Goal: Communication & Community: Answer question/provide support

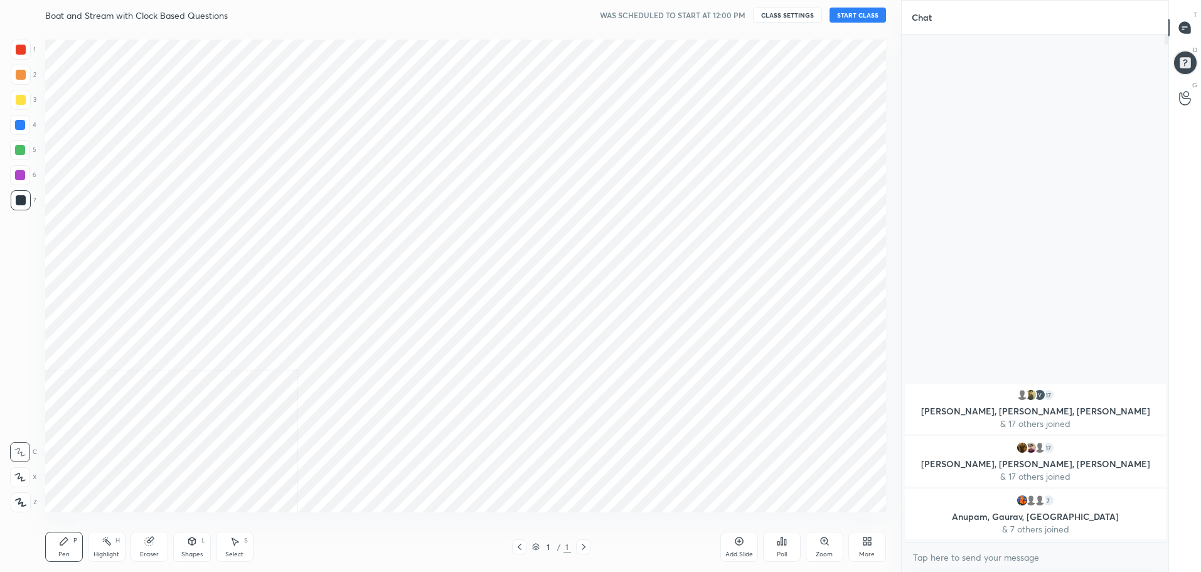
scroll to position [491, 850]
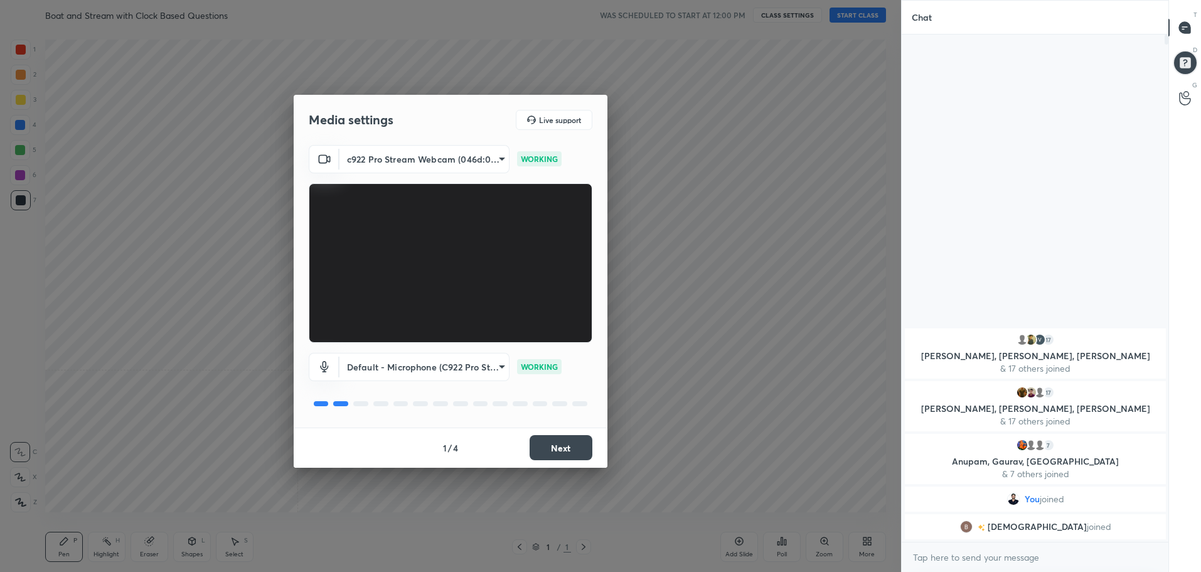
click at [564, 452] on button "Next" at bounding box center [561, 447] width 63 height 25
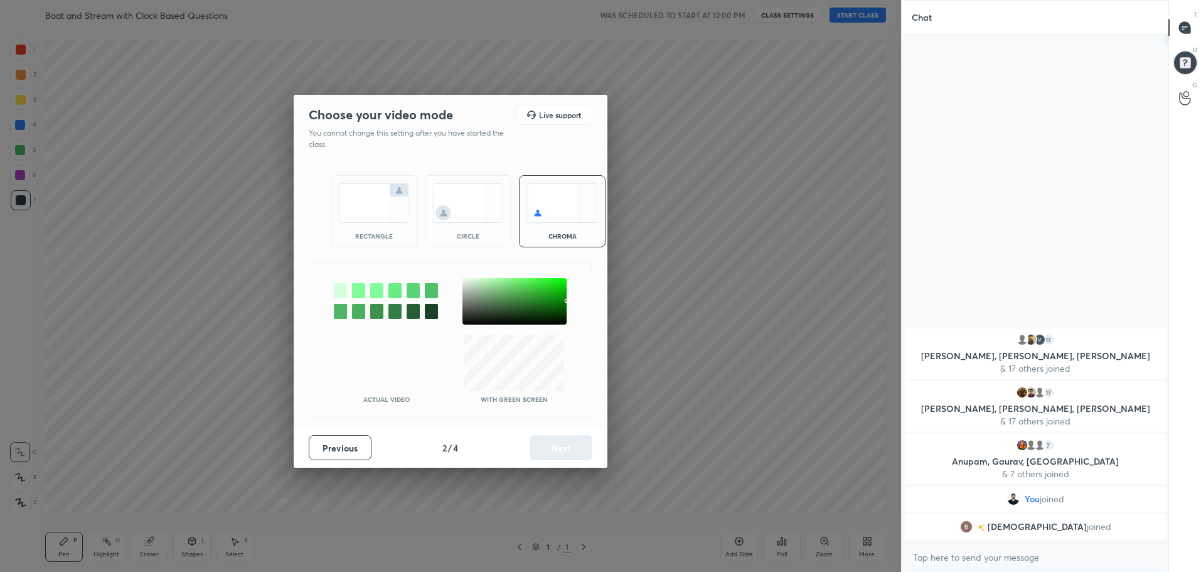
click at [370, 217] on img at bounding box center [374, 203] width 70 height 40
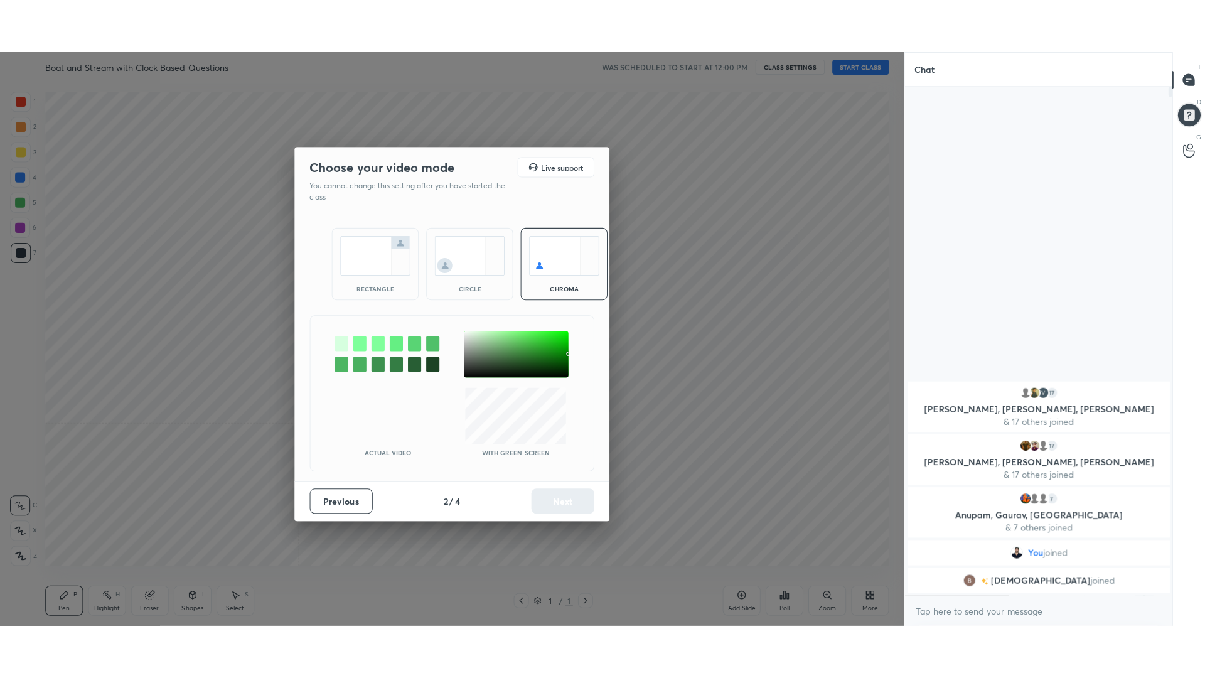
scroll to position [242, 263]
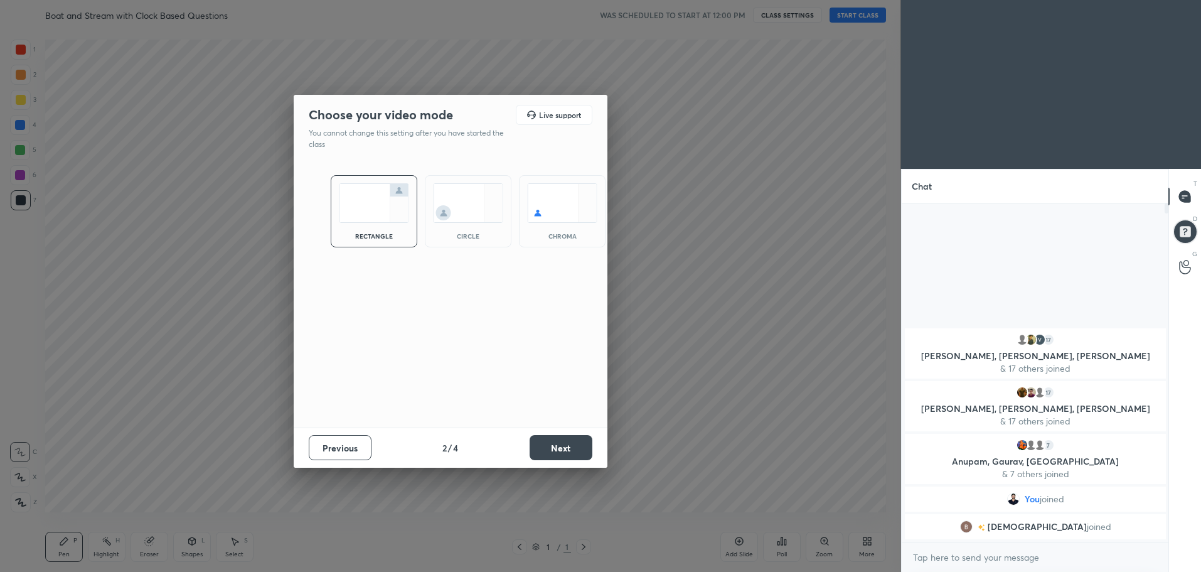
click at [560, 446] on button "Next" at bounding box center [561, 447] width 63 height 25
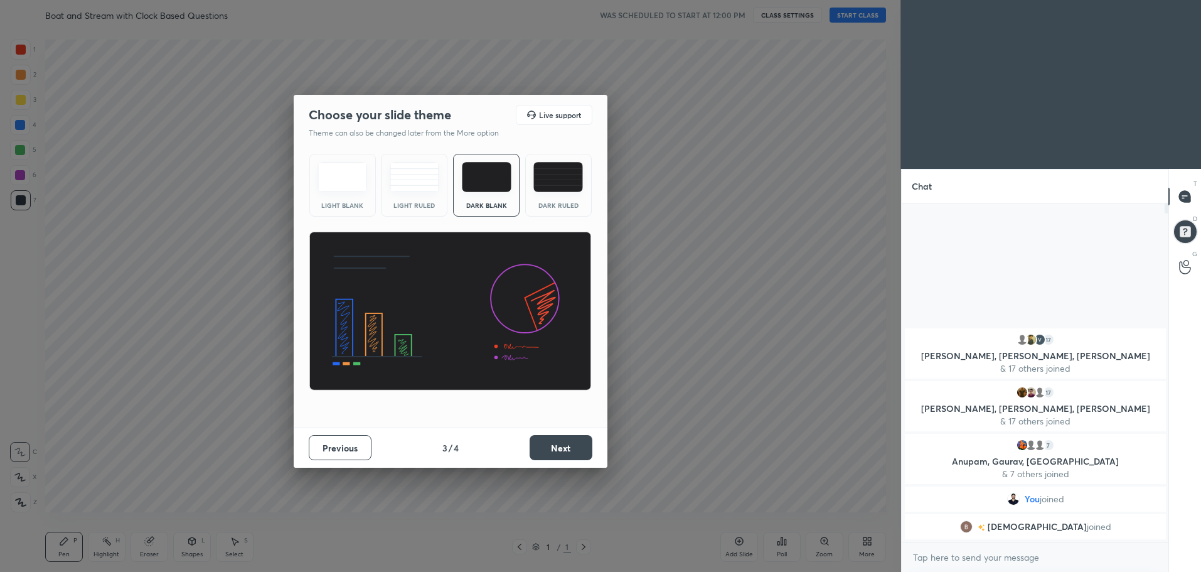
click at [579, 212] on div "Dark Ruled" at bounding box center [558, 185] width 67 height 63
click at [580, 162] on div "Dark Ruled" at bounding box center [558, 185] width 67 height 63
click at [571, 447] on button "Next" at bounding box center [561, 447] width 63 height 25
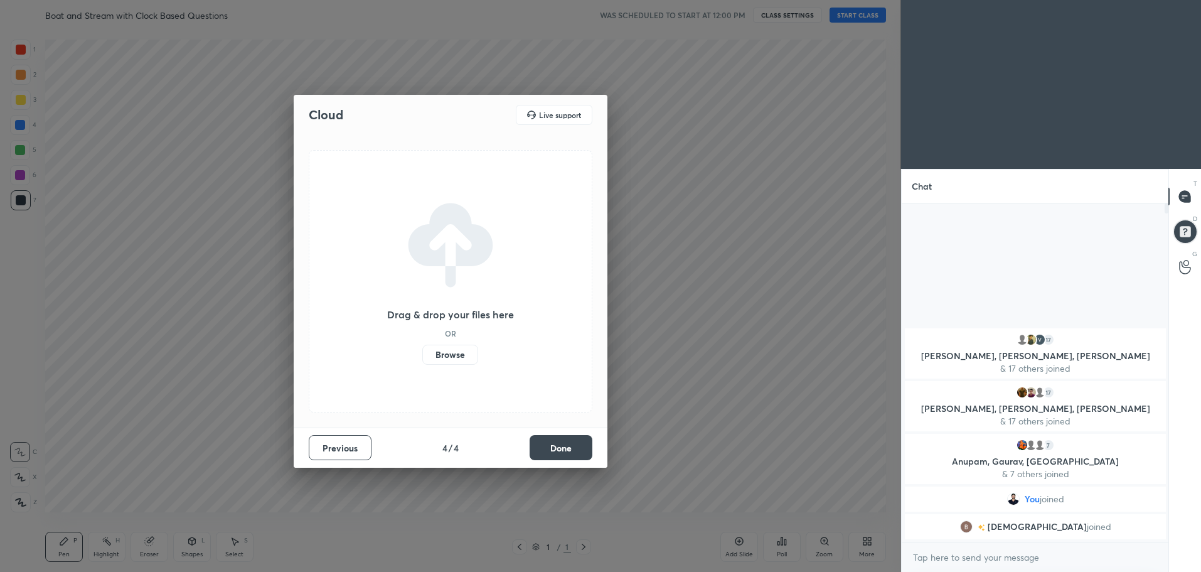
click at [583, 446] on button "Done" at bounding box center [561, 447] width 63 height 25
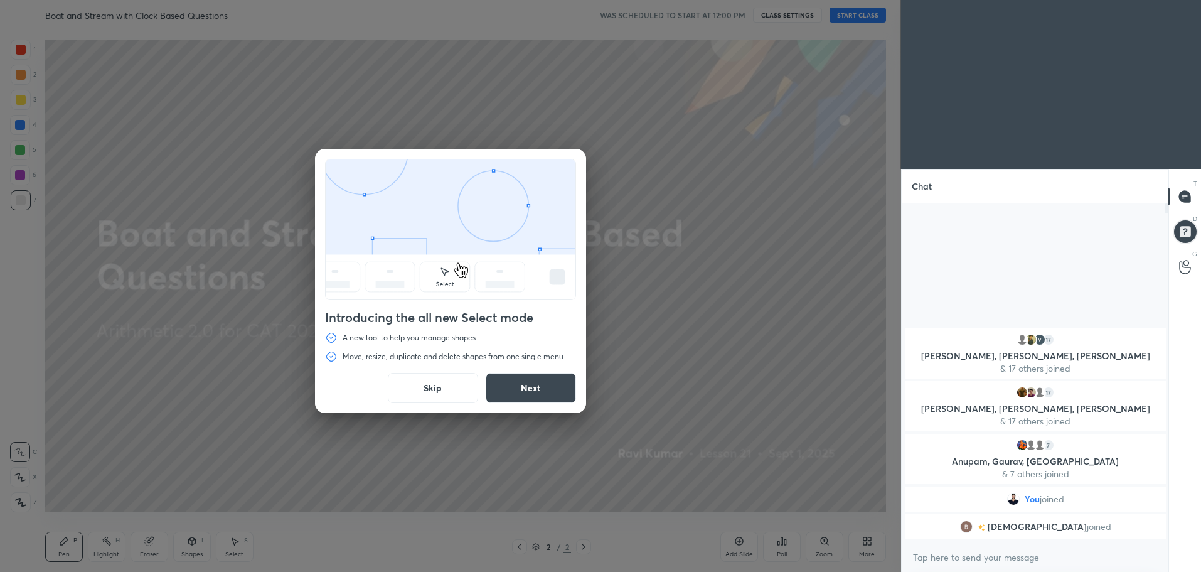
click at [442, 388] on button "Skip" at bounding box center [433, 388] width 90 height 30
click at [444, 386] on div "Introducing the all new Select mode A new tool to help you manage shapes Move, …" at bounding box center [450, 286] width 901 height 572
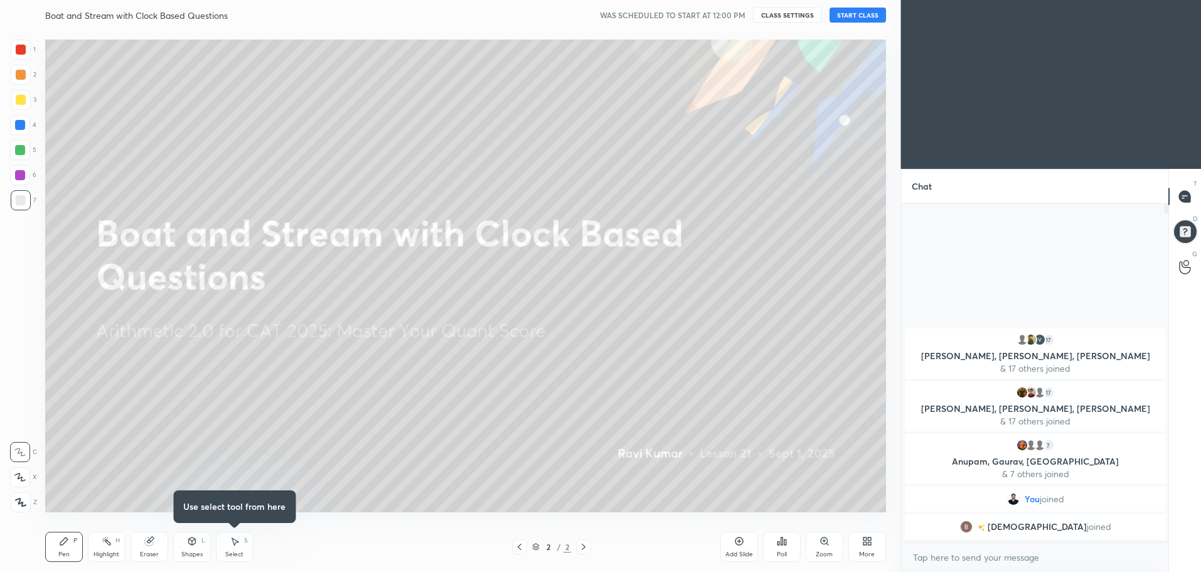
click at [853, 19] on button "START CLASS" at bounding box center [858, 15] width 56 height 15
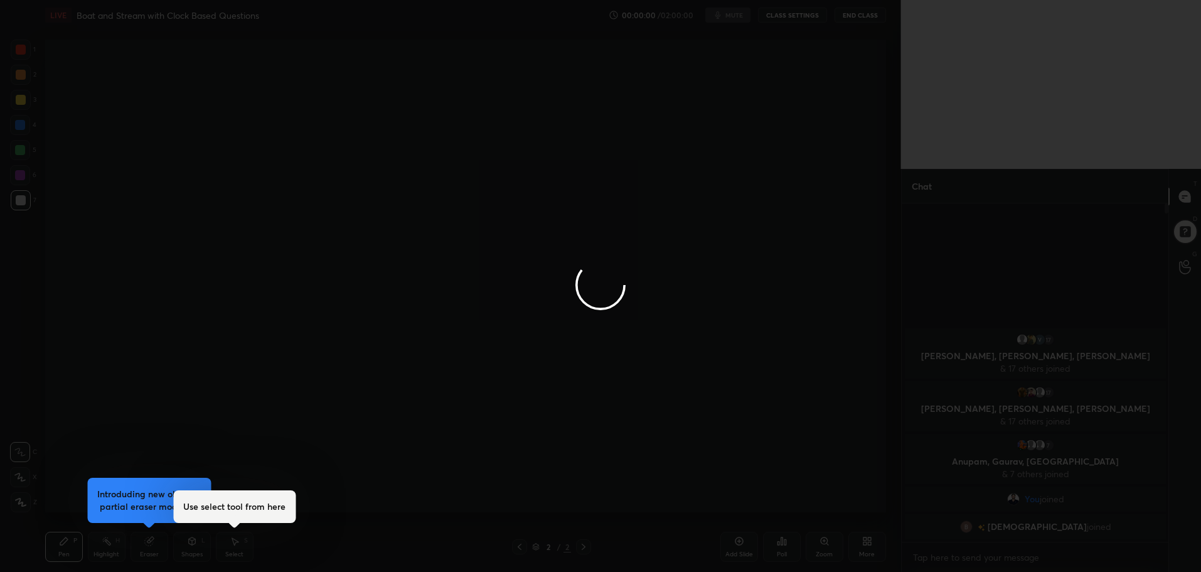
click at [862, 545] on div at bounding box center [600, 286] width 1201 height 572
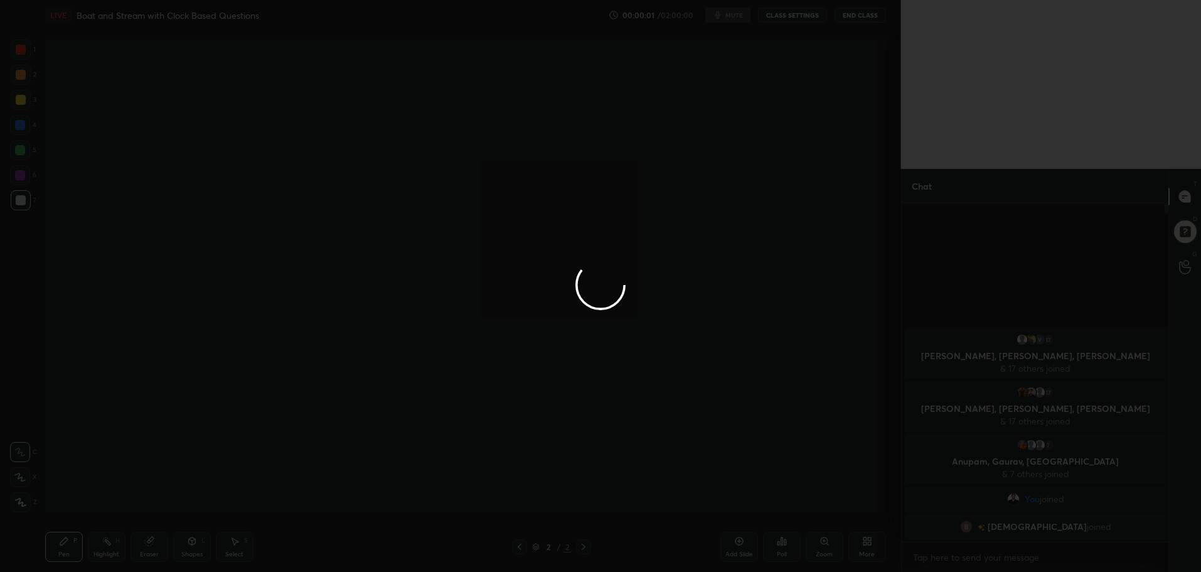
click at [866, 542] on div at bounding box center [600, 286] width 1201 height 572
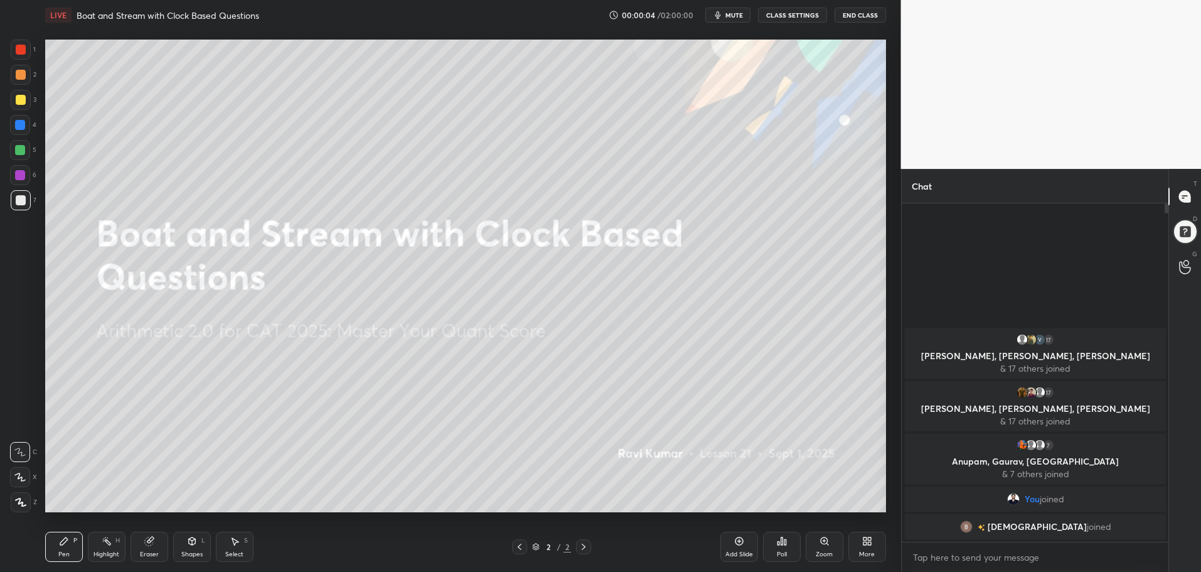
click at [864, 538] on icon at bounding box center [865, 538] width 3 height 3
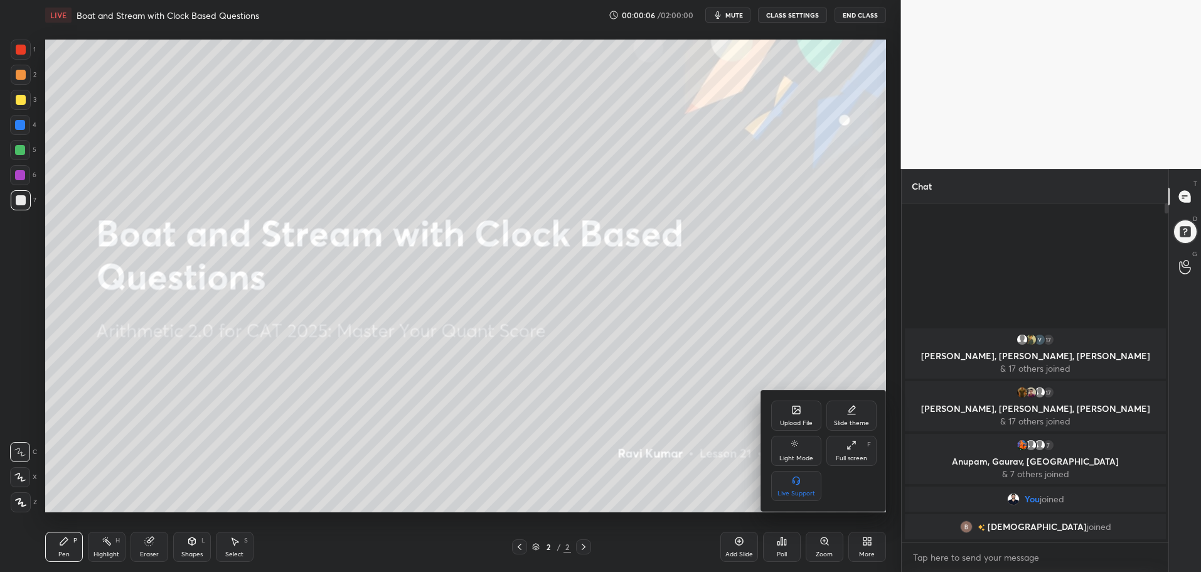
click at [850, 446] on icon at bounding box center [852, 445] width 10 height 10
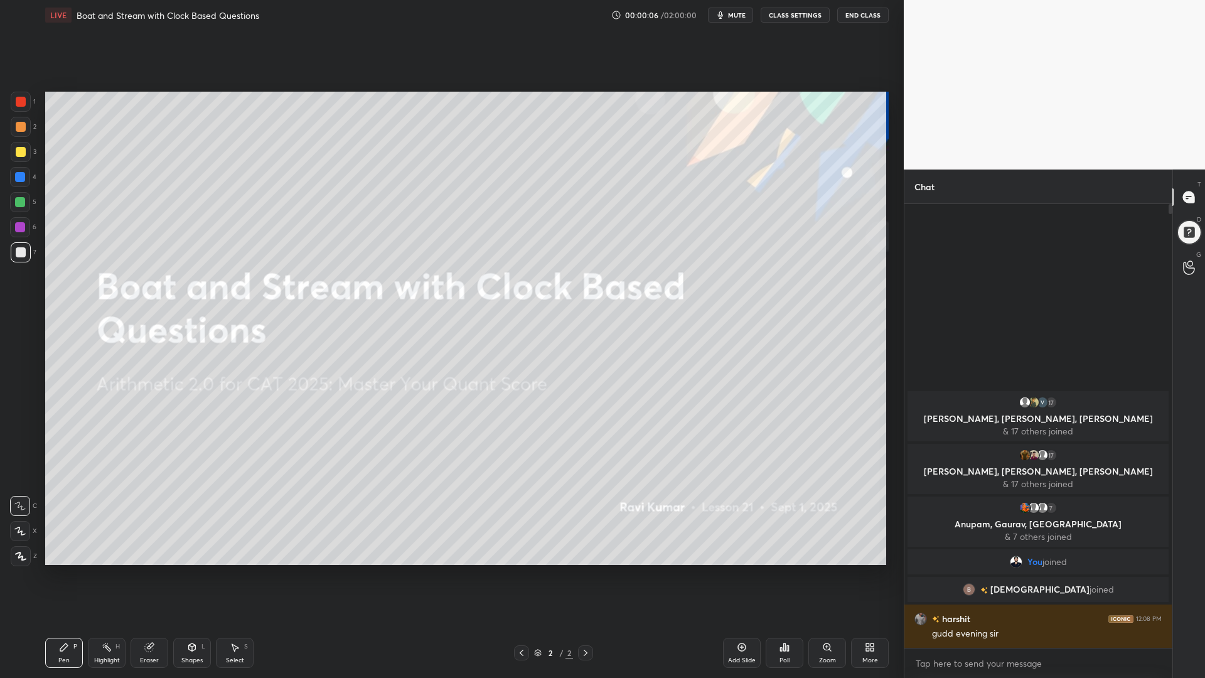
scroll to position [348, 264]
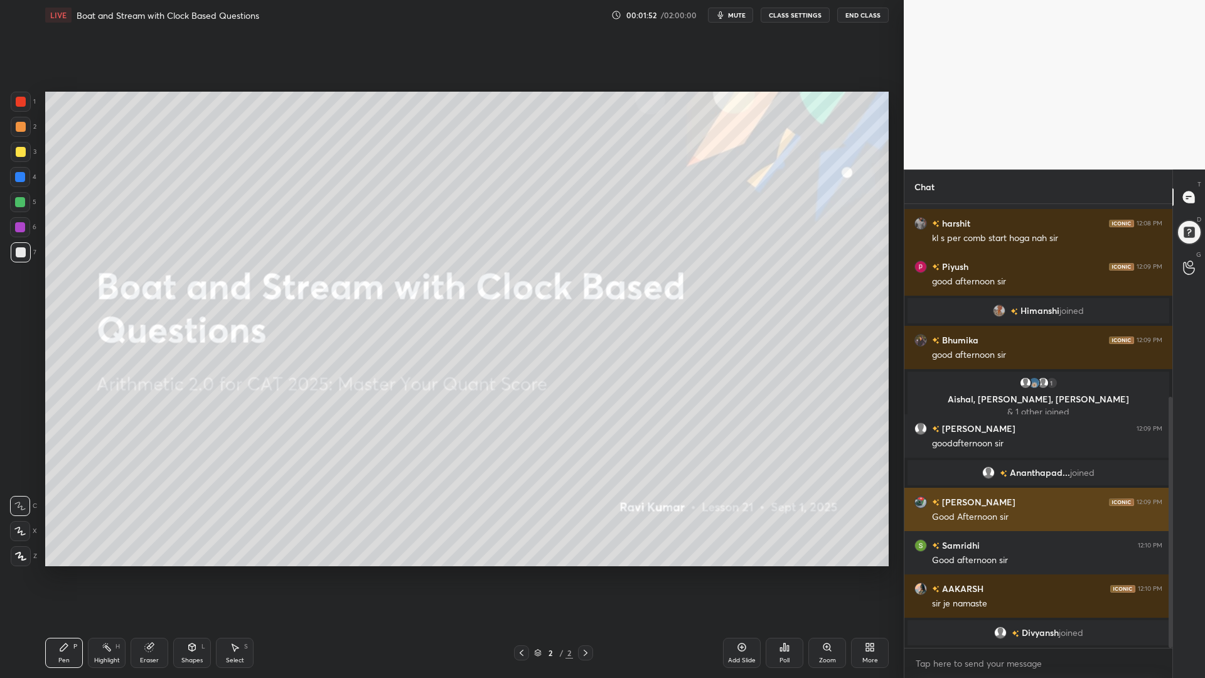
drag, startPoint x: 1165, startPoint y: 465, endPoint x: 1153, endPoint y: 520, distance: 56.0
click at [1155, 525] on div "Gaurav 12:08 PM Good afternoon 🌄 [PERSON_NAME] 12:08 PM Hi sir,good morning [PE…" at bounding box center [1038, 426] width 268 height 444
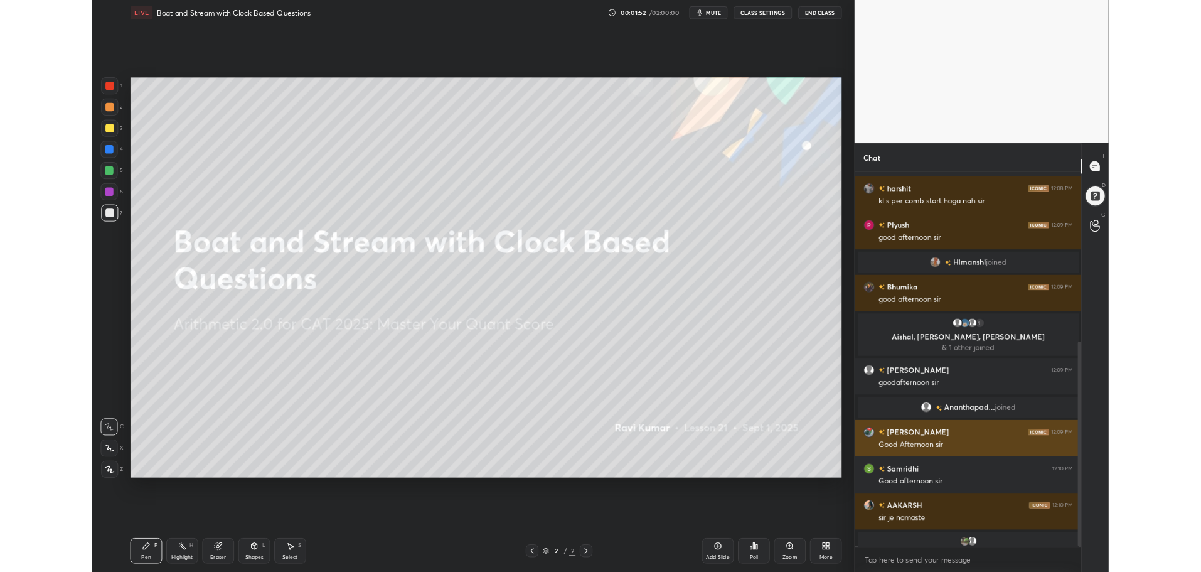
scroll to position [366, 0]
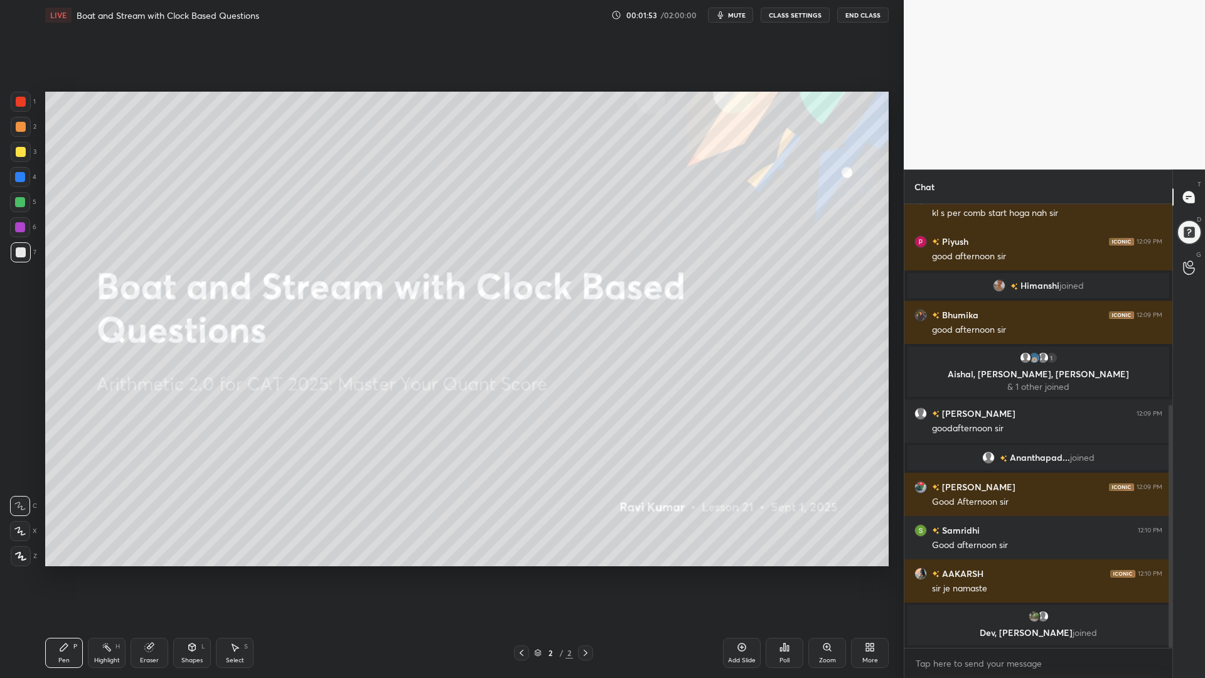
click at [886, 571] on div "More" at bounding box center [870, 653] width 38 height 30
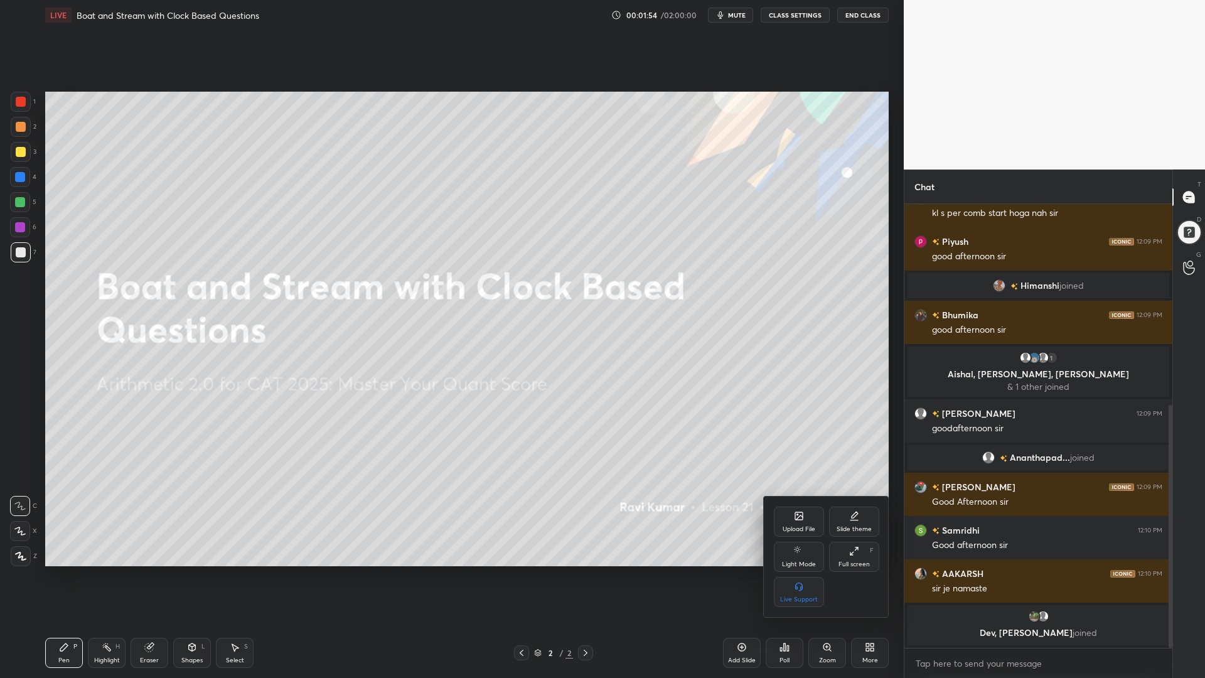
click at [852, 548] on icon at bounding box center [854, 551] width 10 height 10
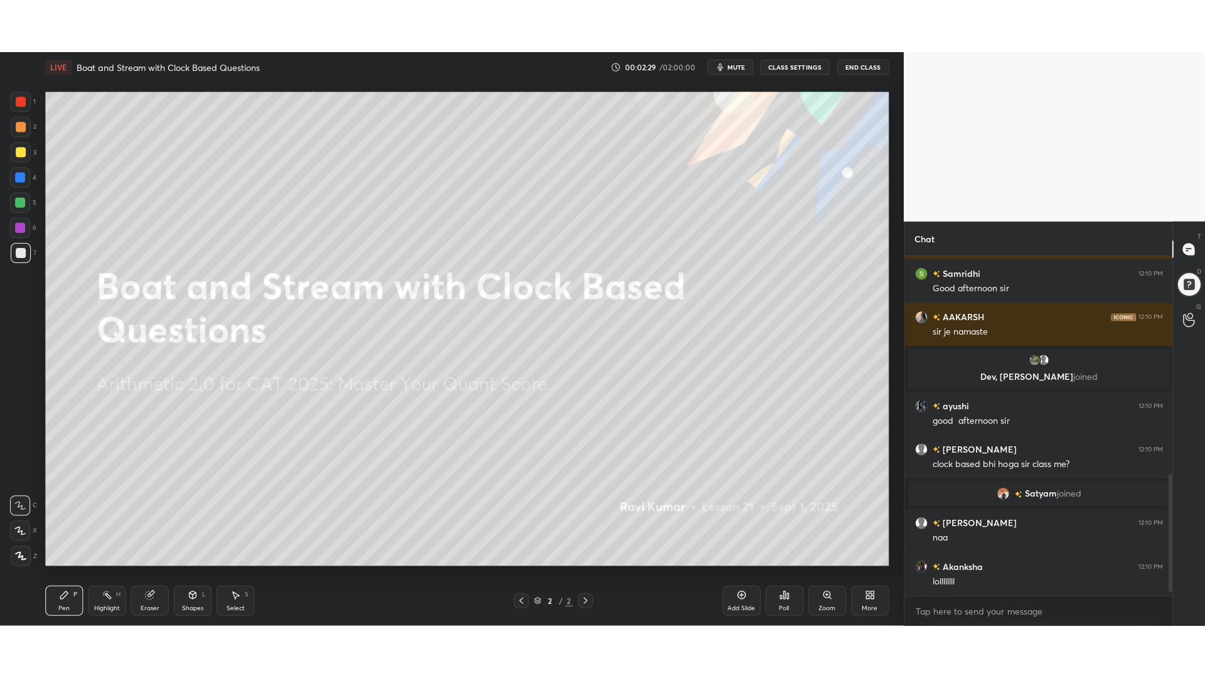
scroll to position [638, 0]
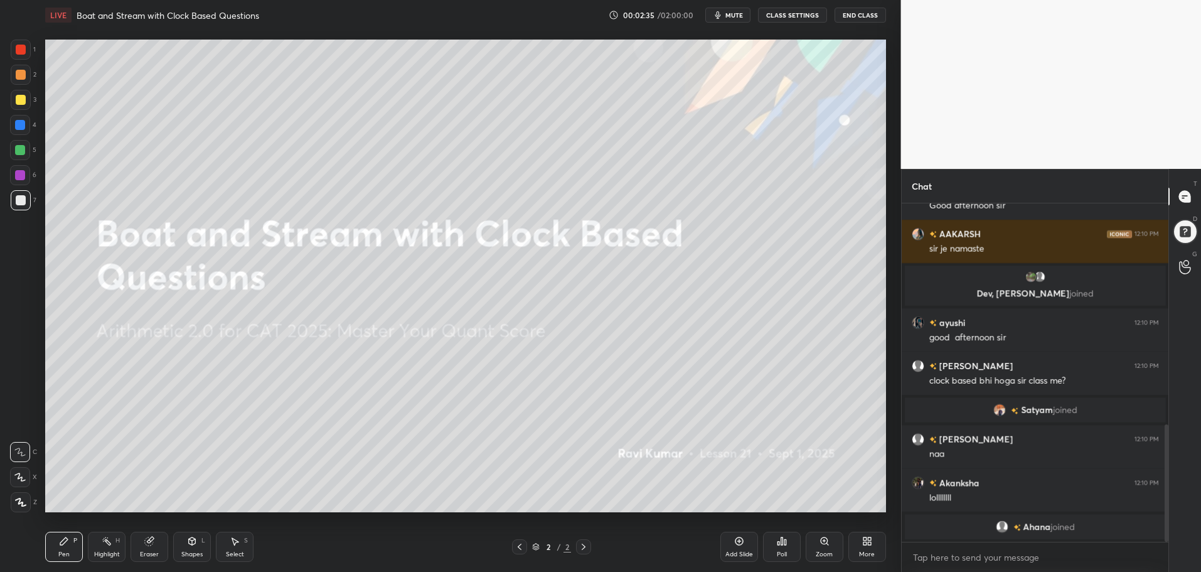
click at [732, 12] on span "mute" at bounding box center [734, 15] width 18 height 9
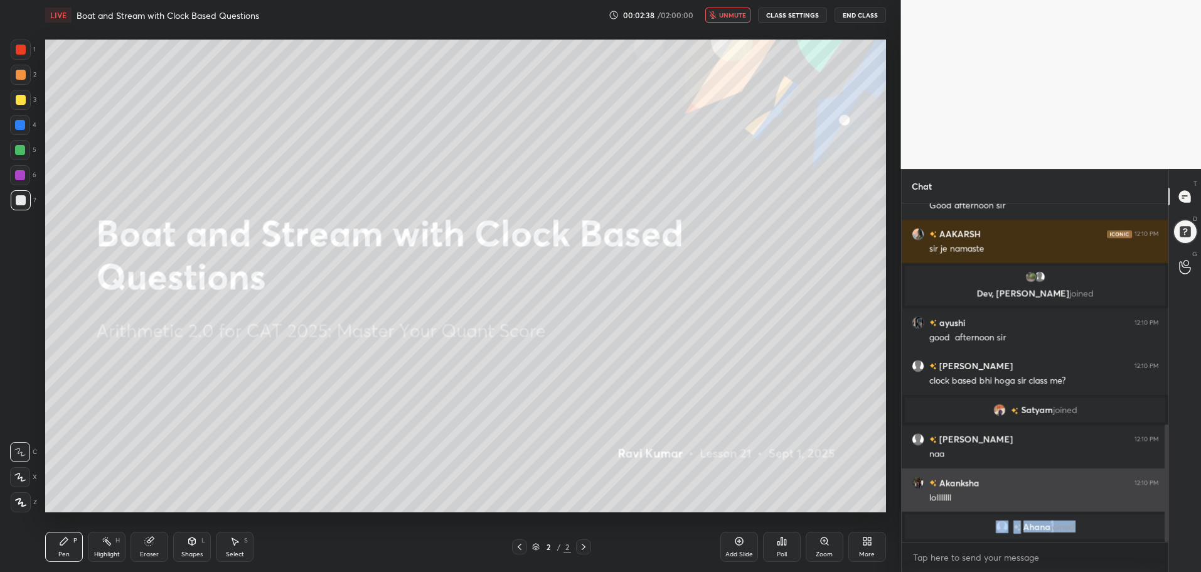
drag, startPoint x: 1164, startPoint y: 436, endPoint x: 1156, endPoint y: 489, distance: 53.3
click at [1157, 491] on div "[PERSON_NAME] 12:09 PM Good Afternoon [PERSON_NAME] 12:10 PM Good afternoon [PE…" at bounding box center [1035, 372] width 267 height 338
click at [873, 540] on div "More" at bounding box center [867, 547] width 38 height 30
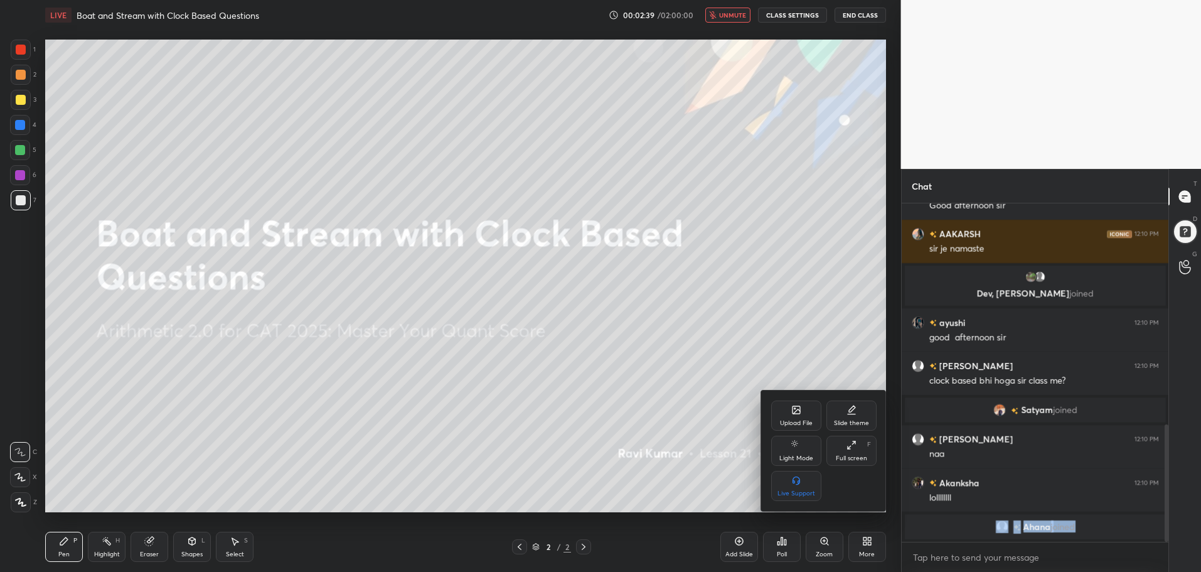
click at [851, 442] on icon at bounding box center [852, 445] width 10 height 10
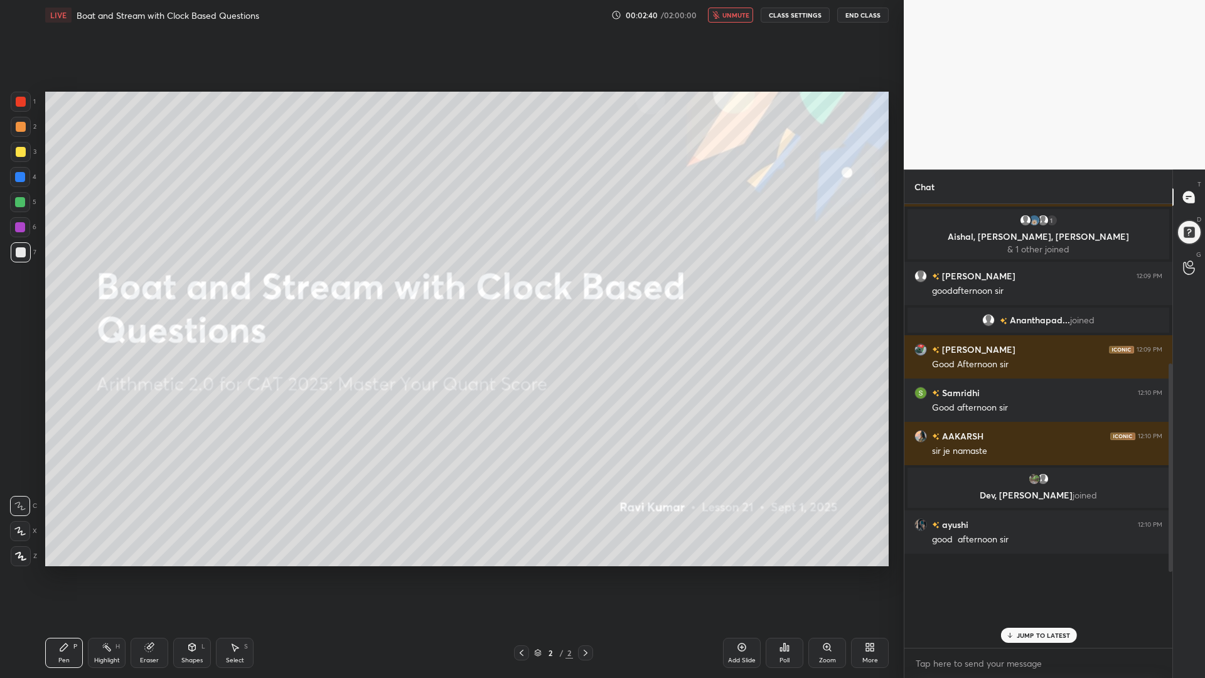
scroll to position [341, 0]
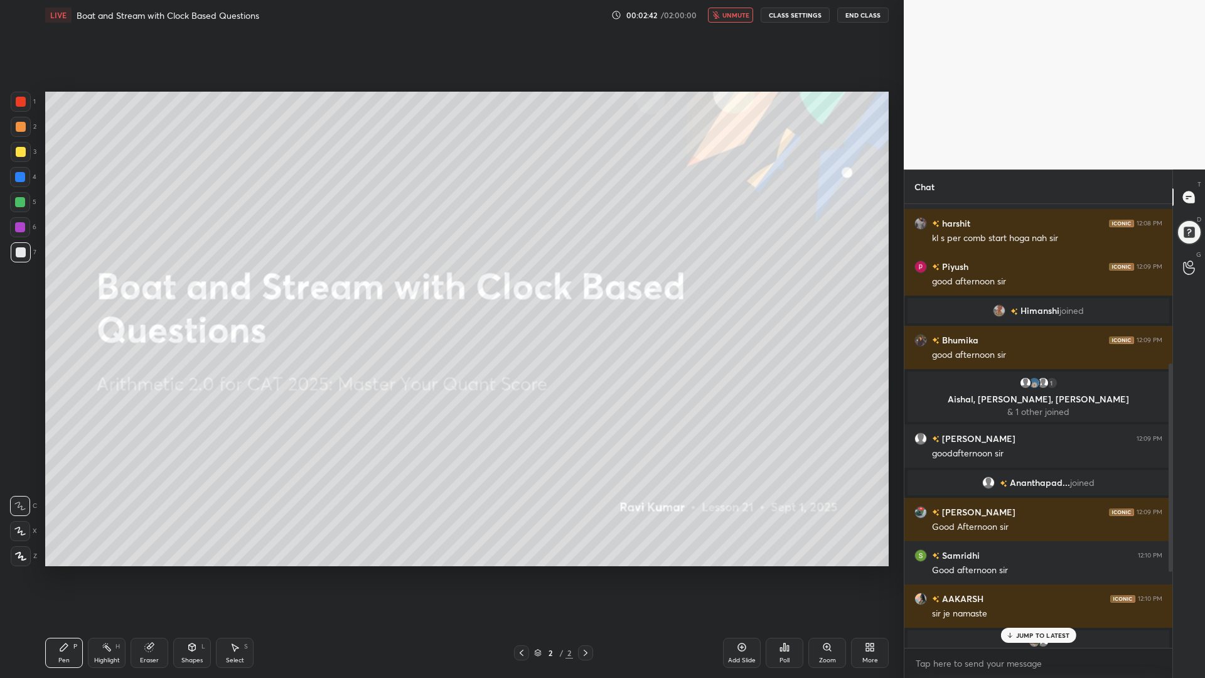
click at [1052, 571] on p "JUMP TO LATEST" at bounding box center [1043, 635] width 54 height 8
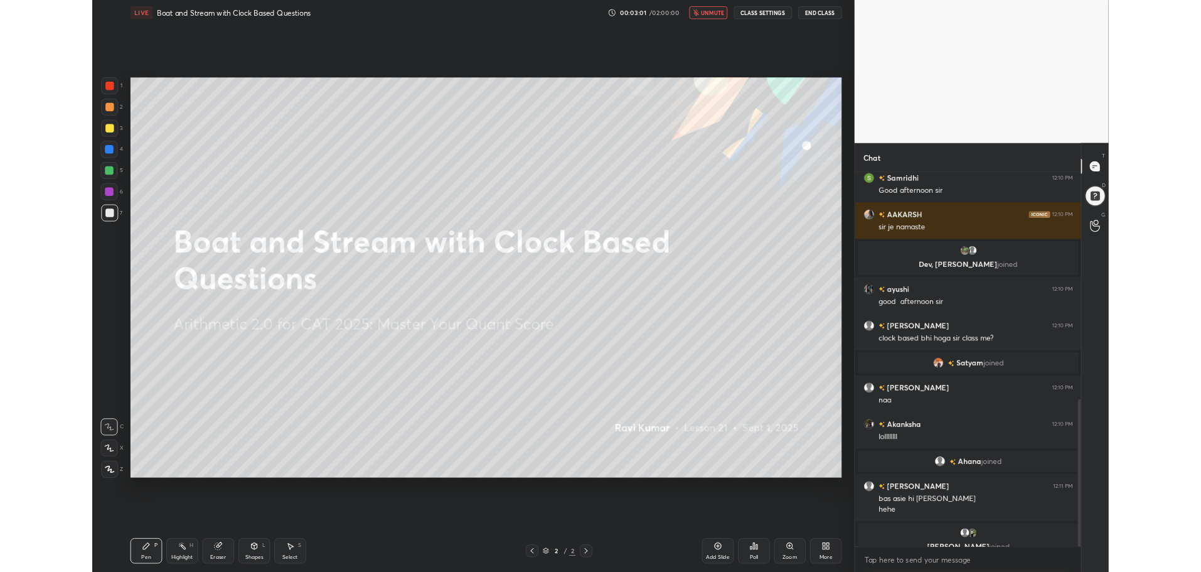
scroll to position [700, 0]
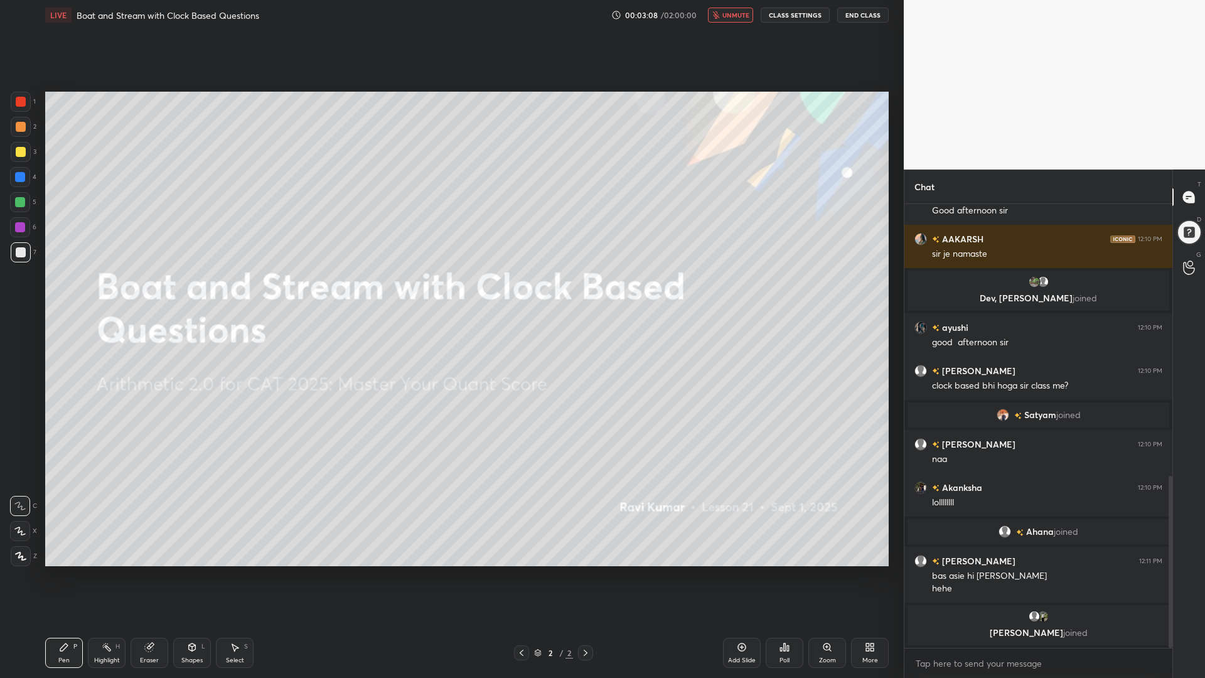
click at [737, 14] on span "unmute" at bounding box center [735, 15] width 27 height 9
click at [868, 571] on icon at bounding box center [870, 647] width 10 height 10
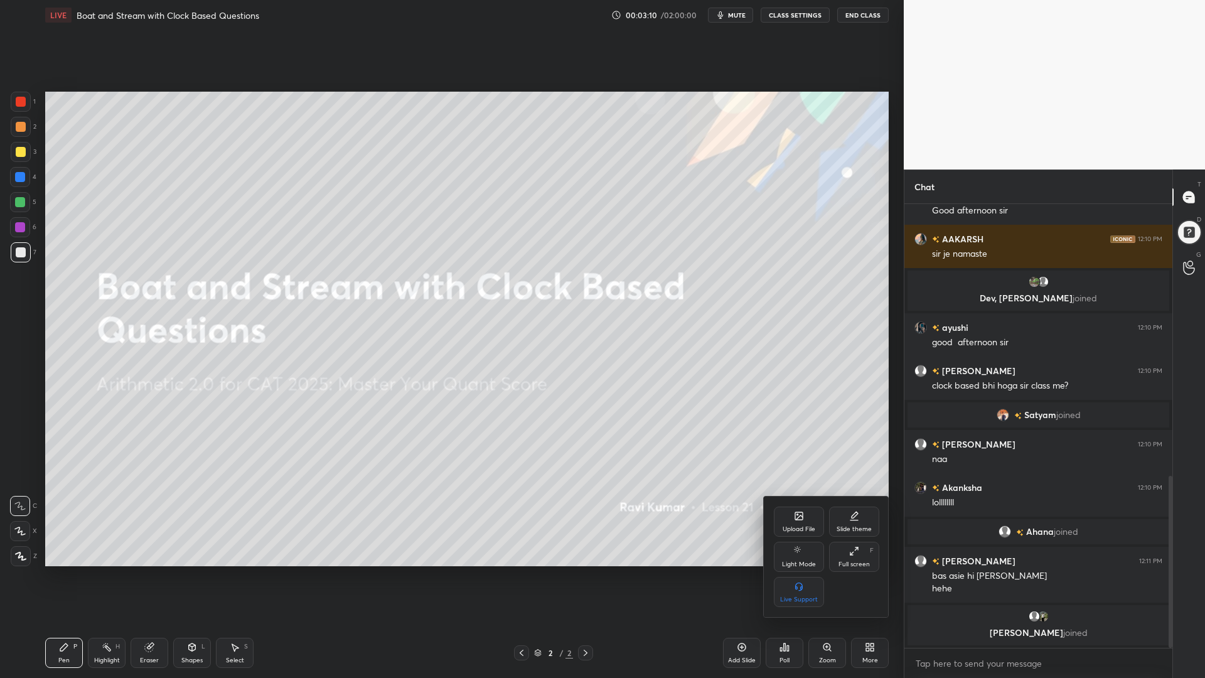
click at [848, 549] on div "Full screen F" at bounding box center [854, 557] width 50 height 30
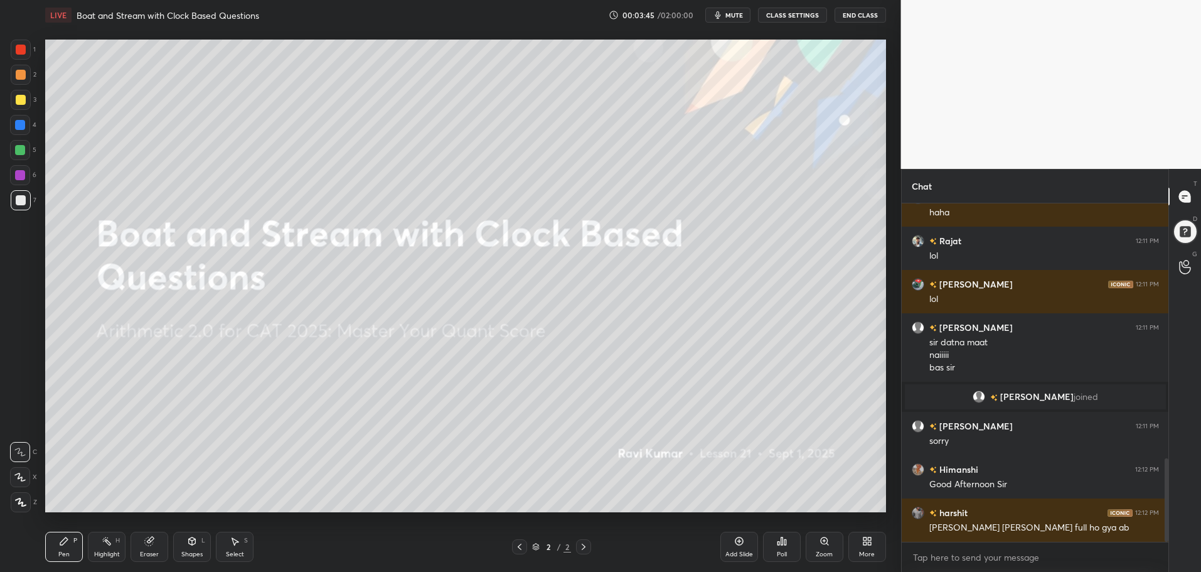
scroll to position [1032, 0]
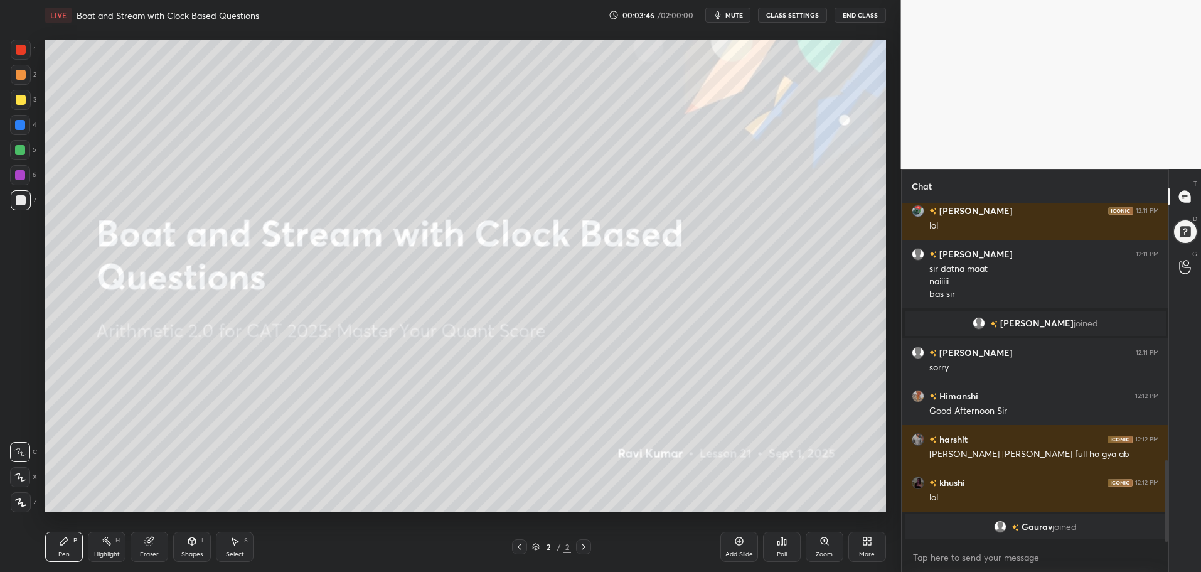
click at [861, 541] on div "More" at bounding box center [867, 547] width 38 height 30
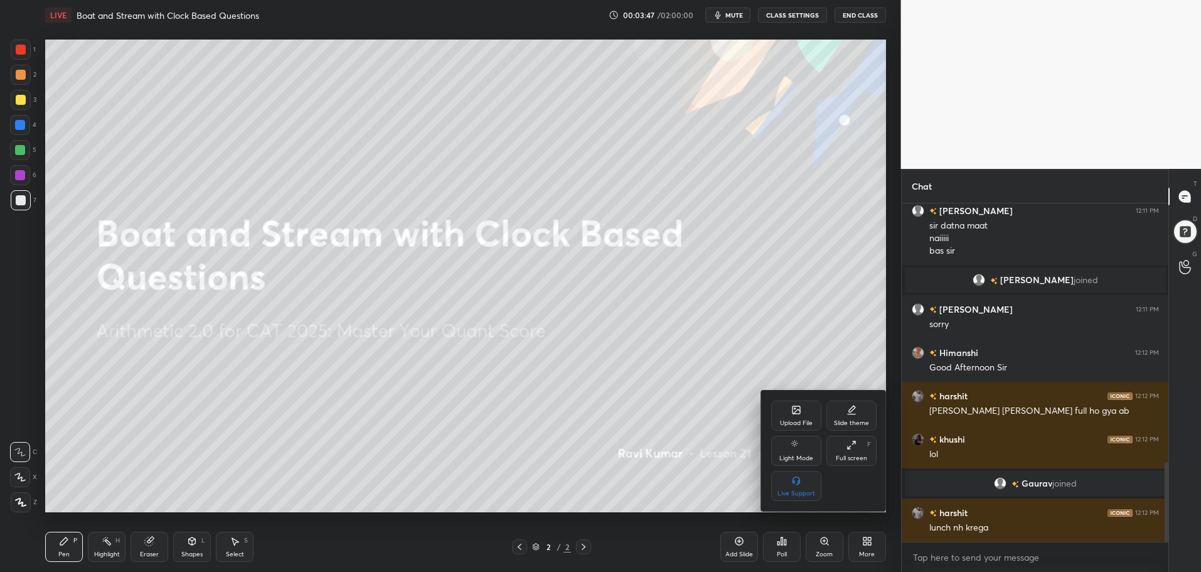
click at [793, 404] on div "Upload File" at bounding box center [796, 415] width 50 height 30
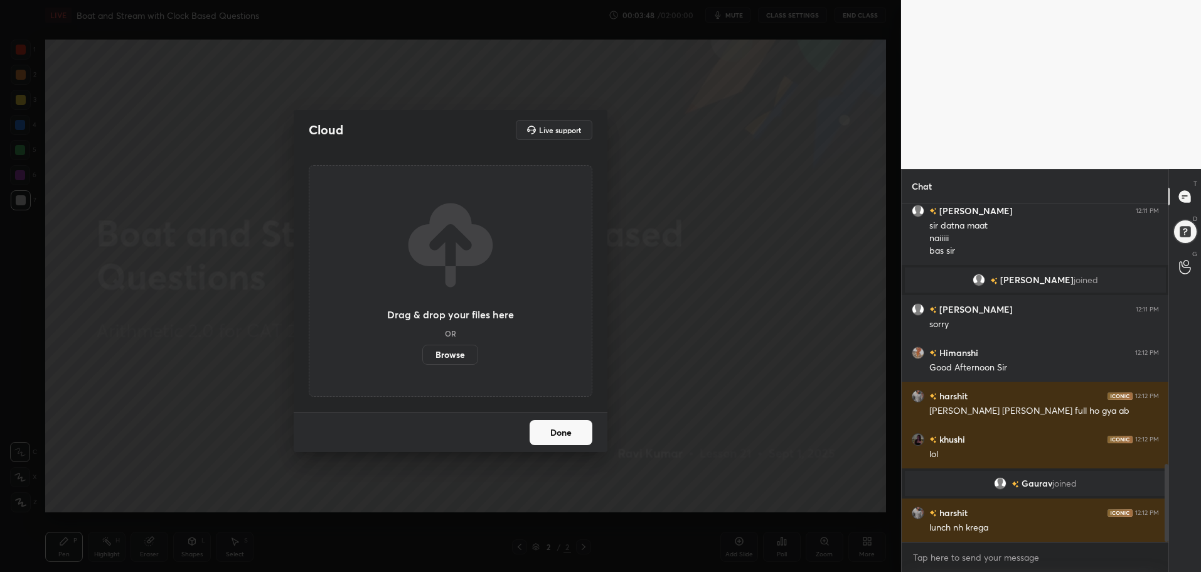
scroll to position [1137, 0]
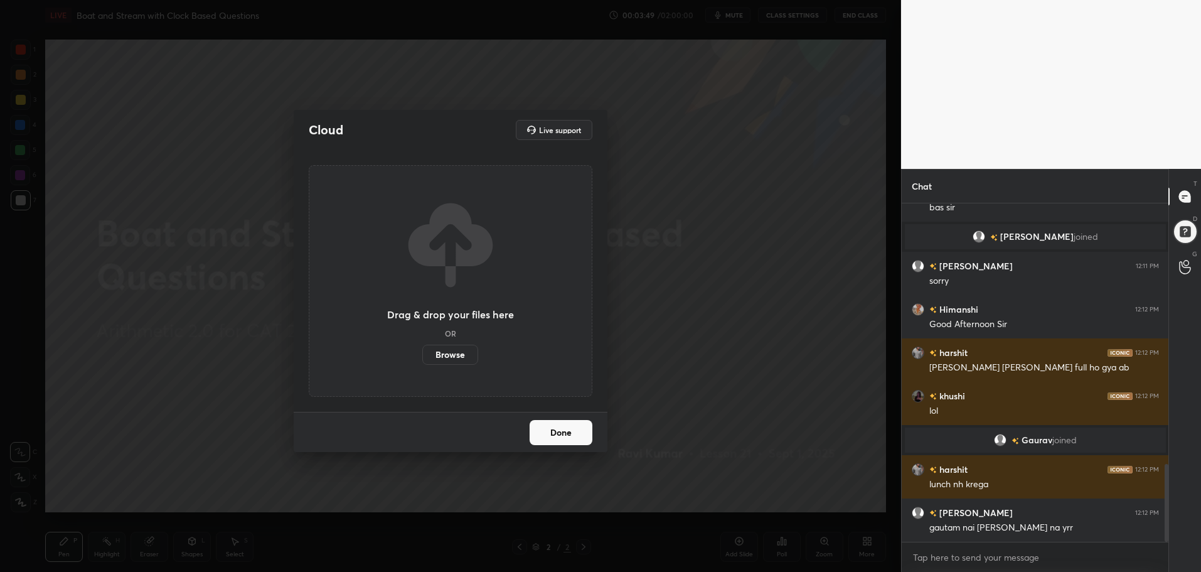
click at [448, 354] on label "Browse" at bounding box center [450, 355] width 56 height 20
click at [422, 354] on input "Browse" at bounding box center [422, 355] width 0 height 20
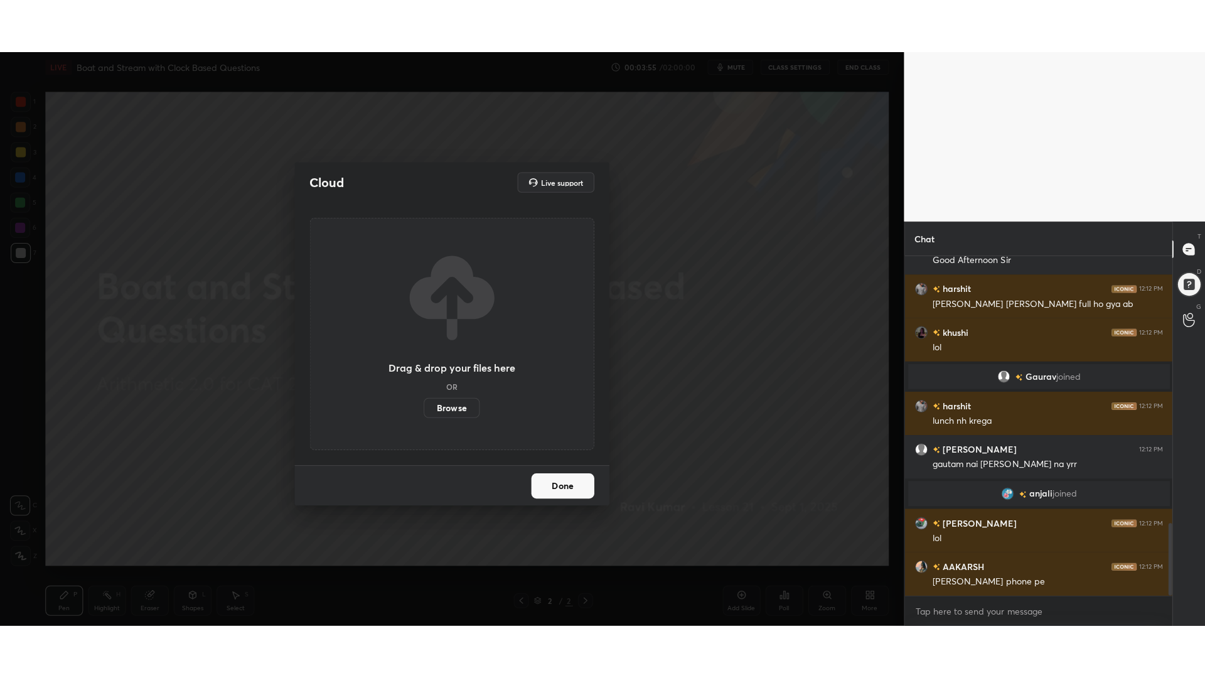
scroll to position [1297, 0]
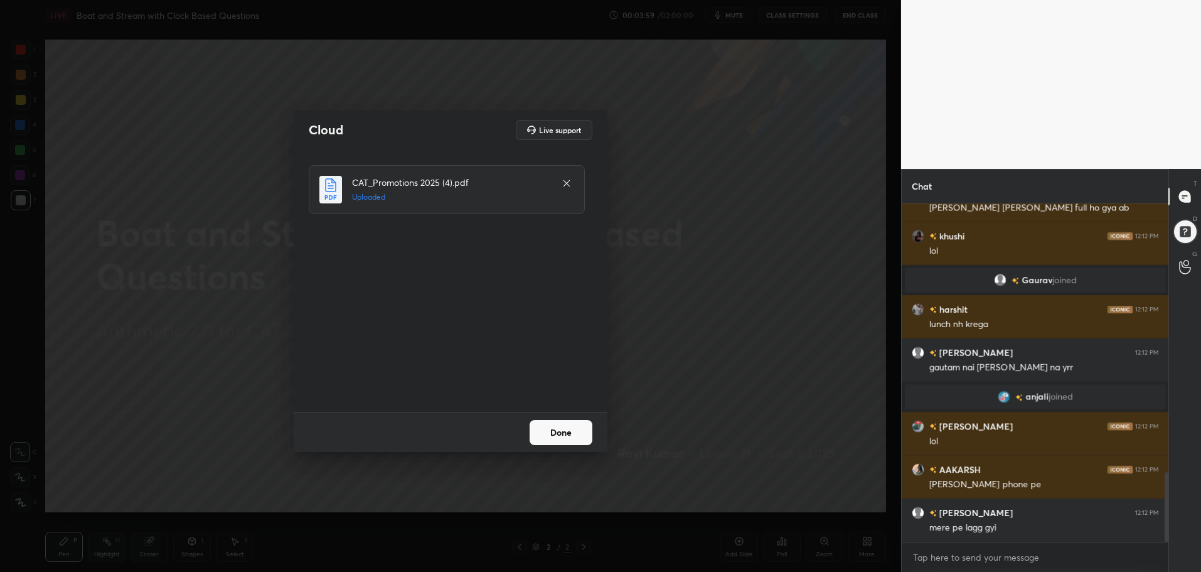
click at [568, 430] on button "Done" at bounding box center [561, 432] width 63 height 25
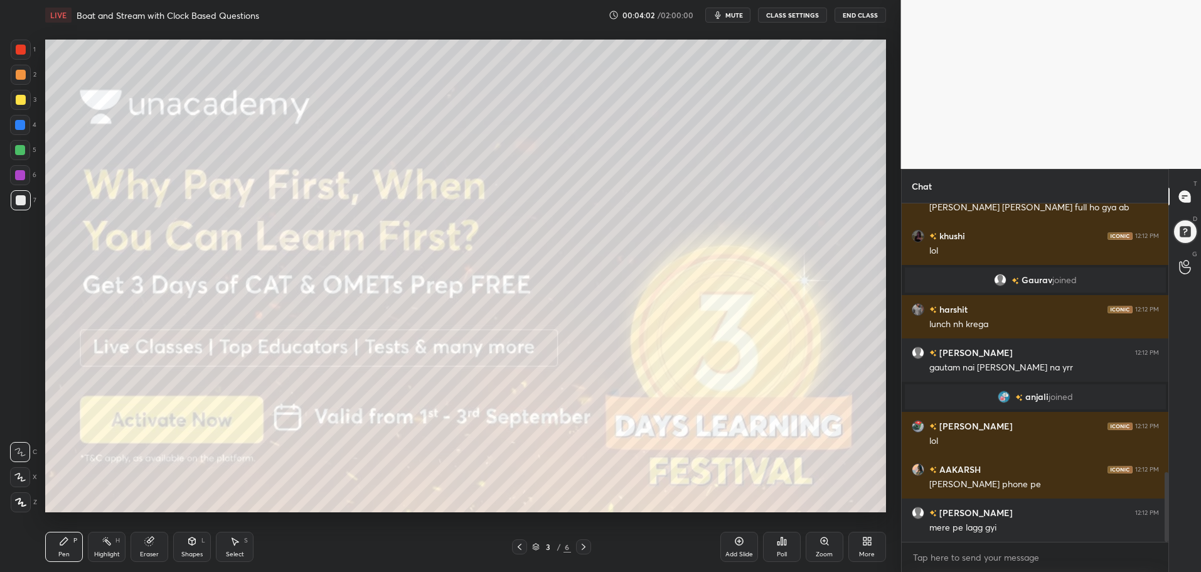
click at [877, 547] on div "More" at bounding box center [867, 547] width 38 height 30
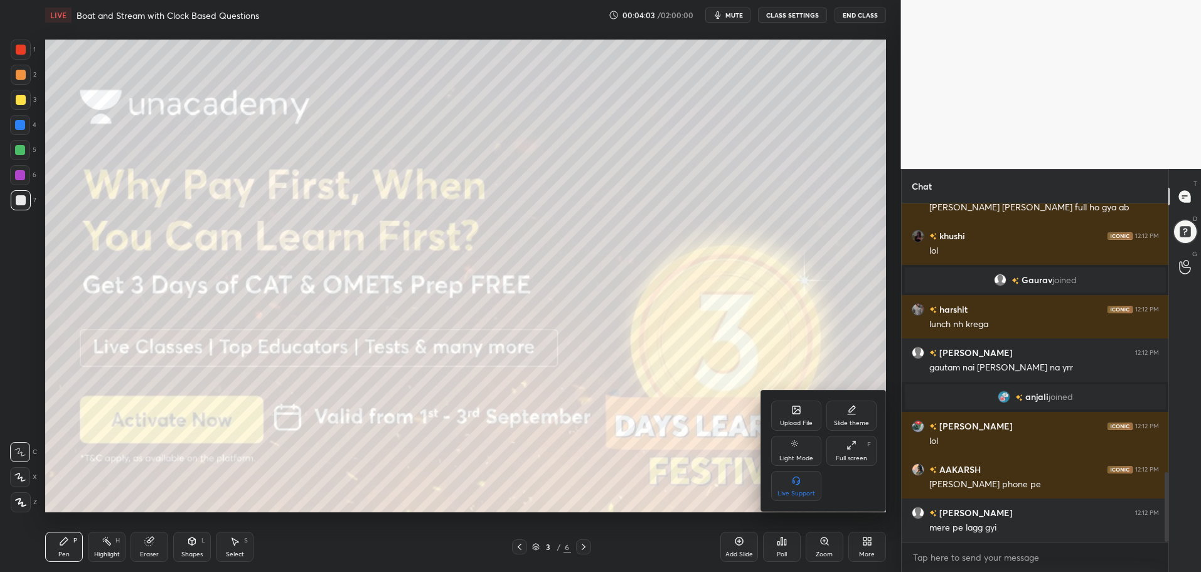
click at [855, 446] on icon at bounding box center [852, 445] width 10 height 10
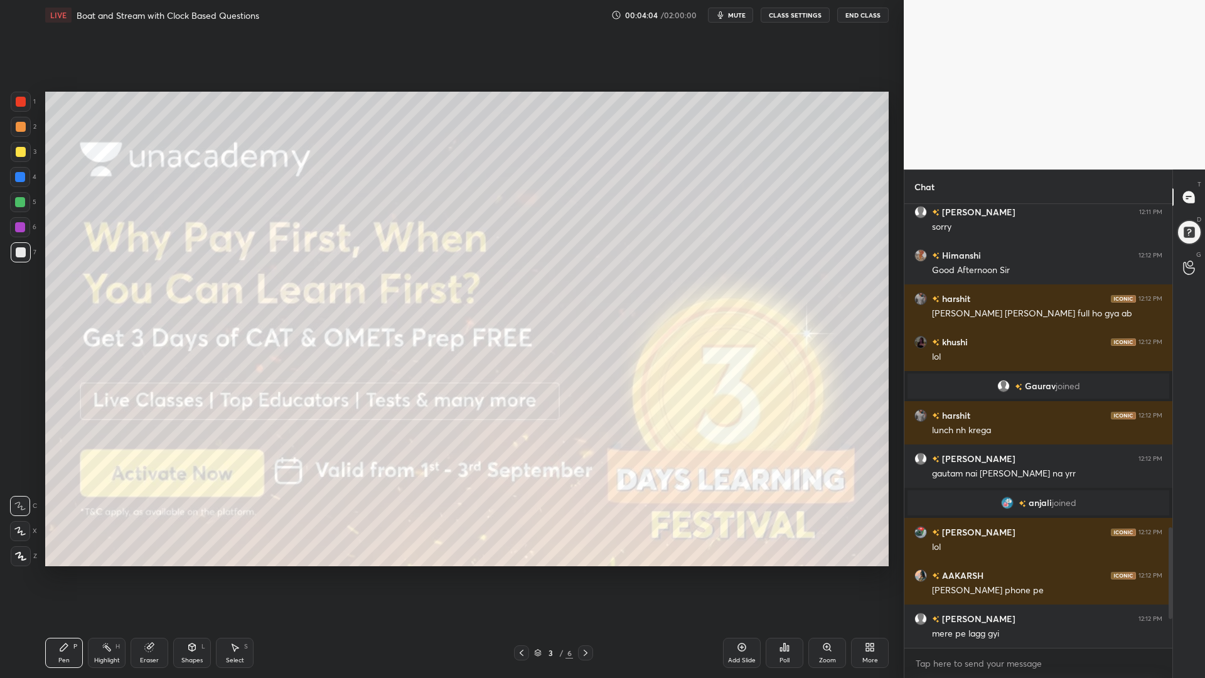
scroll to position [0, 0]
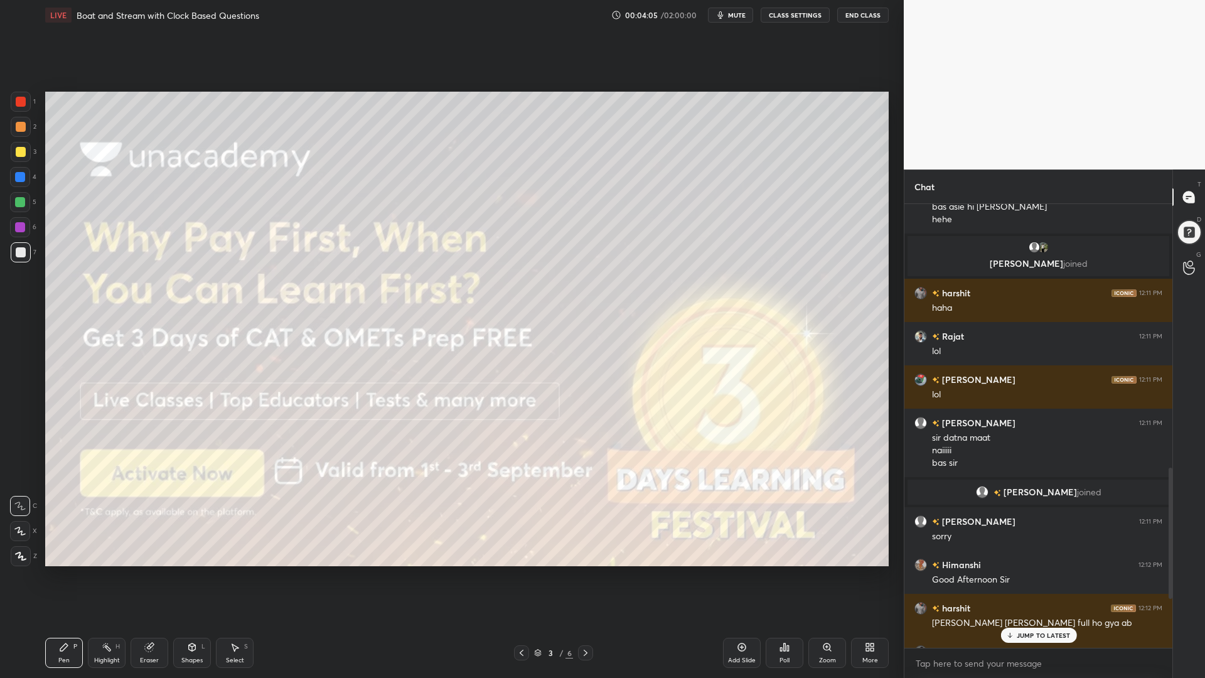
click at [1030, 571] on div "JUMP TO LATEST" at bounding box center [1037, 635] width 75 height 15
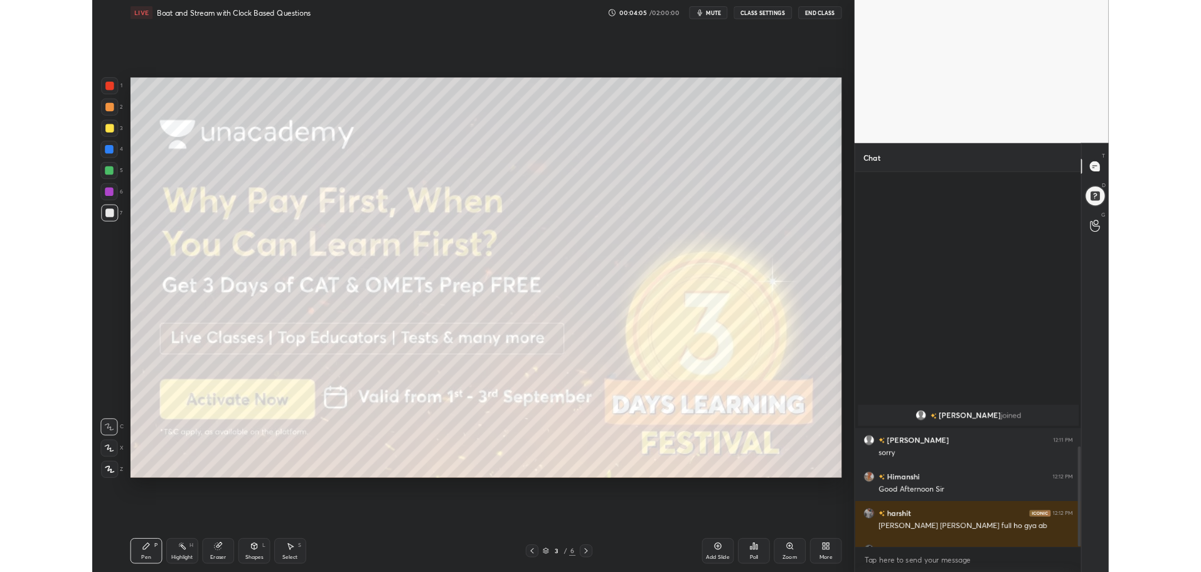
scroll to position [1215, 0]
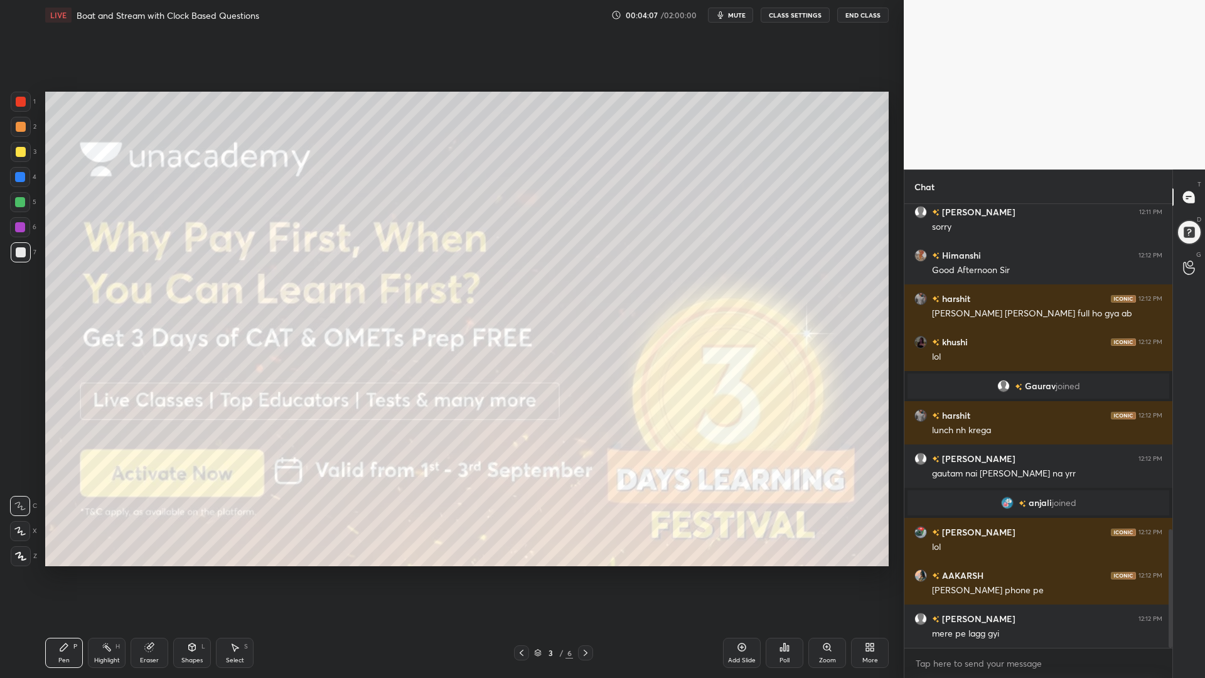
click at [869, 571] on icon at bounding box center [867, 644] width 3 height 3
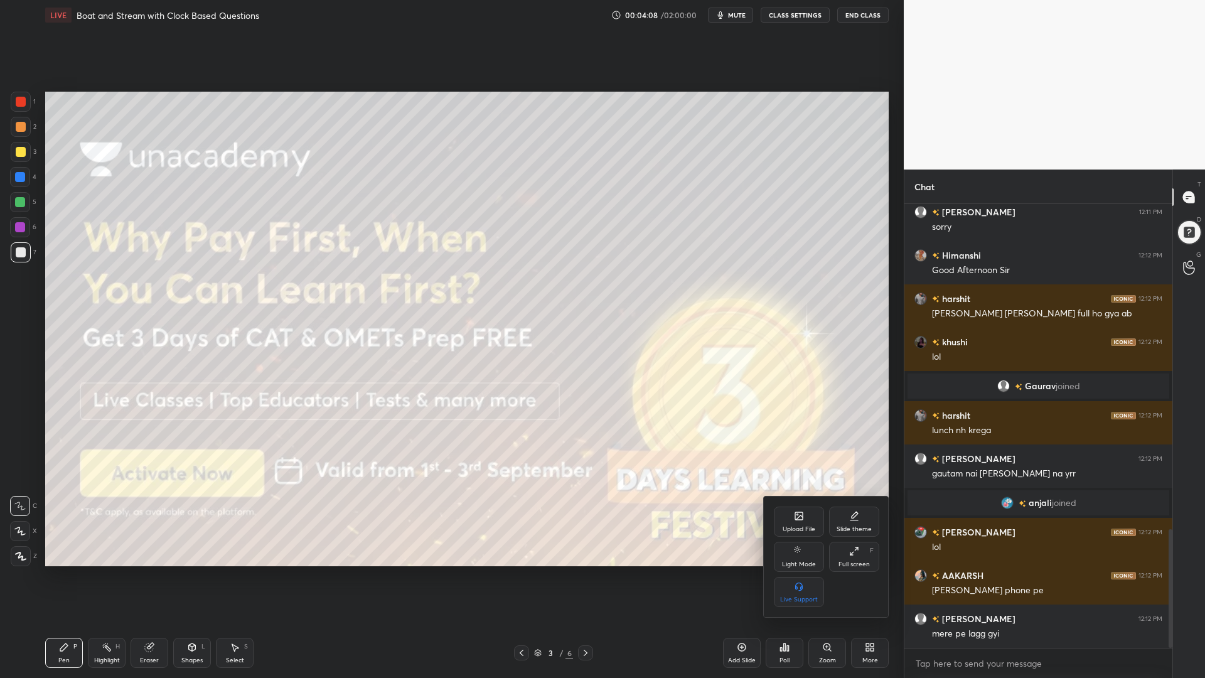
click at [790, 513] on div "Upload File" at bounding box center [799, 521] width 50 height 30
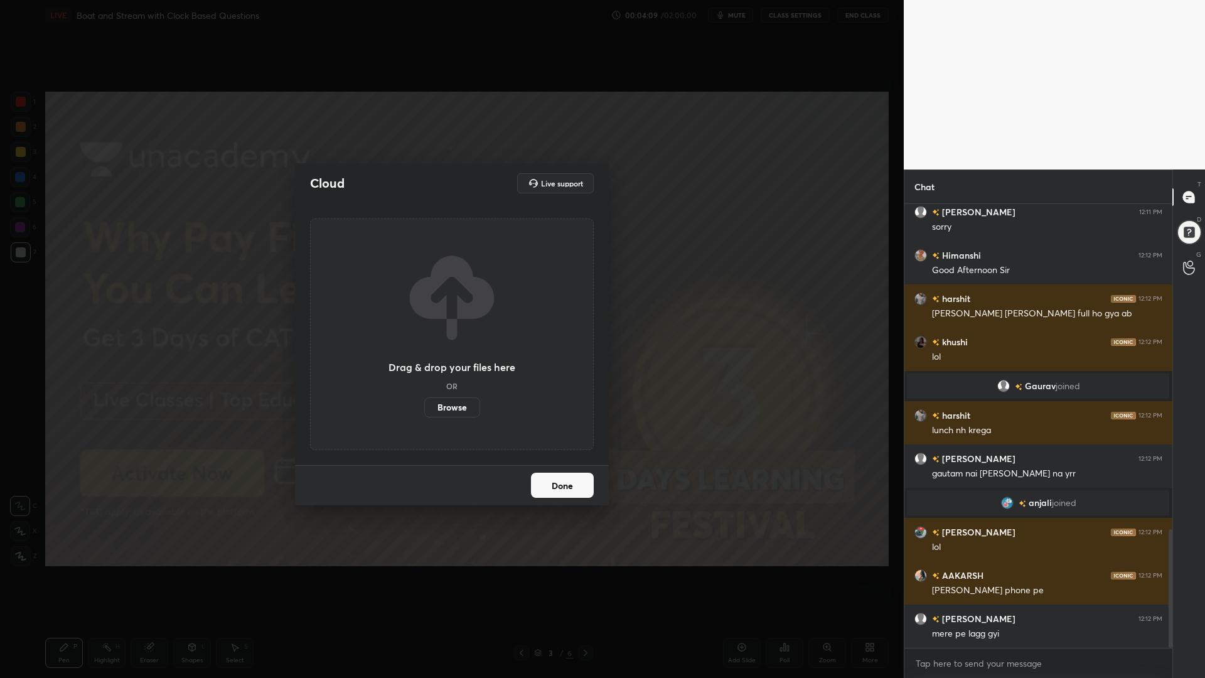
click at [452, 402] on label "Browse" at bounding box center [452, 407] width 56 height 20
click at [424, 402] on input "Browse" at bounding box center [424, 407] width 0 height 20
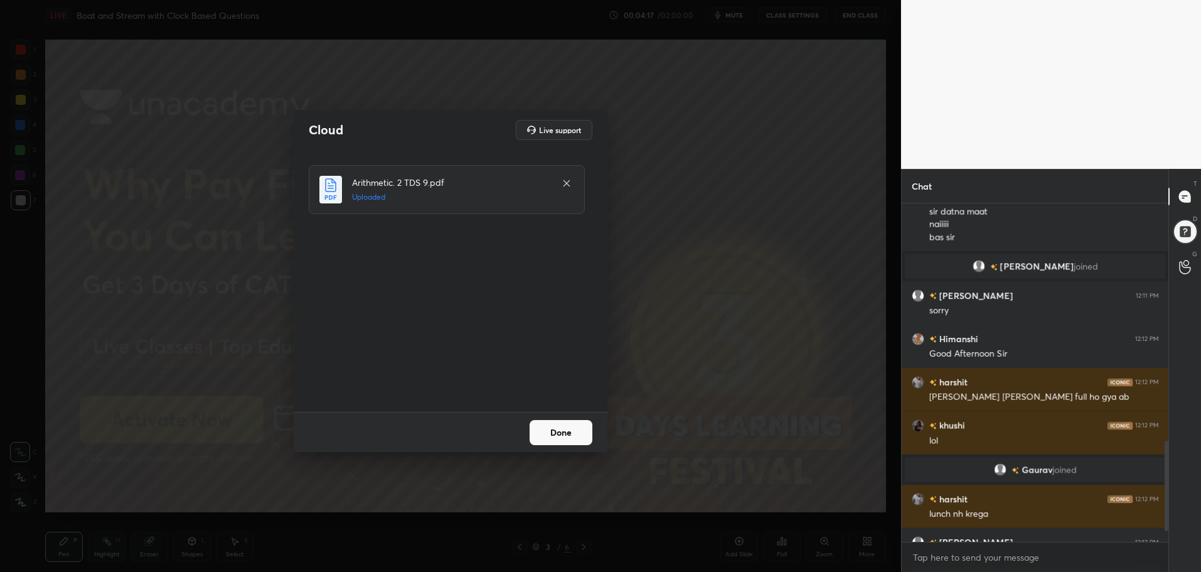
click at [560, 437] on button "Done" at bounding box center [561, 432] width 63 height 25
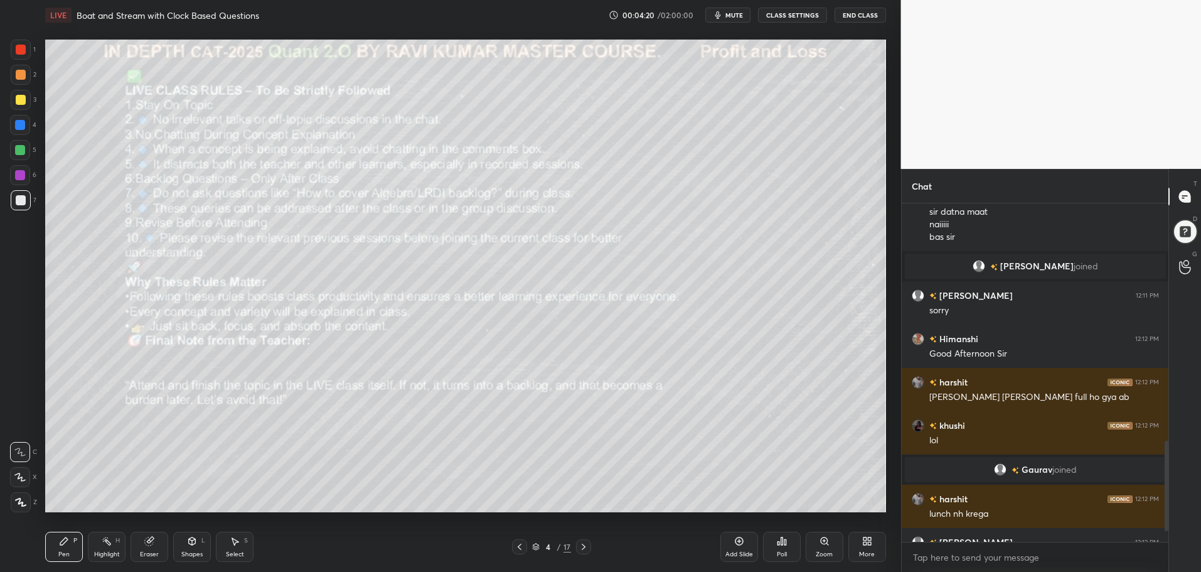
scroll to position [1302, 0]
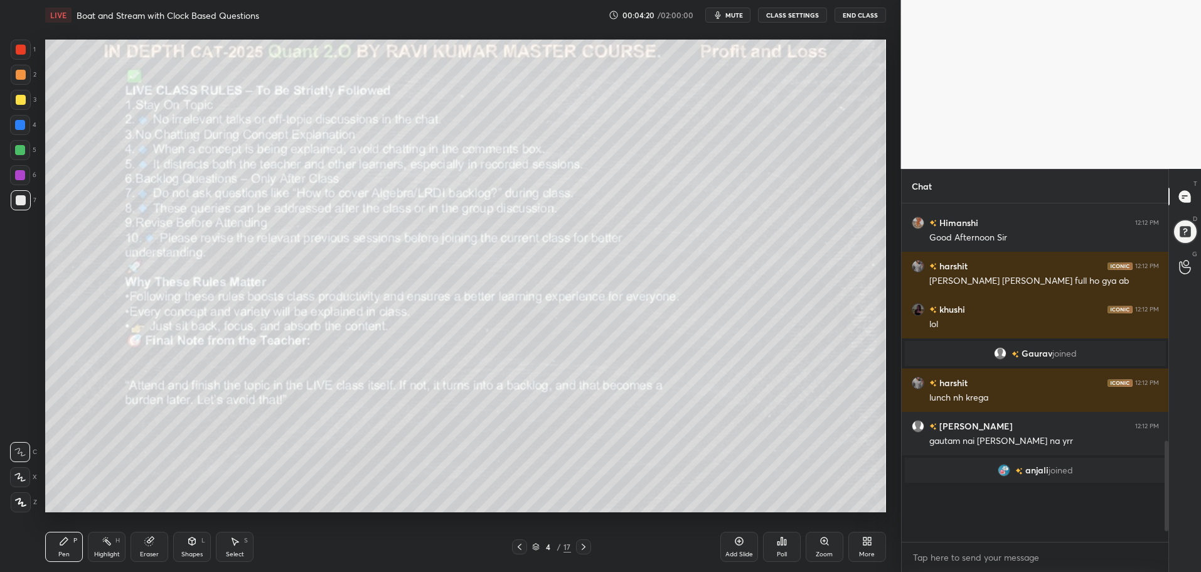
click at [854, 549] on div "More" at bounding box center [867, 547] width 38 height 30
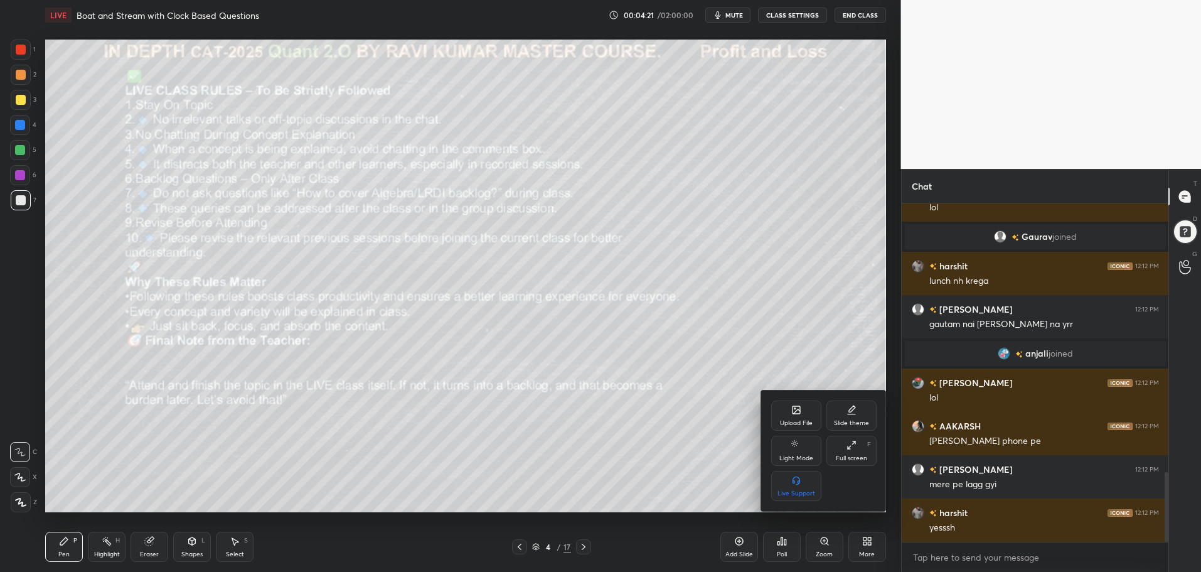
click at [854, 444] on icon at bounding box center [852, 445] width 10 height 10
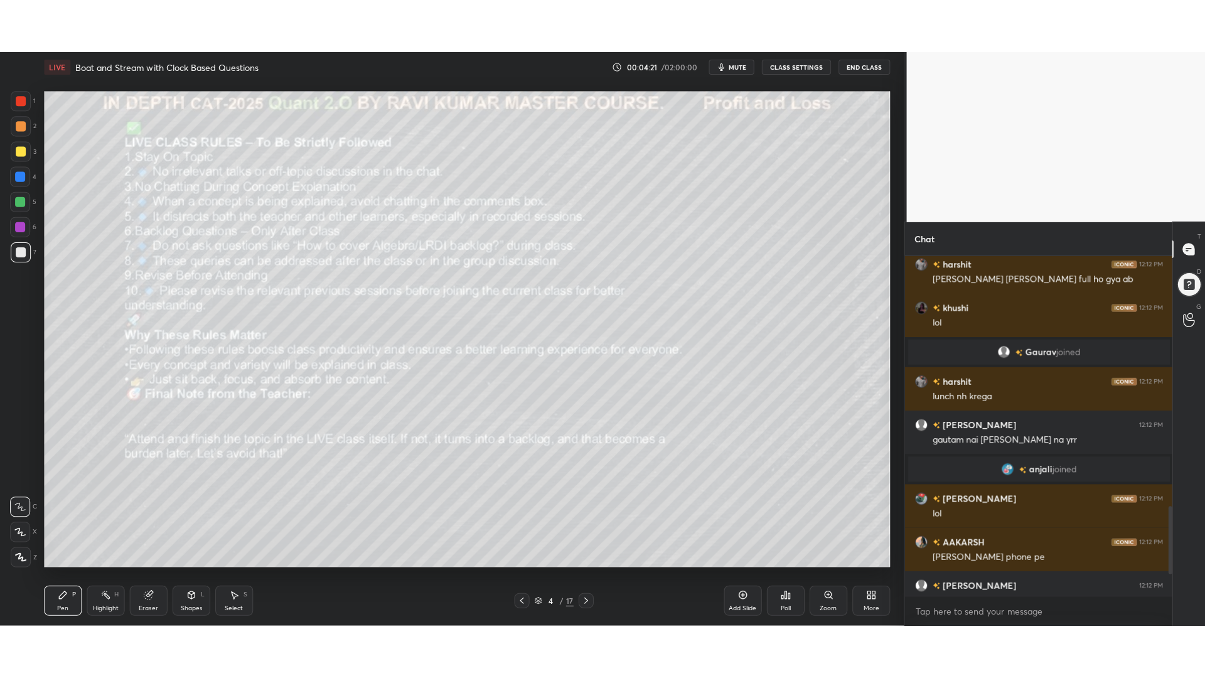
scroll to position [1240, 0]
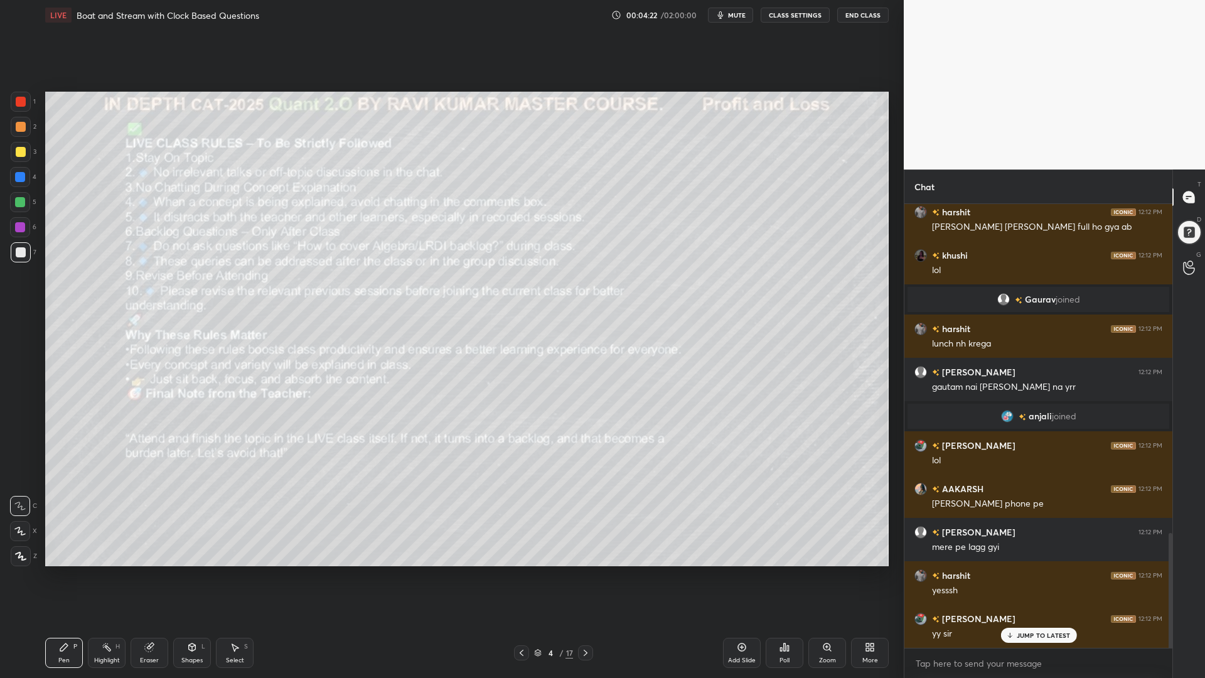
drag, startPoint x: 1165, startPoint y: 646, endPoint x: 1157, endPoint y: 666, distance: 22.3
click at [1157, 571] on div "[PERSON_NAME] 12:12 PM Good Afternoon Sir harshit 12:12 PM [PERSON_NAME] [PERSO…" at bounding box center [1038, 441] width 268 height 474
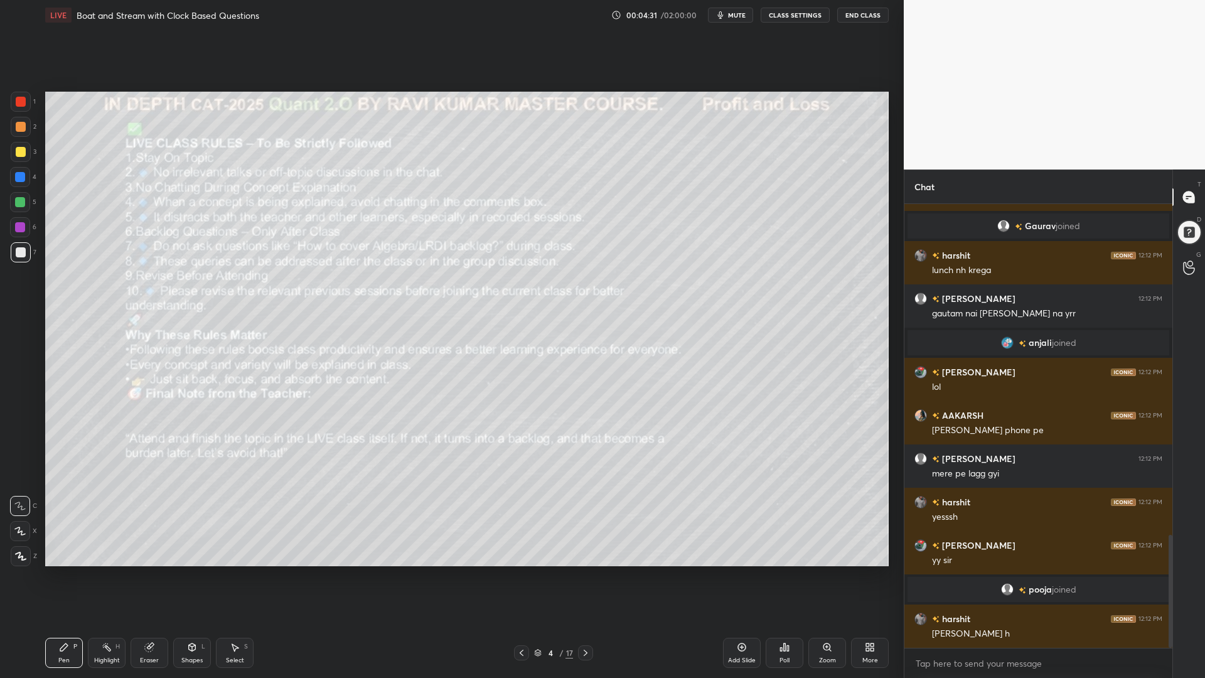
click at [520, 571] on icon at bounding box center [522, 653] width 4 height 6
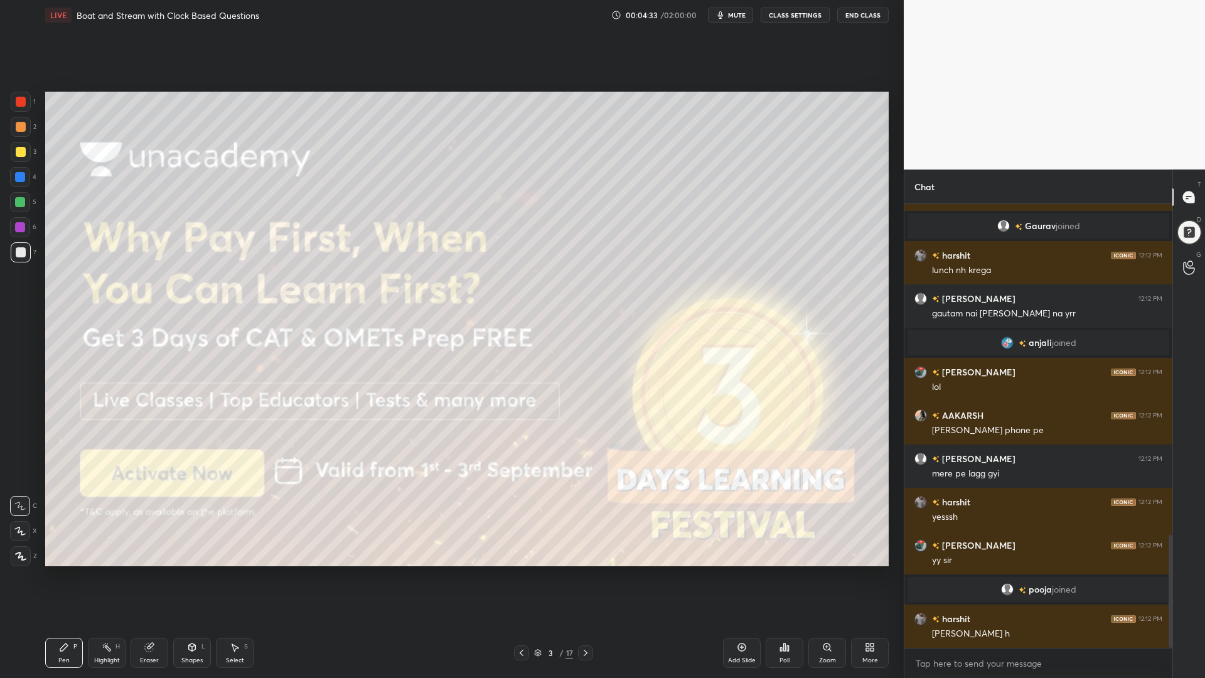
click at [21, 103] on div at bounding box center [21, 102] width 10 height 10
click at [14, 555] on div at bounding box center [21, 556] width 20 height 20
click at [181, 571] on div "Shapes L" at bounding box center [192, 653] width 38 height 30
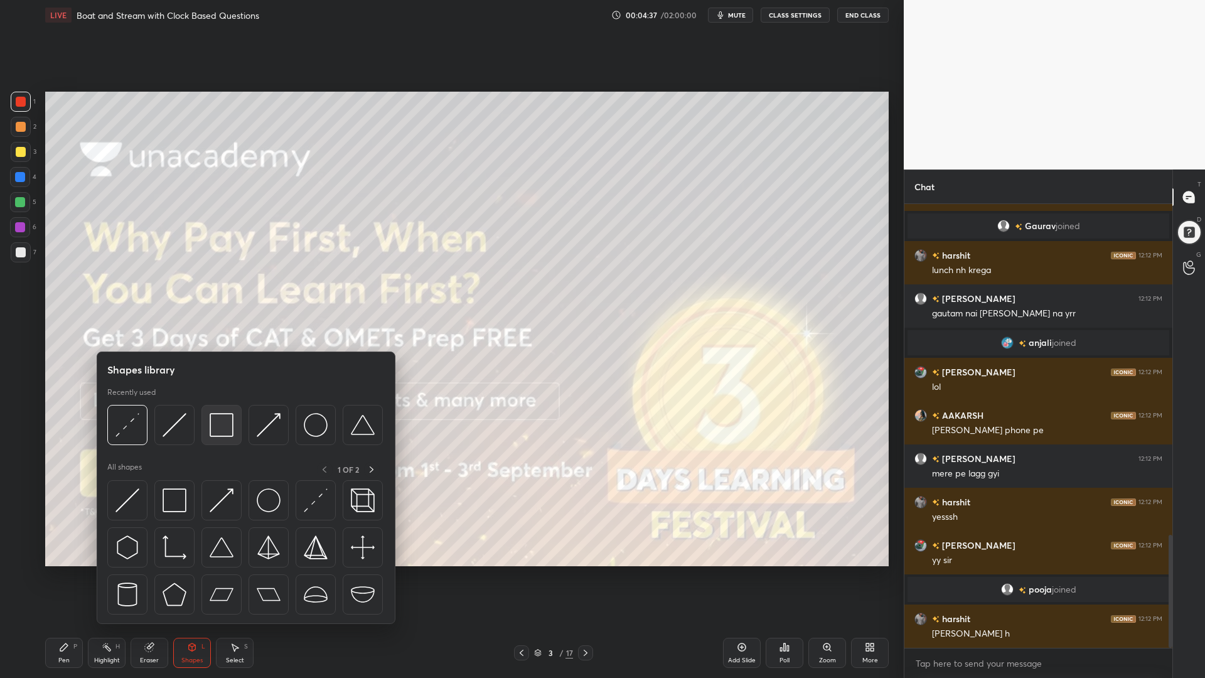
click at [208, 429] on div at bounding box center [221, 425] width 40 height 40
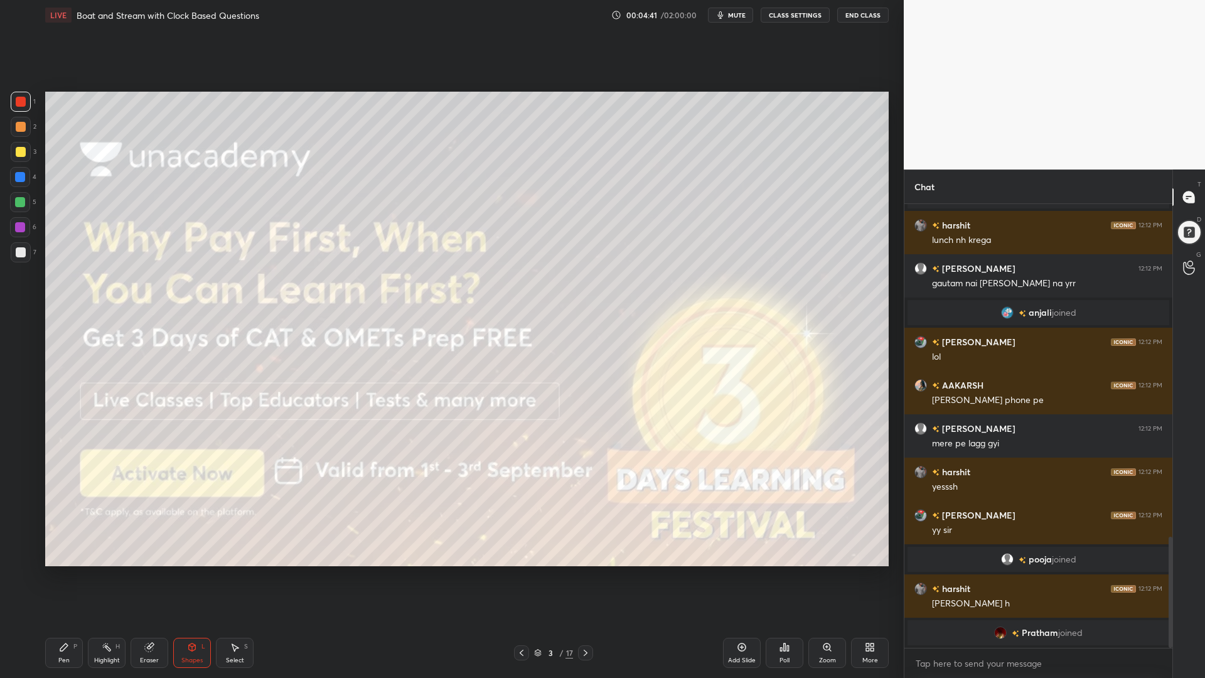
click at [20, 176] on div at bounding box center [20, 177] width 10 height 10
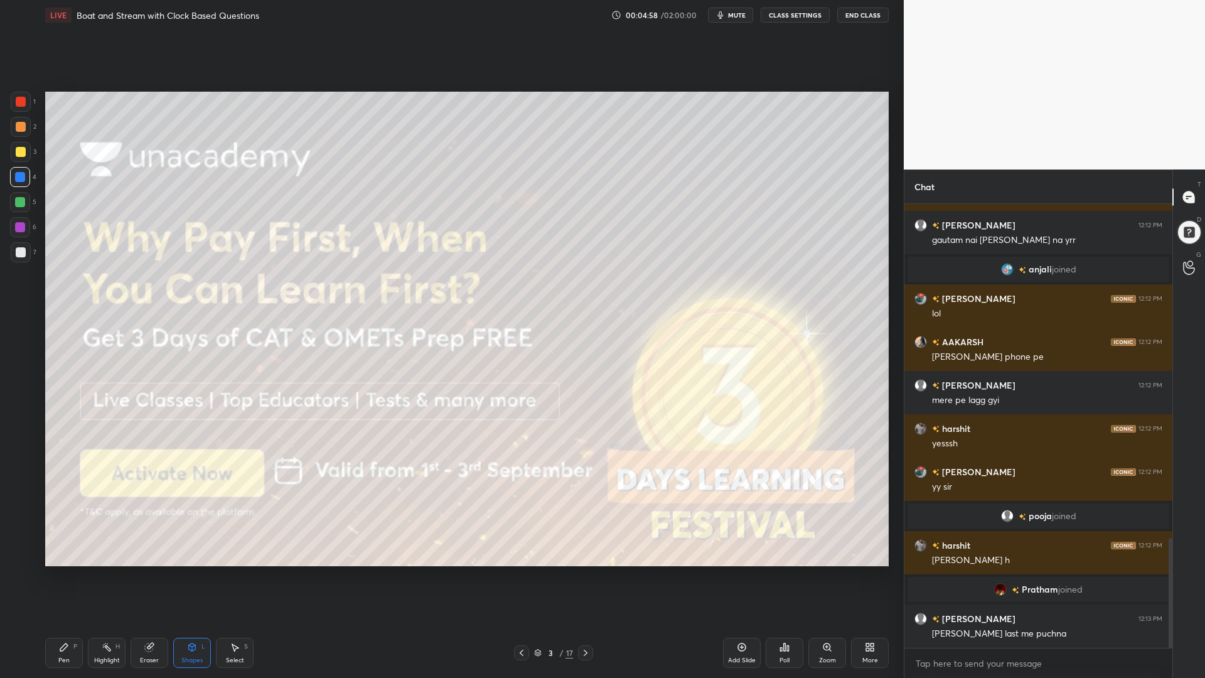
click at [52, 571] on div "Pen P" at bounding box center [64, 653] width 38 height 30
click at [19, 206] on div at bounding box center [20, 202] width 10 height 10
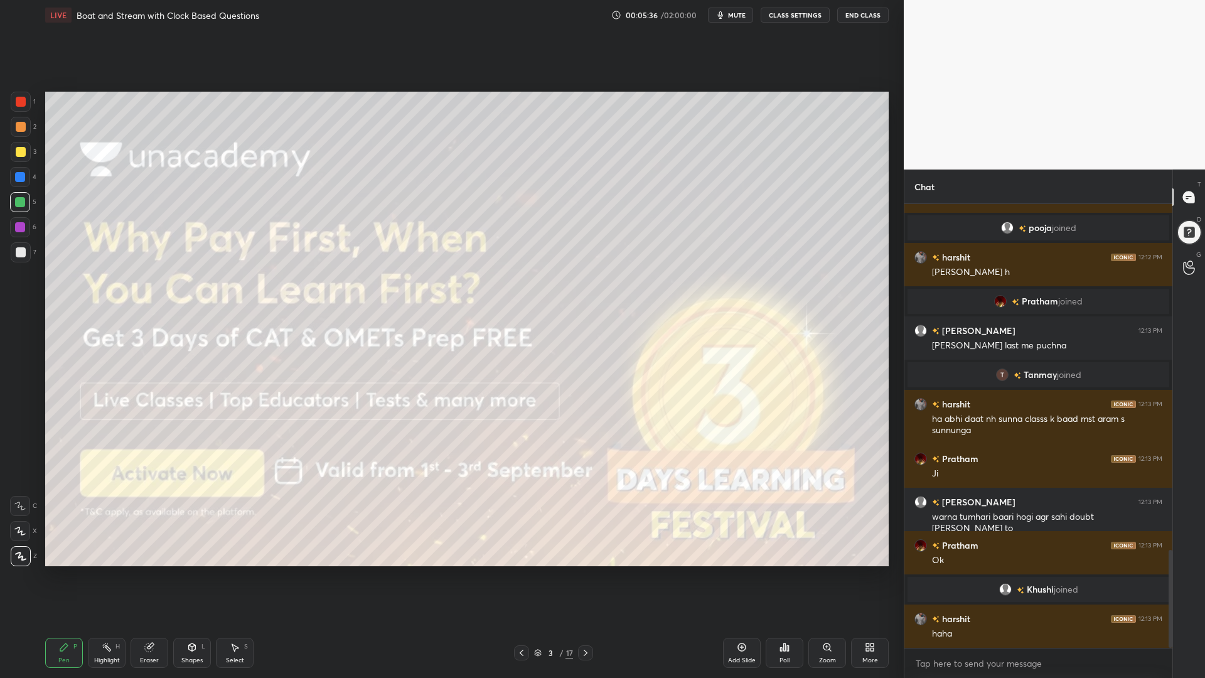
scroll to position [1562, 0]
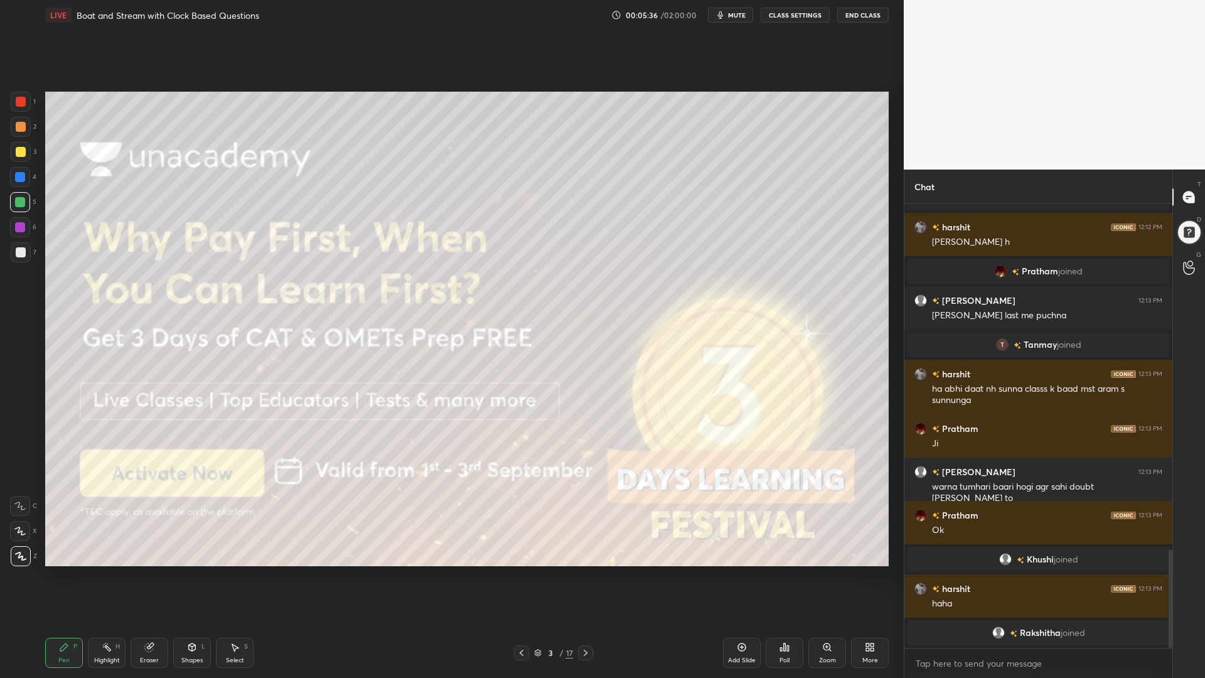
click at [587, 571] on icon at bounding box center [586, 653] width 10 height 10
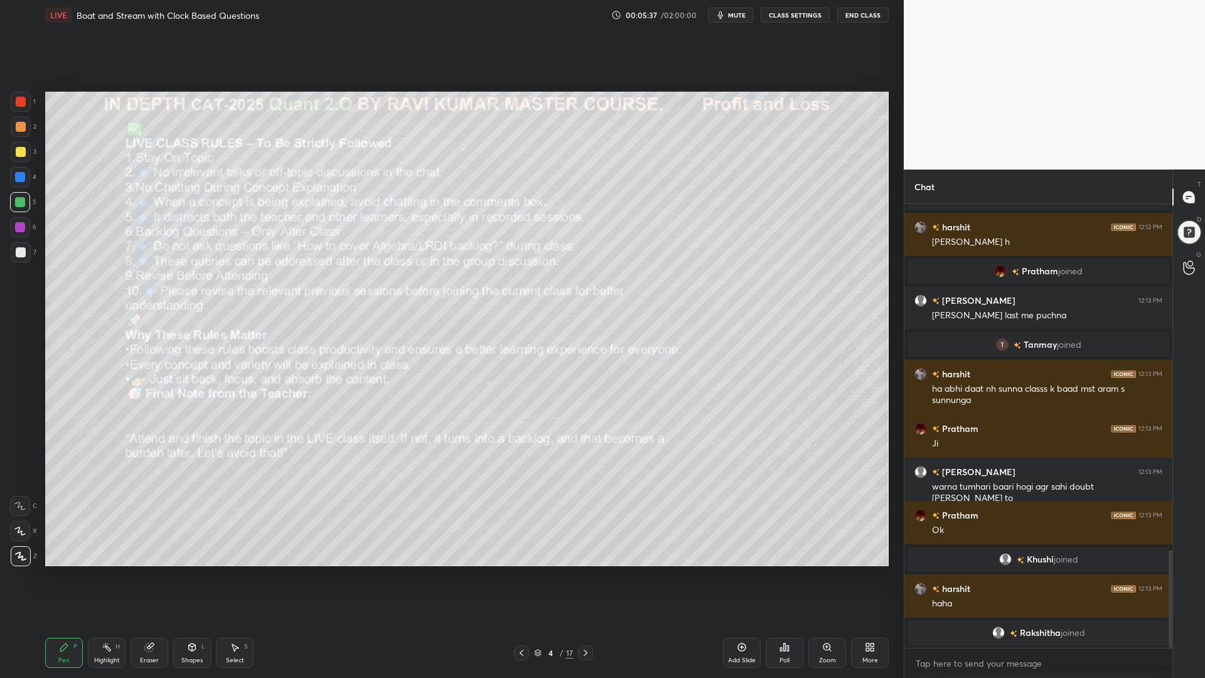
click at [584, 571] on icon at bounding box center [586, 653] width 10 height 10
click at [583, 571] on icon at bounding box center [586, 653] width 10 height 10
click at [521, 571] on icon at bounding box center [521, 653] width 10 height 10
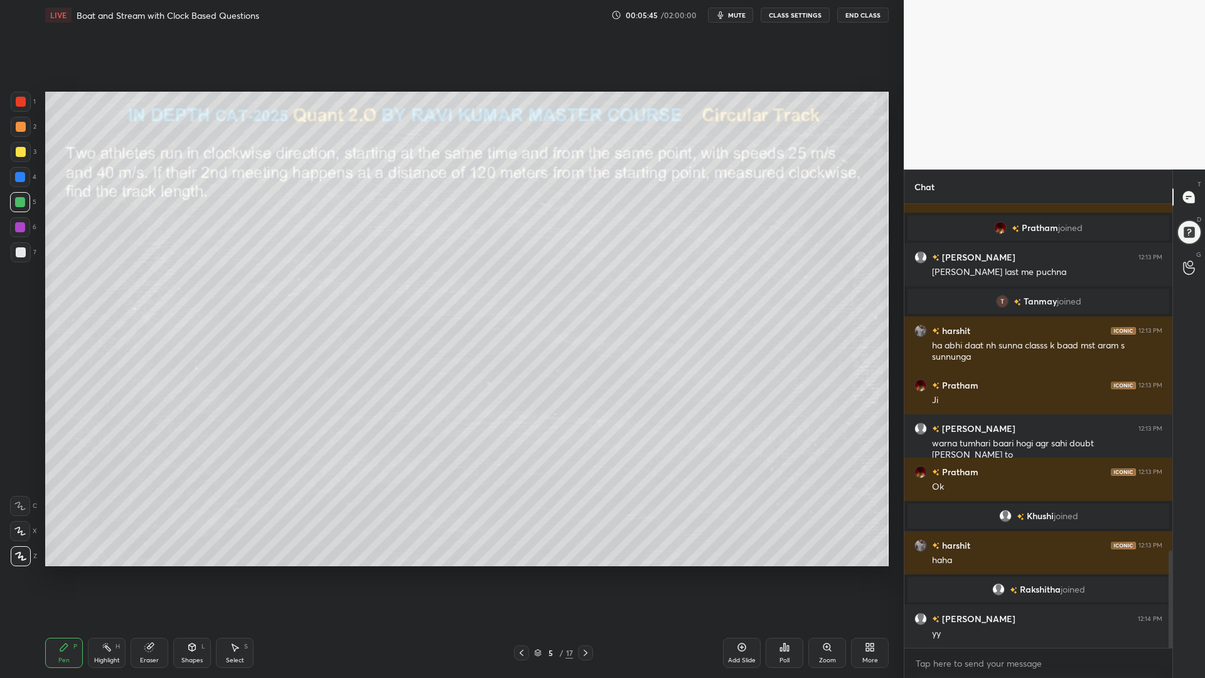
click at [739, 571] on icon at bounding box center [742, 647] width 10 height 10
click at [17, 105] on div at bounding box center [21, 102] width 10 height 10
drag, startPoint x: 18, startPoint y: 197, endPoint x: 33, endPoint y: 198, distance: 14.4
click at [18, 198] on div at bounding box center [20, 202] width 10 height 10
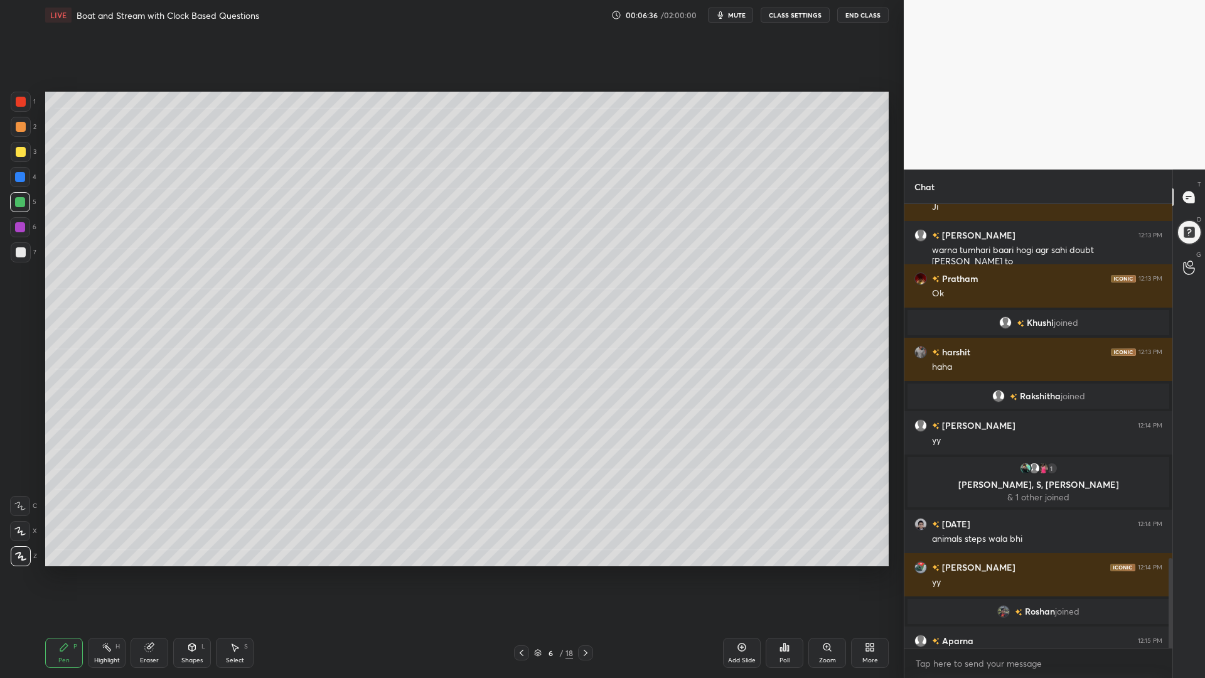
scroll to position [1752, 0]
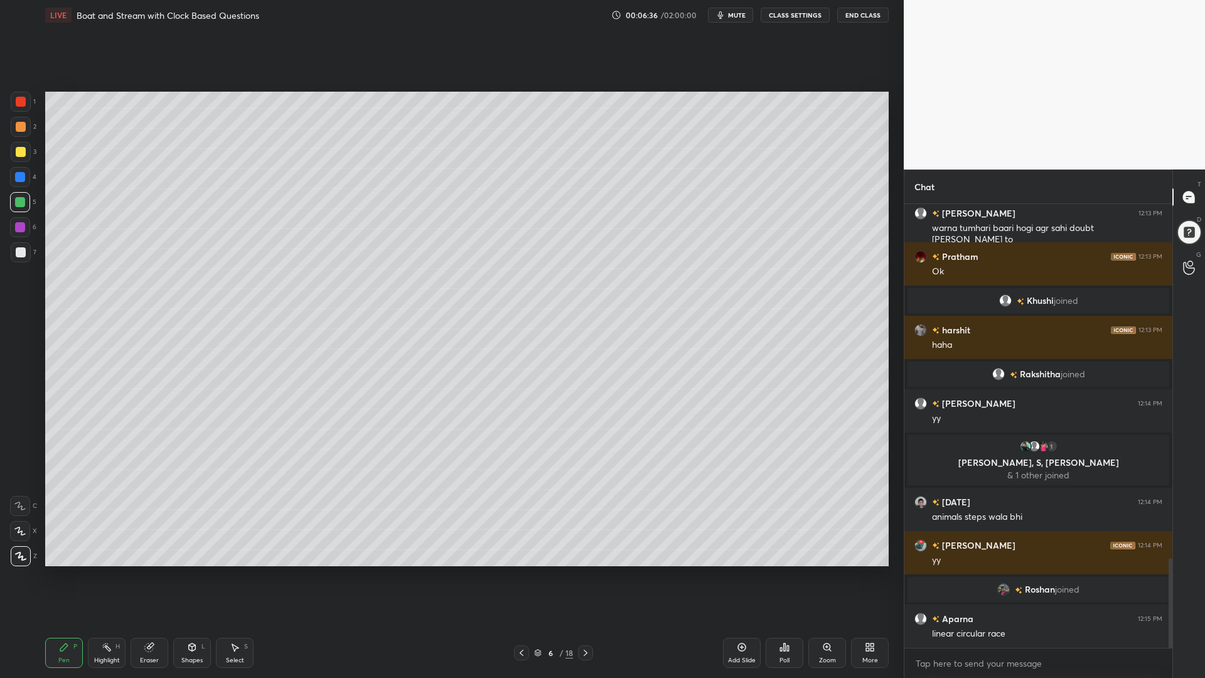
drag, startPoint x: 17, startPoint y: 176, endPoint x: 25, endPoint y: 177, distance: 8.2
click at [16, 177] on div at bounding box center [20, 177] width 10 height 10
click at [195, 571] on icon at bounding box center [192, 647] width 10 height 10
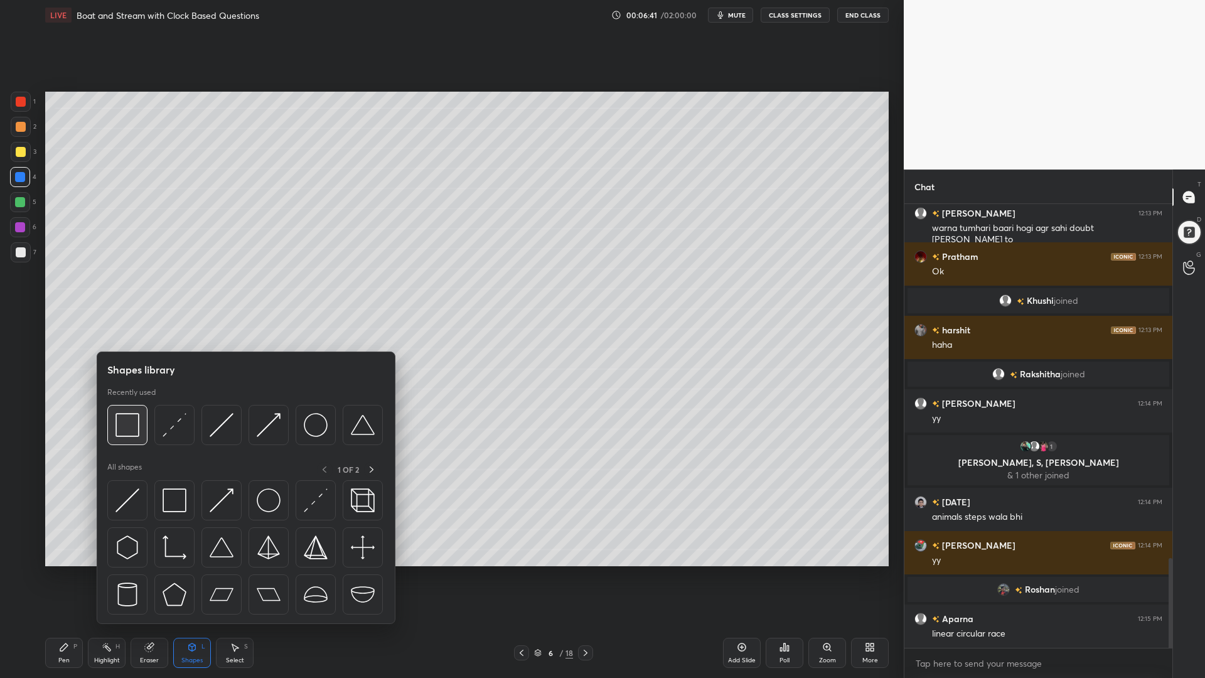
click at [130, 427] on img at bounding box center [127, 425] width 24 height 24
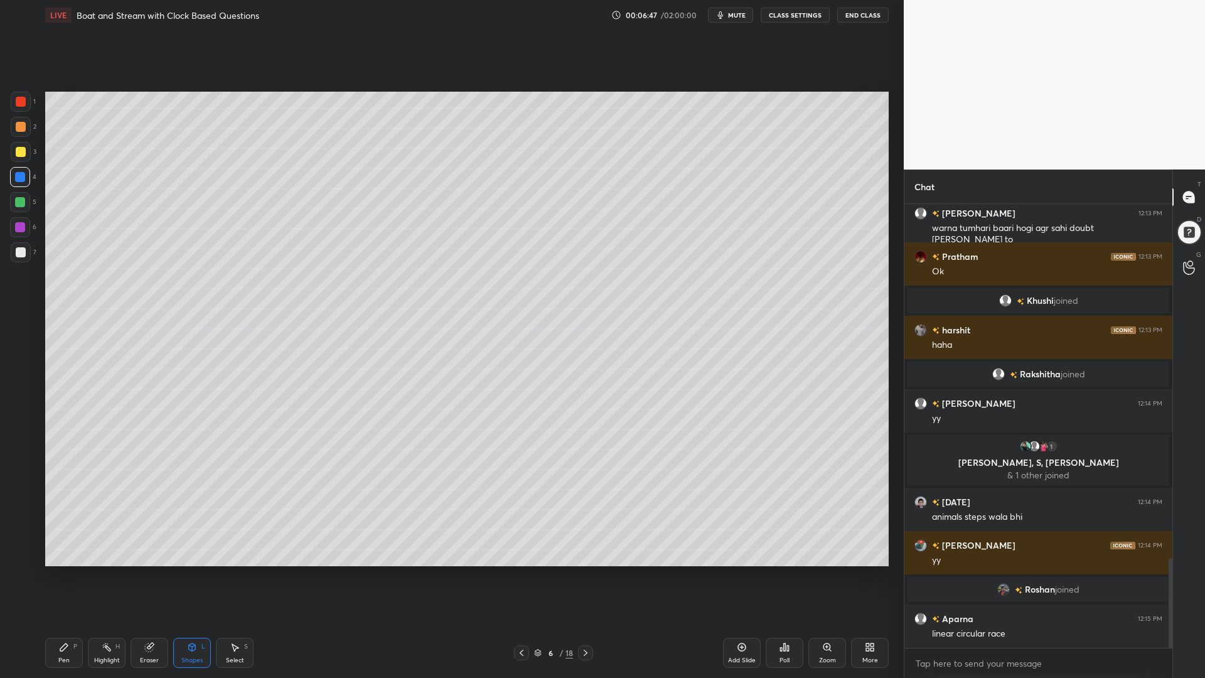
click at [68, 571] on icon at bounding box center [64, 647] width 10 height 10
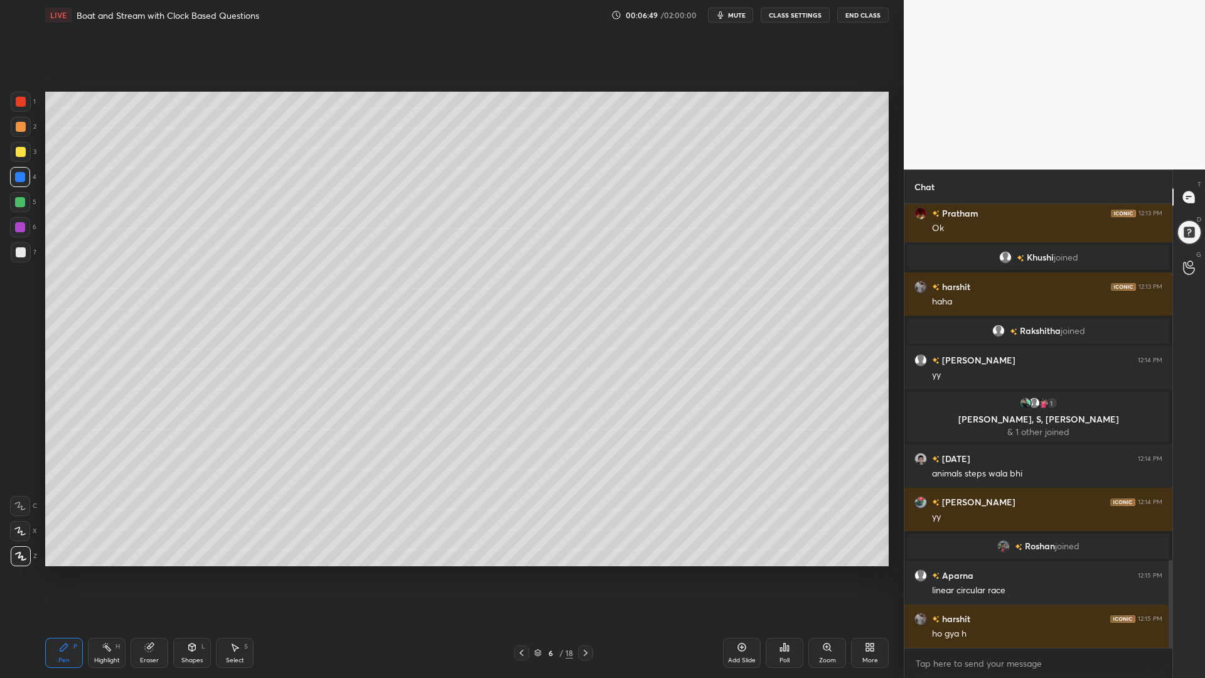
click at [15, 206] on div at bounding box center [20, 202] width 20 height 20
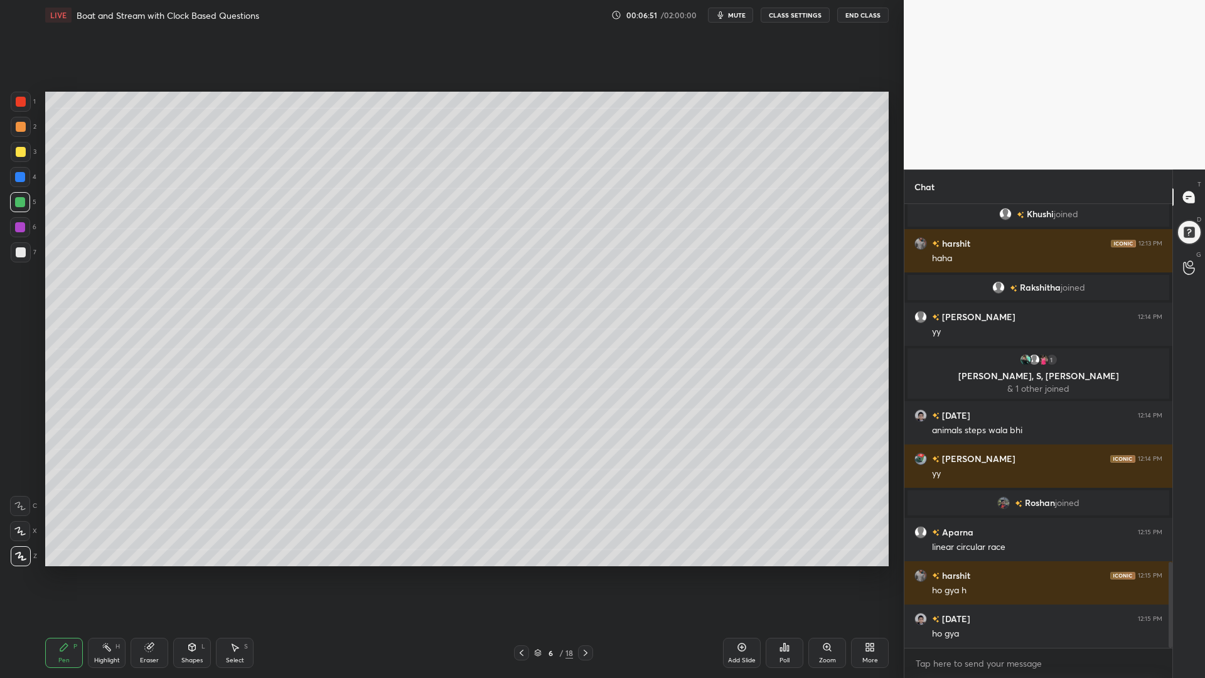
click at [17, 528] on icon at bounding box center [20, 531] width 10 height 8
drag, startPoint x: 17, startPoint y: 127, endPoint x: 25, endPoint y: 133, distance: 9.9
click at [16, 127] on div at bounding box center [21, 127] width 10 height 10
click at [19, 154] on div at bounding box center [21, 152] width 10 height 10
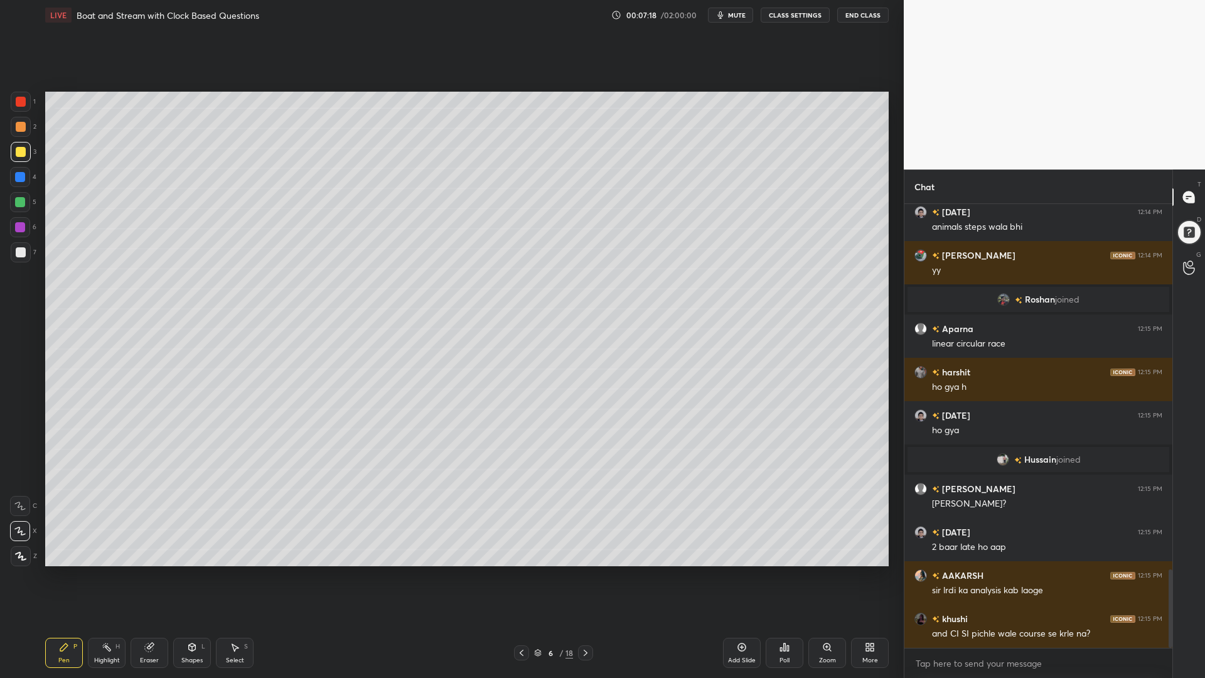
scroll to position [2060, 0]
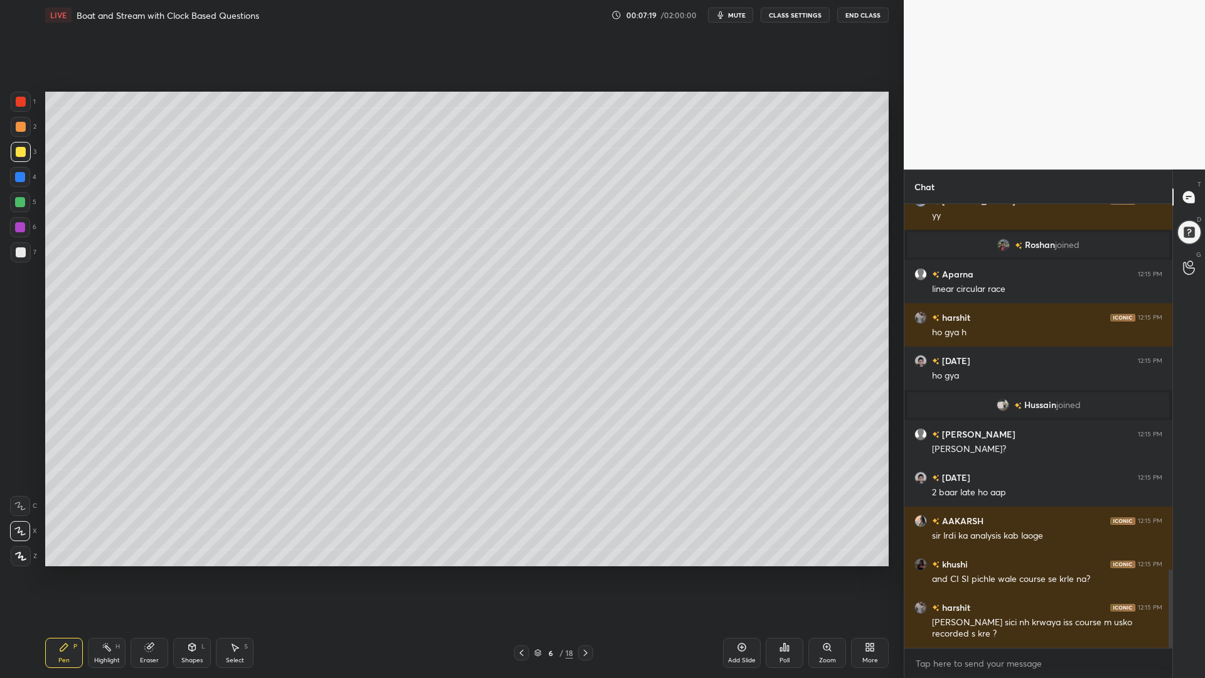
click at [23, 98] on div at bounding box center [21, 102] width 10 height 10
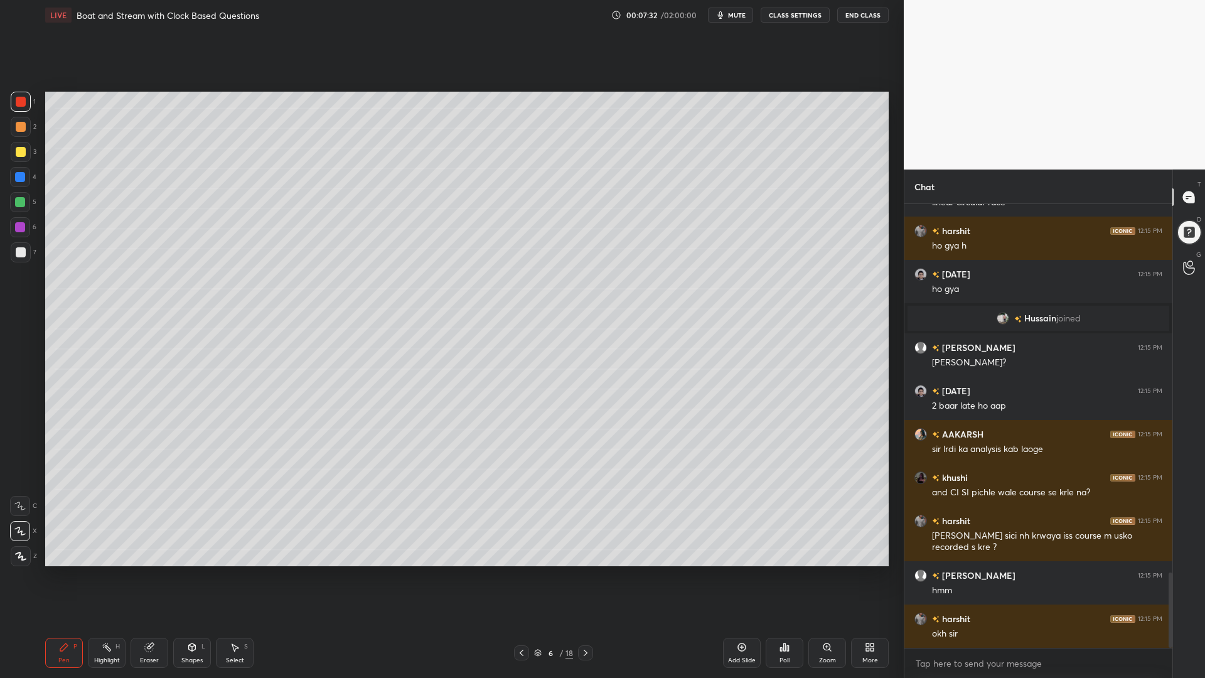
scroll to position [2177, 0]
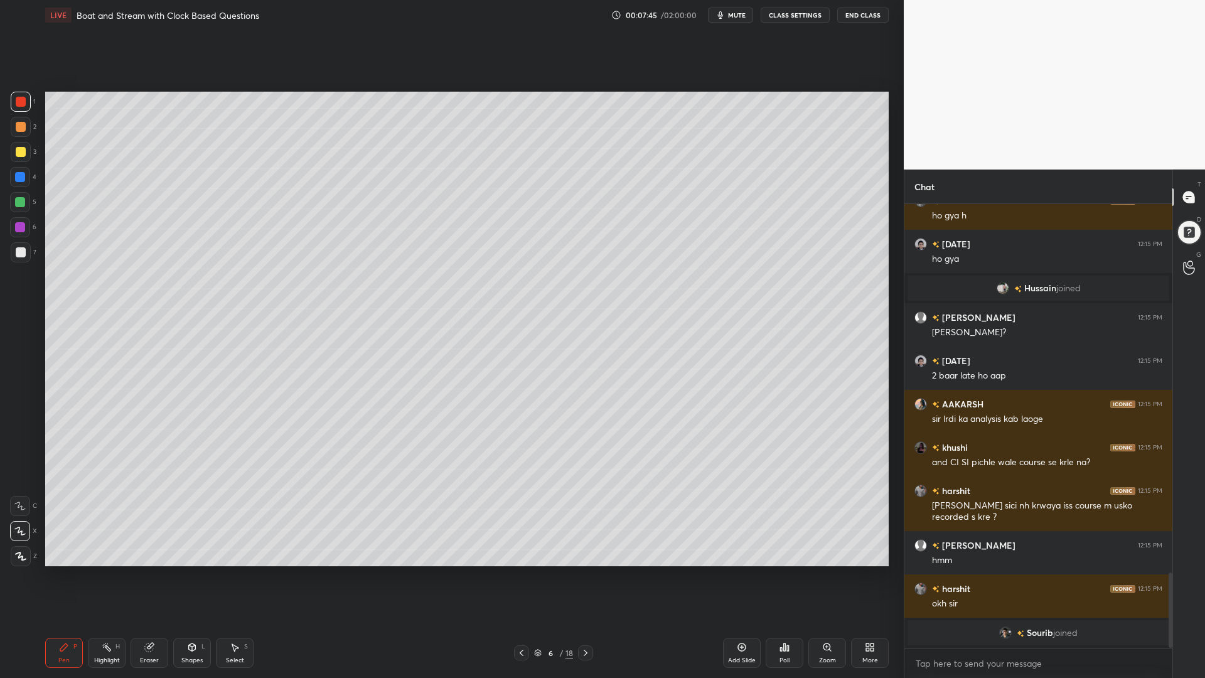
click at [14, 205] on div at bounding box center [20, 202] width 20 height 20
drag, startPoint x: 19, startPoint y: 131, endPoint x: 24, endPoint y: 138, distance: 8.5
click at [18, 132] on div at bounding box center [21, 127] width 20 height 20
drag, startPoint x: 18, startPoint y: 250, endPoint x: 29, endPoint y: 254, distance: 11.7
click at [18, 250] on div at bounding box center [21, 252] width 10 height 10
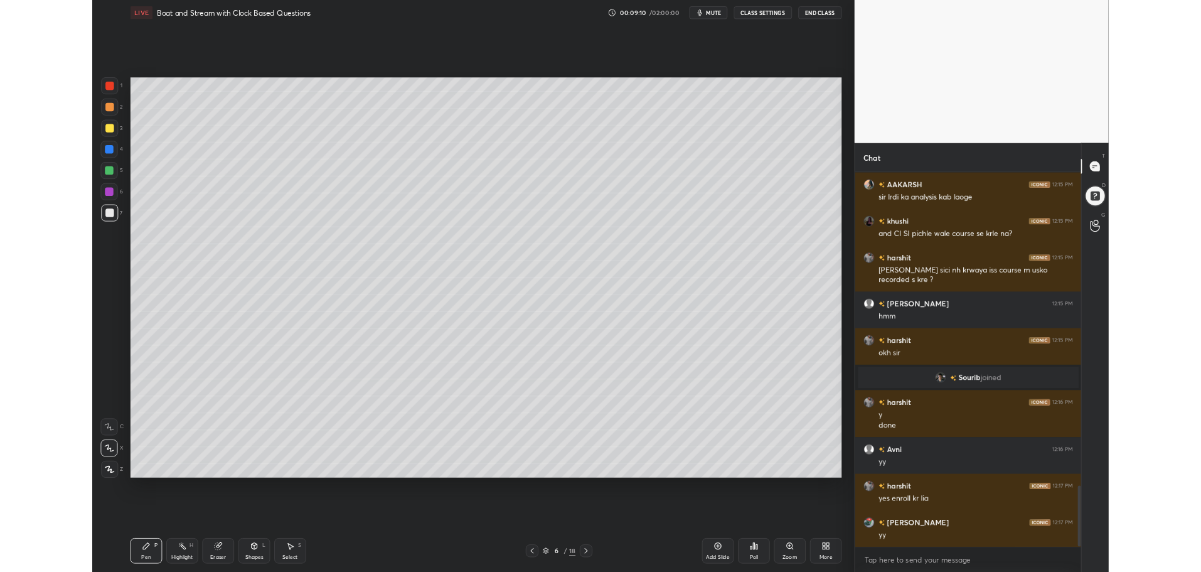
scroll to position [2314, 0]
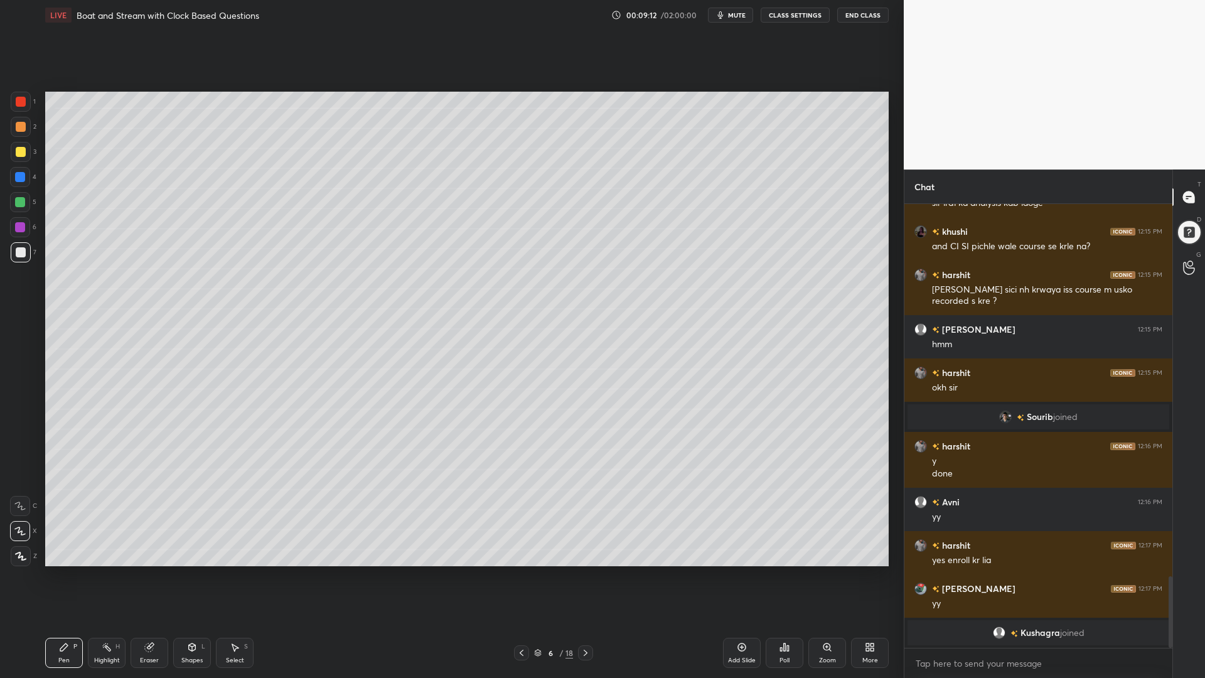
click at [864, 571] on div "More" at bounding box center [870, 653] width 38 height 30
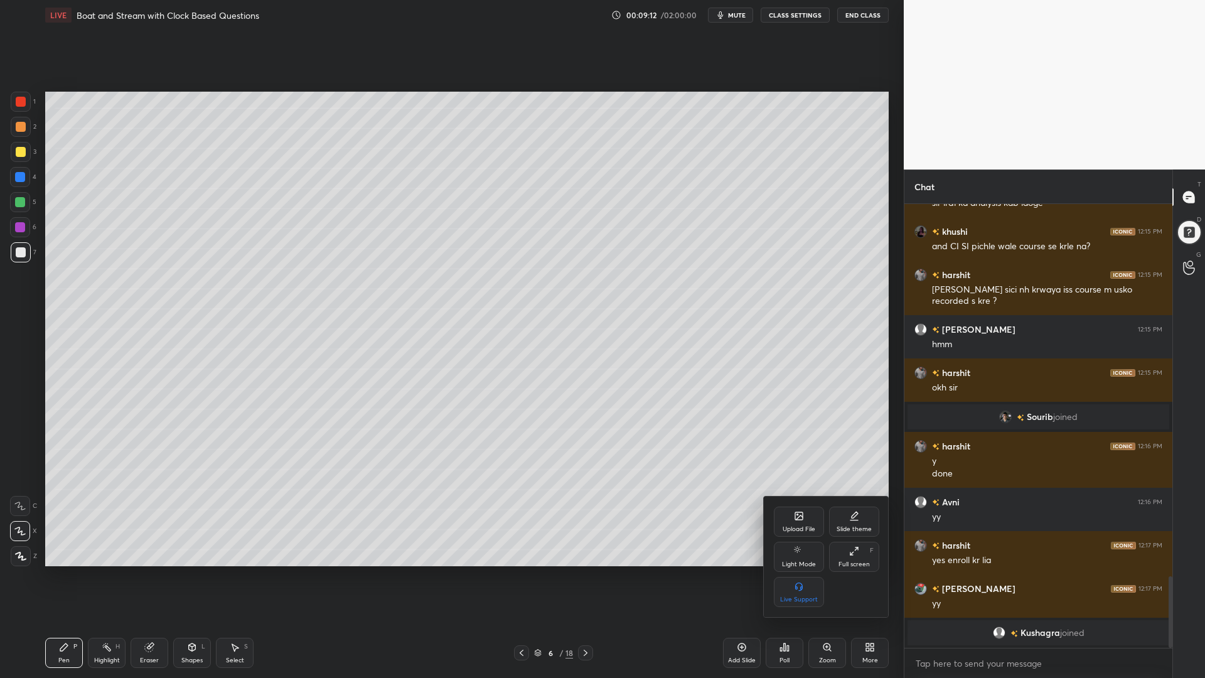
click at [852, 549] on icon at bounding box center [854, 551] width 10 height 10
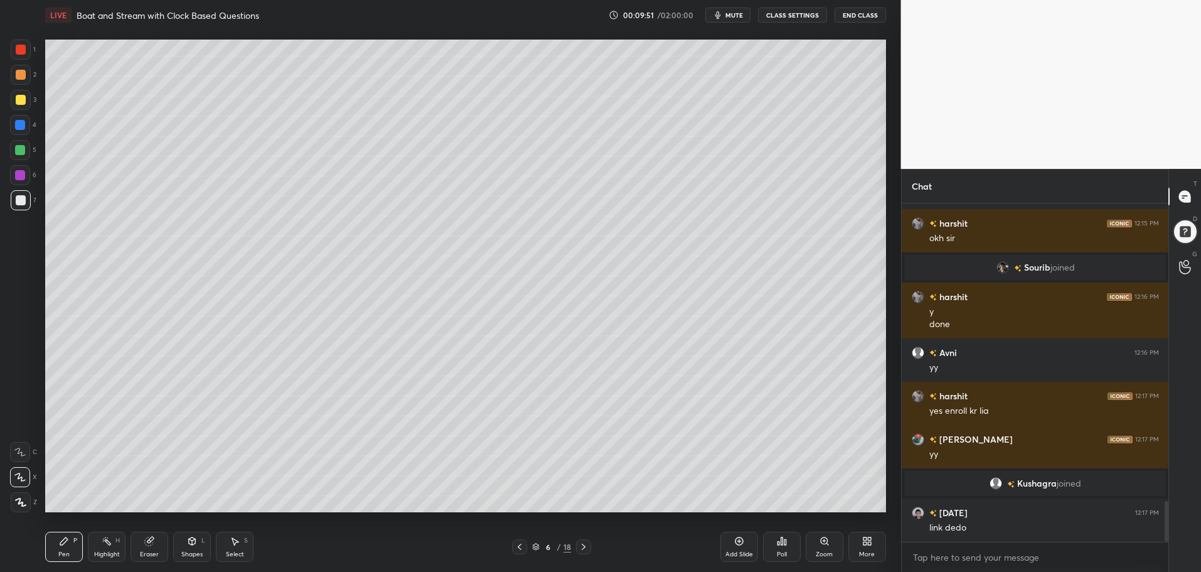
scroll to position [2473, 0]
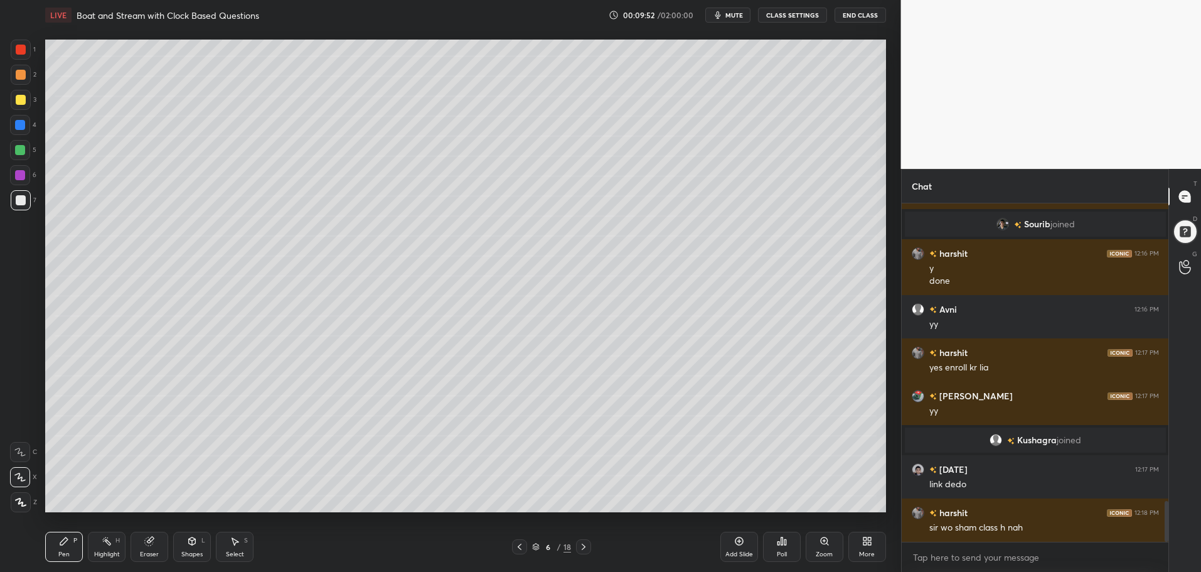
click at [956, 557] on body "1 2 3 4 5 6 7 C X Z C X Z E E Erase all H H LIVE Boat and Stream with Clock Bas…" at bounding box center [600, 286] width 1201 height 572
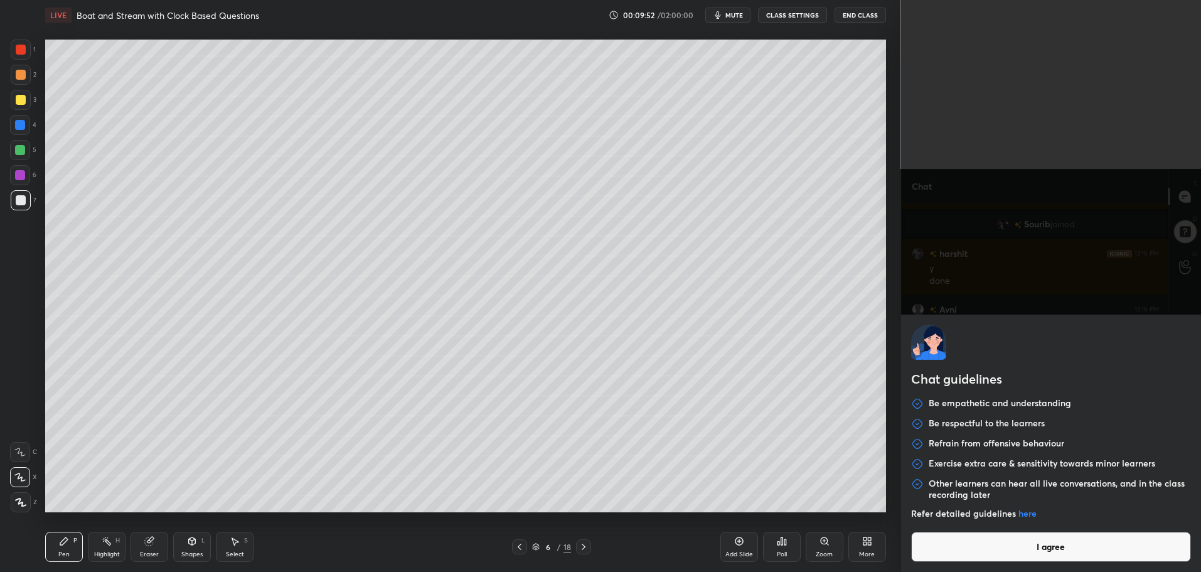
click at [954, 557] on button "I agree" at bounding box center [1051, 547] width 281 height 30
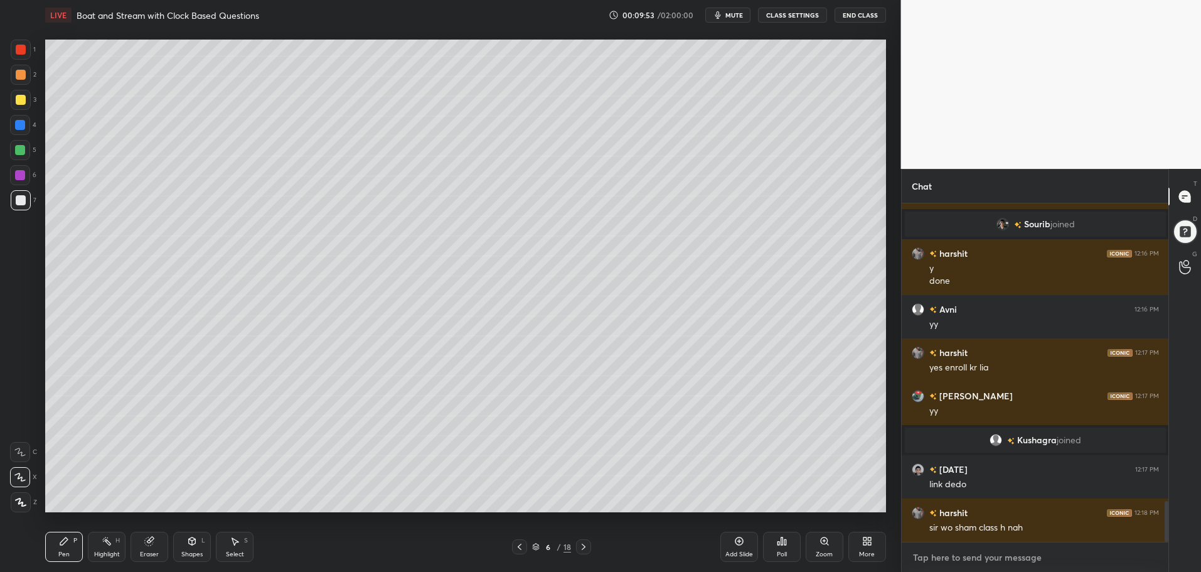
type textarea "x"
click at [951, 562] on textarea at bounding box center [1035, 557] width 247 height 20
paste textarea "[URL][DOMAIN_NAME]"
type textarea "[URL][DOMAIN_NAME]"
type textarea "x"
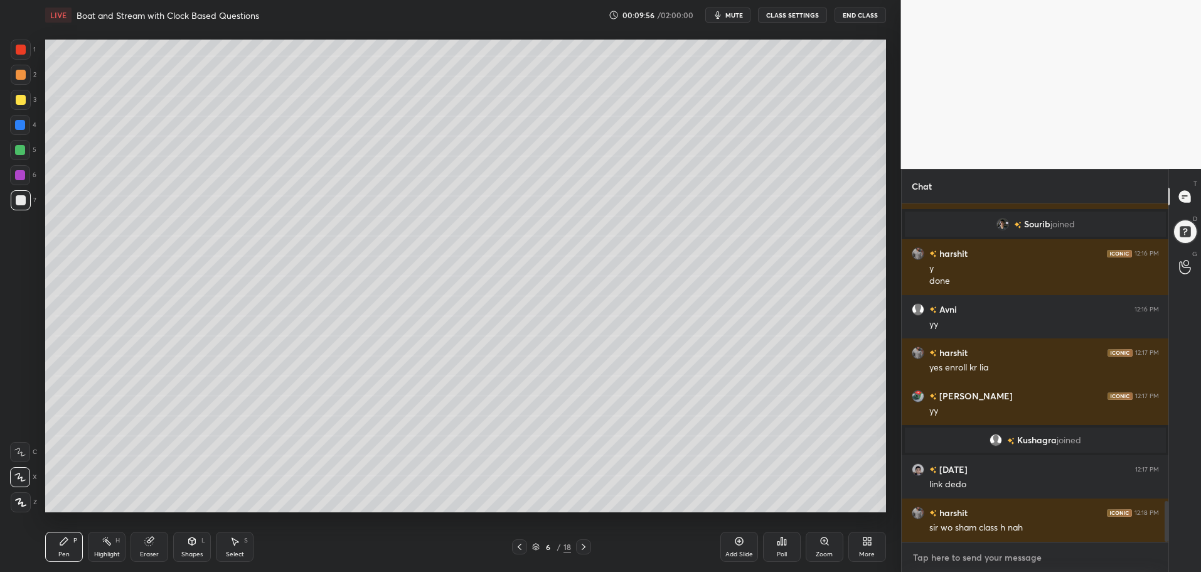
scroll to position [2566, 0]
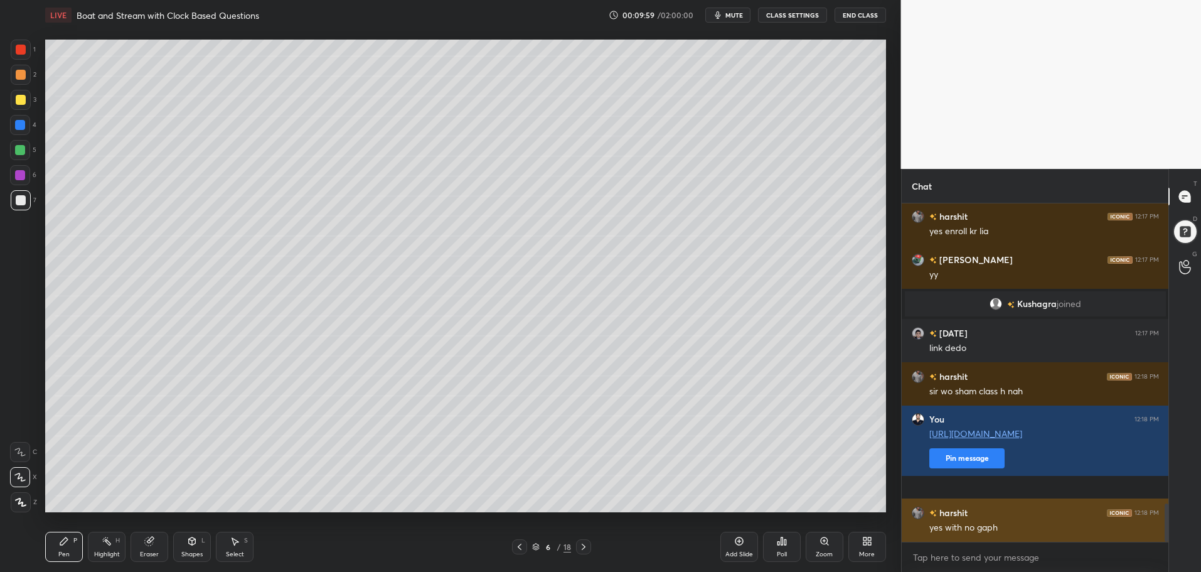
scroll to position [2652, 0]
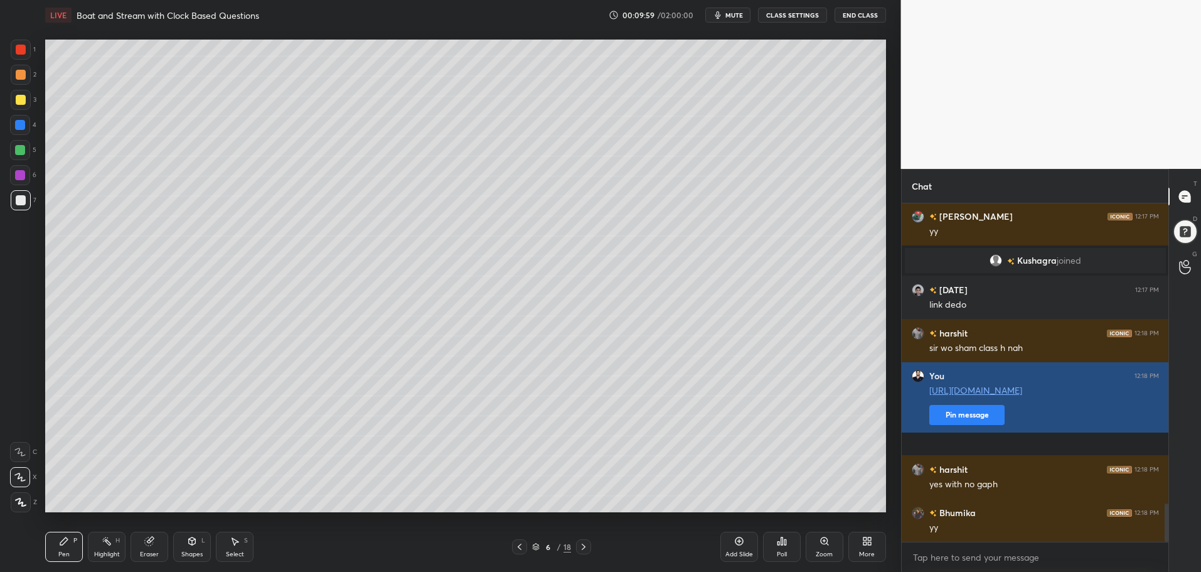
click at [974, 425] on button "Pin message" at bounding box center [966, 415] width 75 height 20
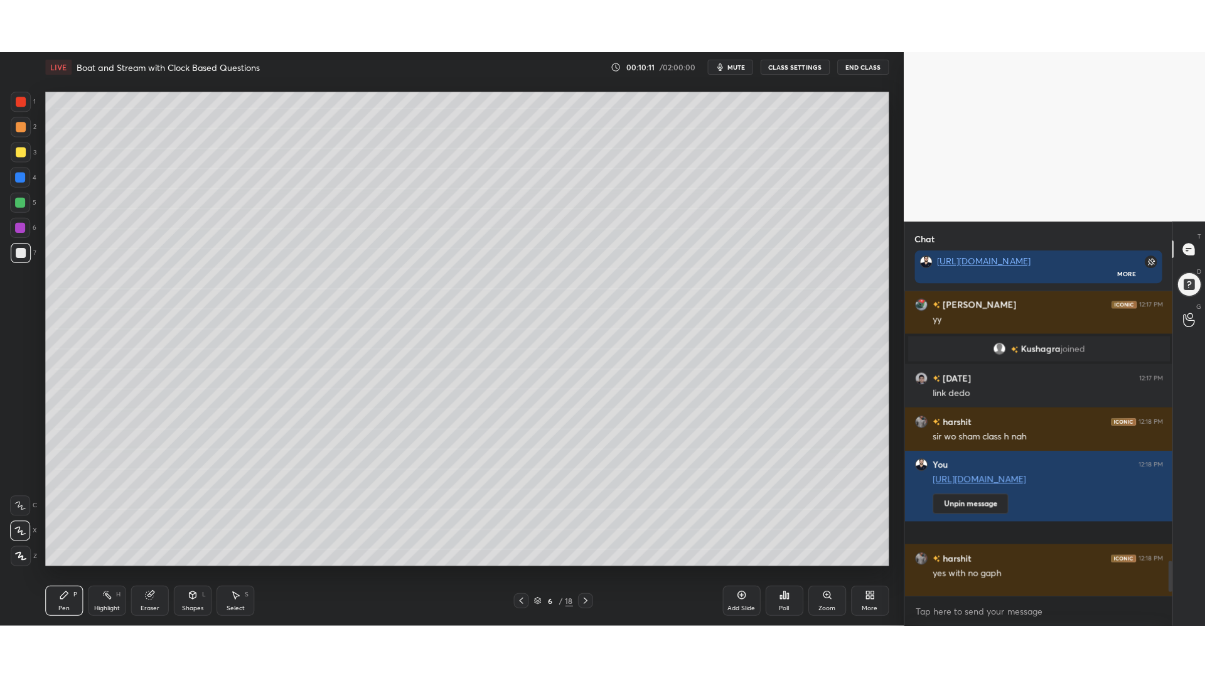
scroll to position [2717, 0]
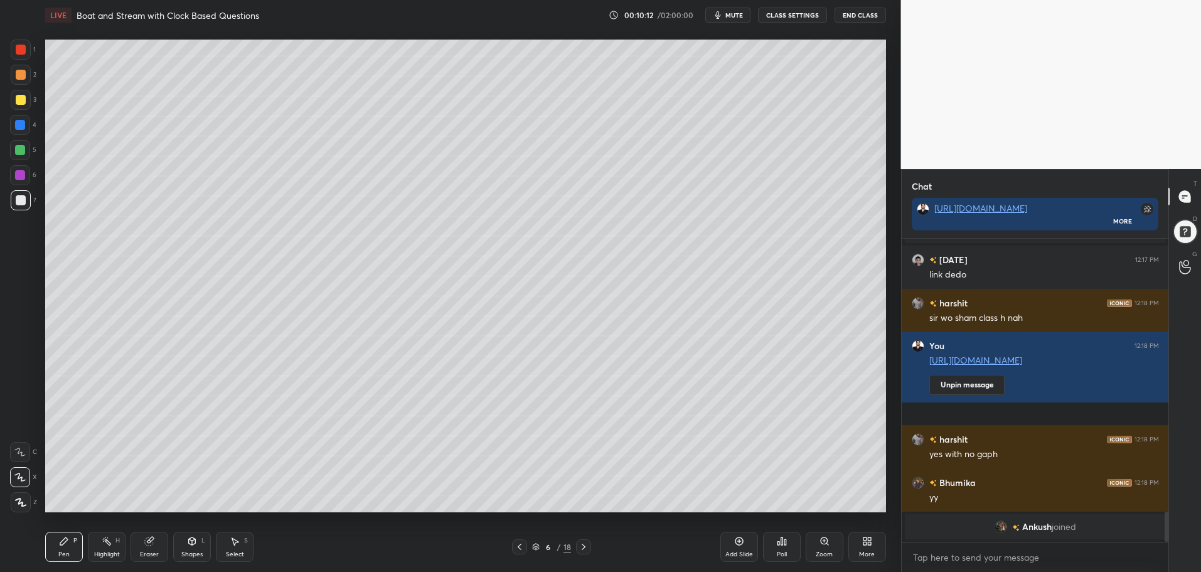
click at [865, 540] on icon at bounding box center [867, 541] width 10 height 10
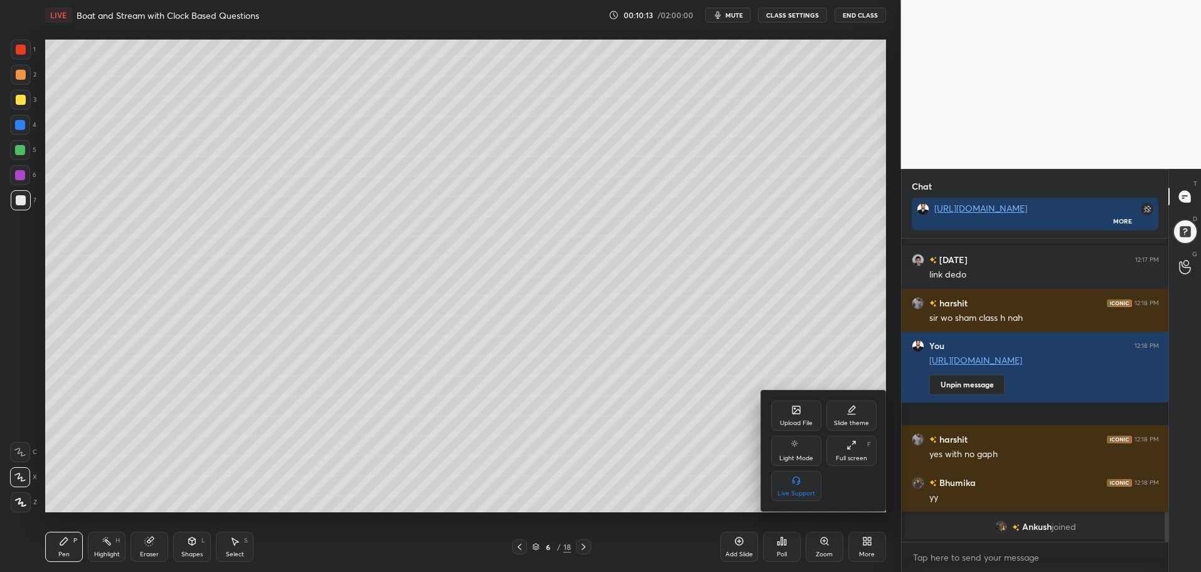
click at [795, 404] on div "Upload File" at bounding box center [796, 415] width 50 height 30
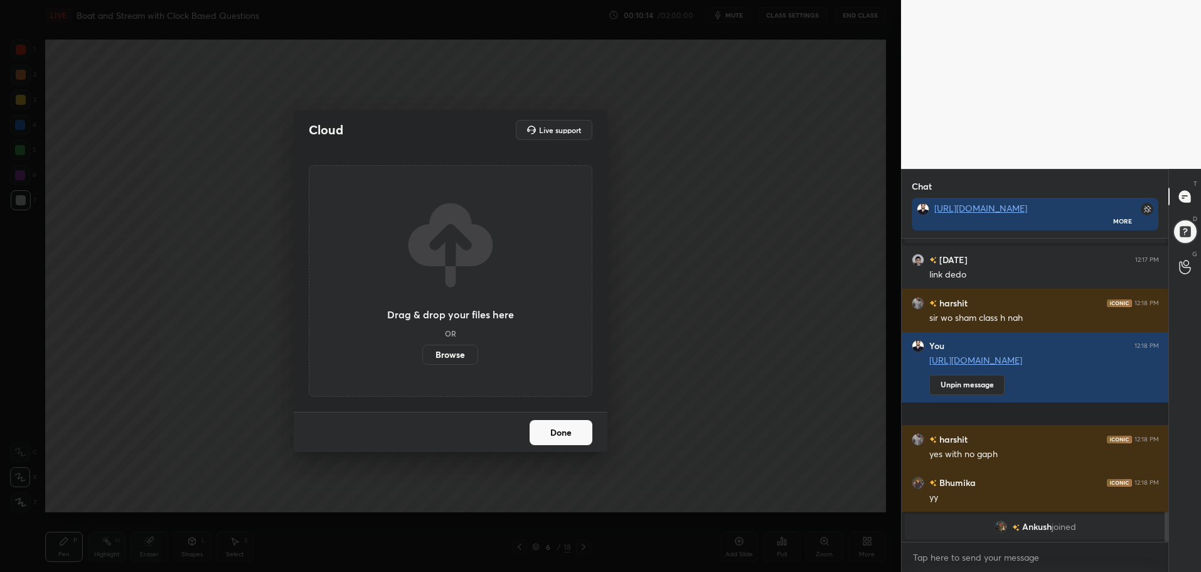
click at [459, 348] on label "Browse" at bounding box center [450, 355] width 56 height 20
click at [422, 348] on input "Browse" at bounding box center [422, 355] width 0 height 20
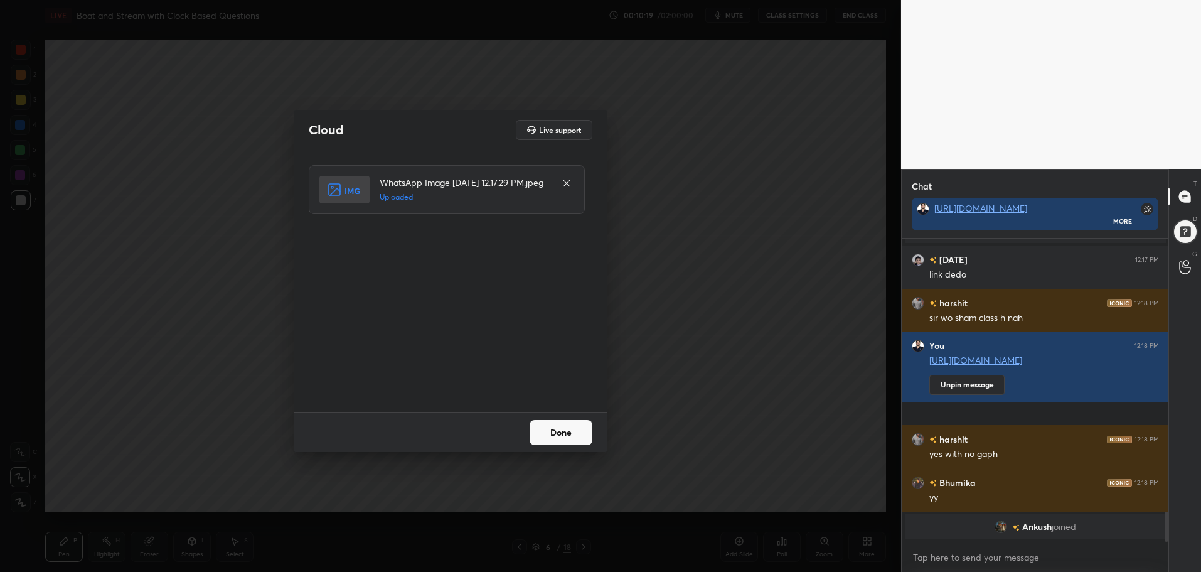
click at [561, 434] on button "Done" at bounding box center [561, 432] width 63 height 25
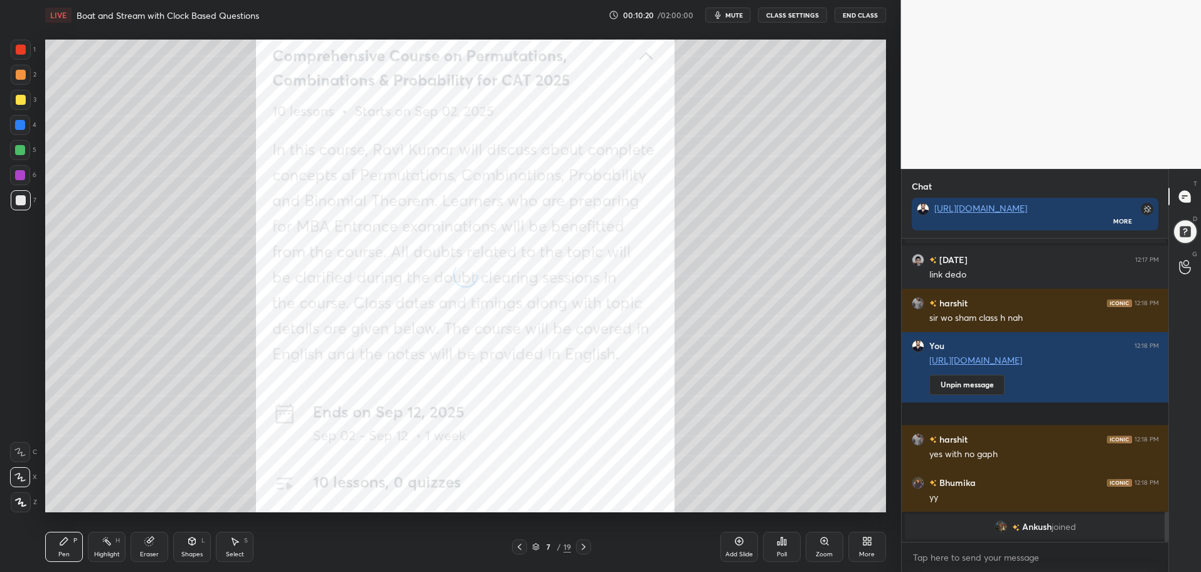
click at [872, 543] on div "More" at bounding box center [867, 547] width 38 height 30
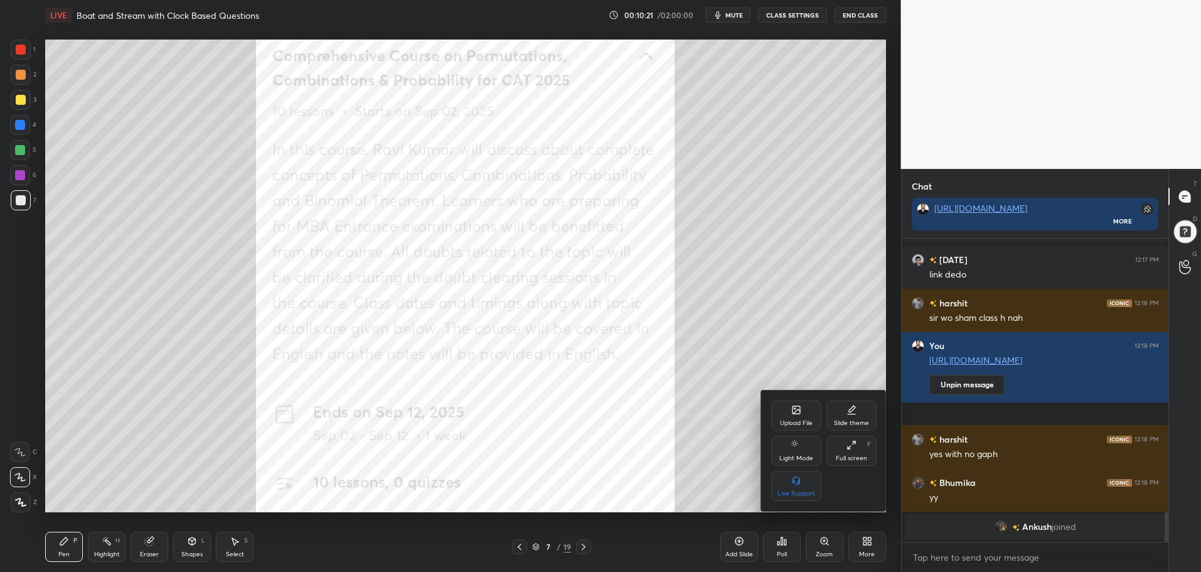
click at [851, 442] on icon at bounding box center [852, 445] width 10 height 10
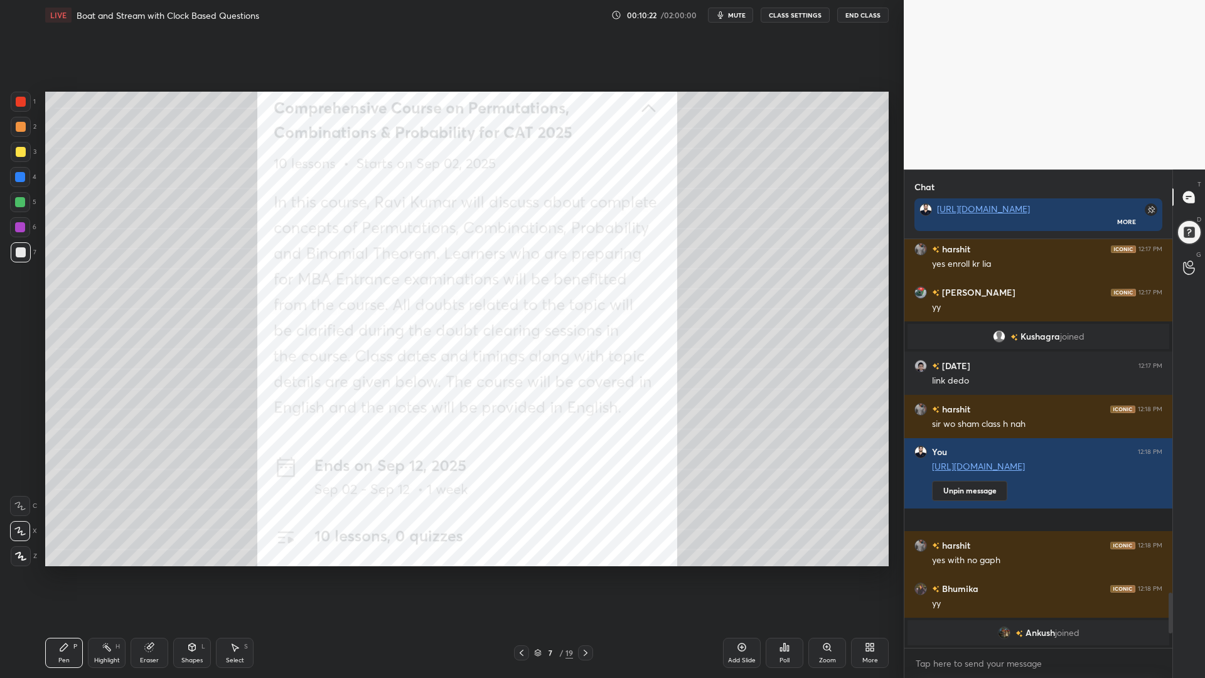
scroll to position [405, 264]
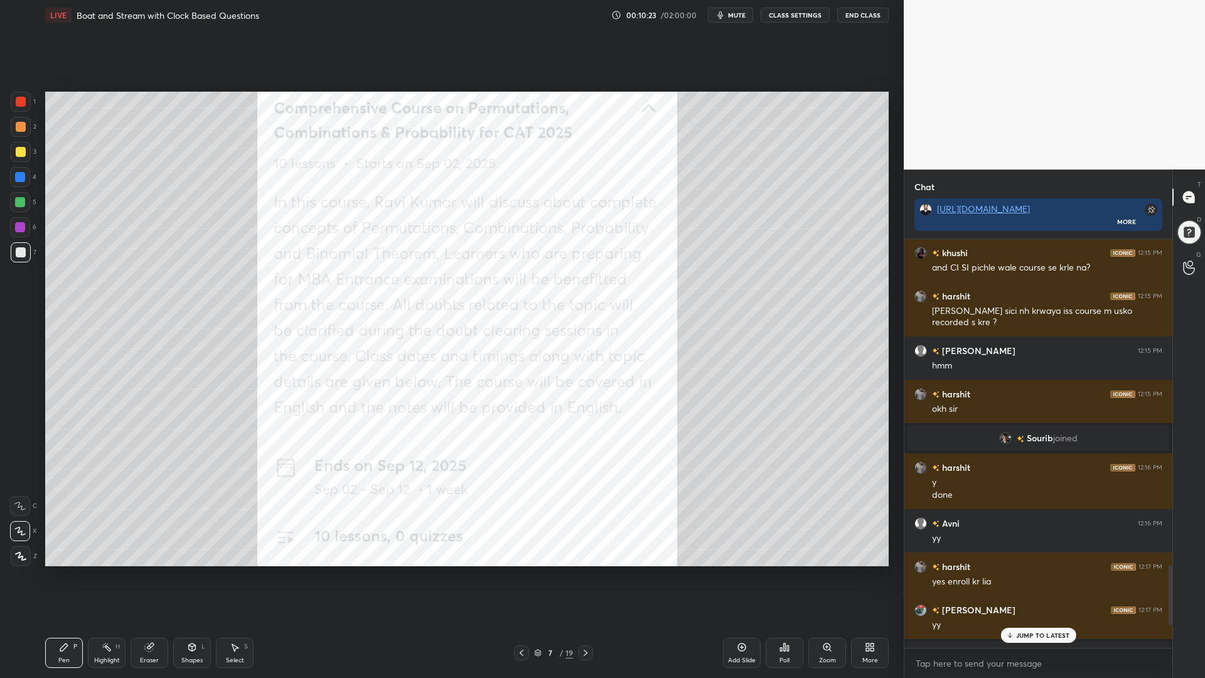
click at [1061, 571] on p "JUMP TO LATEST" at bounding box center [1043, 635] width 54 height 8
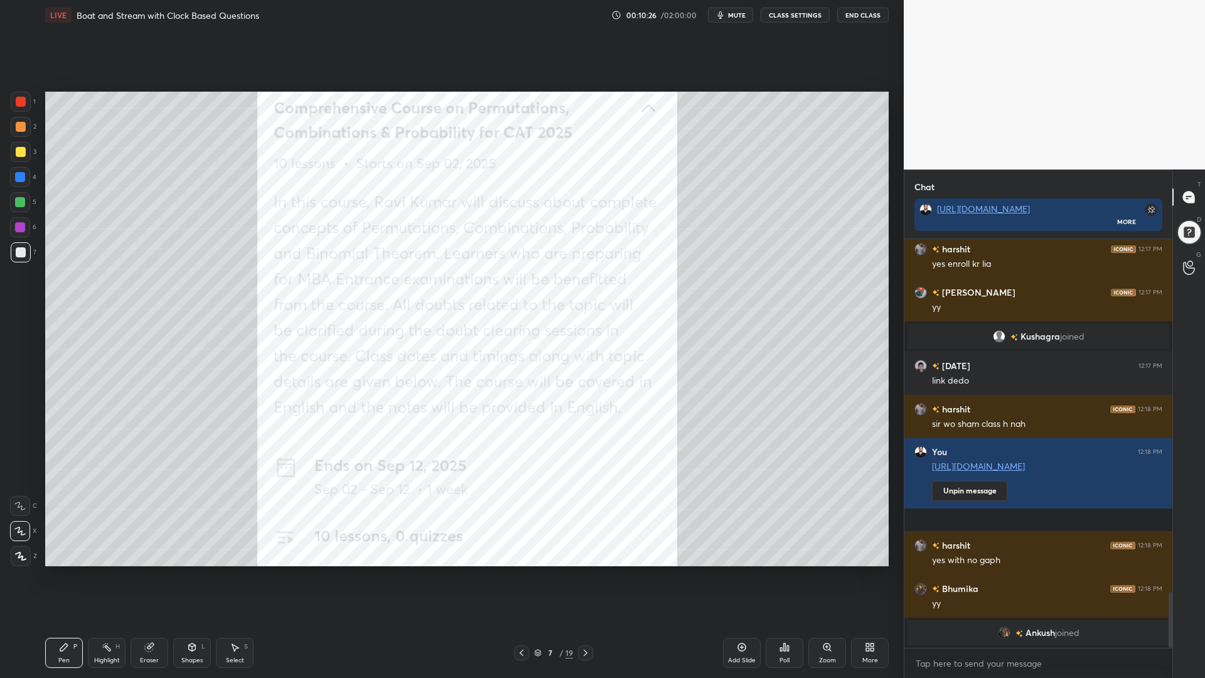
click at [23, 104] on div at bounding box center [21, 102] width 10 height 10
click at [193, 571] on div "Shapes L" at bounding box center [192, 653] width 38 height 30
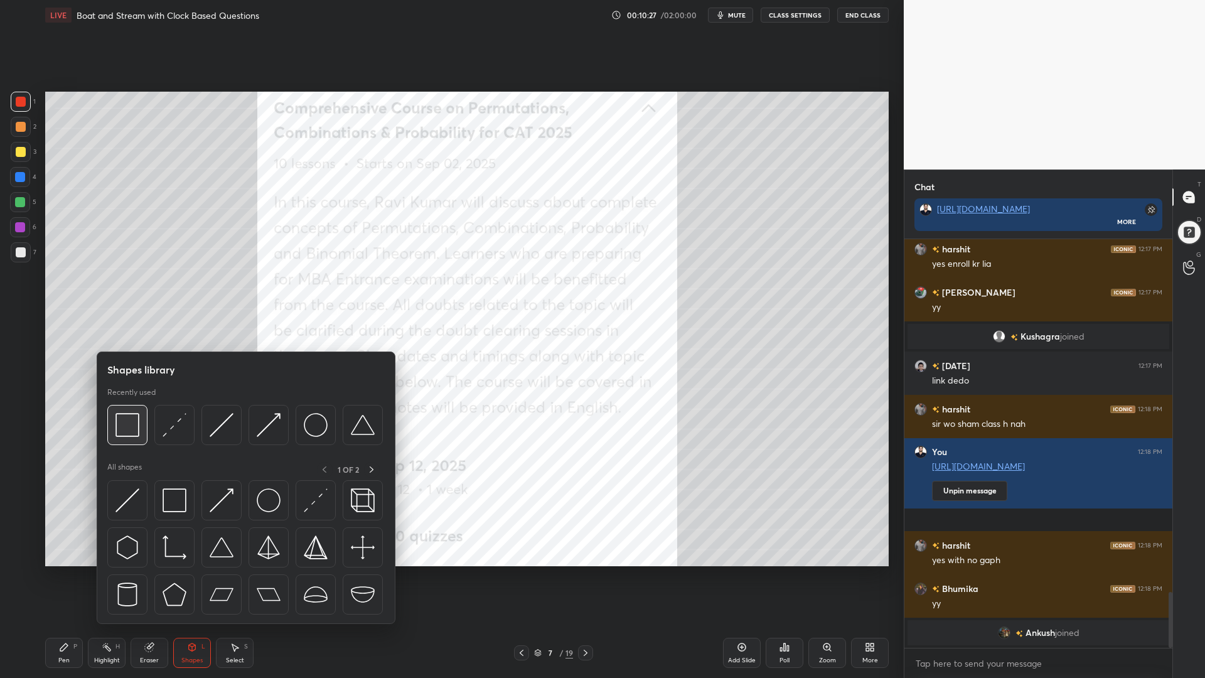
click at [127, 426] on img at bounding box center [127, 425] width 24 height 24
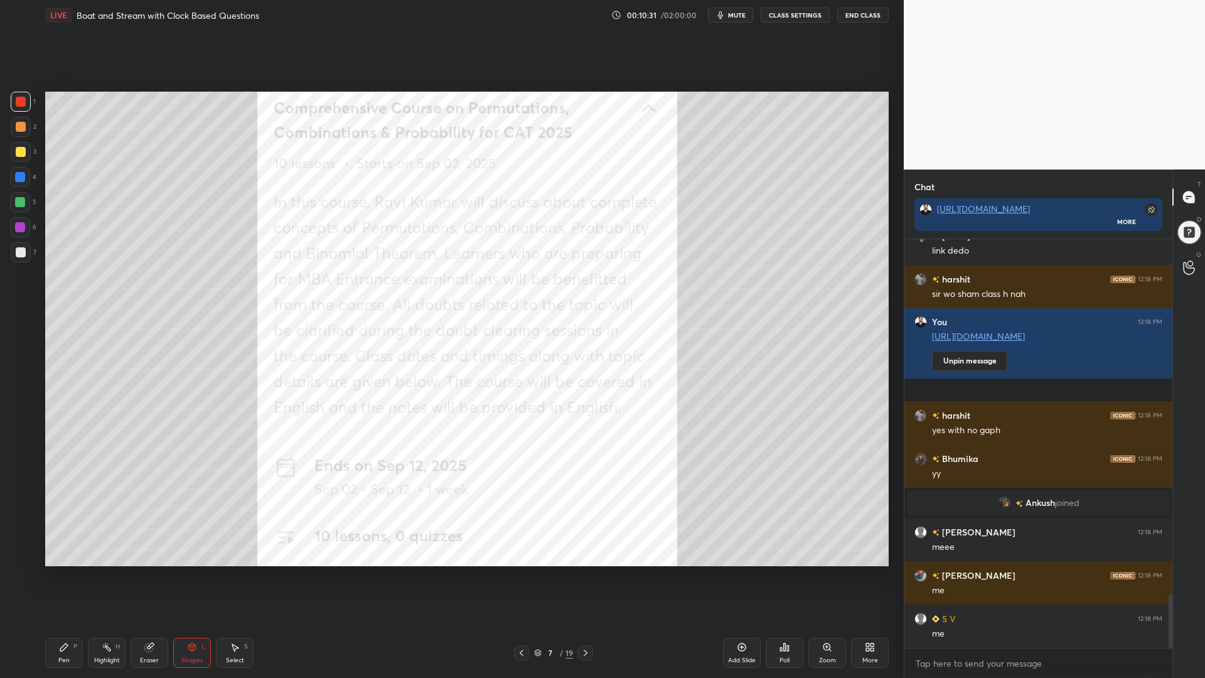
scroll to position [379, 264]
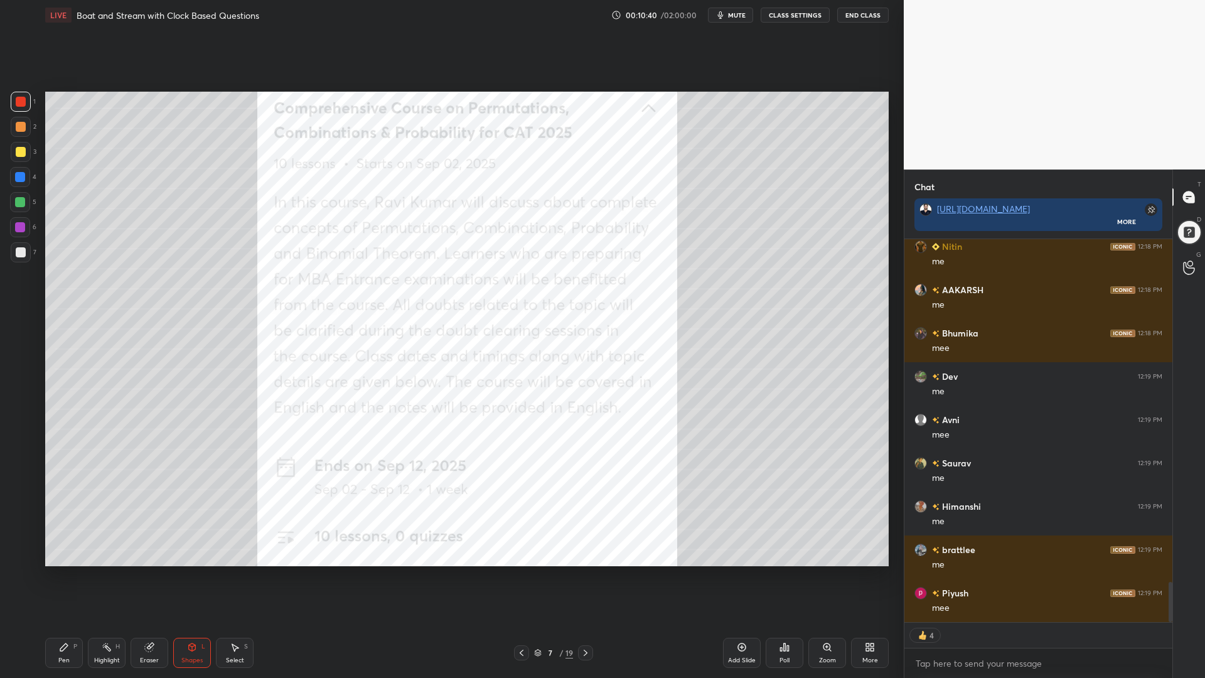
drag, startPoint x: 62, startPoint y: 648, endPoint x: 70, endPoint y: 642, distance: 9.9
click at [63, 571] on icon at bounding box center [64, 647] width 8 height 8
click at [22, 126] on div at bounding box center [21, 127] width 10 height 10
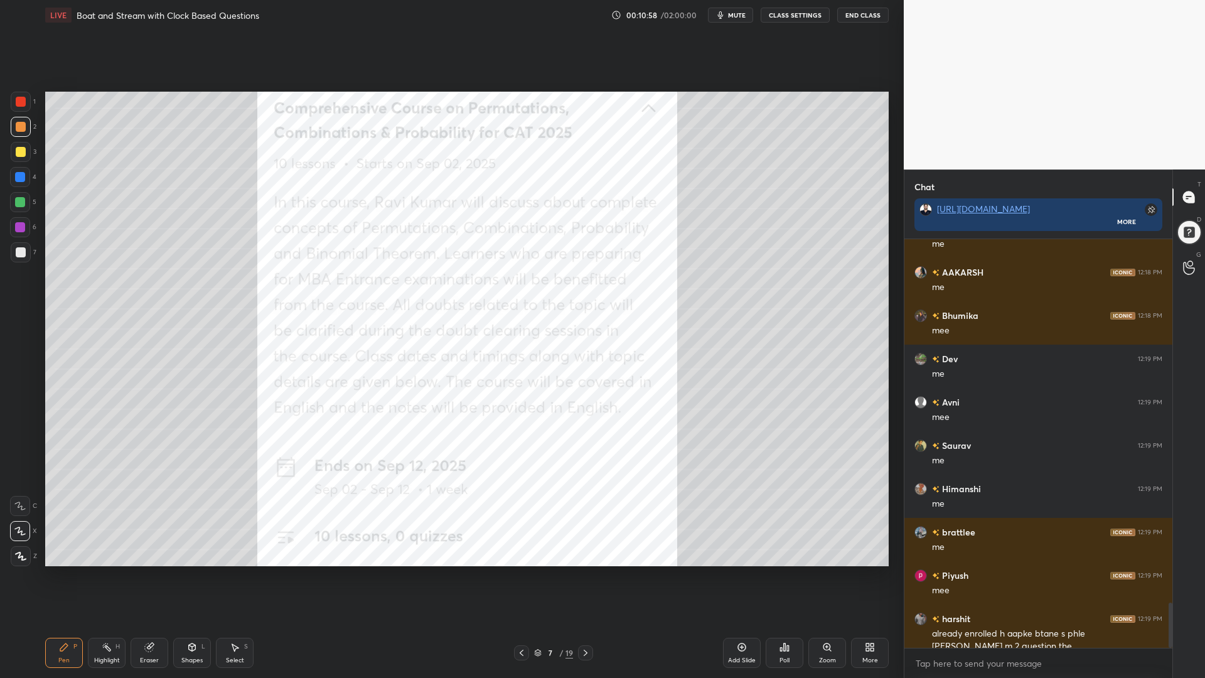
scroll to position [3282, 0]
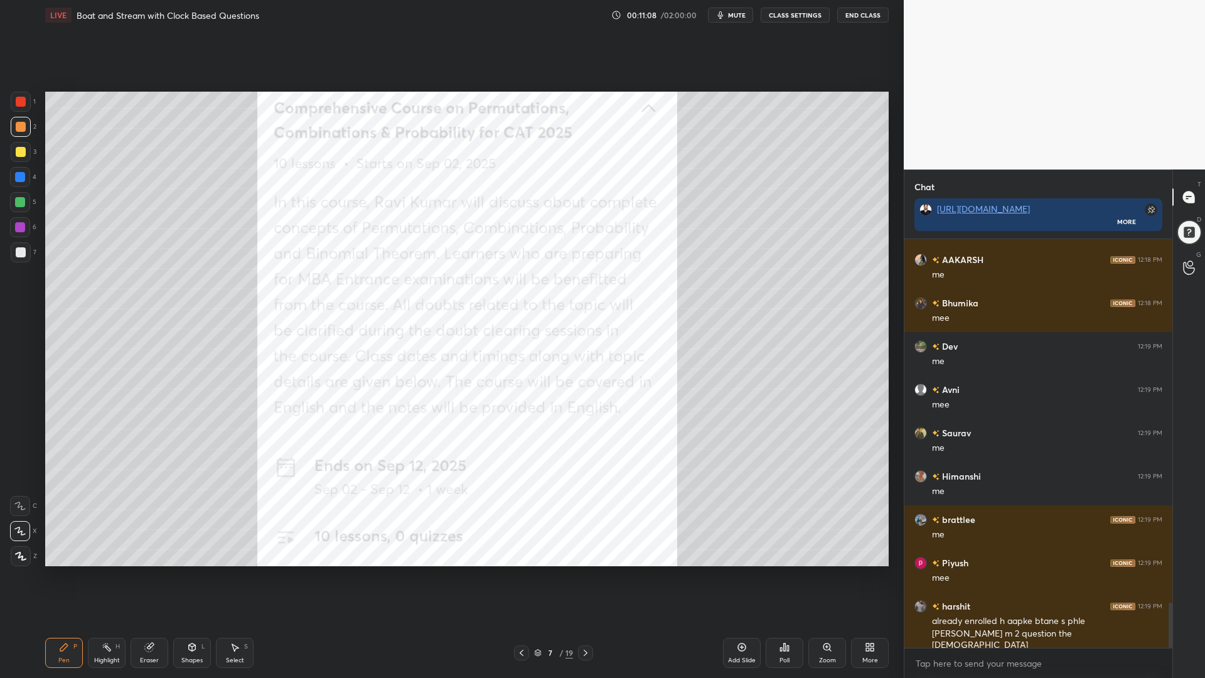
click at [151, 571] on icon at bounding box center [149, 647] width 10 height 10
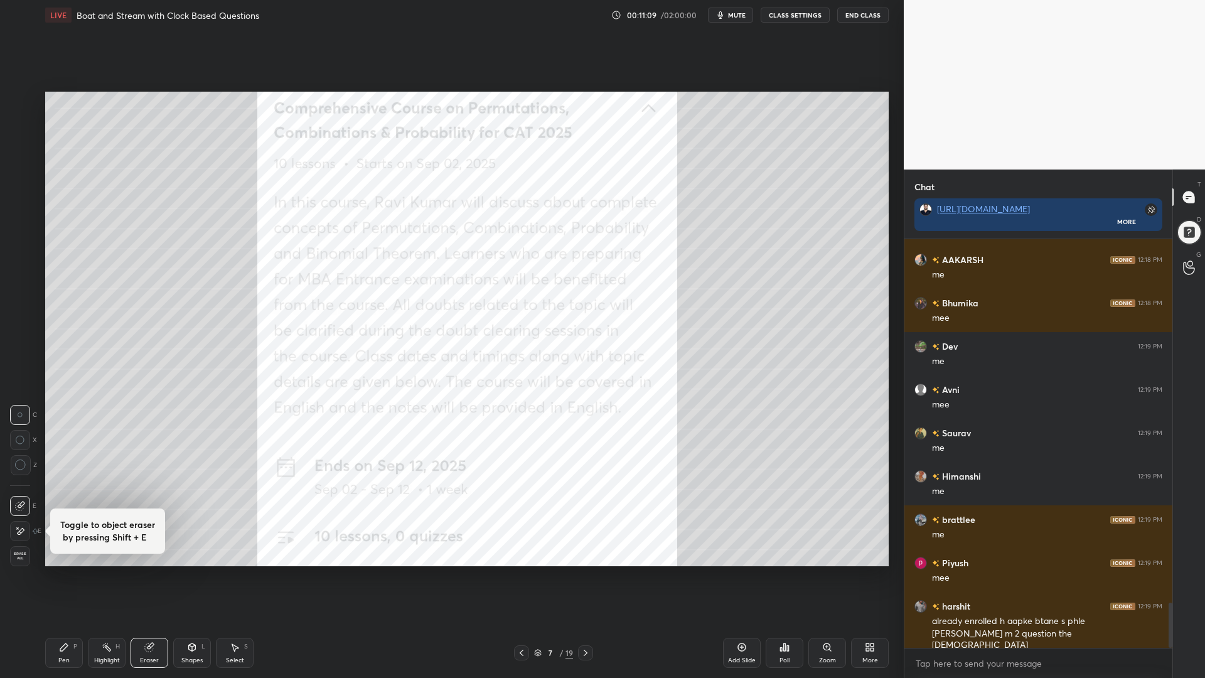
click at [18, 555] on span "Erase all" at bounding box center [20, 556] width 19 height 9
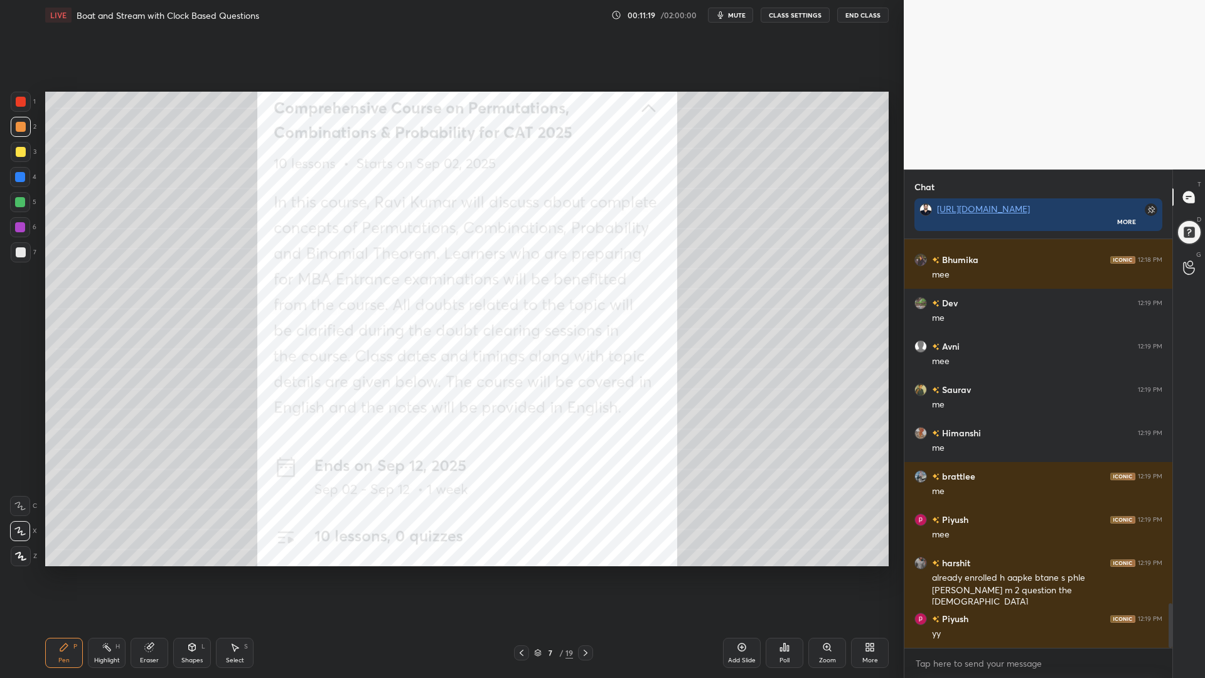
scroll to position [3368, 0]
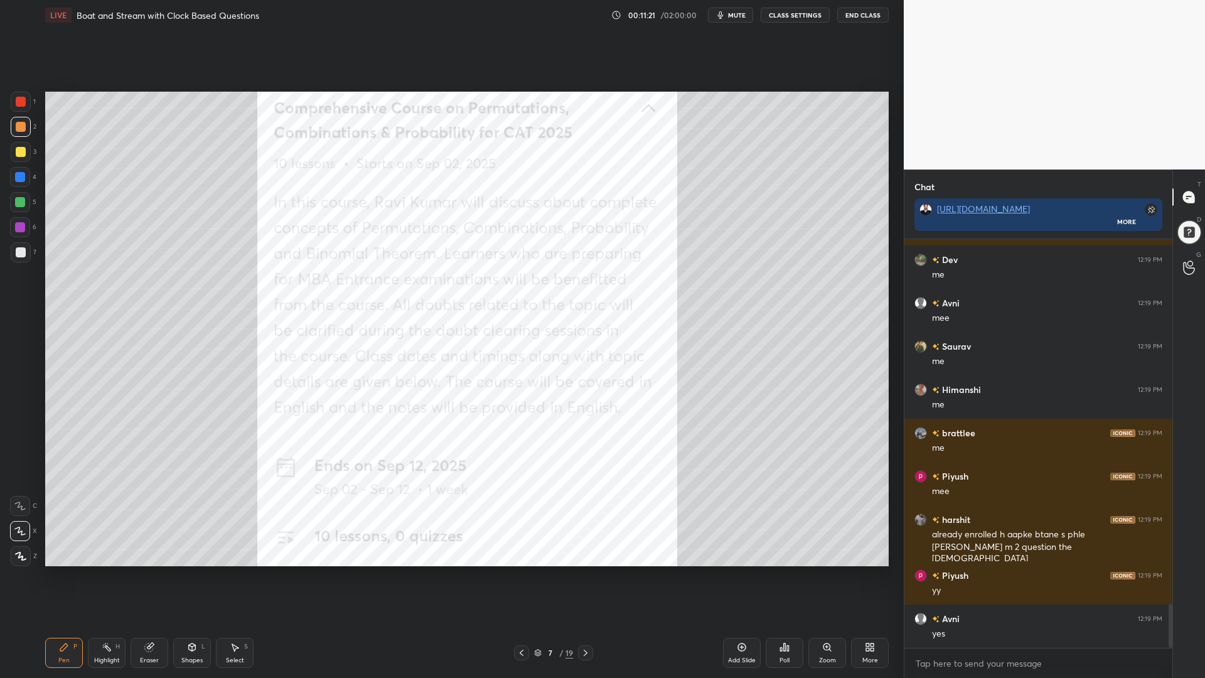
click at [21, 202] on div at bounding box center [20, 202] width 10 height 10
click at [18, 167] on div at bounding box center [20, 177] width 20 height 20
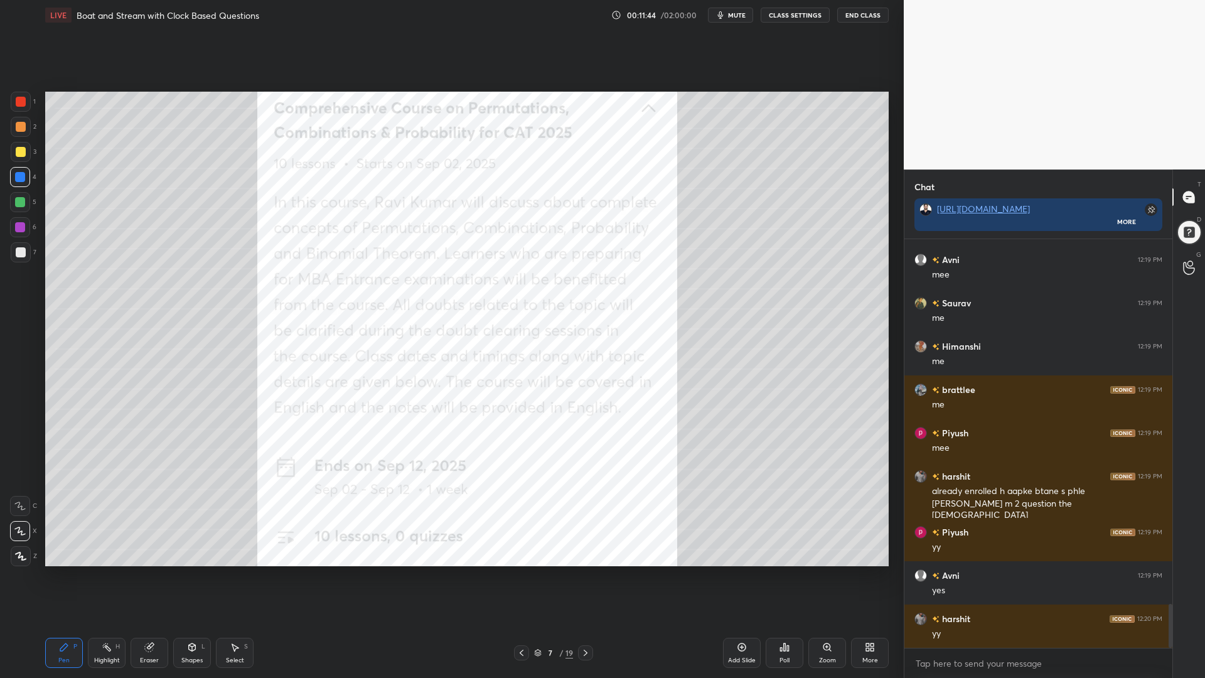
click at [16, 122] on div at bounding box center [21, 127] width 10 height 10
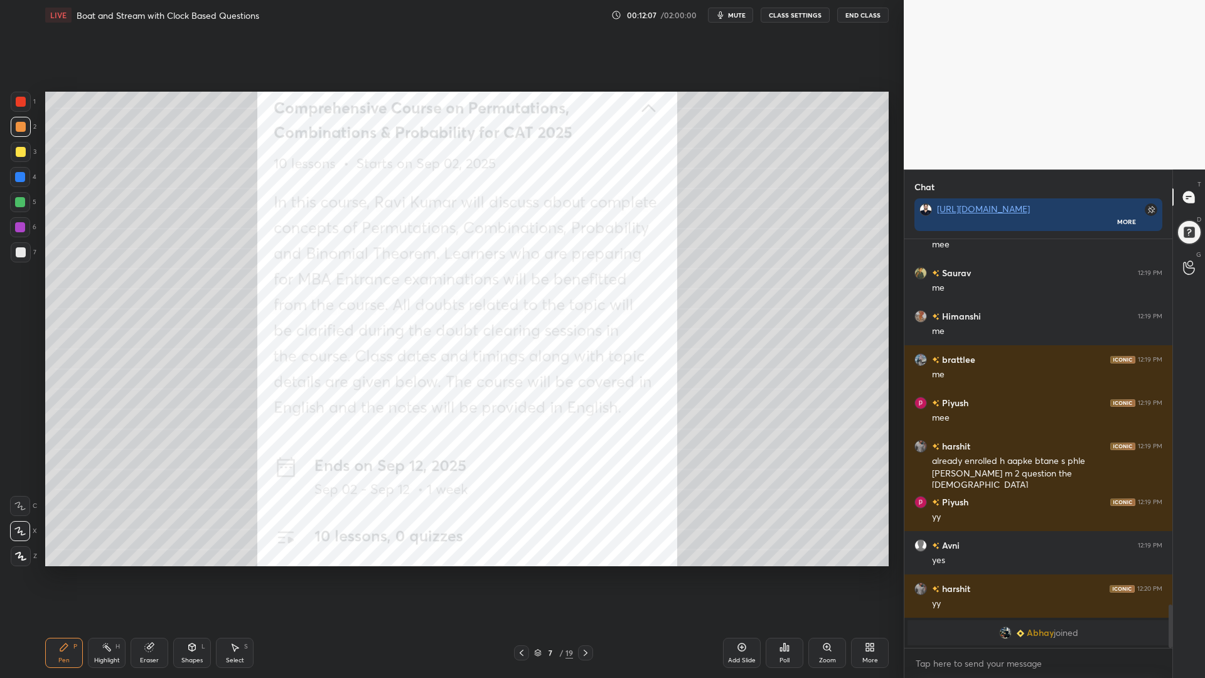
click at [16, 179] on div at bounding box center [20, 177] width 10 height 10
click at [18, 201] on div at bounding box center [20, 202] width 10 height 10
click at [19, 97] on div at bounding box center [21, 102] width 10 height 10
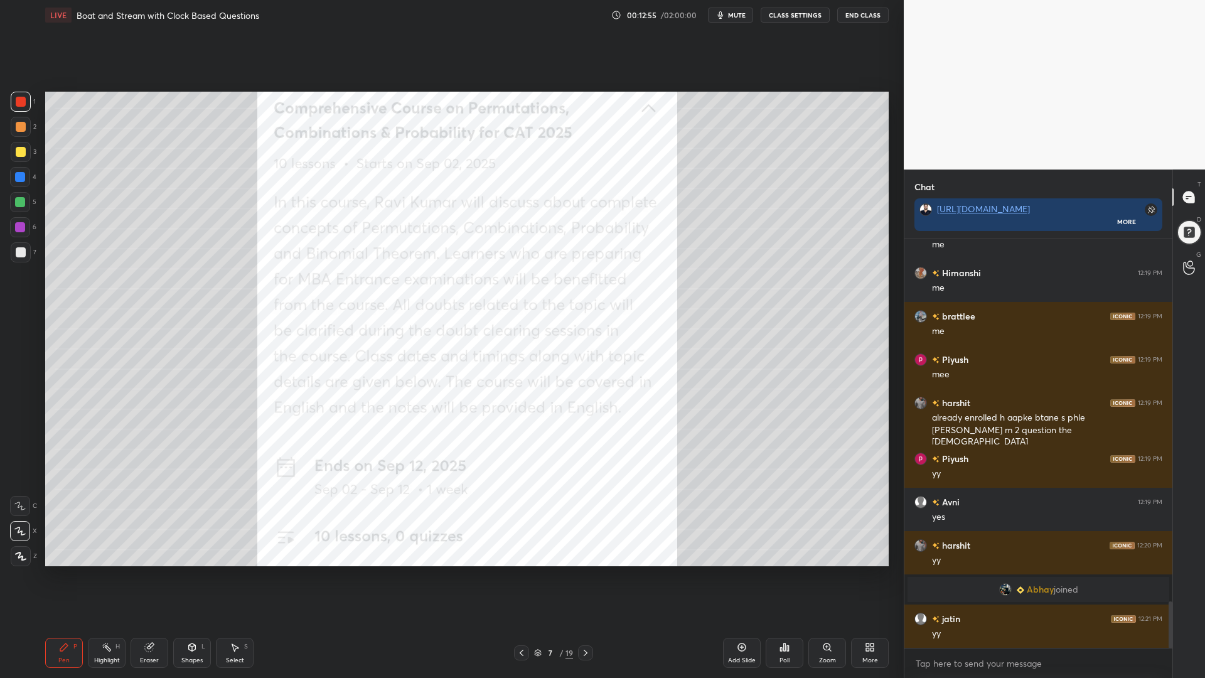
click at [18, 244] on div at bounding box center [21, 252] width 20 height 20
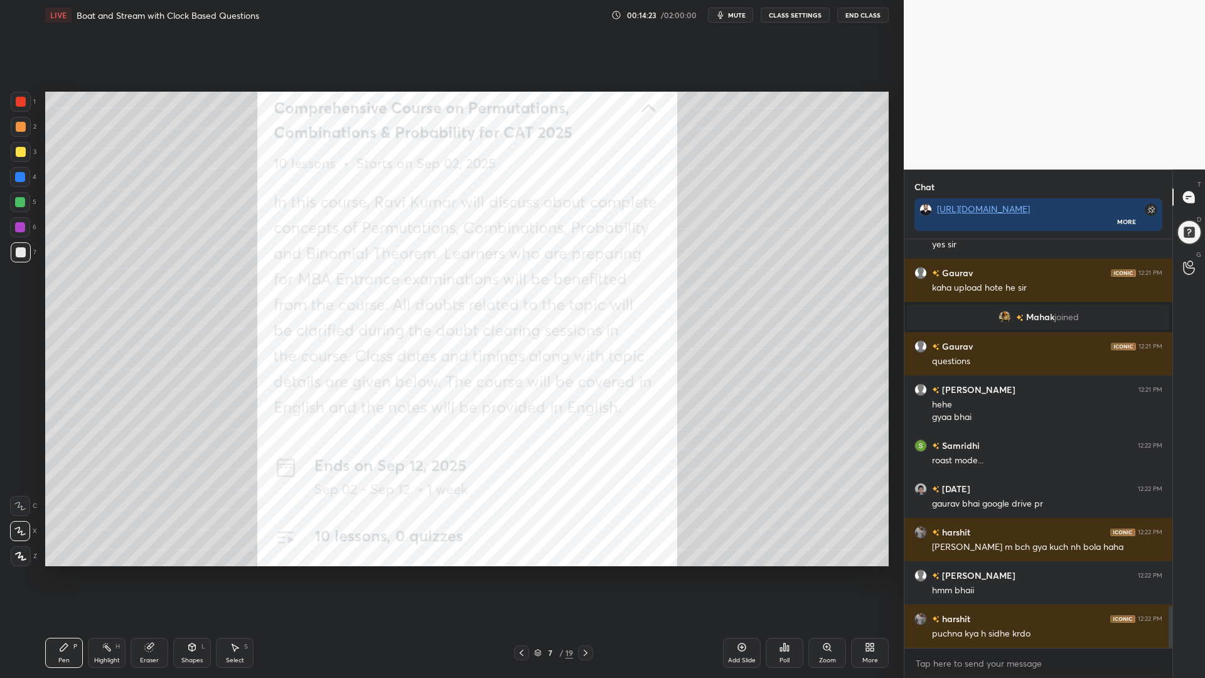
scroll to position [3619, 0]
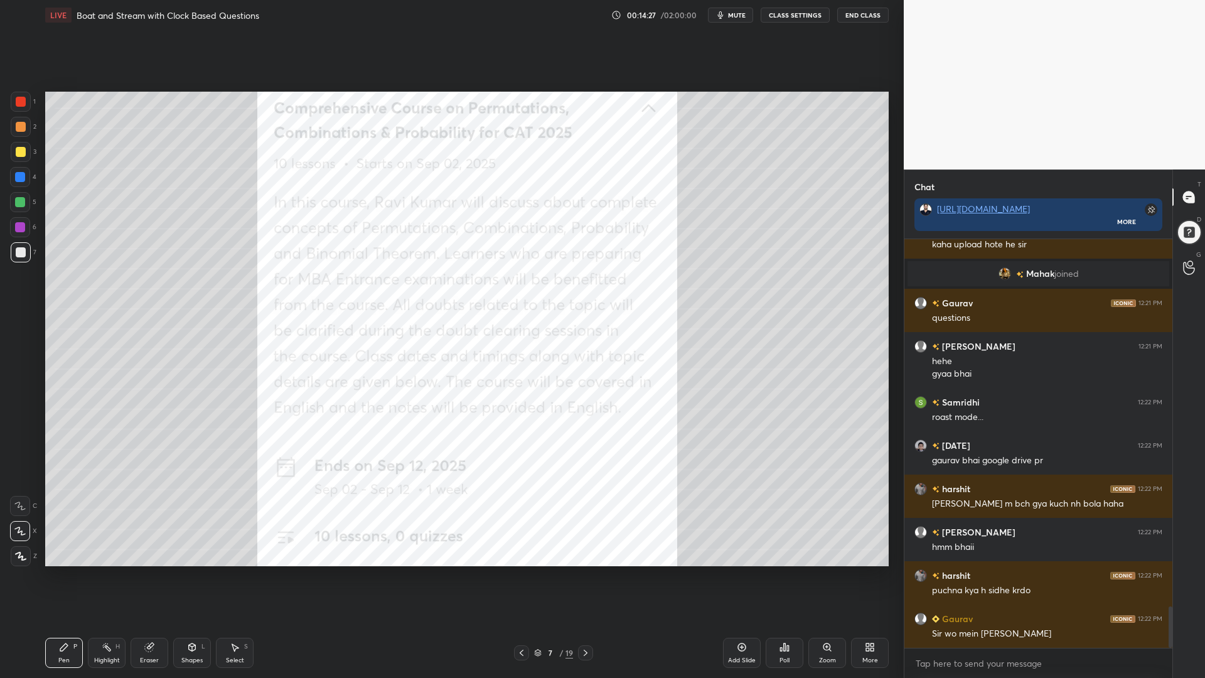
click at [147, 571] on icon at bounding box center [149, 647] width 8 height 8
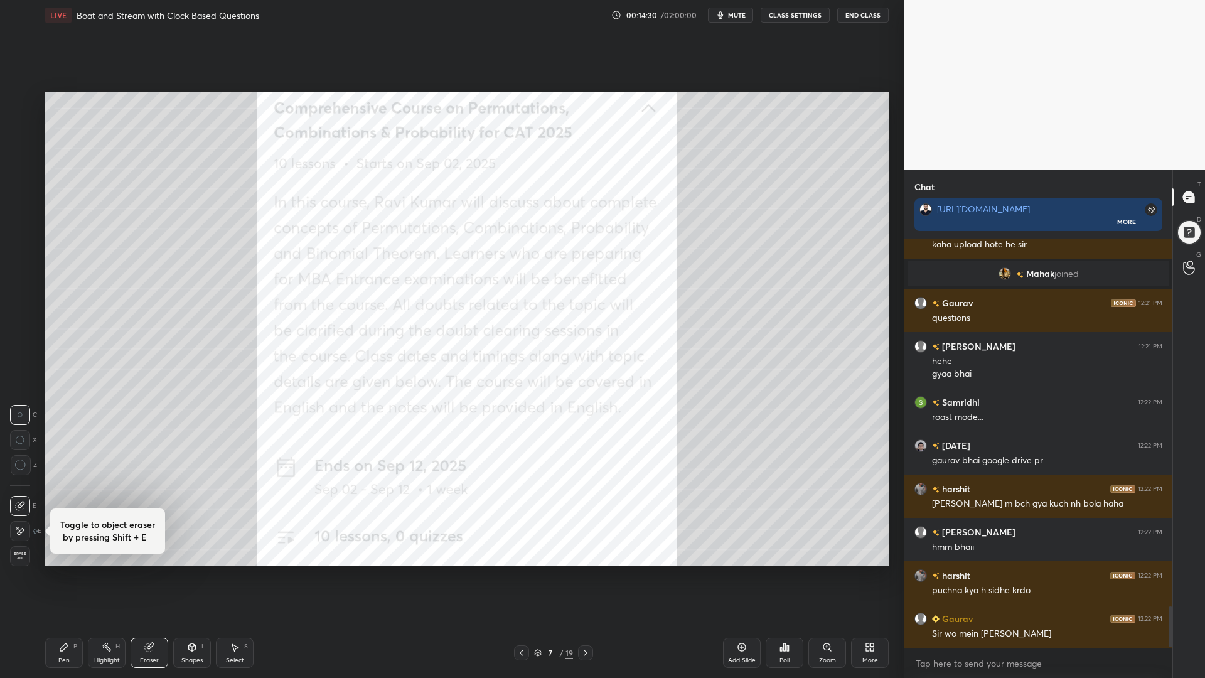
scroll to position [3663, 0]
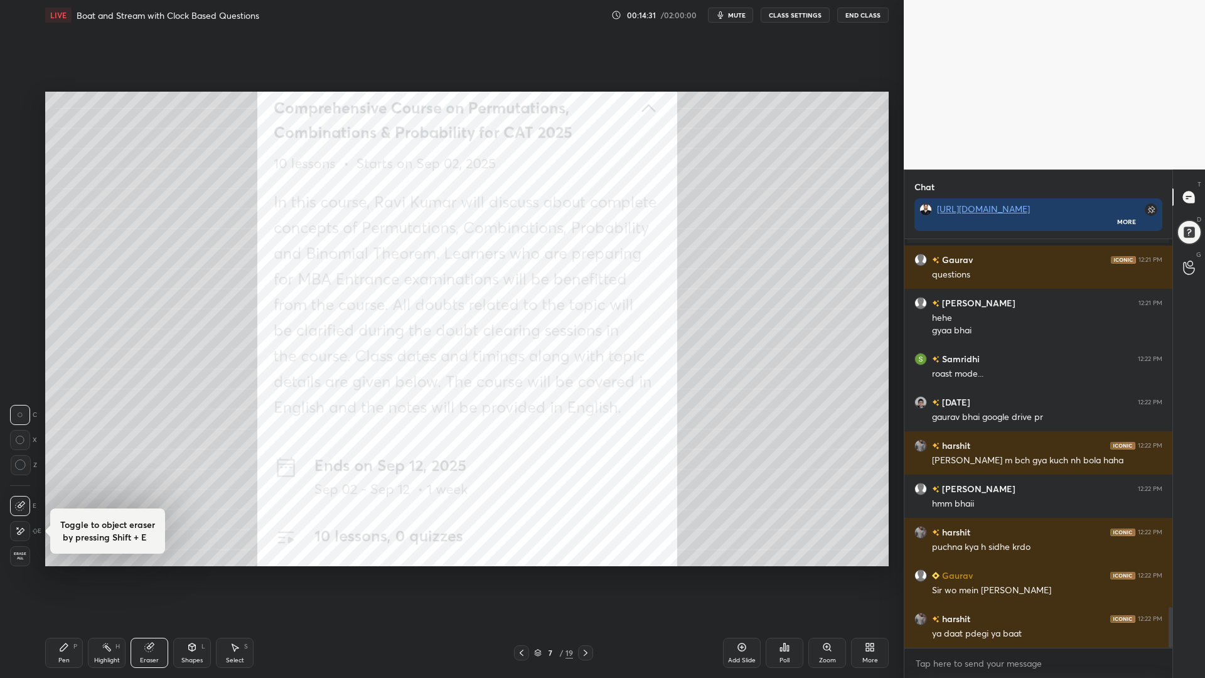
click at [17, 555] on span "Erase all" at bounding box center [20, 556] width 19 height 9
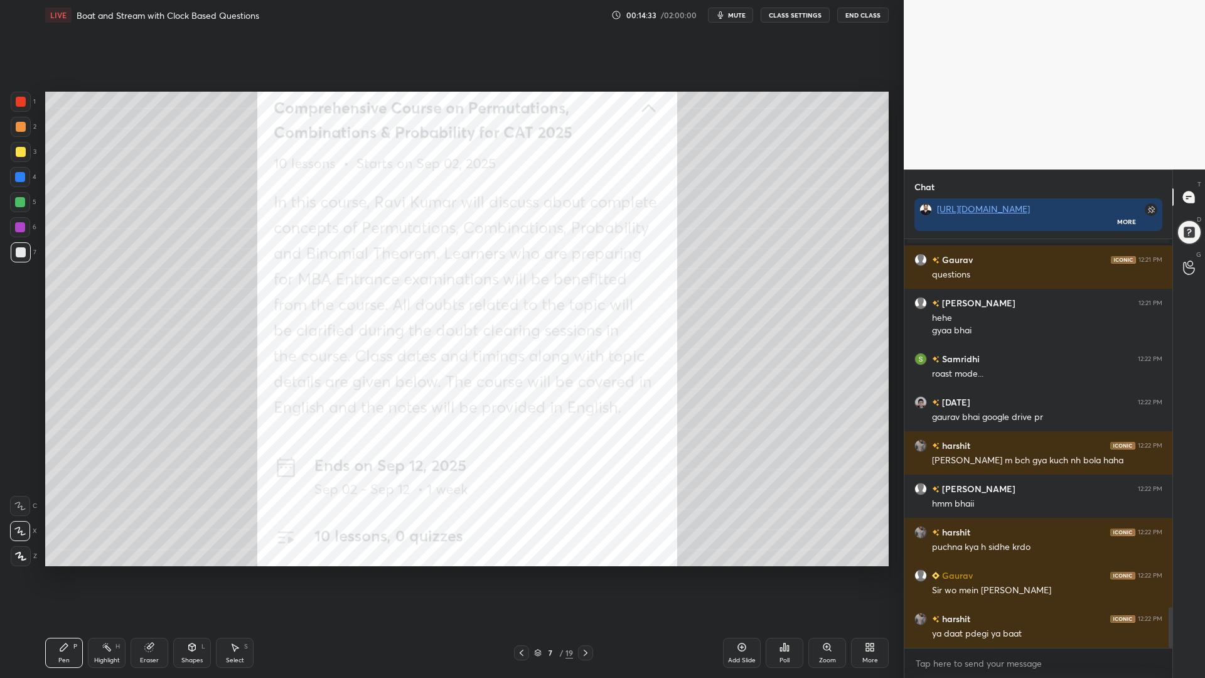
click at [204, 571] on div "Shapes L" at bounding box center [192, 653] width 38 height 30
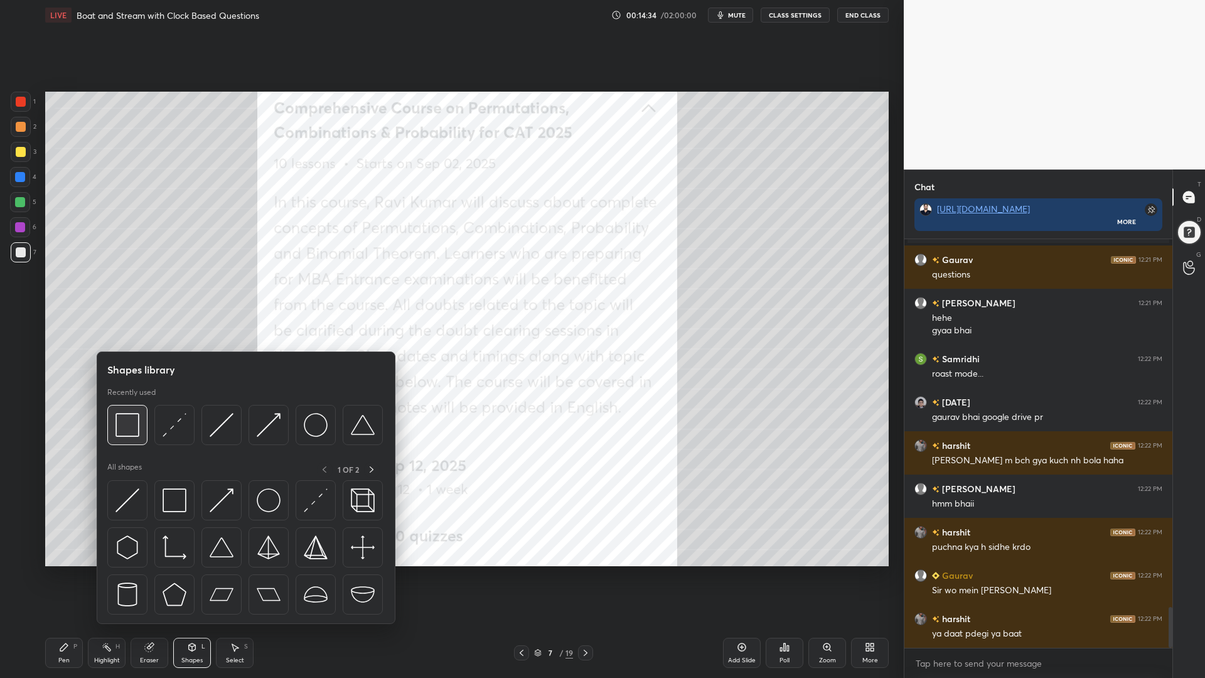
click at [121, 429] on img at bounding box center [127, 425] width 24 height 24
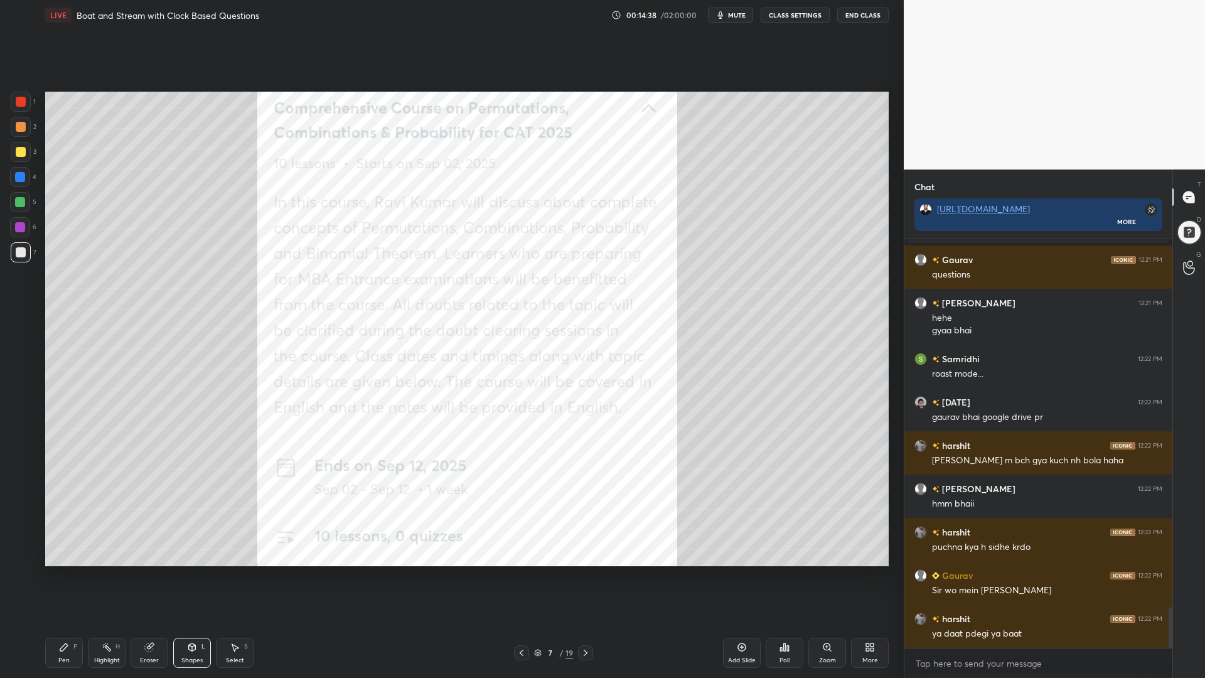
click at [19, 97] on div at bounding box center [21, 102] width 10 height 10
click at [586, 571] on icon at bounding box center [586, 653] width 10 height 10
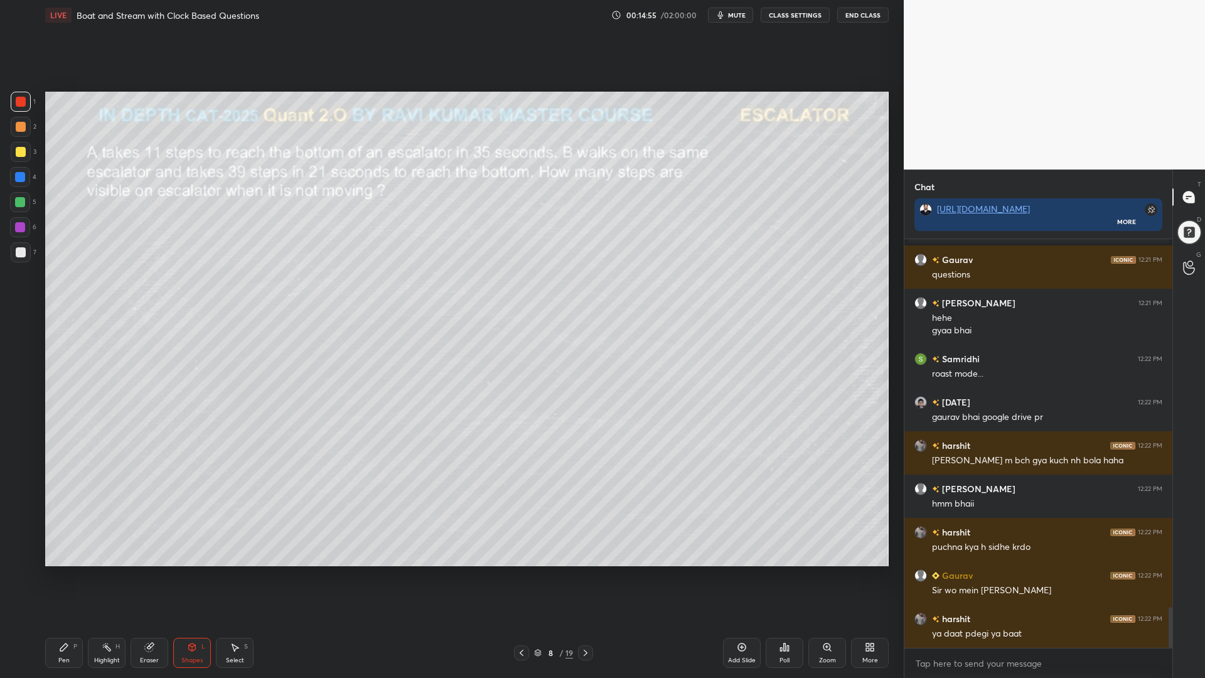
click at [520, 571] on icon at bounding box center [521, 653] width 10 height 10
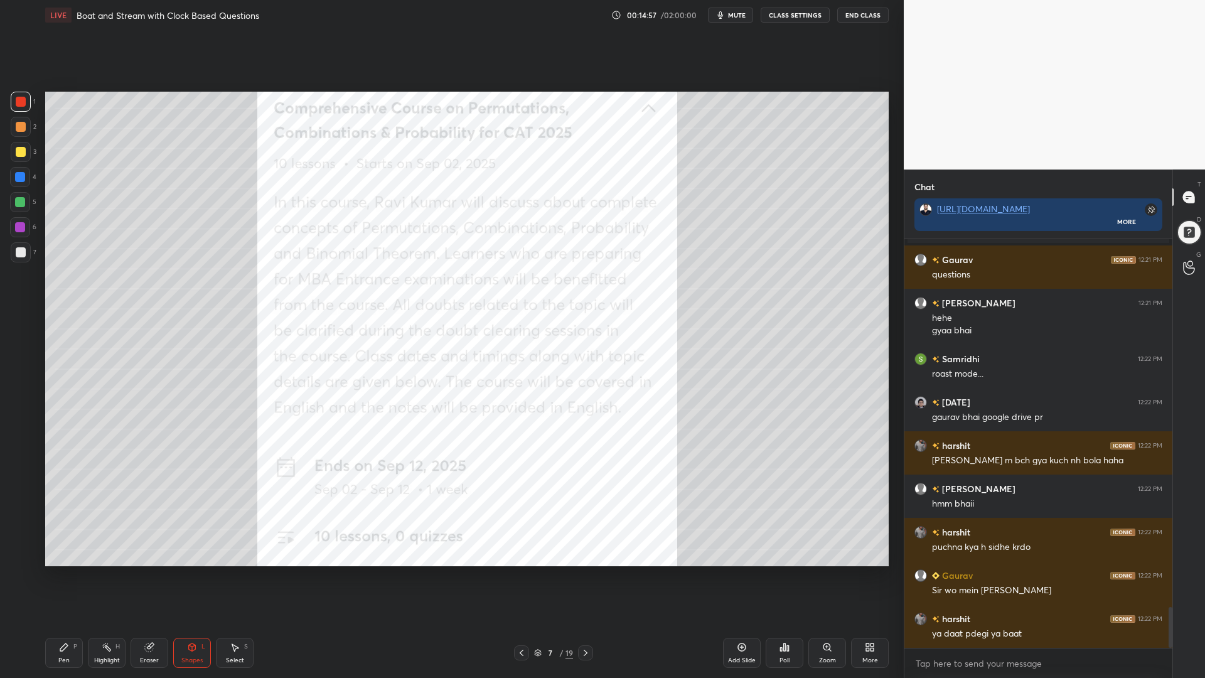
click at [739, 571] on icon at bounding box center [742, 647] width 10 height 10
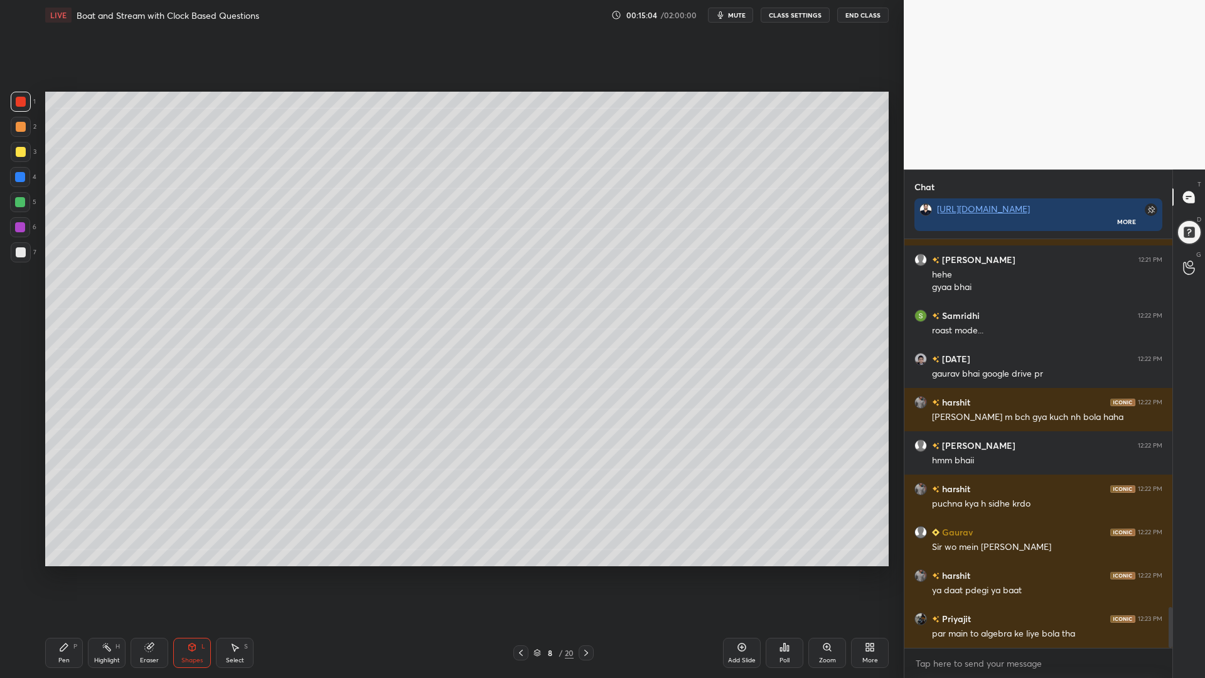
scroll to position [3749, 0]
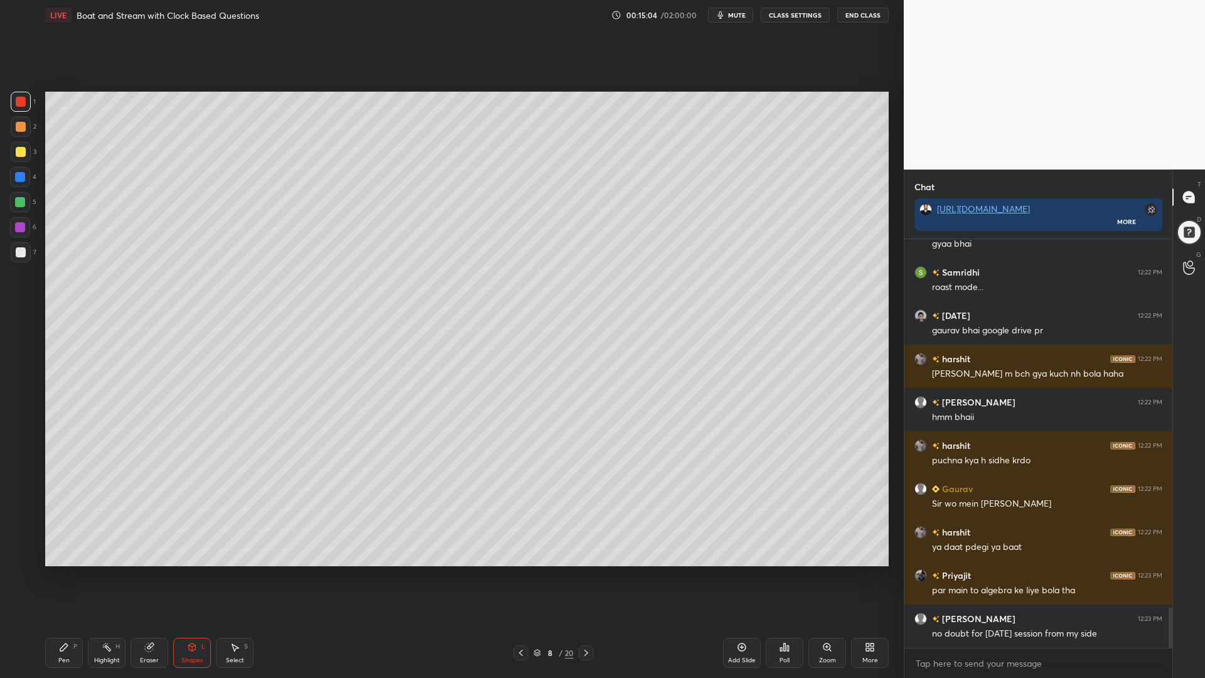
click at [19, 149] on div at bounding box center [21, 152] width 10 height 10
click at [60, 571] on icon at bounding box center [64, 647] width 10 height 10
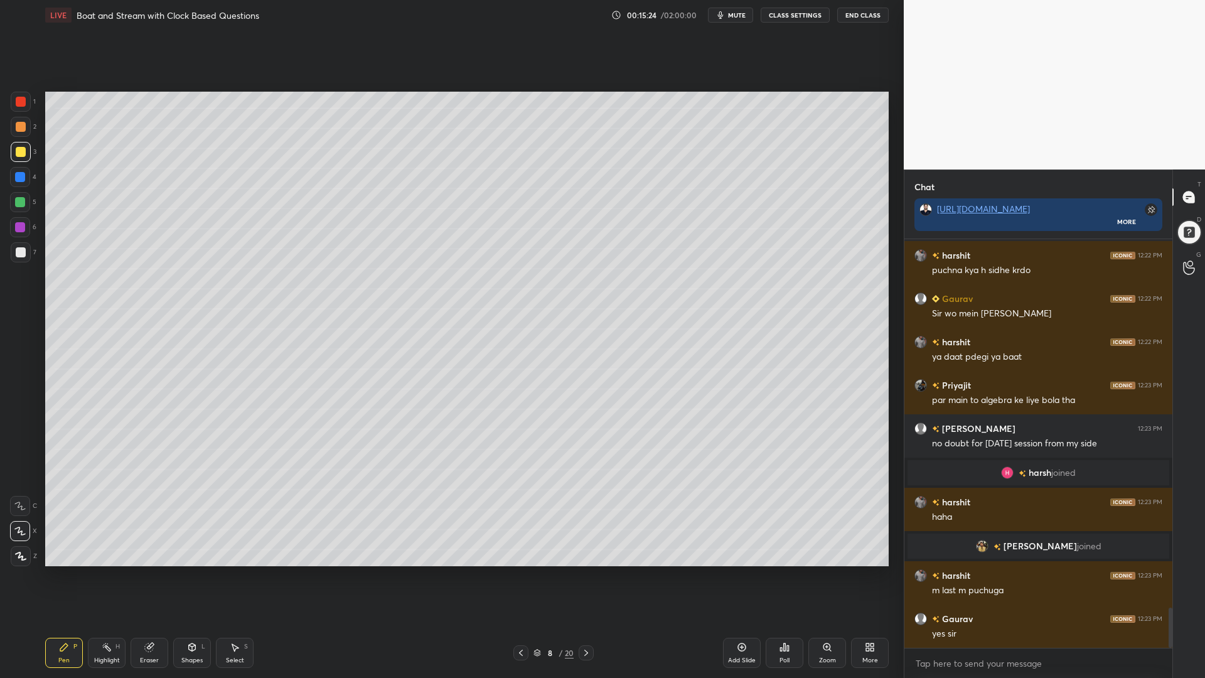
scroll to position [3803, 0]
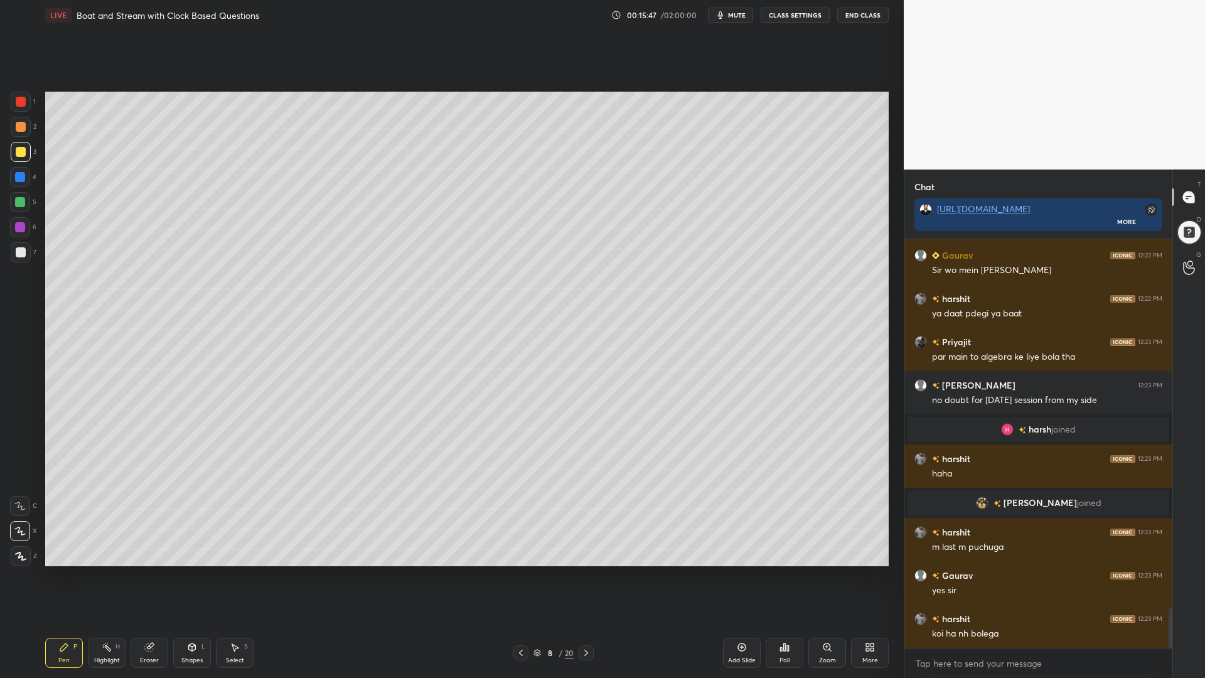
click at [189, 571] on icon at bounding box center [192, 647] width 10 height 10
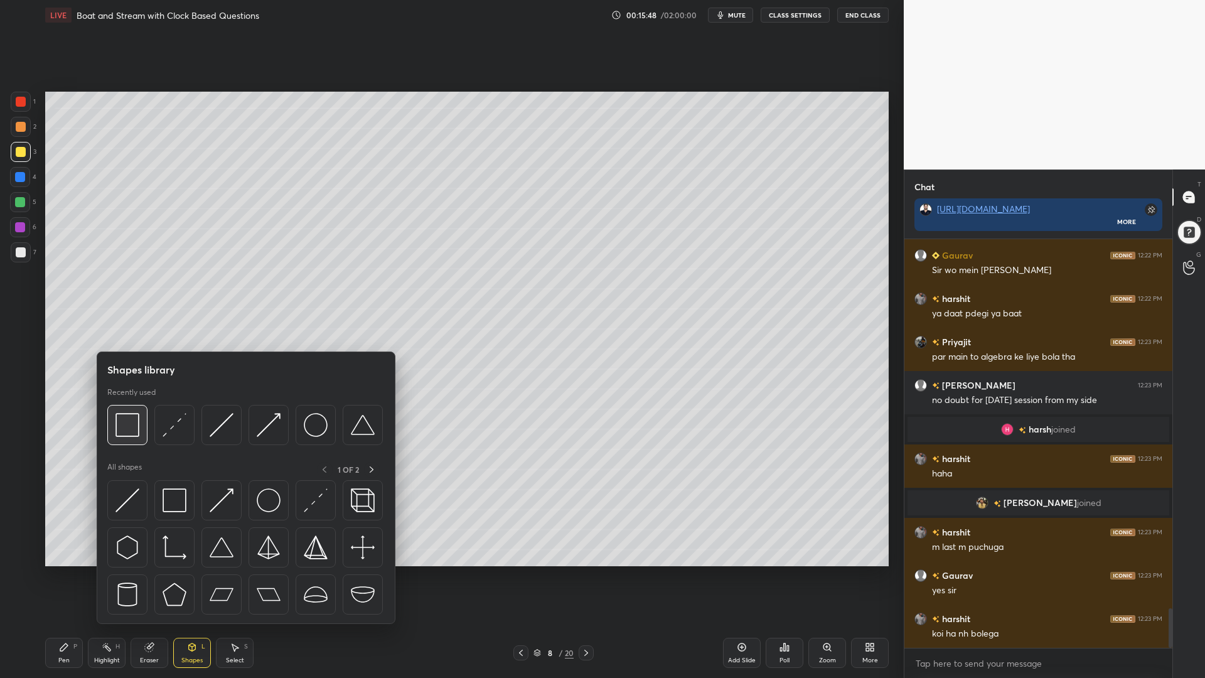
click at [127, 434] on img at bounding box center [127, 425] width 24 height 24
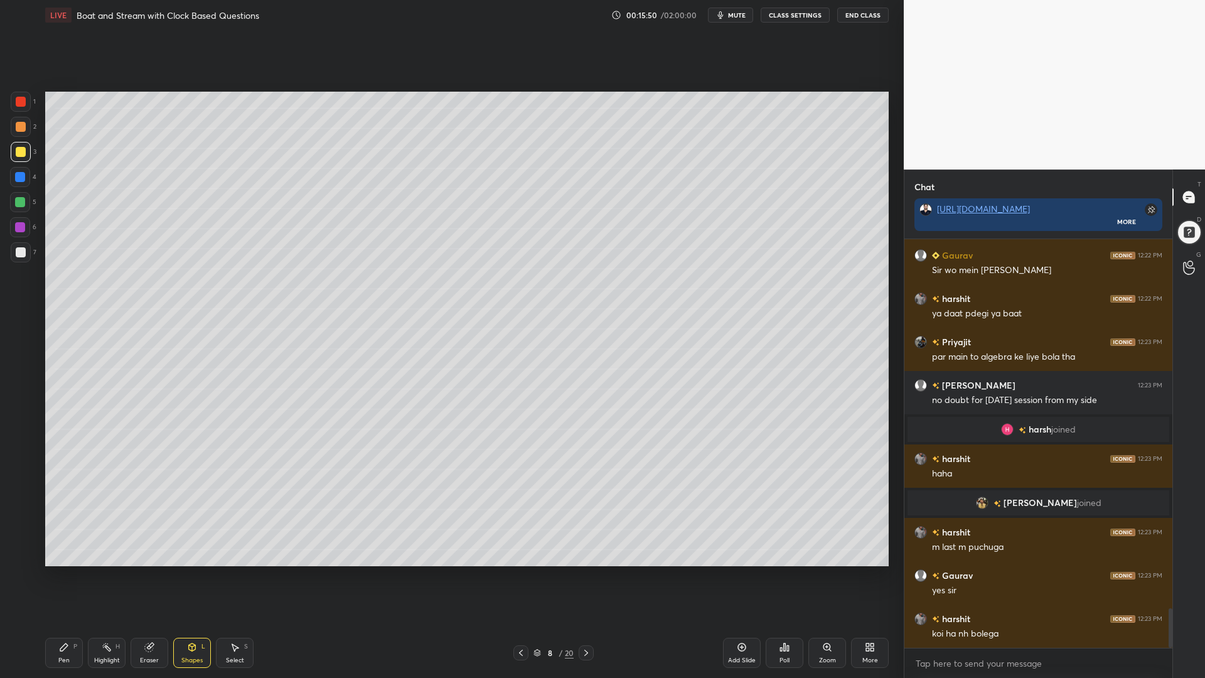
scroll to position [3846, 0]
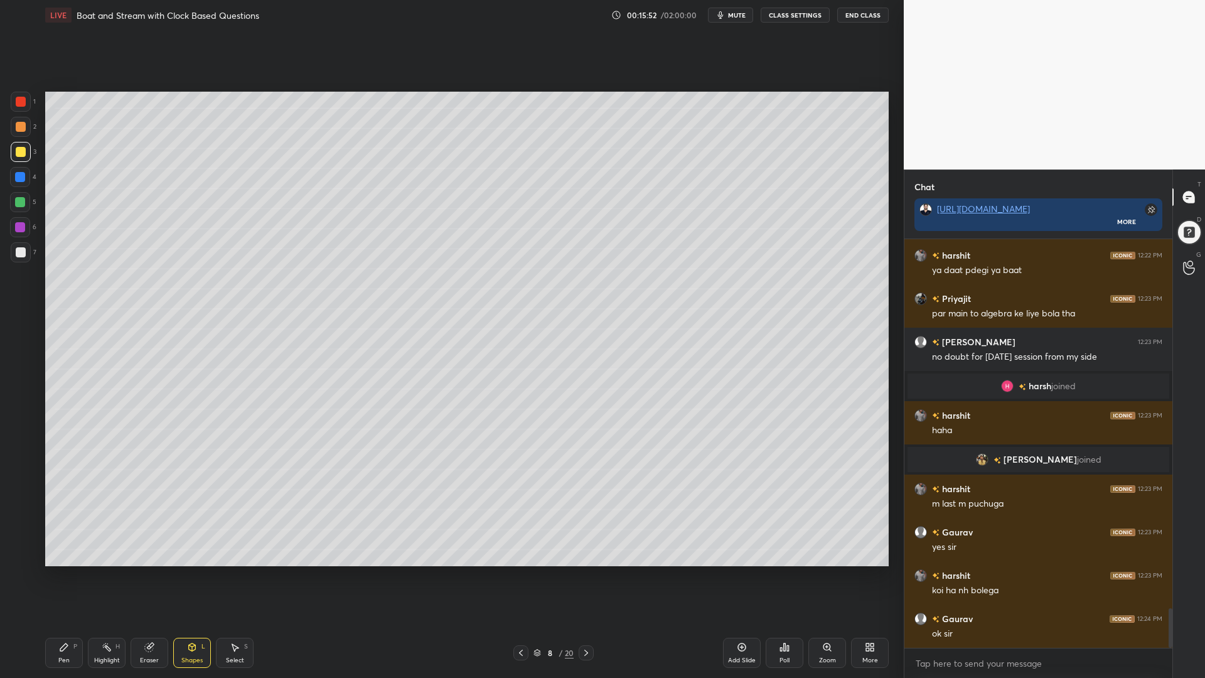
click at [58, 571] on div "Pen P" at bounding box center [64, 653] width 38 height 30
click at [20, 203] on div at bounding box center [20, 202] width 10 height 10
click at [19, 106] on div at bounding box center [21, 102] width 10 height 10
drag, startPoint x: 17, startPoint y: 233, endPoint x: 44, endPoint y: 228, distance: 27.3
click at [17, 232] on div at bounding box center [20, 227] width 20 height 20
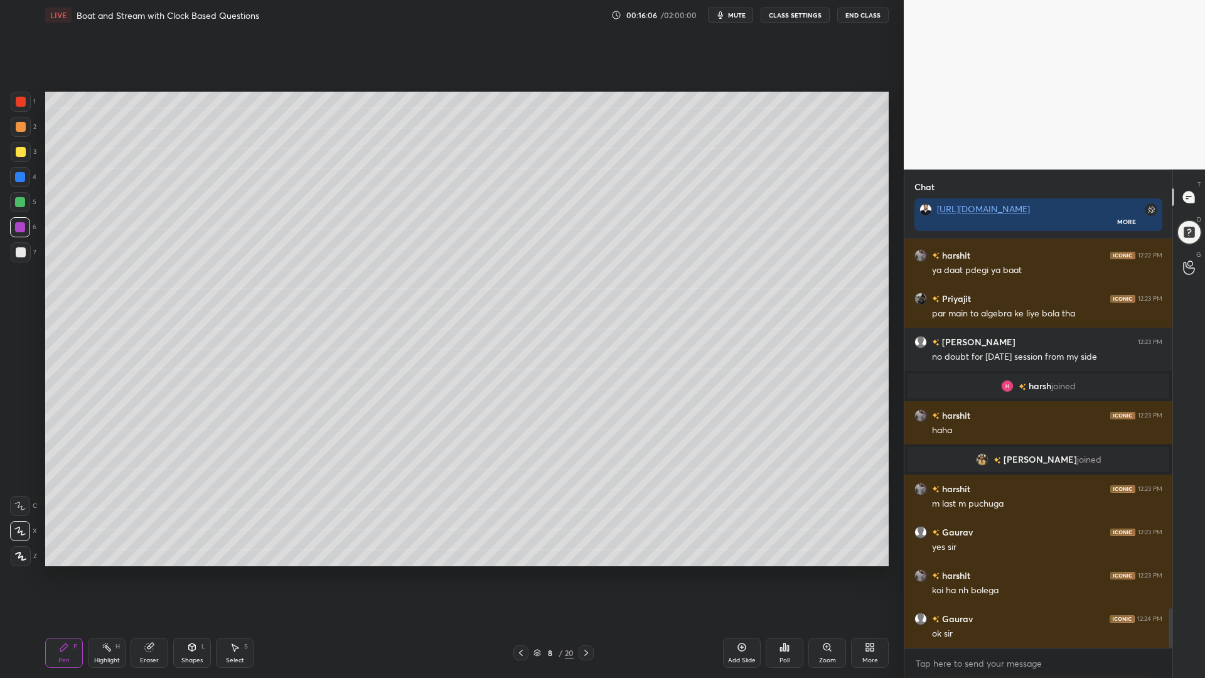
click at [14, 202] on div at bounding box center [20, 202] width 20 height 20
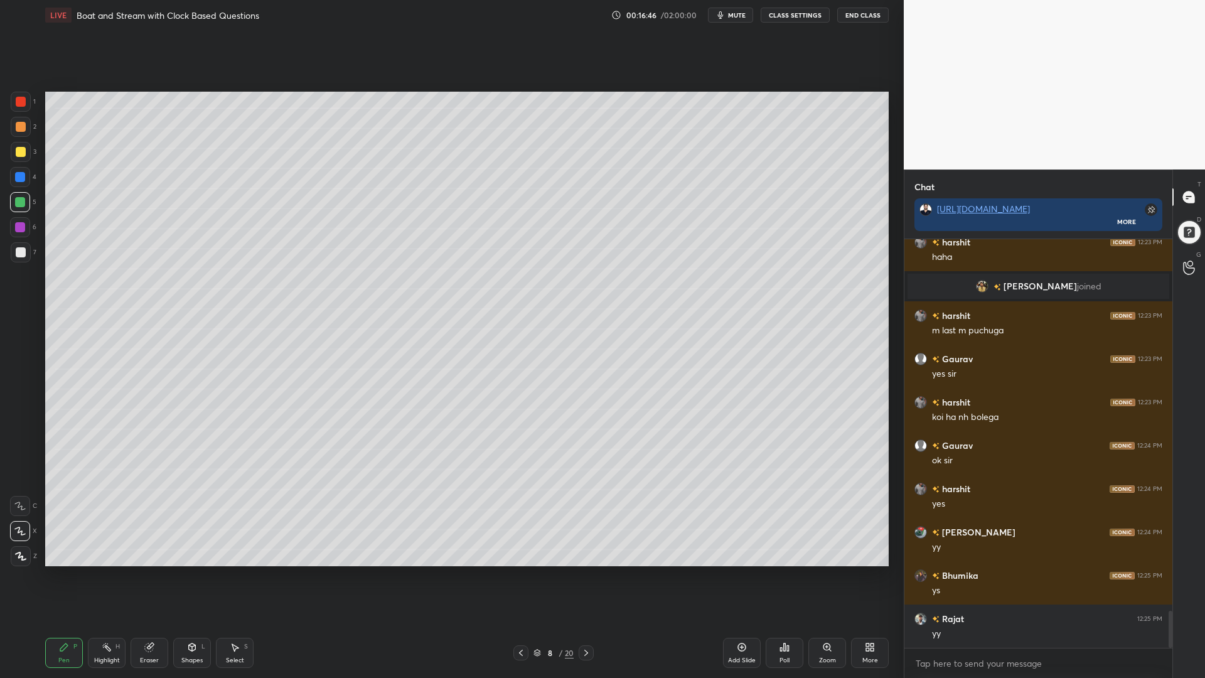
scroll to position [4074, 0]
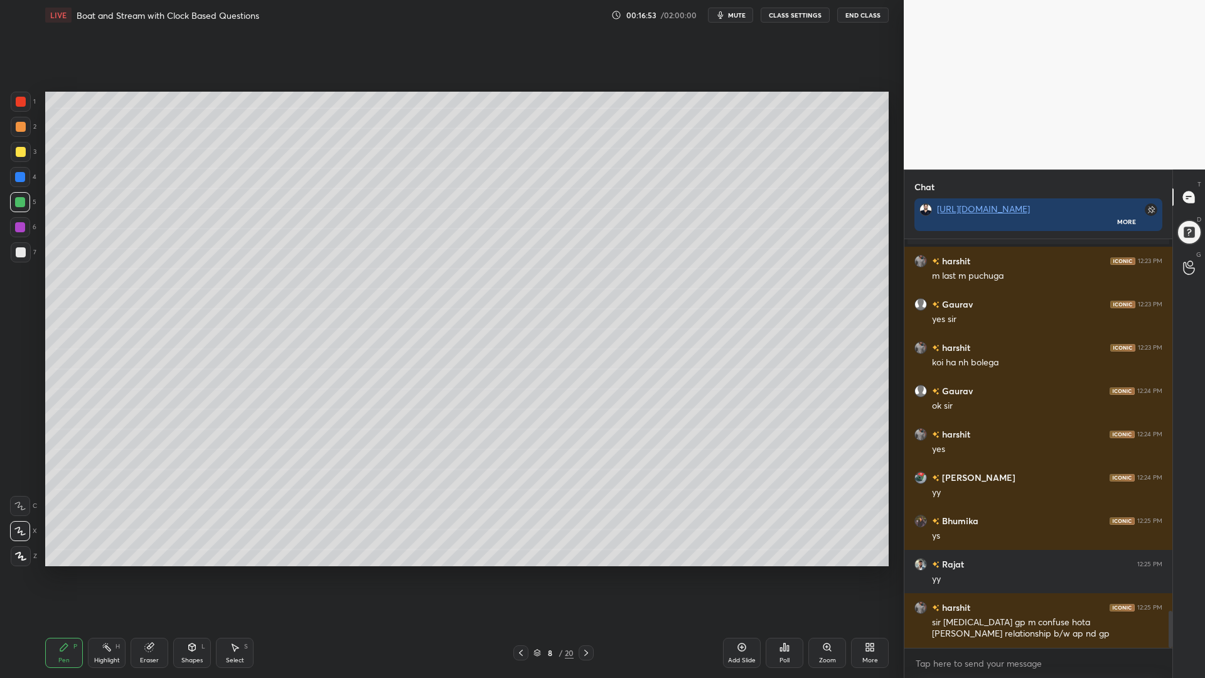
click at [17, 228] on div at bounding box center [20, 227] width 10 height 10
click at [21, 130] on div at bounding box center [21, 127] width 10 height 10
click at [195, 571] on icon at bounding box center [192, 647] width 7 height 8
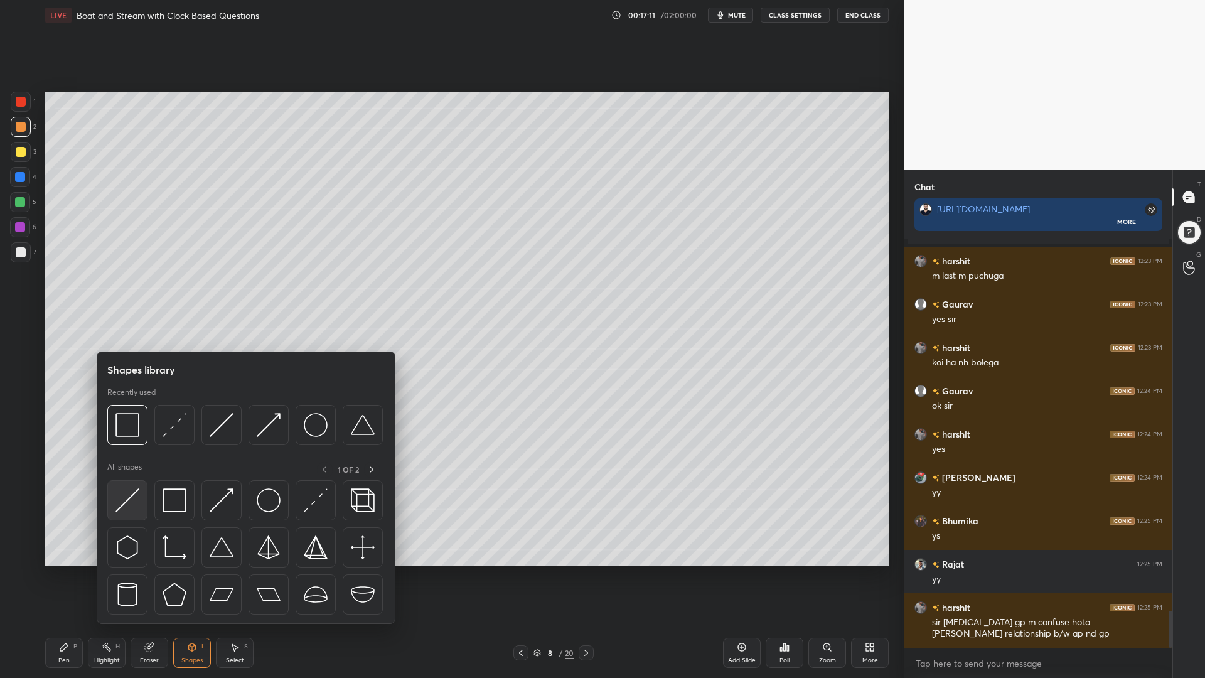
scroll to position [4118, 0]
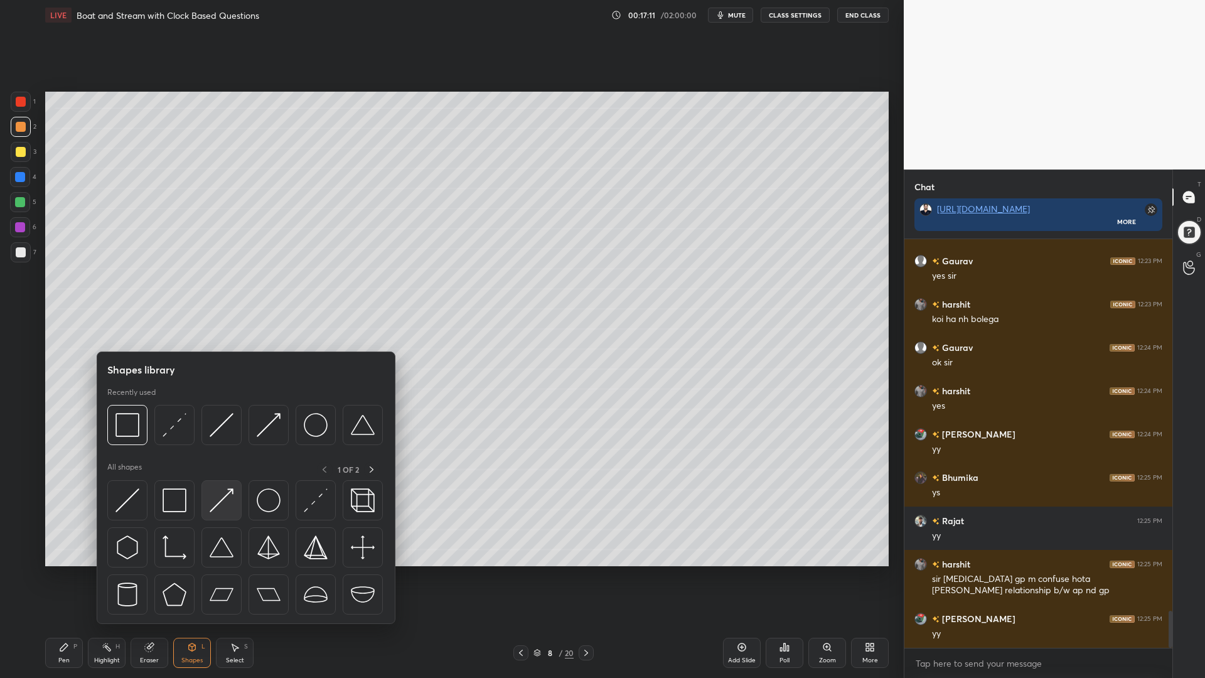
click at [216, 501] on img at bounding box center [222, 500] width 24 height 24
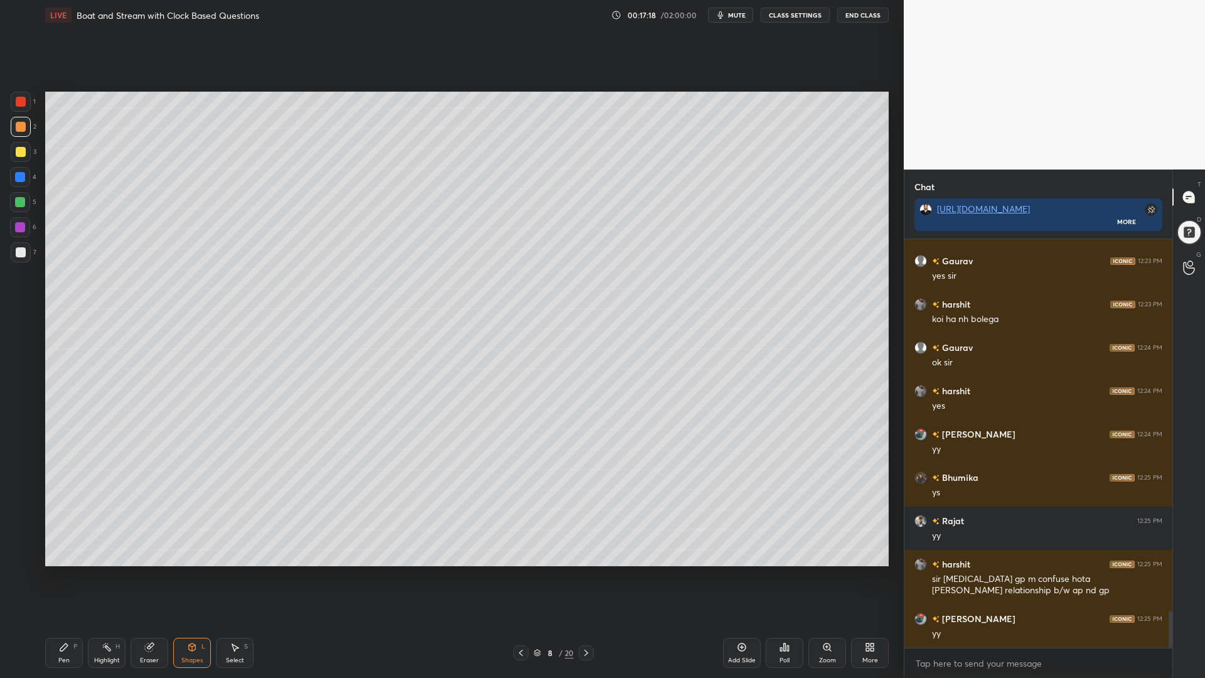
click at [67, 571] on div "Pen" at bounding box center [63, 660] width 11 height 6
click at [19, 205] on div at bounding box center [20, 202] width 10 height 10
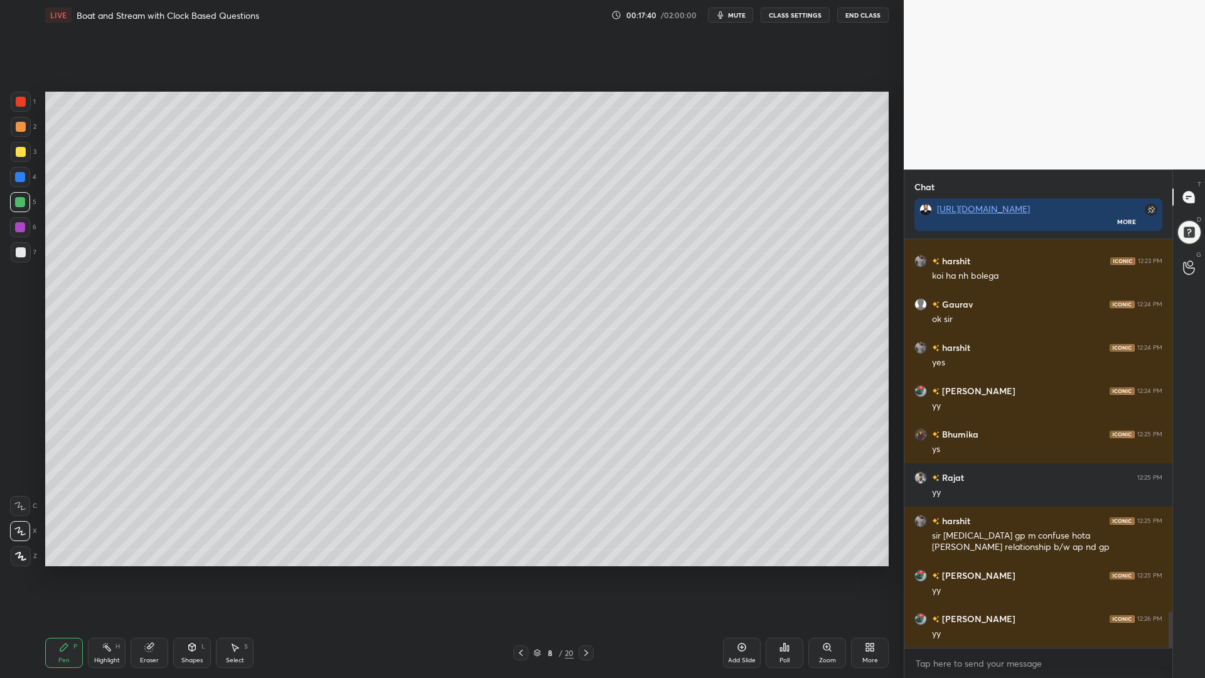
click at [19, 252] on div at bounding box center [21, 252] width 10 height 10
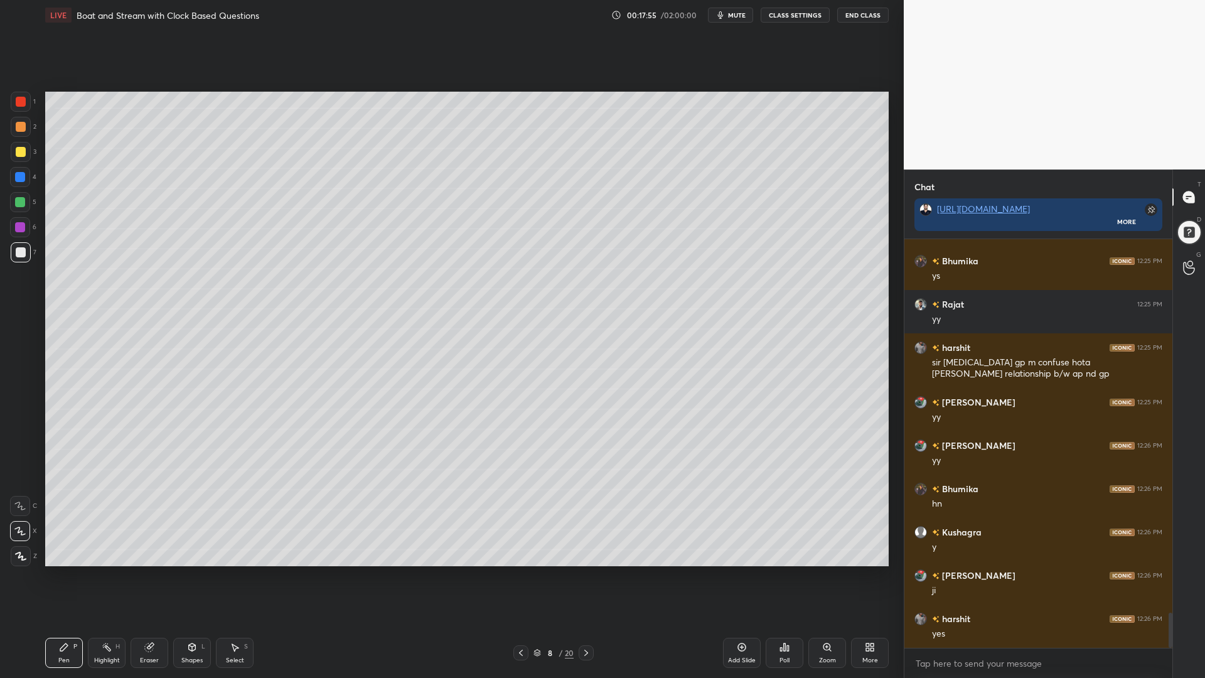
scroll to position [4377, 0]
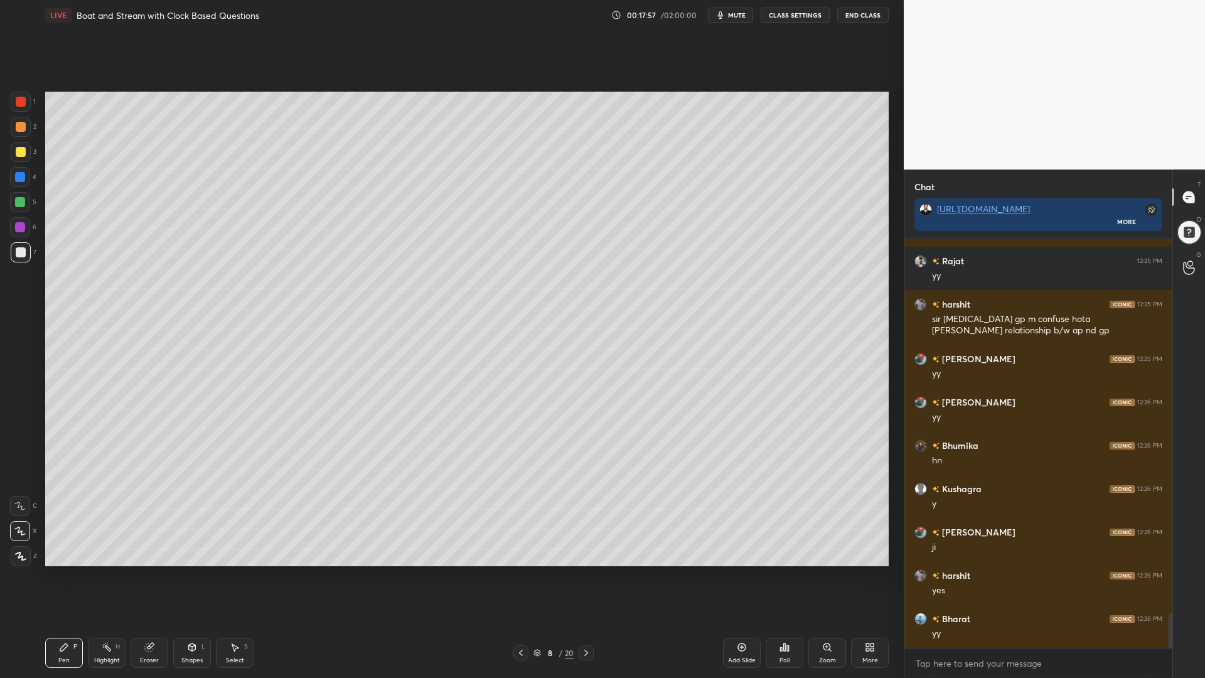
drag, startPoint x: 23, startPoint y: 200, endPoint x: 30, endPoint y: 190, distance: 12.2
click at [22, 200] on div at bounding box center [20, 202] width 10 height 10
click at [19, 151] on div at bounding box center [21, 152] width 10 height 10
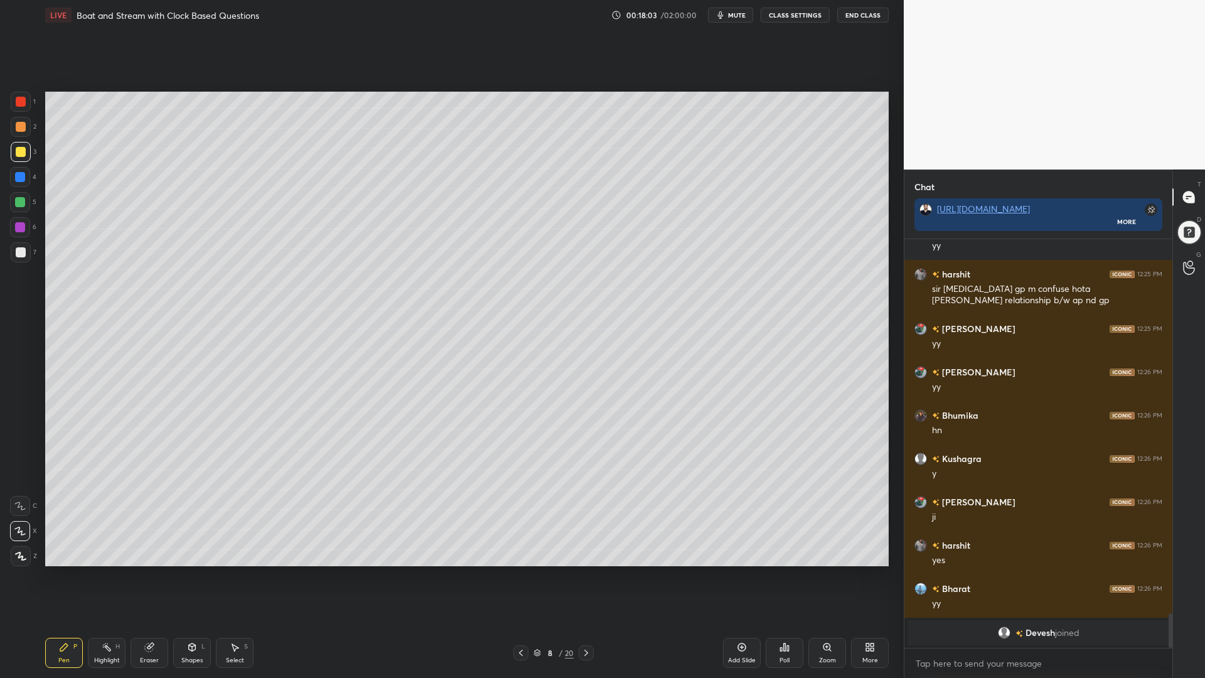
scroll to position [4250, 0]
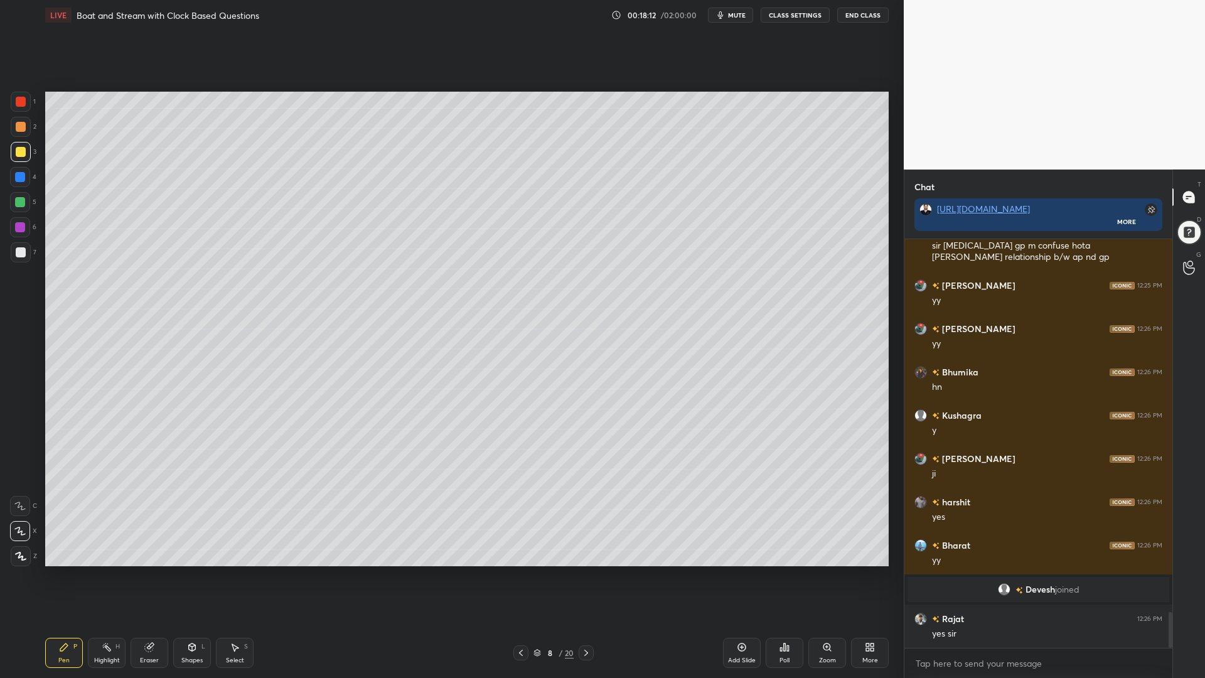
click at [18, 250] on div at bounding box center [21, 252] width 10 height 10
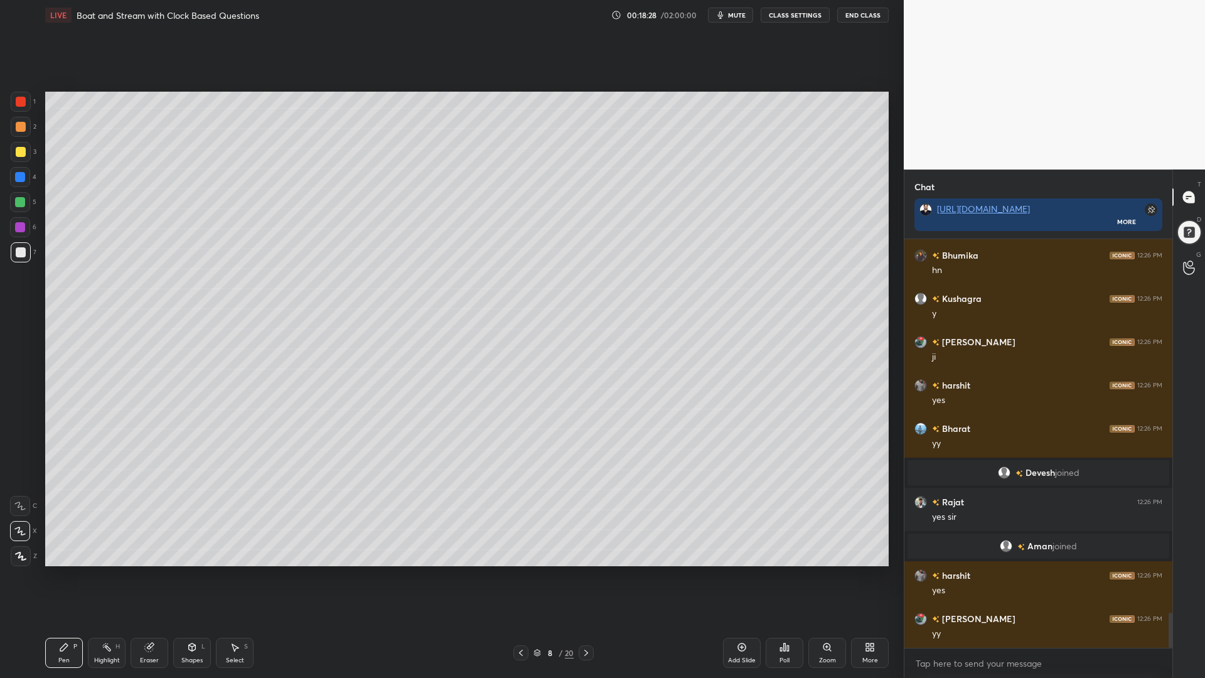
scroll to position [4399, 0]
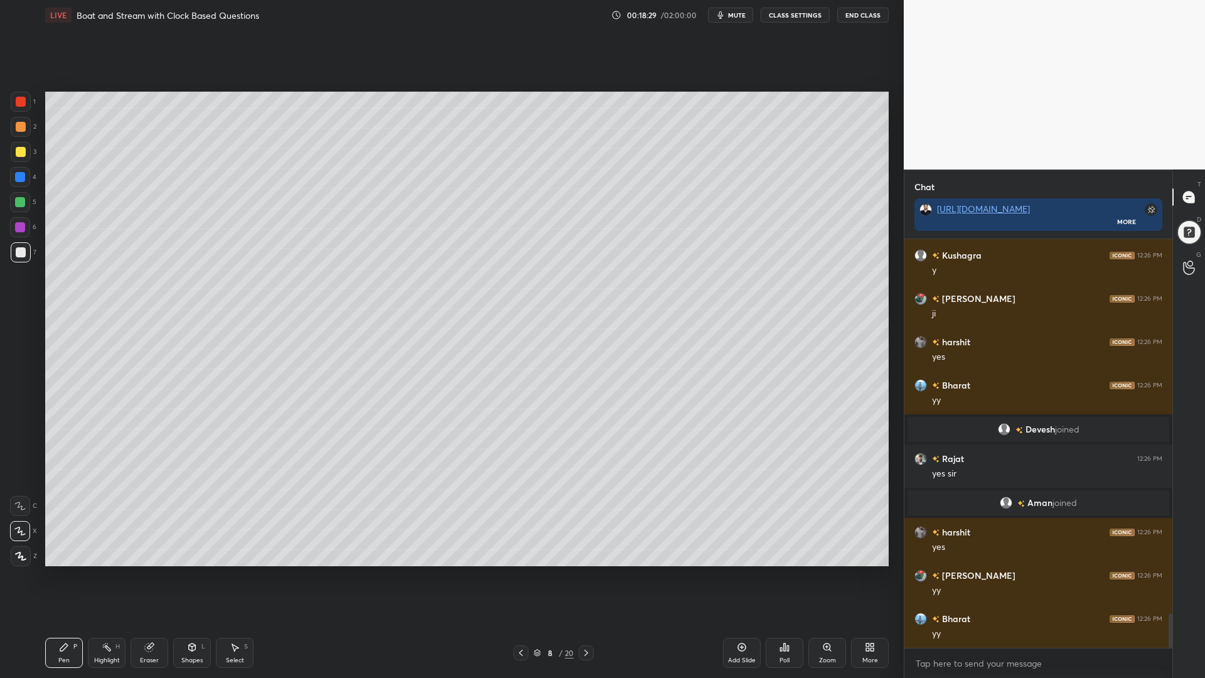
click at [195, 571] on icon at bounding box center [192, 647] width 10 height 10
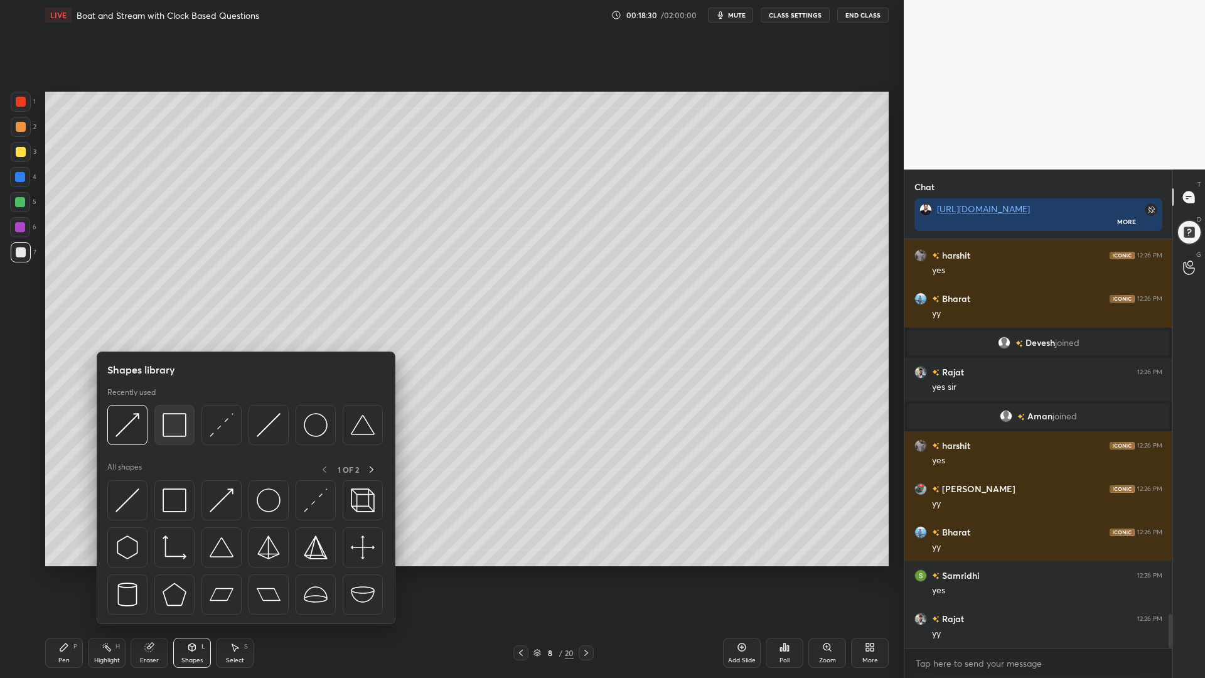
click at [168, 429] on img at bounding box center [175, 425] width 24 height 24
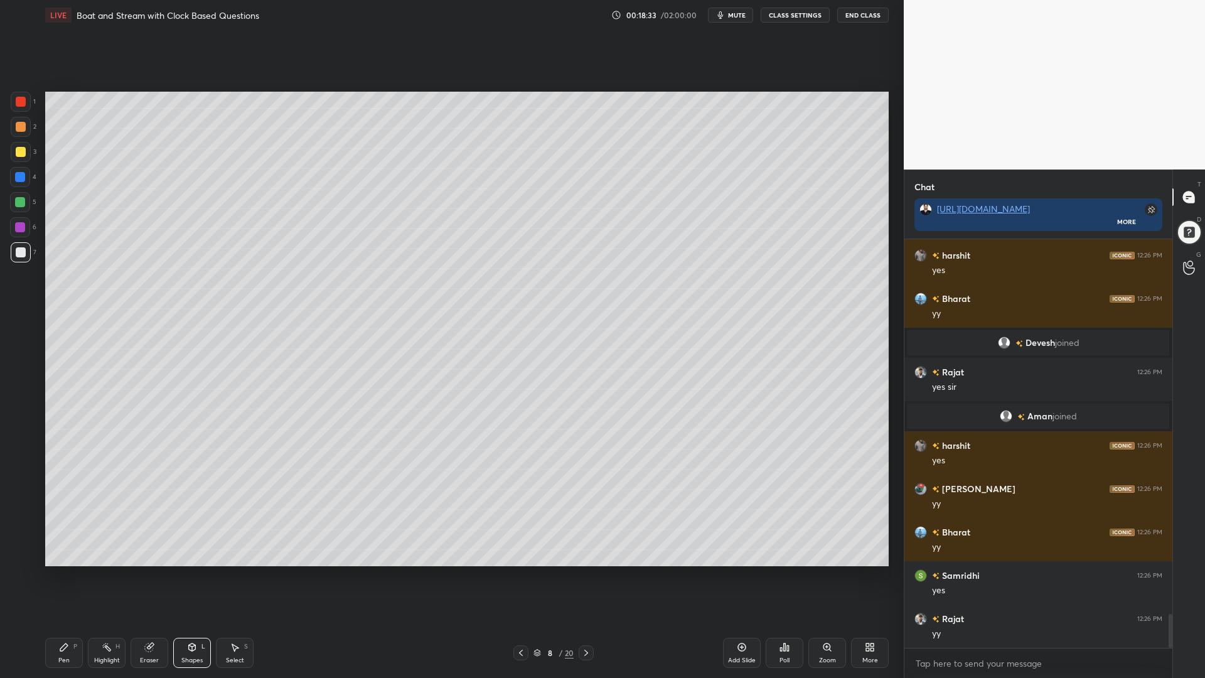
click at [69, 571] on div "Pen P" at bounding box center [64, 653] width 38 height 30
click at [23, 101] on div at bounding box center [21, 102] width 10 height 10
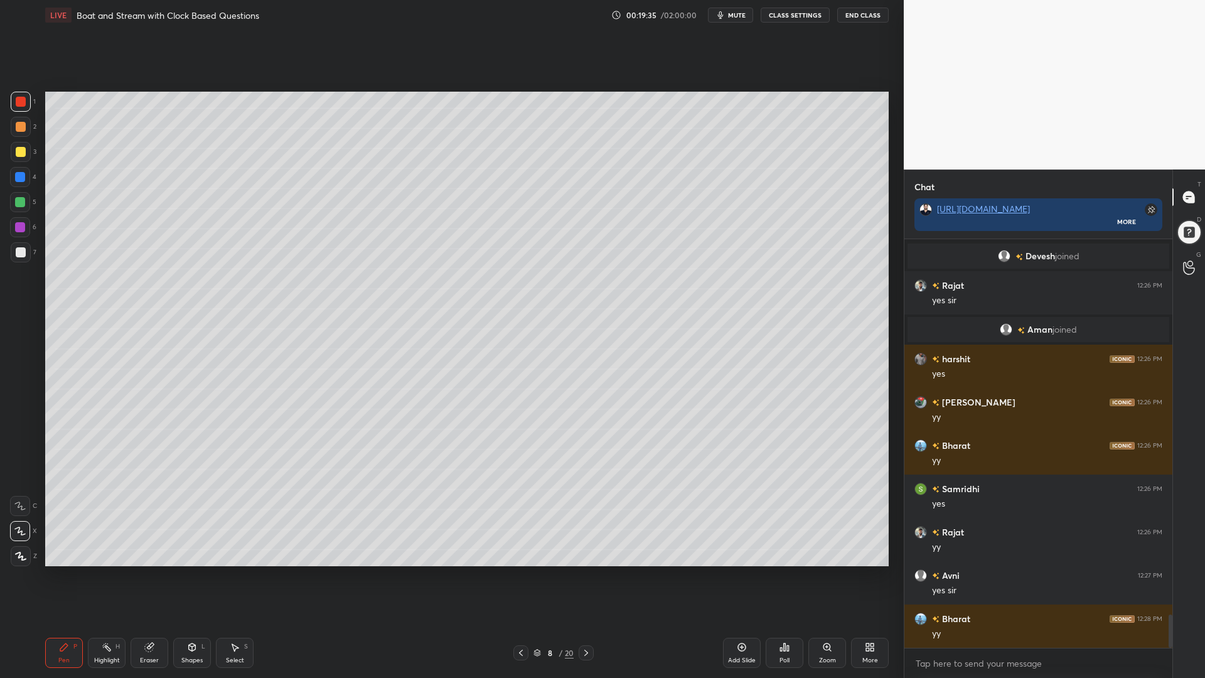
scroll to position [4616, 0]
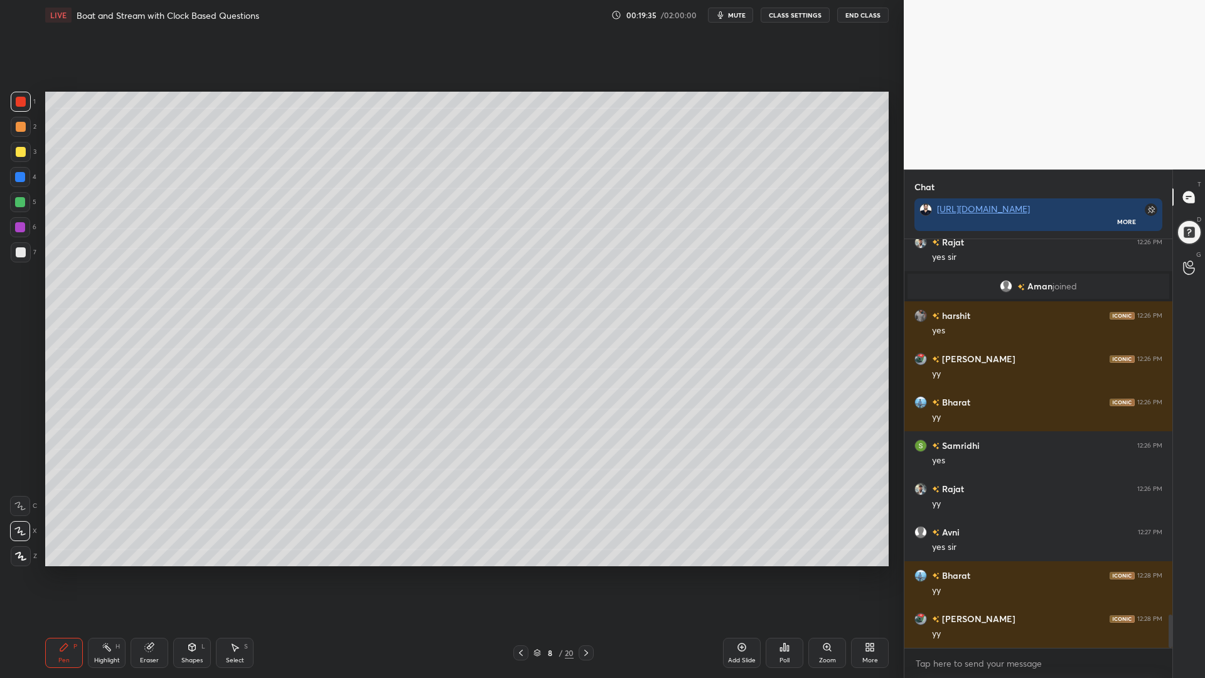
click at [23, 199] on div at bounding box center [20, 202] width 10 height 10
click at [23, 129] on div at bounding box center [21, 127] width 10 height 10
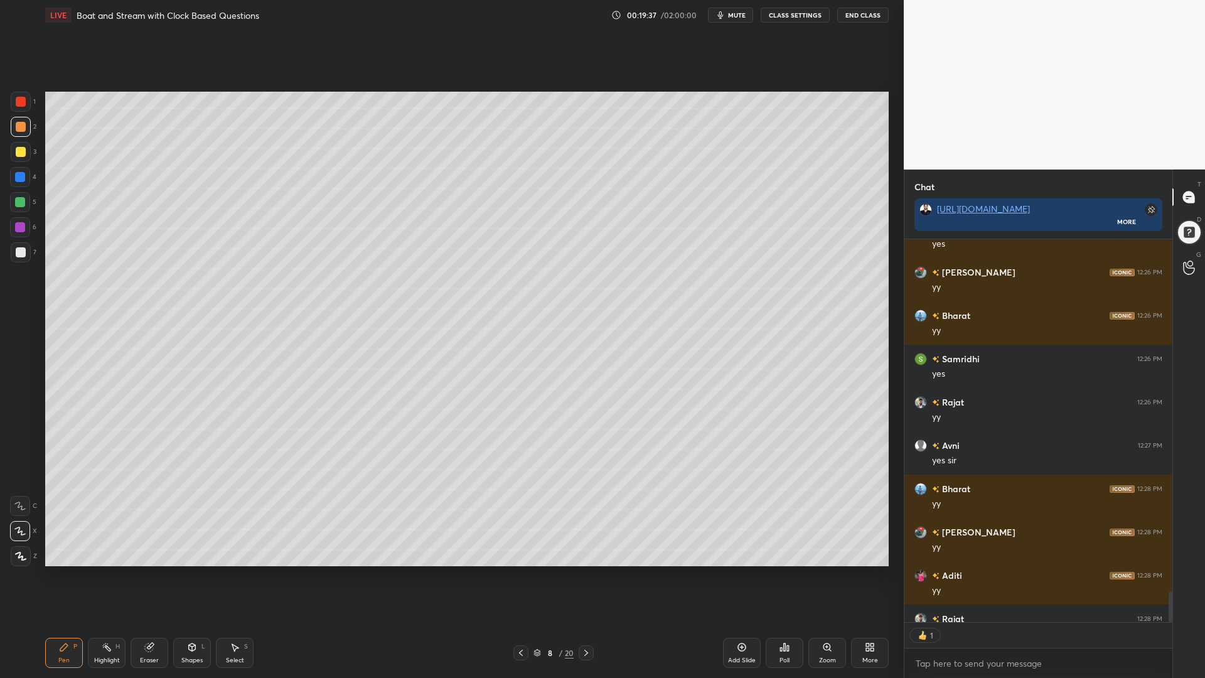
scroll to position [379, 264]
click at [21, 176] on div at bounding box center [20, 177] width 10 height 10
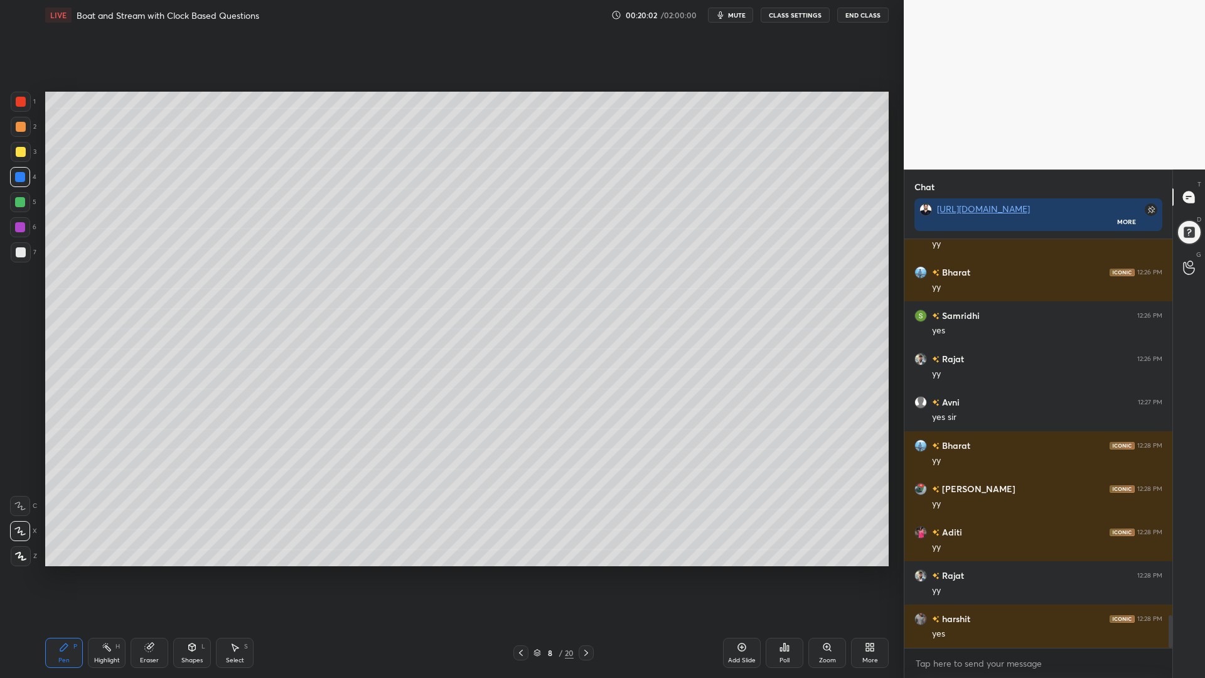
click at [18, 199] on div at bounding box center [20, 202] width 10 height 10
click at [15, 121] on div at bounding box center [21, 127] width 20 height 20
click at [18, 252] on div at bounding box center [21, 252] width 10 height 10
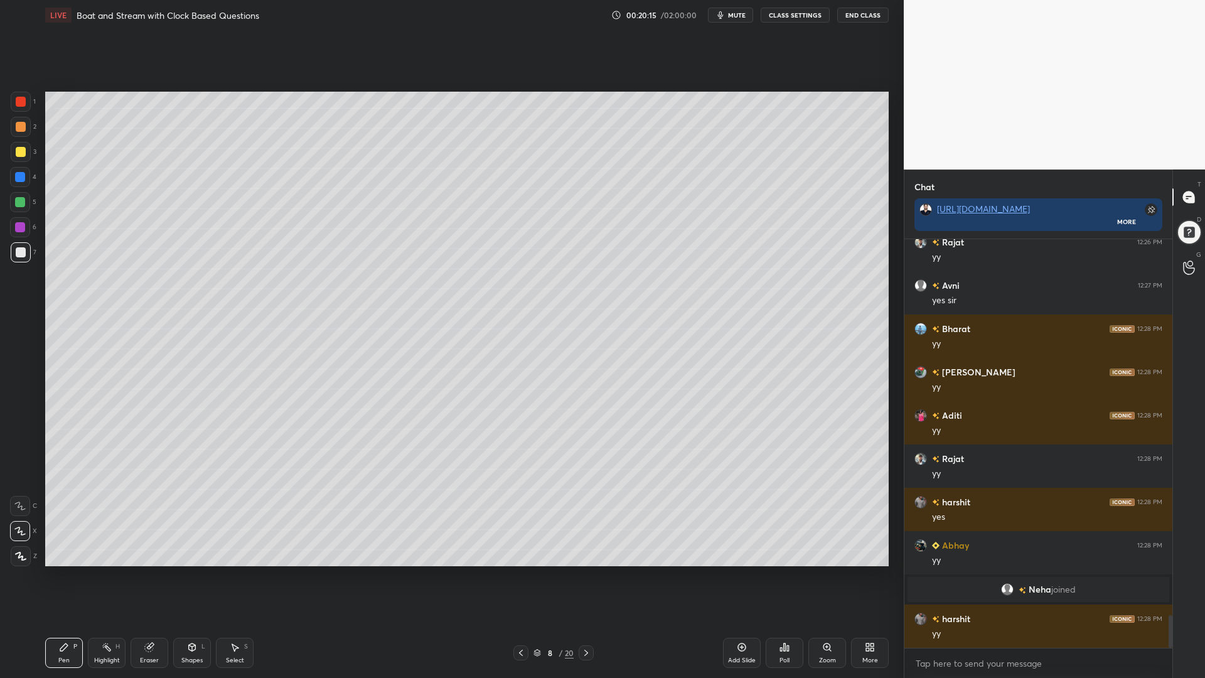
scroll to position [4753, 0]
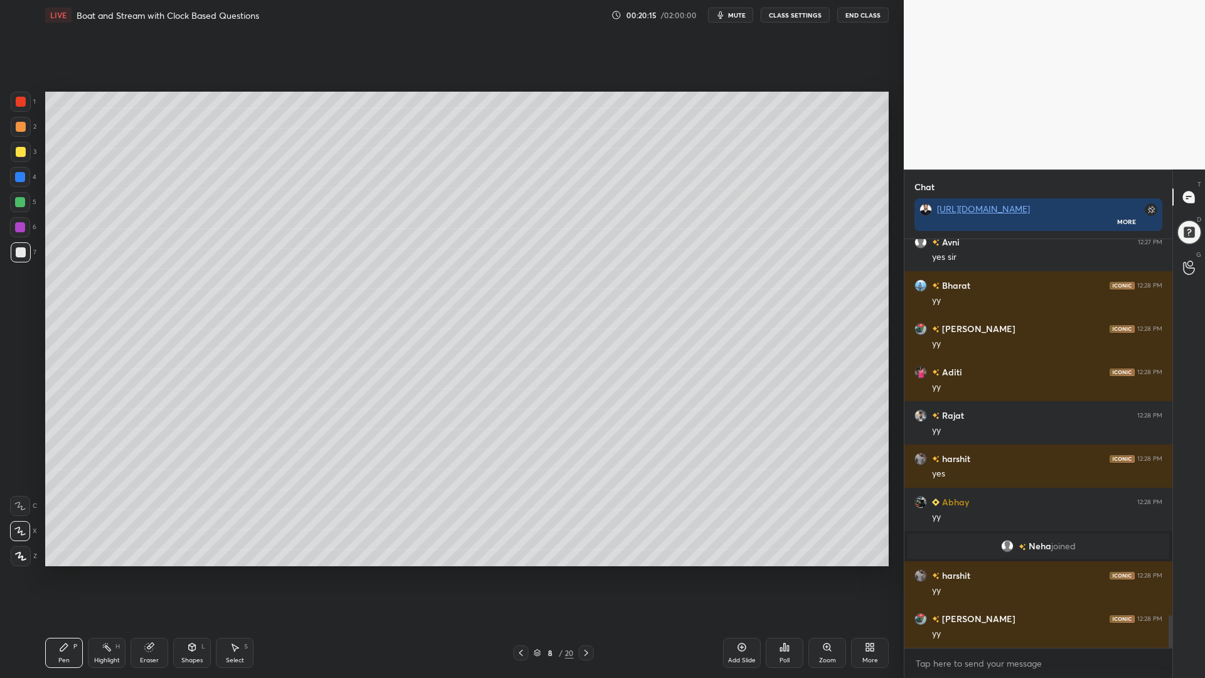
click at [17, 173] on div at bounding box center [20, 177] width 10 height 10
click at [16, 198] on div at bounding box center [20, 202] width 10 height 10
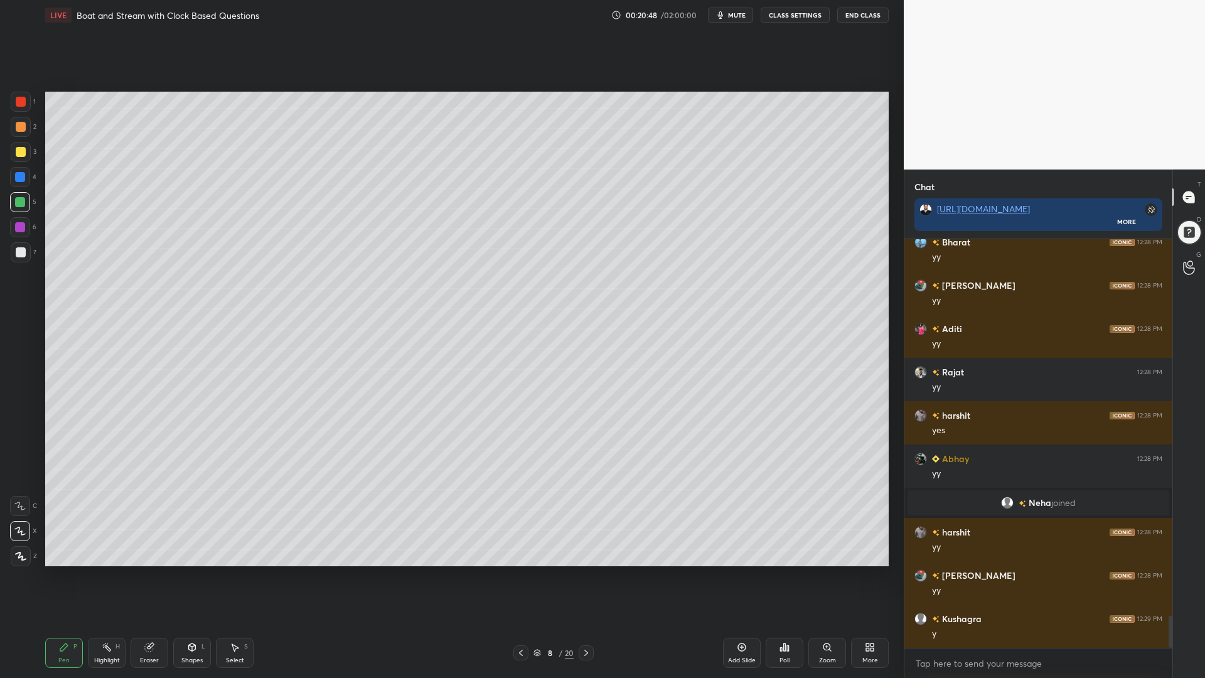
click at [15, 136] on div at bounding box center [21, 127] width 20 height 20
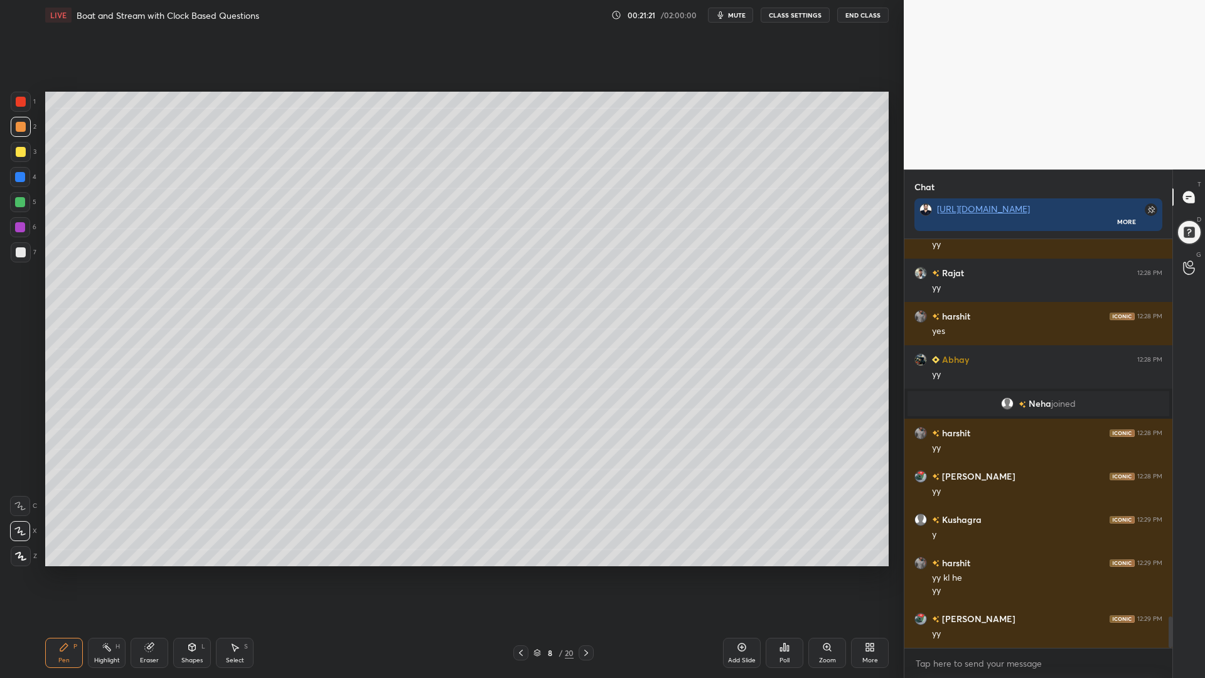
scroll to position [4938, 0]
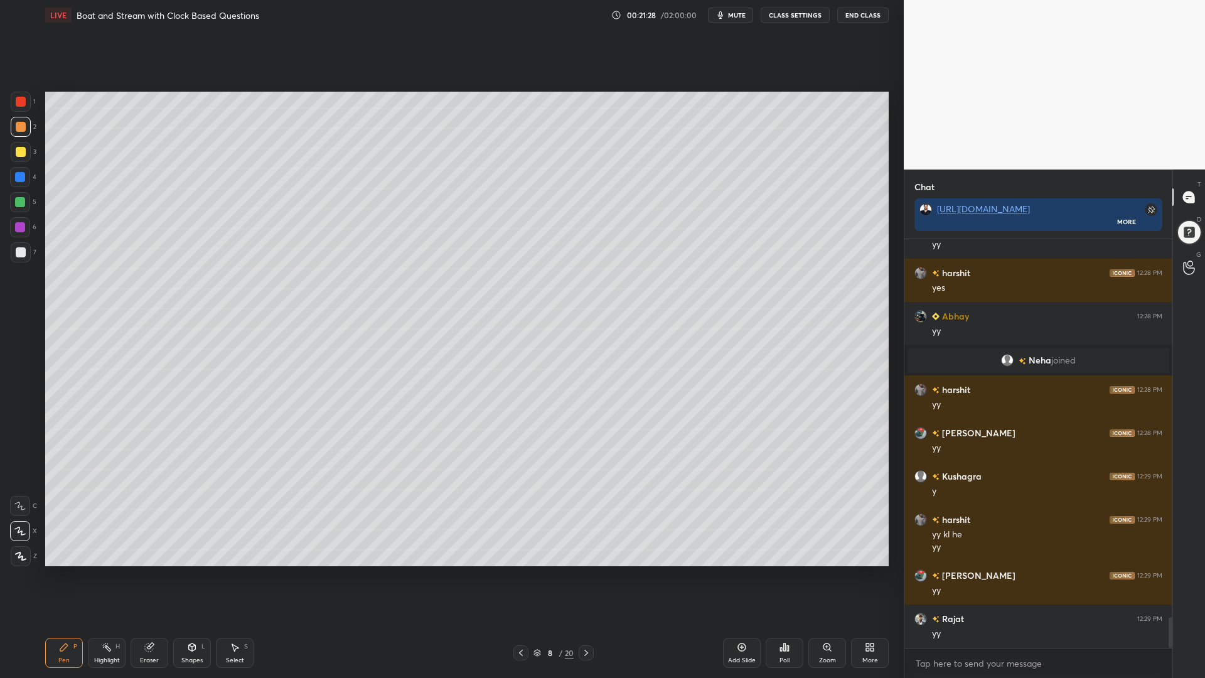
drag, startPoint x: 18, startPoint y: 176, endPoint x: 19, endPoint y: 186, distance: 10.1
click at [19, 177] on div at bounding box center [20, 177] width 10 height 10
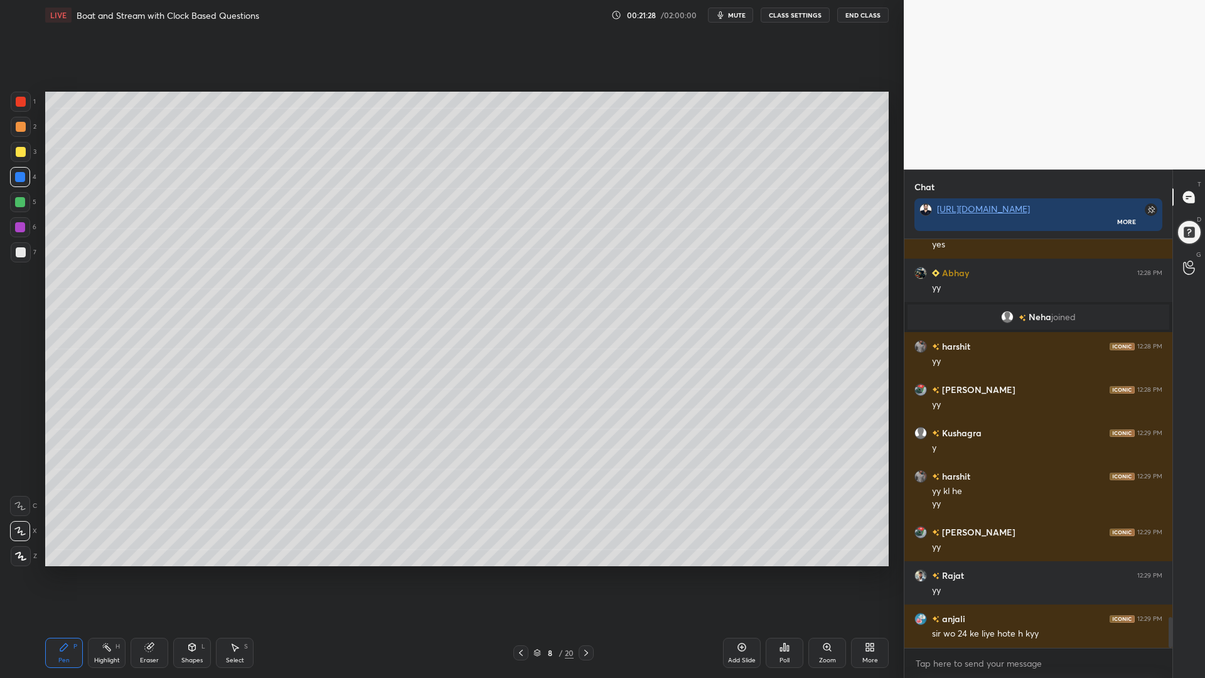
click at [21, 252] on div at bounding box center [21, 252] width 10 height 10
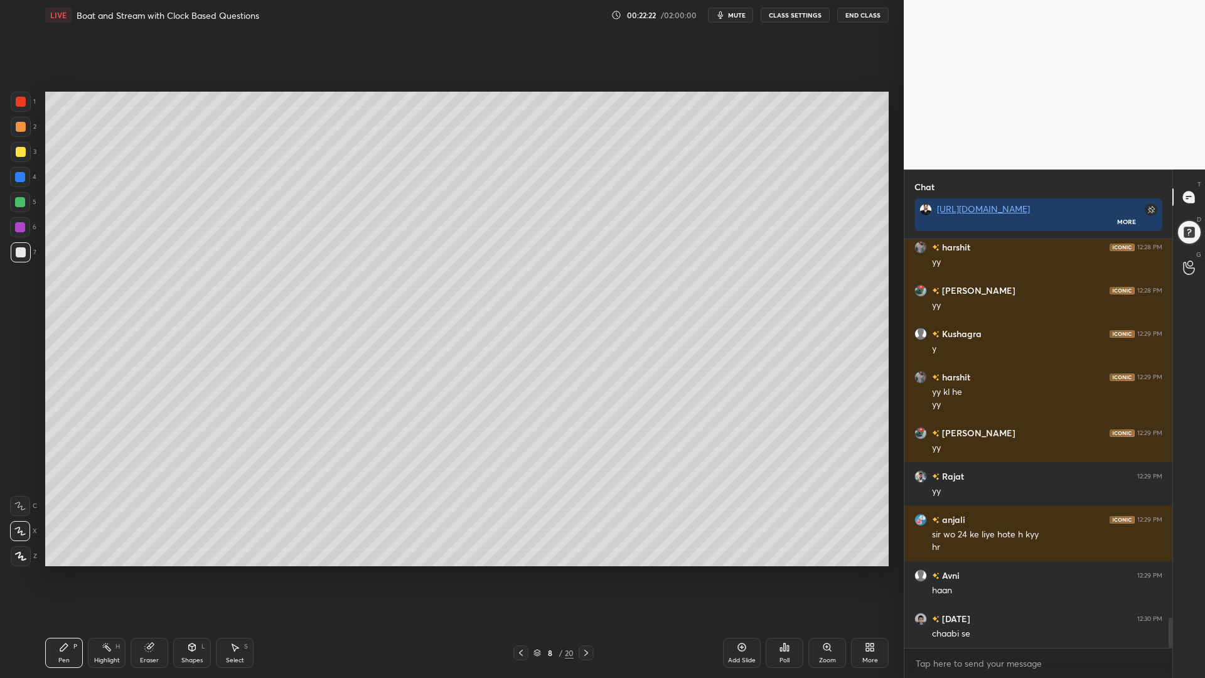
scroll to position [5124, 0]
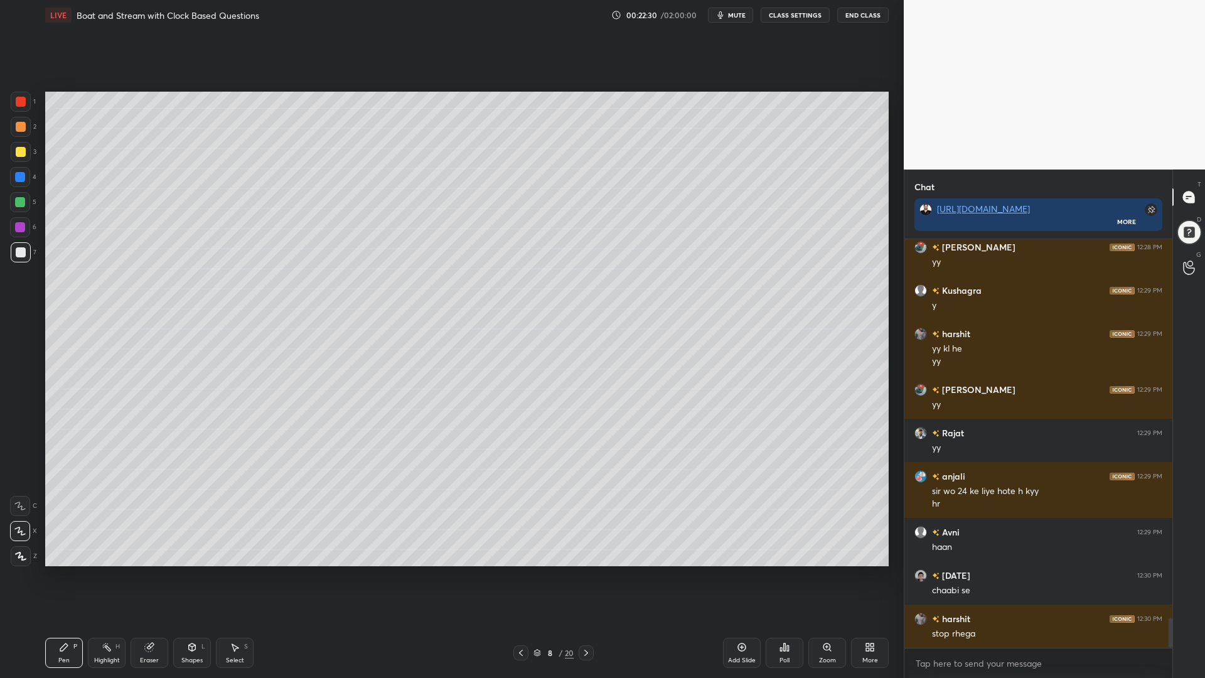
click at [104, 571] on icon at bounding box center [107, 647] width 10 height 10
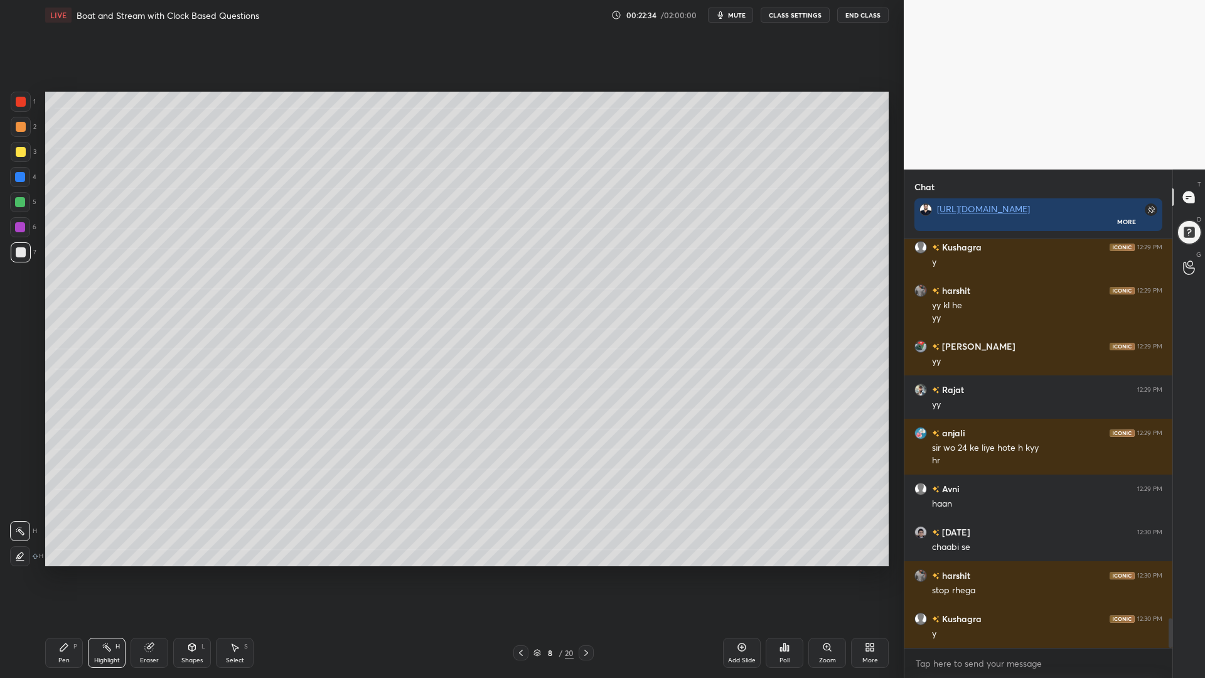
scroll to position [5211, 0]
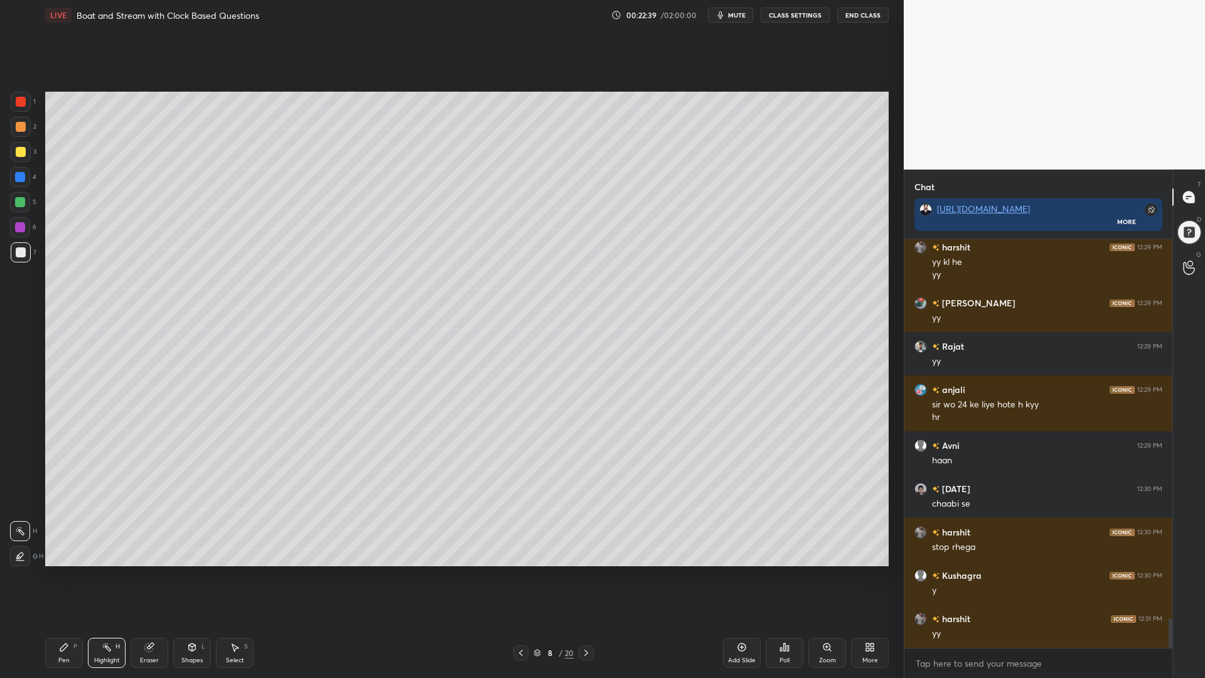
click at [75, 571] on div "Pen P" at bounding box center [64, 653] width 38 height 30
click at [19, 153] on div at bounding box center [21, 152] width 10 height 10
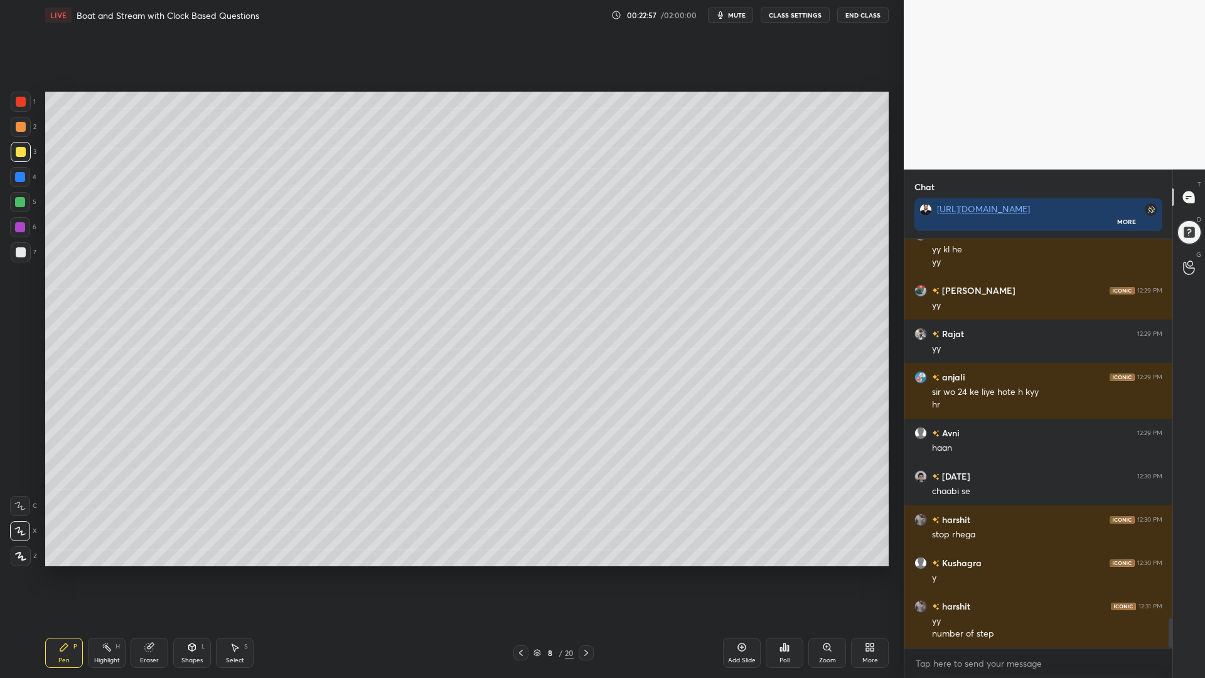
click at [20, 179] on div at bounding box center [20, 177] width 10 height 10
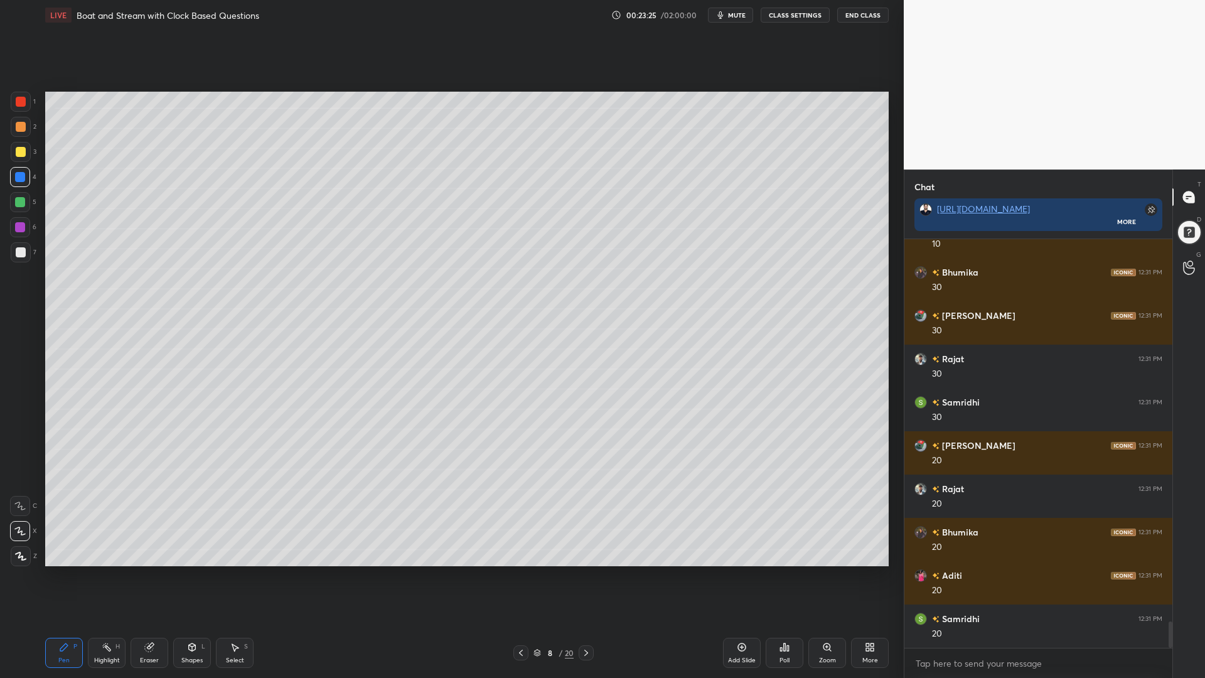
scroll to position [6003, 0]
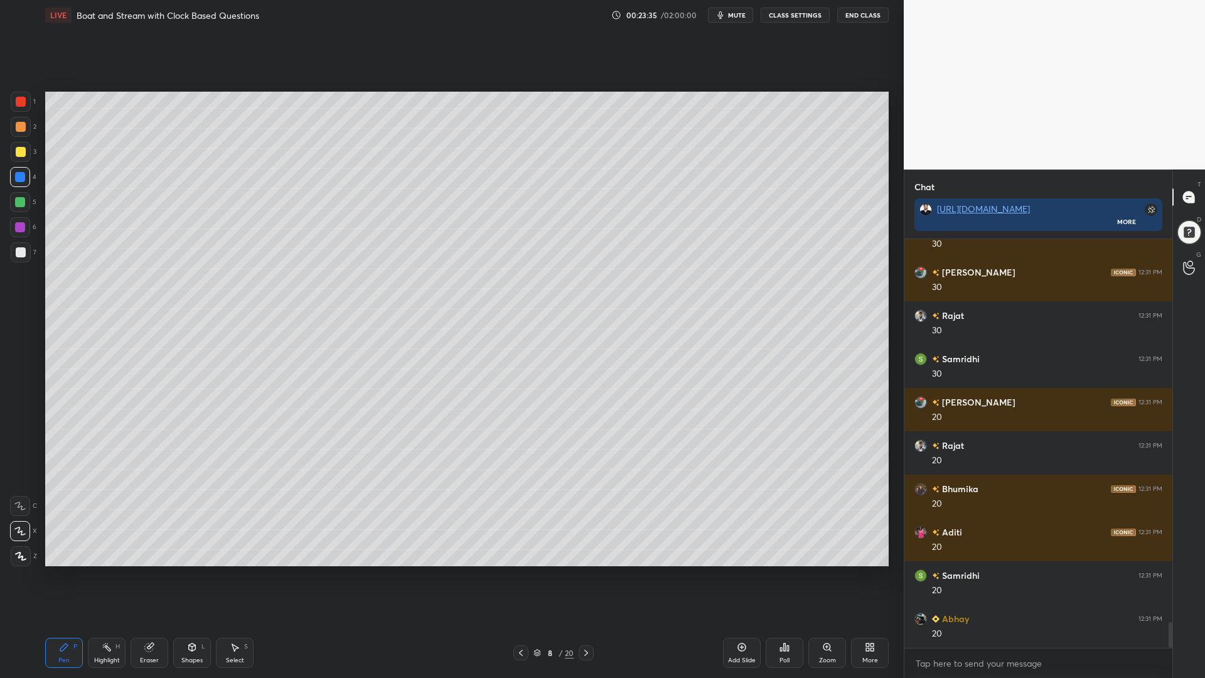
drag, startPoint x: 21, startPoint y: 201, endPoint x: 33, endPoint y: 197, distance: 12.5
click at [21, 201] on div at bounding box center [20, 202] width 10 height 10
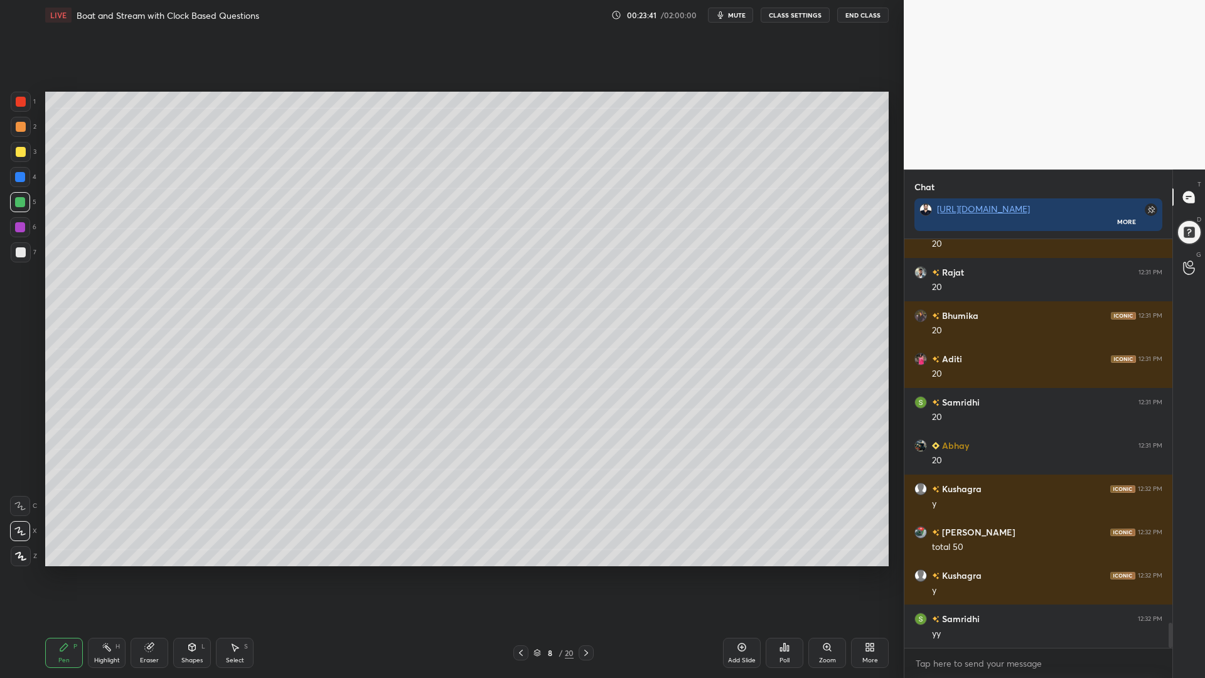
scroll to position [6306, 0]
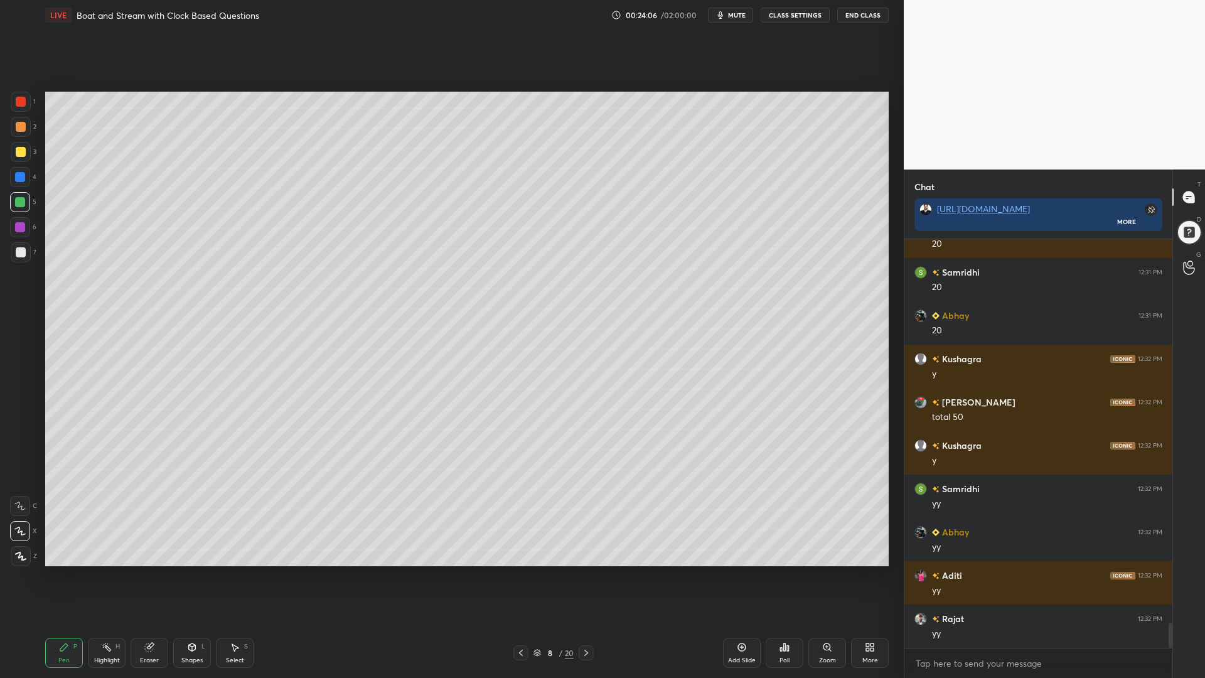
click at [197, 571] on div "Shapes L" at bounding box center [192, 653] width 38 height 30
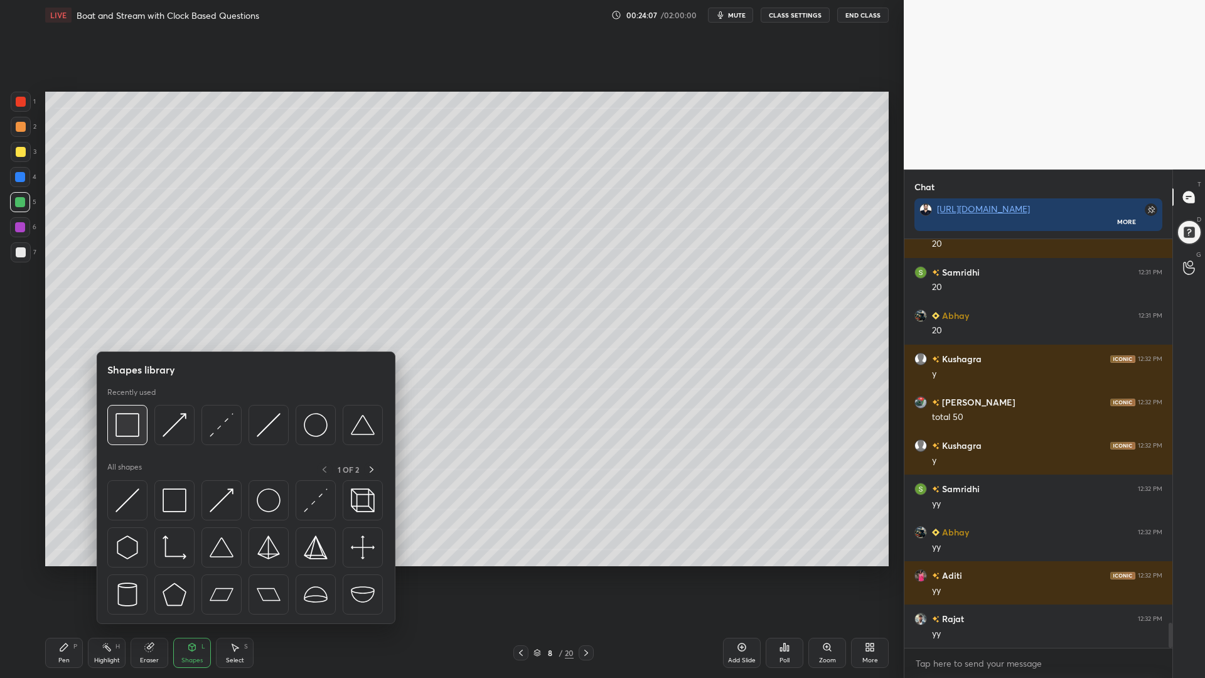
click at [129, 432] on img at bounding box center [127, 425] width 24 height 24
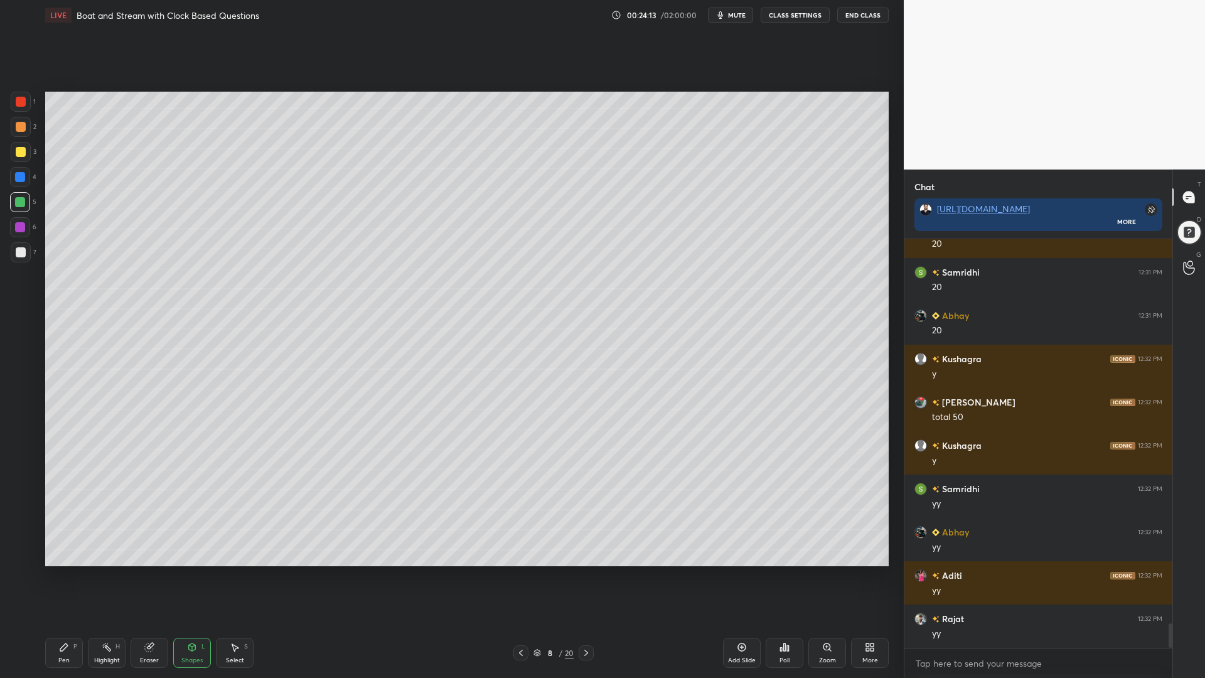
click at [69, 571] on div "Pen P" at bounding box center [64, 653] width 38 height 30
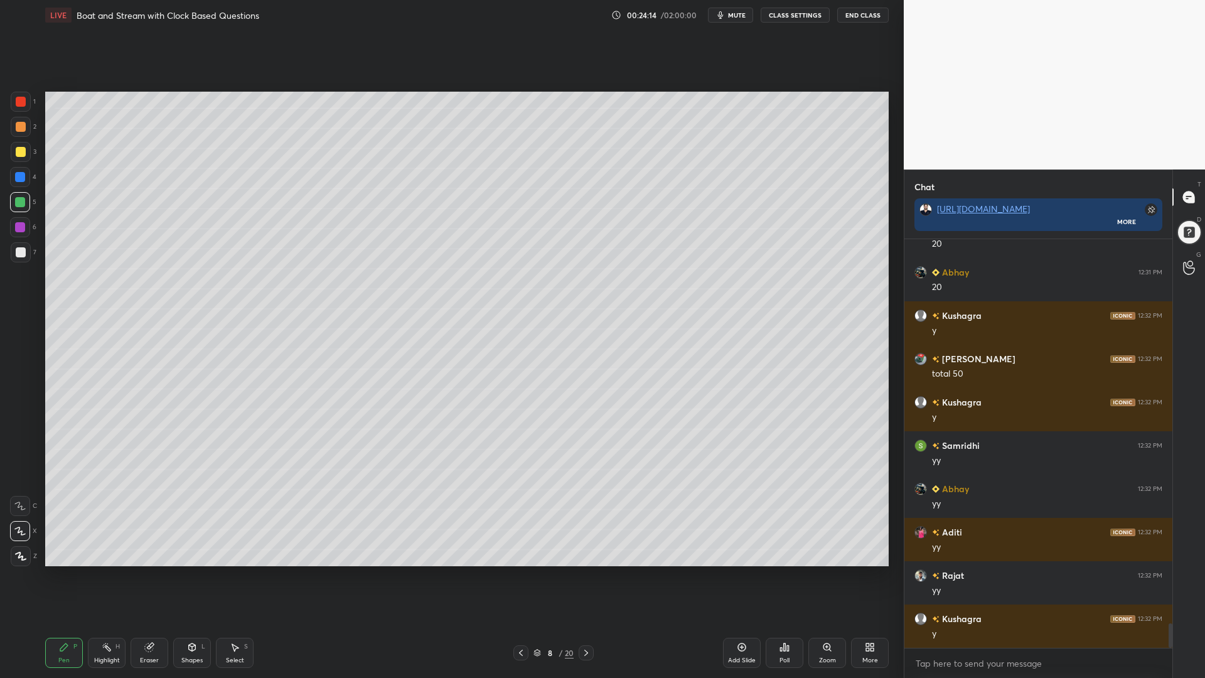
click at [16, 250] on div at bounding box center [21, 252] width 10 height 10
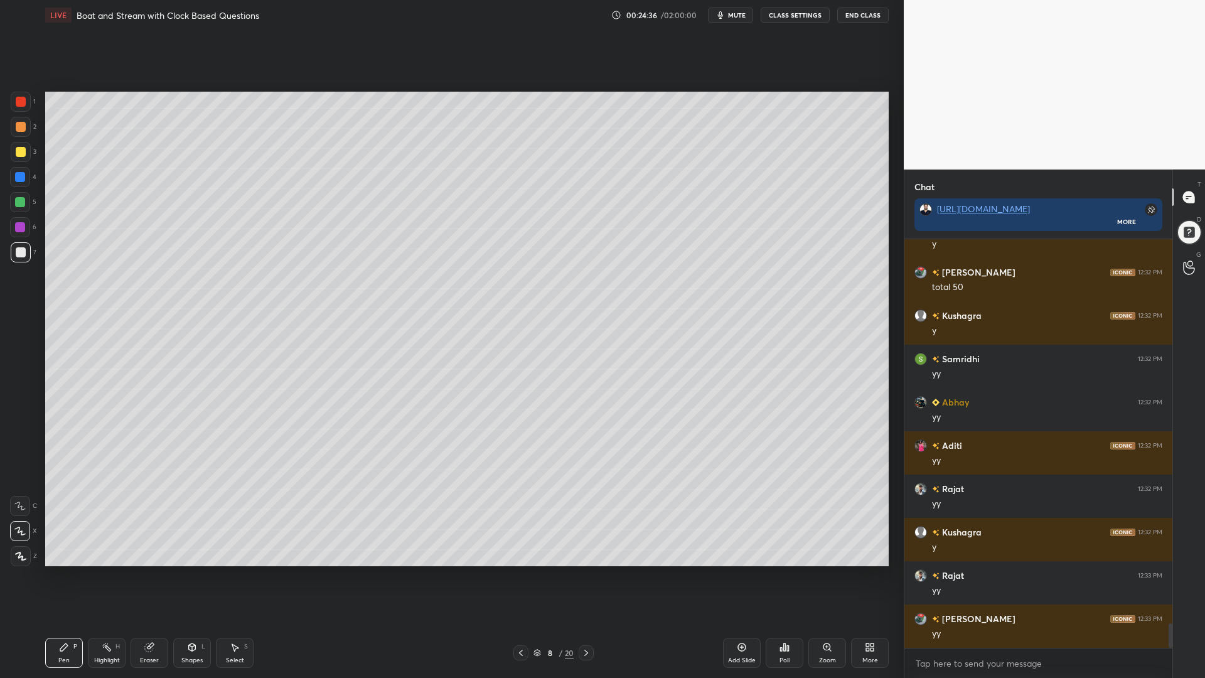
scroll to position [6479, 0]
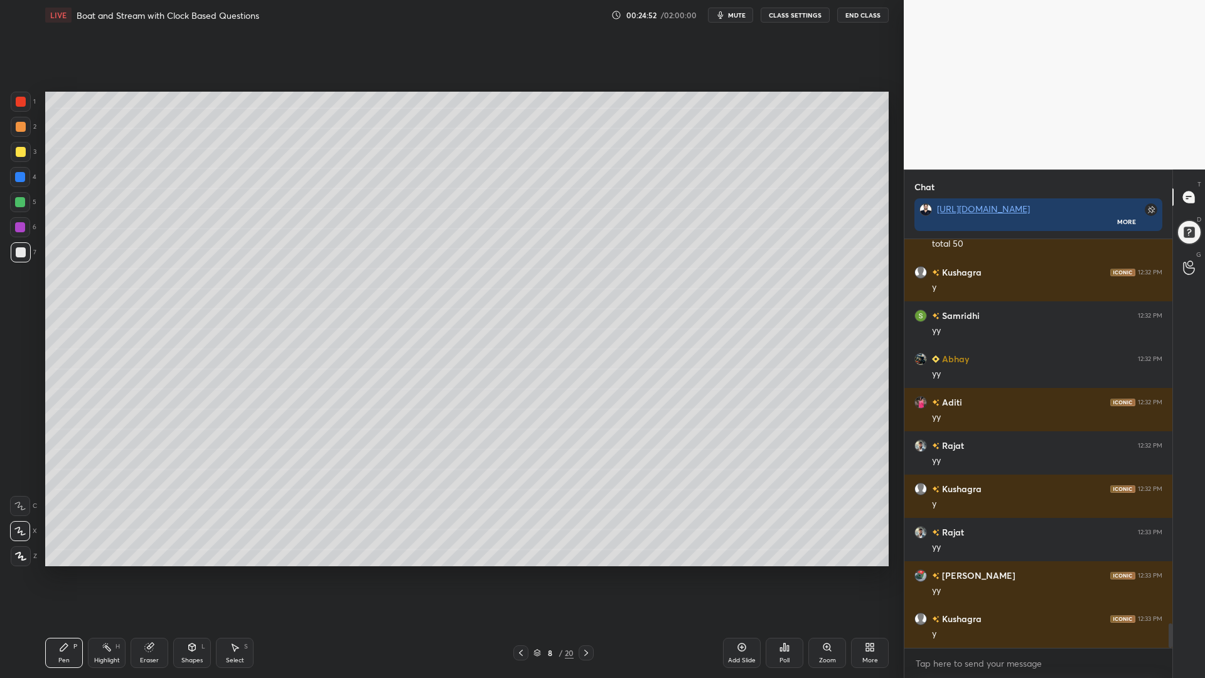
click at [589, 571] on icon at bounding box center [586, 653] width 10 height 10
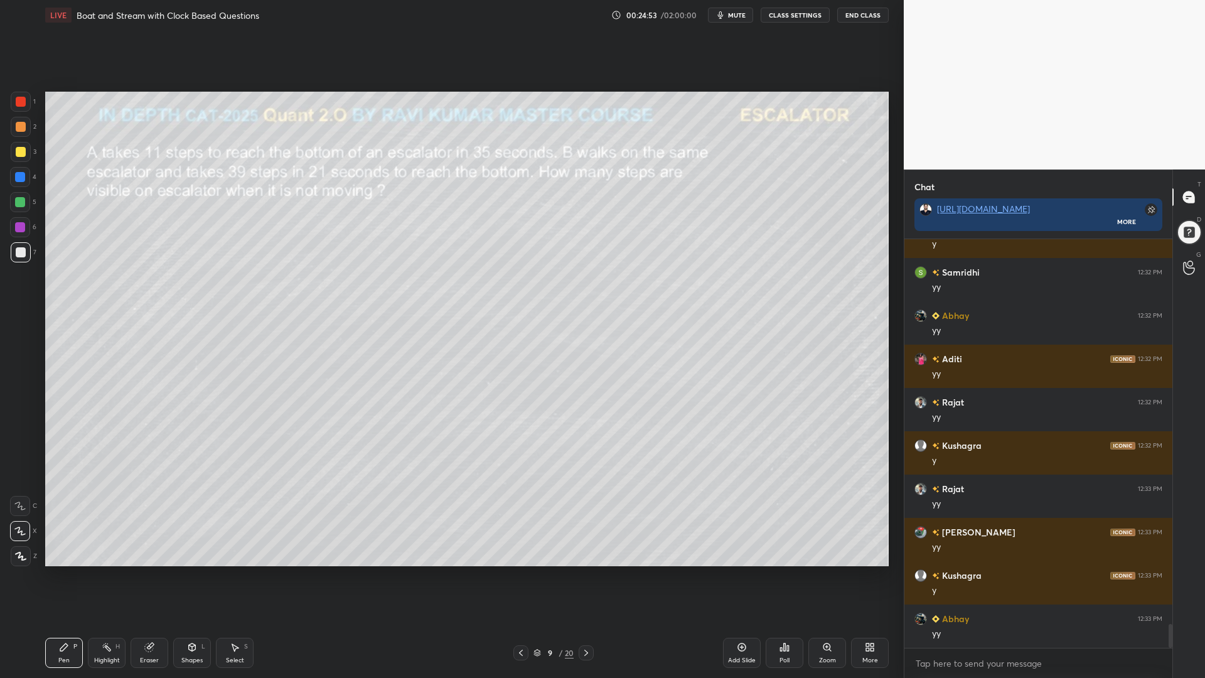
scroll to position [6566, 0]
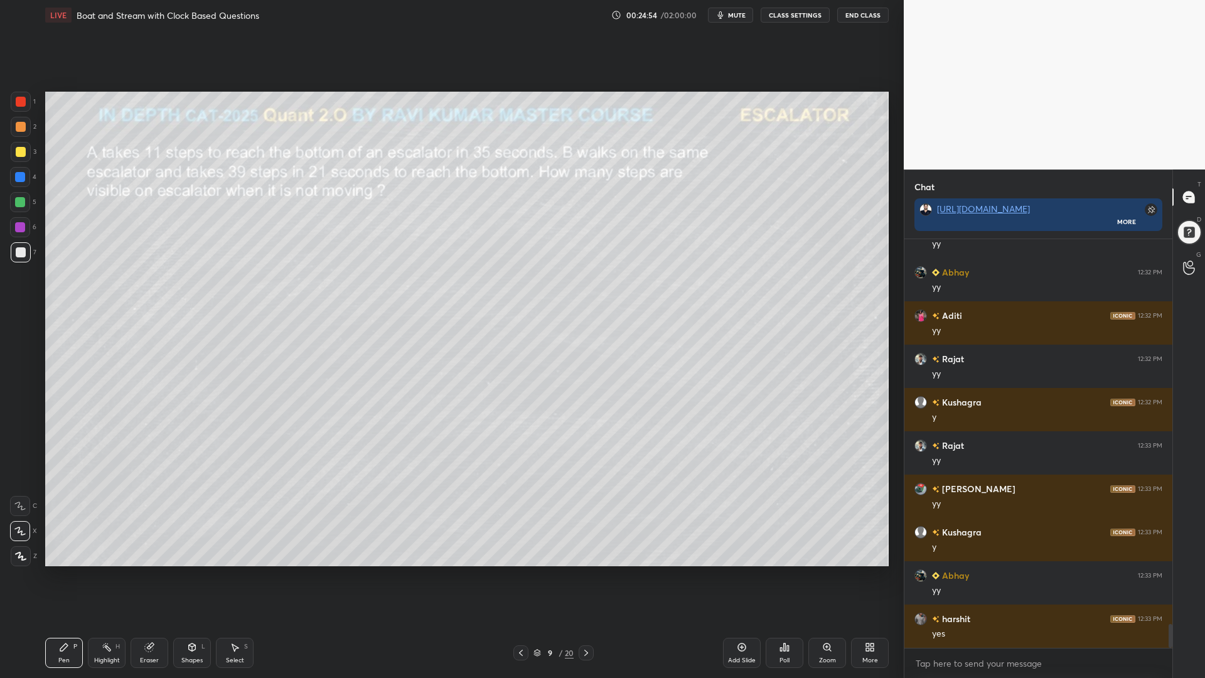
click at [25, 112] on div "1" at bounding box center [23, 104] width 25 height 25
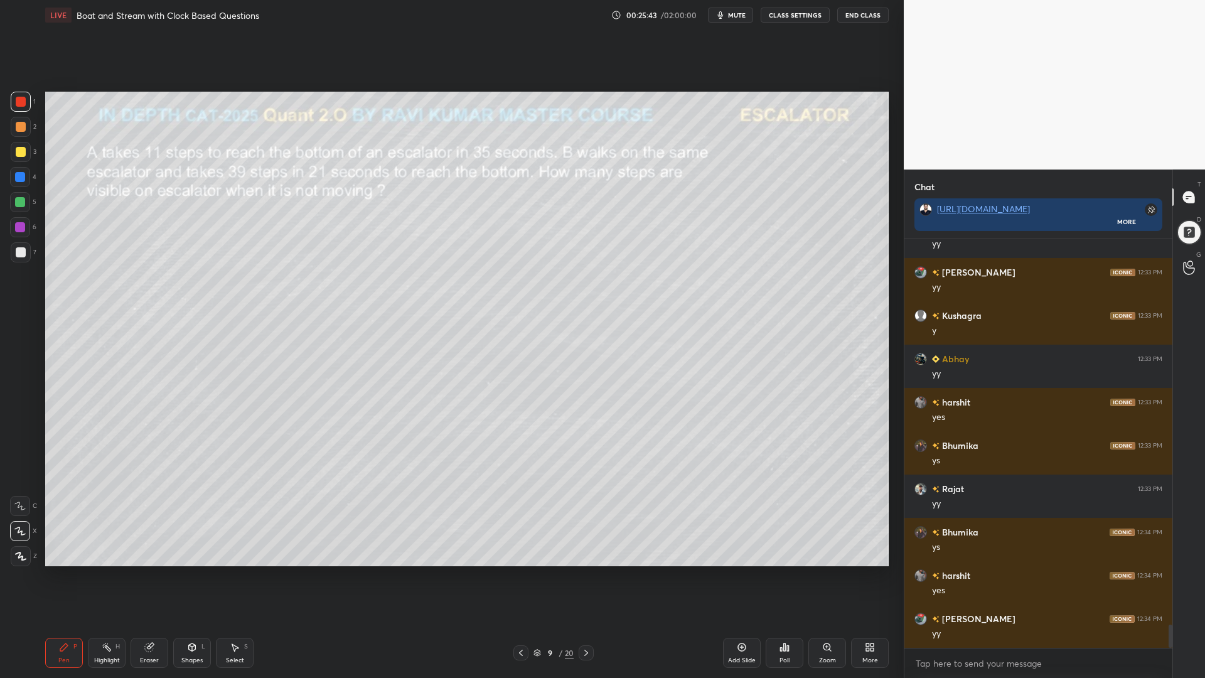
scroll to position [6812, 0]
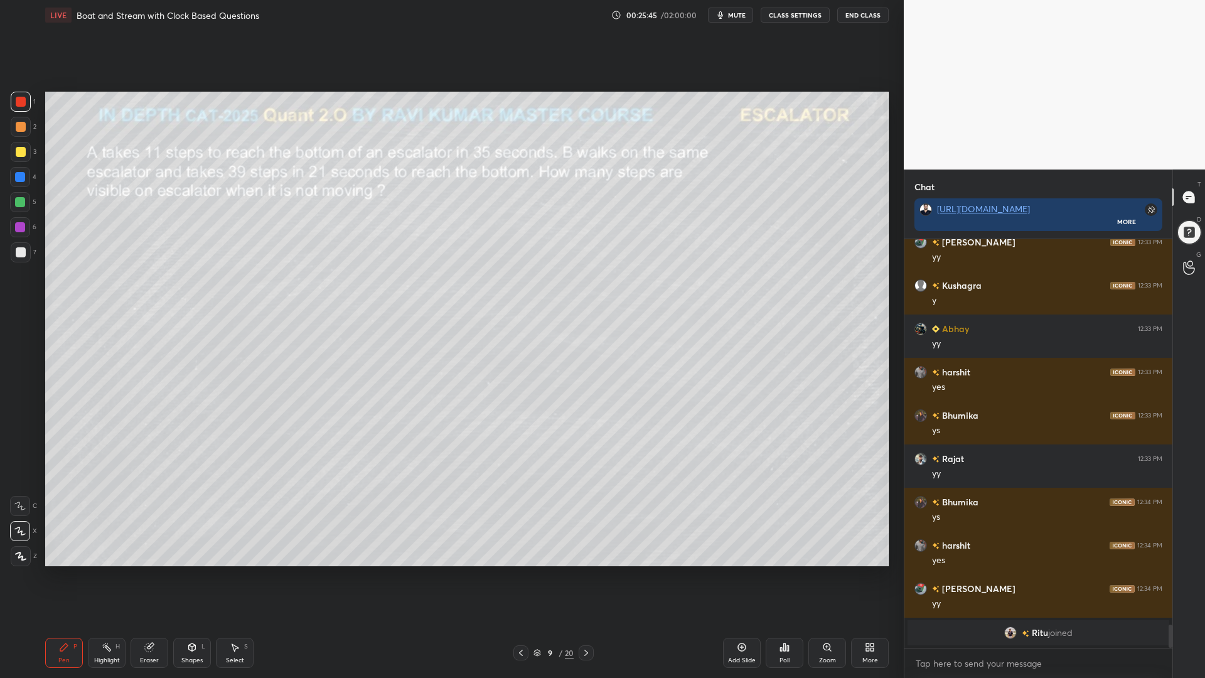
click at [11, 206] on div at bounding box center [20, 202] width 20 height 20
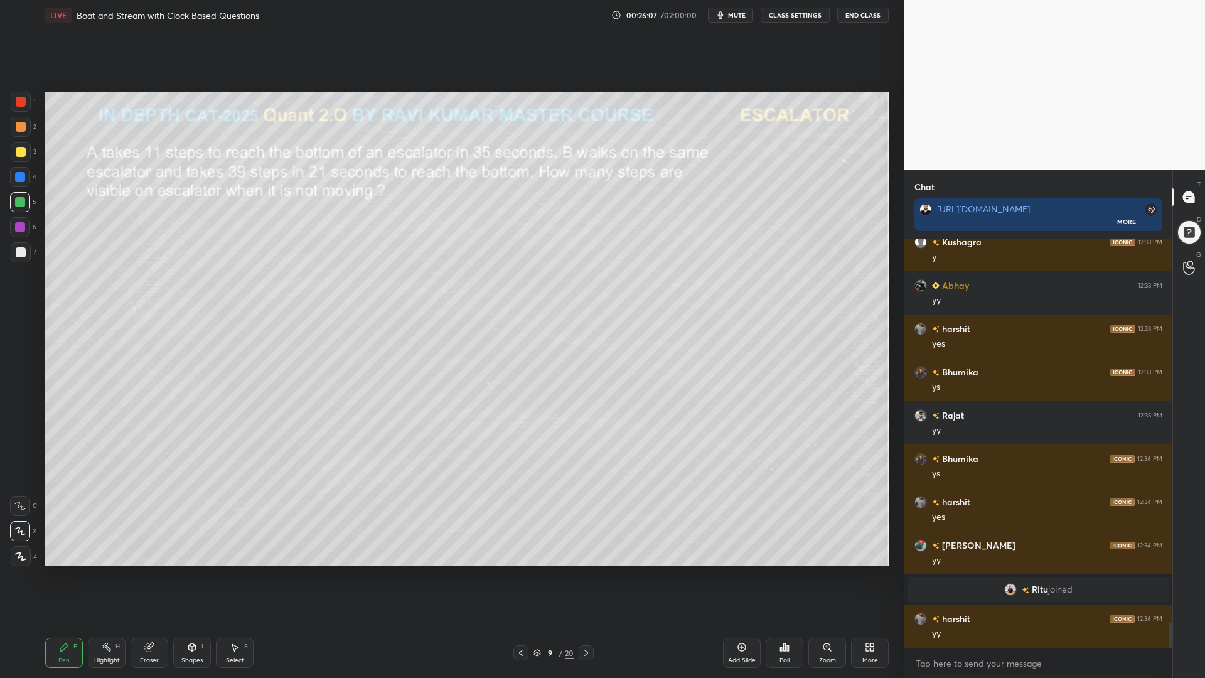
scroll to position [6285, 0]
click at [21, 177] on div at bounding box center [20, 177] width 10 height 10
click at [24, 109] on div at bounding box center [21, 102] width 20 height 20
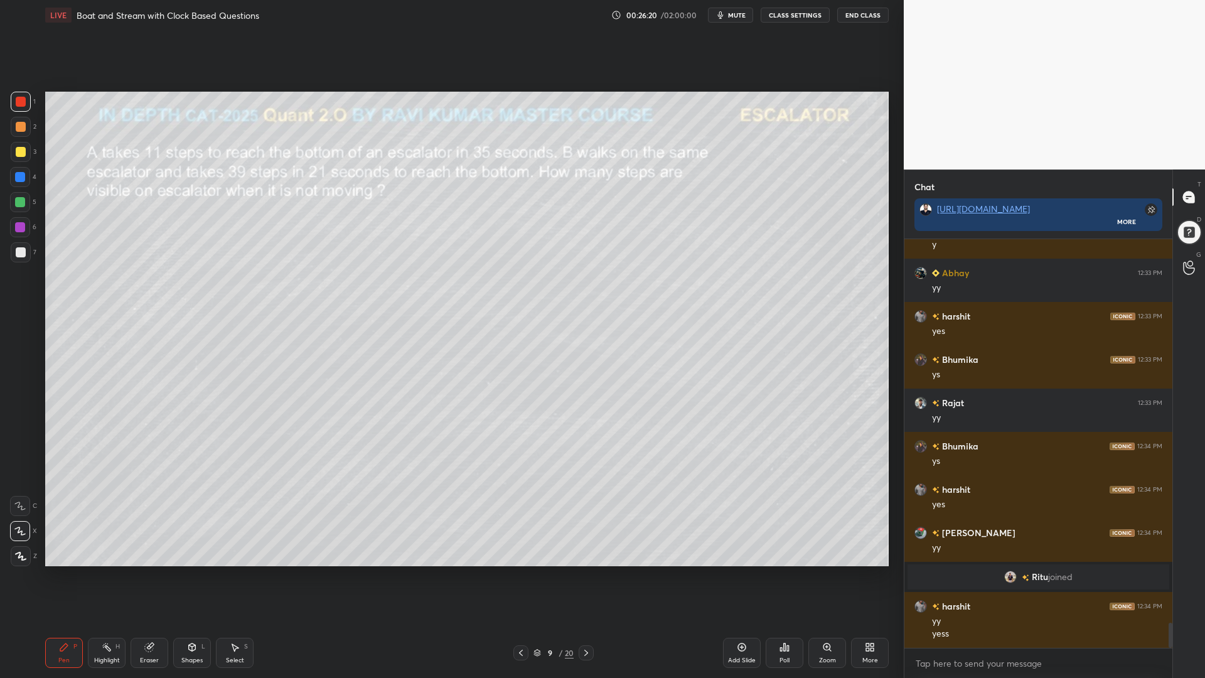
click at [18, 257] on div at bounding box center [21, 252] width 20 height 20
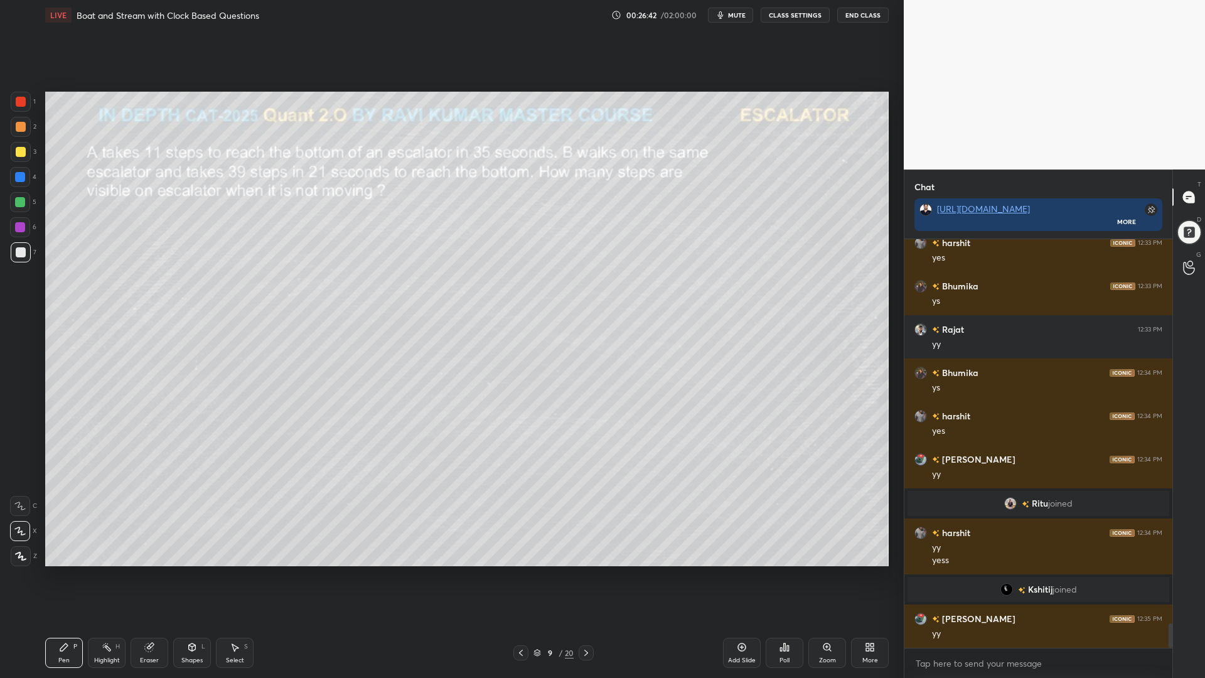
scroll to position [6335, 0]
click at [14, 176] on div at bounding box center [20, 177] width 20 height 20
click at [18, 200] on div at bounding box center [20, 202] width 10 height 10
click at [18, 102] on div at bounding box center [21, 102] width 10 height 10
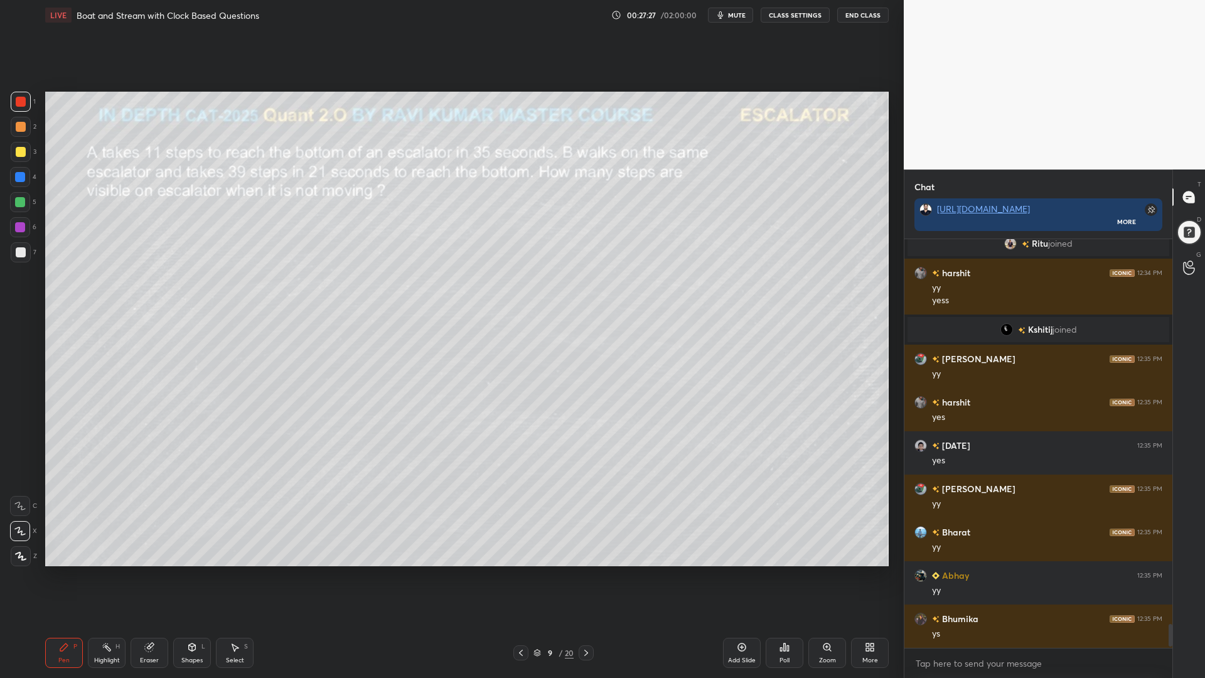
scroll to position [6595, 0]
click at [18, 155] on div at bounding box center [21, 152] width 10 height 10
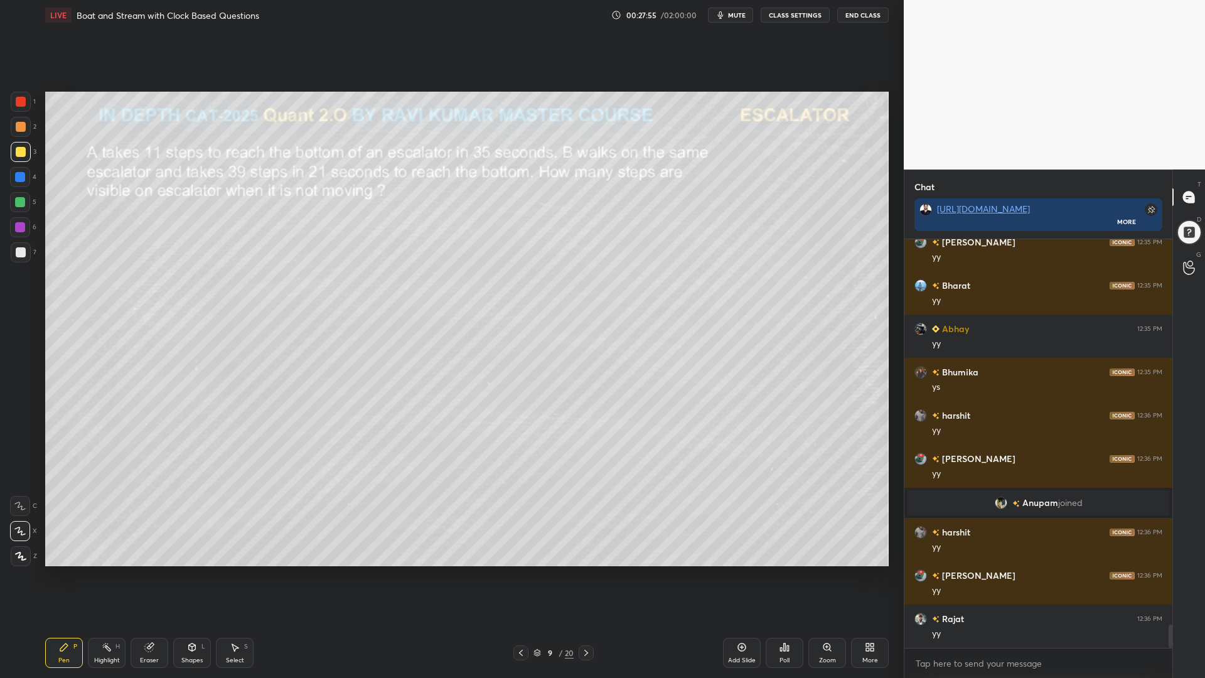
scroll to position [6778, 0]
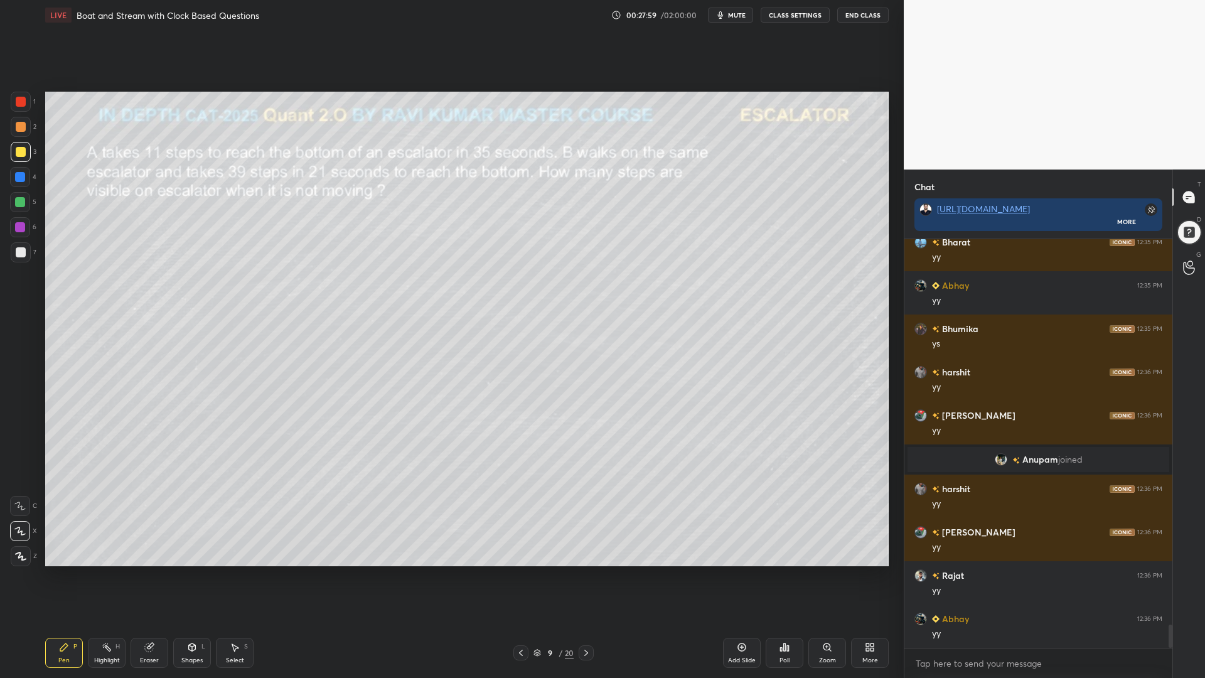
click at [14, 205] on div at bounding box center [20, 202] width 20 height 20
click at [18, 180] on div at bounding box center [20, 177] width 10 height 10
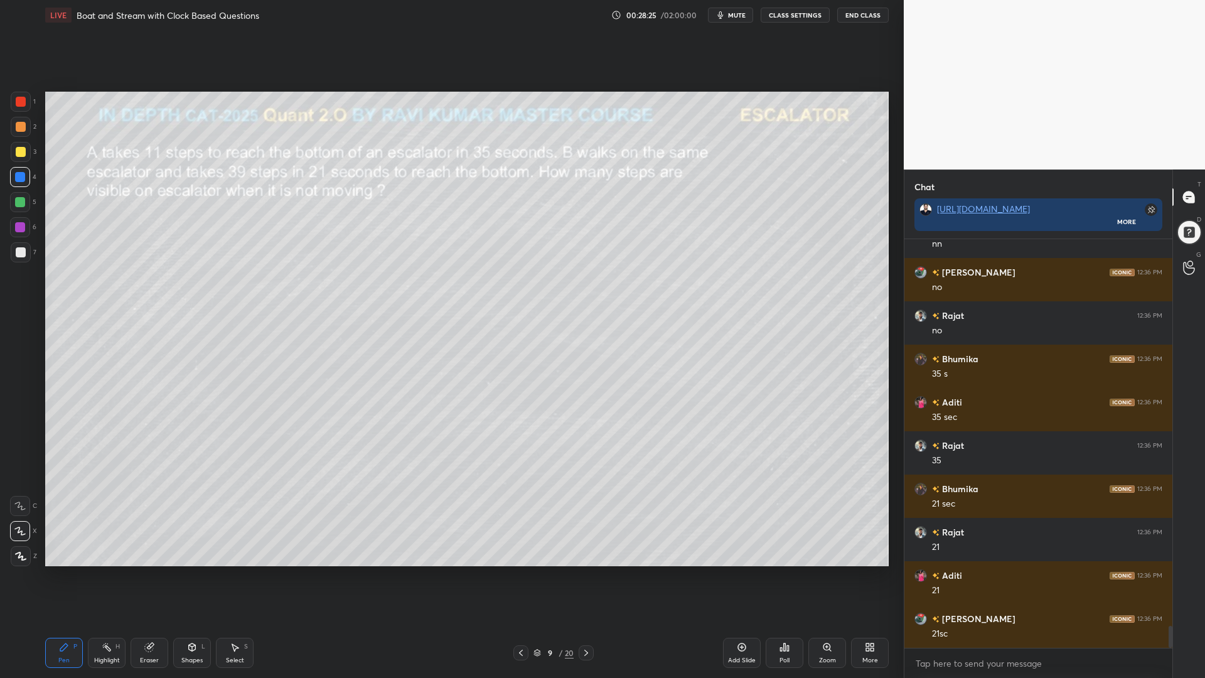
scroll to position [7297, 0]
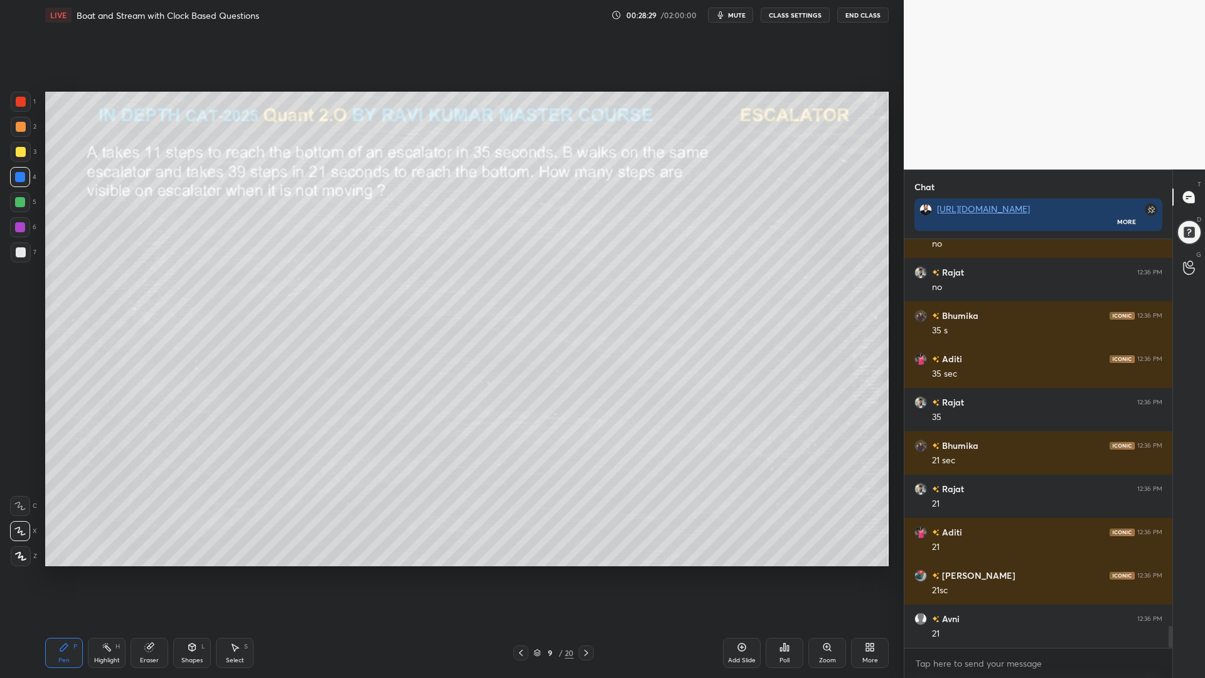
click at [20, 255] on div at bounding box center [21, 252] width 10 height 10
click at [14, 201] on div at bounding box center [20, 202] width 20 height 20
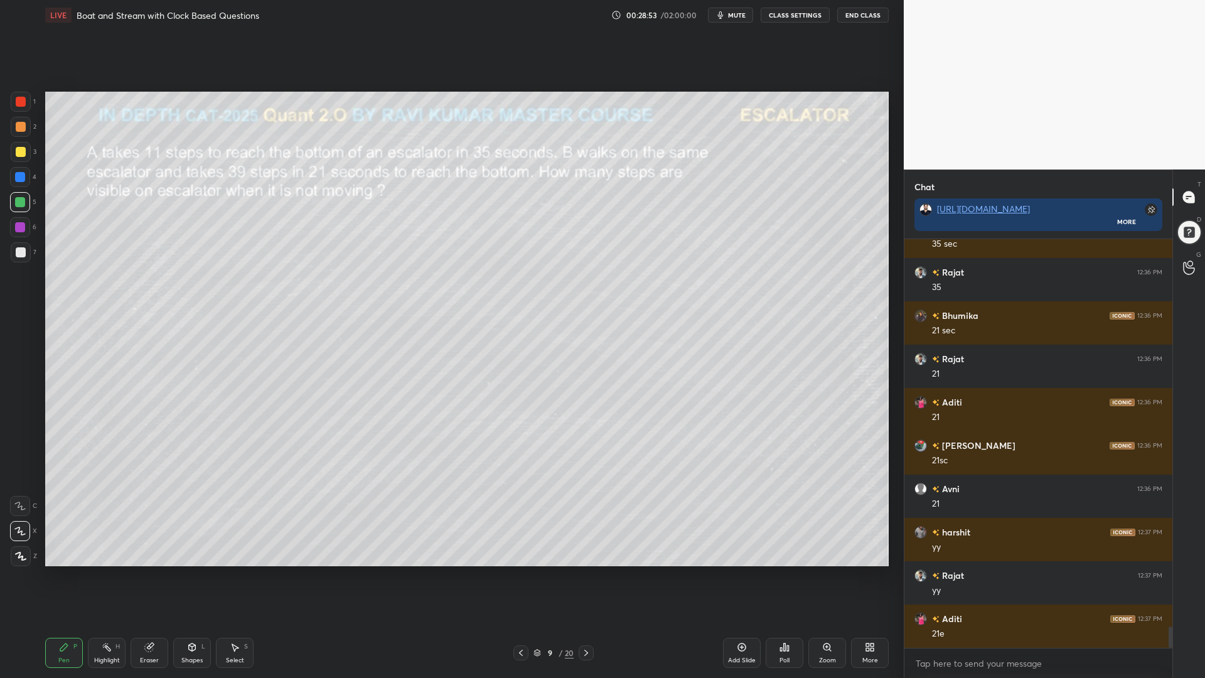
click at [106, 571] on div "Highlight H" at bounding box center [107, 653] width 38 height 30
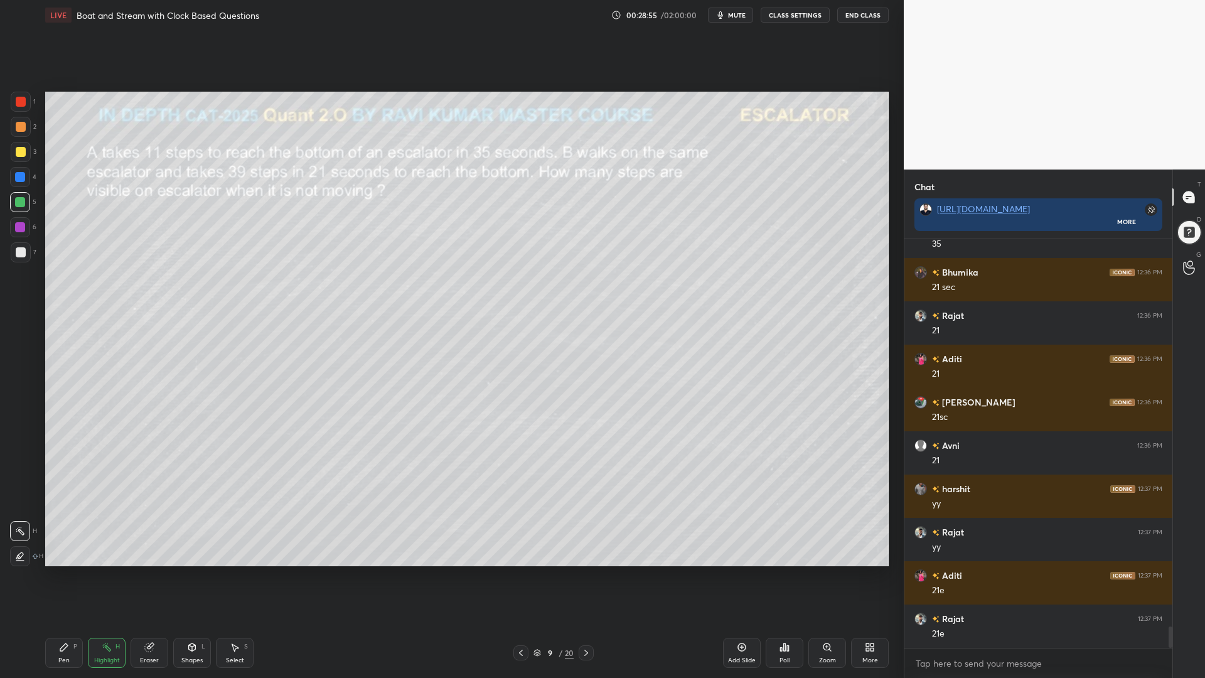
scroll to position [7514, 0]
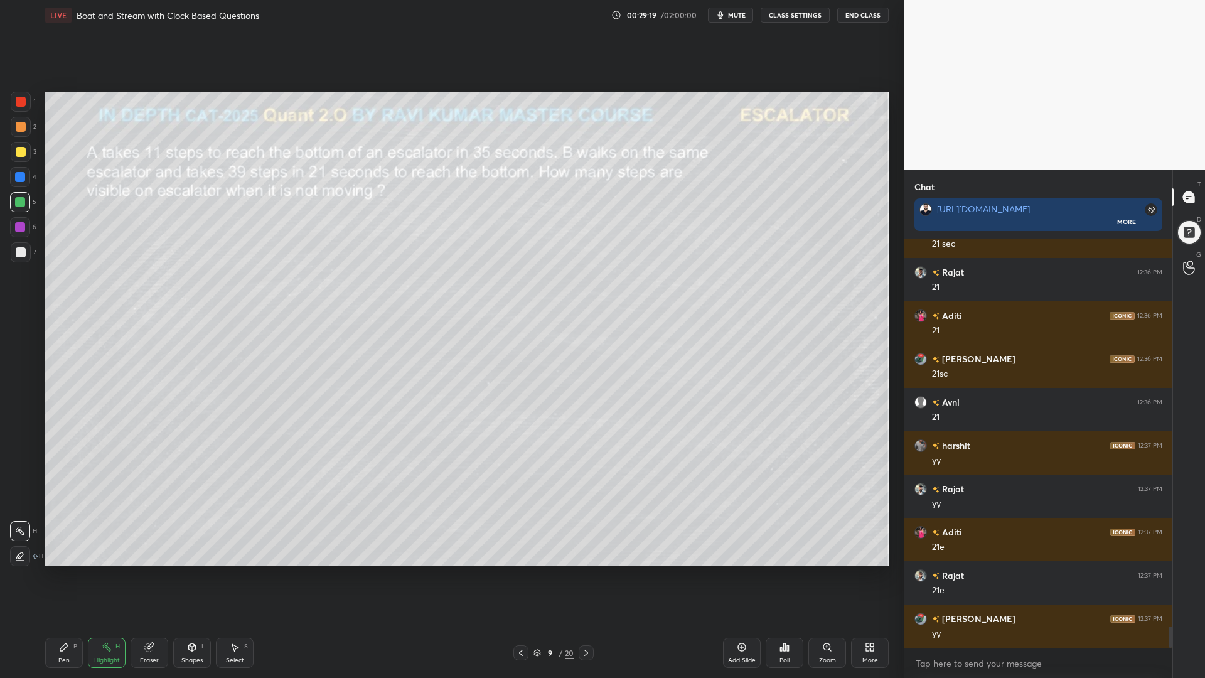
click at [19, 127] on div at bounding box center [21, 127] width 10 height 10
drag, startPoint x: 66, startPoint y: 647, endPoint x: 68, endPoint y: 635, distance: 12.1
click at [63, 571] on icon at bounding box center [64, 647] width 8 height 8
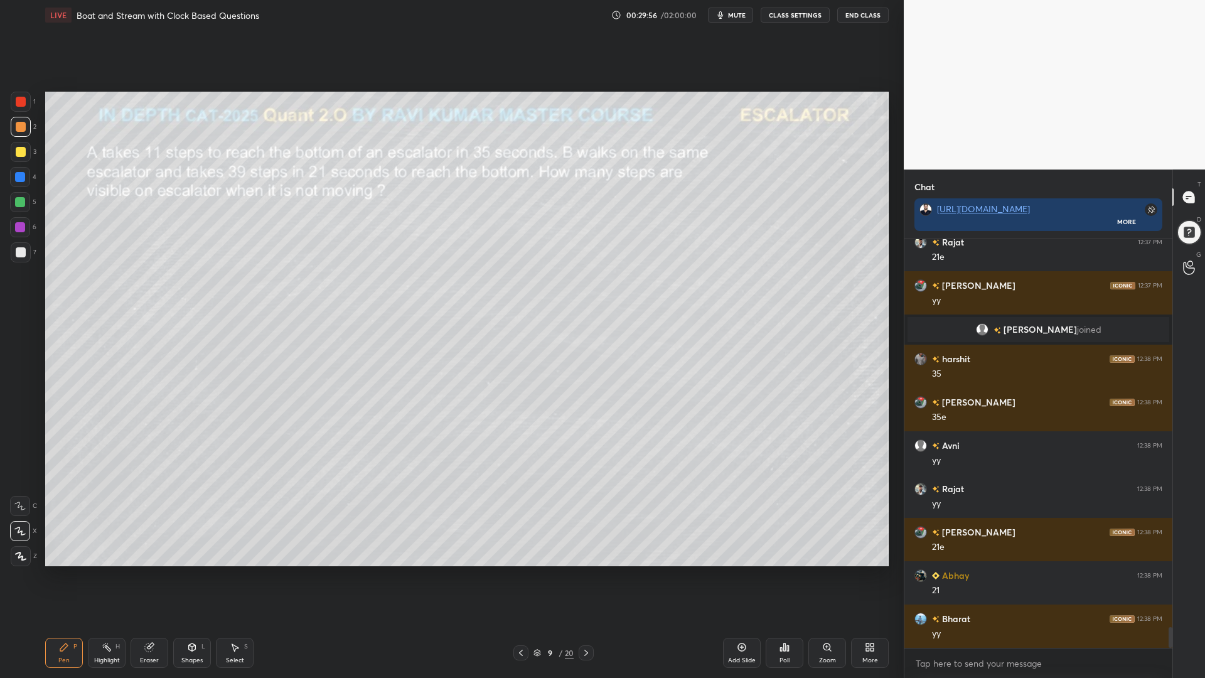
scroll to position [7655, 0]
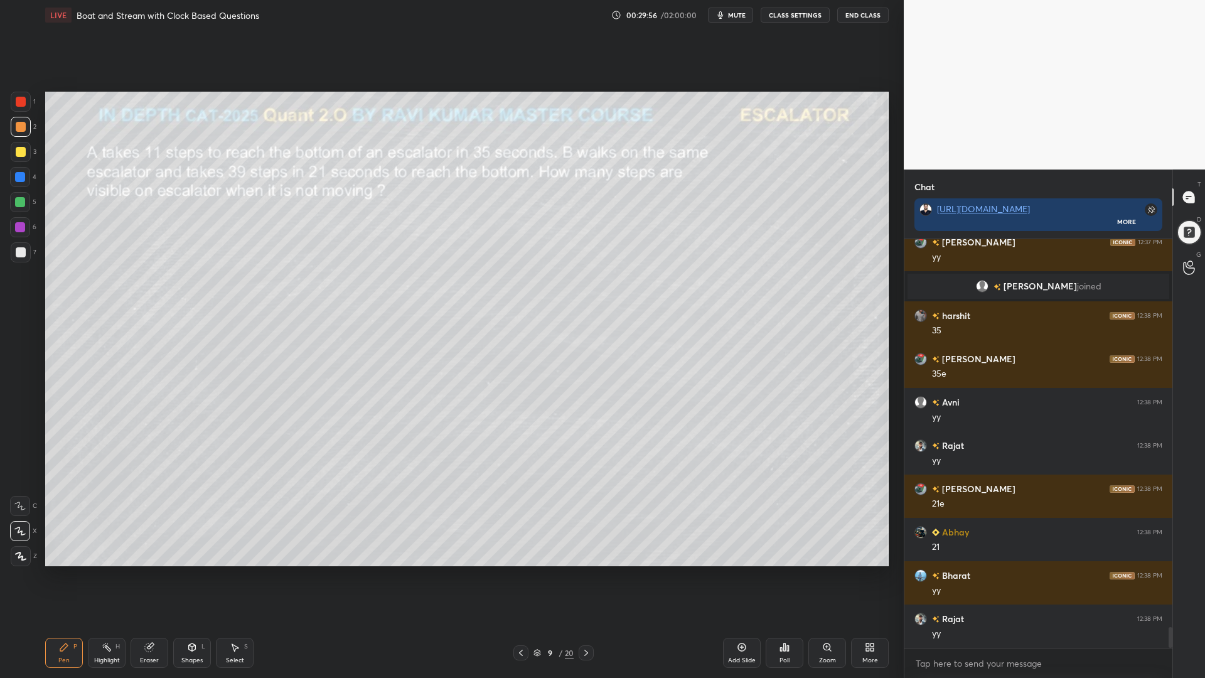
click at [22, 205] on div at bounding box center [20, 202] width 10 height 10
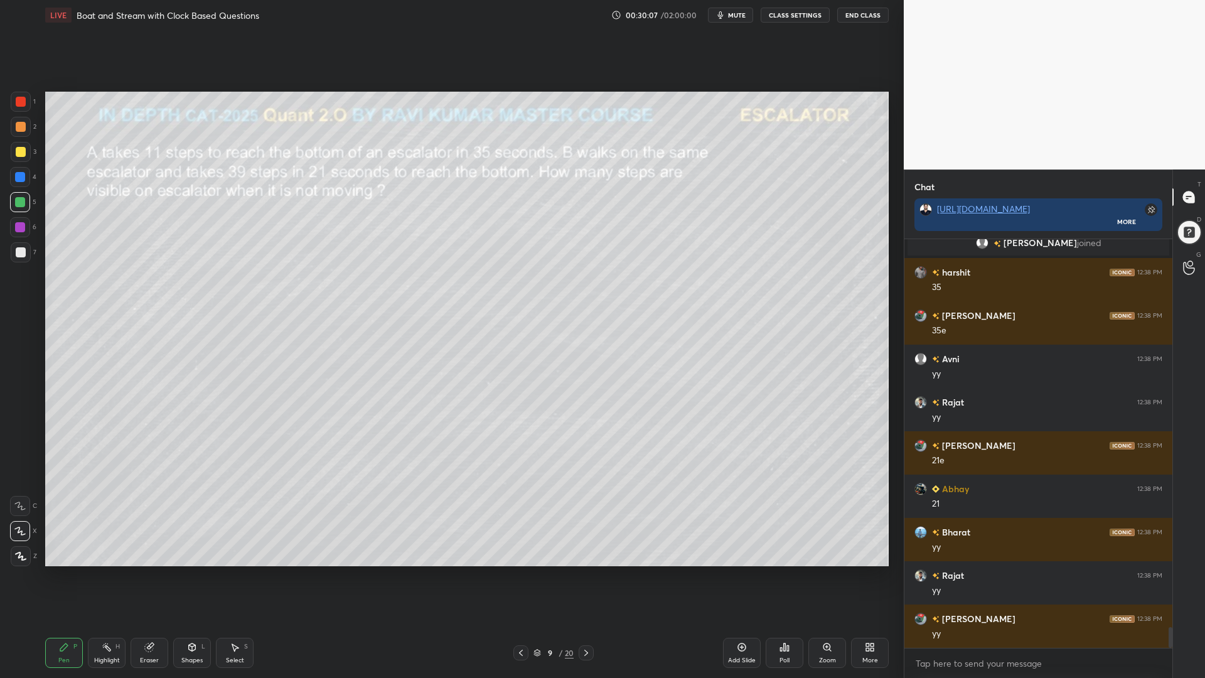
click at [193, 571] on icon at bounding box center [192, 647] width 10 height 10
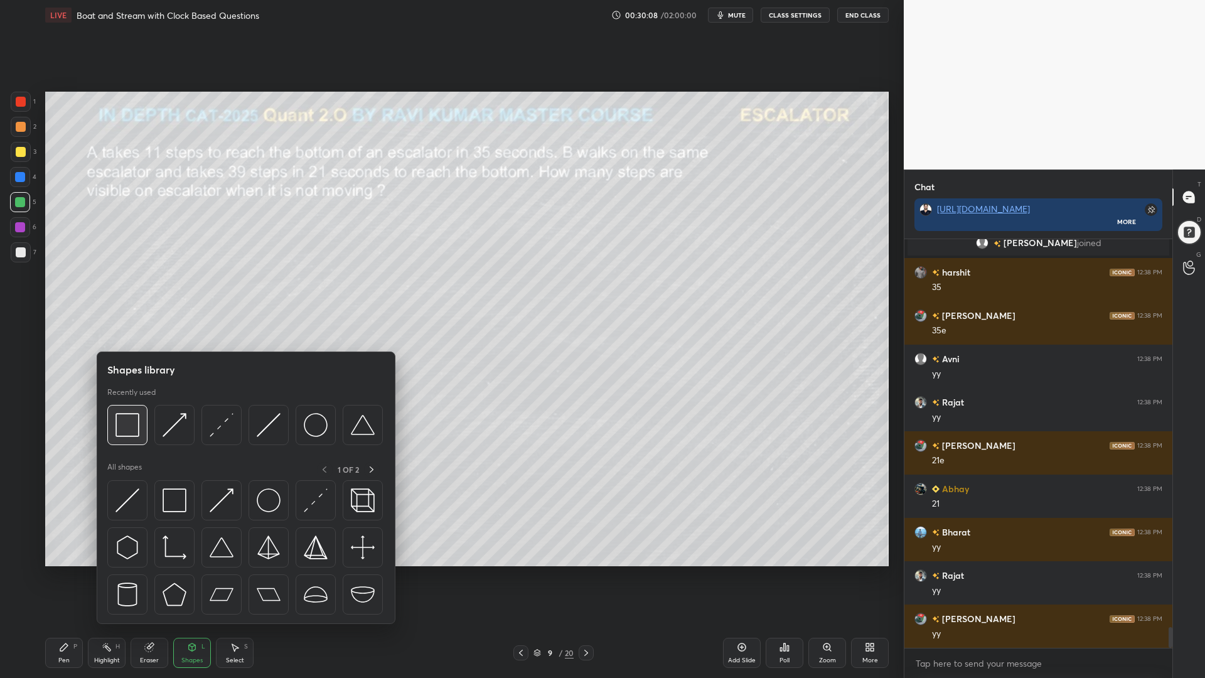
click at [129, 437] on div at bounding box center [127, 425] width 40 height 40
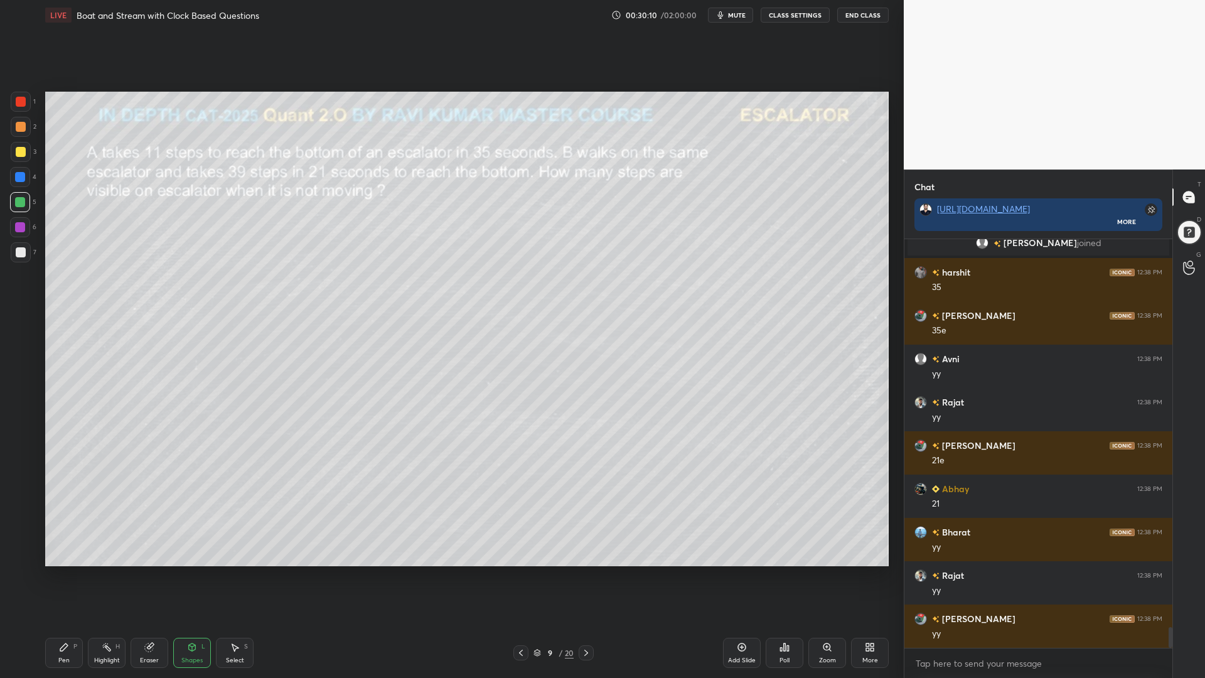
click at [60, 571] on div "Pen P" at bounding box center [64, 653] width 38 height 30
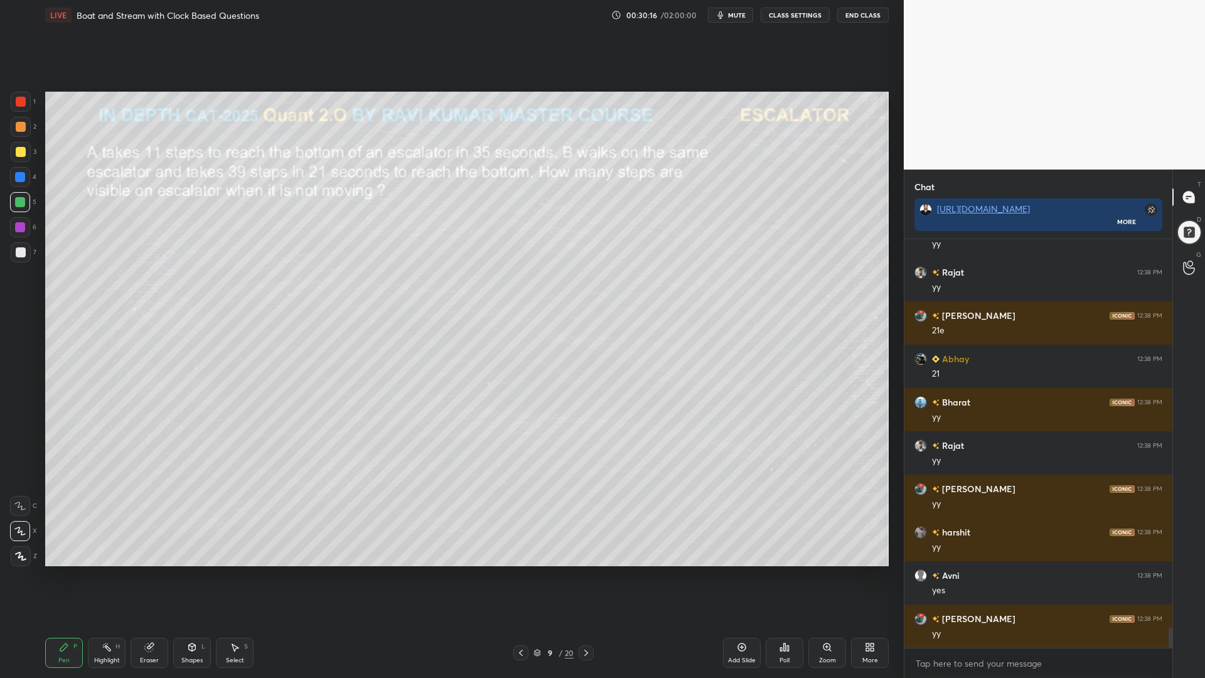
scroll to position [7872, 0]
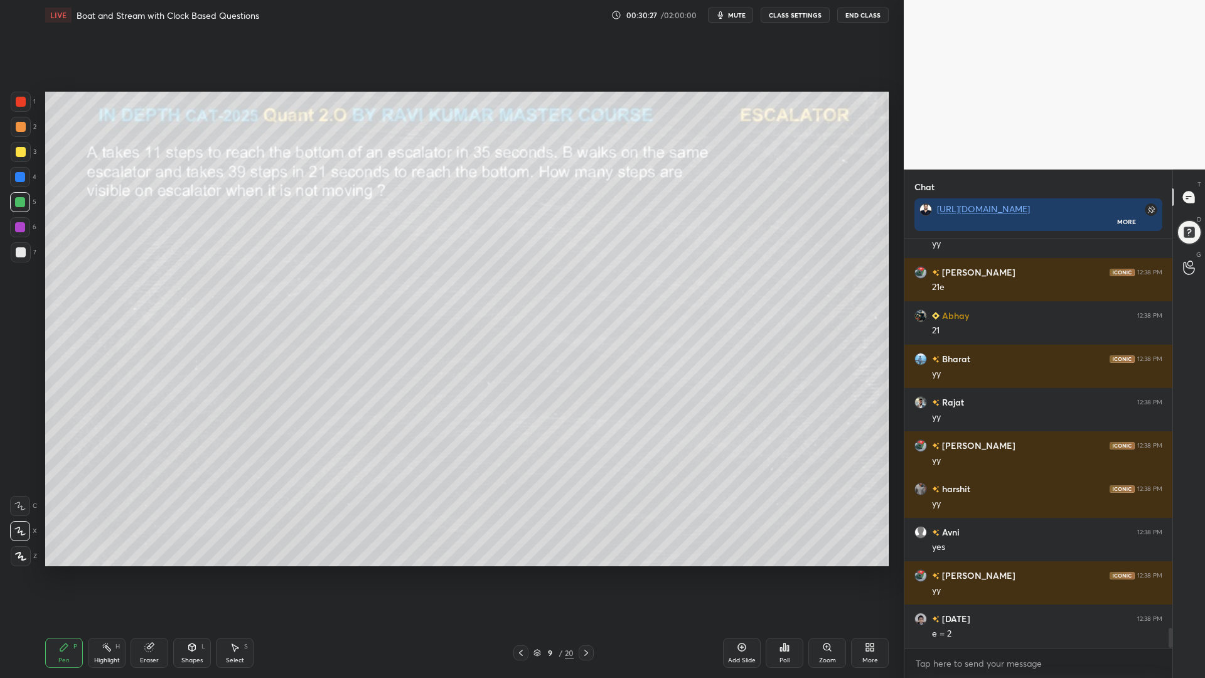
click at [20, 249] on div at bounding box center [21, 252] width 10 height 10
click at [18, 148] on div at bounding box center [21, 152] width 10 height 10
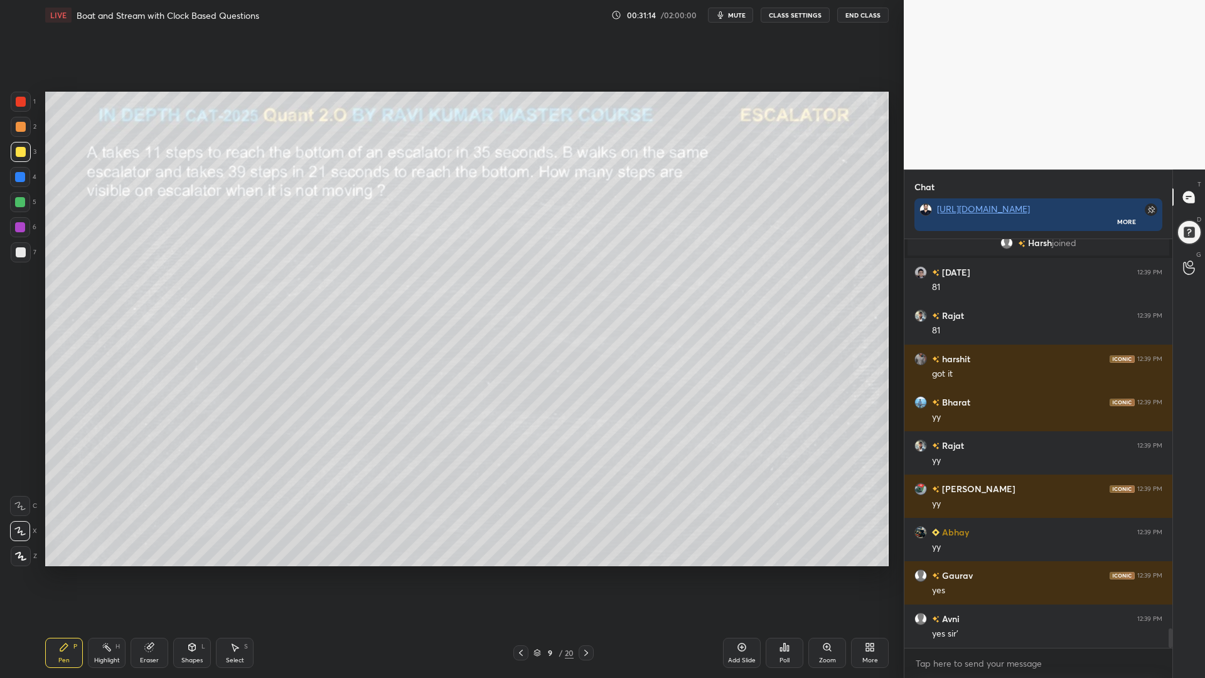
scroll to position [8282, 0]
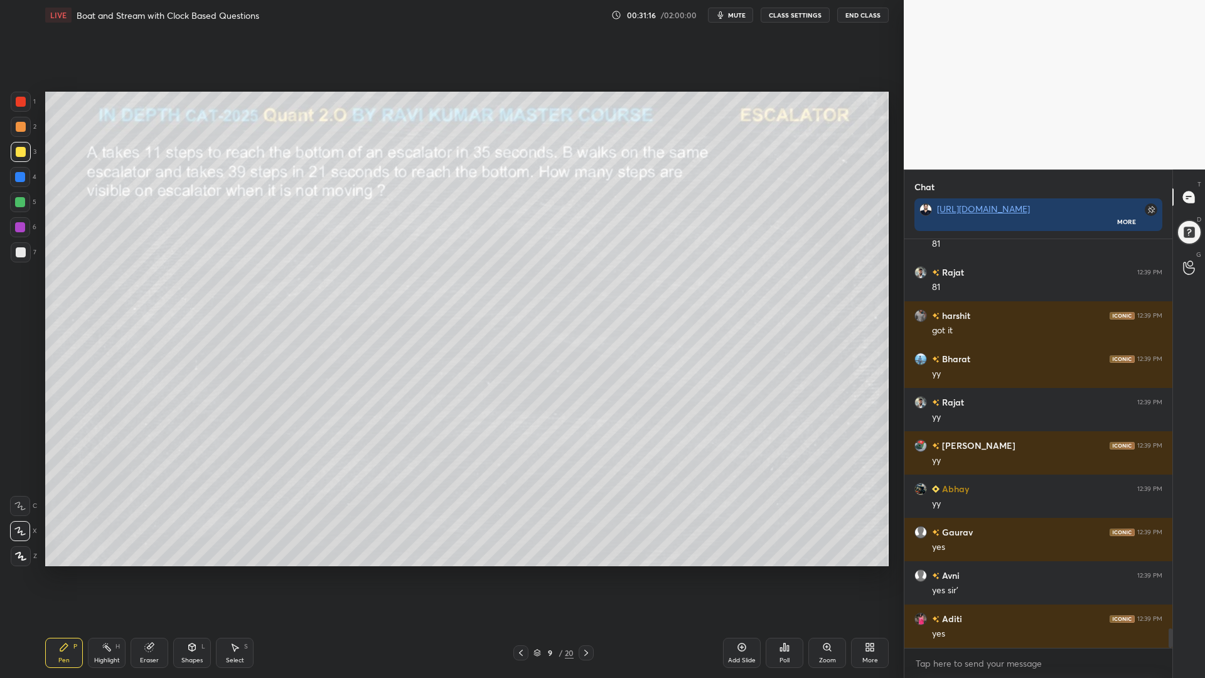
click at [586, 571] on icon at bounding box center [586, 653] width 10 height 10
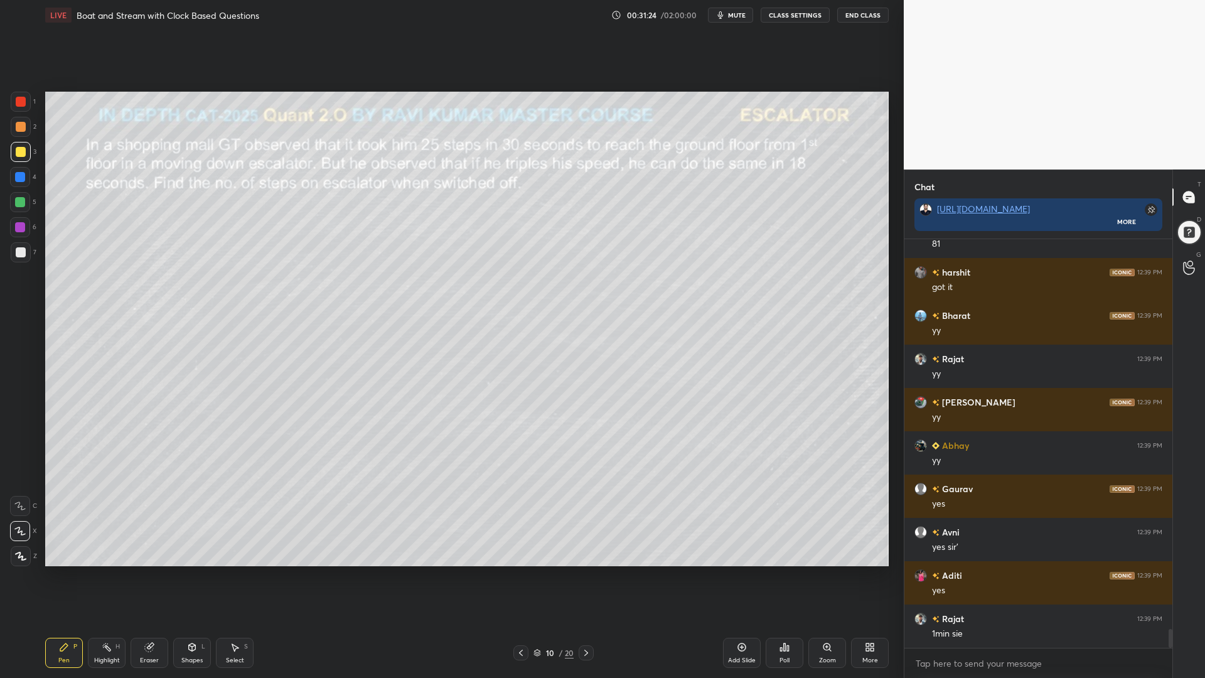
drag, startPoint x: 14, startPoint y: 95, endPoint x: 29, endPoint y: 102, distance: 16.6
click at [11, 97] on div at bounding box center [21, 102] width 20 height 20
click at [520, 571] on icon at bounding box center [521, 653] width 10 height 10
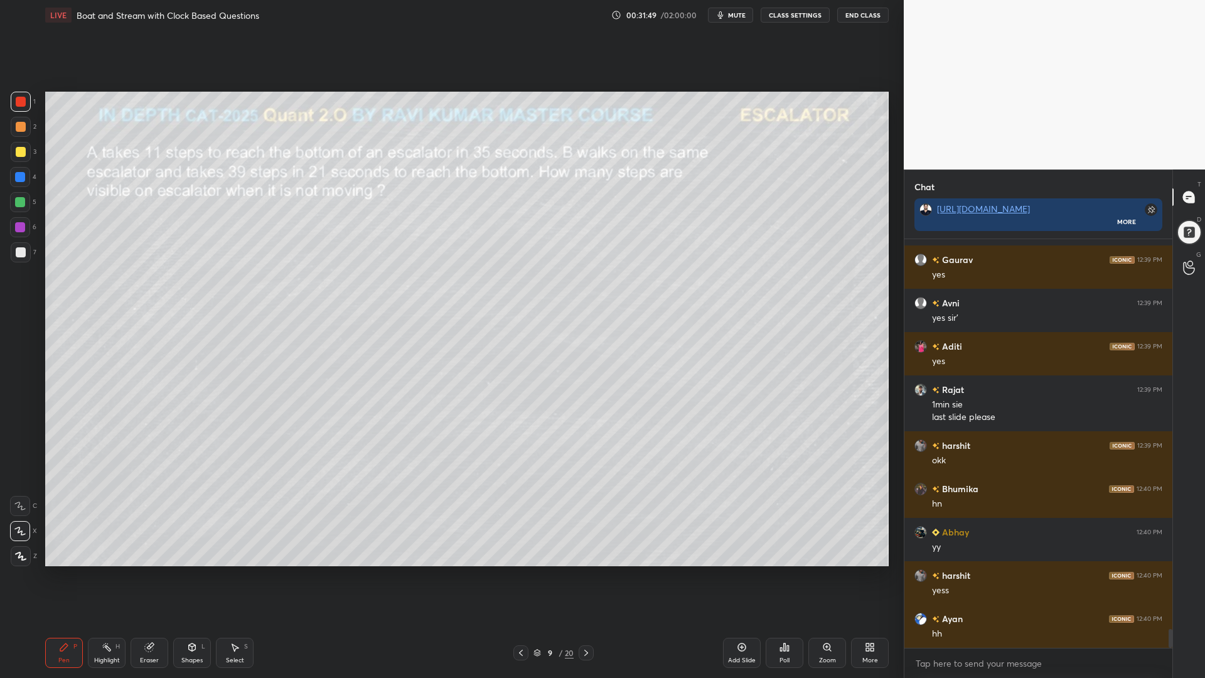
scroll to position [8641, 0]
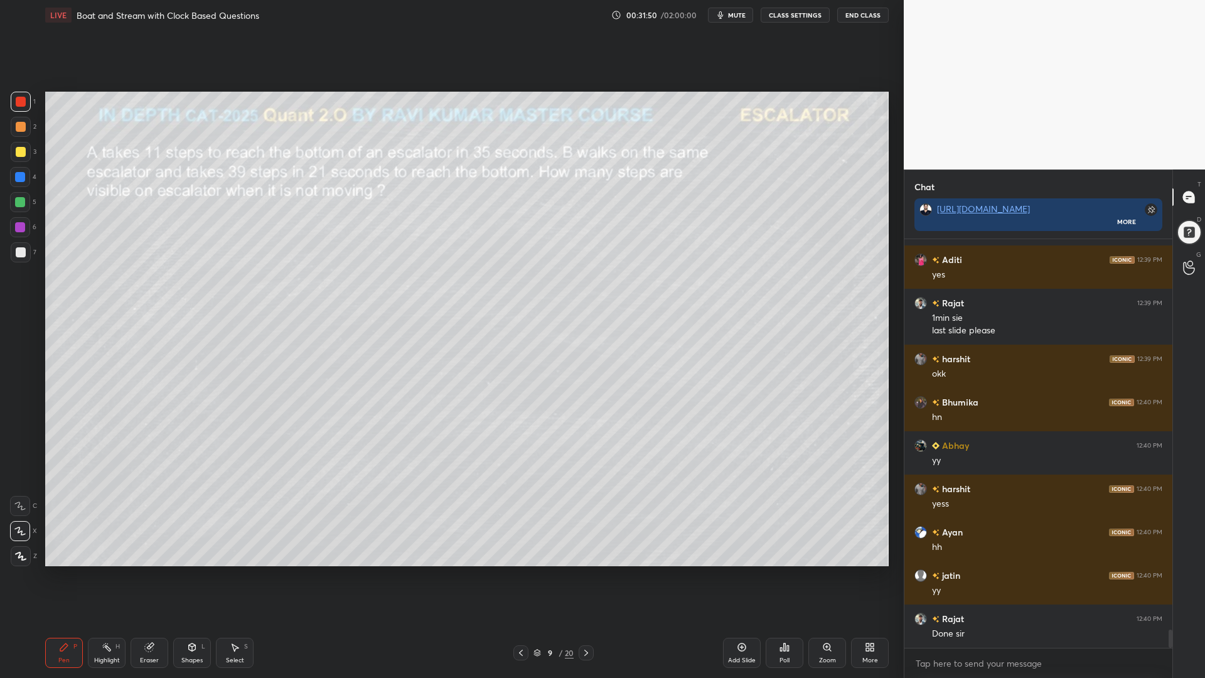
click at [589, 571] on icon at bounding box center [586, 653] width 10 height 10
click at [16, 127] on div at bounding box center [21, 127] width 10 height 10
click at [192, 571] on icon at bounding box center [192, 647] width 10 height 10
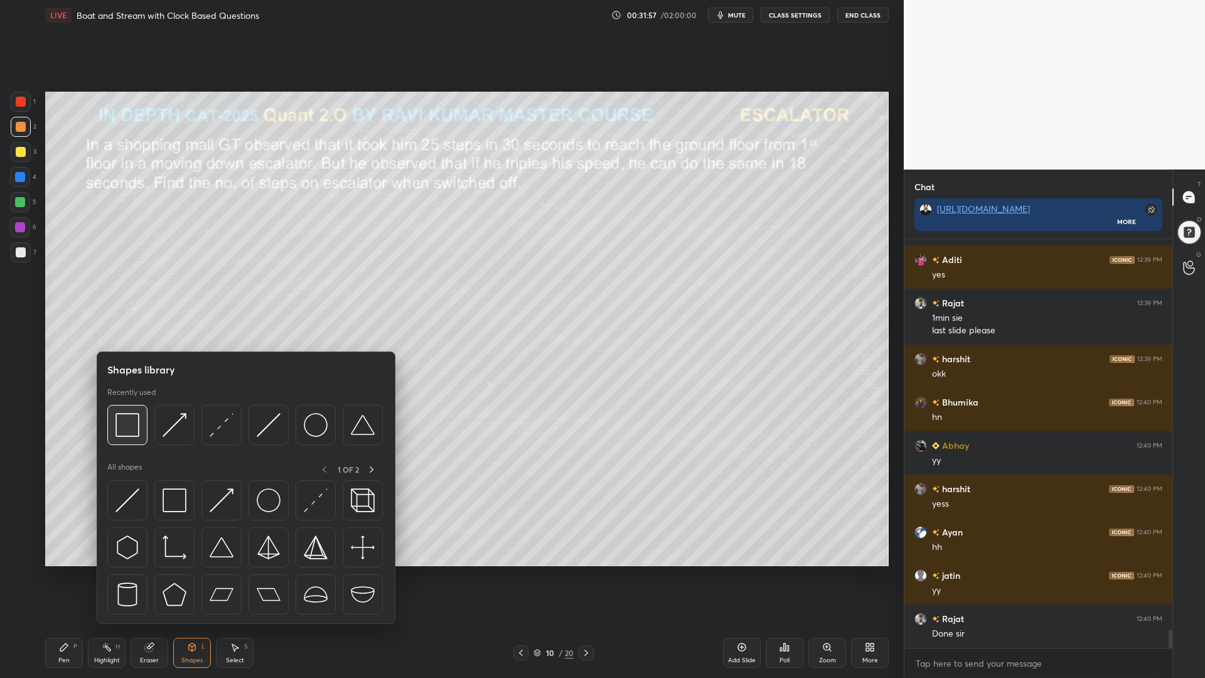
click at [130, 429] on img at bounding box center [127, 425] width 24 height 24
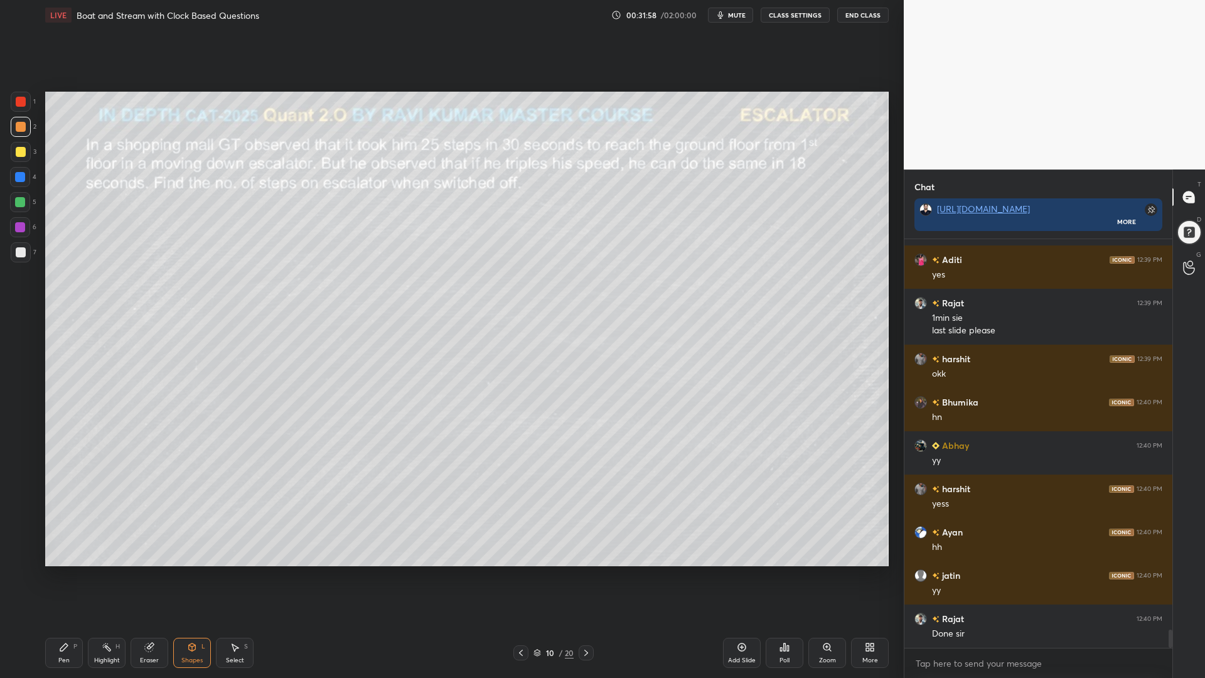
scroll to position [8684, 0]
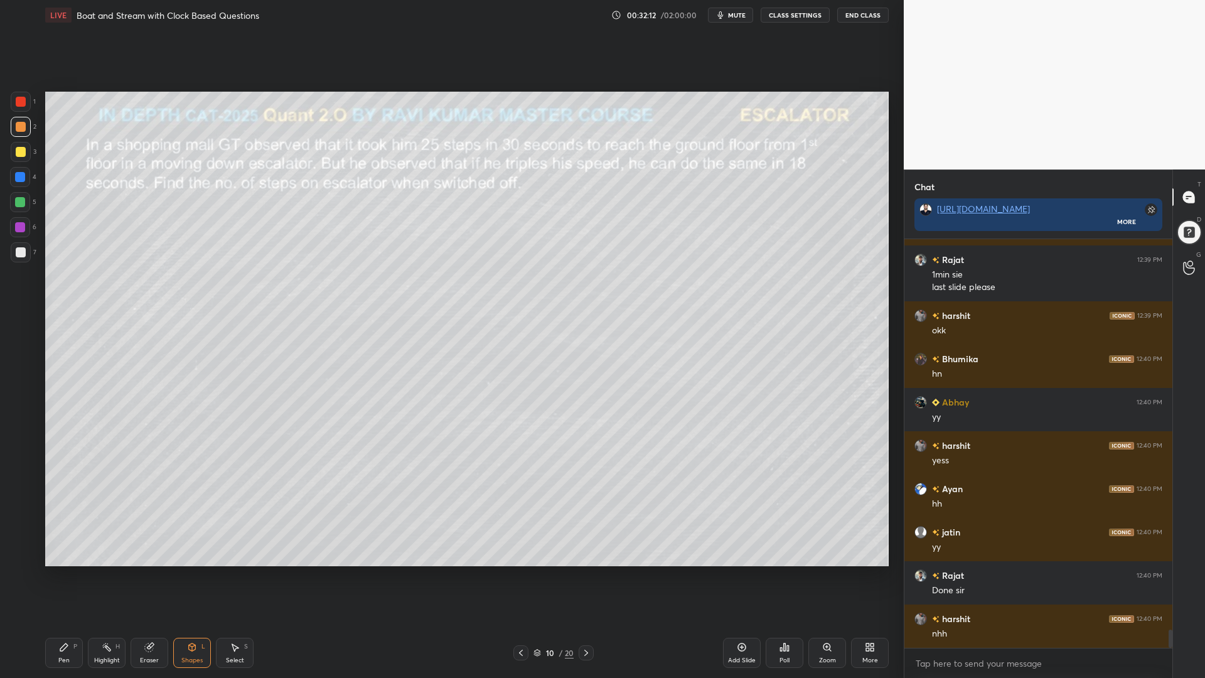
click at [18, 203] on div at bounding box center [20, 202] width 10 height 10
click at [63, 571] on icon at bounding box center [64, 647] width 8 height 8
click at [21, 129] on div at bounding box center [21, 127] width 10 height 10
drag, startPoint x: 147, startPoint y: 645, endPoint x: 149, endPoint y: 633, distance: 12.2
click at [147, 571] on icon at bounding box center [149, 647] width 8 height 8
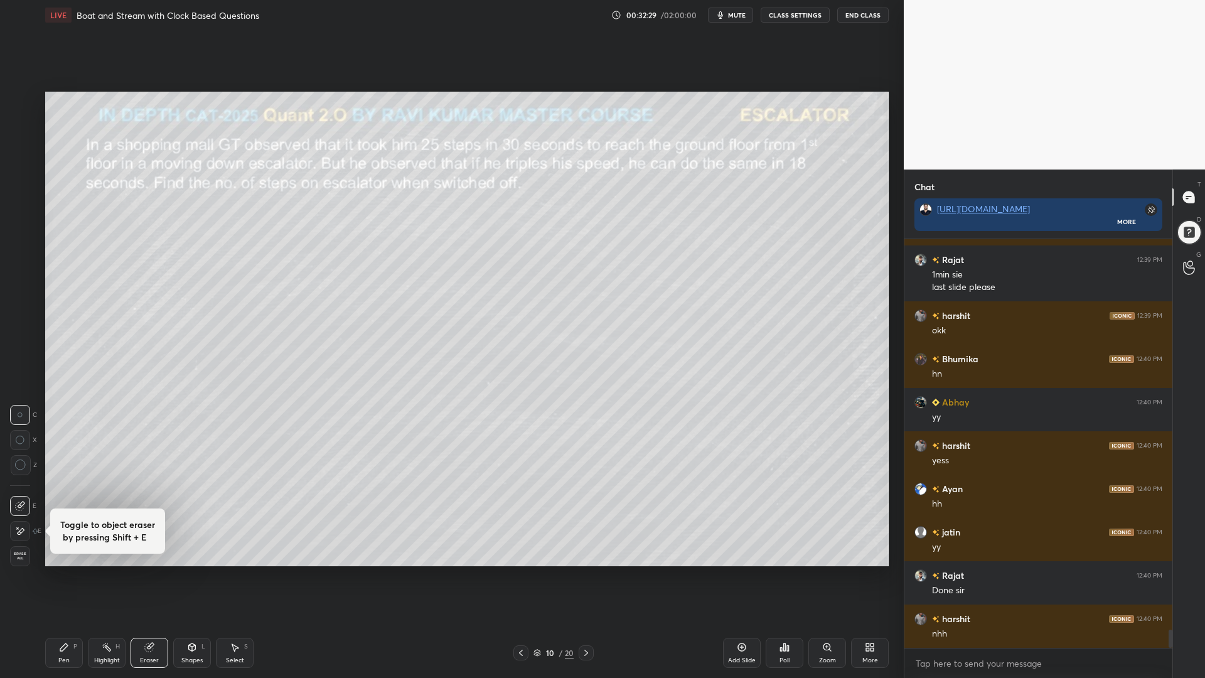
click at [18, 553] on span "Erase all" at bounding box center [20, 556] width 19 height 9
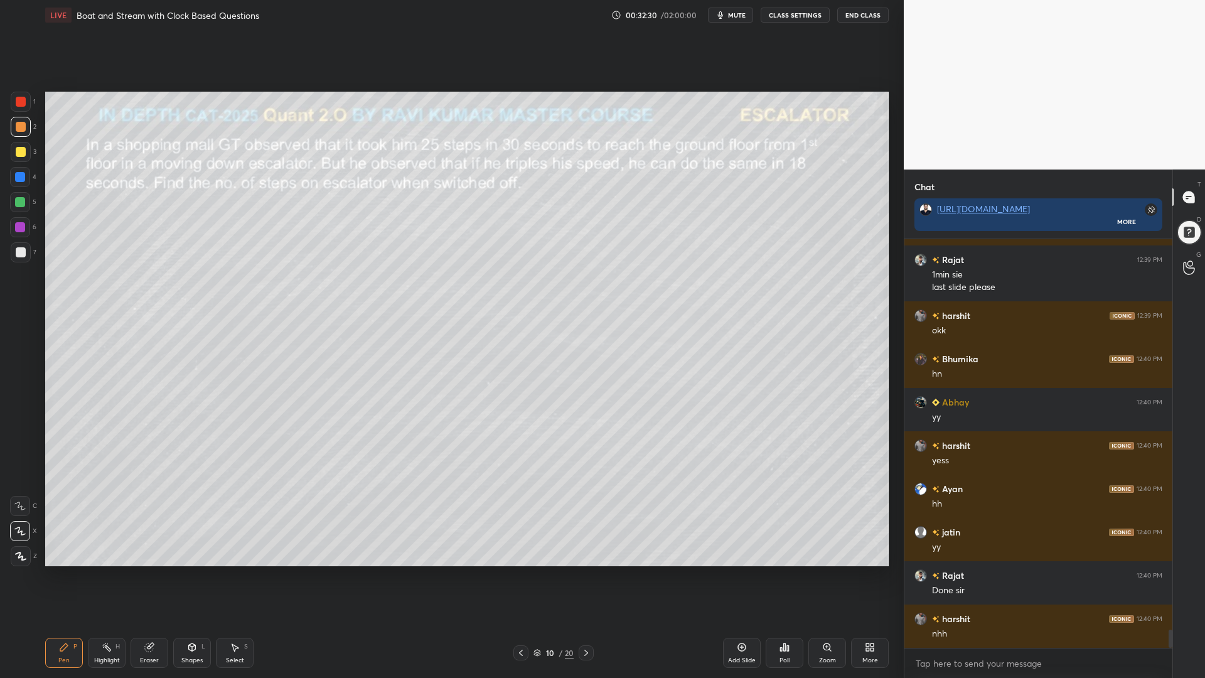
click at [20, 99] on div at bounding box center [21, 102] width 10 height 10
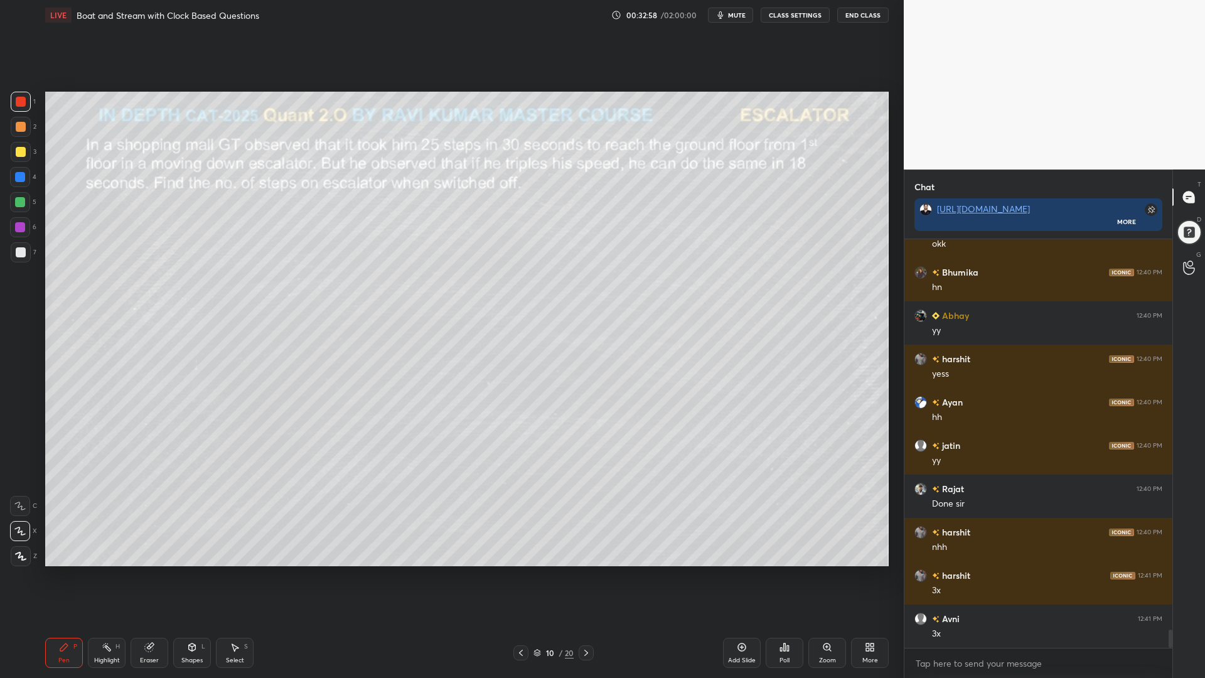
scroll to position [8814, 0]
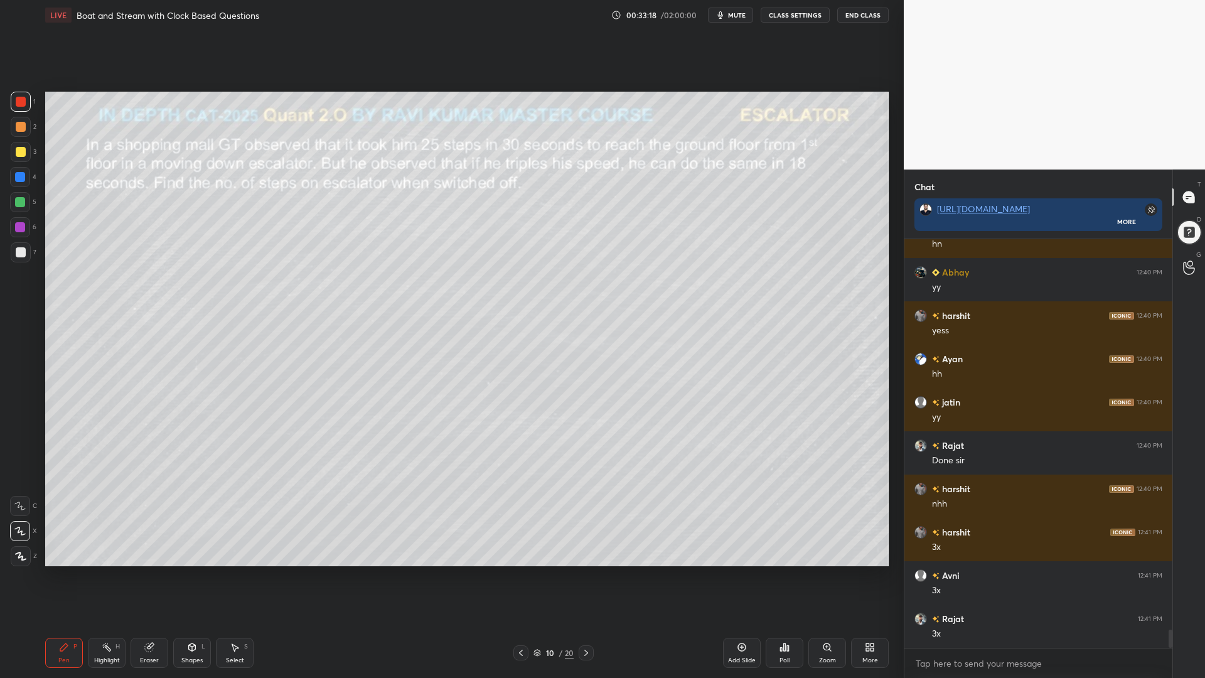
click at [142, 571] on div "Eraser" at bounding box center [150, 653] width 38 height 30
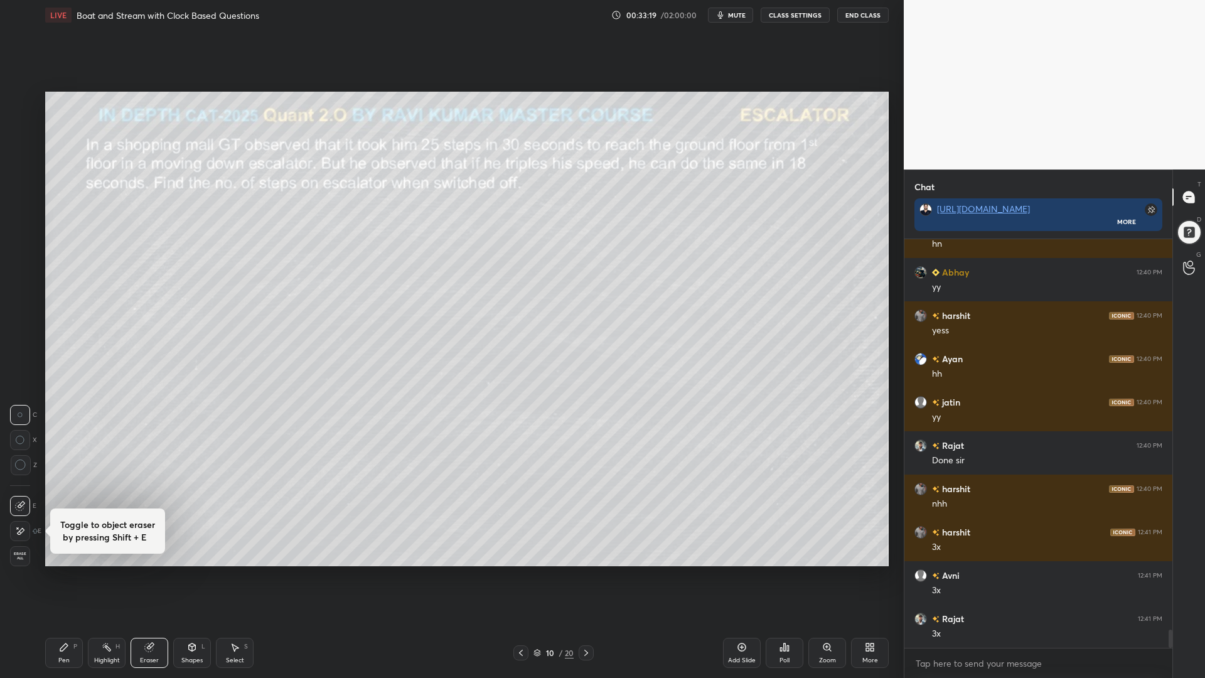
click at [18, 555] on span "Erase all" at bounding box center [20, 556] width 19 height 9
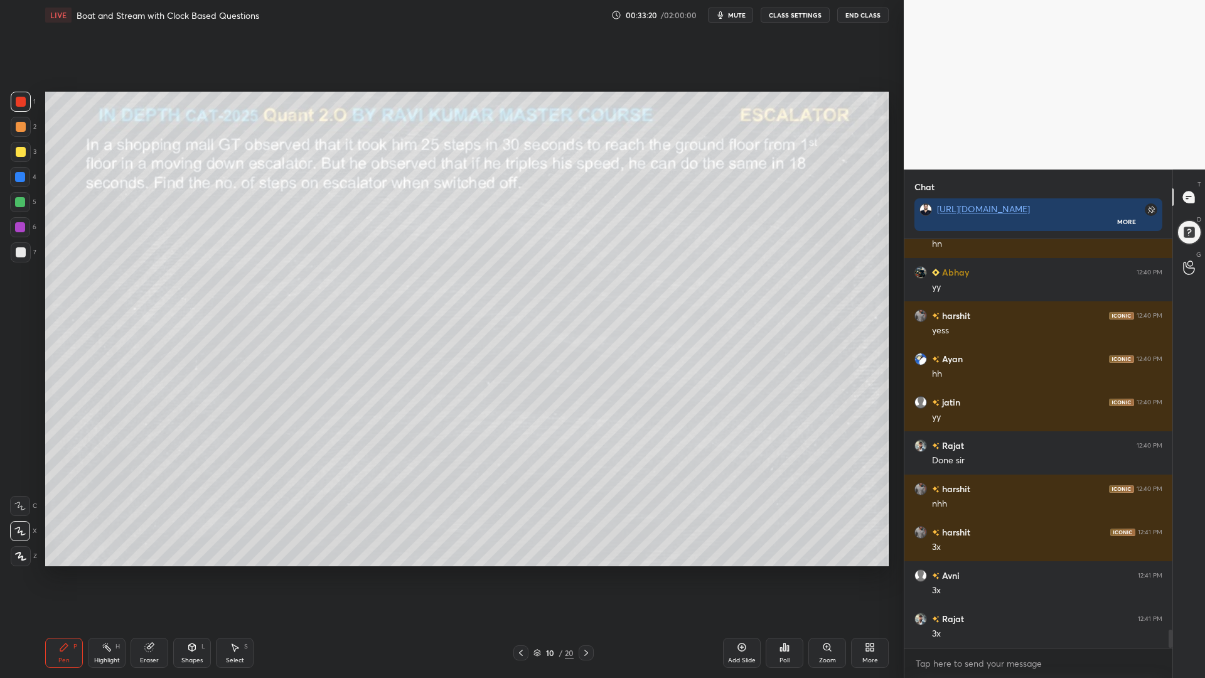
drag, startPoint x: 17, startPoint y: 126, endPoint x: 23, endPoint y: 135, distance: 11.0
click at [16, 126] on div at bounding box center [21, 127] width 10 height 10
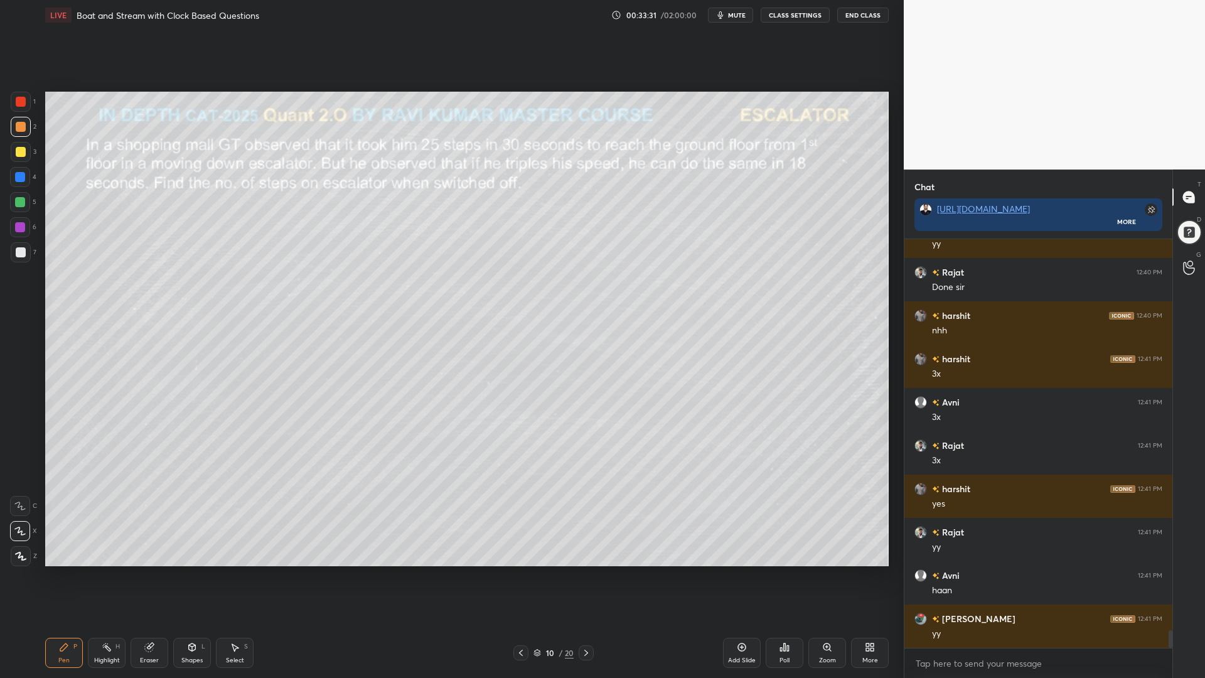
scroll to position [9017, 0]
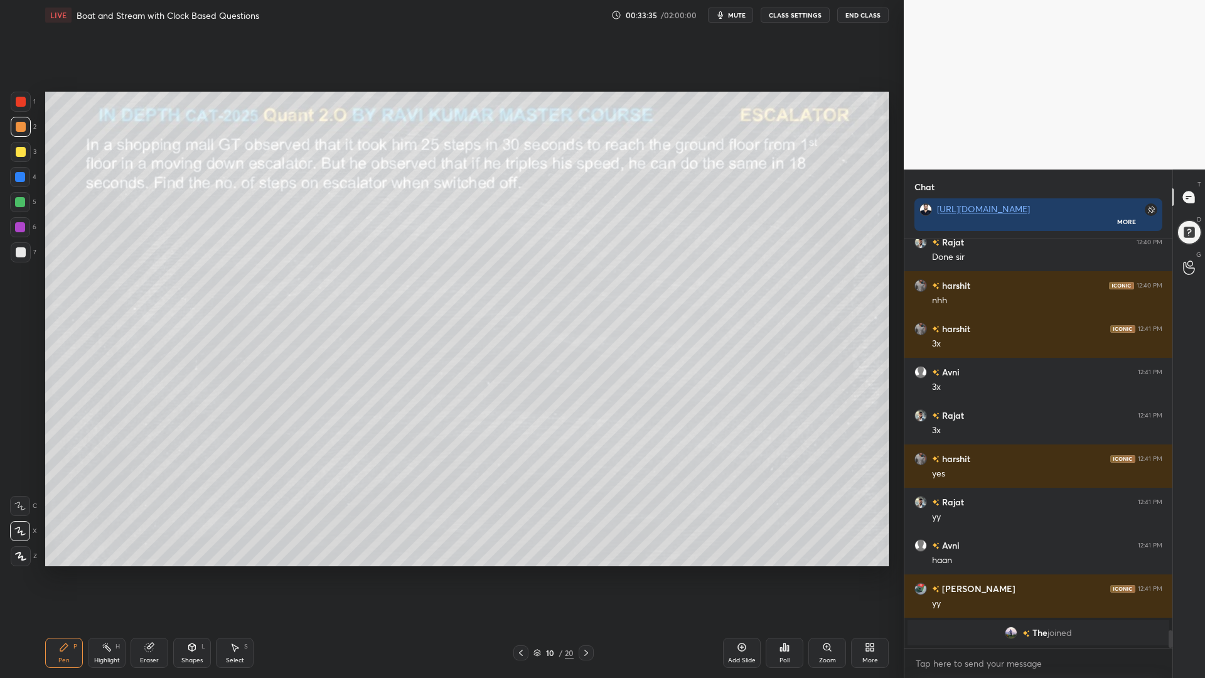
click at [21, 176] on div at bounding box center [20, 177] width 10 height 10
click at [14, 122] on div at bounding box center [21, 127] width 20 height 20
click at [18, 202] on div at bounding box center [20, 202] width 10 height 10
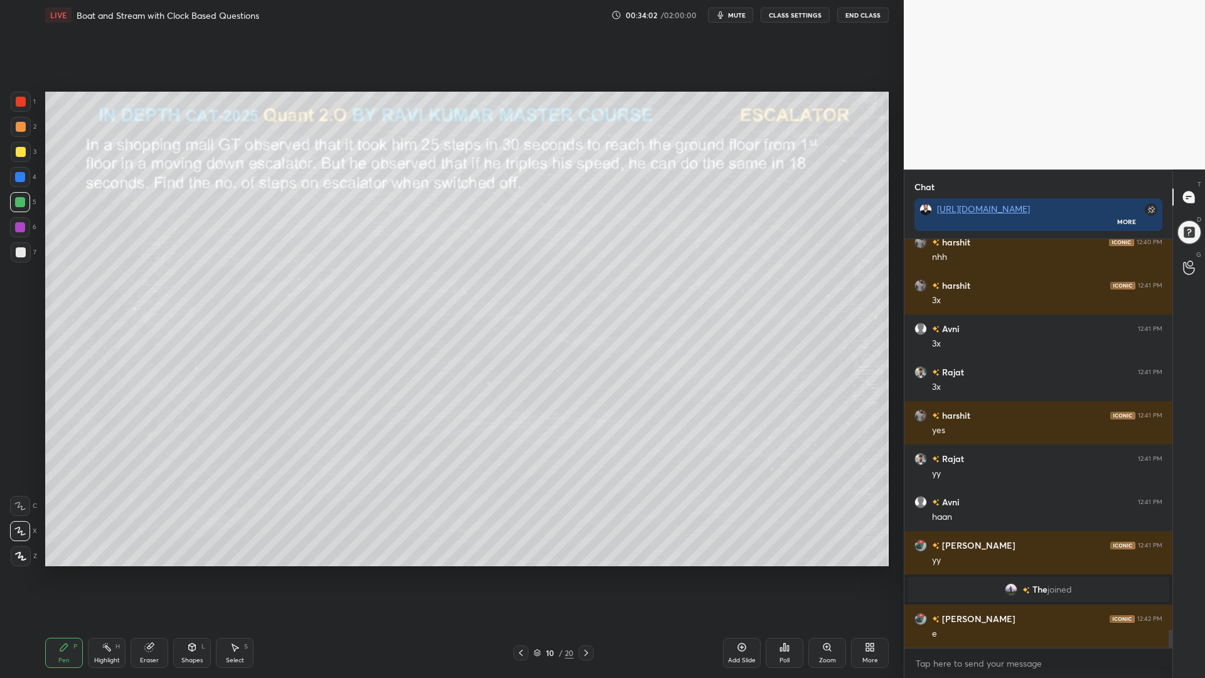
scroll to position [8777, 0]
drag, startPoint x: 14, startPoint y: 104, endPoint x: 31, endPoint y: 110, distance: 18.1
click at [16, 104] on div at bounding box center [21, 102] width 20 height 20
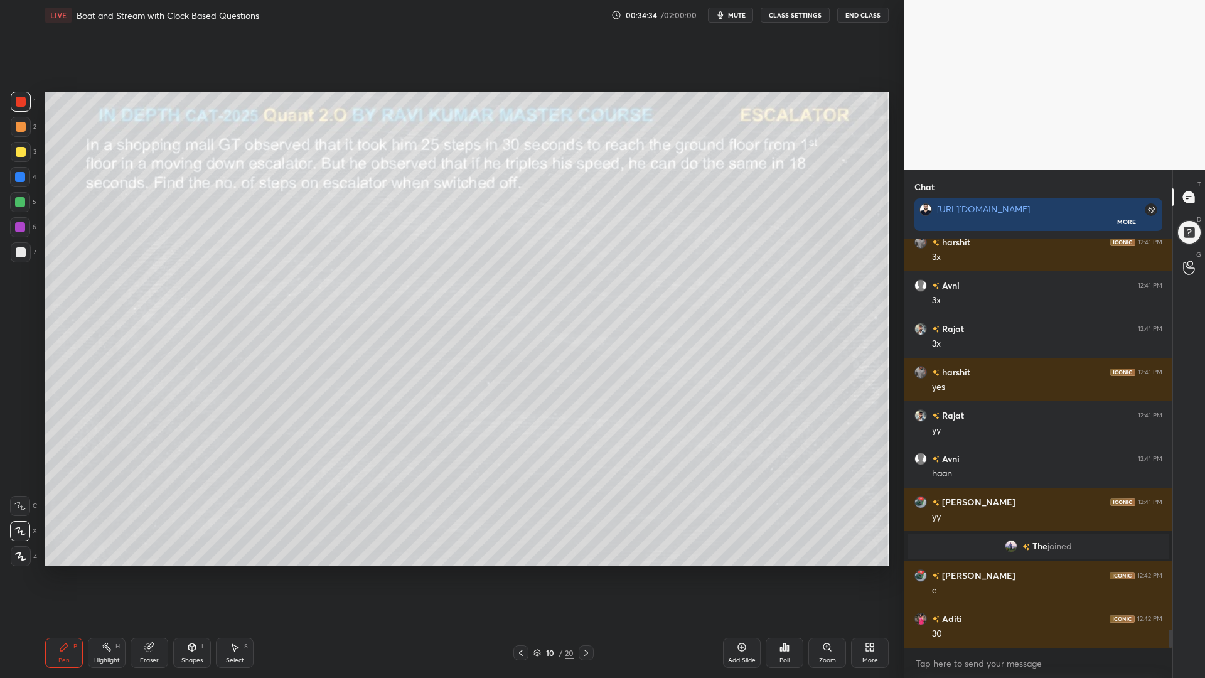
click at [19, 226] on div at bounding box center [20, 227] width 10 height 10
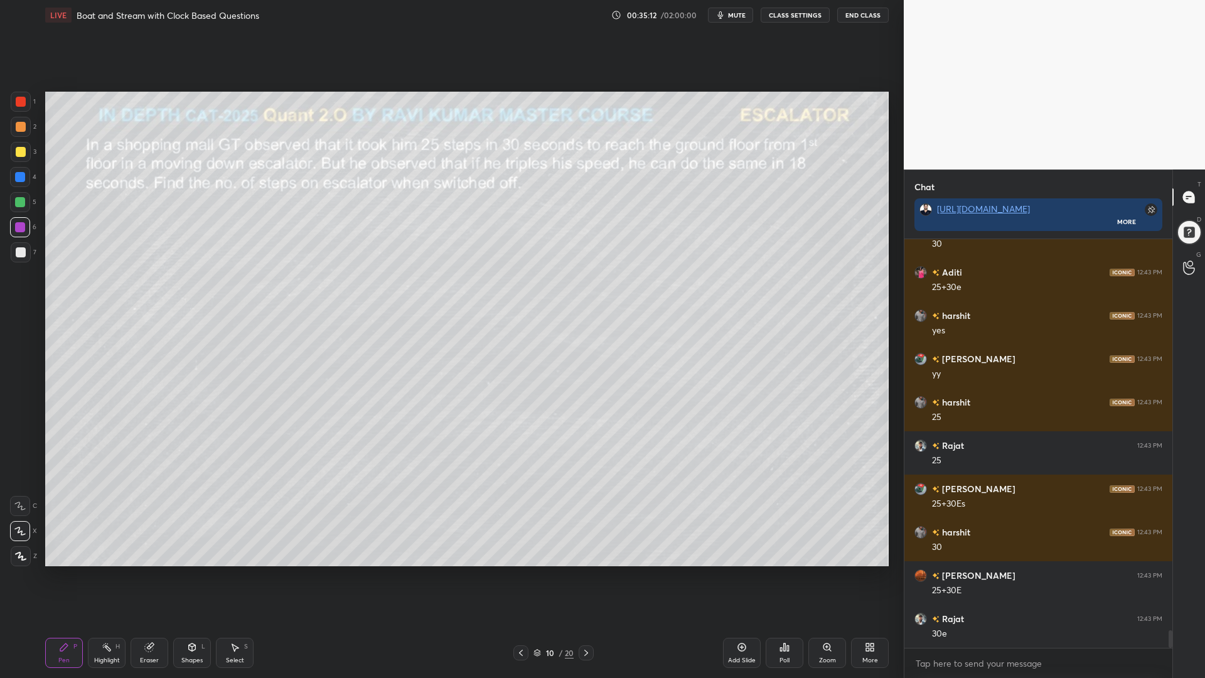
scroll to position [9253, 0]
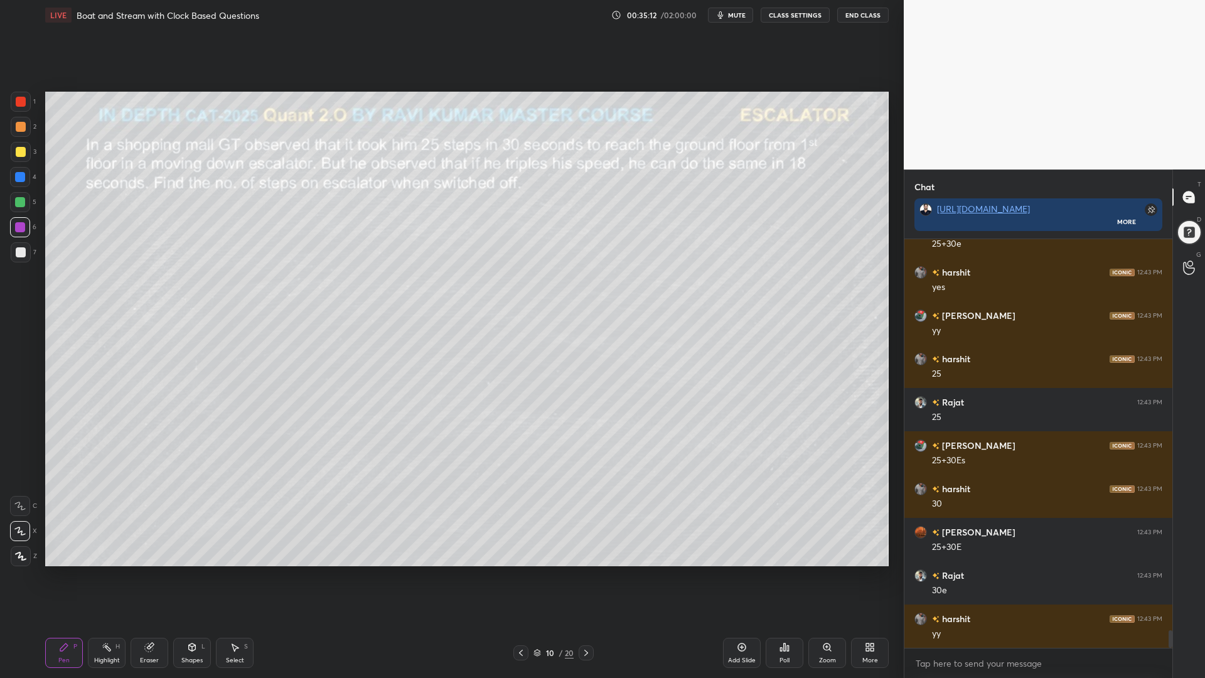
click at [186, 571] on div "Shapes" at bounding box center [191, 660] width 21 height 6
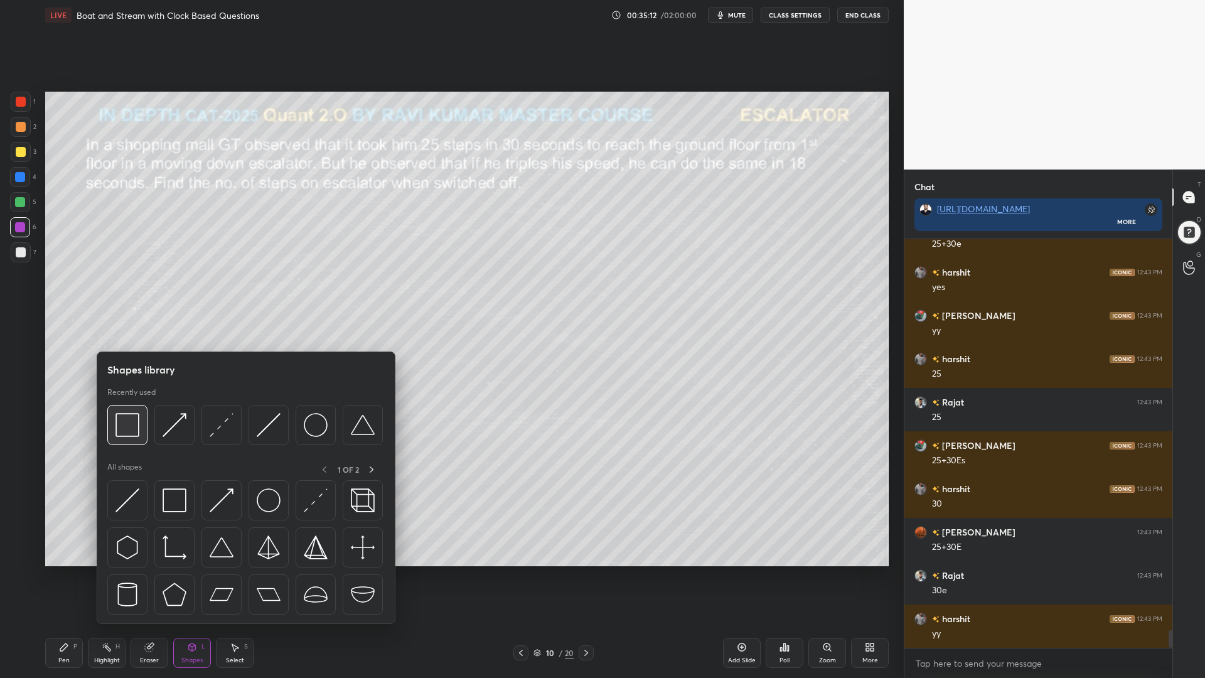
click at [136, 431] on img at bounding box center [127, 425] width 24 height 24
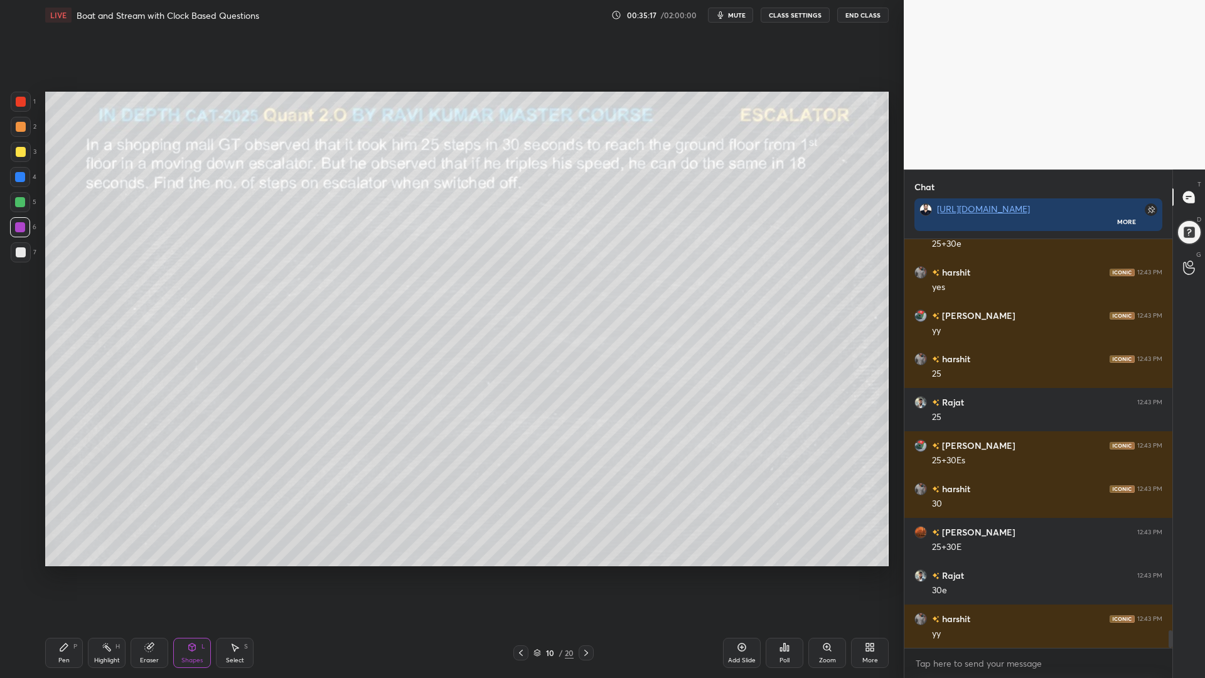
drag, startPoint x: 18, startPoint y: 183, endPoint x: 30, endPoint y: 267, distance: 85.6
click at [18, 183] on div at bounding box center [20, 177] width 20 height 20
click at [70, 571] on div "Pen P" at bounding box center [64, 653] width 38 height 30
click at [18, 250] on div at bounding box center [21, 252] width 10 height 10
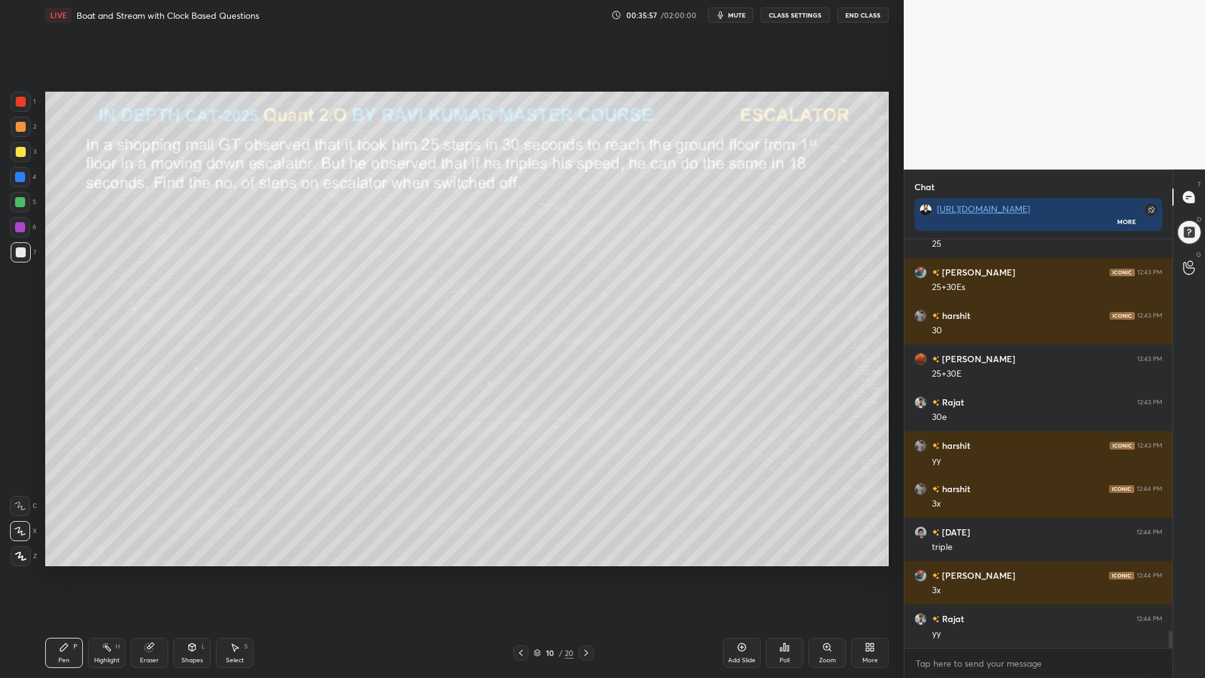
scroll to position [9456, 0]
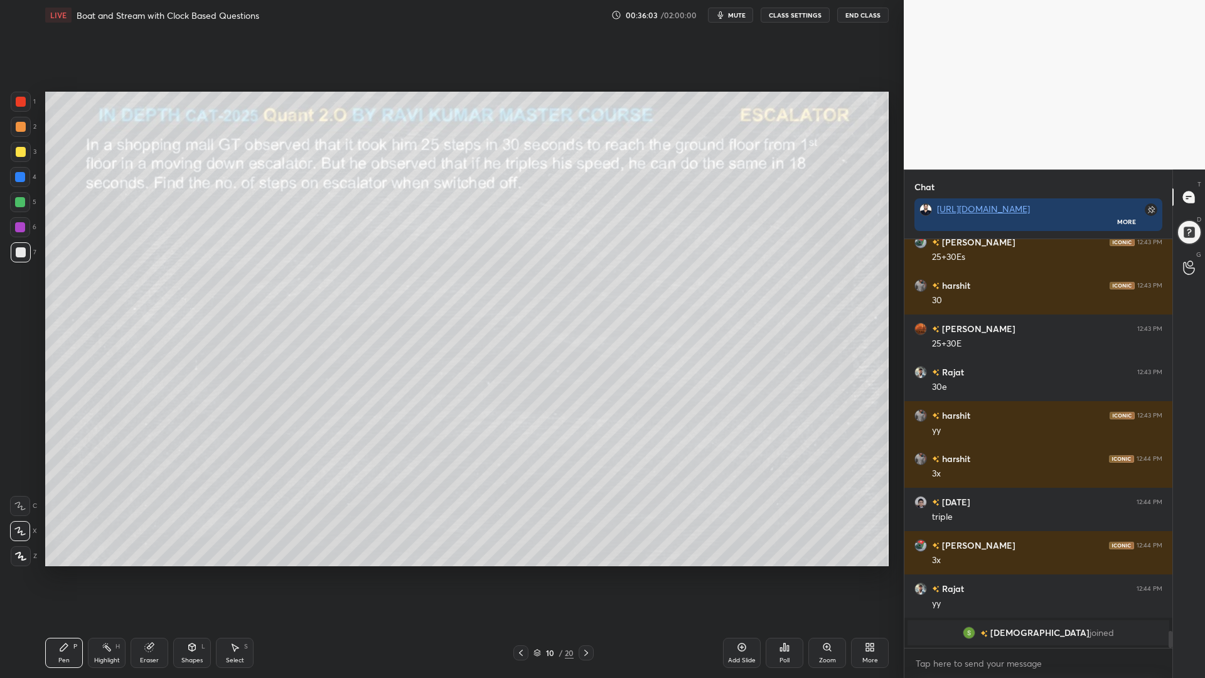
click at [20, 208] on div at bounding box center [20, 202] width 20 height 20
click at [18, 152] on div at bounding box center [21, 152] width 10 height 10
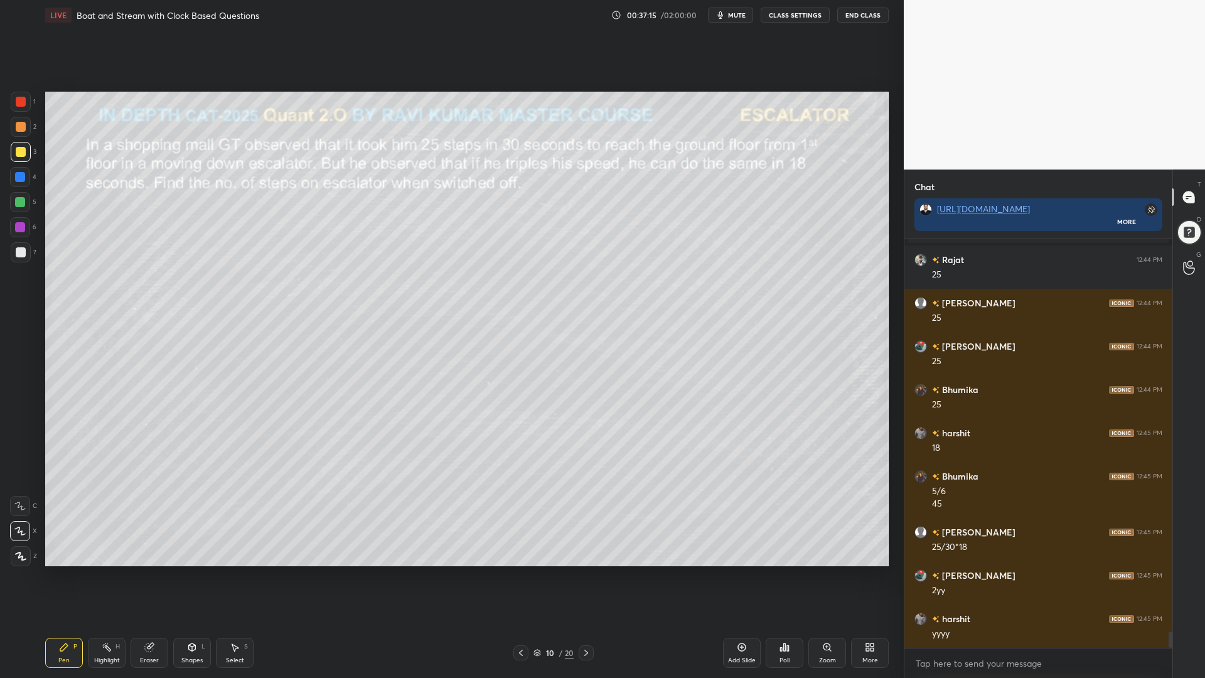
scroll to position [9675, 0]
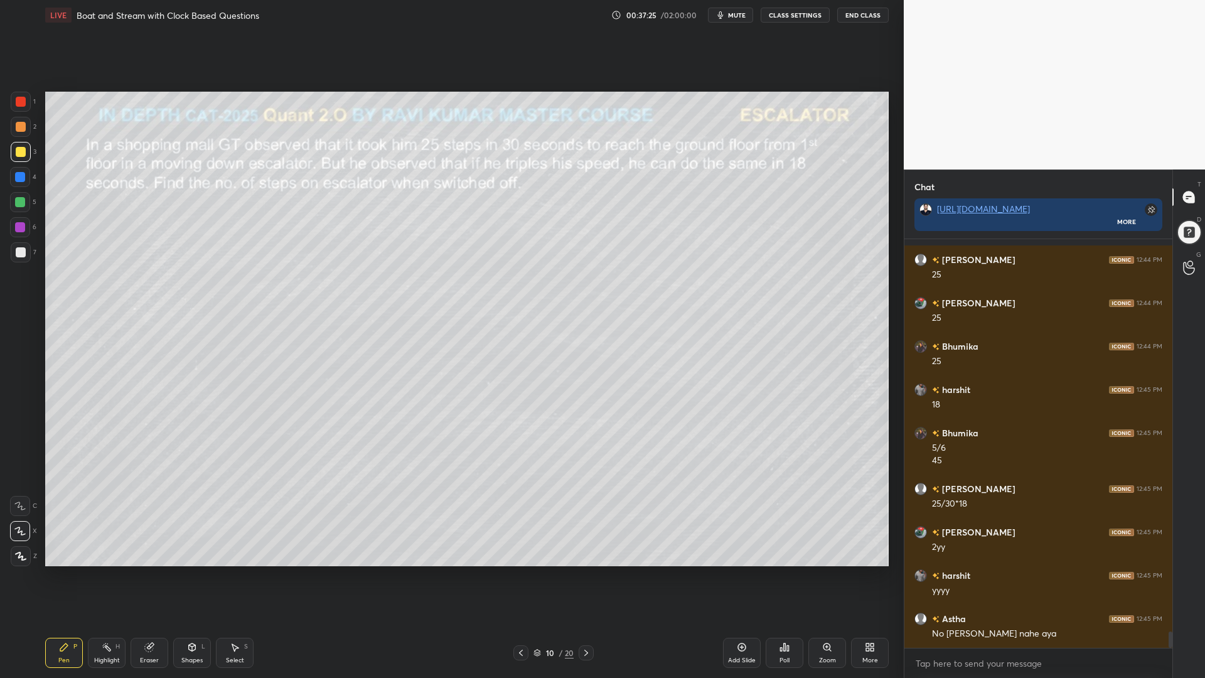
click at [740, 571] on icon at bounding box center [742, 647] width 10 height 10
click at [12, 174] on div at bounding box center [20, 177] width 20 height 20
click at [23, 105] on div at bounding box center [21, 102] width 10 height 10
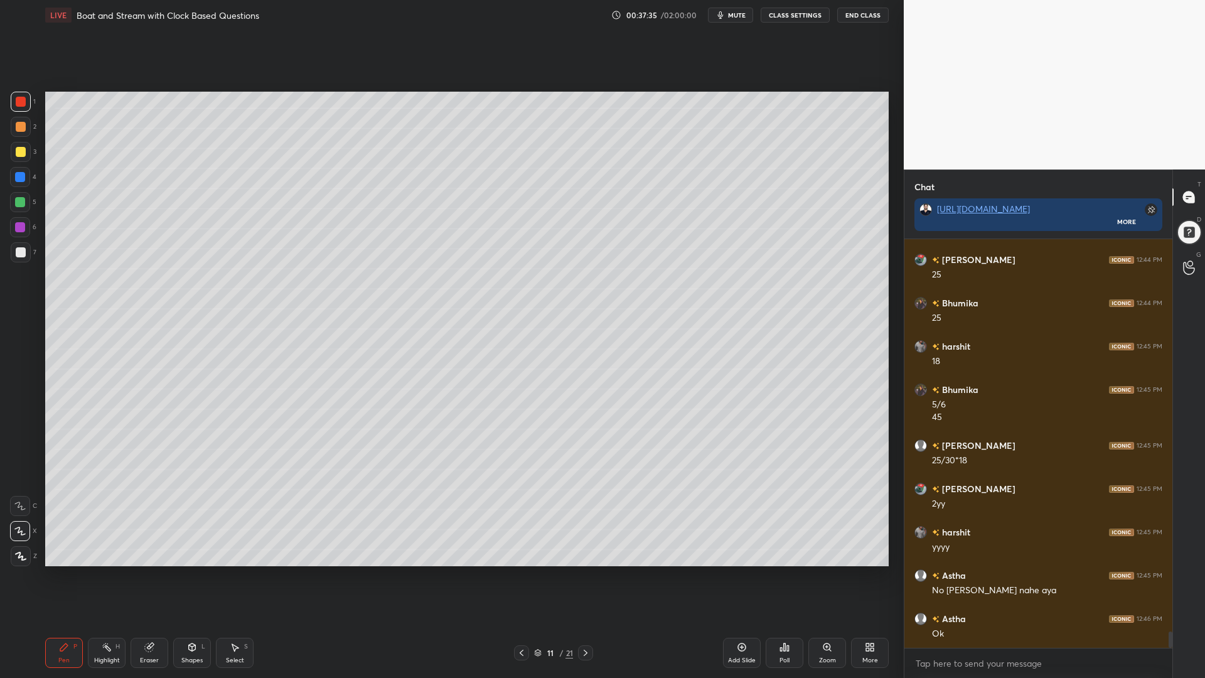
click at [17, 176] on div at bounding box center [20, 177] width 10 height 10
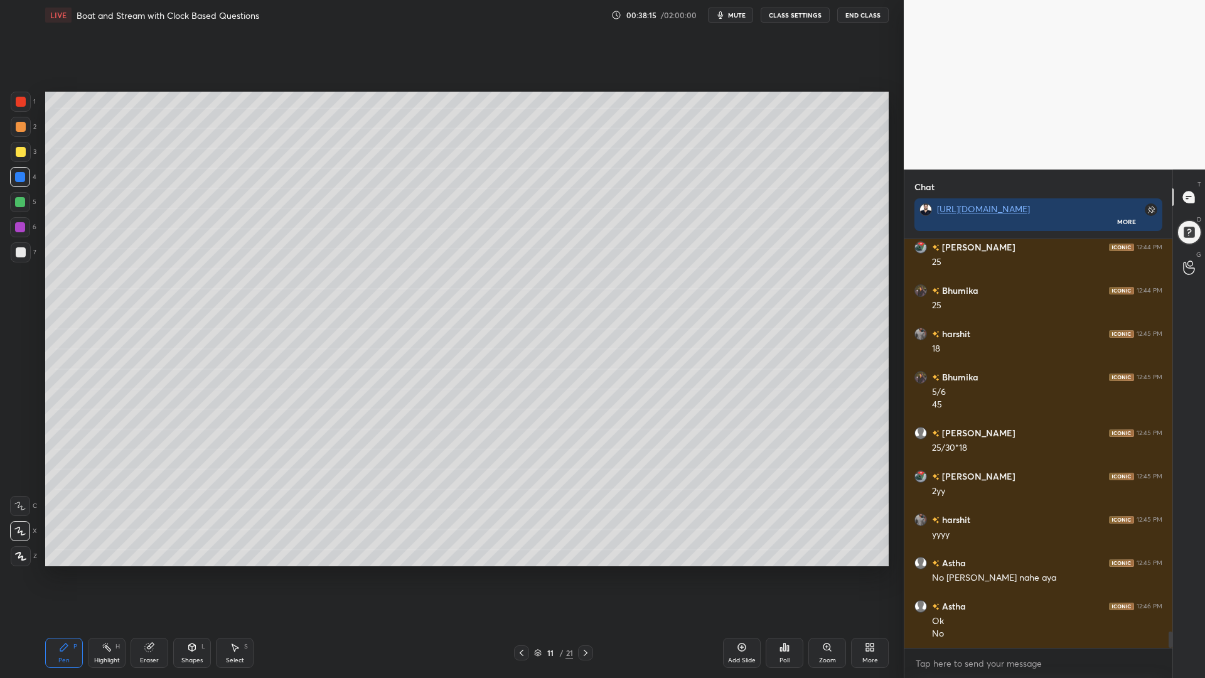
click at [19, 124] on div at bounding box center [21, 127] width 10 height 10
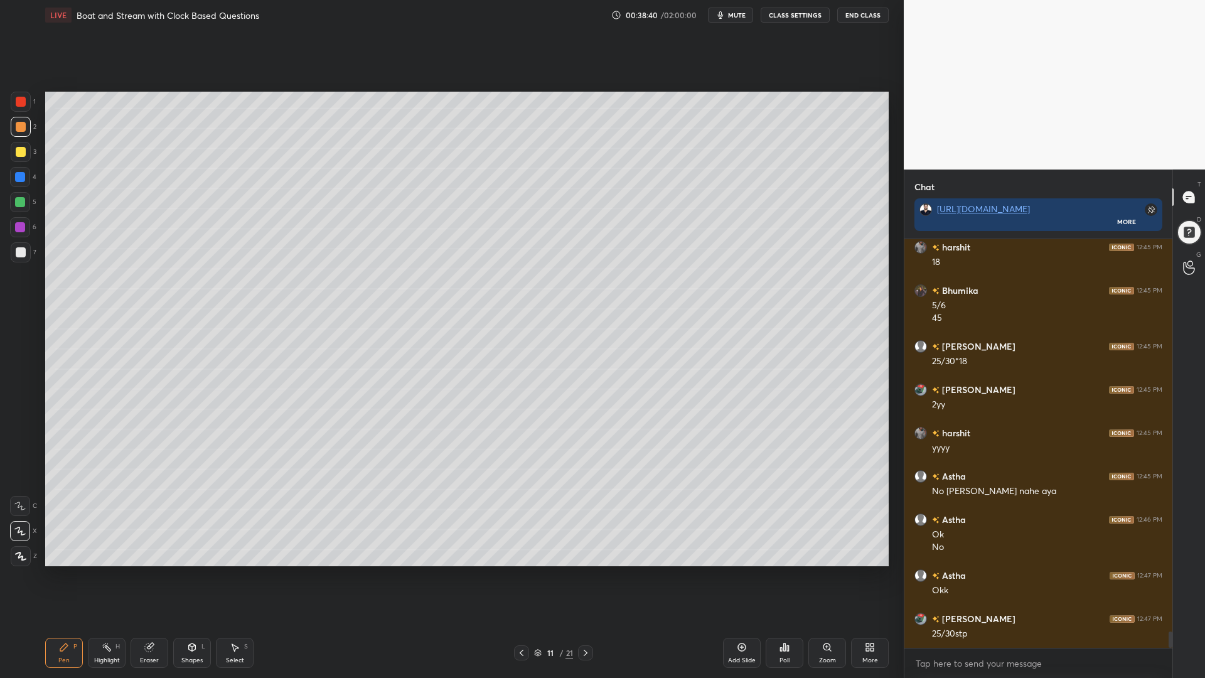
scroll to position [9861, 0]
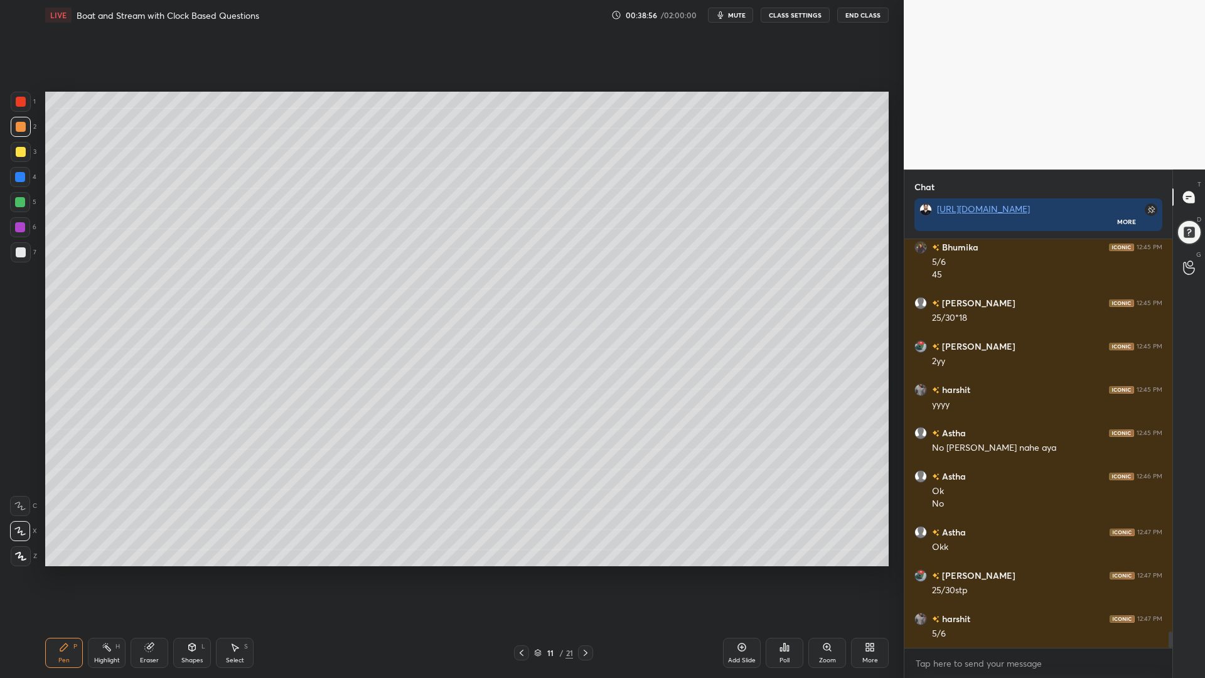
click at [19, 105] on div at bounding box center [21, 102] width 10 height 10
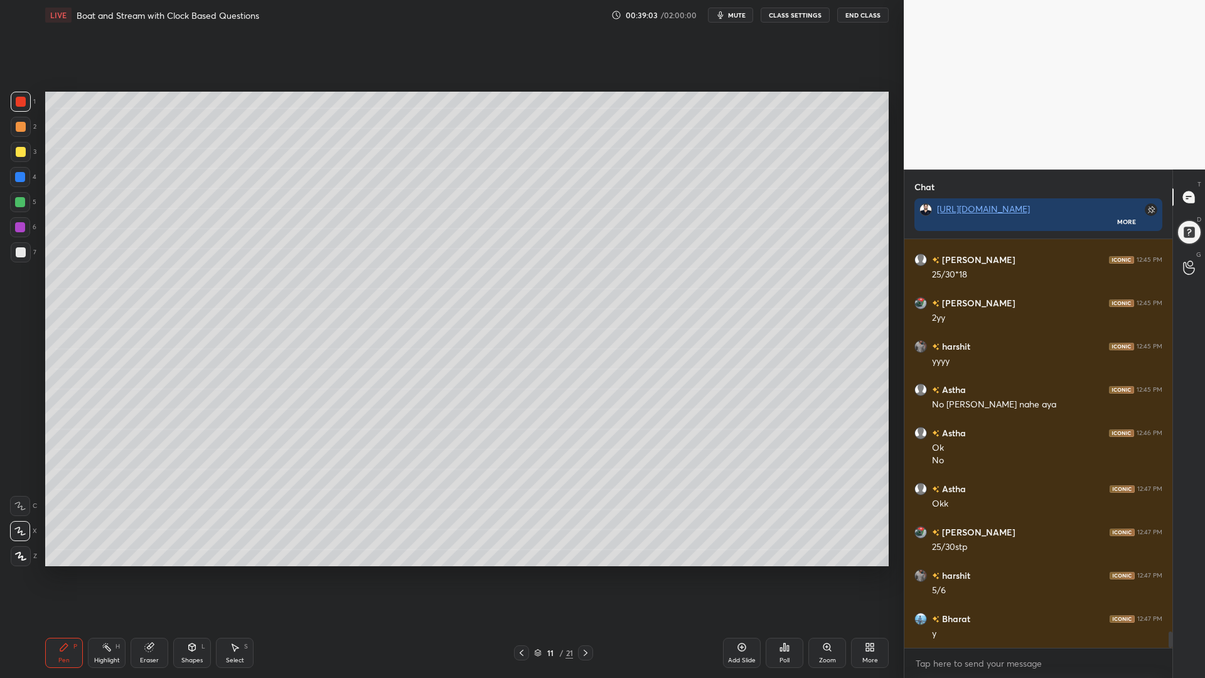
click at [142, 571] on div "Eraser" at bounding box center [150, 653] width 38 height 30
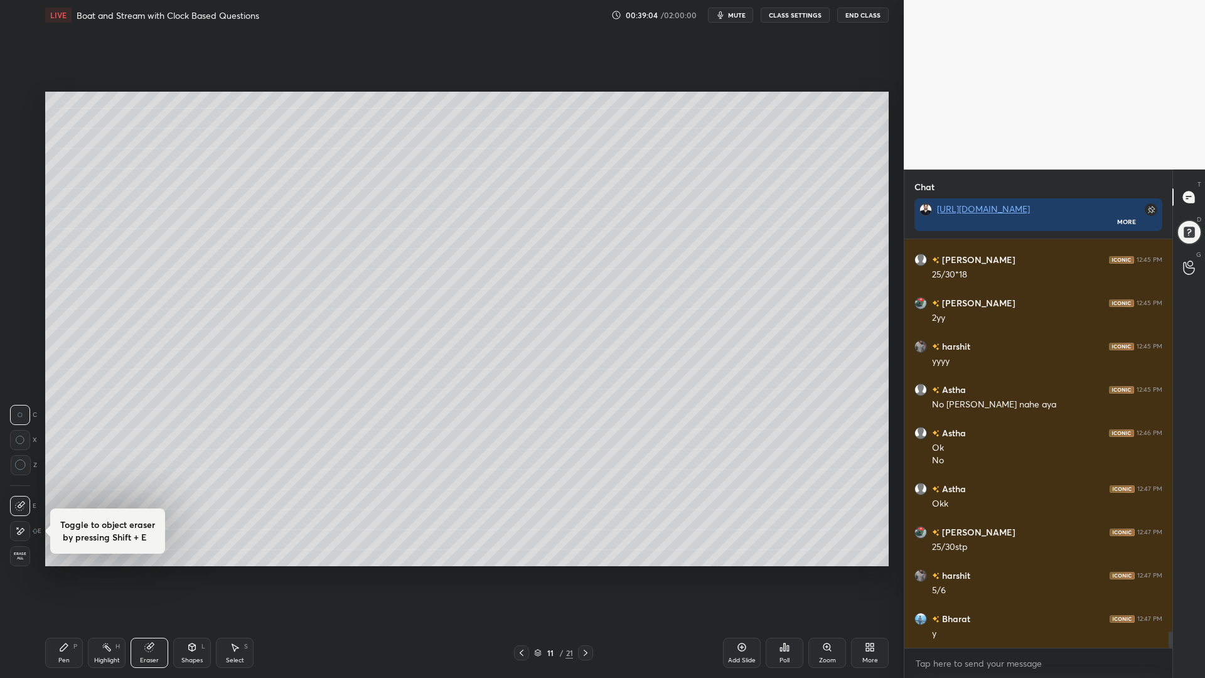
click at [142, 571] on div "Eraser" at bounding box center [150, 653] width 38 height 30
click at [51, 571] on div "Pen P" at bounding box center [64, 653] width 38 height 30
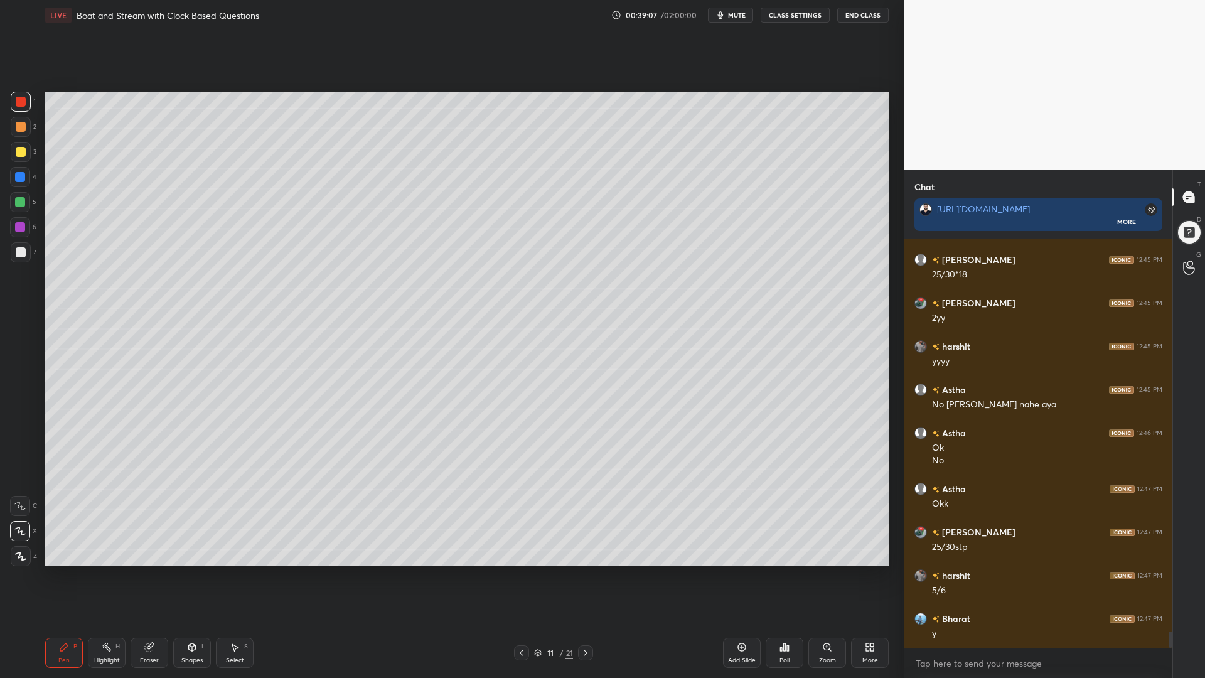
scroll to position [9947, 0]
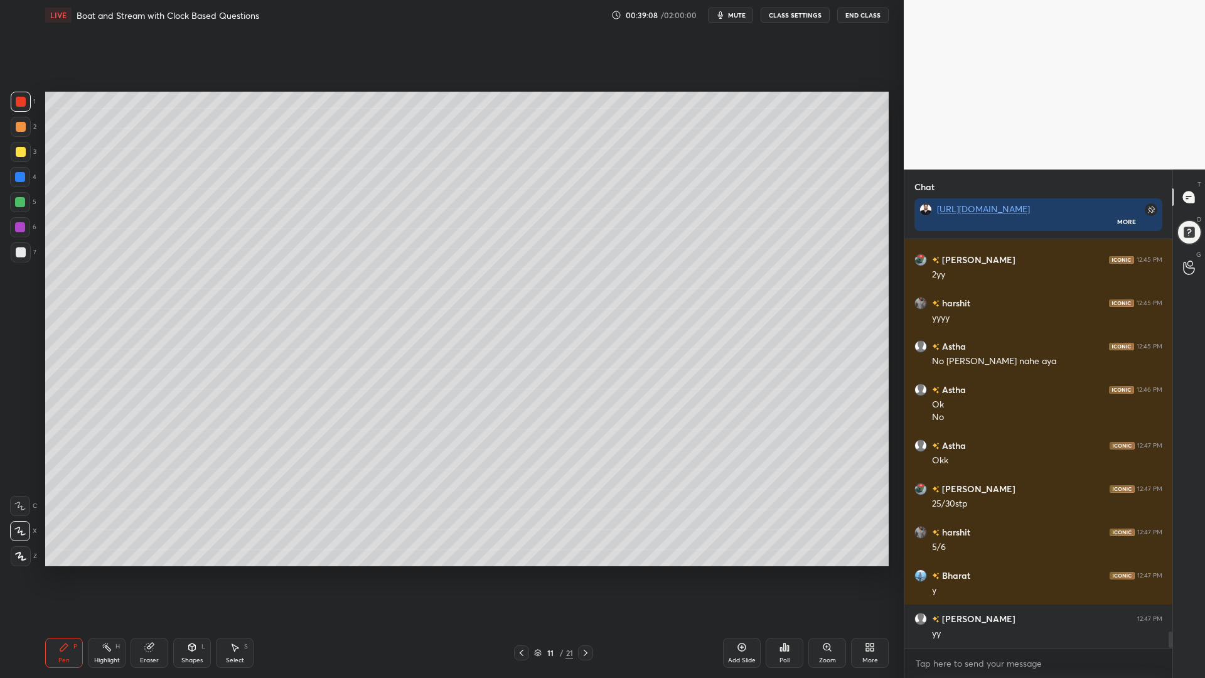
click at [23, 129] on div at bounding box center [21, 127] width 10 height 10
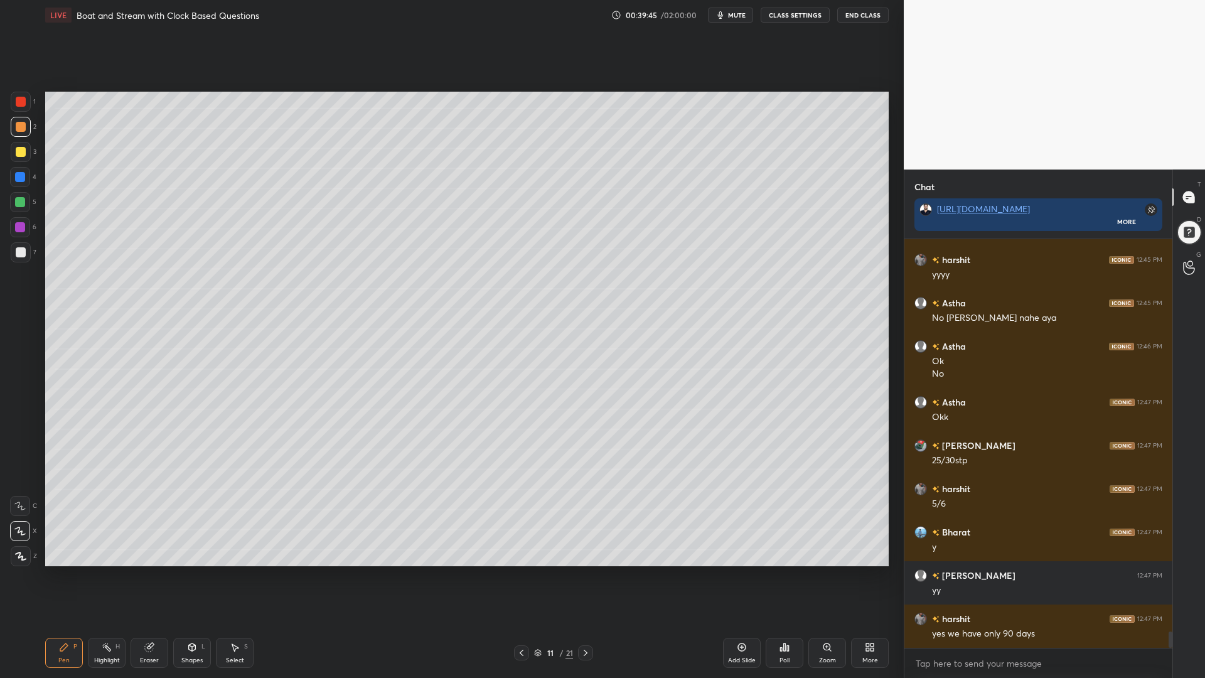
scroll to position [10034, 0]
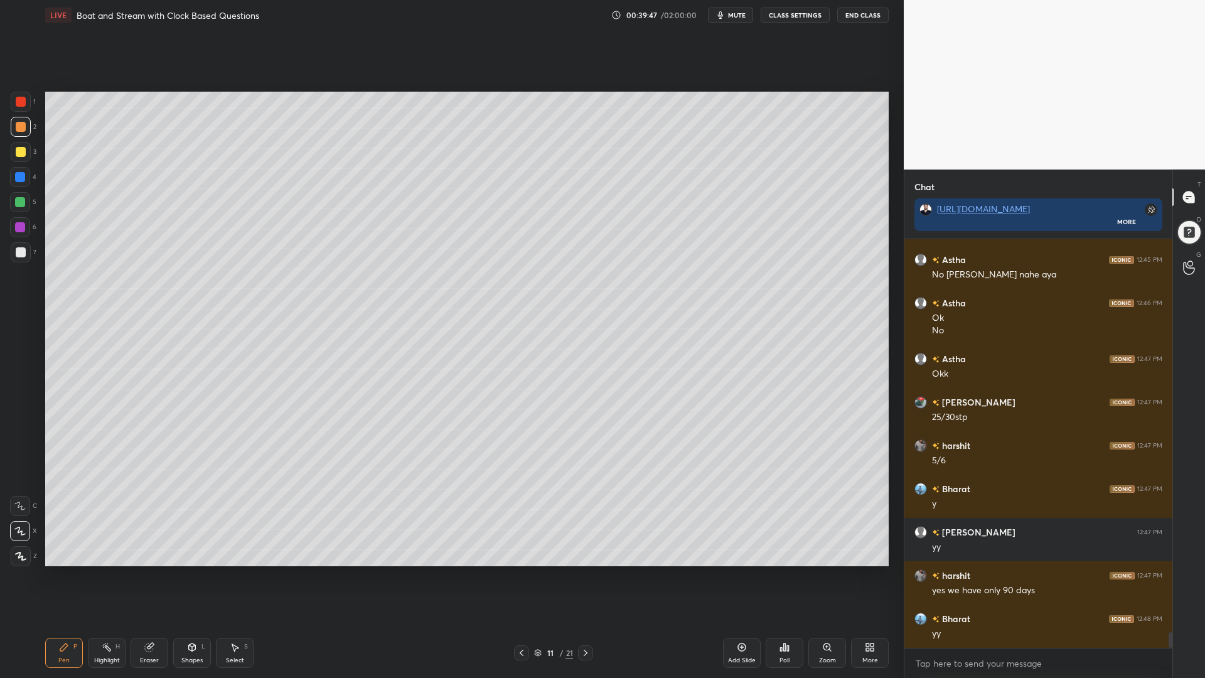
click at [522, 571] on icon at bounding box center [522, 653] width 4 height 6
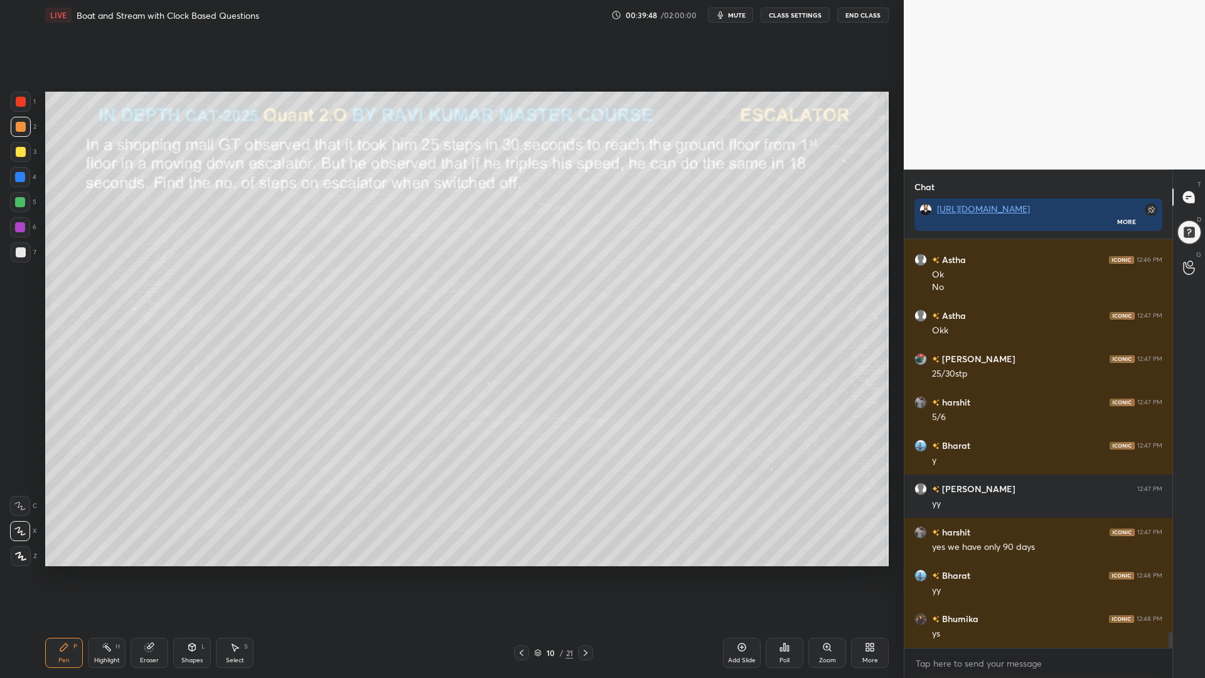
click at [19, 258] on div at bounding box center [21, 252] width 20 height 20
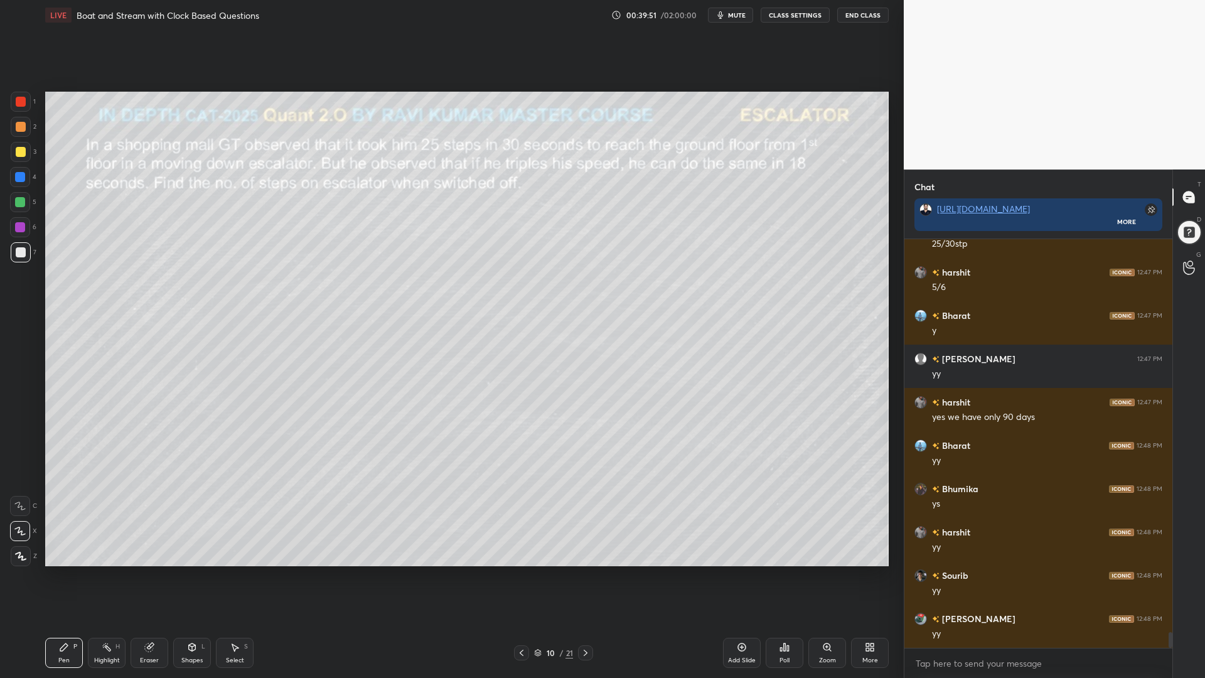
scroll to position [10250, 0]
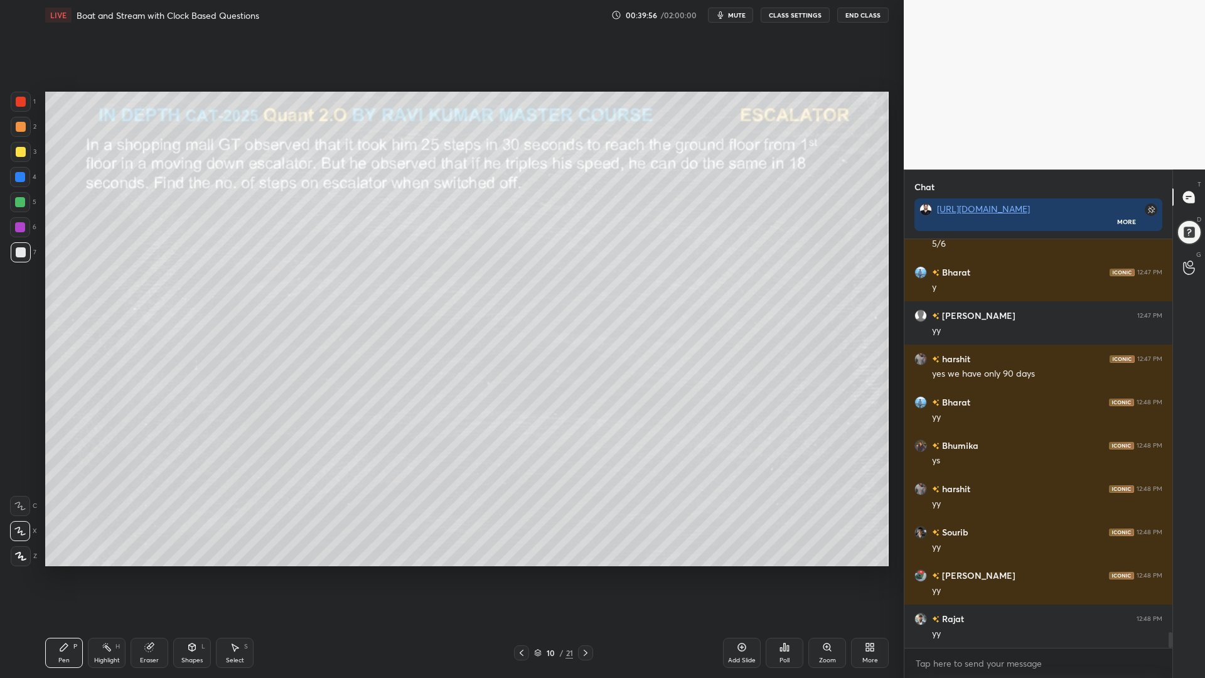
click at [19, 176] on div at bounding box center [20, 177] width 10 height 10
click at [23, 103] on div at bounding box center [21, 102] width 10 height 10
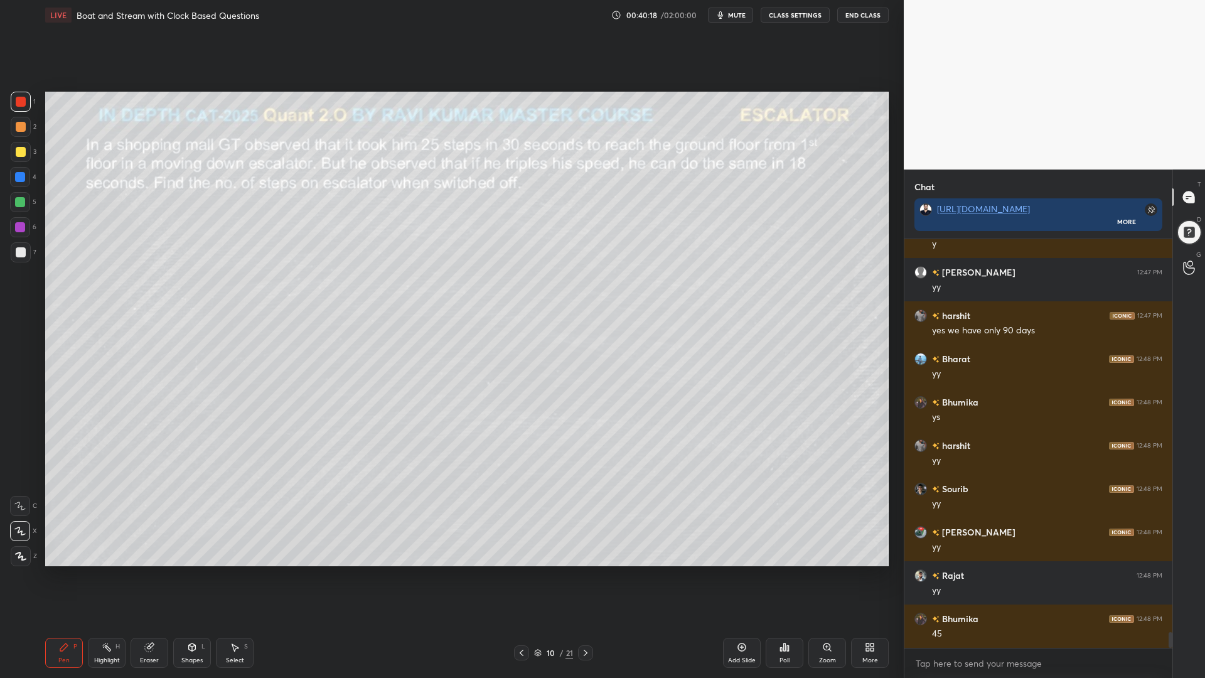
click at [103, 571] on icon at bounding box center [107, 647] width 10 height 10
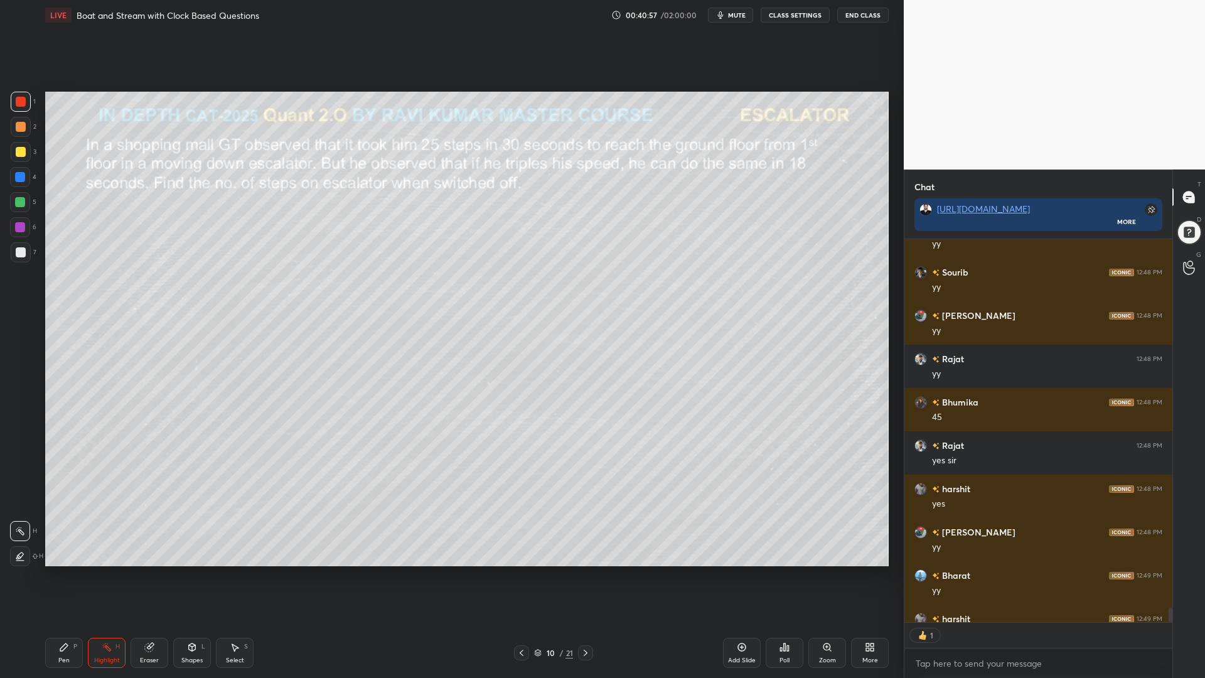
scroll to position [379, 264]
click at [19, 179] on div at bounding box center [20, 177] width 10 height 10
click at [64, 571] on icon at bounding box center [64, 647] width 8 height 8
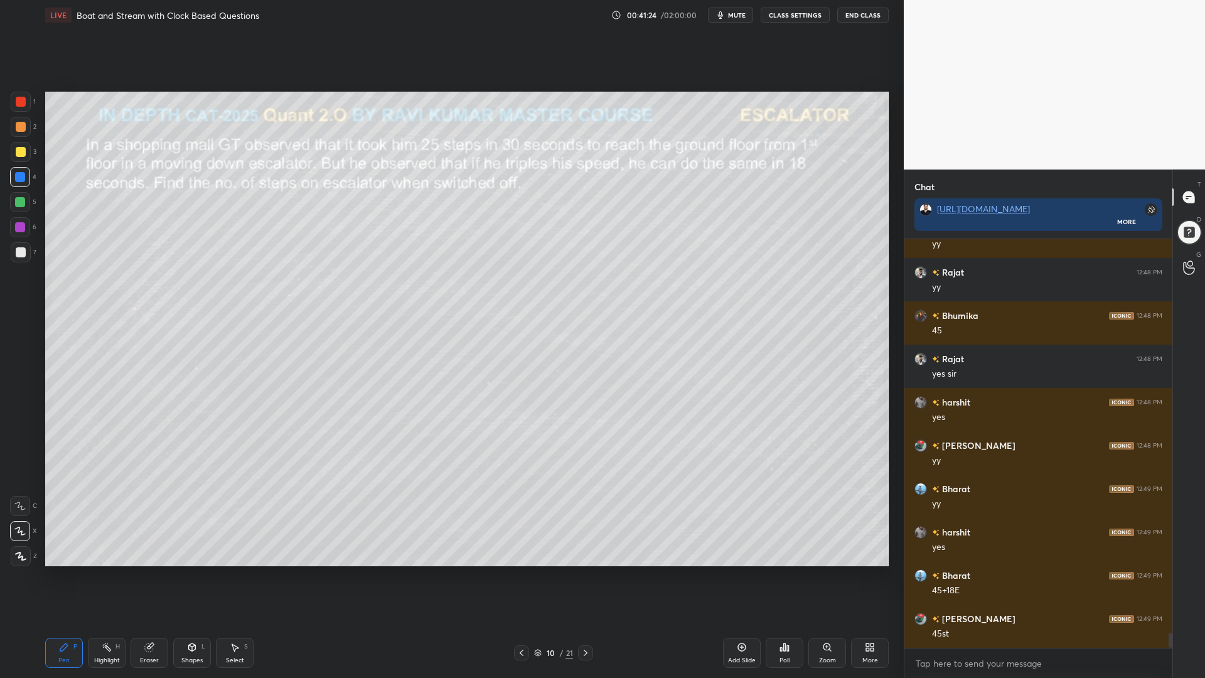
scroll to position [10640, 0]
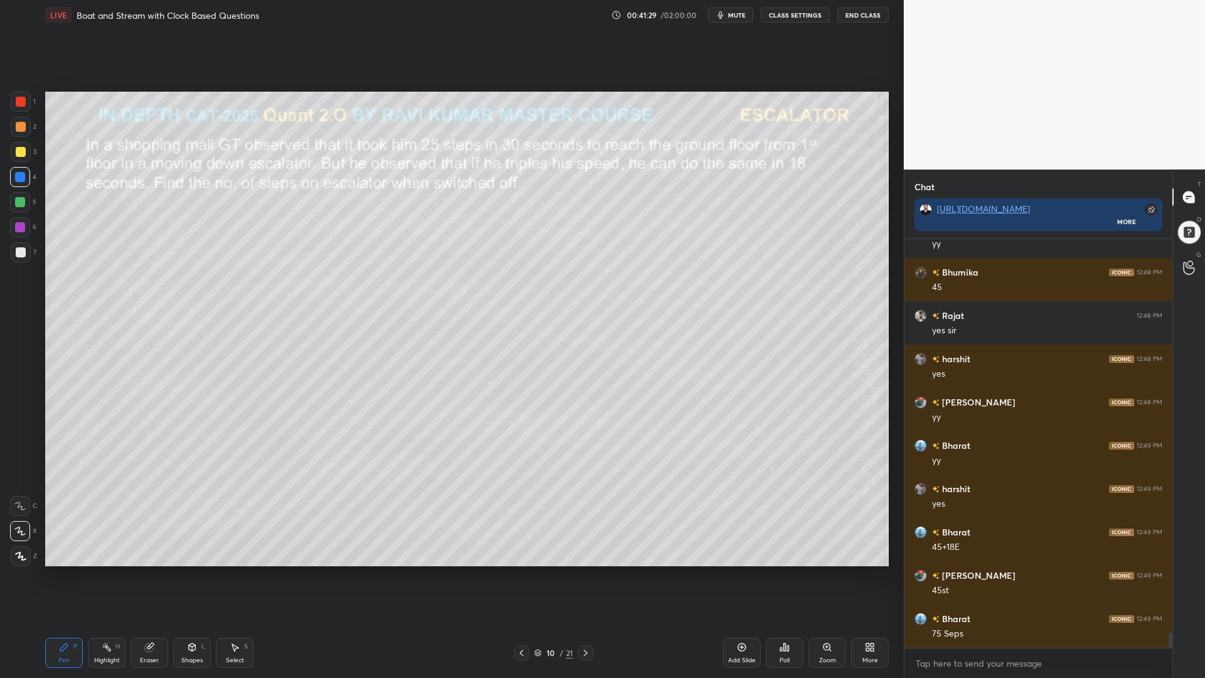
click at [518, 571] on icon at bounding box center [521, 653] width 10 height 10
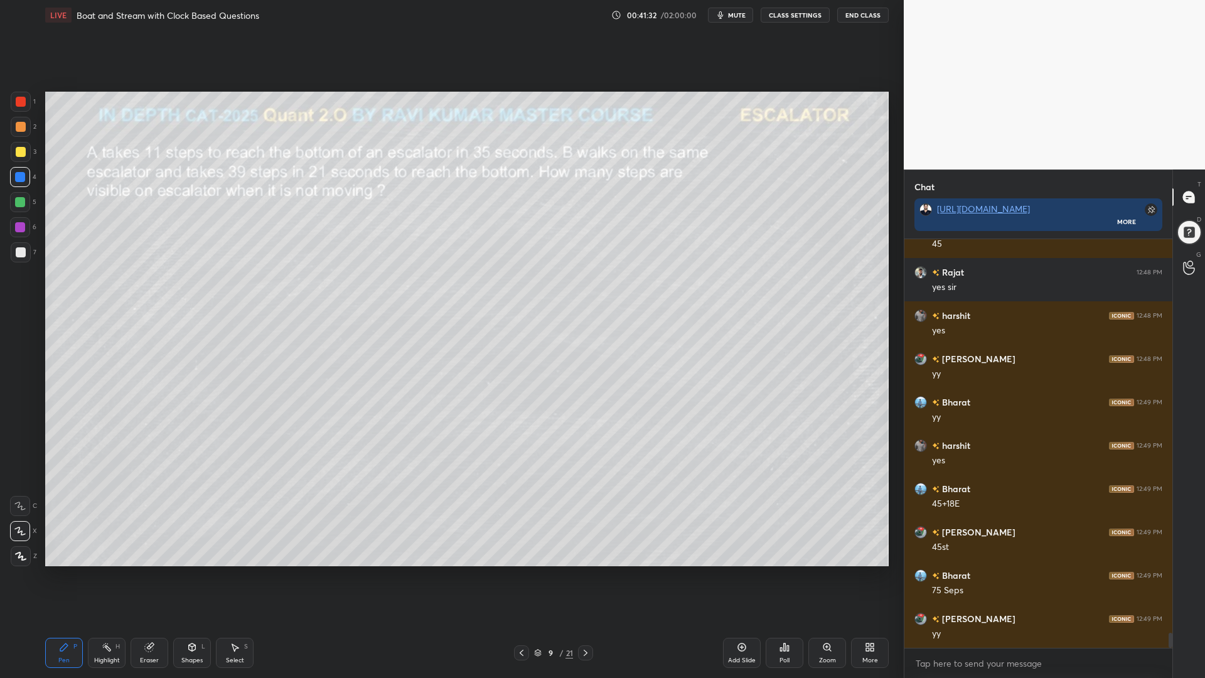
click at [583, 571] on icon at bounding box center [586, 653] width 10 height 10
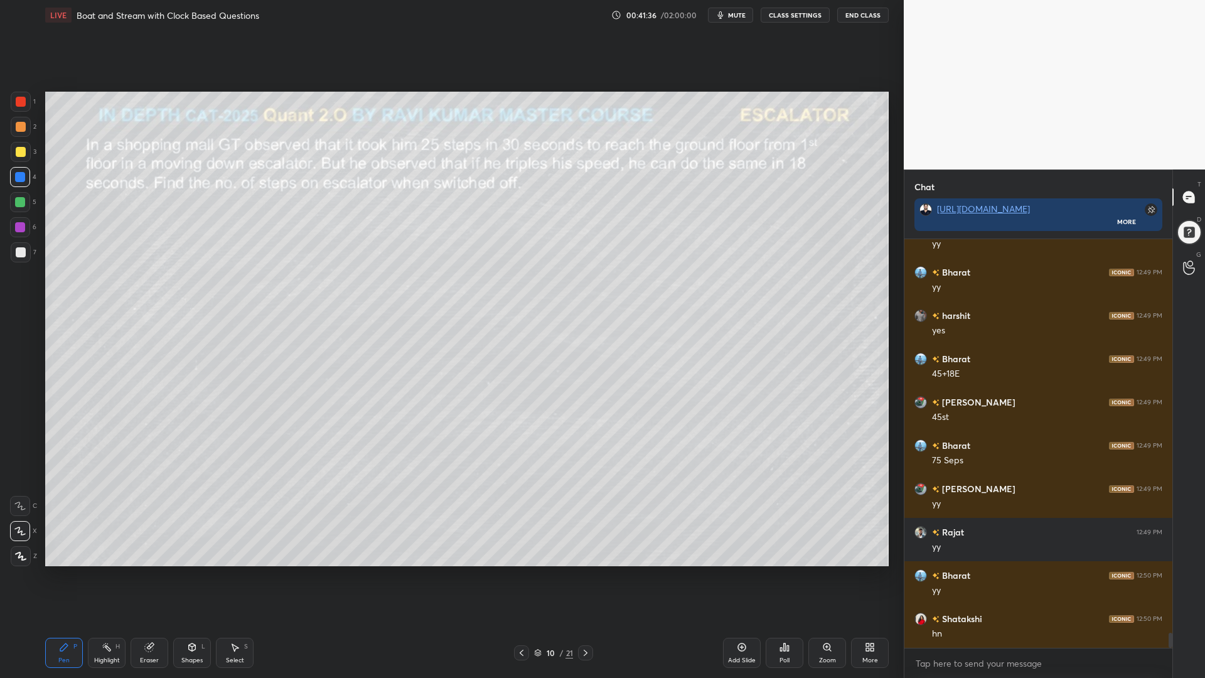
scroll to position [10843, 0]
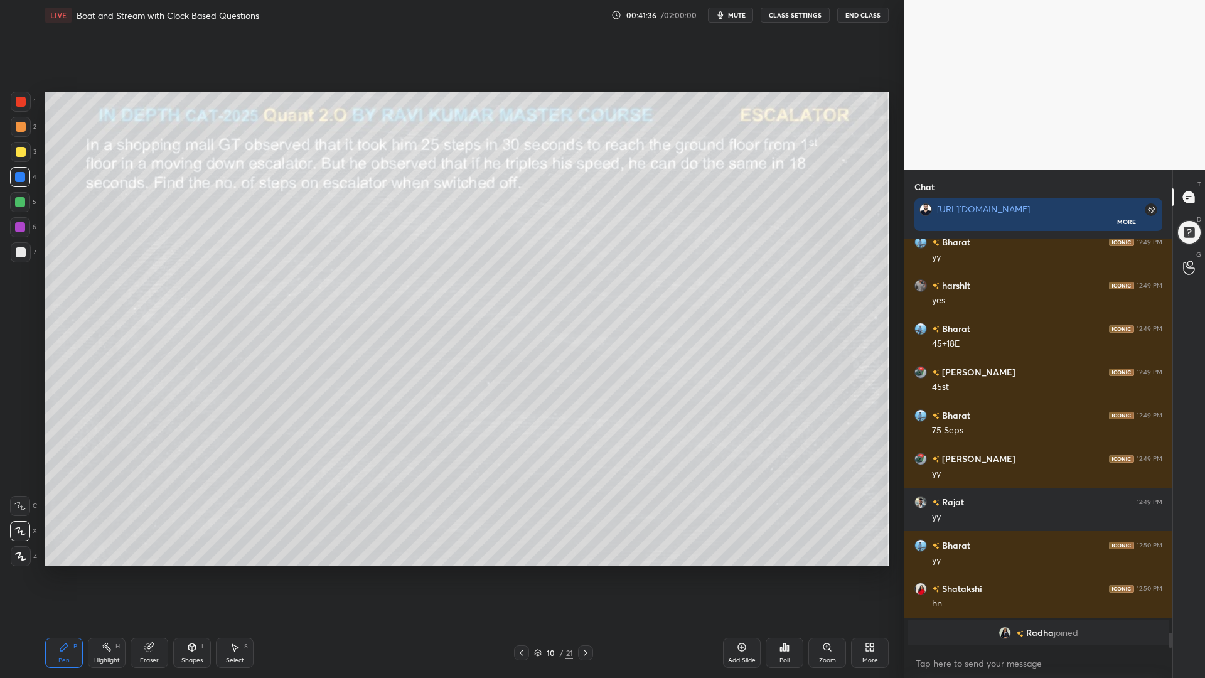
click at [18, 205] on div at bounding box center [20, 202] width 10 height 10
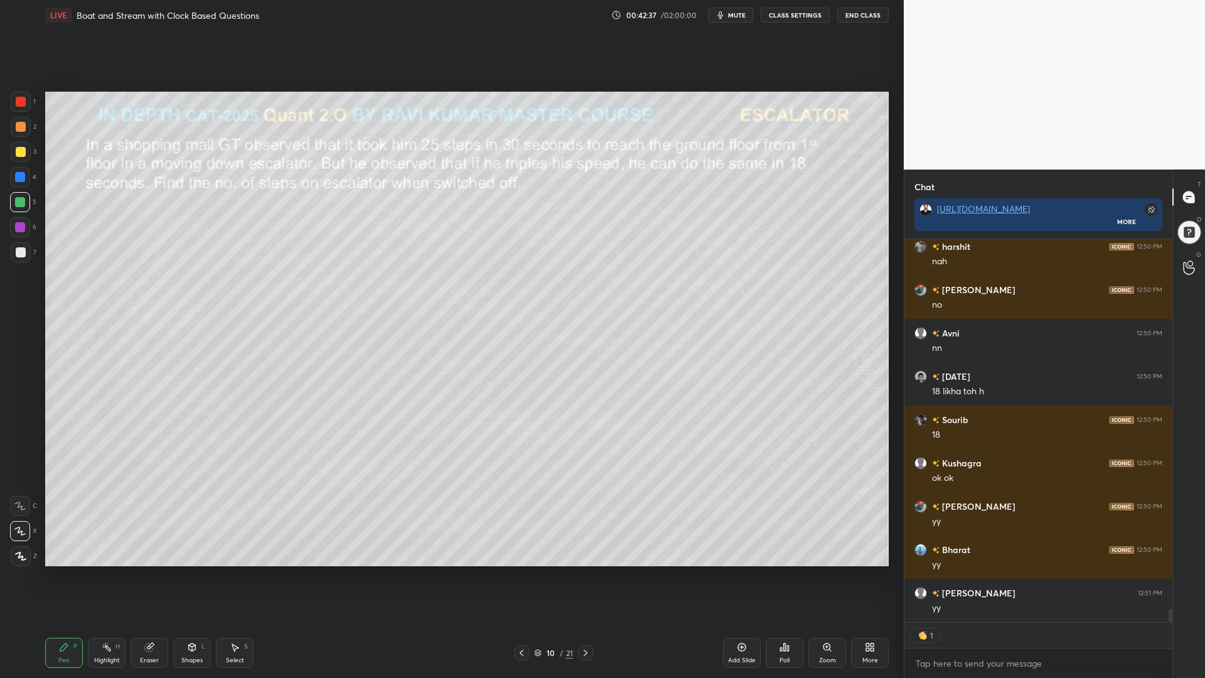
scroll to position [10917, 0]
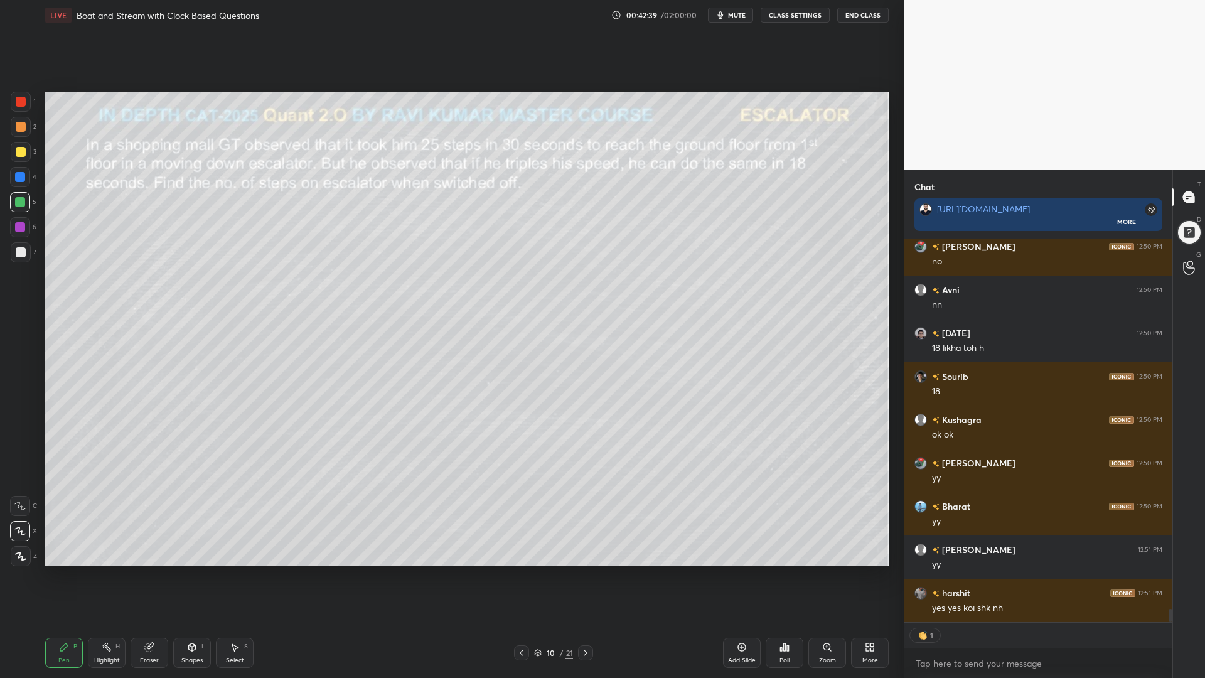
click at [190, 571] on div "Shapes L" at bounding box center [192, 653] width 38 height 30
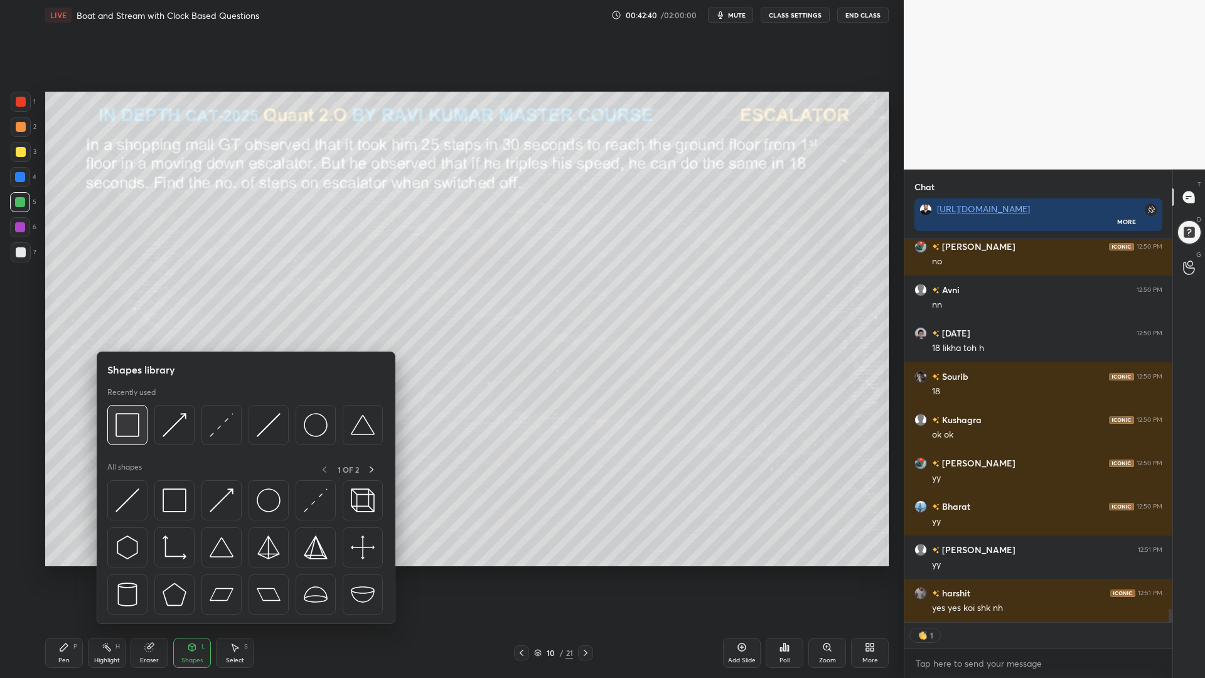
click at [122, 427] on img at bounding box center [127, 425] width 24 height 24
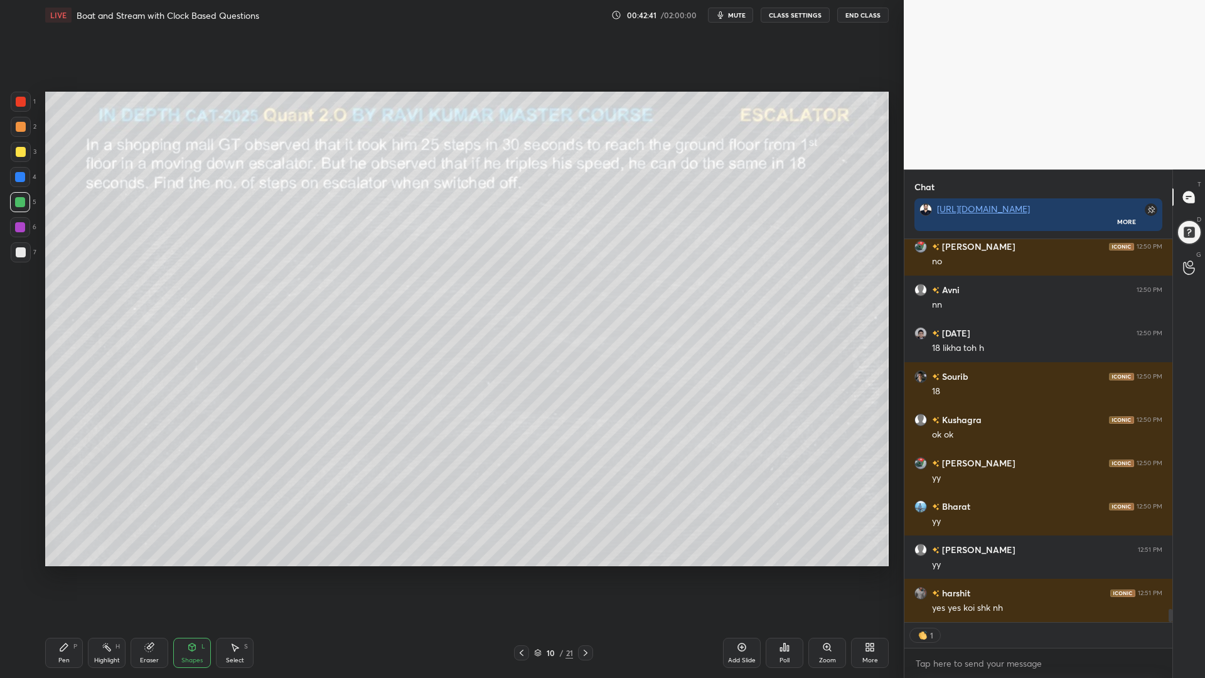
scroll to position [10961, 0]
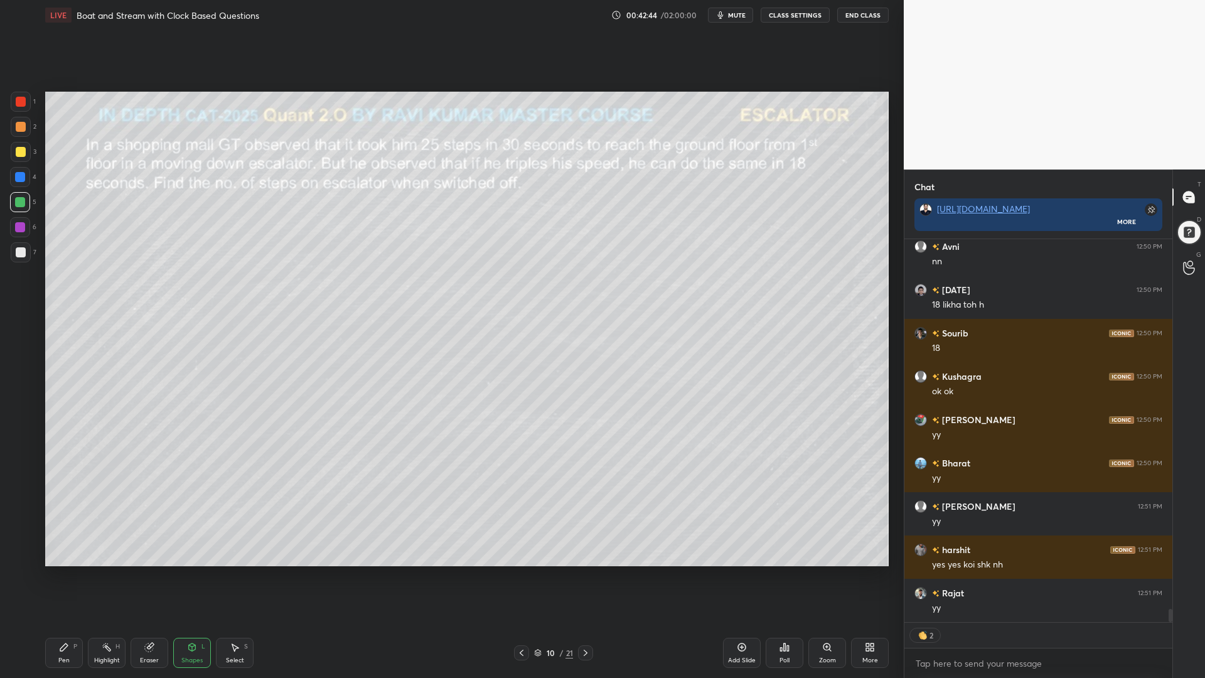
click at [21, 175] on div at bounding box center [20, 177] width 10 height 10
click at [16, 132] on div at bounding box center [21, 127] width 20 height 20
click at [66, 571] on icon at bounding box center [64, 647] width 10 height 10
drag, startPoint x: 11, startPoint y: 105, endPoint x: 34, endPoint y: 115, distance: 24.7
click at [11, 105] on div at bounding box center [21, 102] width 20 height 20
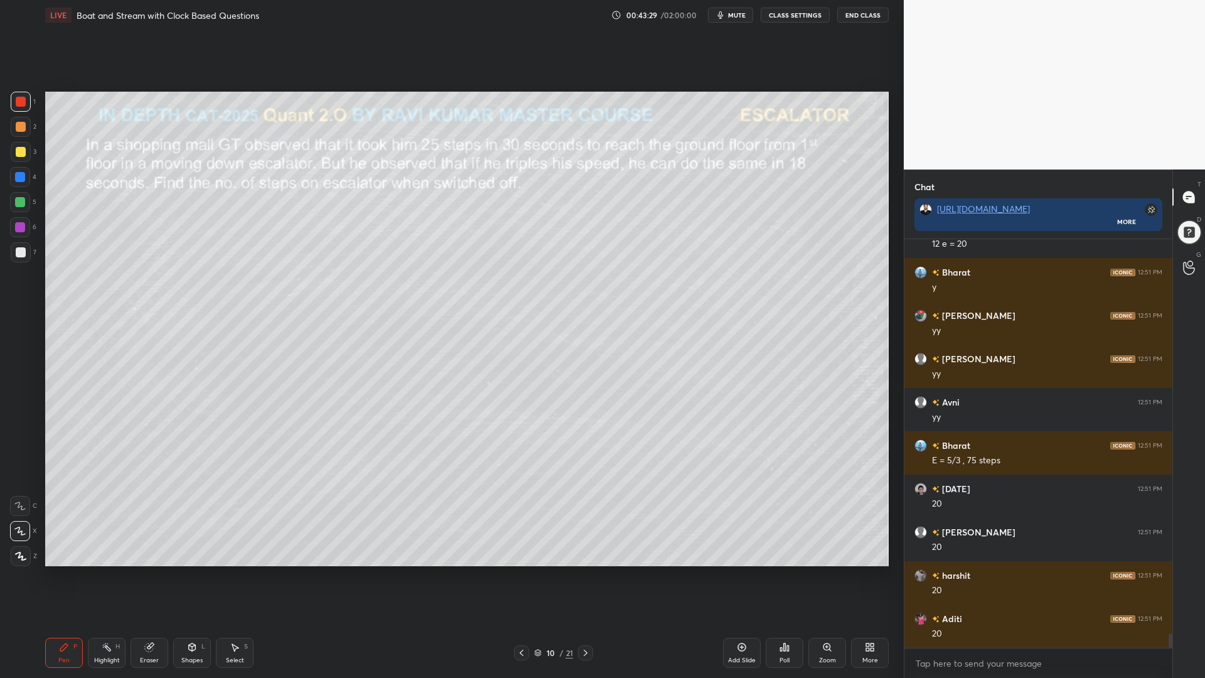
scroll to position [11411, 0]
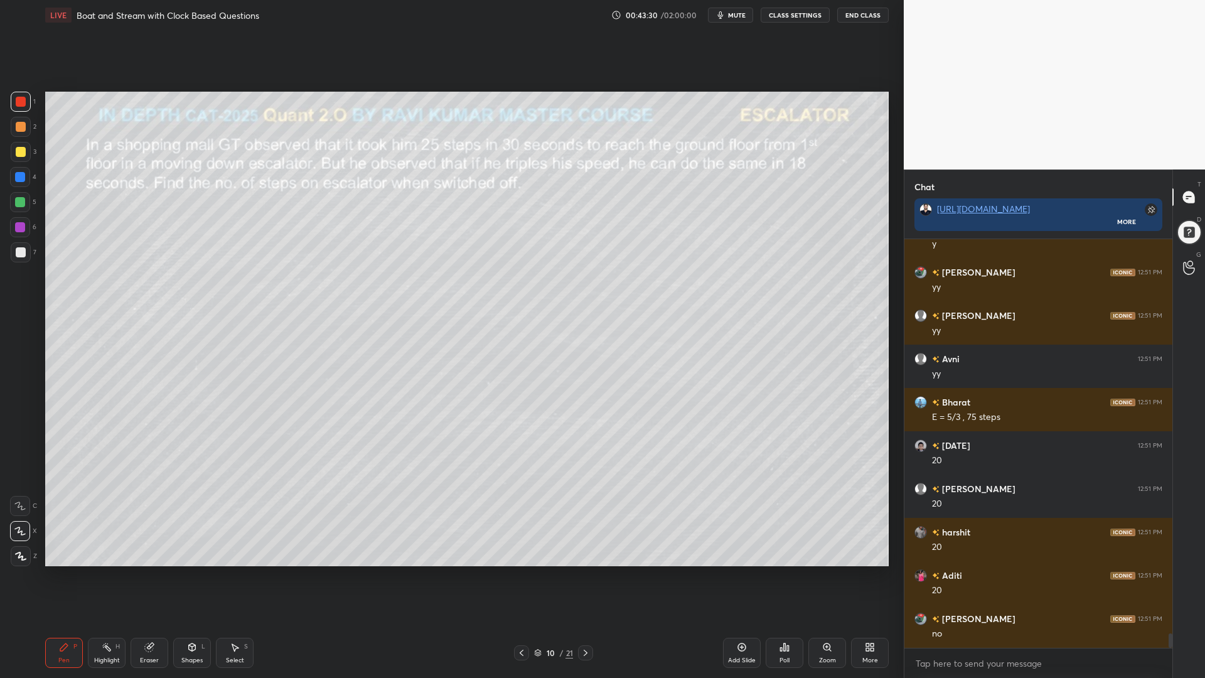
click at [19, 132] on div at bounding box center [21, 127] width 20 height 20
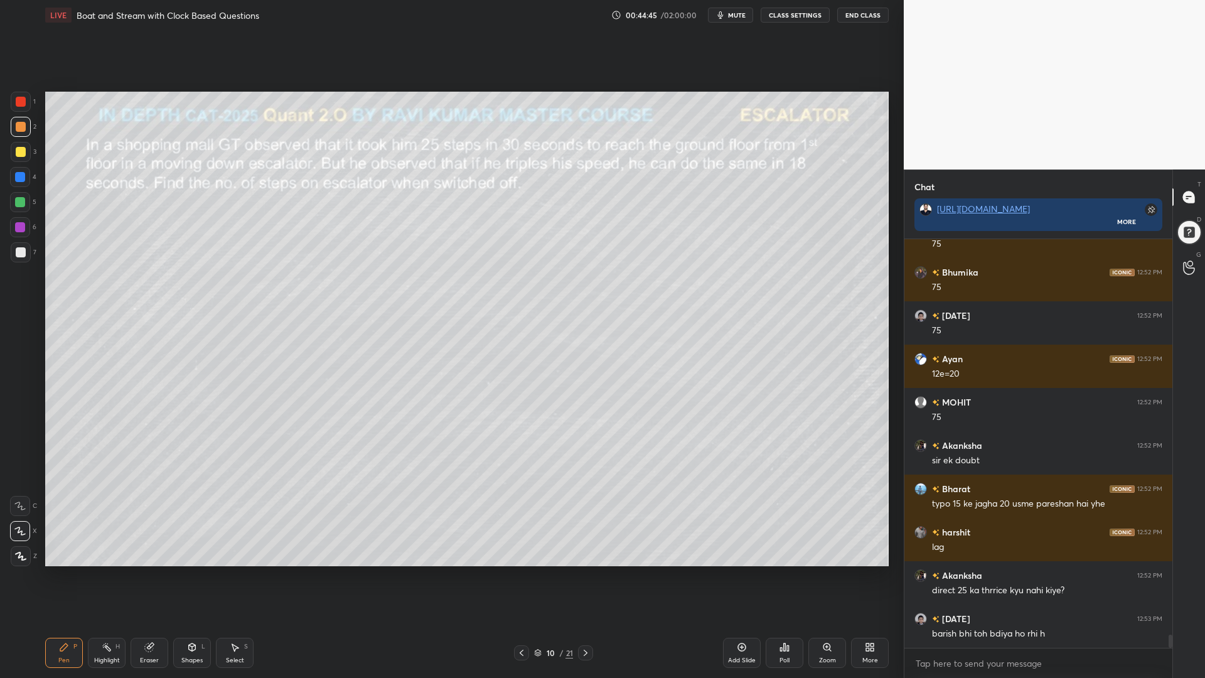
scroll to position [12104, 0]
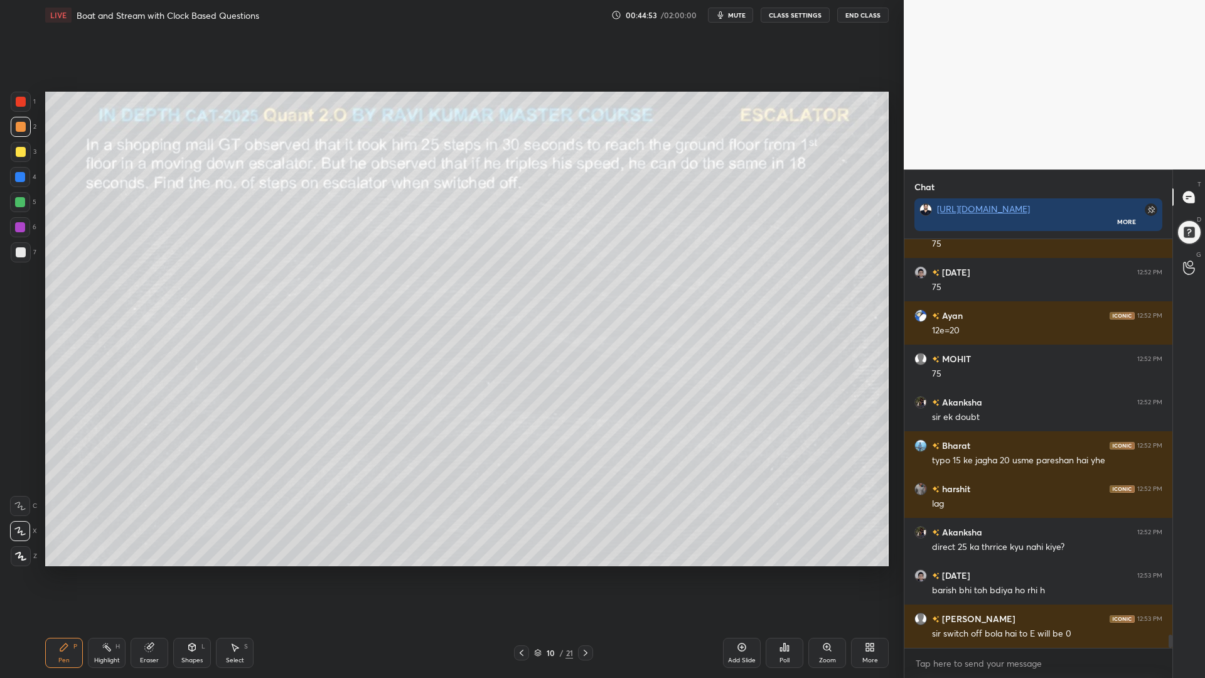
click at [585, 571] on icon at bounding box center [586, 653] width 10 height 10
click at [195, 571] on div "Shapes" at bounding box center [191, 660] width 21 height 6
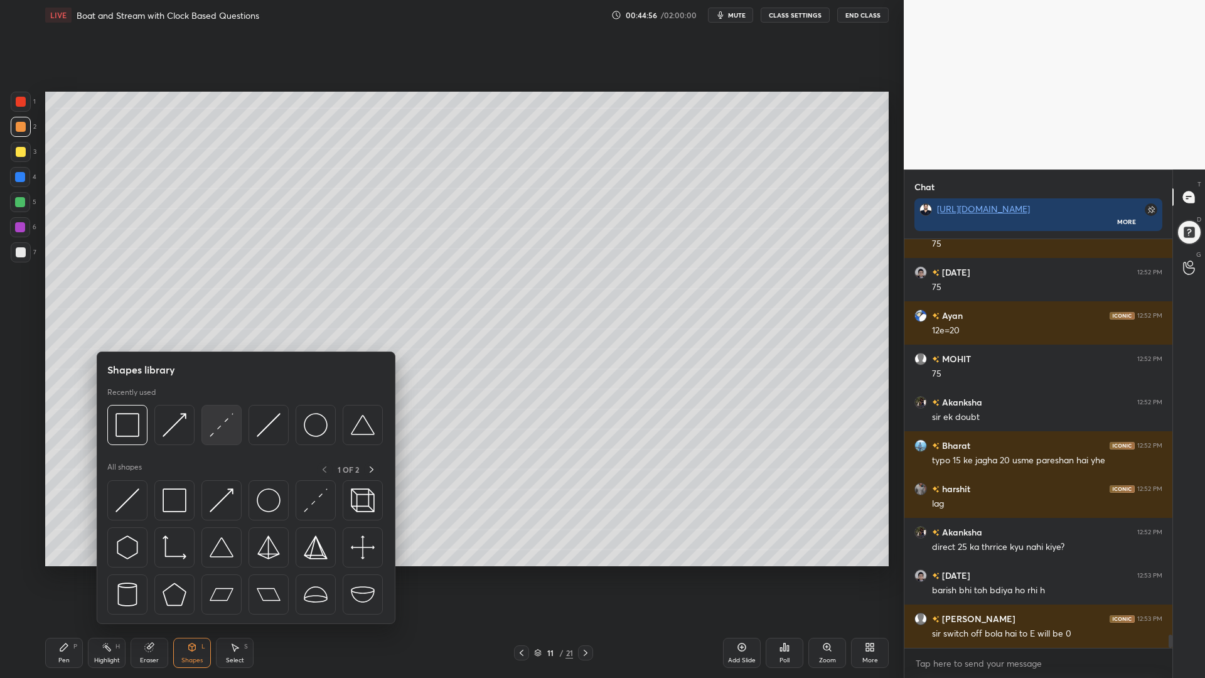
click at [219, 422] on img at bounding box center [222, 425] width 24 height 24
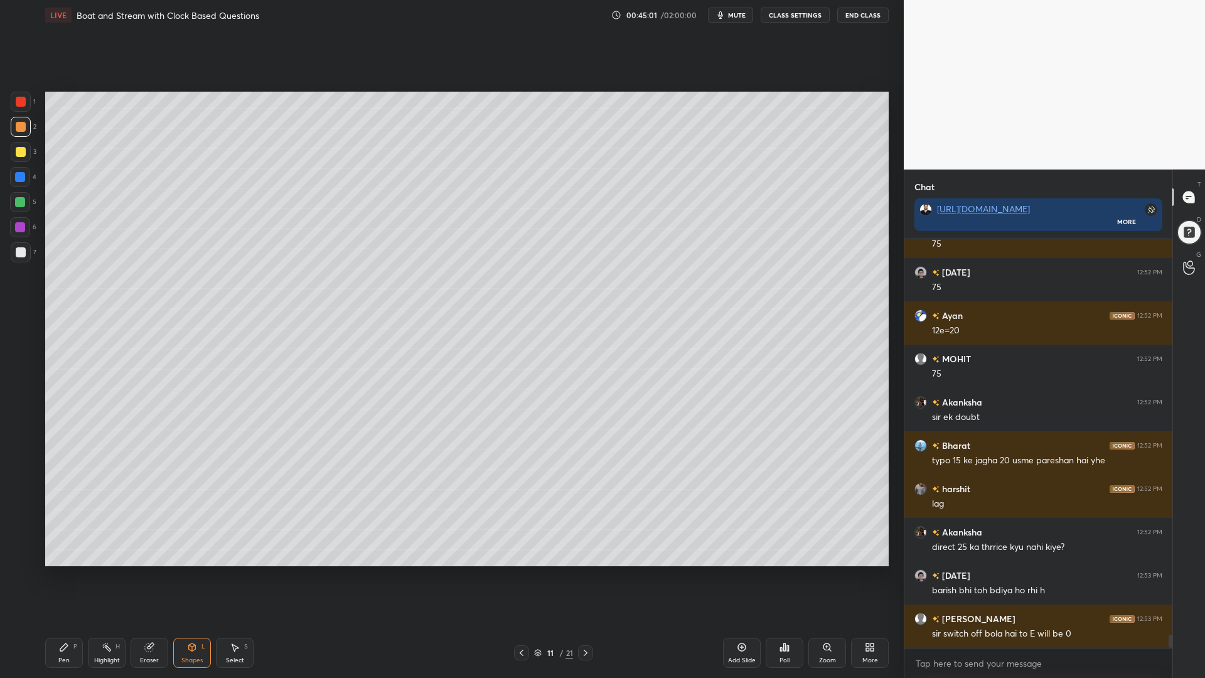
click at [70, 571] on div "Pen P" at bounding box center [64, 653] width 38 height 30
click at [21, 227] on div at bounding box center [20, 227] width 10 height 10
click at [19, 102] on div at bounding box center [21, 102] width 10 height 10
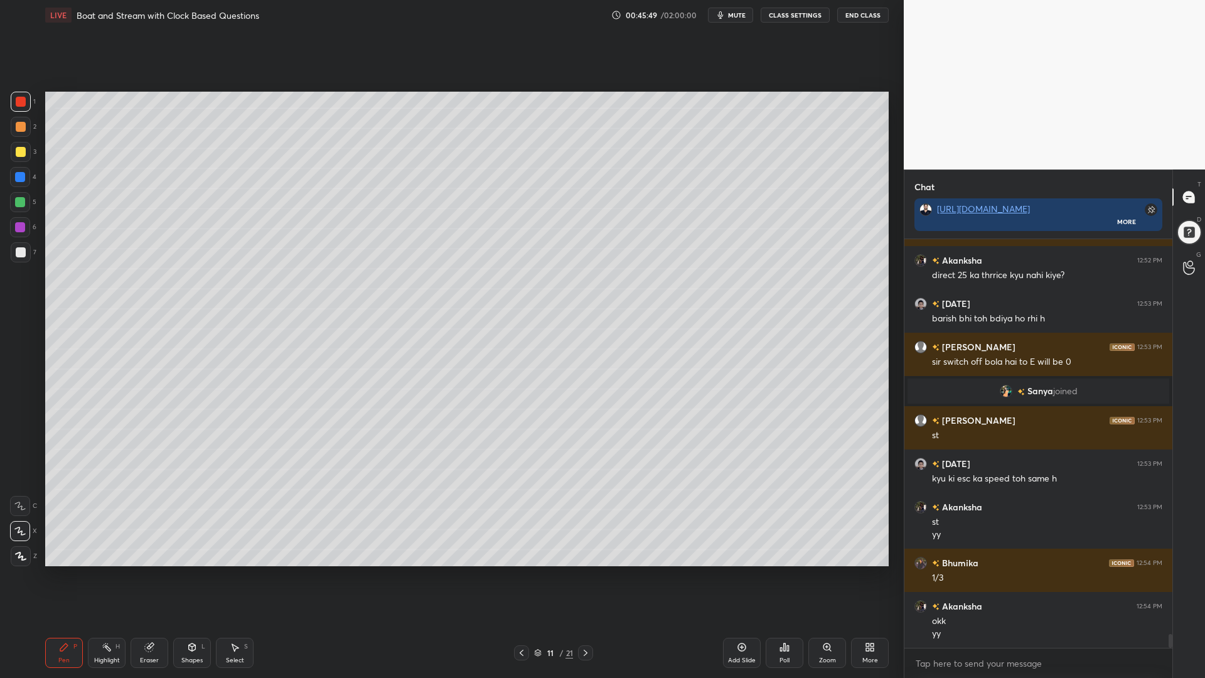
scroll to position [11932, 0]
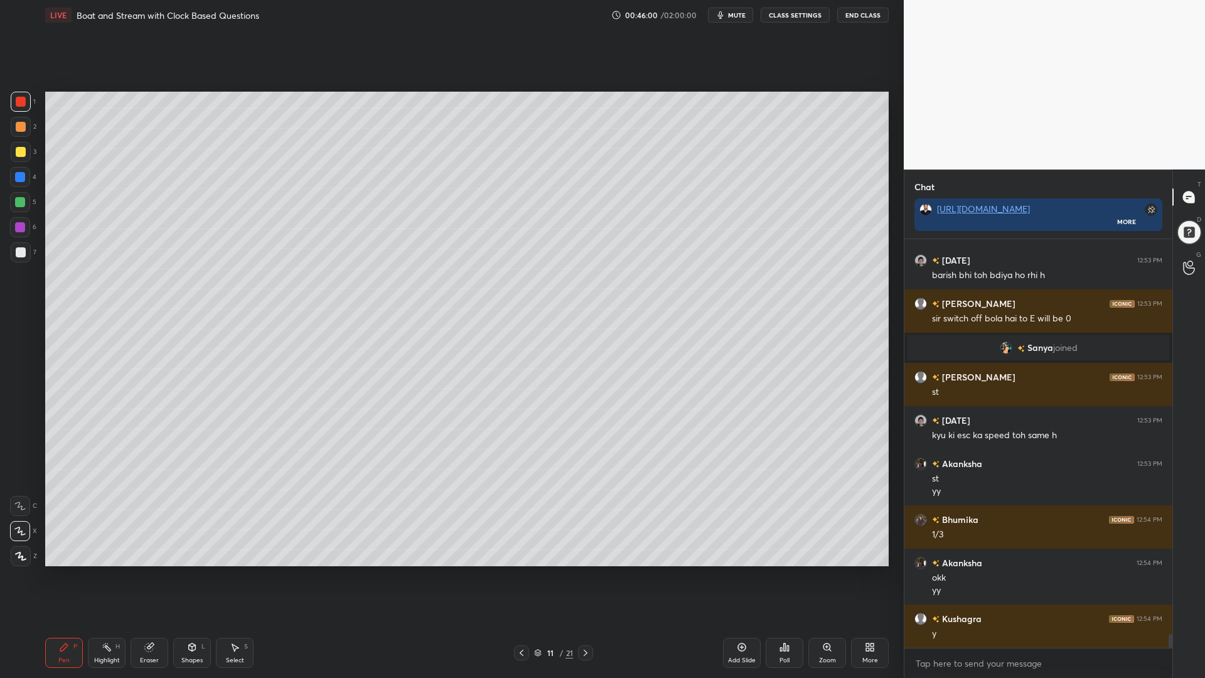
click at [150, 571] on div "Eraser" at bounding box center [150, 653] width 38 height 30
drag, startPoint x: 13, startPoint y: 469, endPoint x: 33, endPoint y: 459, distance: 21.6
click at [14, 468] on div at bounding box center [21, 465] width 20 height 20
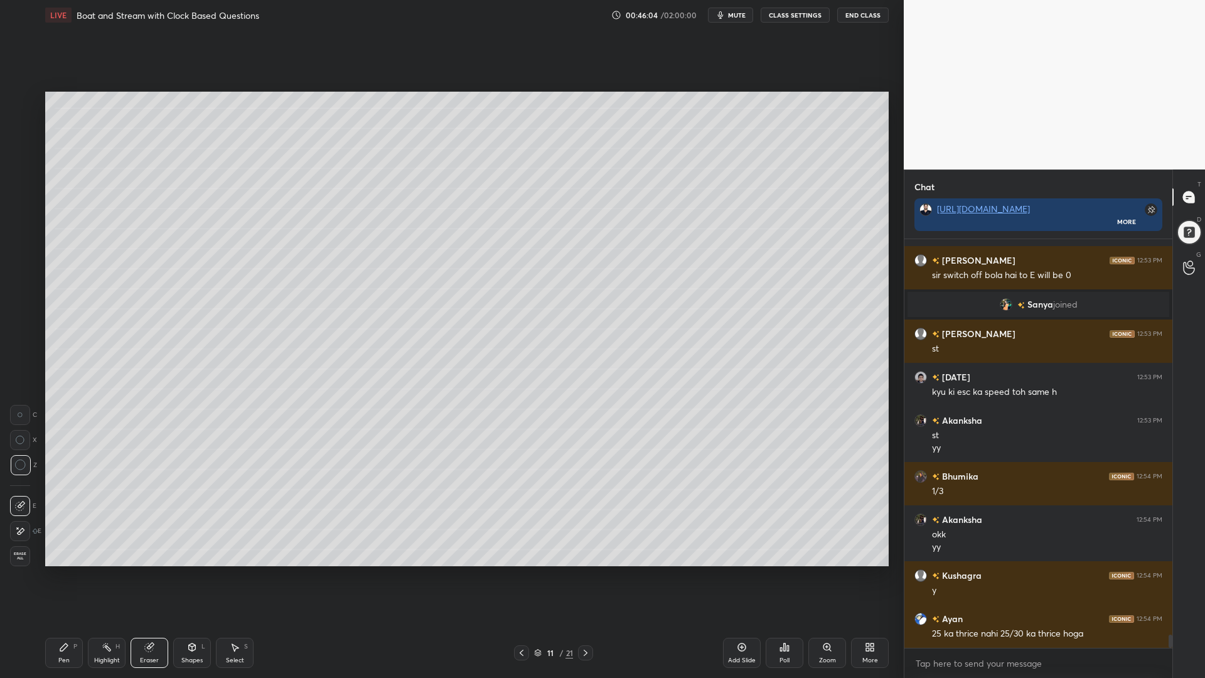
click at [58, 571] on div "Pen P" at bounding box center [64, 653] width 38 height 30
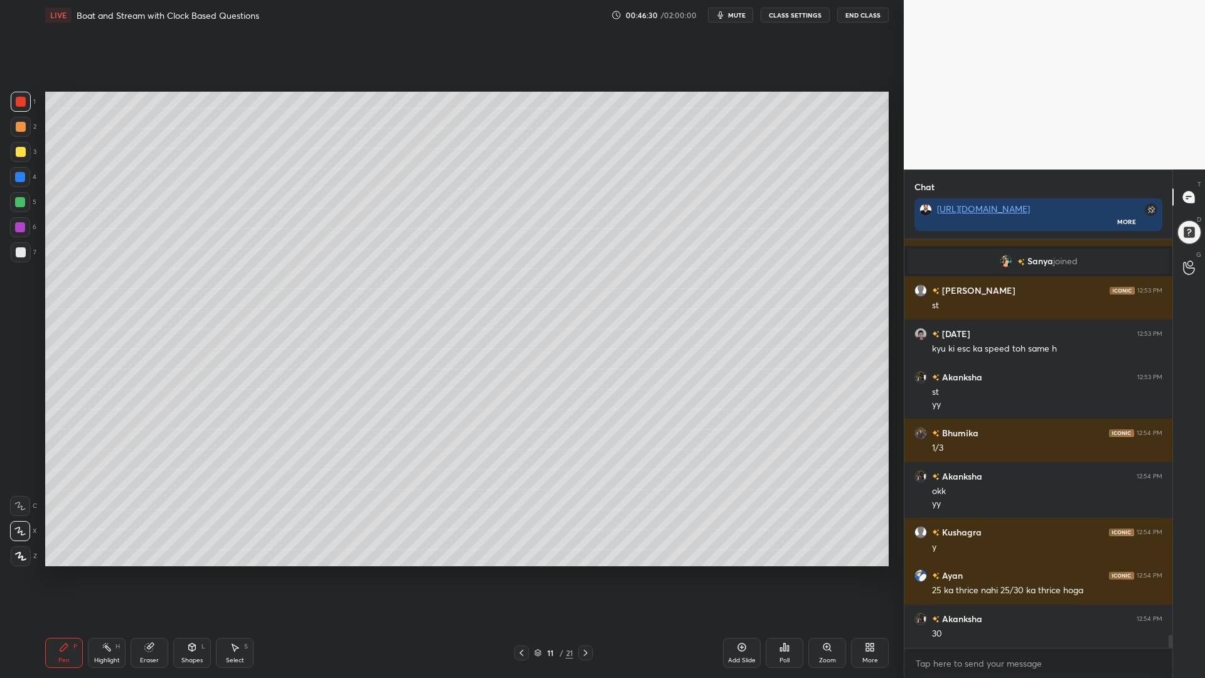
scroll to position [12031, 0]
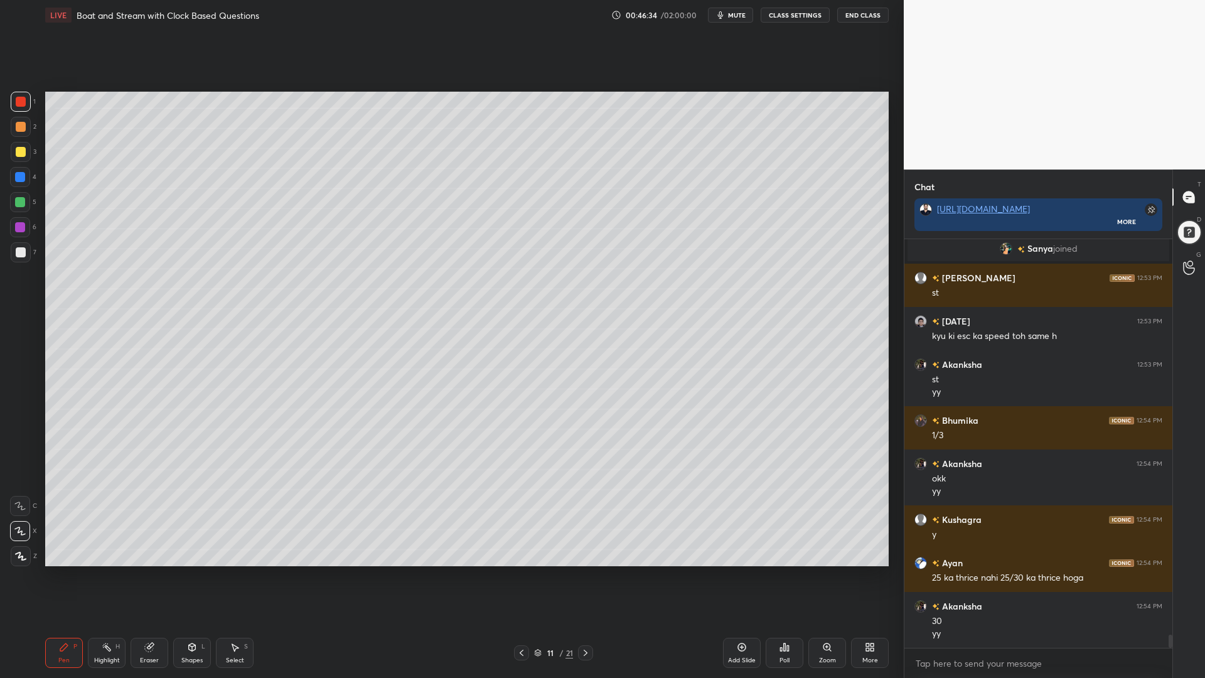
click at [19, 203] on div at bounding box center [20, 202] width 10 height 10
drag, startPoint x: 4, startPoint y: 219, endPoint x: 11, endPoint y: 217, distance: 6.6
click at [8, 220] on div "1 2 3 4 5 6 7 C X Z C X Z E E Erase all H H" at bounding box center [20, 329] width 40 height 474
click at [19, 184] on div at bounding box center [20, 177] width 20 height 20
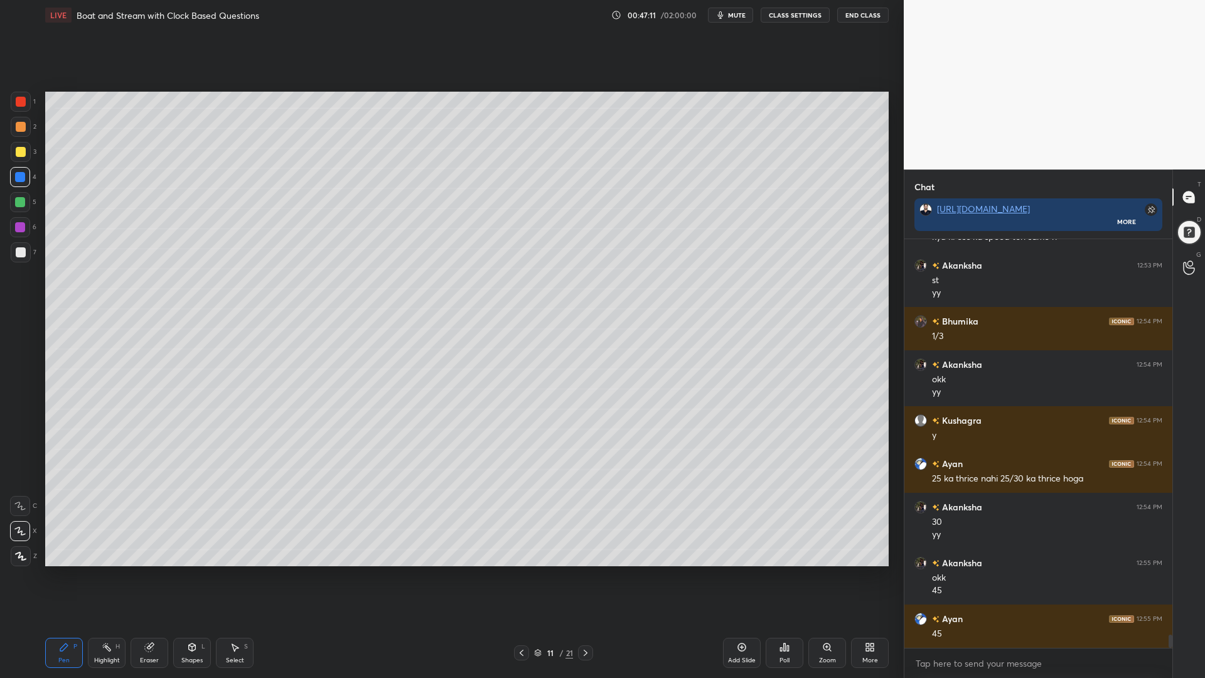
scroll to position [12173, 0]
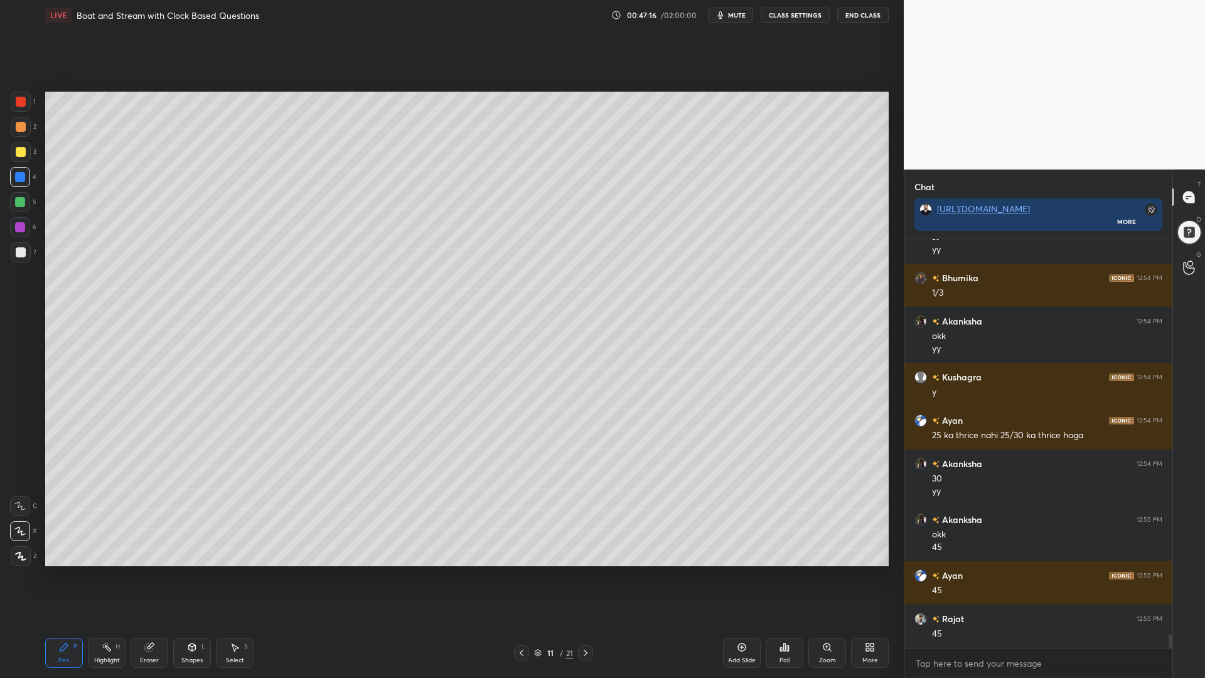
click at [21, 203] on div at bounding box center [20, 202] width 10 height 10
click at [520, 571] on icon at bounding box center [521, 653] width 10 height 10
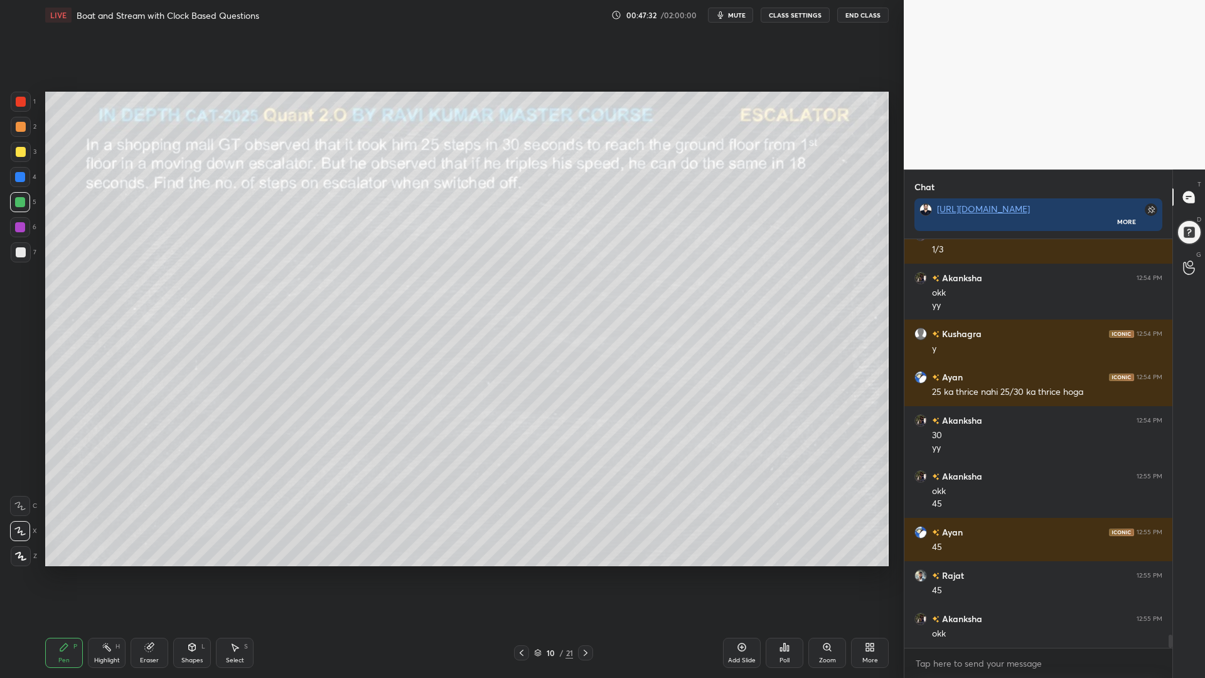
click at [587, 571] on icon at bounding box center [586, 653] width 10 height 10
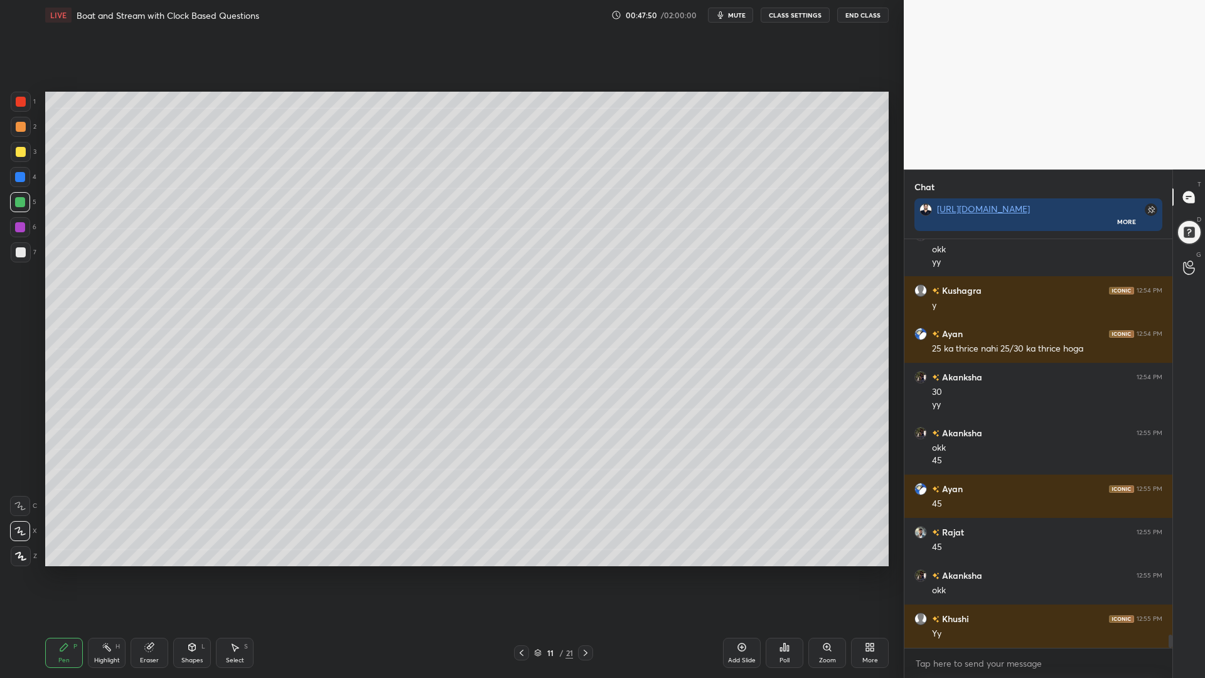
click at [525, 571] on icon at bounding box center [521, 653] width 10 height 10
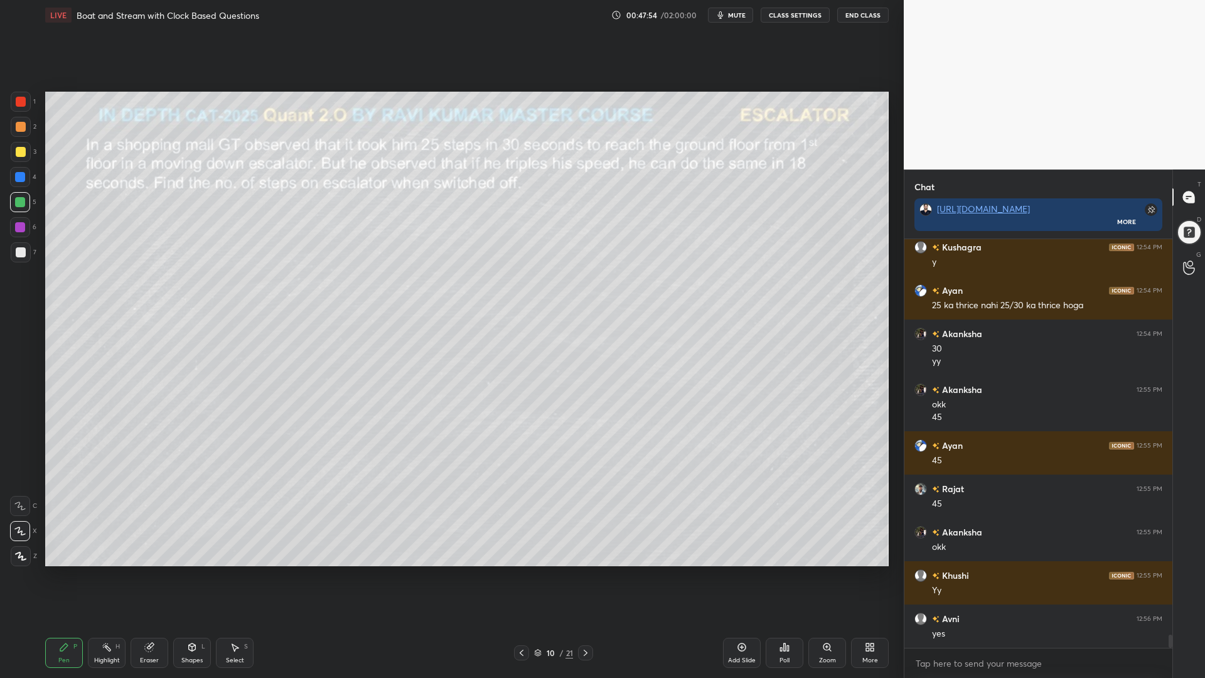
scroll to position [12346, 0]
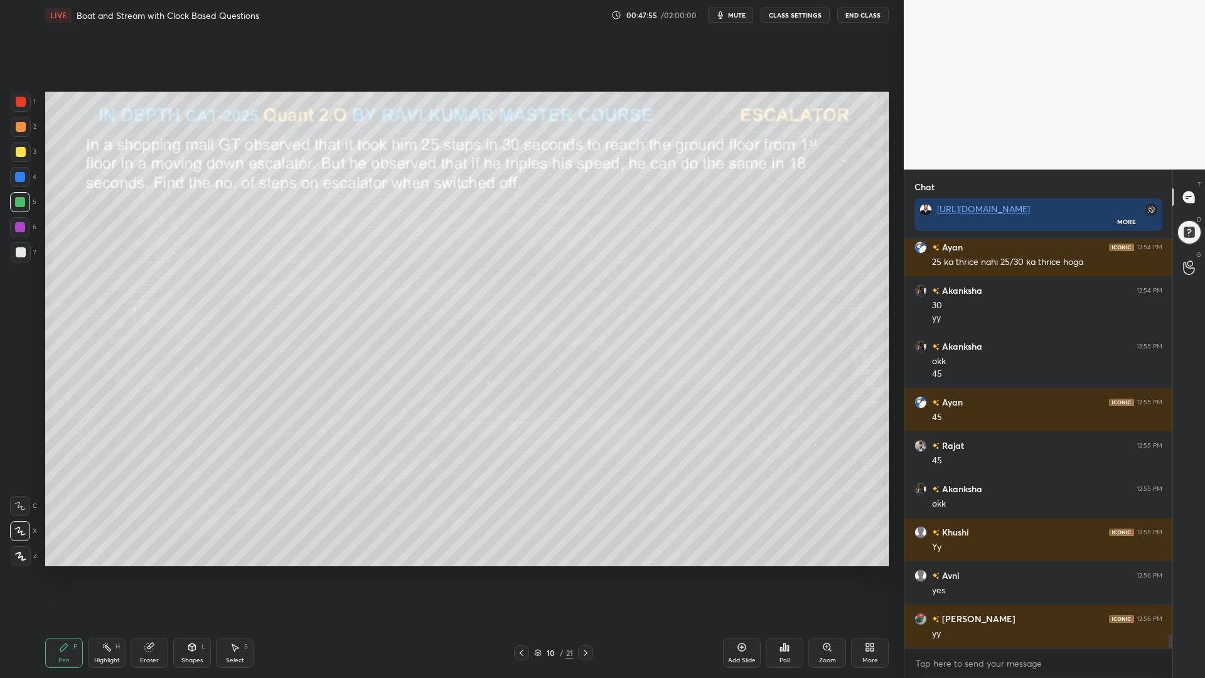
click at [584, 571] on icon at bounding box center [586, 653] width 10 height 10
click at [587, 571] on icon at bounding box center [586, 653] width 10 height 10
drag, startPoint x: 522, startPoint y: 654, endPoint x: 529, endPoint y: 651, distance: 7.9
click at [522, 571] on icon at bounding box center [521, 653] width 10 height 10
click at [737, 571] on icon at bounding box center [742, 647] width 10 height 10
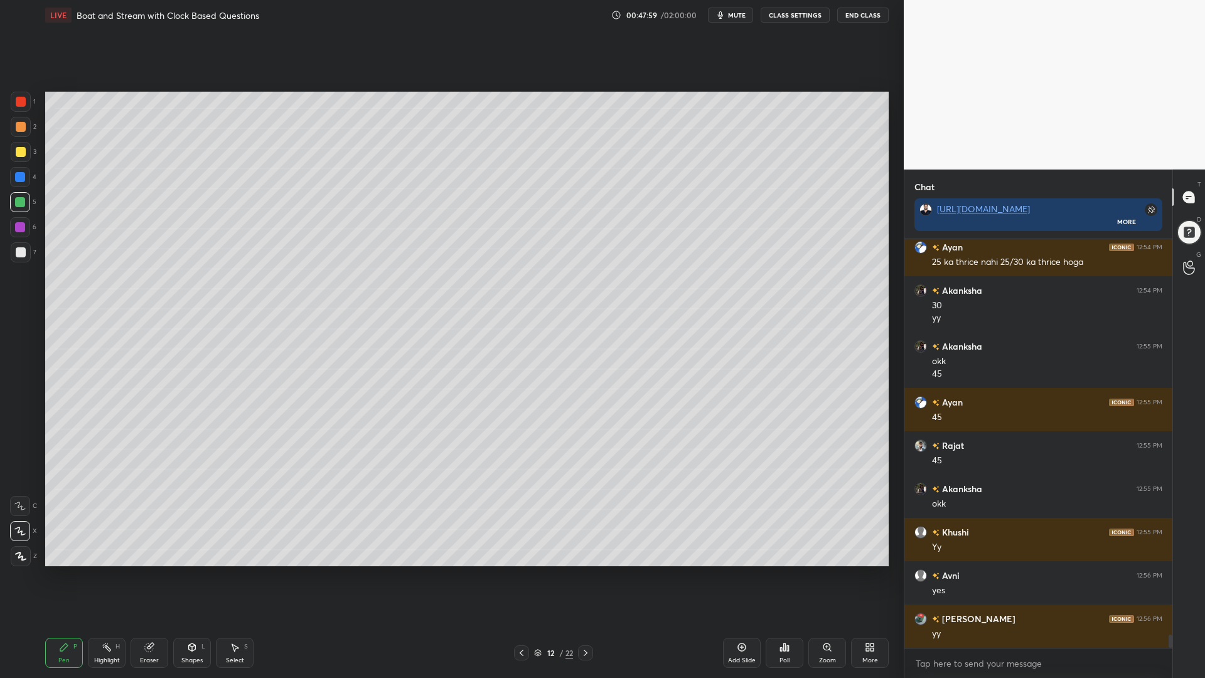
click at [195, 571] on icon at bounding box center [192, 647] width 10 height 10
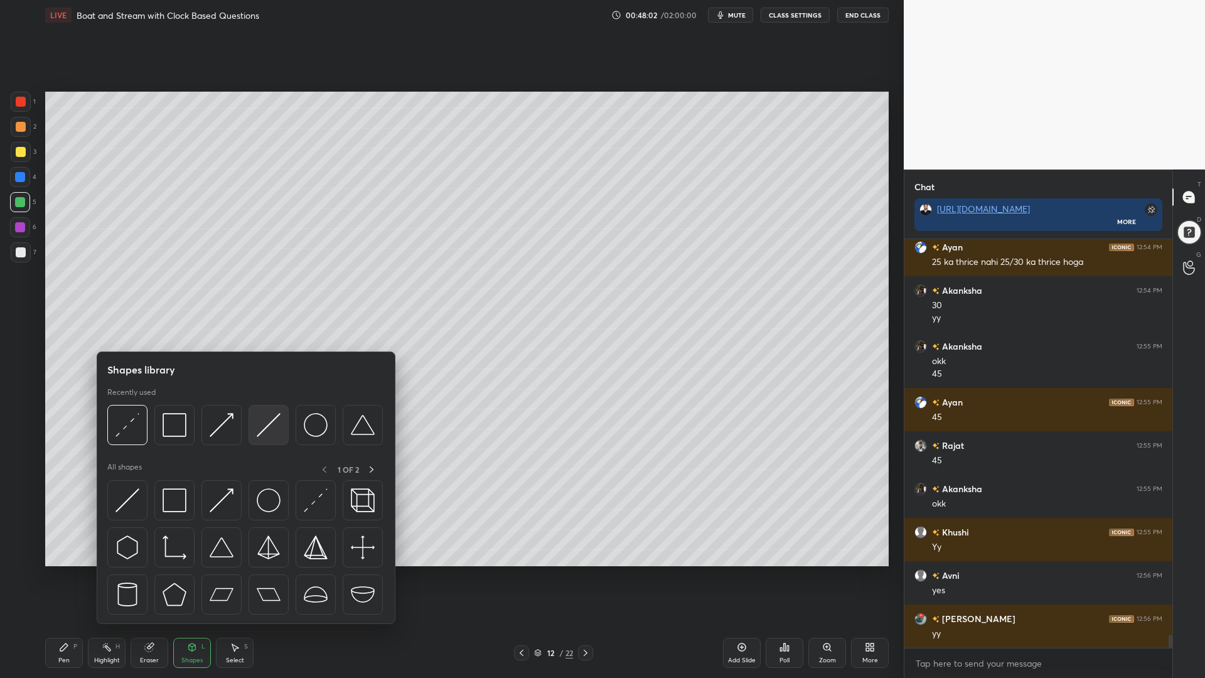
click at [267, 425] on img at bounding box center [269, 425] width 24 height 24
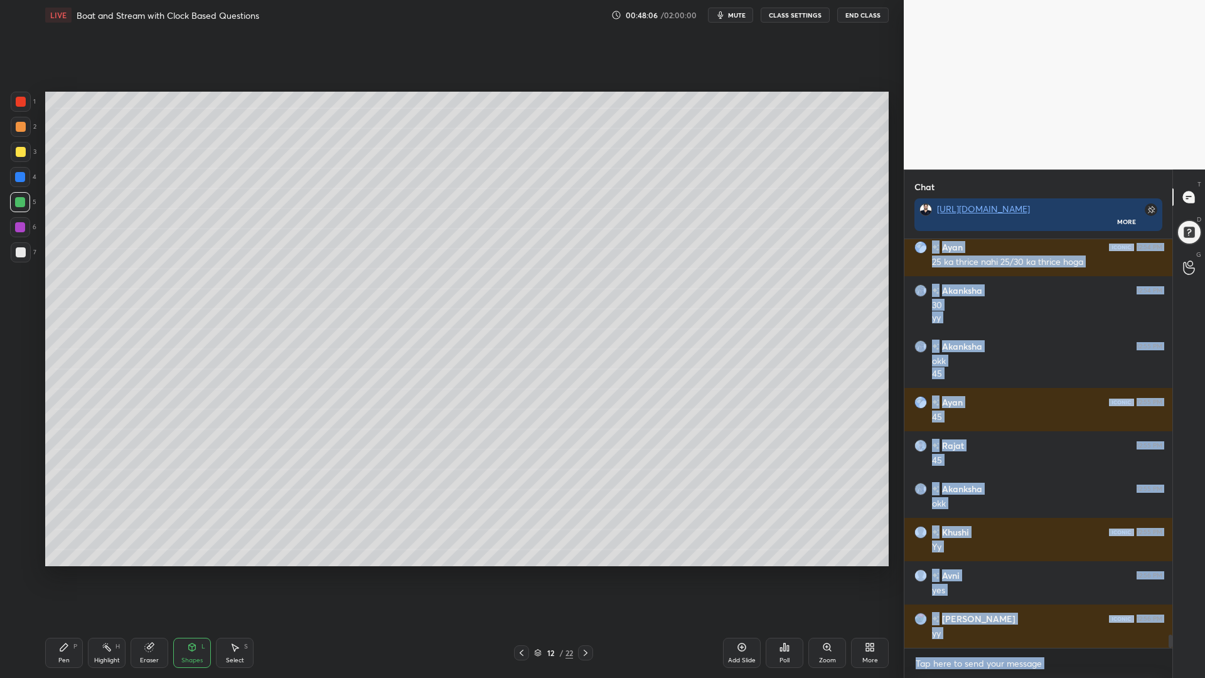
click at [147, 571] on div "Eraser" at bounding box center [150, 653] width 38 height 30
click at [18, 559] on span "Erase all" at bounding box center [20, 556] width 19 height 9
click at [21, 102] on div at bounding box center [21, 102] width 10 height 10
click at [1066, 571] on div "x" at bounding box center [1038, 662] width 268 height 29
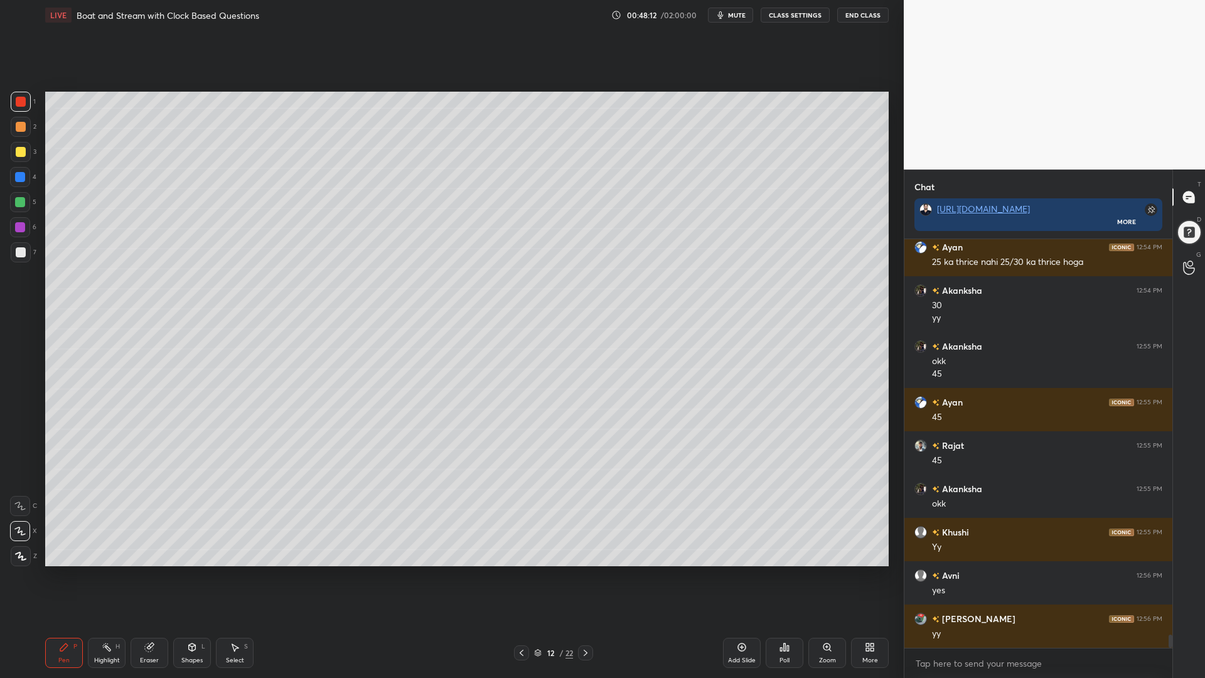
scroll to position [12390, 0]
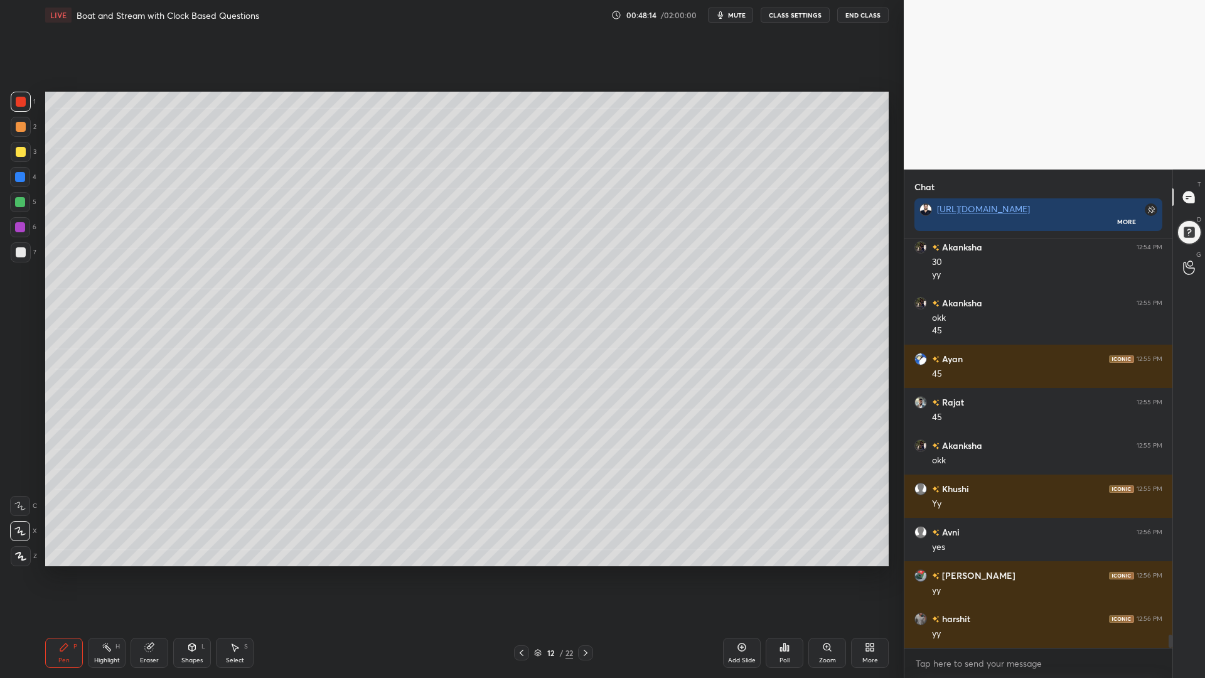
click at [184, 571] on div "Shapes L" at bounding box center [192, 653] width 38 height 30
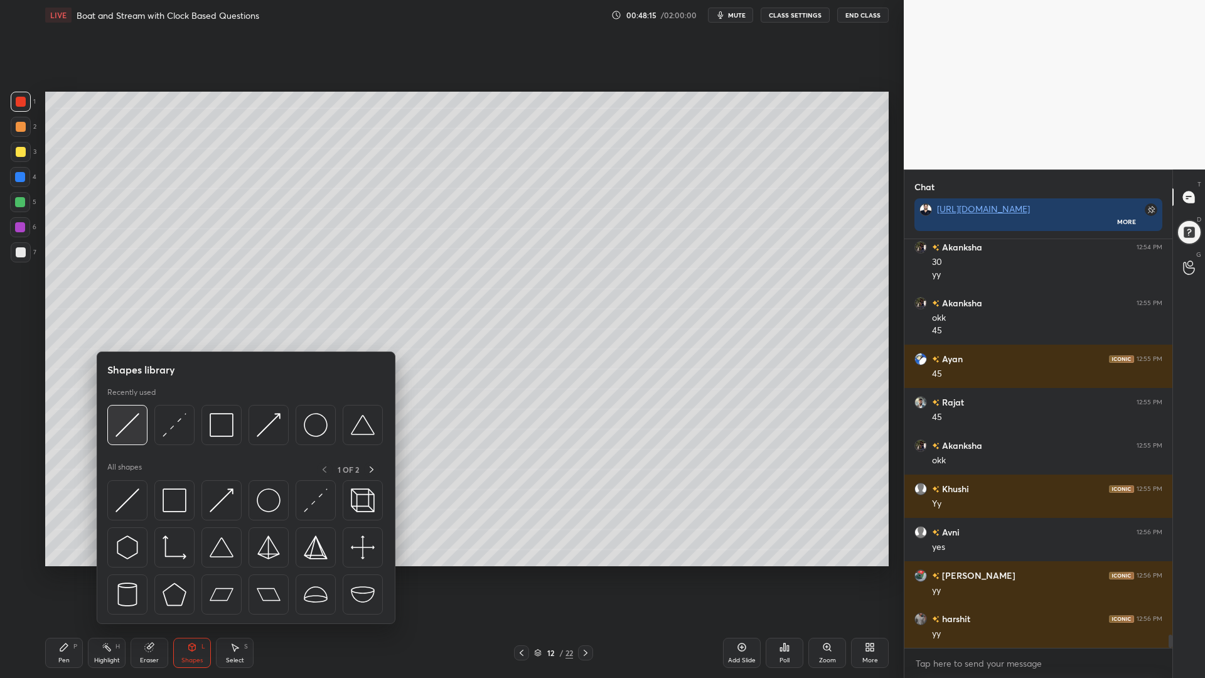
click at [126, 420] on img at bounding box center [127, 425] width 24 height 24
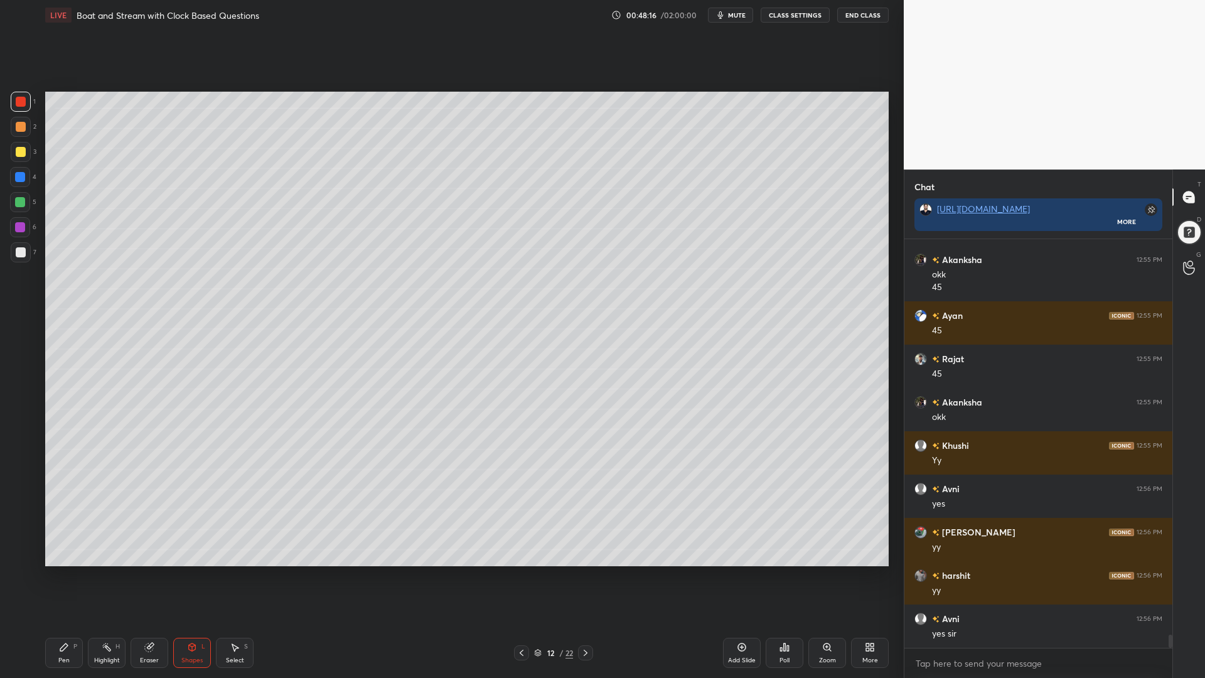
scroll to position [12476, 0]
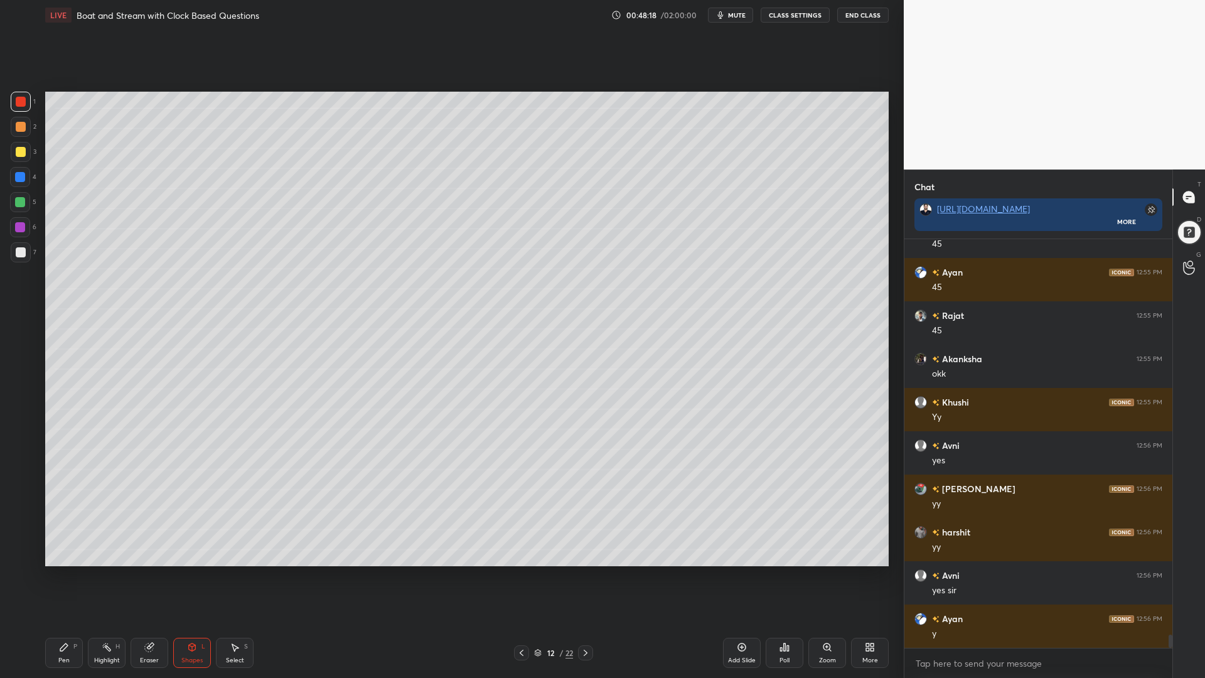
click at [67, 571] on icon at bounding box center [64, 647] width 8 height 8
click at [16, 201] on div at bounding box center [20, 202] width 10 height 10
click at [21, 126] on div at bounding box center [21, 127] width 10 height 10
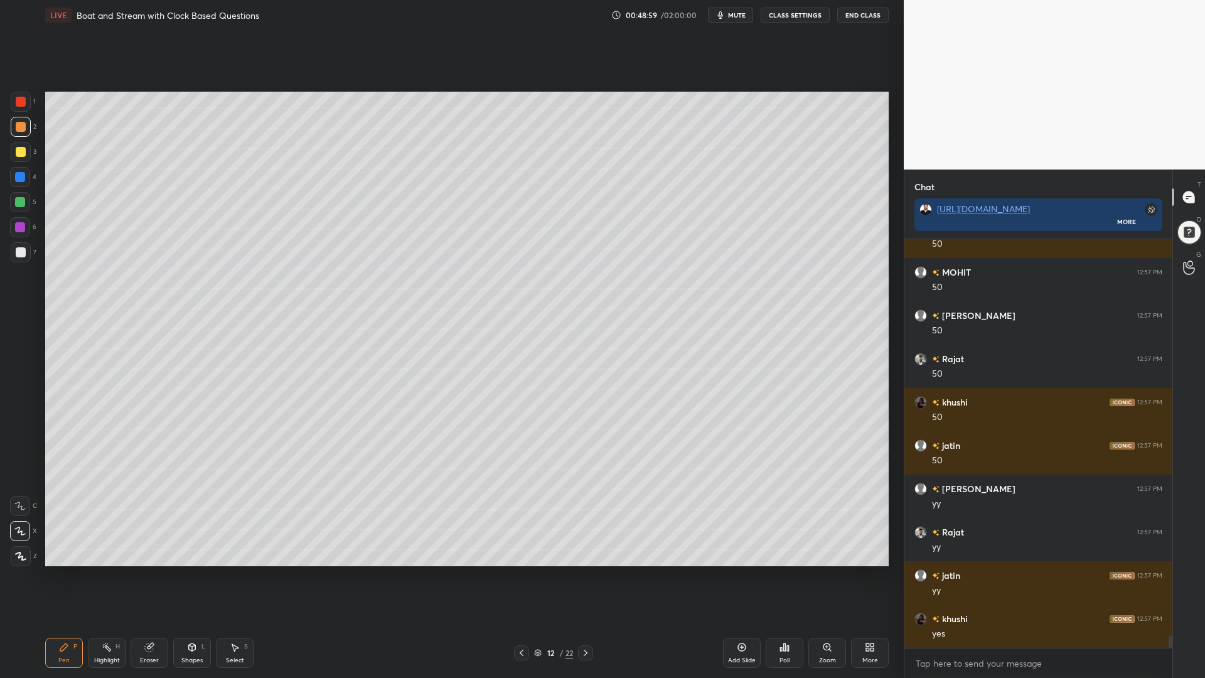
scroll to position [13039, 0]
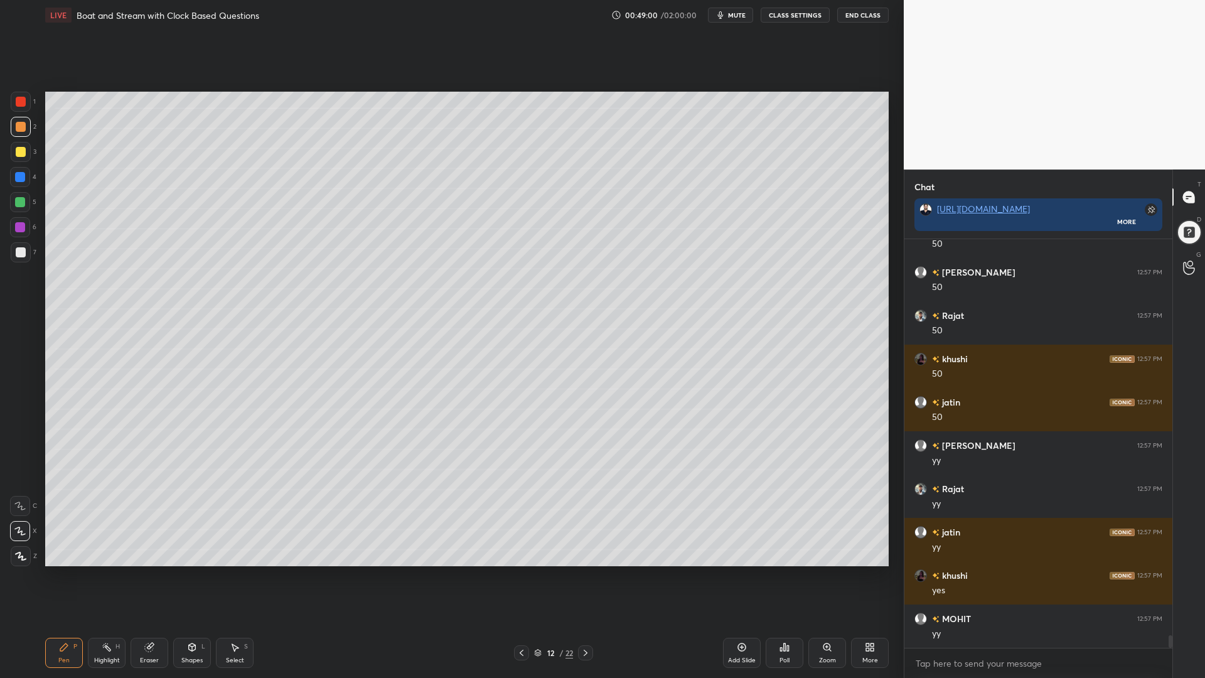
drag, startPoint x: 15, startPoint y: 205, endPoint x: 36, endPoint y: 208, distance: 21.0
click at [14, 205] on div at bounding box center [20, 202] width 20 height 20
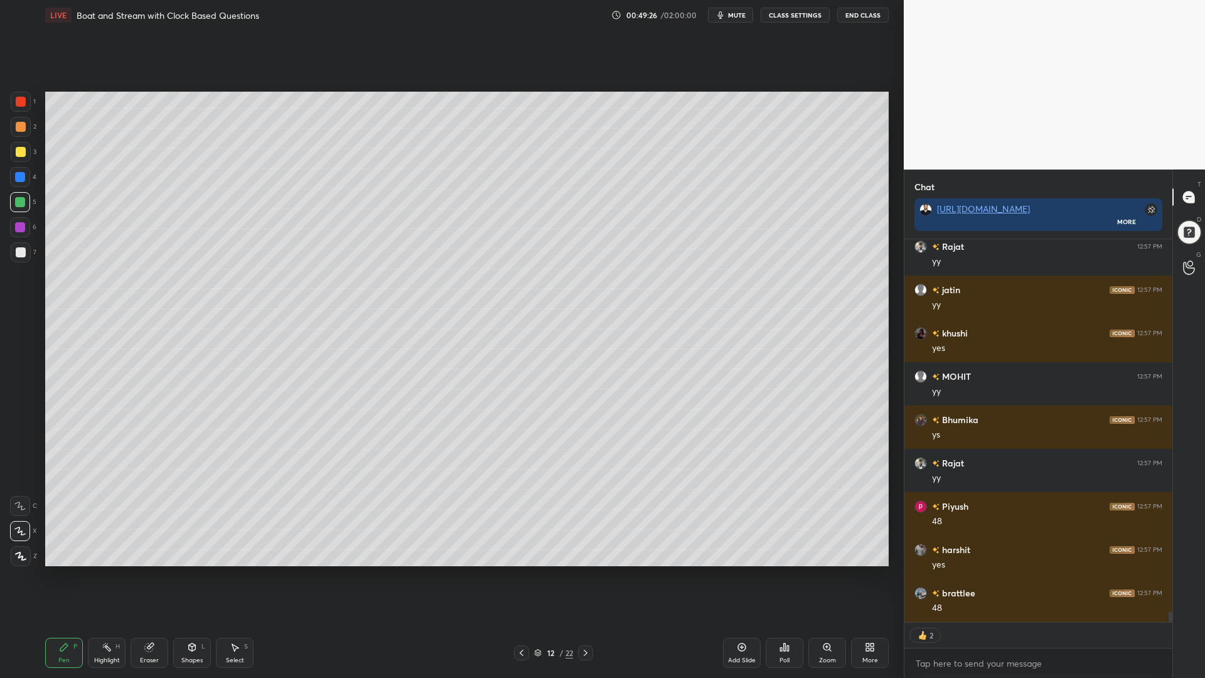
scroll to position [13325, 0]
click at [11, 178] on div at bounding box center [20, 177] width 20 height 20
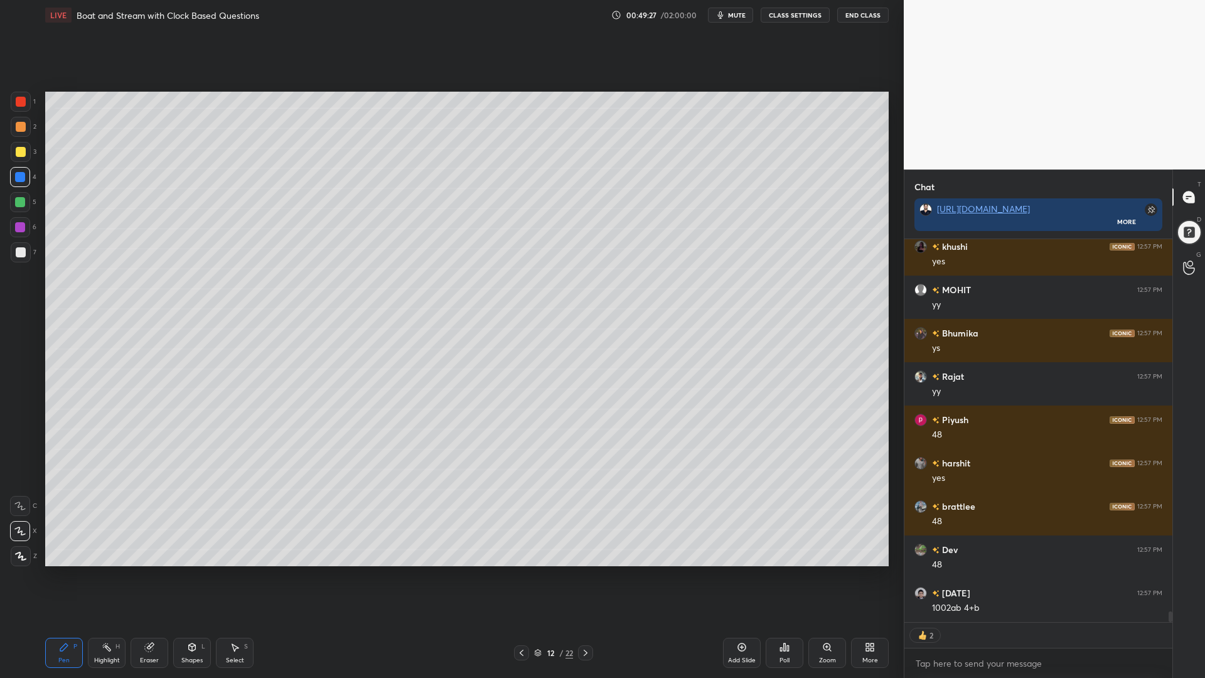
click at [13, 223] on div at bounding box center [20, 227] width 20 height 20
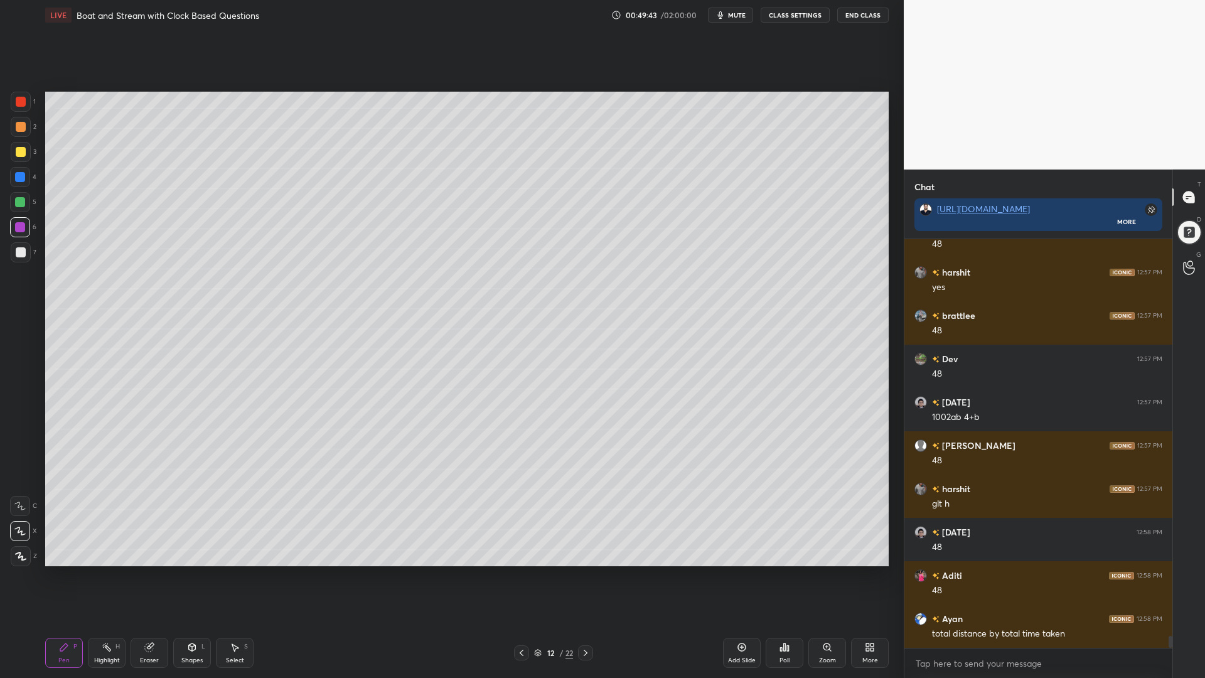
scroll to position [13645, 0]
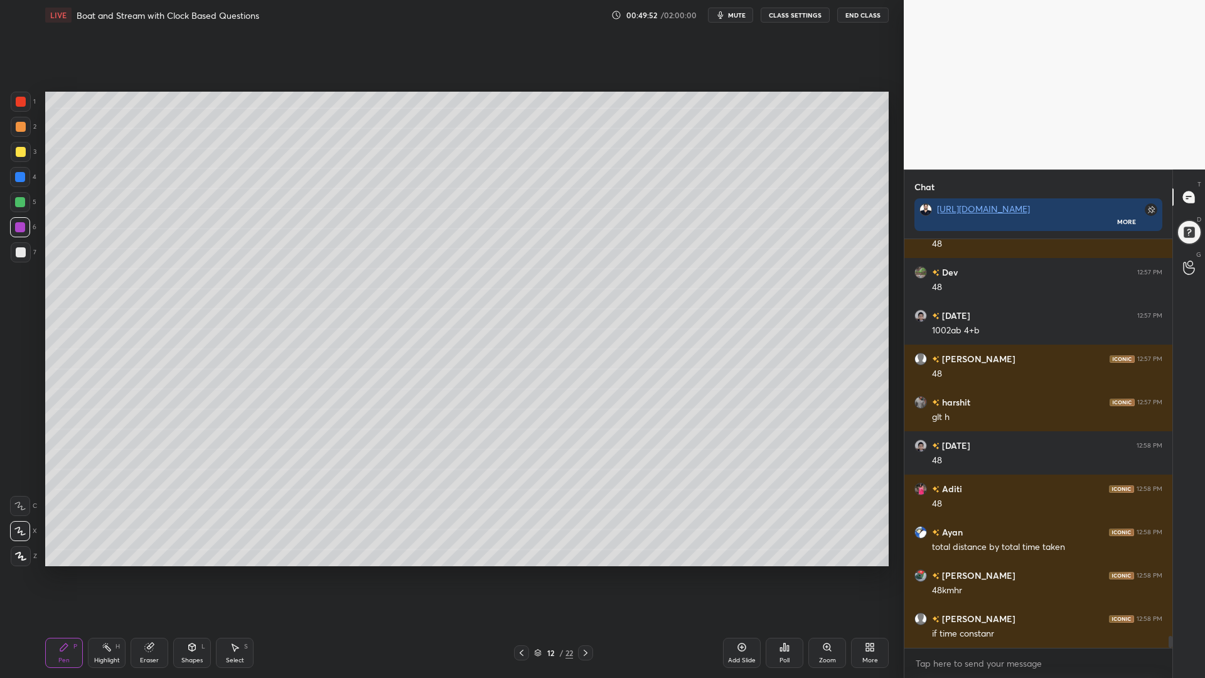
click at [19, 178] on div at bounding box center [20, 177] width 10 height 10
drag, startPoint x: 18, startPoint y: 127, endPoint x: 40, endPoint y: 139, distance: 24.1
click at [19, 129] on div at bounding box center [21, 127] width 10 height 10
click at [18, 203] on div at bounding box center [20, 202] width 10 height 10
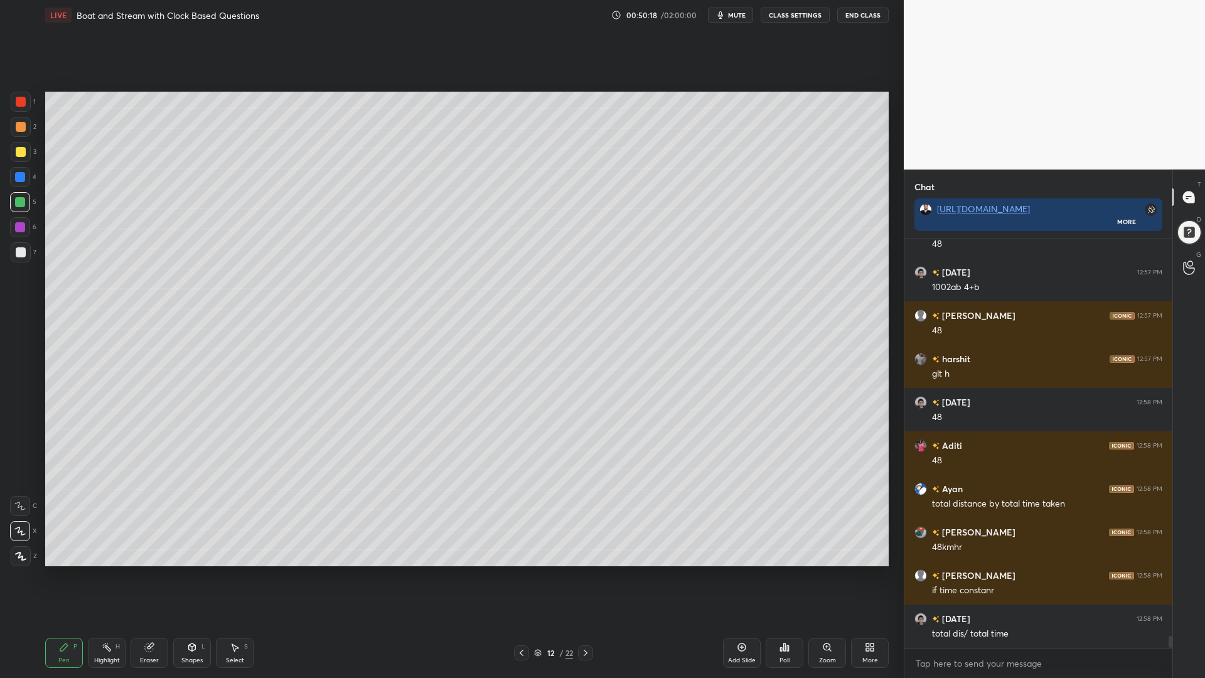
scroll to position [13732, 0]
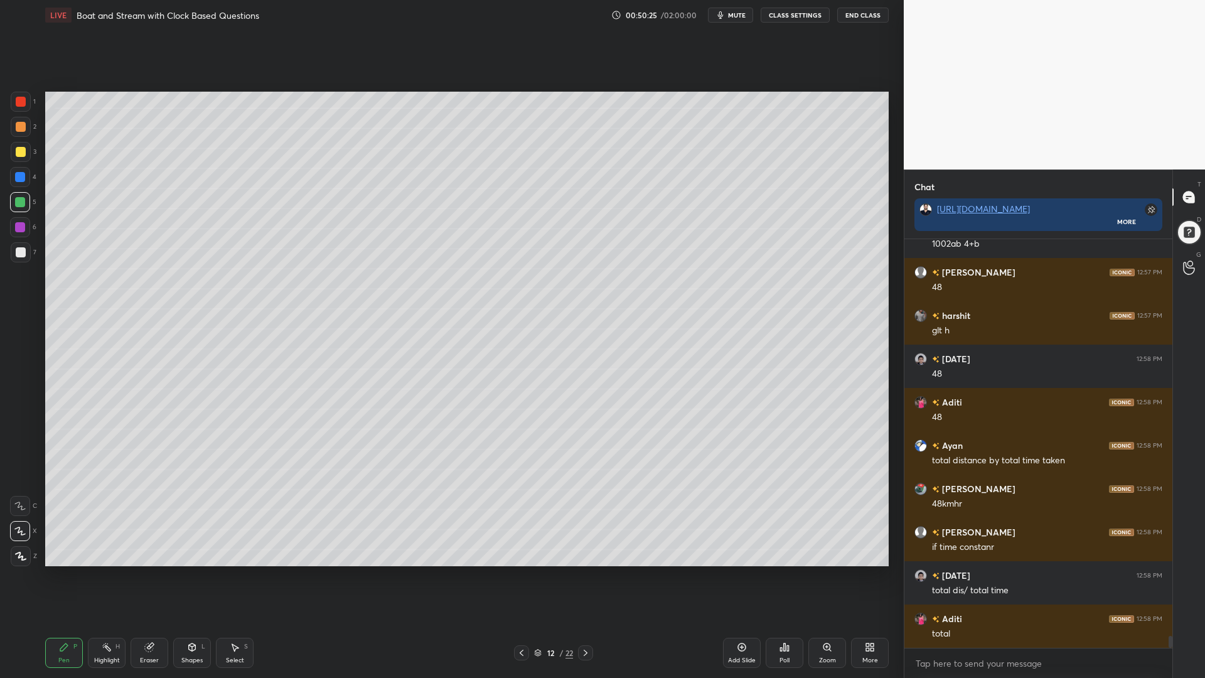
drag, startPoint x: 20, startPoint y: 178, endPoint x: 23, endPoint y: 171, distance: 8.2
click at [19, 178] on div at bounding box center [20, 177] width 10 height 10
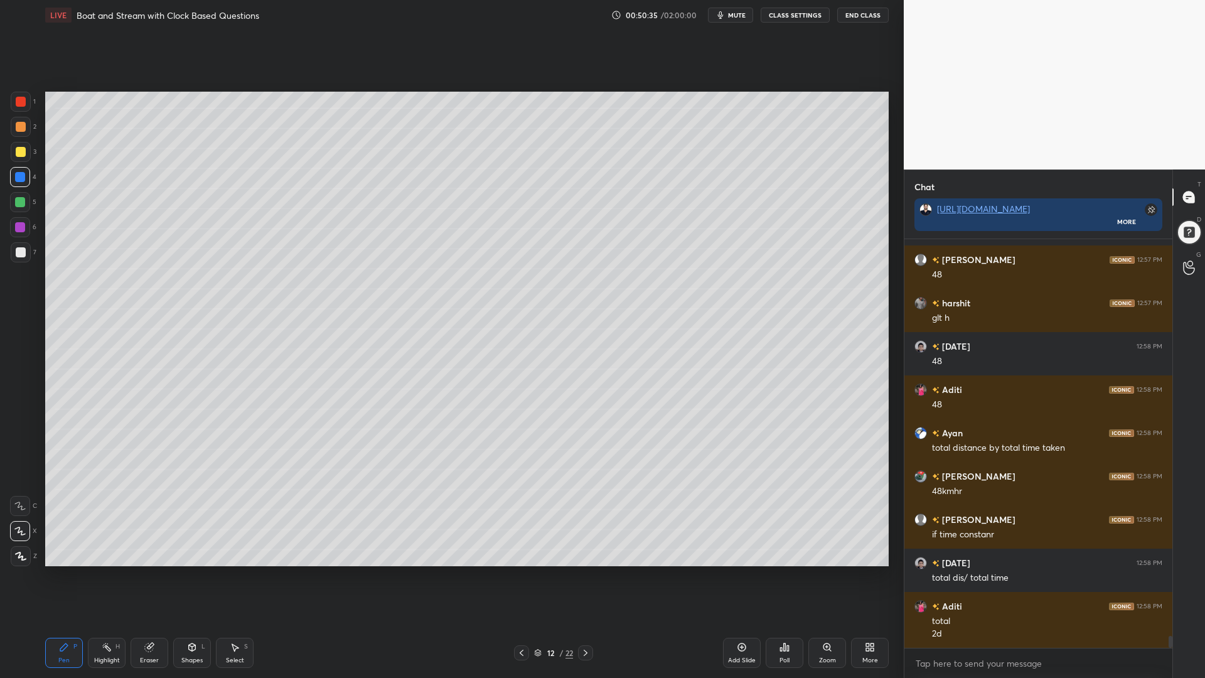
click at [20, 202] on div at bounding box center [20, 202] width 10 height 10
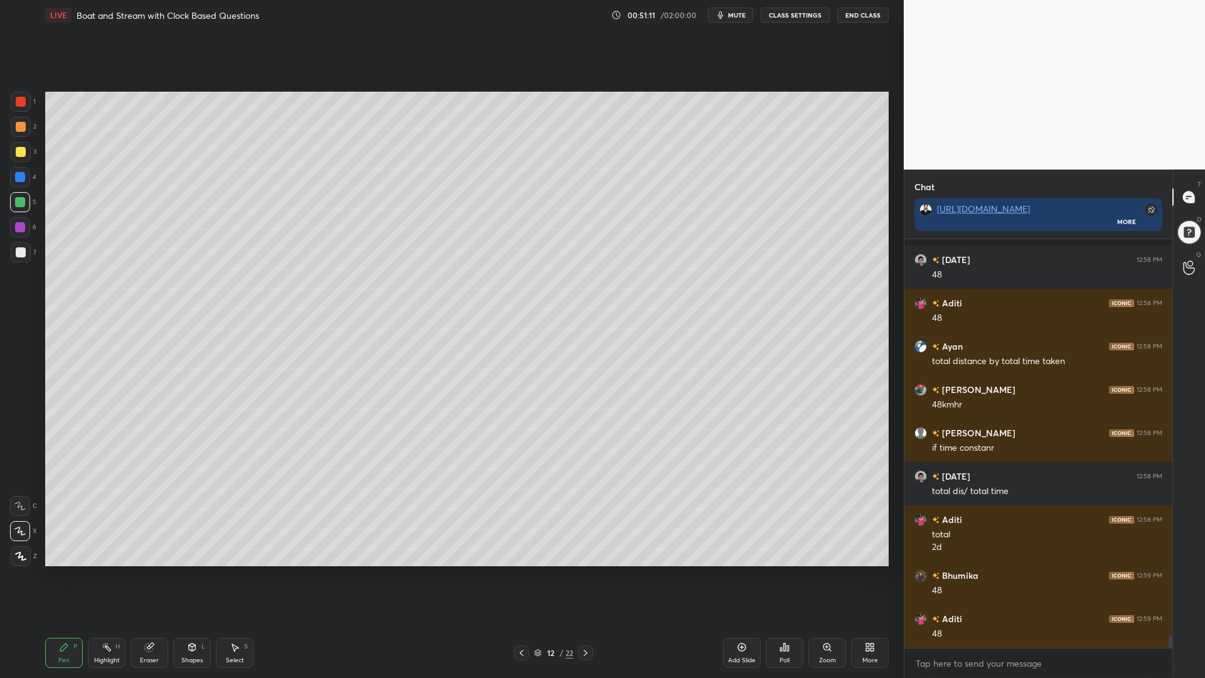
scroll to position [13885, 0]
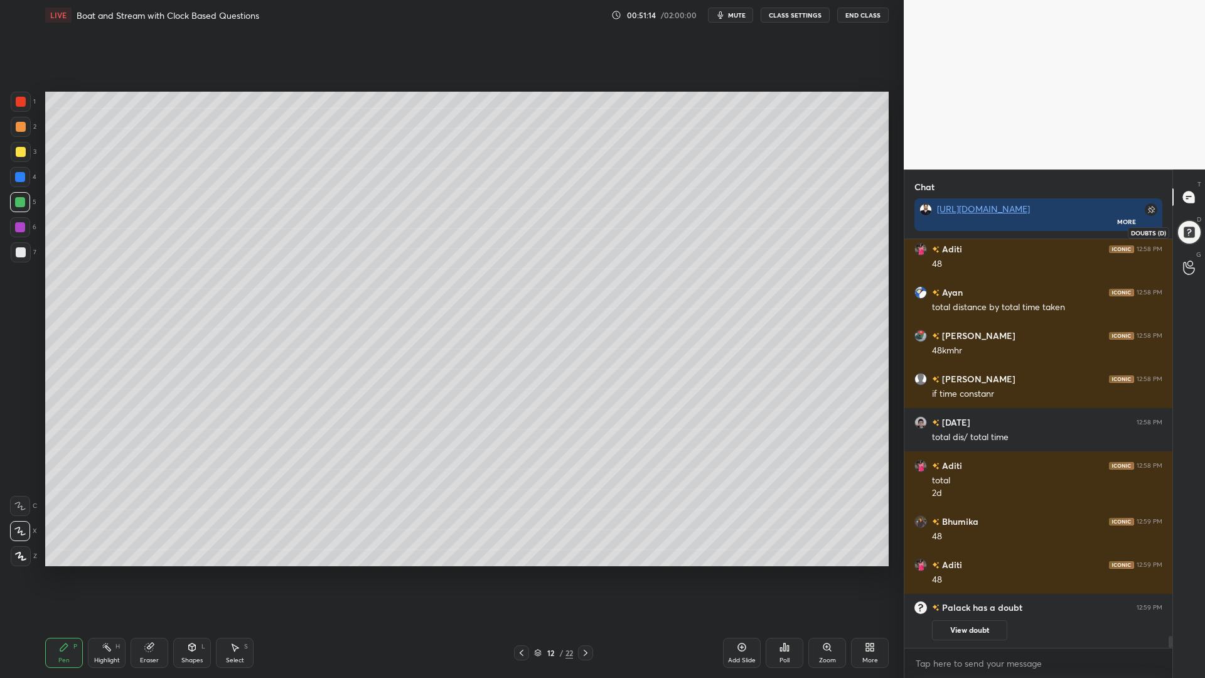
click at [1187, 233] on div at bounding box center [1189, 232] width 25 height 25
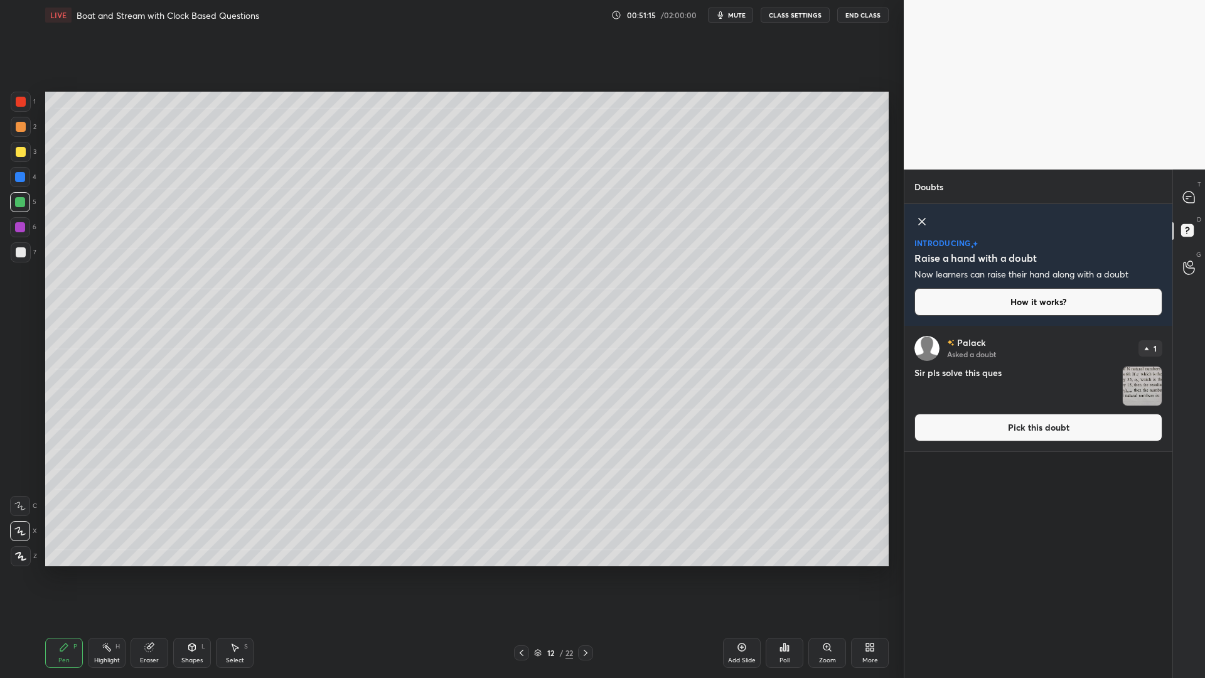
click at [1066, 428] on button "Pick this doubt" at bounding box center [1038, 428] width 248 height 28
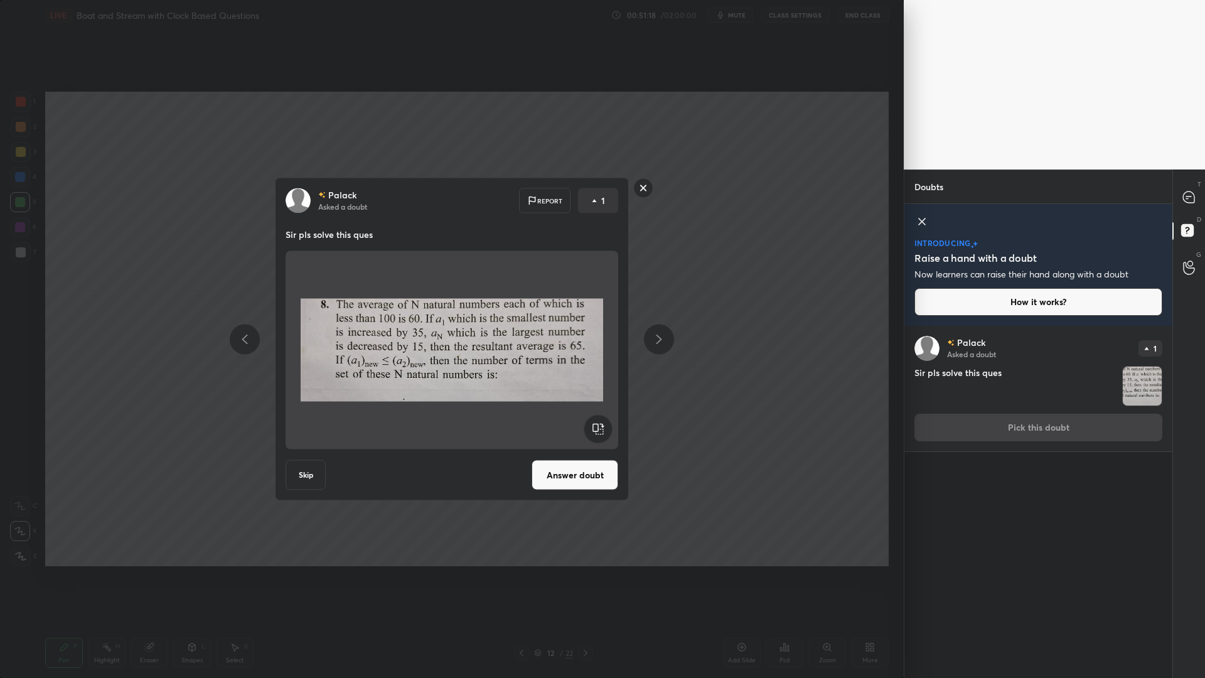
click at [640, 188] on rect at bounding box center [643, 187] width 19 height 19
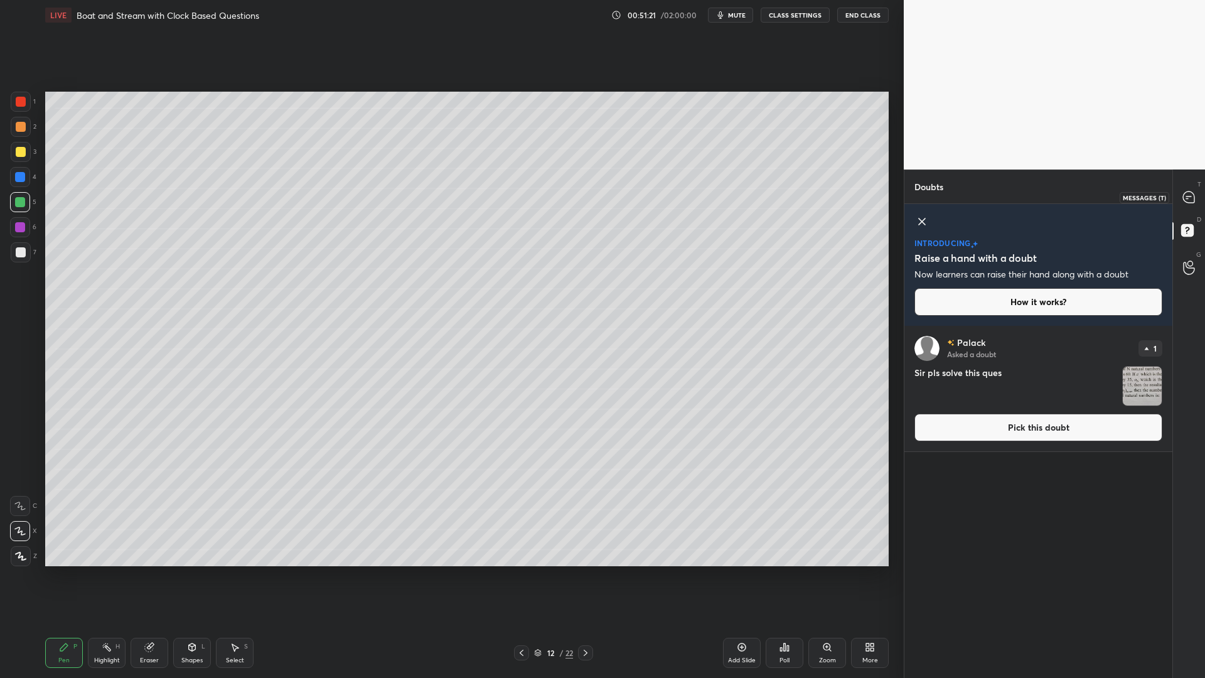
click at [1186, 199] on icon at bounding box center [1188, 197] width 13 height 13
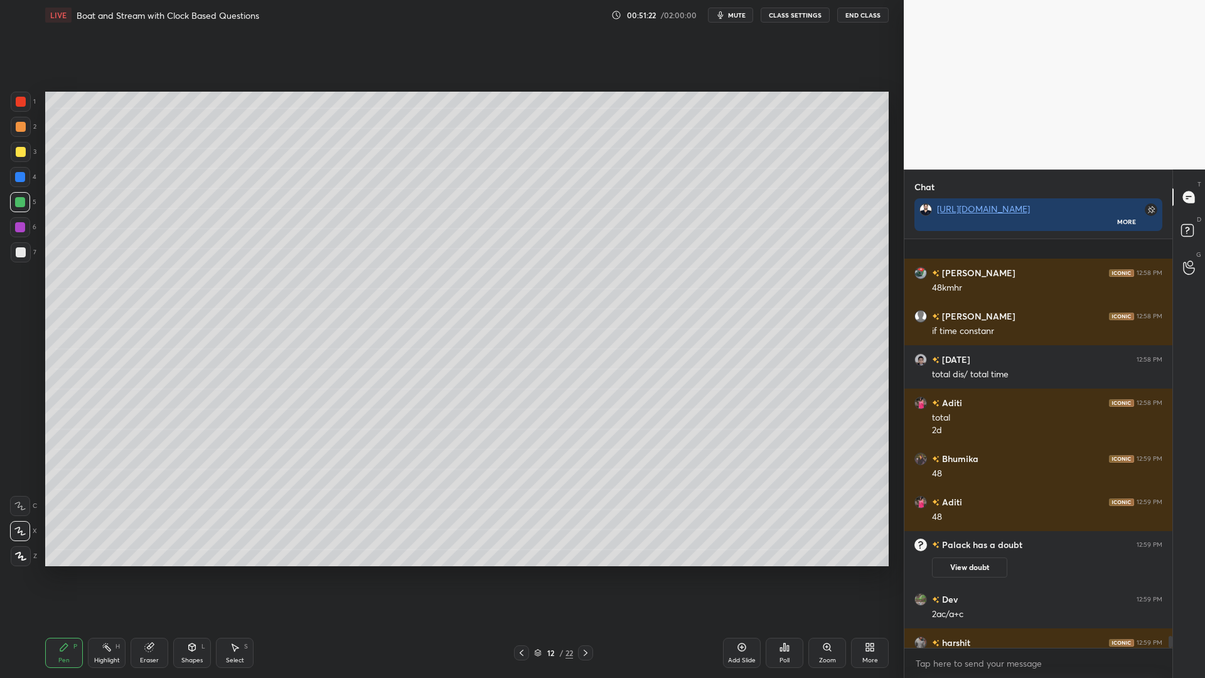
scroll to position [13630, 0]
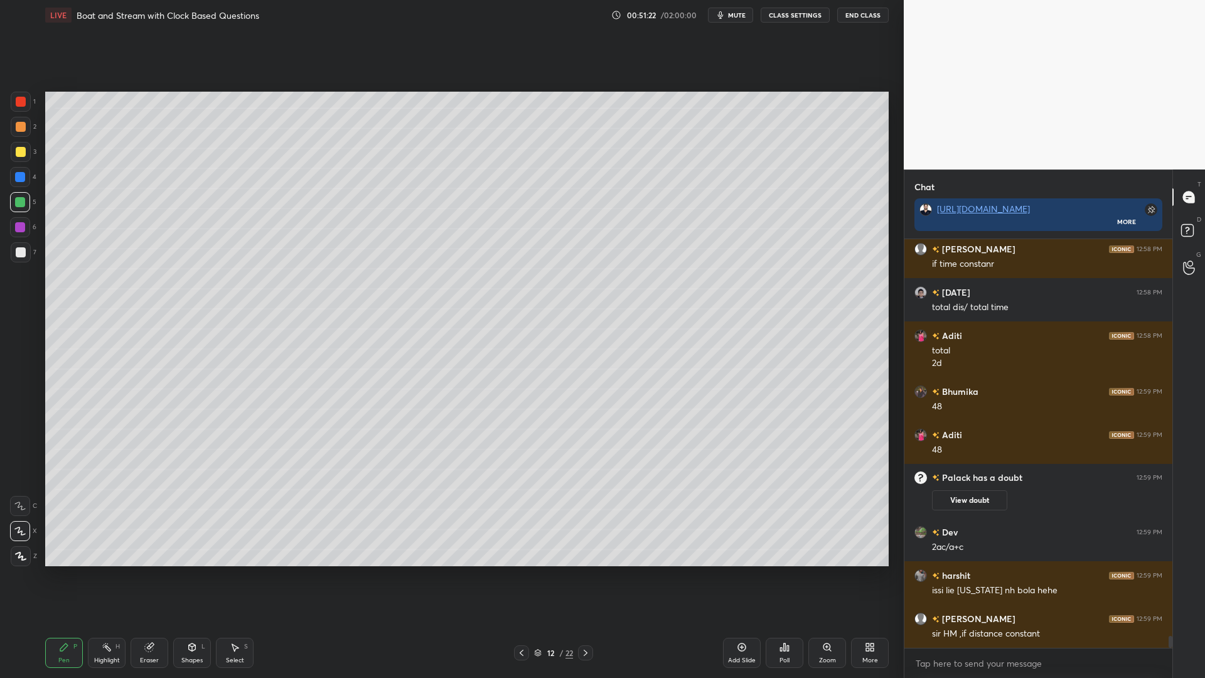
drag, startPoint x: 1169, startPoint y: 637, endPoint x: 1169, endPoint y: 664, distance: 27.0
click at [1169, 571] on div "[PERSON_NAME] 12:58 PM 48kmhr [PERSON_NAME] 12:58 PM if time constanr [DATE] 12…" at bounding box center [1038, 458] width 268 height 439
click at [23, 179] on div at bounding box center [20, 177] width 10 height 10
click at [21, 107] on div at bounding box center [21, 102] width 20 height 20
click at [519, 571] on icon at bounding box center [521, 653] width 10 height 10
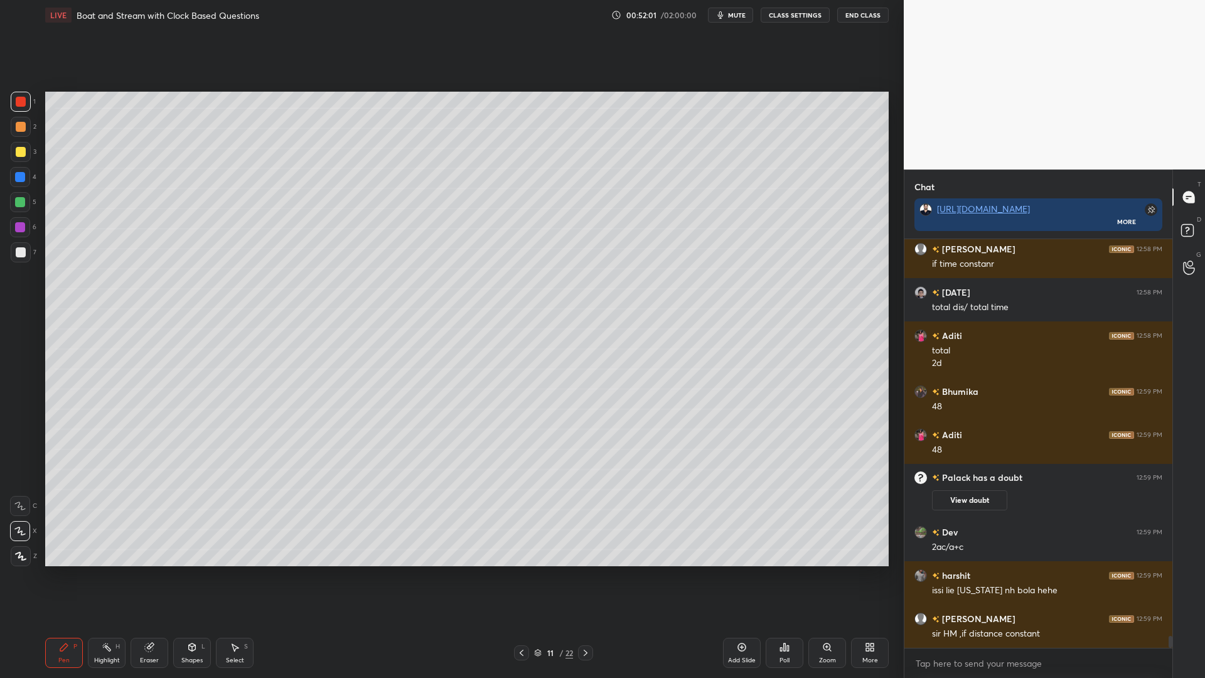
click at [524, 571] on div at bounding box center [521, 652] width 15 height 15
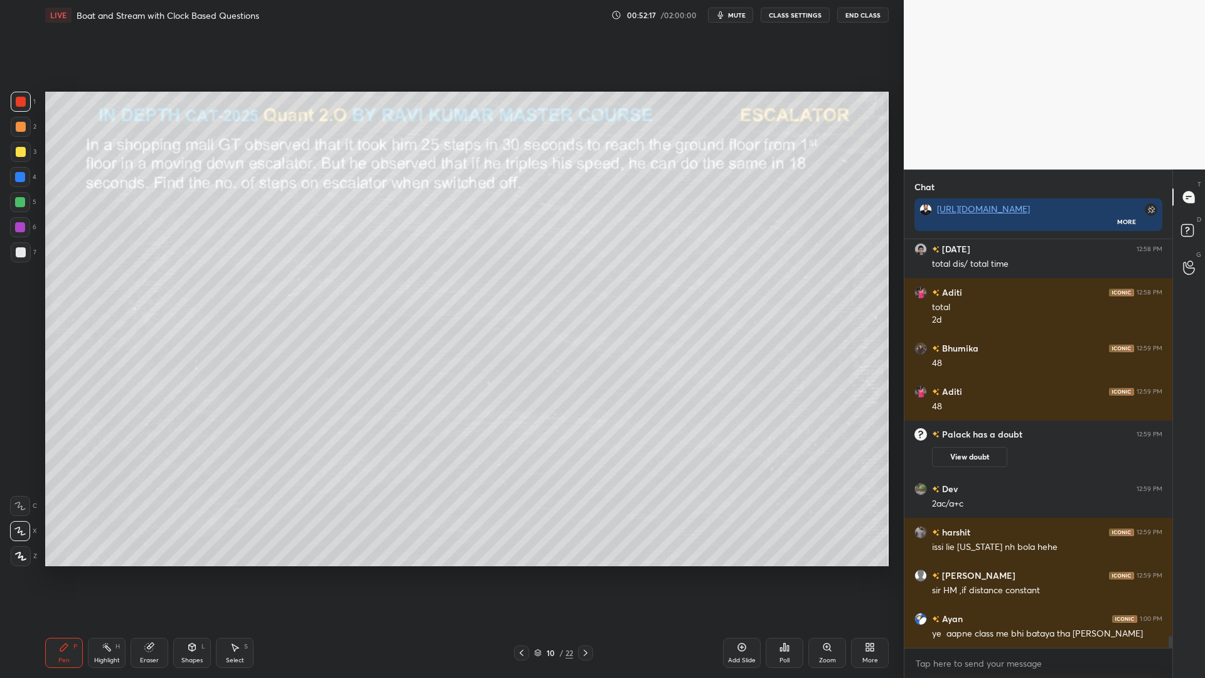
scroll to position [13716, 0]
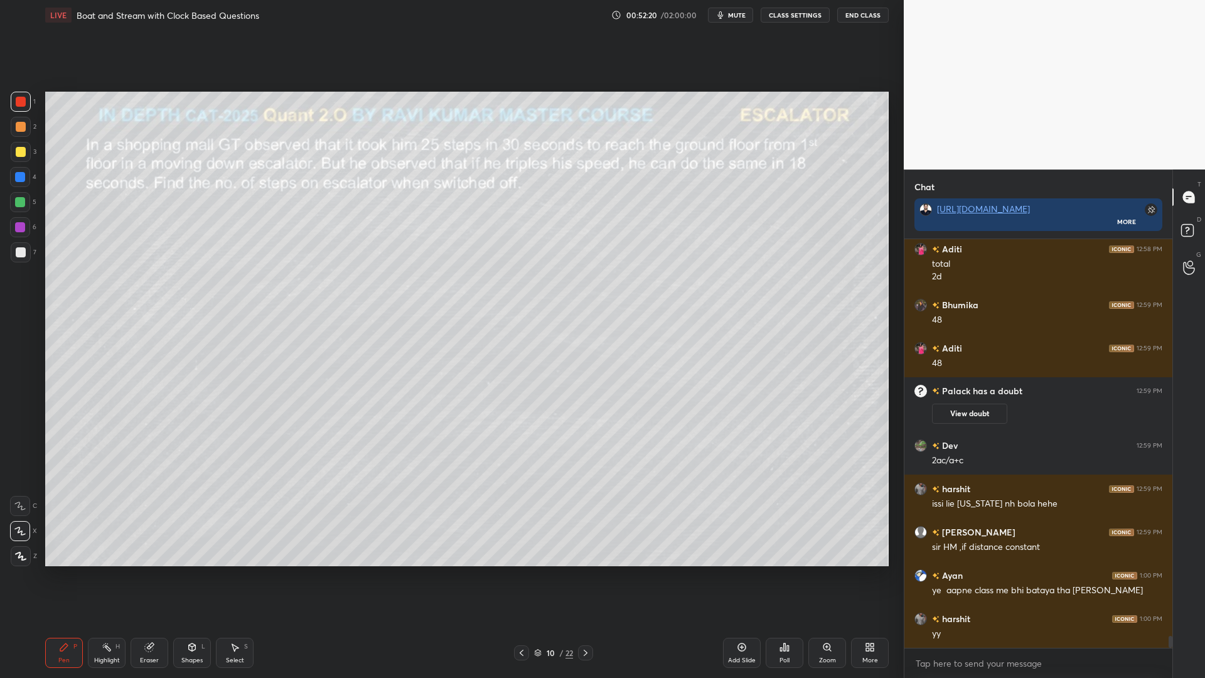
click at [586, 571] on icon at bounding box center [586, 653] width 4 height 6
click at [582, 571] on icon at bounding box center [586, 653] width 10 height 10
click at [59, 571] on icon at bounding box center [64, 647] width 10 height 10
click at [18, 150] on div at bounding box center [21, 152] width 10 height 10
click at [20, 128] on div at bounding box center [21, 127] width 10 height 10
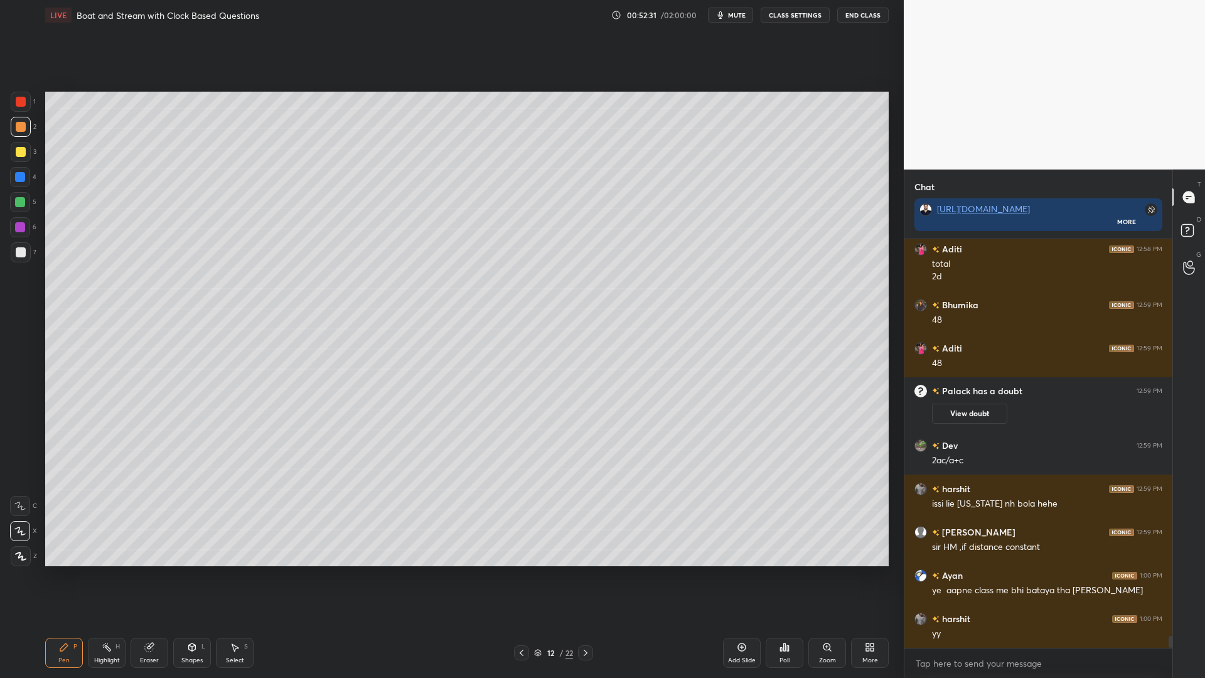
click at [16, 180] on div at bounding box center [20, 177] width 10 height 10
click at [17, 201] on div at bounding box center [20, 202] width 10 height 10
click at [17, 254] on div at bounding box center [21, 252] width 10 height 10
click at [584, 571] on div at bounding box center [585, 652] width 15 height 15
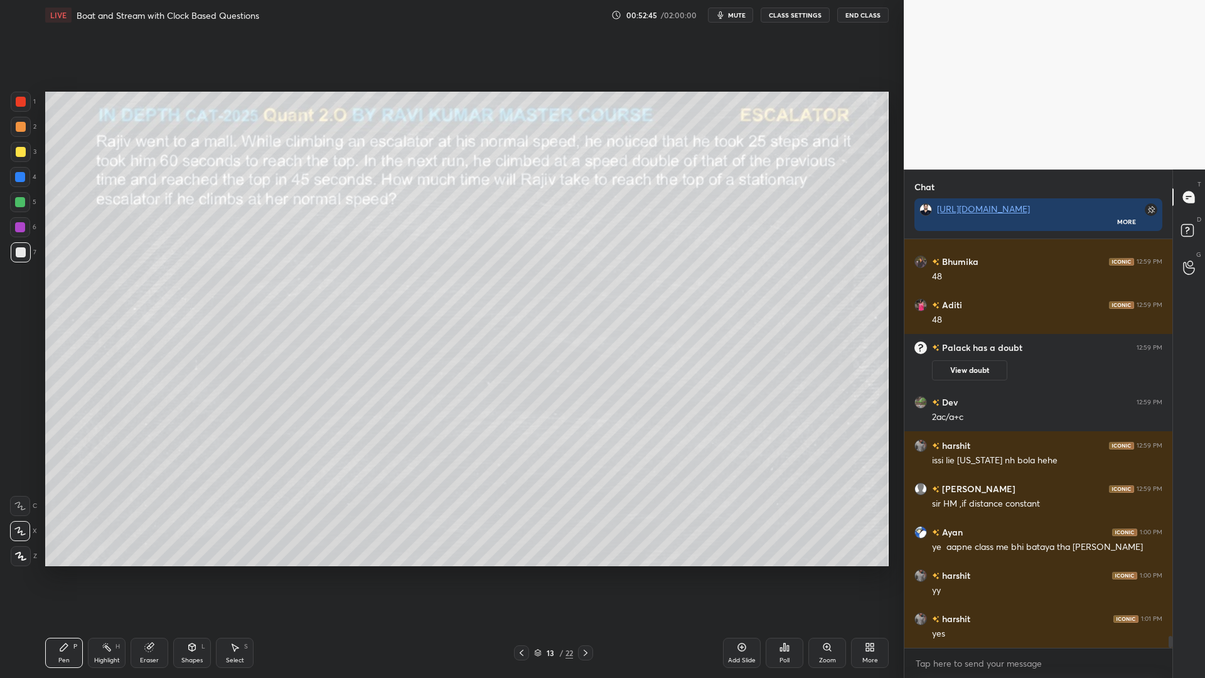
click at [19, 100] on div at bounding box center [21, 102] width 10 height 10
click at [19, 550] on div at bounding box center [21, 556] width 20 height 20
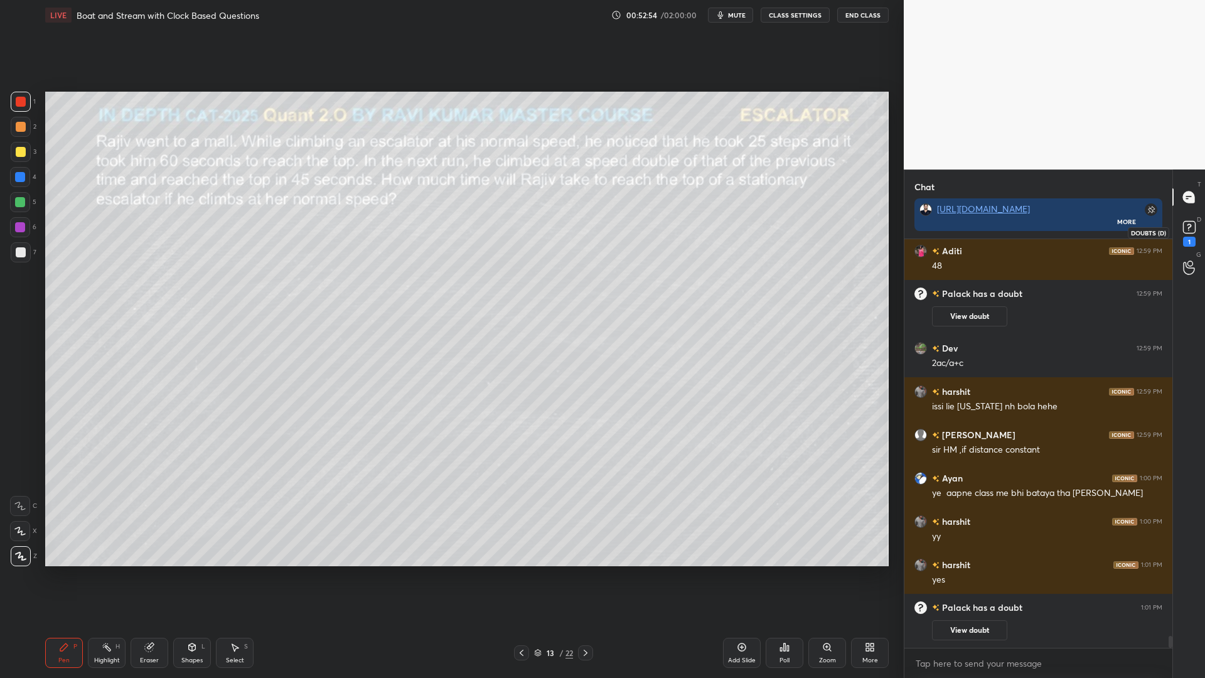
click at [1193, 230] on rect at bounding box center [1189, 228] width 12 height 12
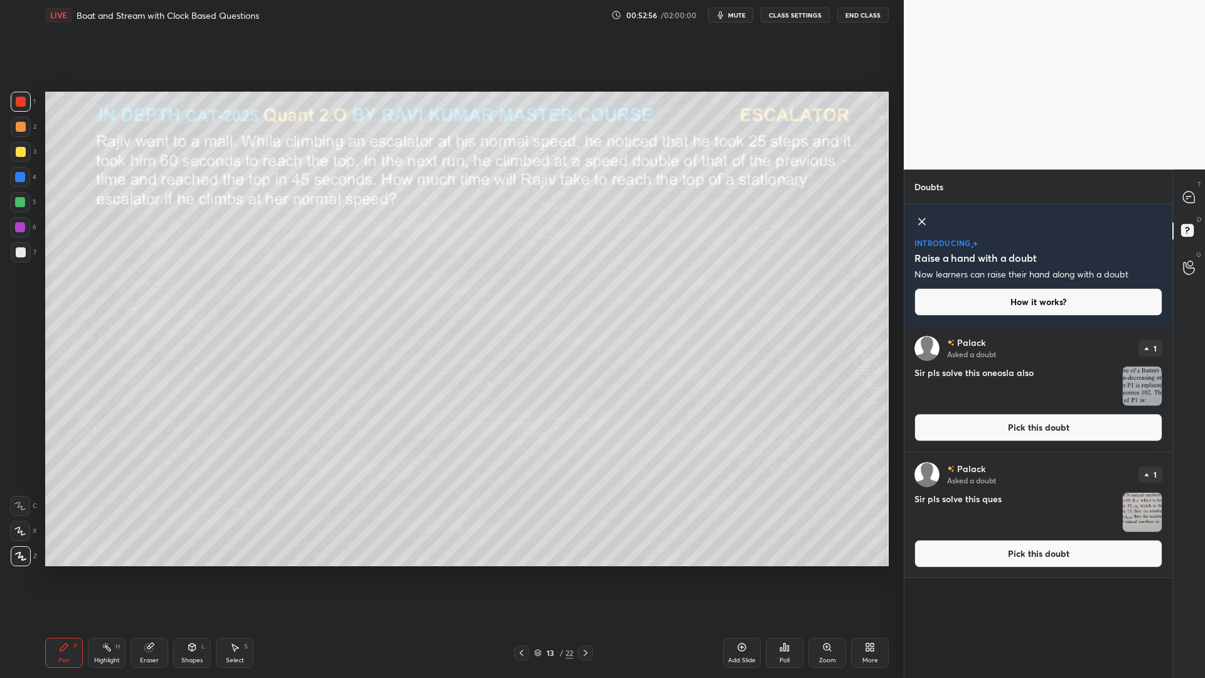
click at [522, 571] on icon at bounding box center [522, 653] width 4 height 6
click at [1069, 427] on button "Pick this doubt" at bounding box center [1038, 428] width 248 height 28
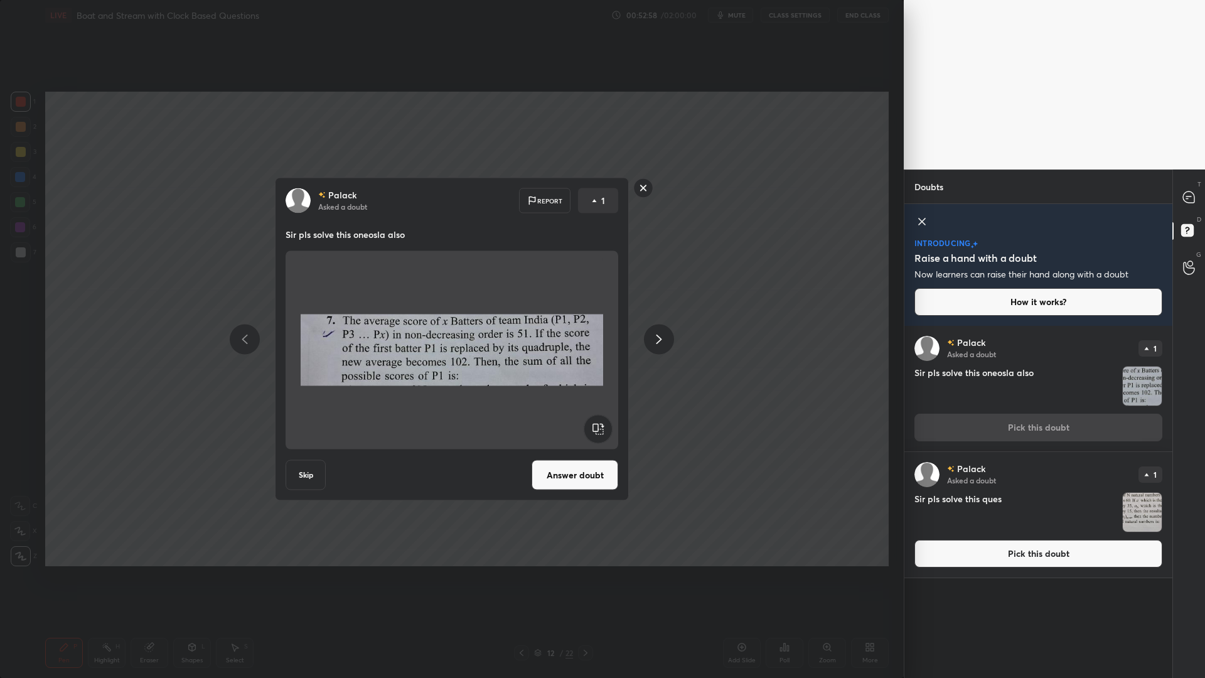
click at [562, 473] on button "Answer doubt" at bounding box center [575, 475] width 87 height 30
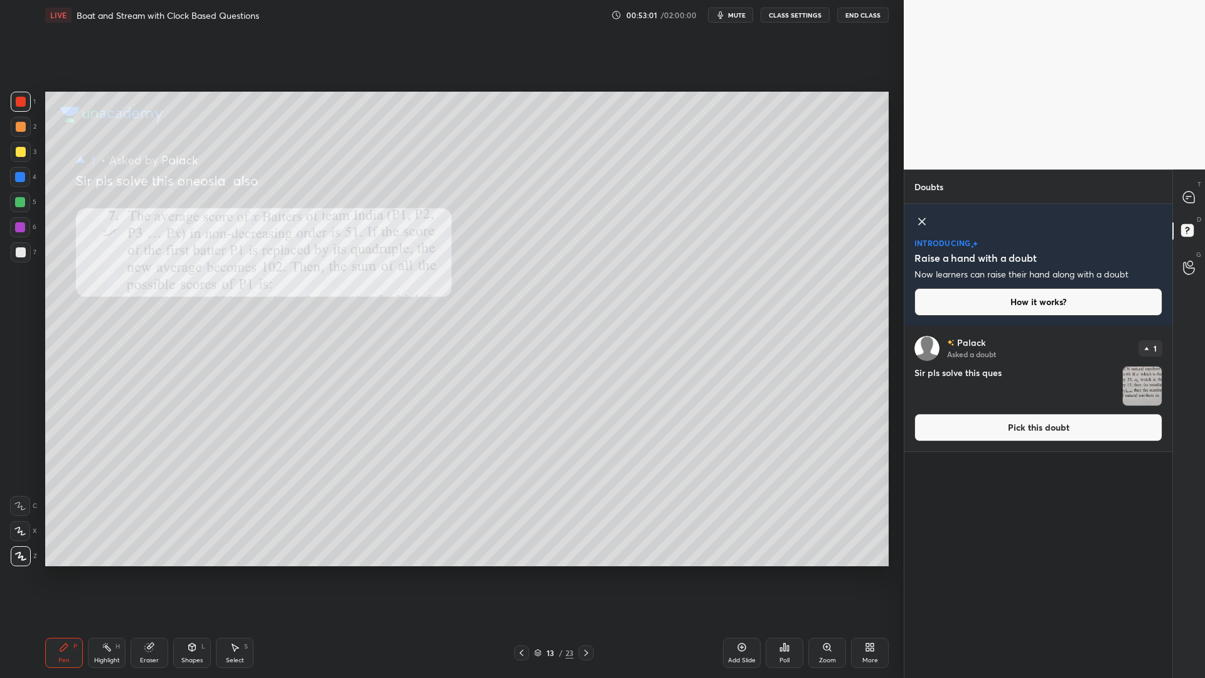
click at [1036, 438] on button "Pick this doubt" at bounding box center [1038, 428] width 248 height 28
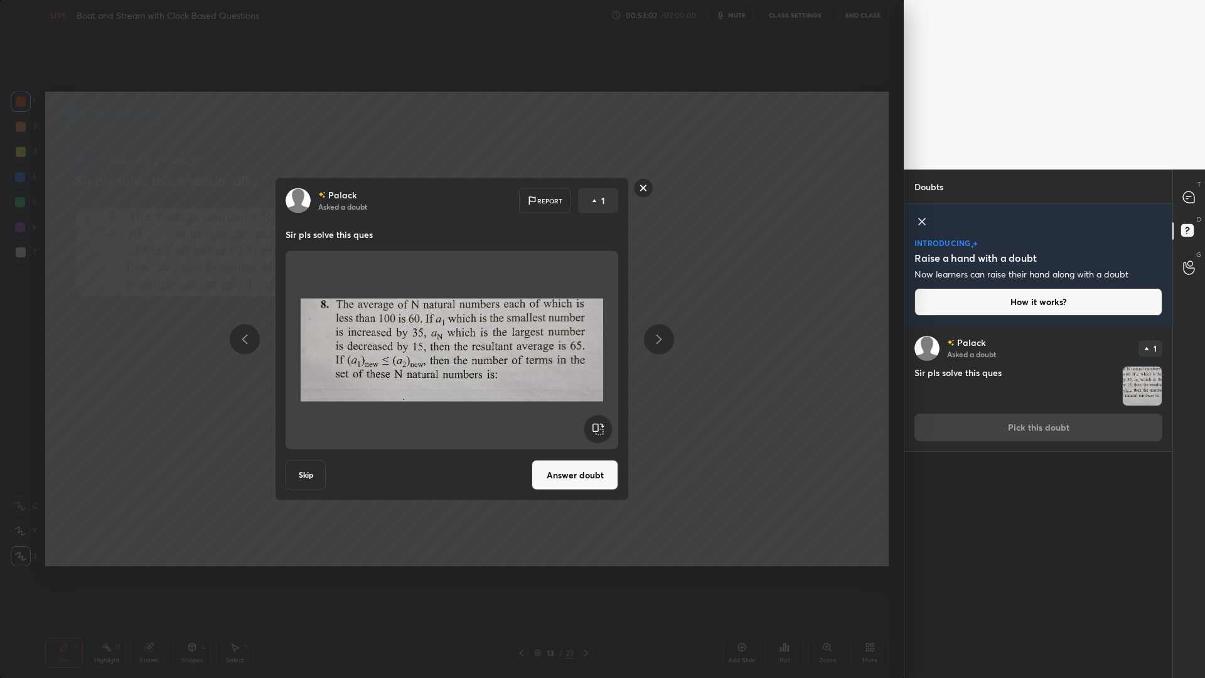
click at [581, 463] on button "Answer doubt" at bounding box center [575, 475] width 87 height 30
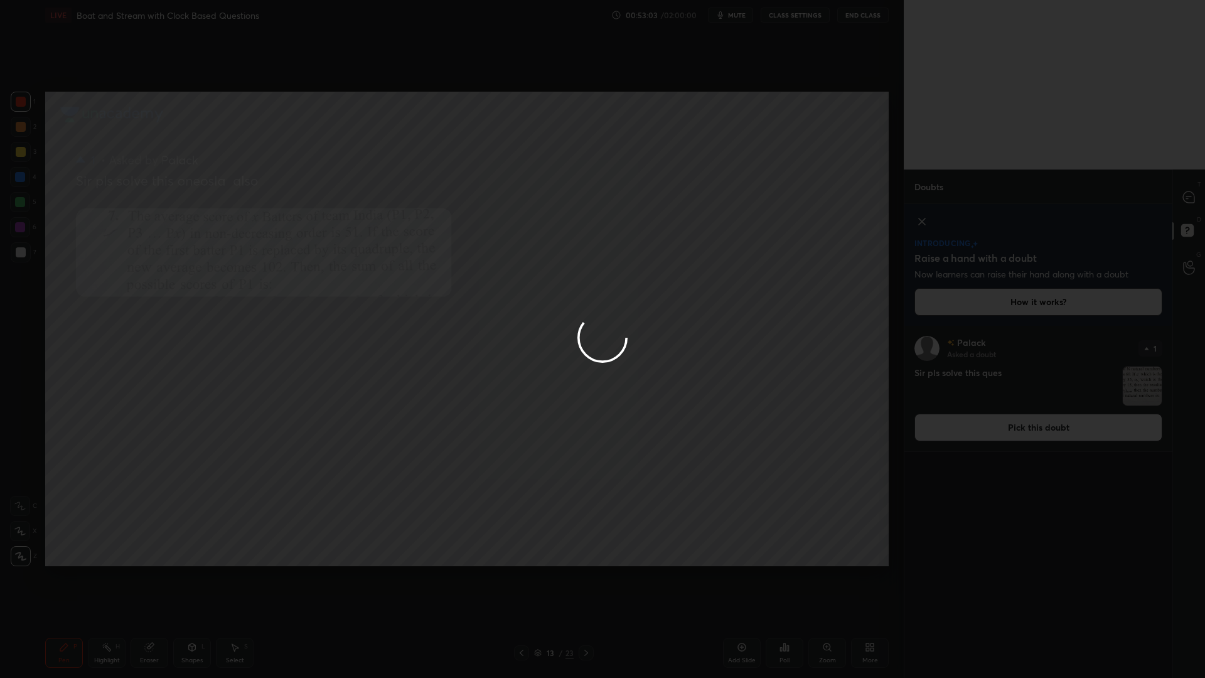
click at [1183, 195] on icon at bounding box center [1188, 196] width 11 height 11
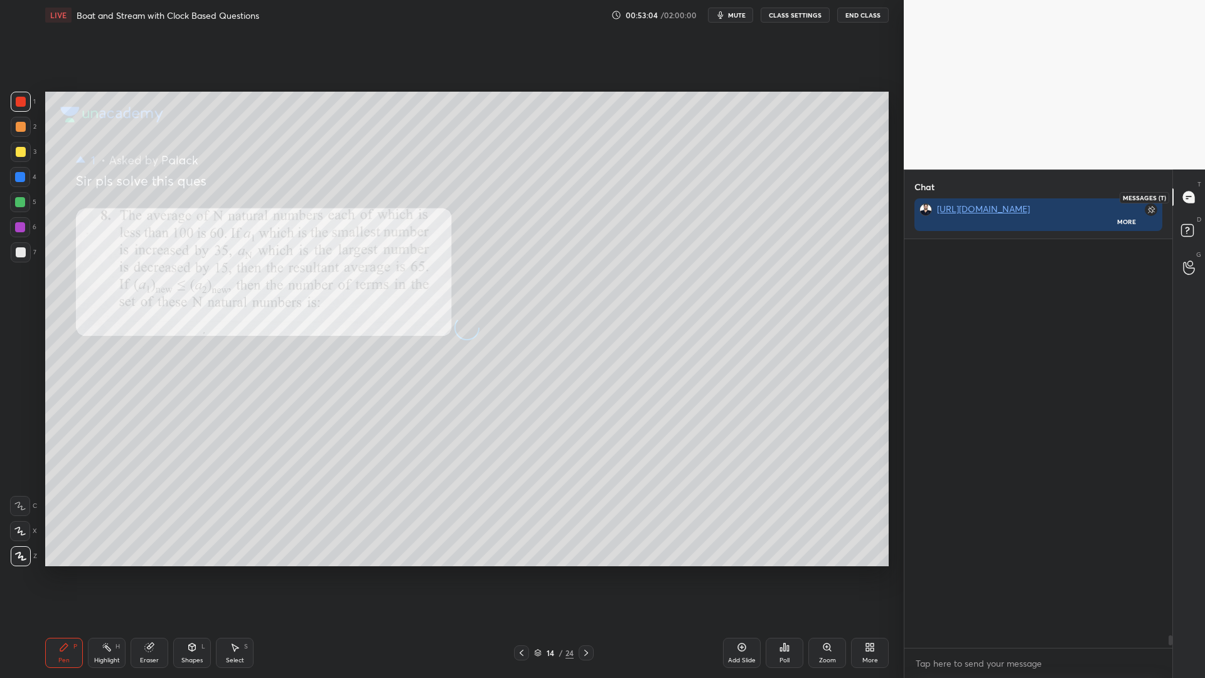
scroll to position [405, 264]
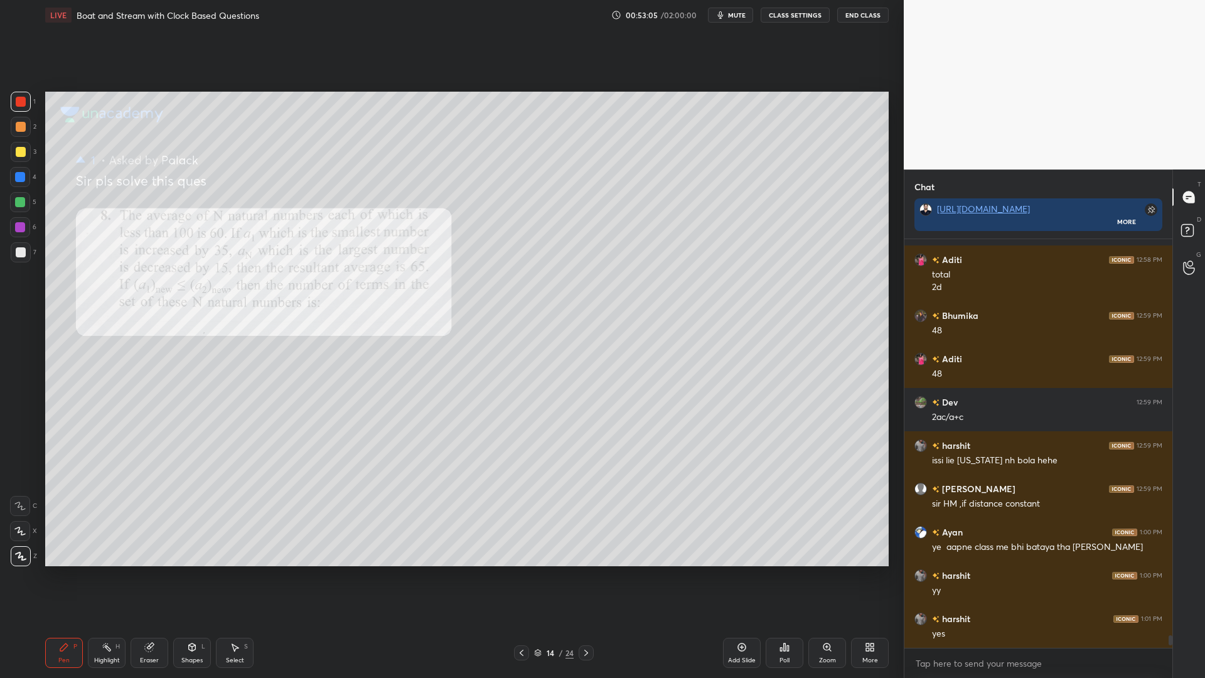
drag, startPoint x: 1170, startPoint y: 639, endPoint x: 1169, endPoint y: 658, distance: 19.5
click at [1169, 571] on div "[PERSON_NAME] 12:58 PM if time constanr [DATE] 12:58 PM total dis/ total time A…" at bounding box center [1038, 458] width 268 height 439
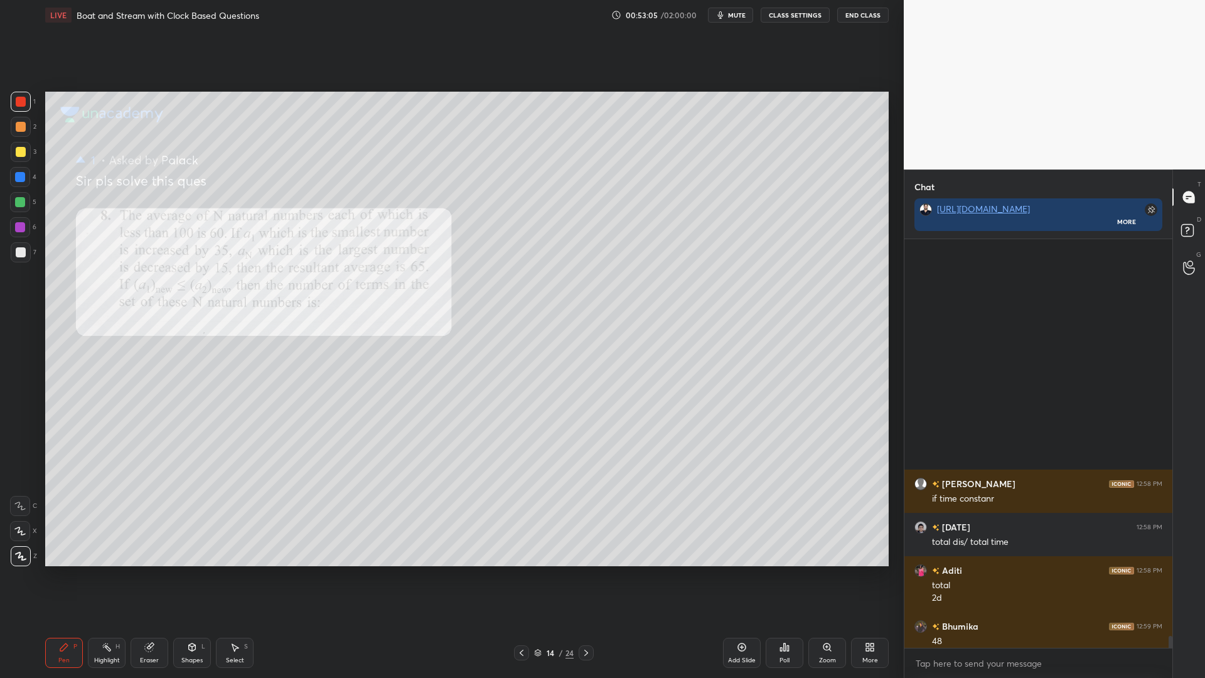
scroll to position [13861, 0]
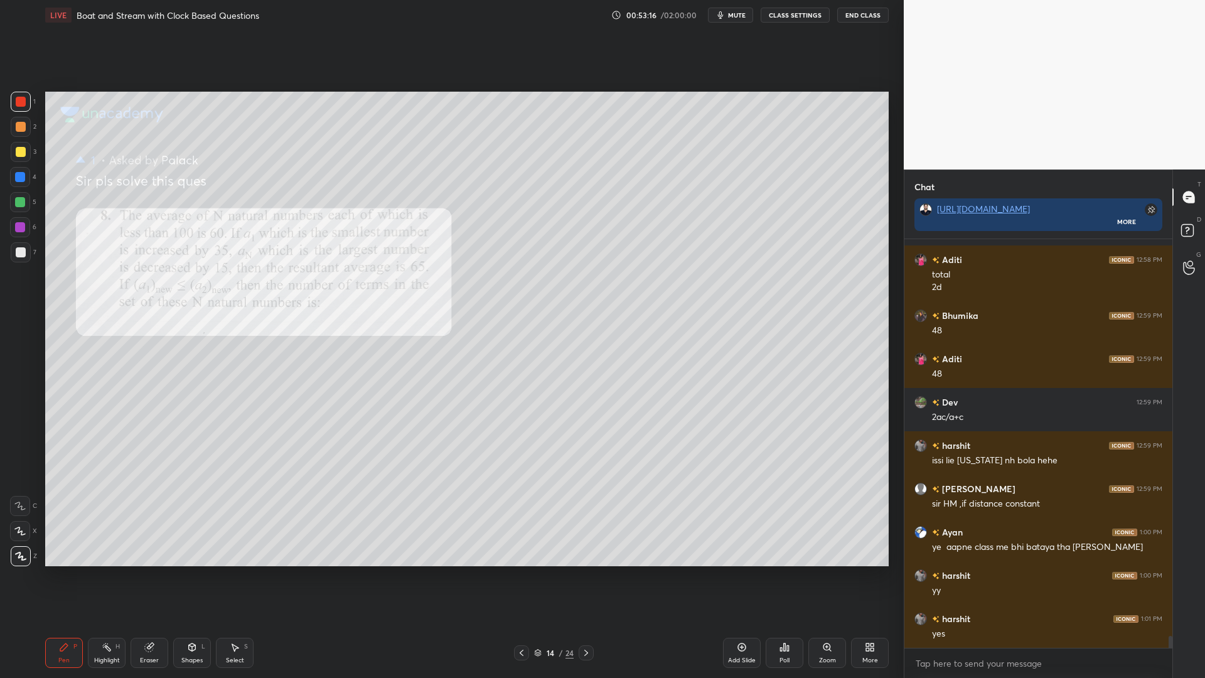
click at [519, 571] on icon at bounding box center [521, 653] width 10 height 10
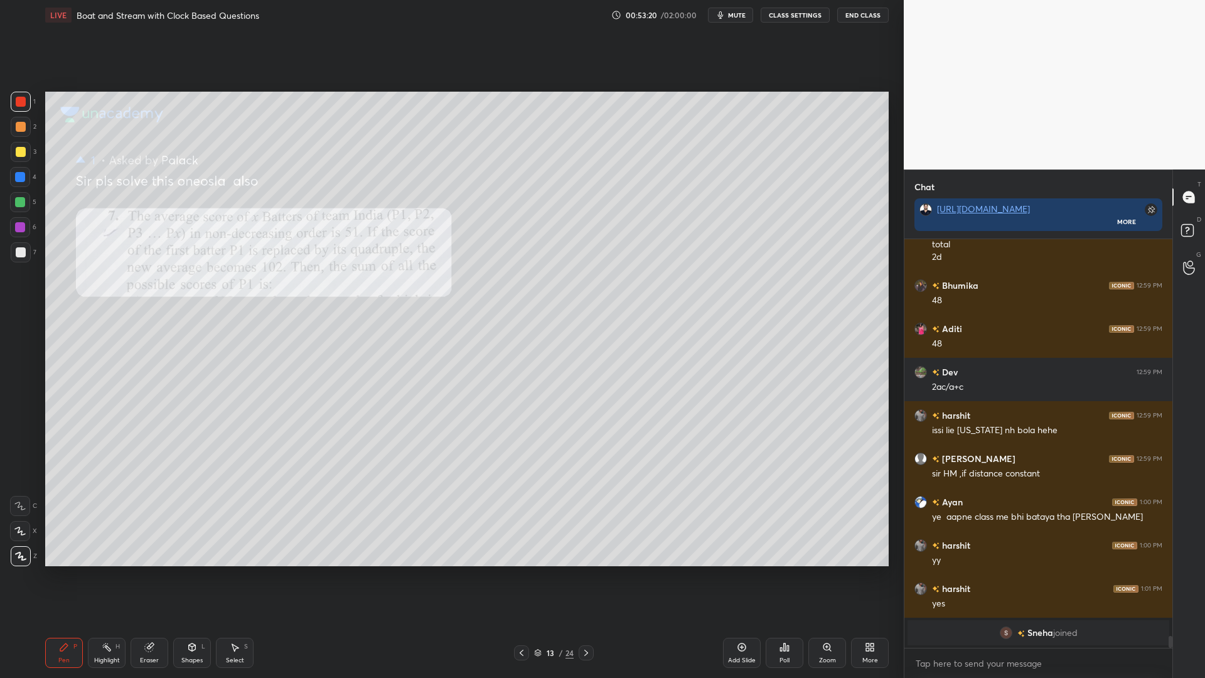
scroll to position [13472, 0]
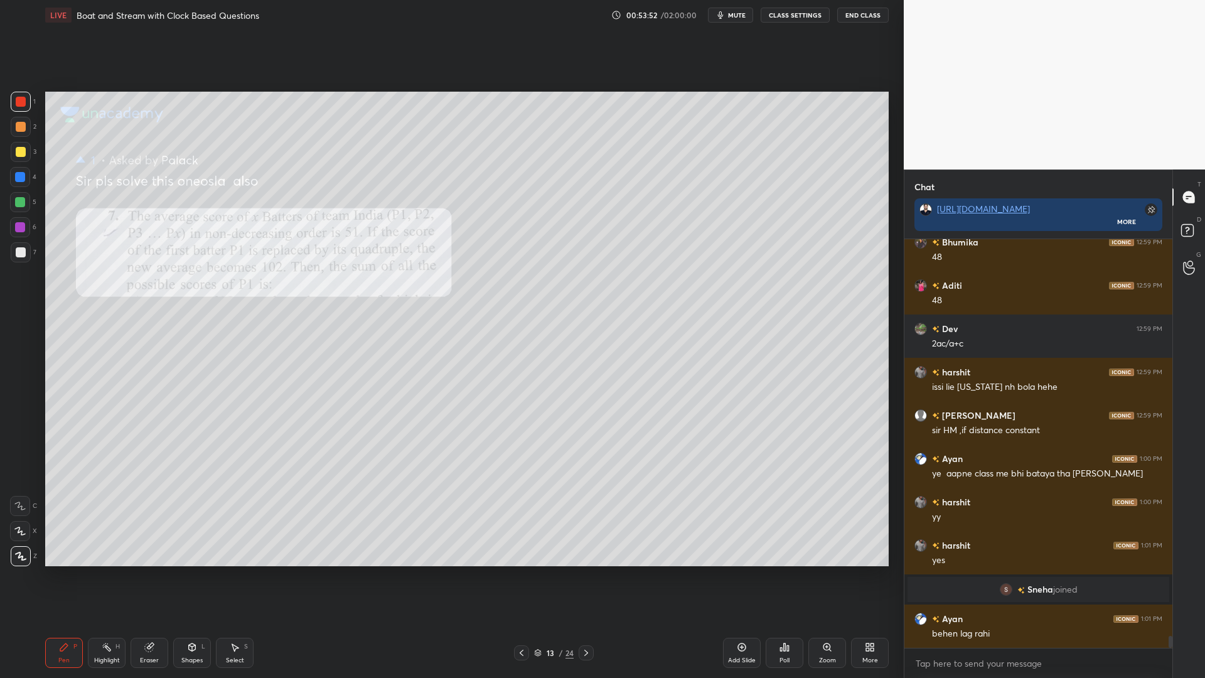
click at [584, 571] on icon at bounding box center [586, 653] width 10 height 10
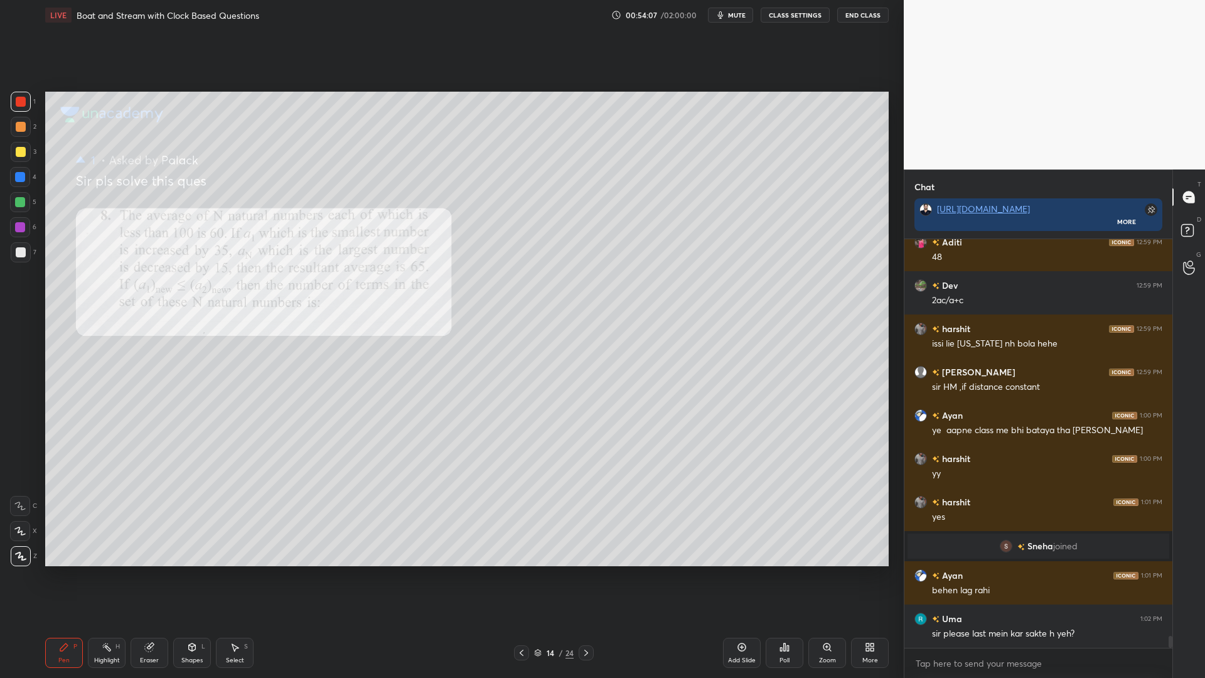
scroll to position [13558, 0]
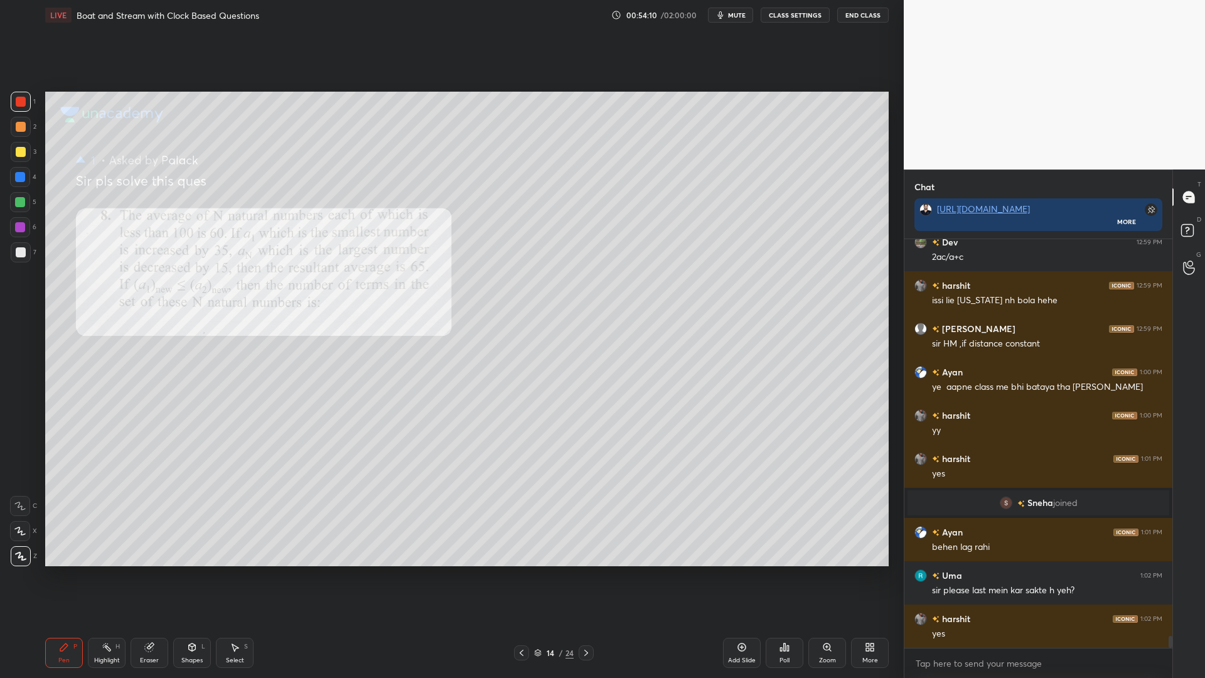
click at [522, 571] on icon at bounding box center [521, 653] width 10 height 10
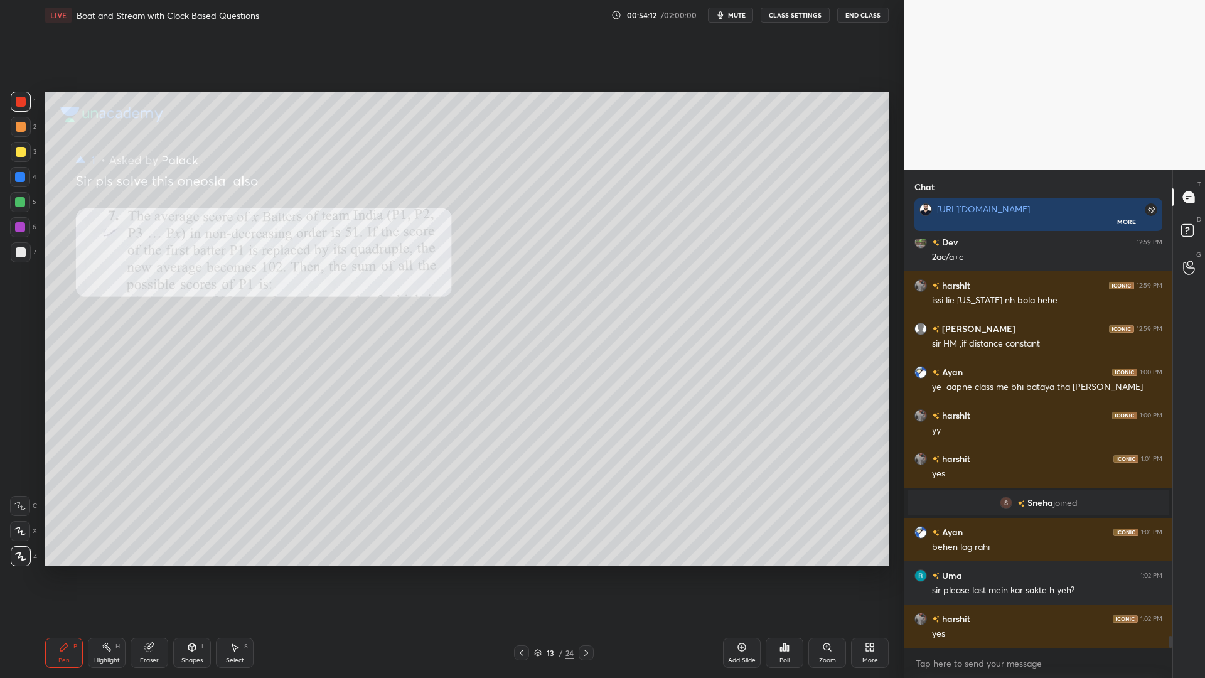
click at [513, 571] on div "13 / 24" at bounding box center [553, 652] width 339 height 15
click at [516, 571] on icon at bounding box center [521, 653] width 10 height 10
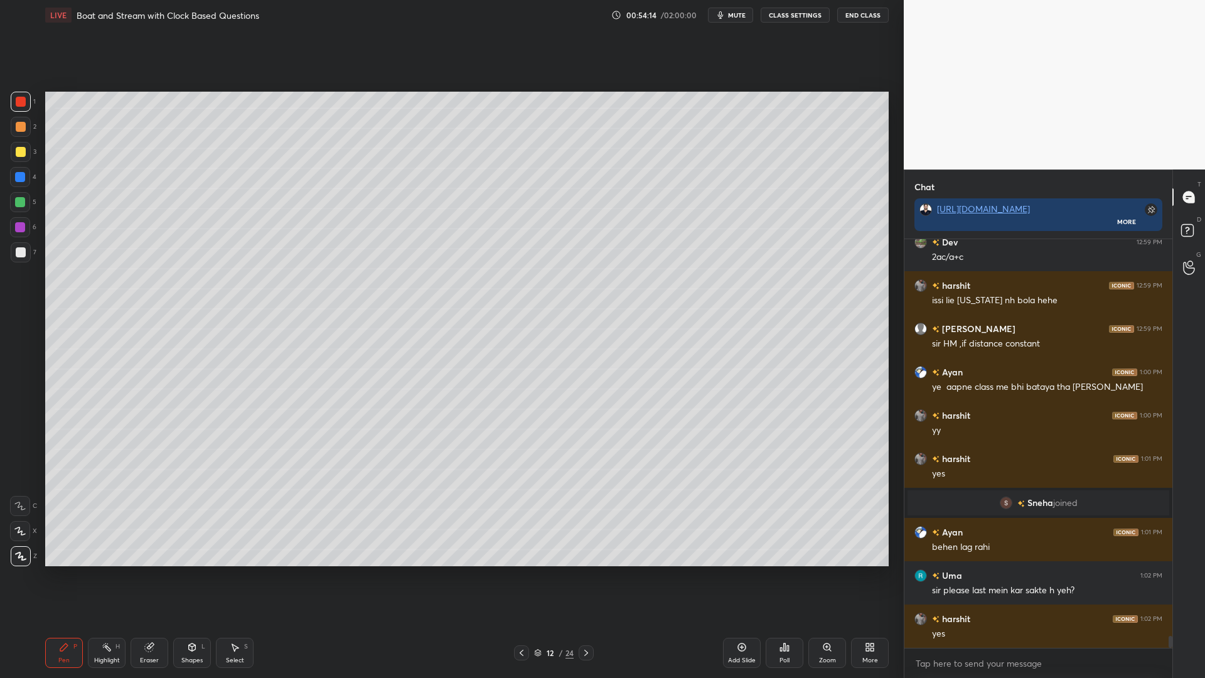
click at [584, 571] on icon at bounding box center [586, 653] width 10 height 10
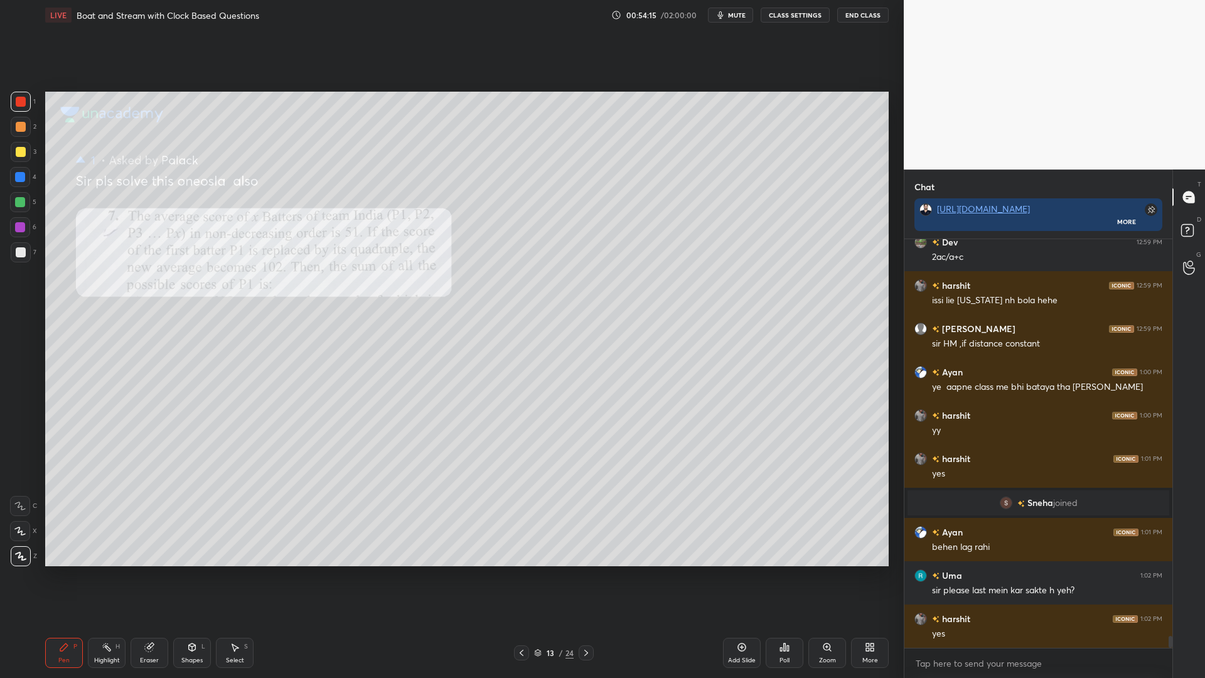
click at [584, 571] on icon at bounding box center [586, 653] width 10 height 10
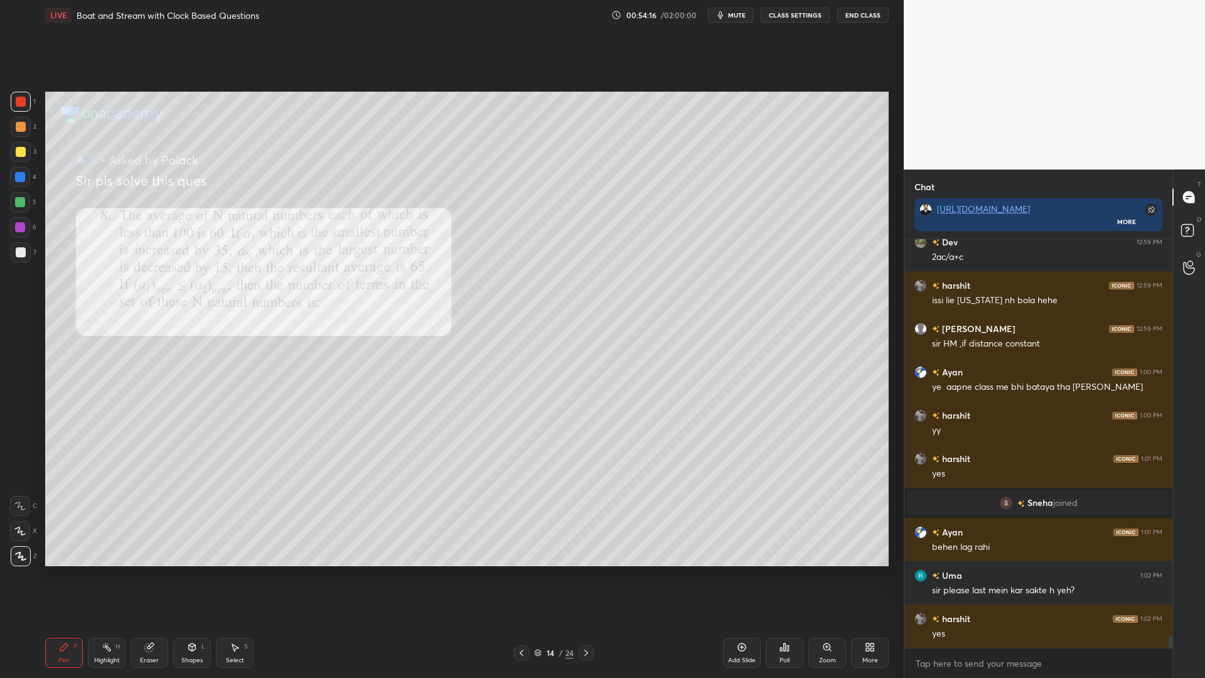
click at [584, 571] on icon at bounding box center [586, 653] width 10 height 10
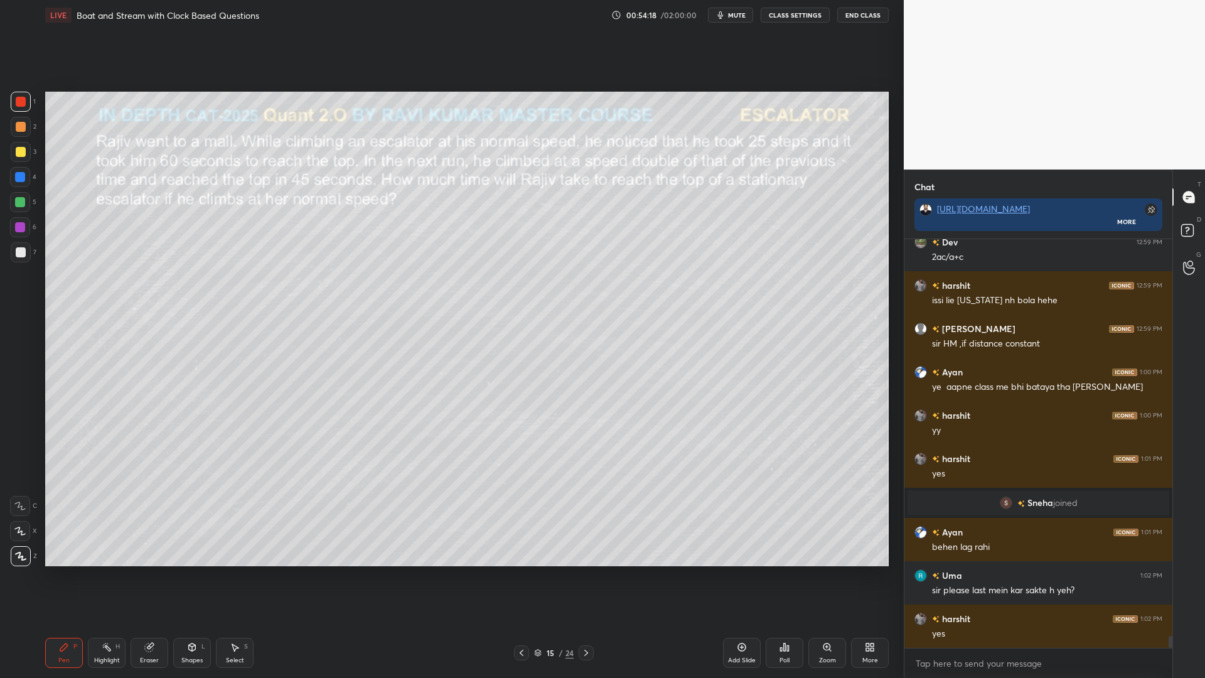
click at [18, 196] on div at bounding box center [20, 202] width 20 height 20
click at [191, 571] on icon at bounding box center [192, 646] width 7 height 2
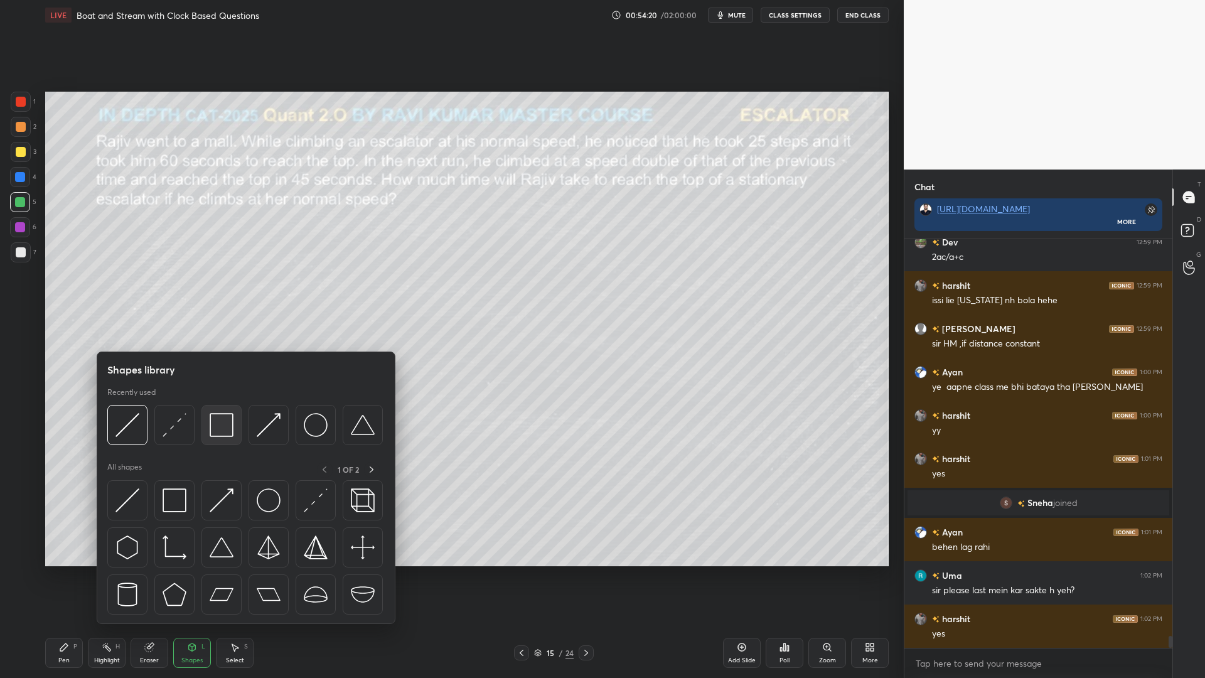
click at [223, 421] on img at bounding box center [222, 425] width 24 height 24
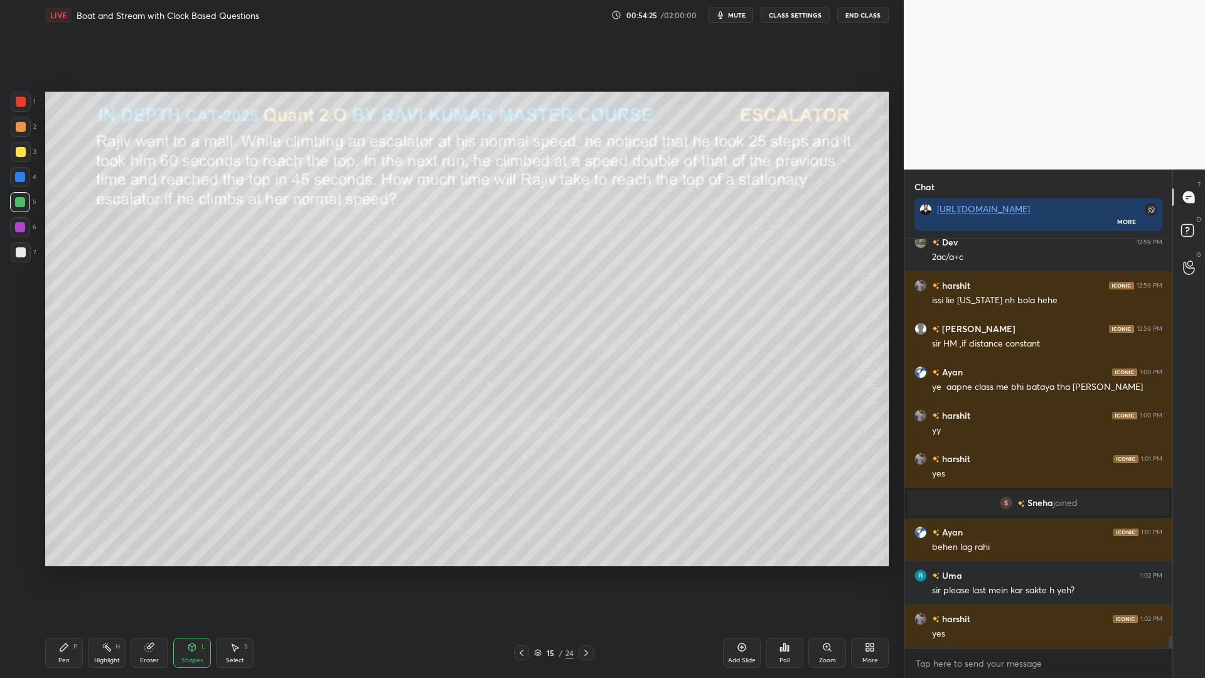
click at [517, 571] on icon at bounding box center [521, 653] width 10 height 10
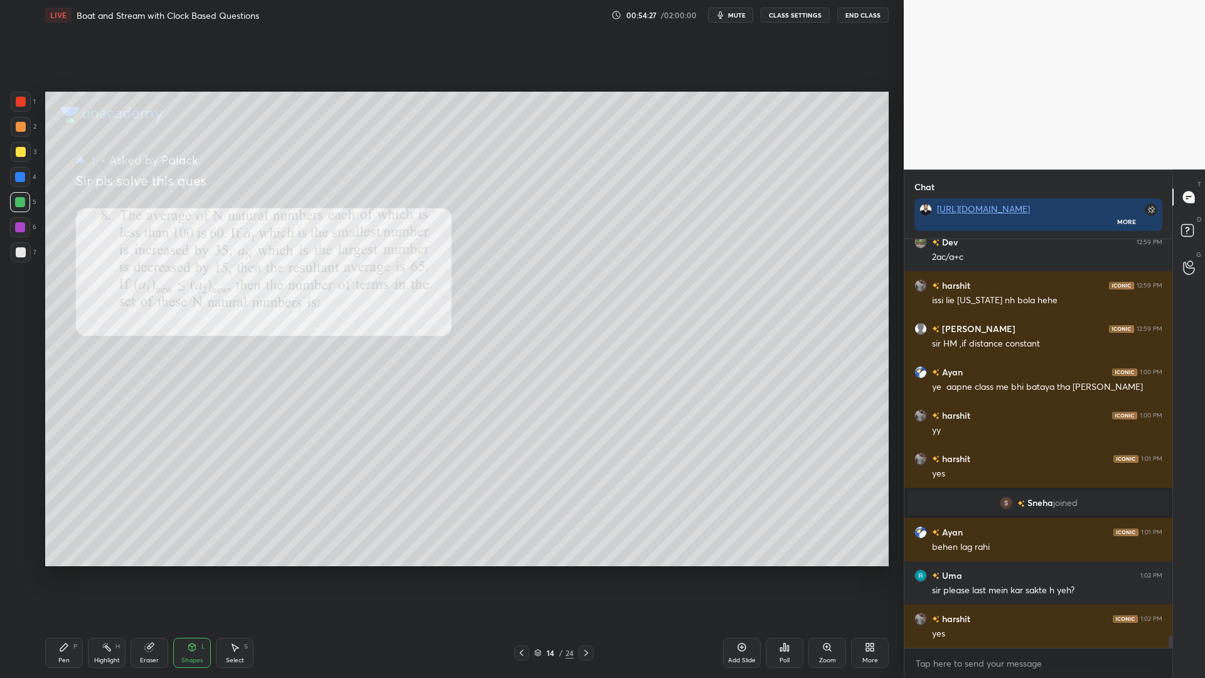
click at [737, 571] on div "Add Slide" at bounding box center [742, 653] width 38 height 30
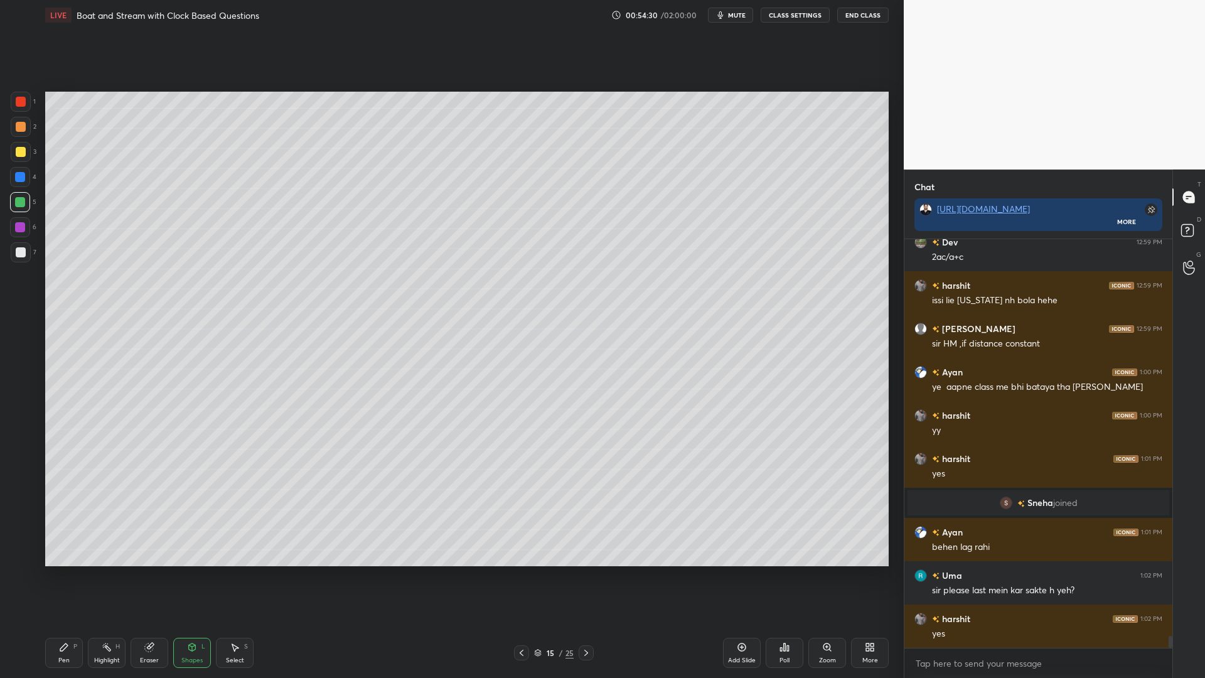
click at [52, 571] on div "Pen P" at bounding box center [64, 653] width 38 height 30
click at [21, 100] on div at bounding box center [21, 102] width 10 height 10
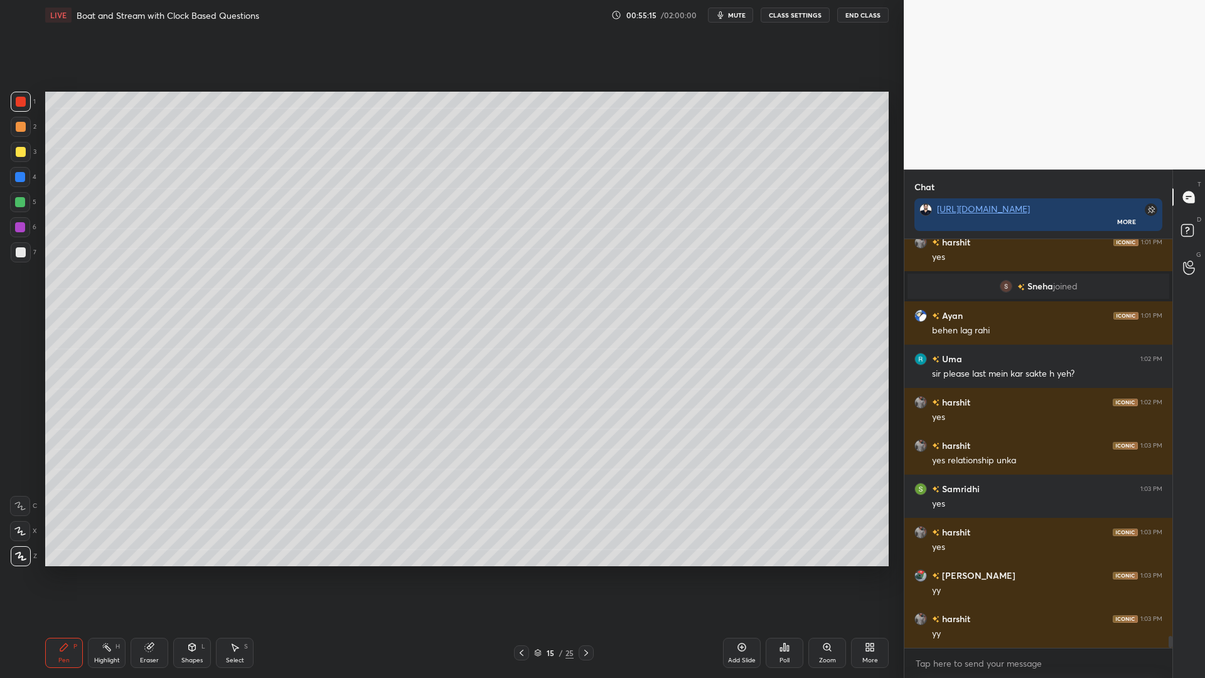
scroll to position [13818, 0]
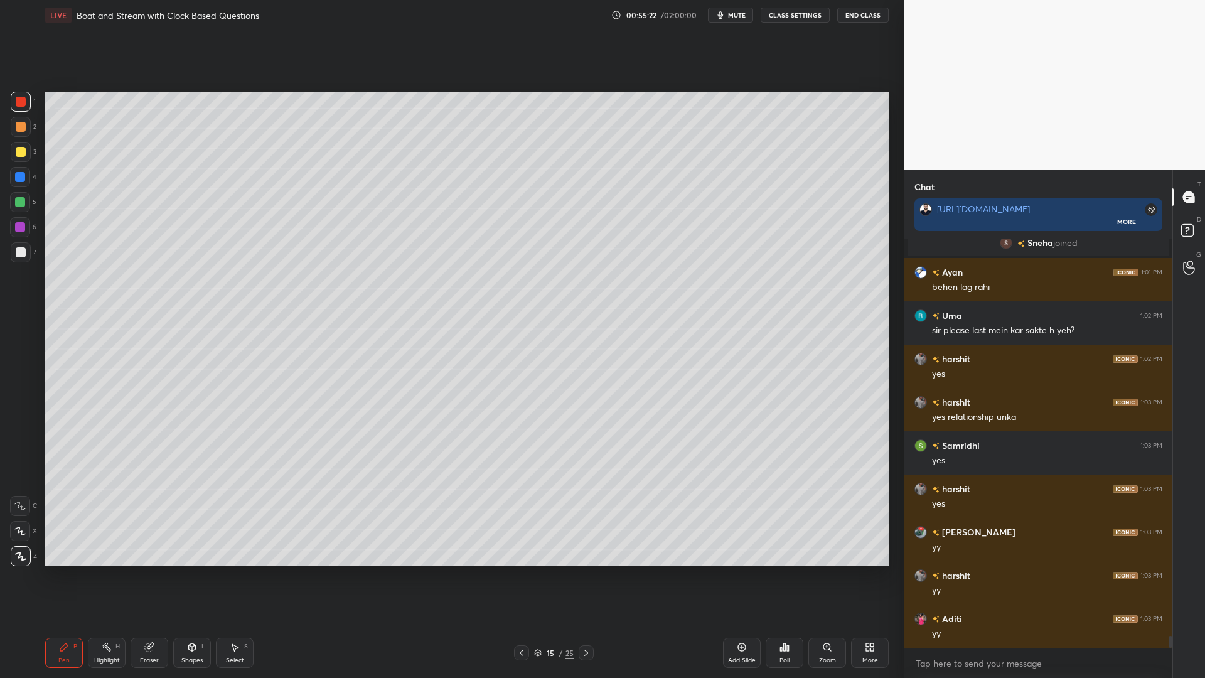
click at [16, 201] on div at bounding box center [20, 202] width 10 height 10
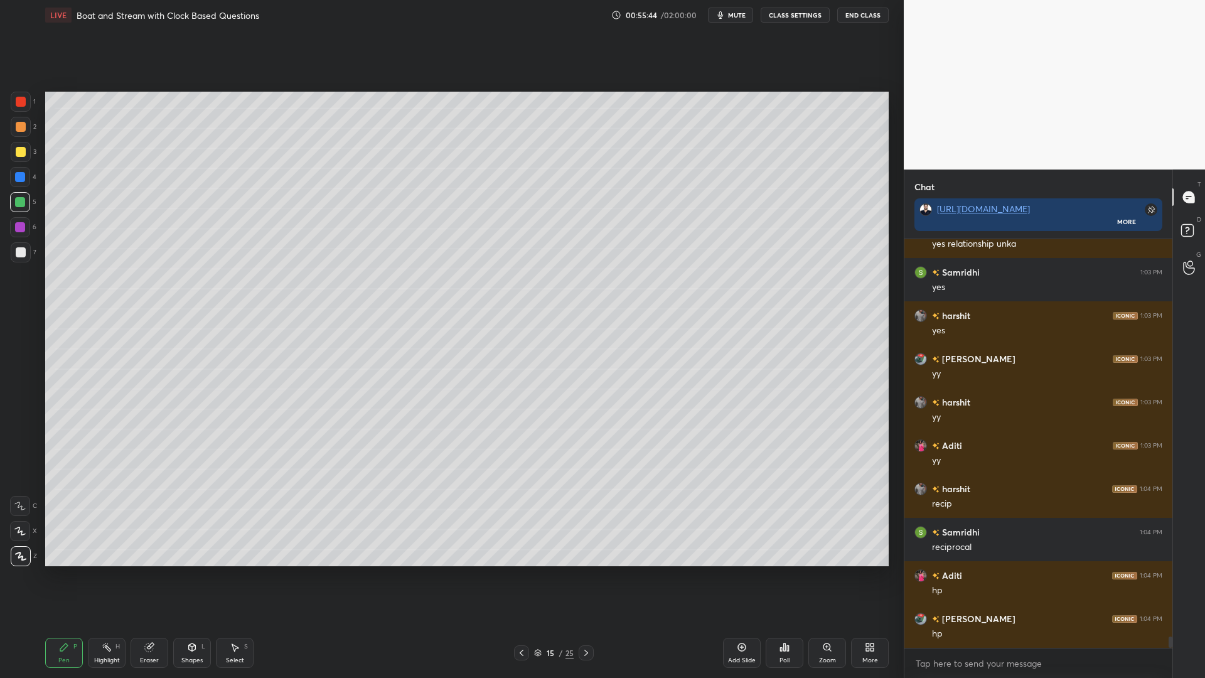
scroll to position [14035, 0]
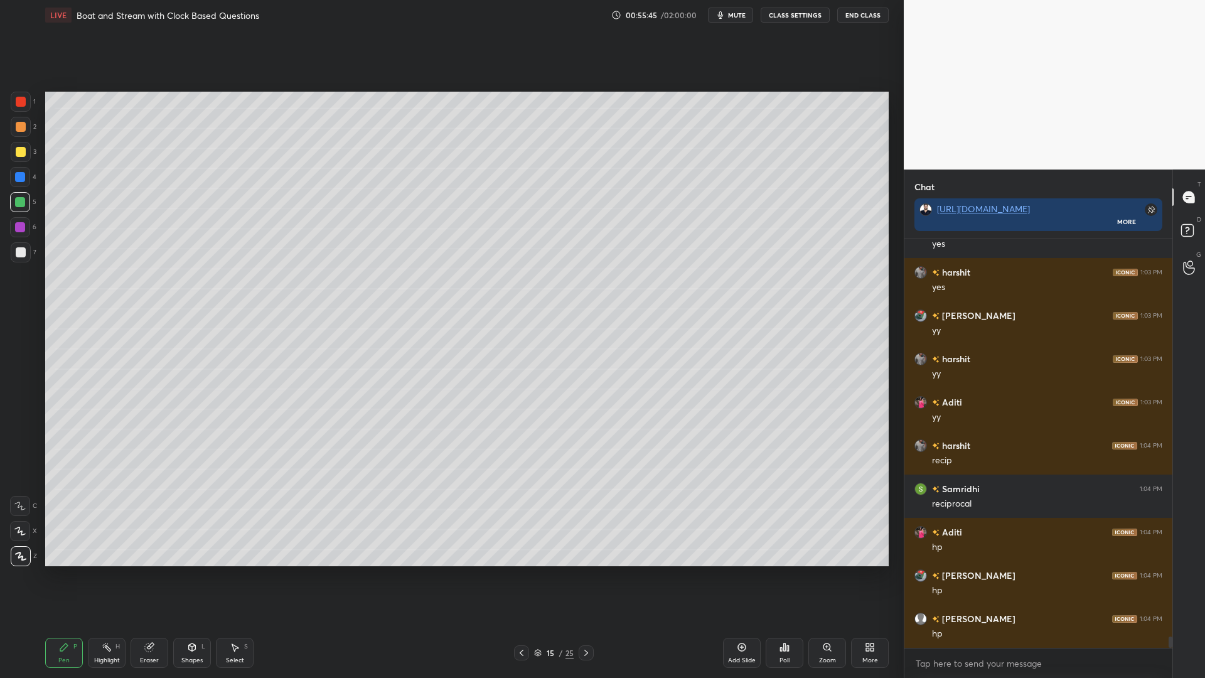
drag, startPoint x: 13, startPoint y: 238, endPoint x: 14, endPoint y: 231, distance: 7.6
click at [13, 236] on div "6" at bounding box center [23, 229] width 26 height 25
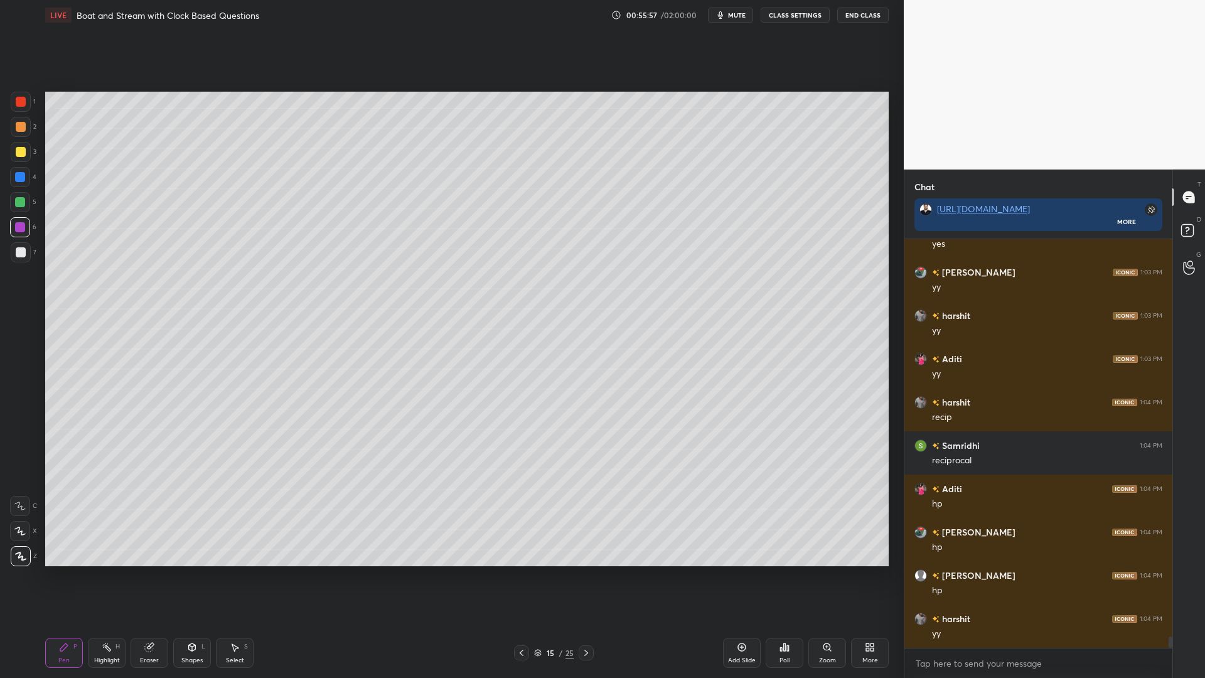
scroll to position [14121, 0]
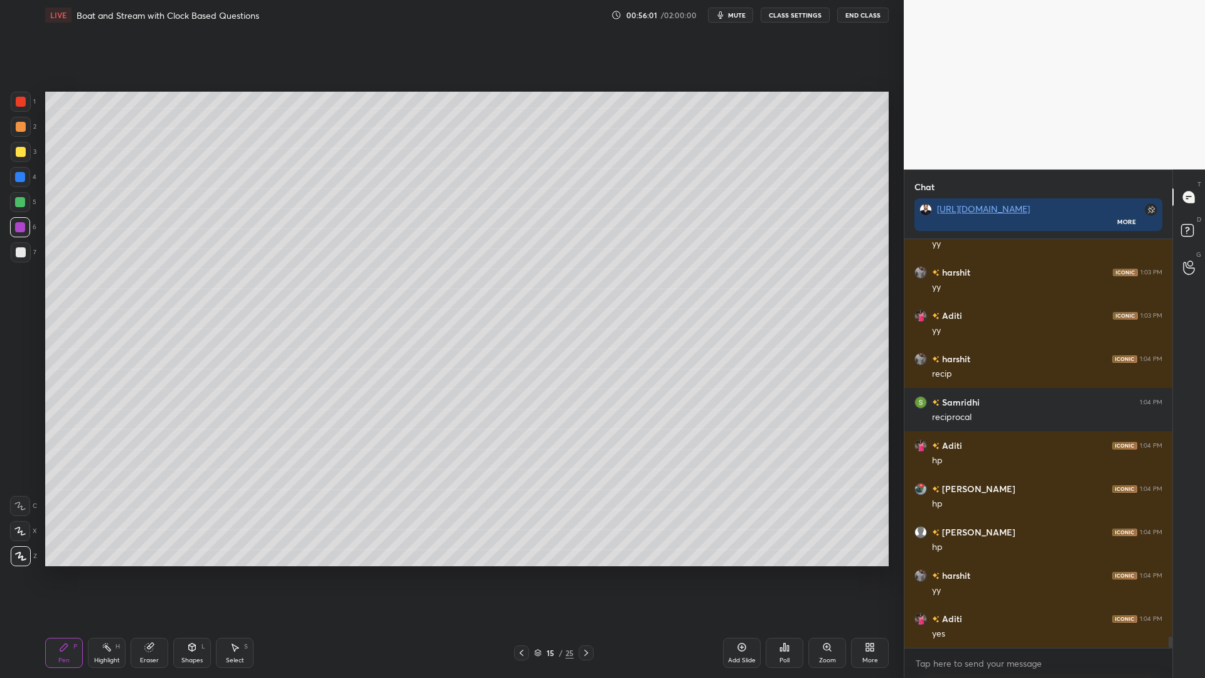
click at [24, 200] on div at bounding box center [20, 202] width 10 height 10
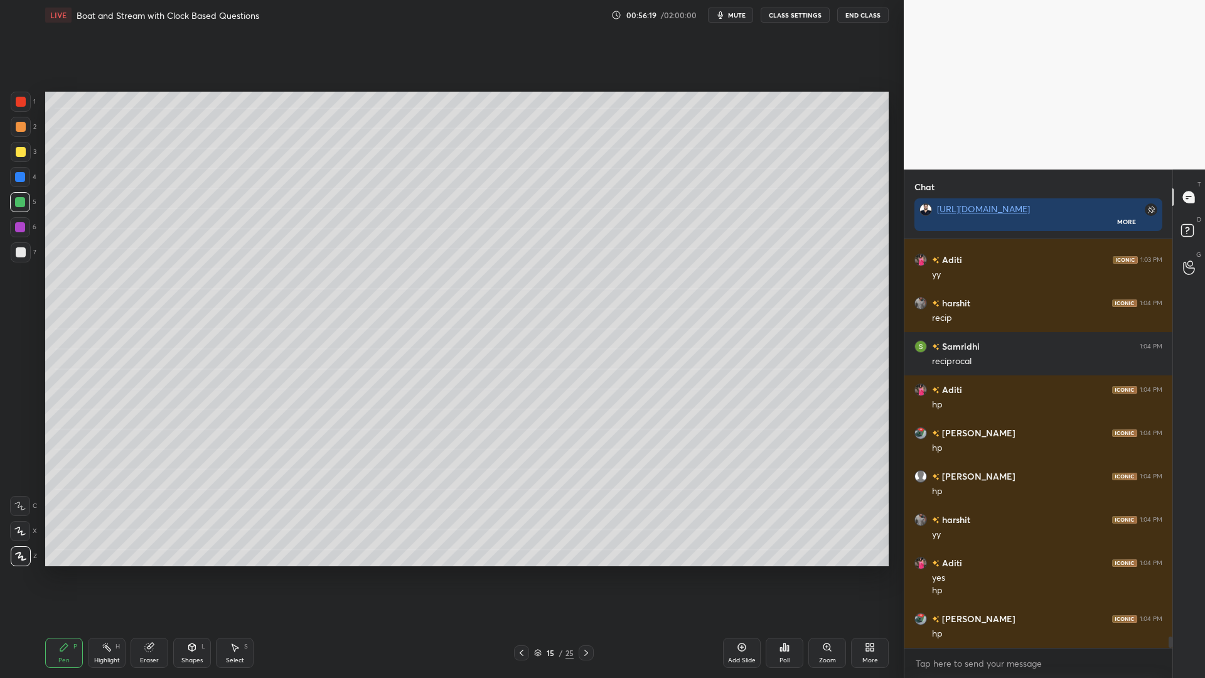
scroll to position [14220, 0]
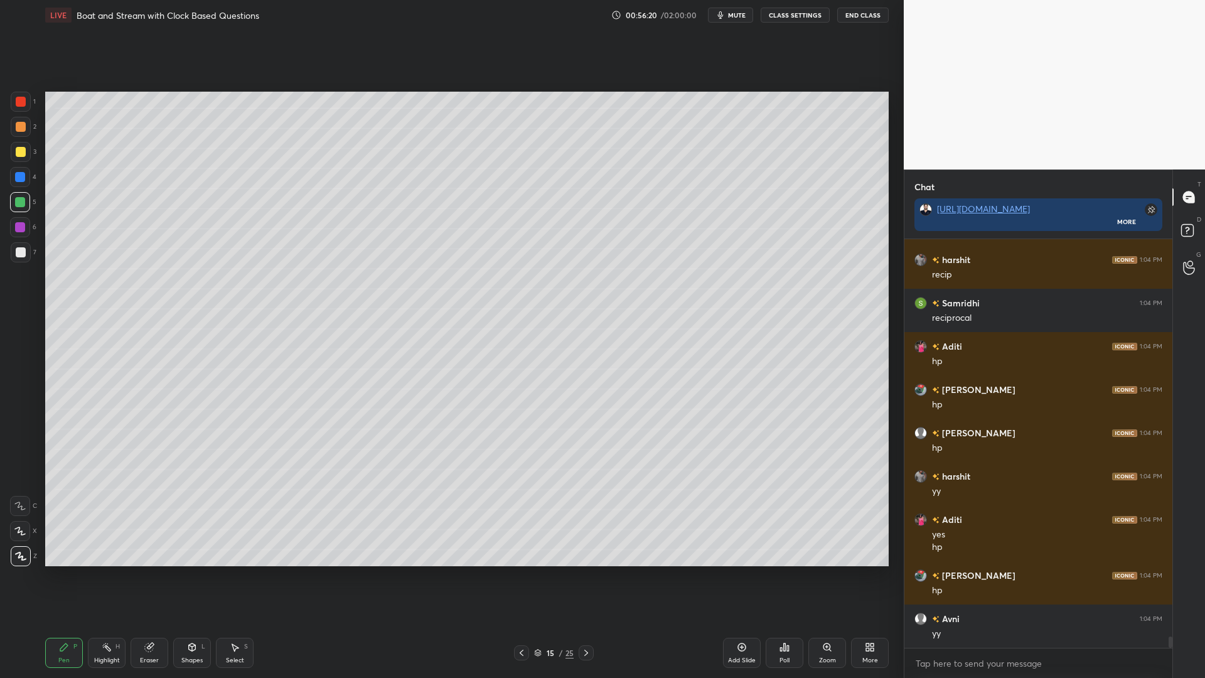
click at [17, 253] on div at bounding box center [21, 252] width 10 height 10
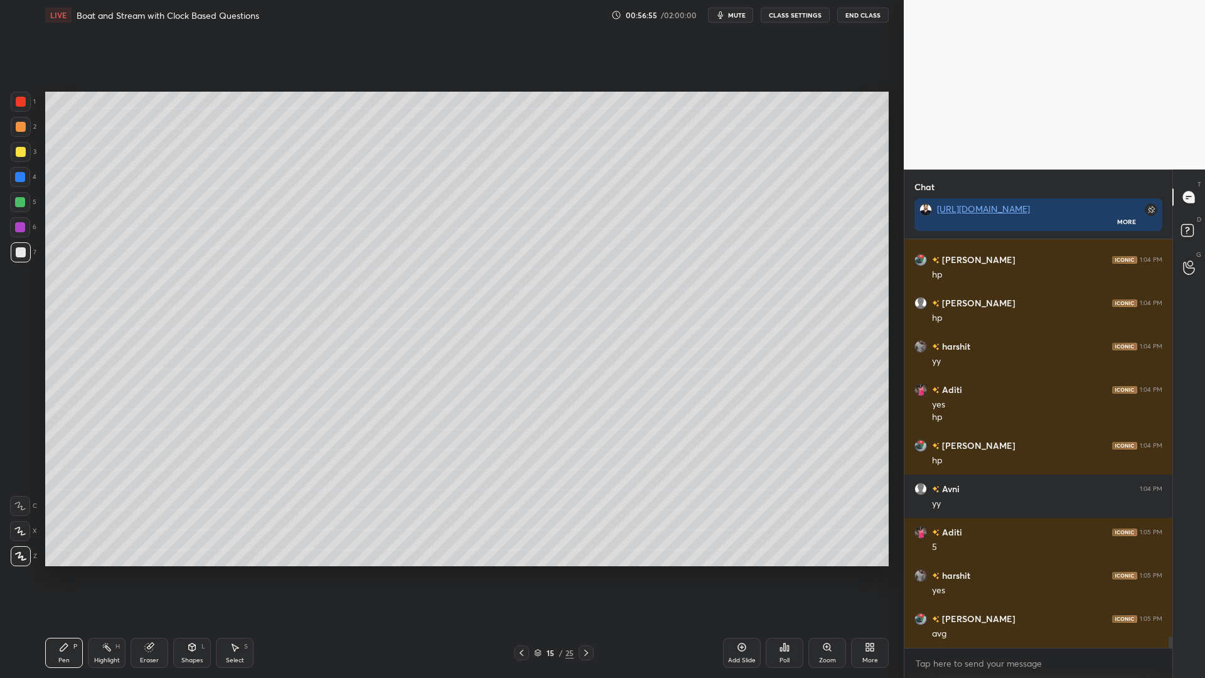
scroll to position [14394, 0]
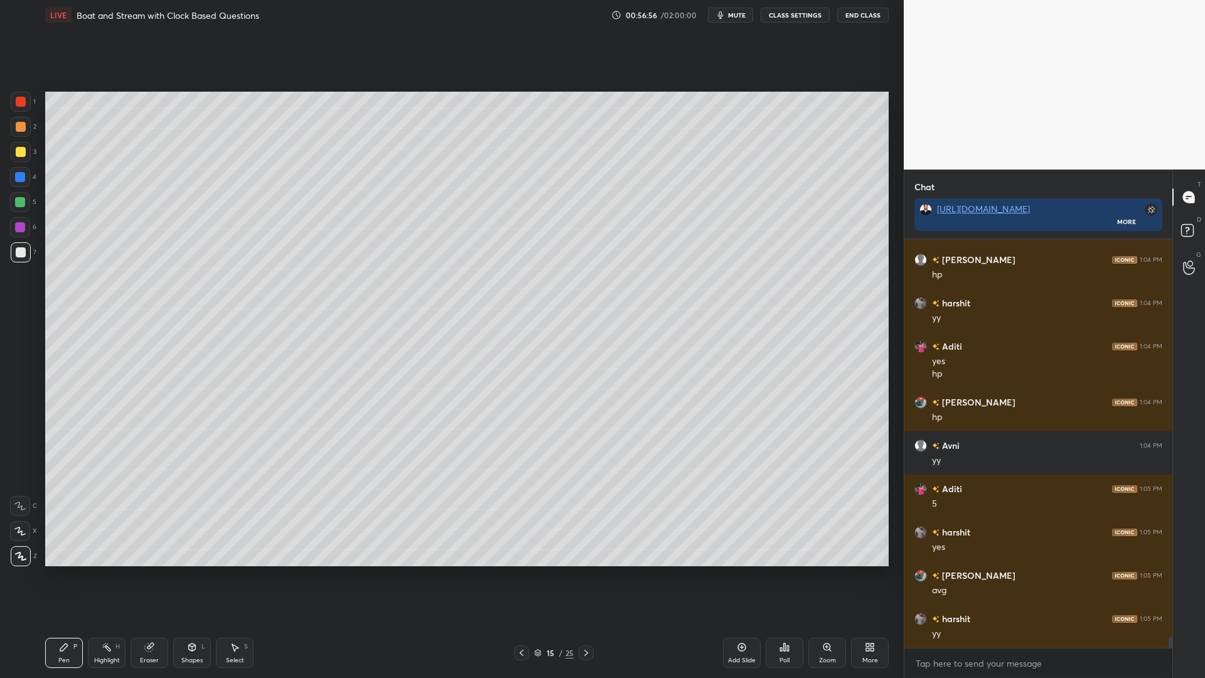
click at [17, 181] on div at bounding box center [20, 177] width 10 height 10
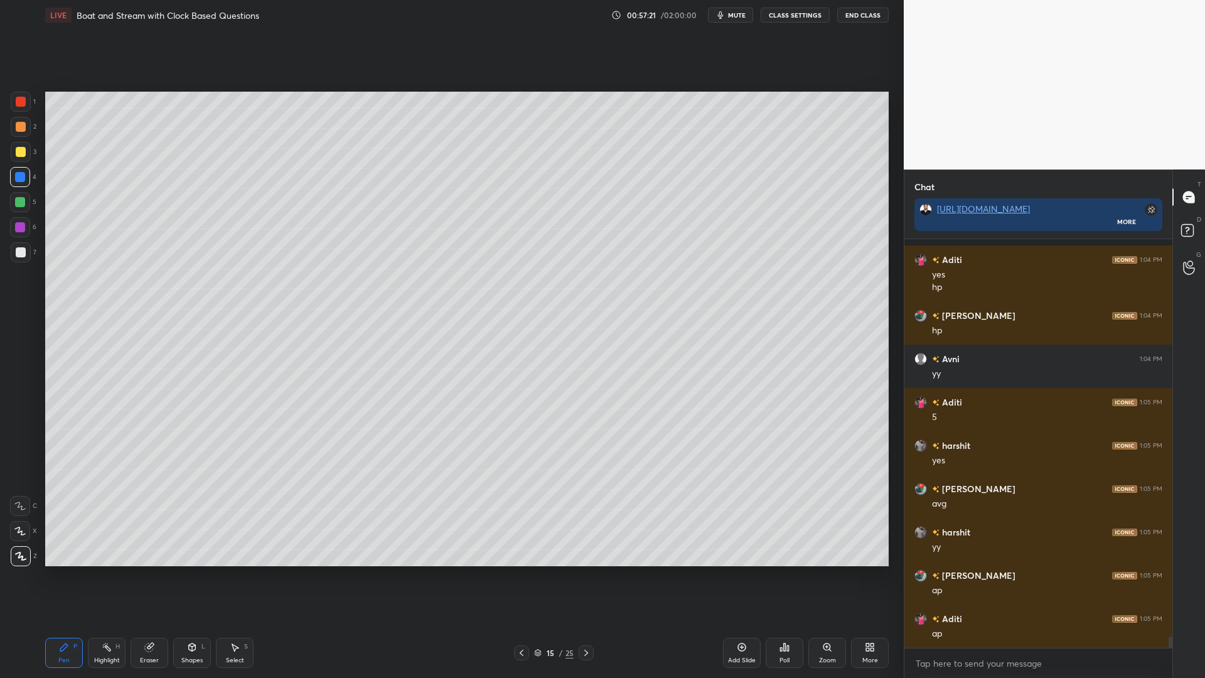
scroll to position [14567, 0]
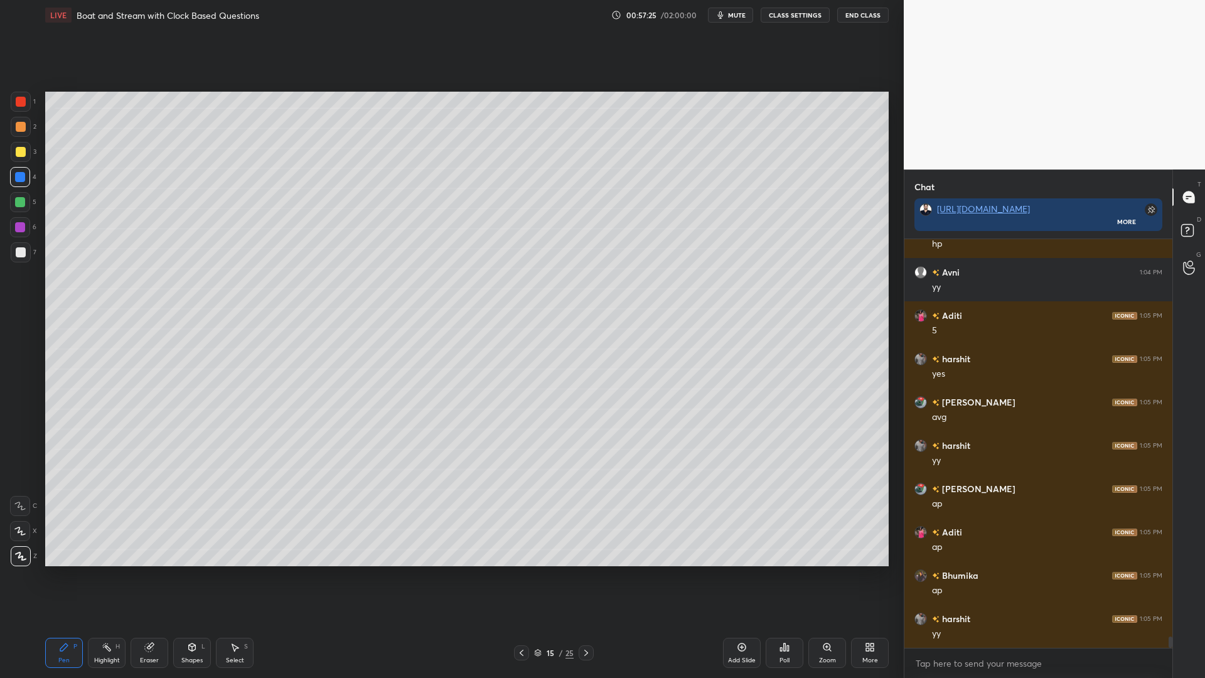
click at [18, 244] on div at bounding box center [21, 252] width 20 height 20
click at [17, 200] on div at bounding box center [20, 202] width 10 height 10
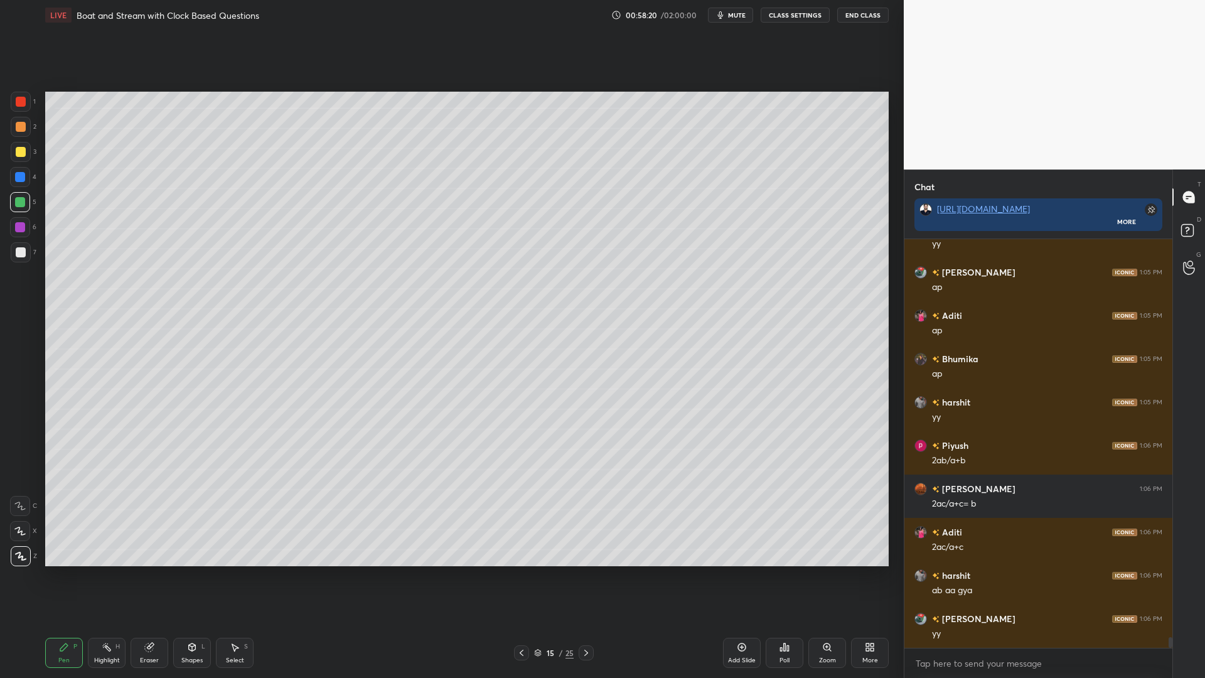
scroll to position [14827, 0]
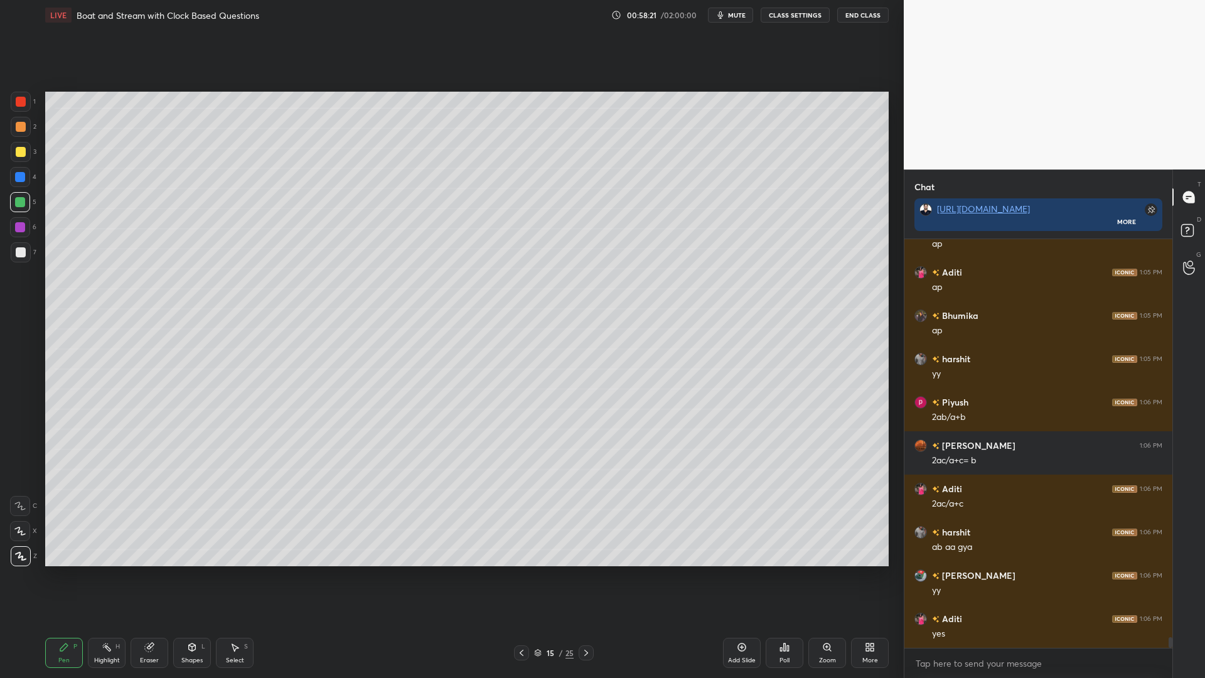
click at [737, 571] on icon at bounding box center [742, 647] width 10 height 10
click at [23, 100] on div at bounding box center [21, 102] width 10 height 10
click at [22, 204] on div at bounding box center [20, 202] width 10 height 10
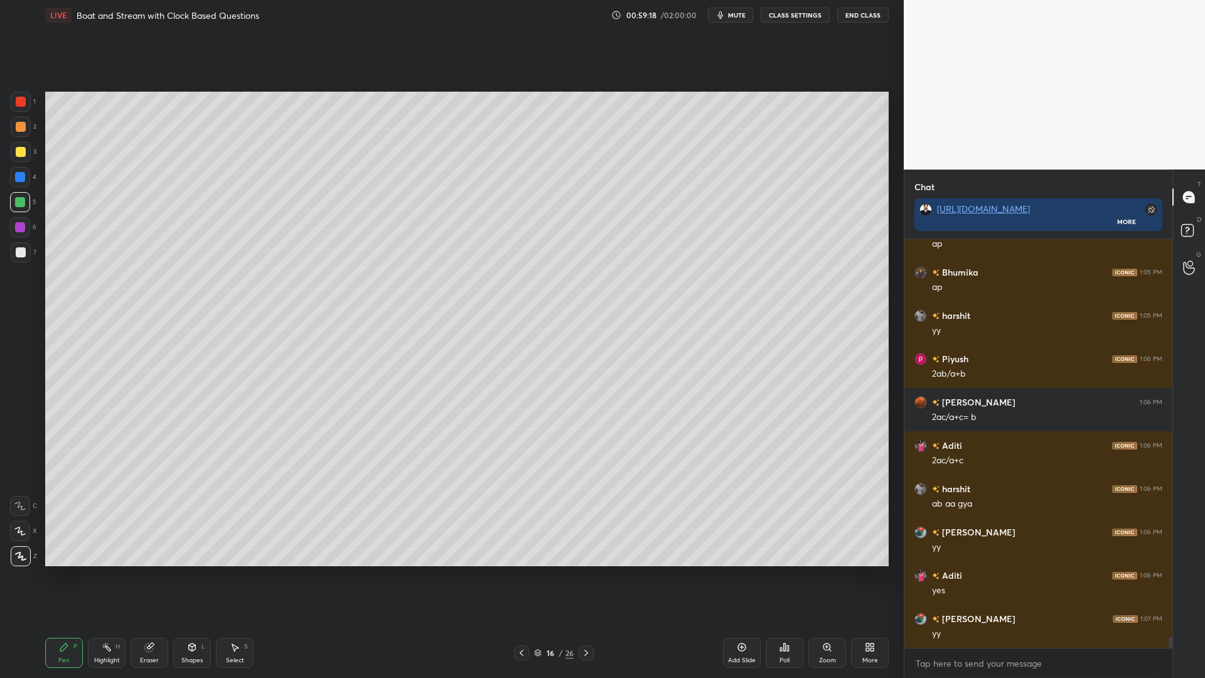
drag, startPoint x: 20, startPoint y: 183, endPoint x: 43, endPoint y: 190, distance: 24.2
click at [19, 185] on div at bounding box center [20, 177] width 20 height 20
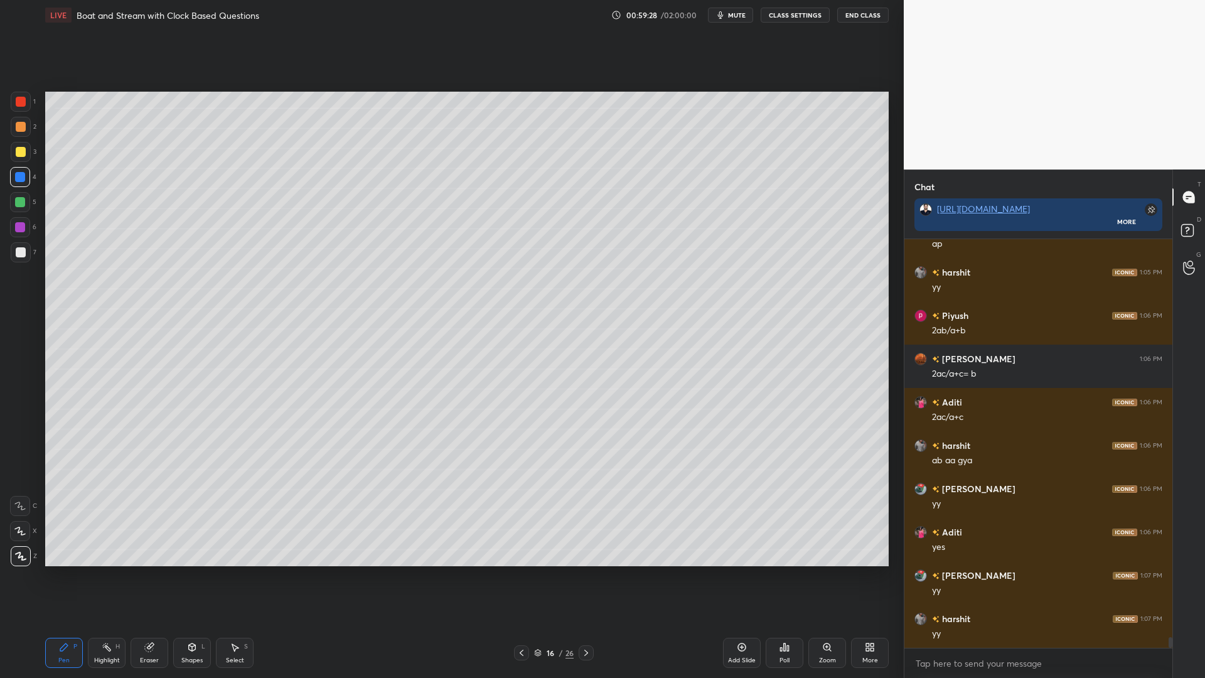
scroll to position [14956, 0]
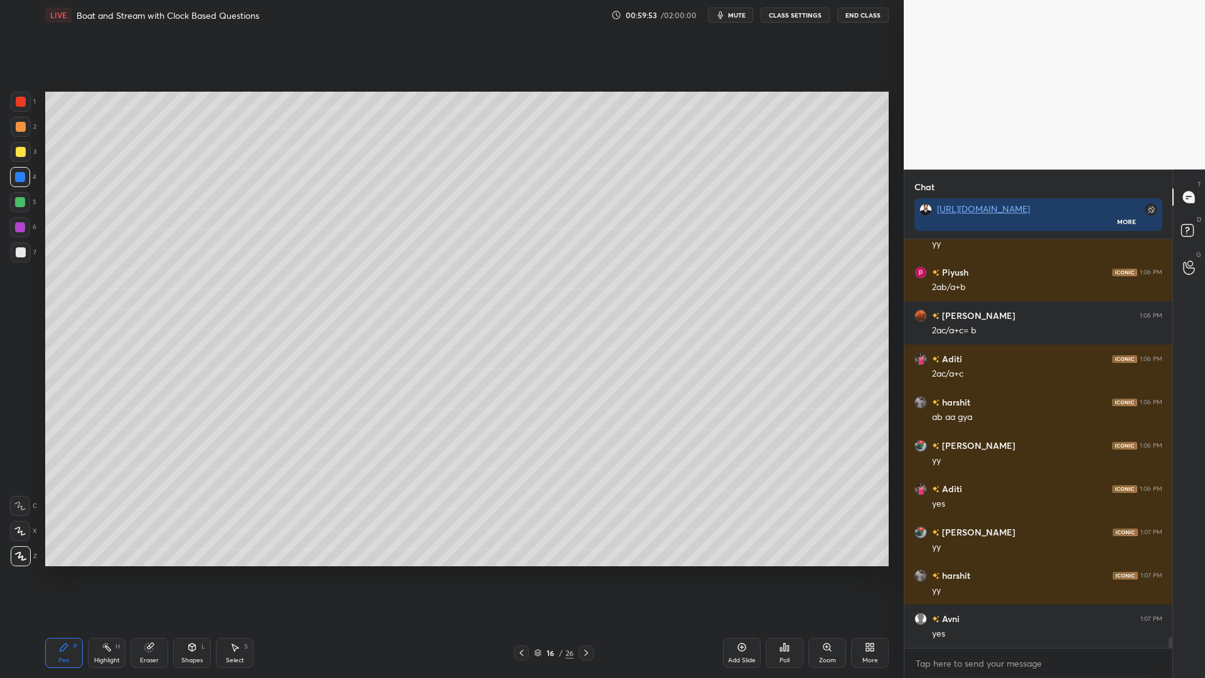
click at [18, 252] on div at bounding box center [21, 252] width 10 height 10
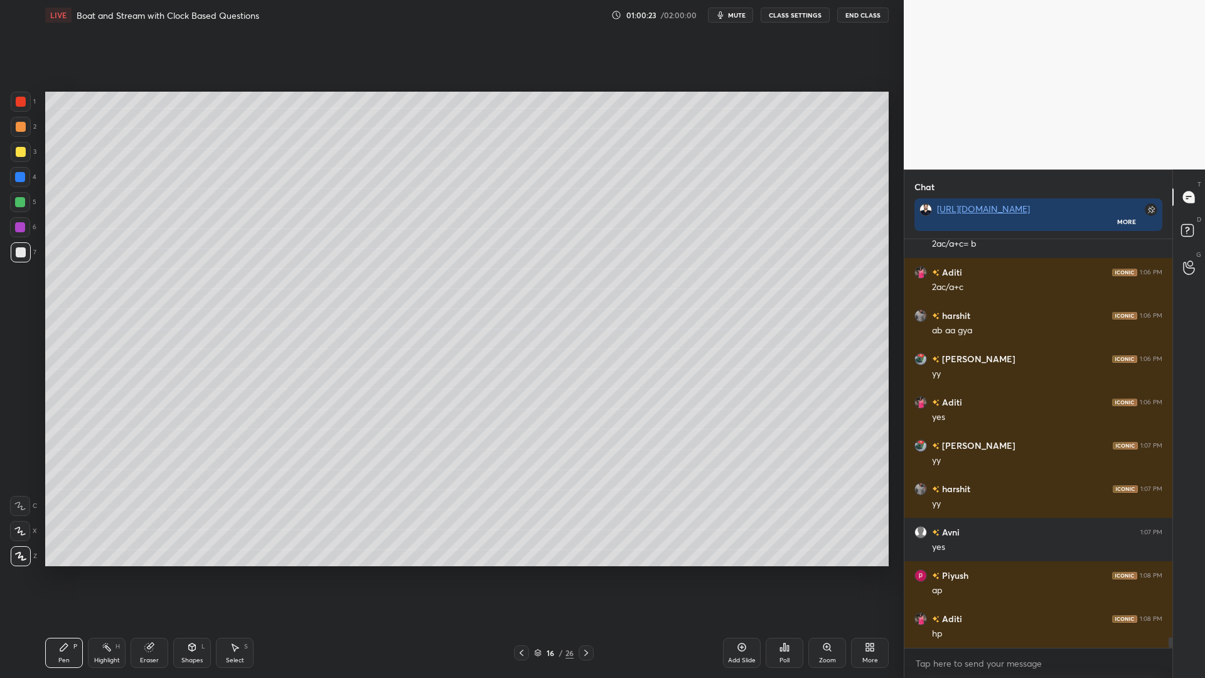
scroll to position [15086, 0]
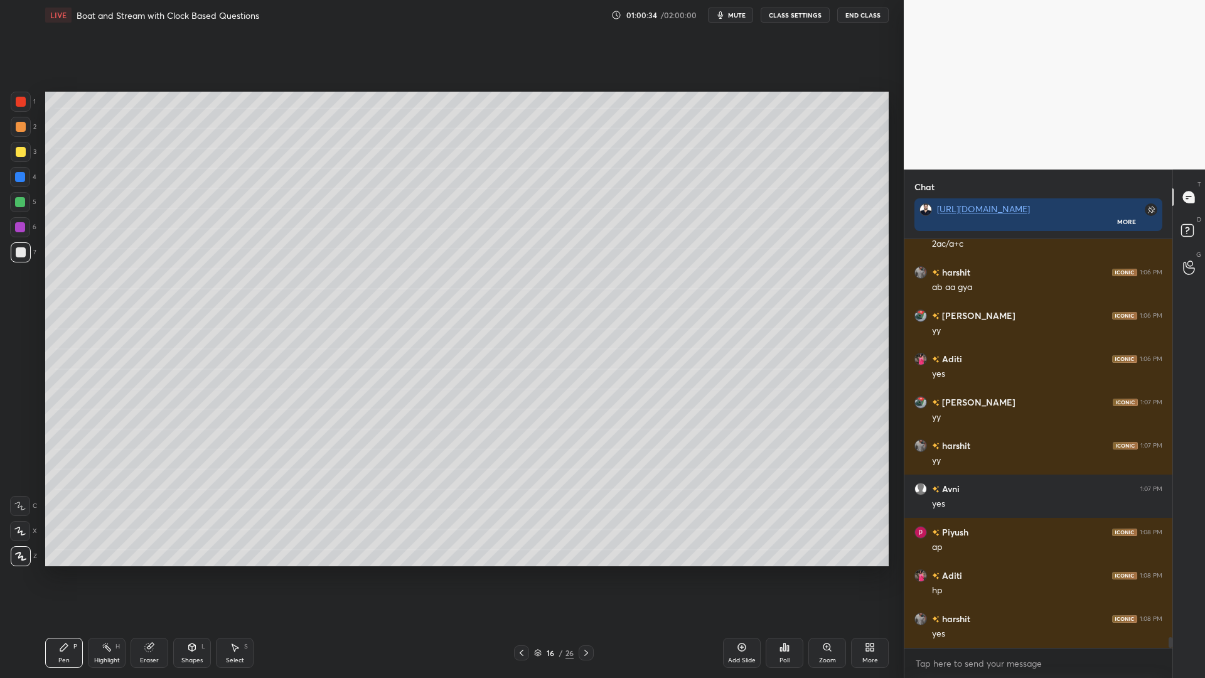
click at [18, 223] on div at bounding box center [20, 227] width 20 height 20
click at [20, 152] on div at bounding box center [21, 152] width 10 height 10
click at [520, 571] on icon at bounding box center [522, 653] width 4 height 6
click at [588, 571] on icon at bounding box center [586, 653] width 10 height 10
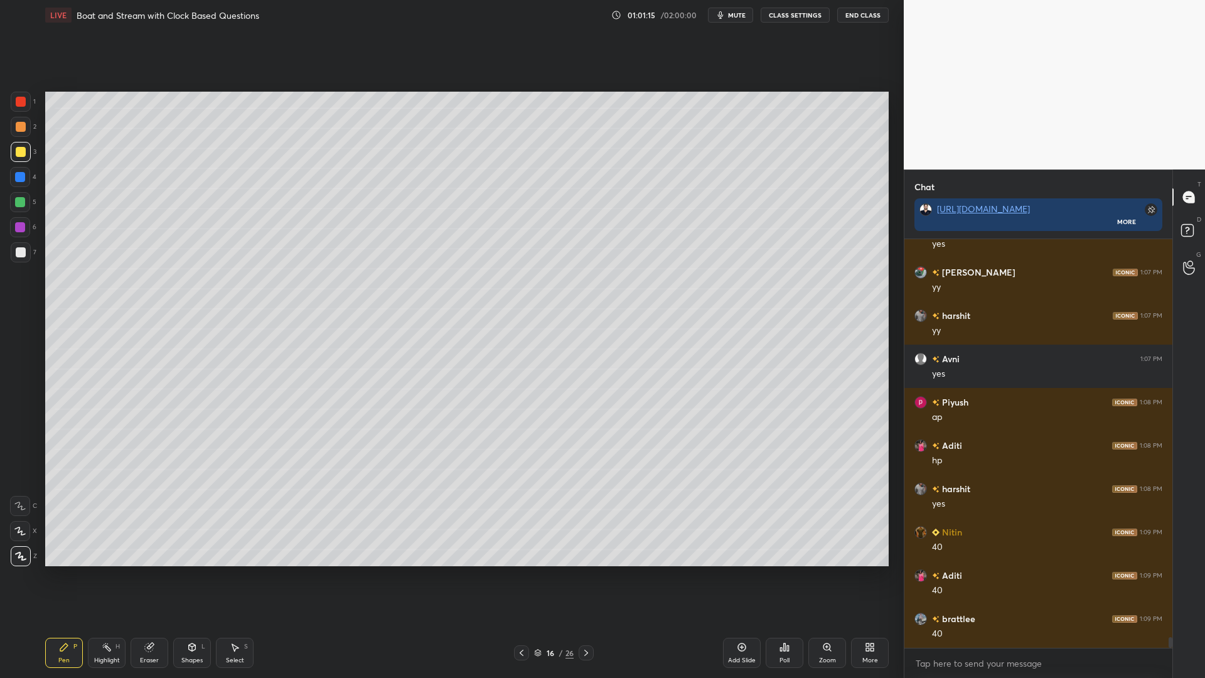
scroll to position [15260, 0]
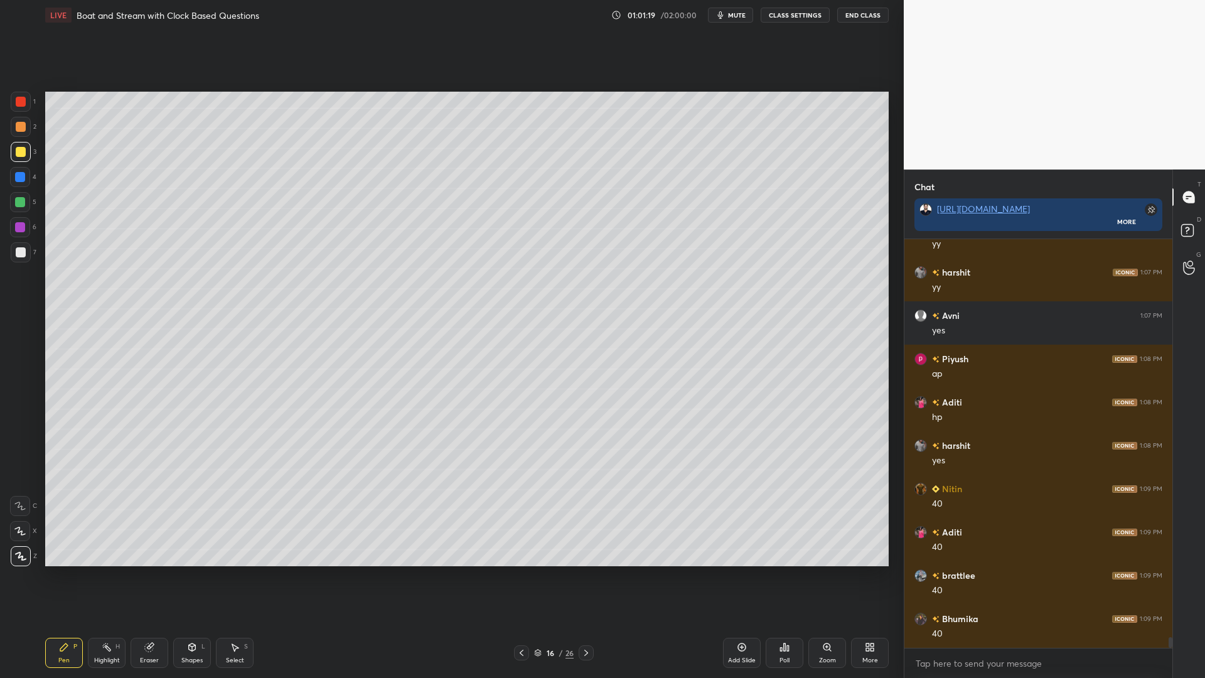
click at [17, 224] on div at bounding box center [20, 227] width 10 height 10
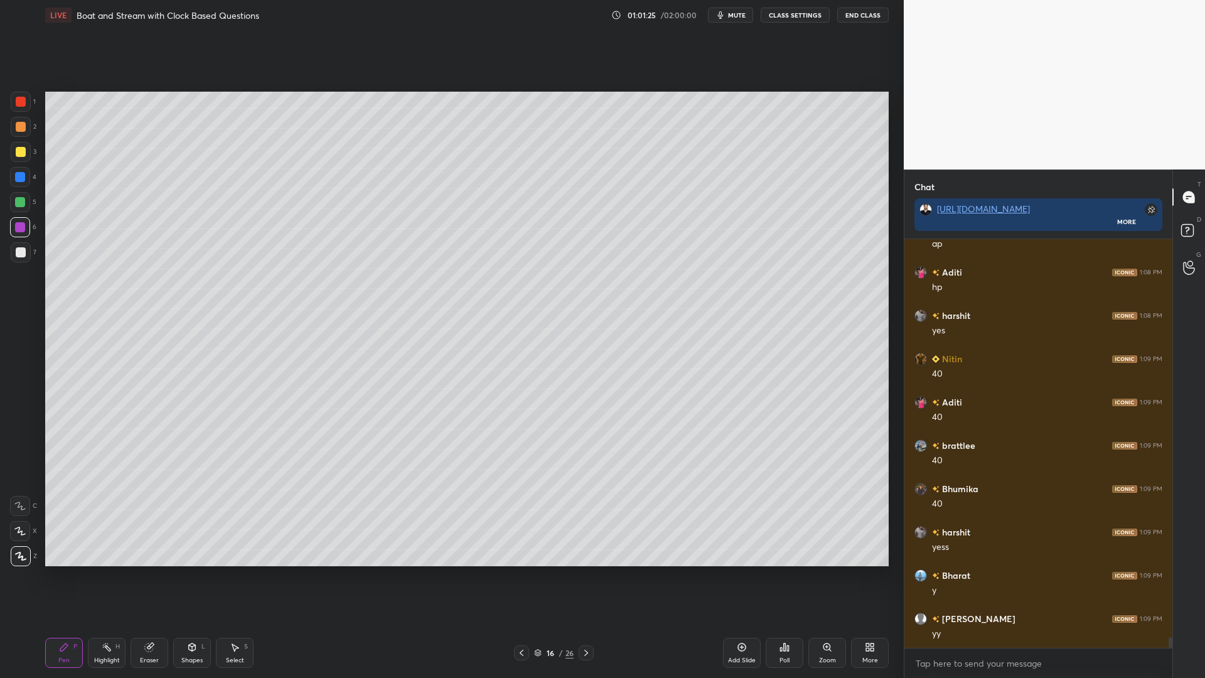
scroll to position [15433, 0]
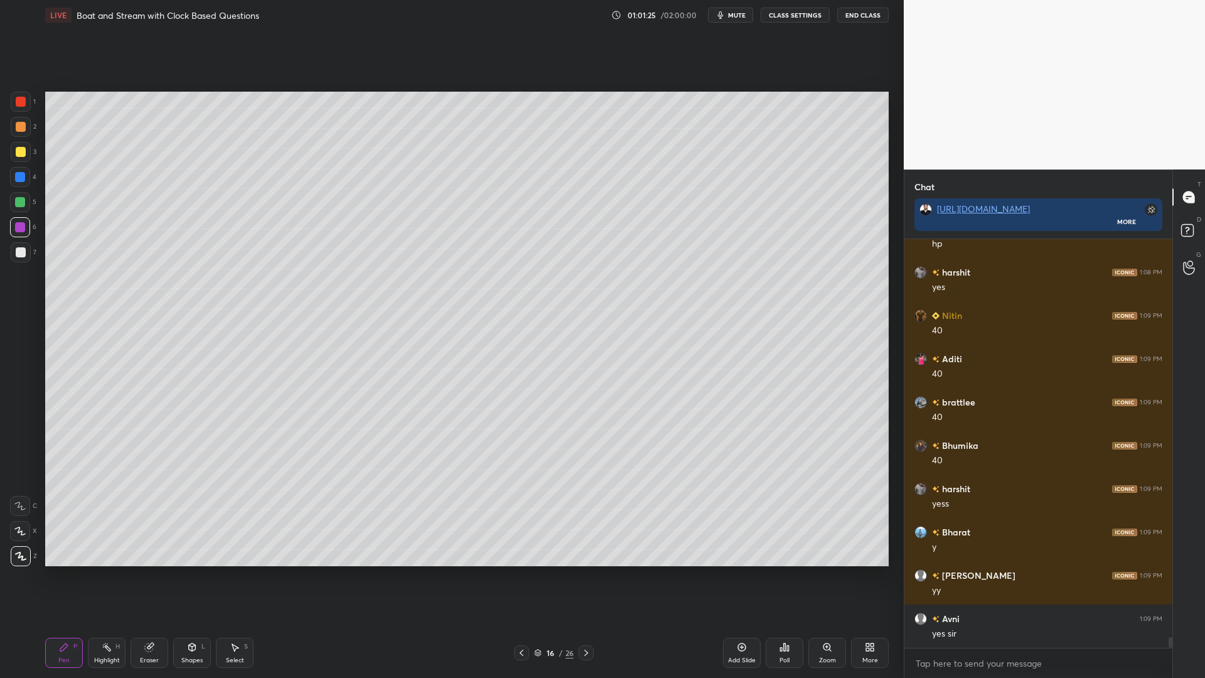
click at [15, 174] on div at bounding box center [20, 177] width 20 height 20
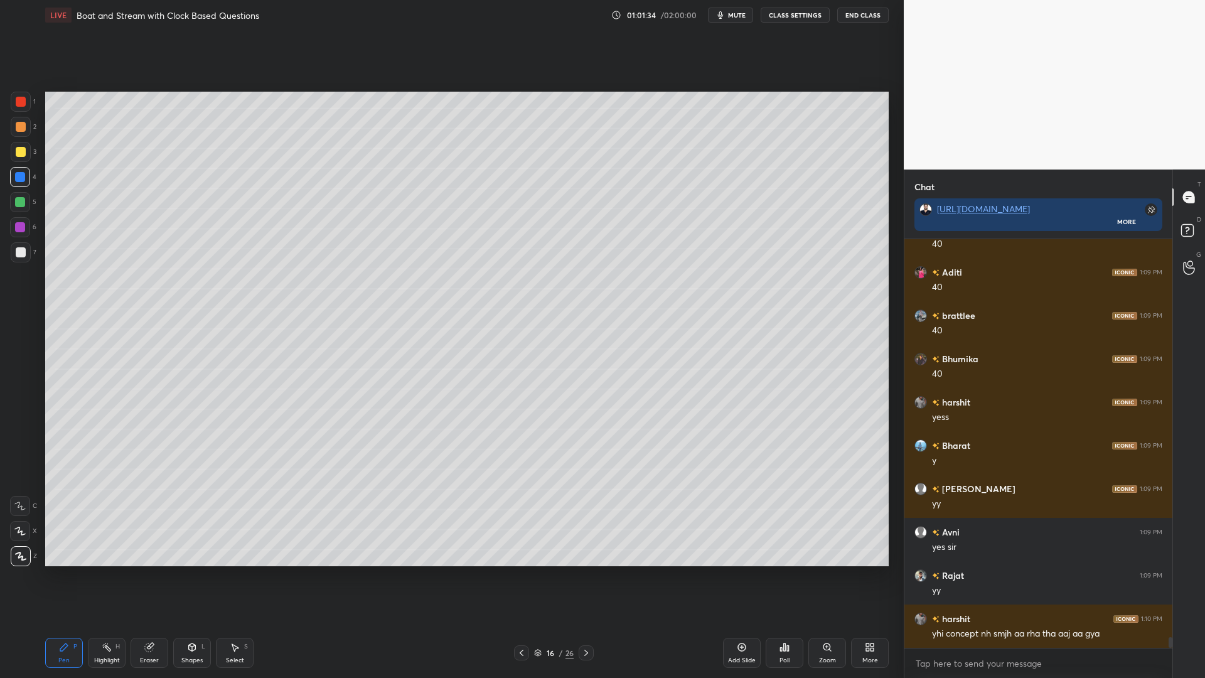
scroll to position [15563, 0]
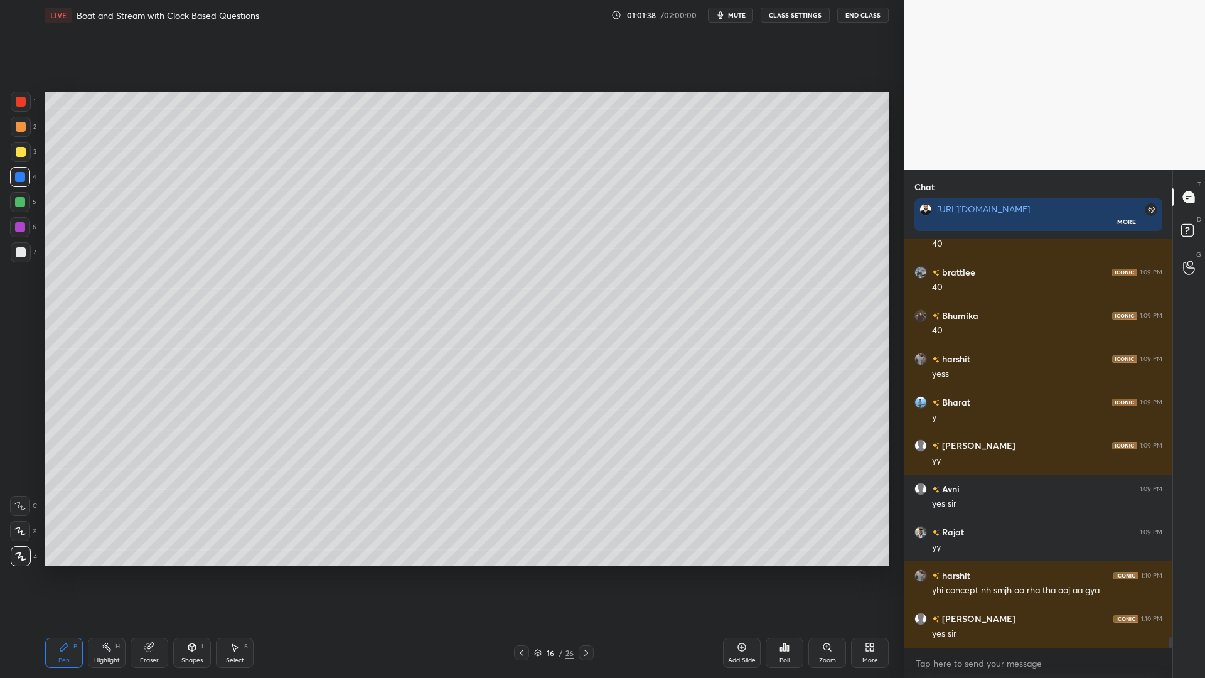
click at [518, 571] on icon at bounding box center [521, 653] width 10 height 10
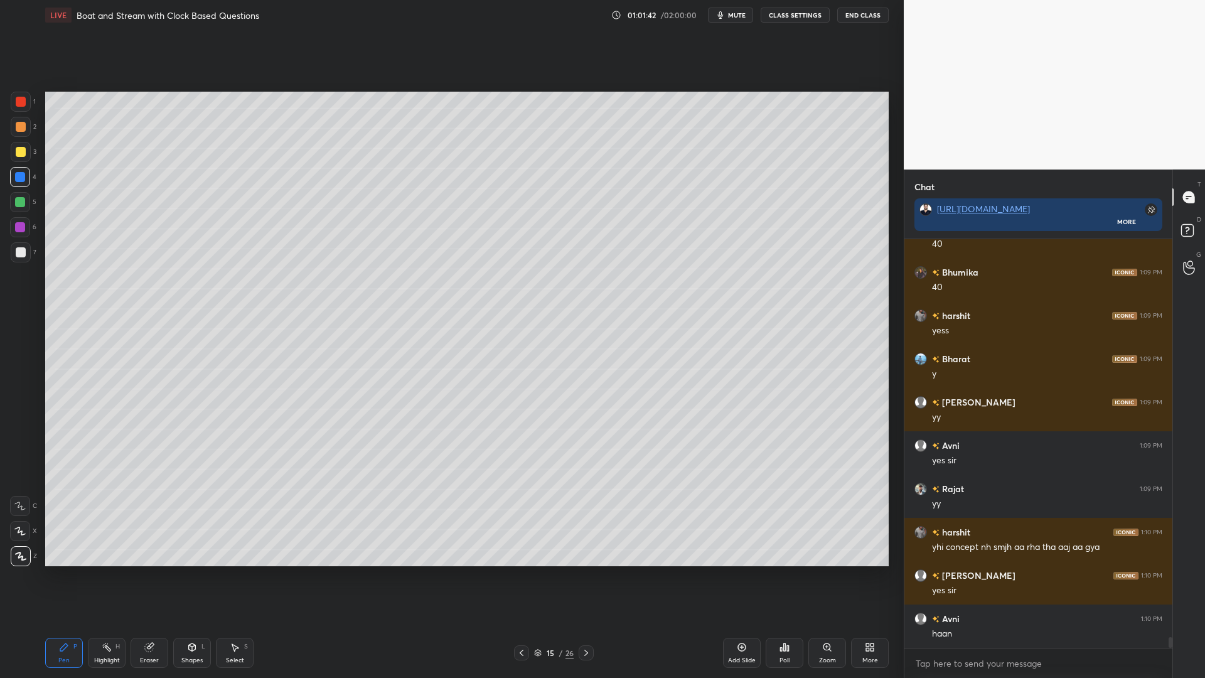
click at [584, 571] on icon at bounding box center [586, 653] width 10 height 10
click at [585, 571] on icon at bounding box center [586, 653] width 10 height 10
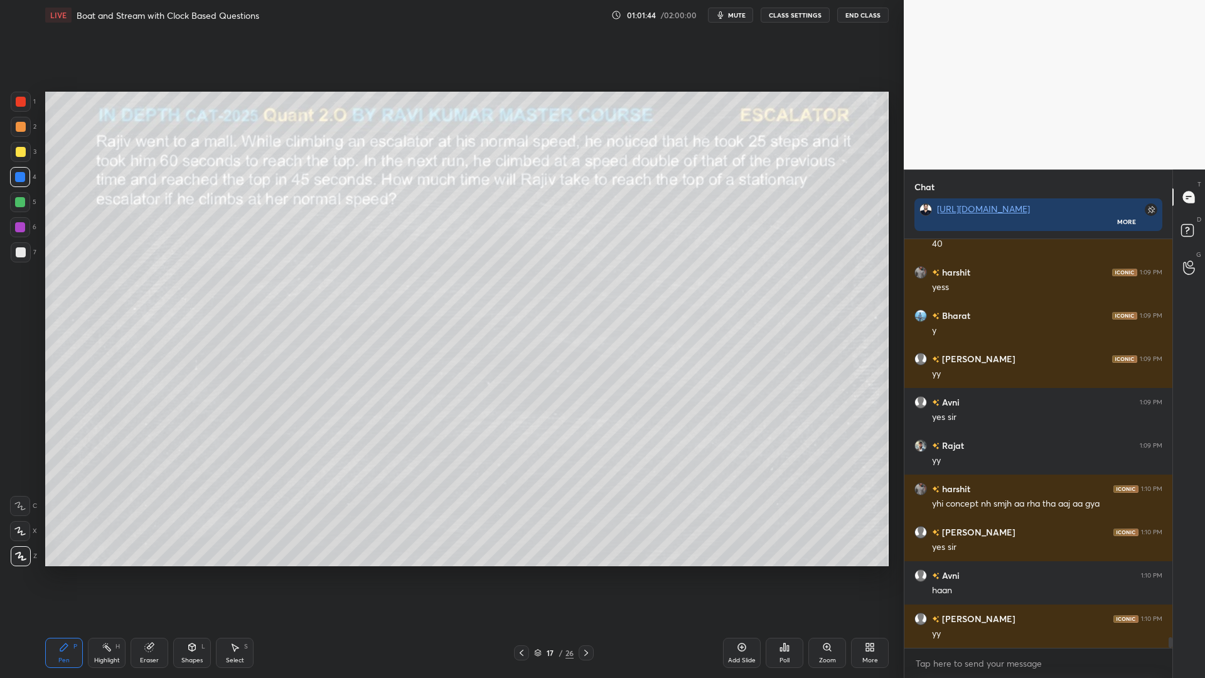
click at [518, 571] on icon at bounding box center [521, 653] width 10 height 10
click at [739, 571] on icon at bounding box center [742, 647] width 10 height 10
click at [20, 99] on div at bounding box center [21, 102] width 10 height 10
click at [23, 217] on div at bounding box center [20, 227] width 20 height 20
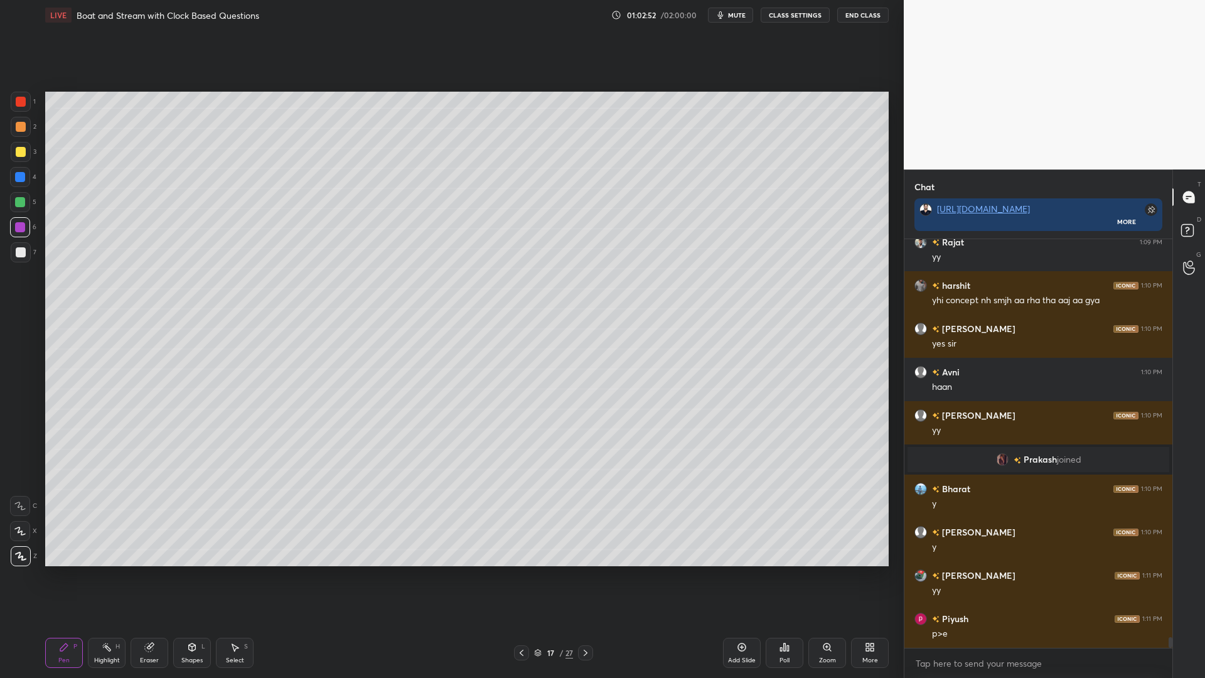
scroll to position [15276, 0]
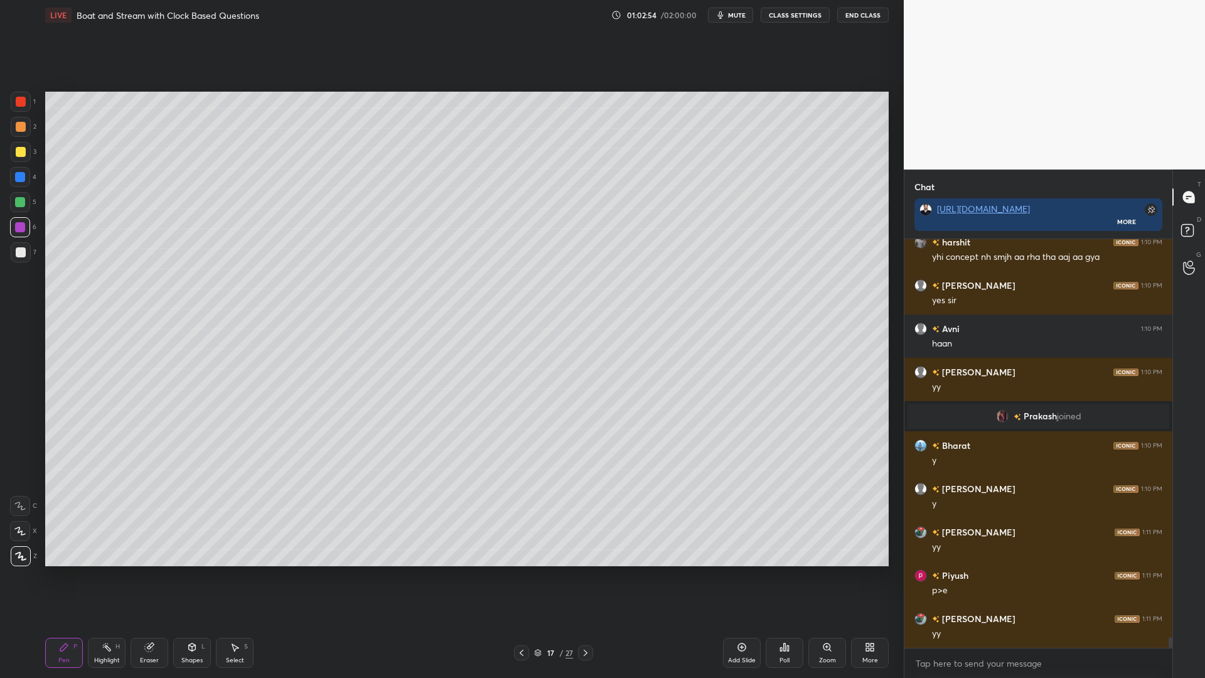
click at [16, 154] on div at bounding box center [21, 152] width 10 height 10
click at [110, 571] on div "Highlight H" at bounding box center [107, 653] width 38 height 30
click at [60, 571] on div "Pen P Highlight H Eraser Shapes L Select S 17 / 27 Add Slide Poll Zoom More" at bounding box center [466, 653] width 843 height 50
drag, startPoint x: 61, startPoint y: 648, endPoint x: 65, endPoint y: 640, distance: 9.6
click at [60, 571] on icon at bounding box center [64, 647] width 8 height 8
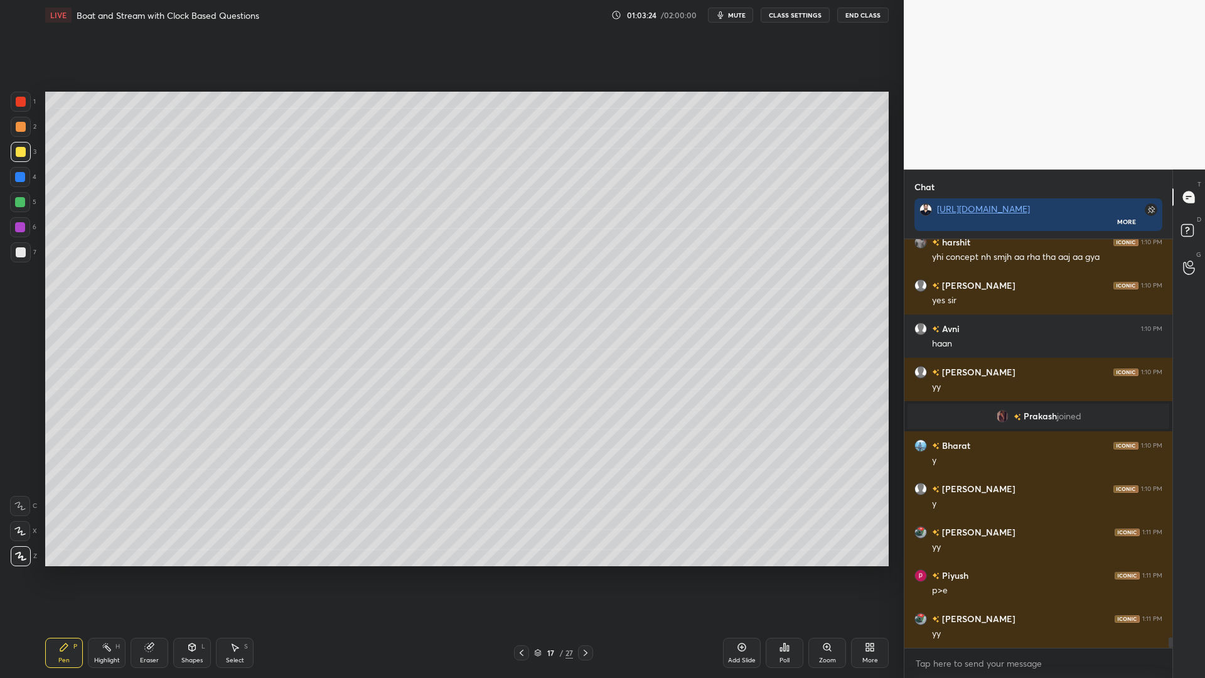
click at [20, 205] on div at bounding box center [20, 202] width 10 height 10
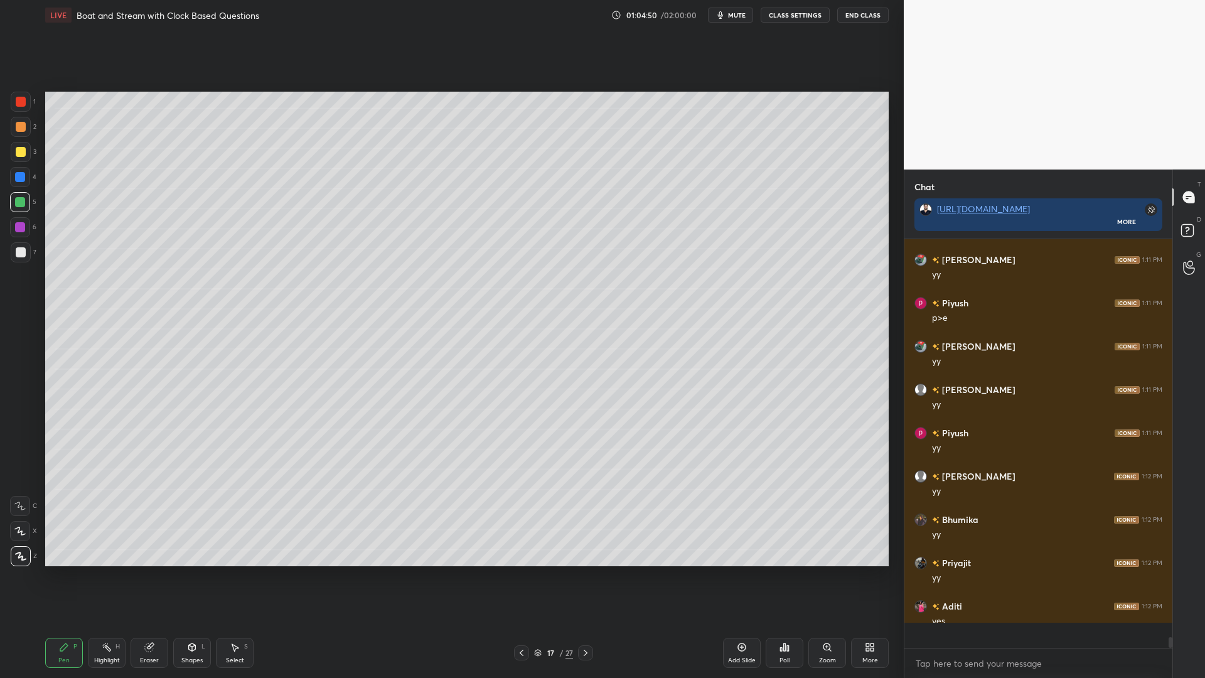
scroll to position [405, 264]
click at [16, 254] on div at bounding box center [21, 252] width 10 height 10
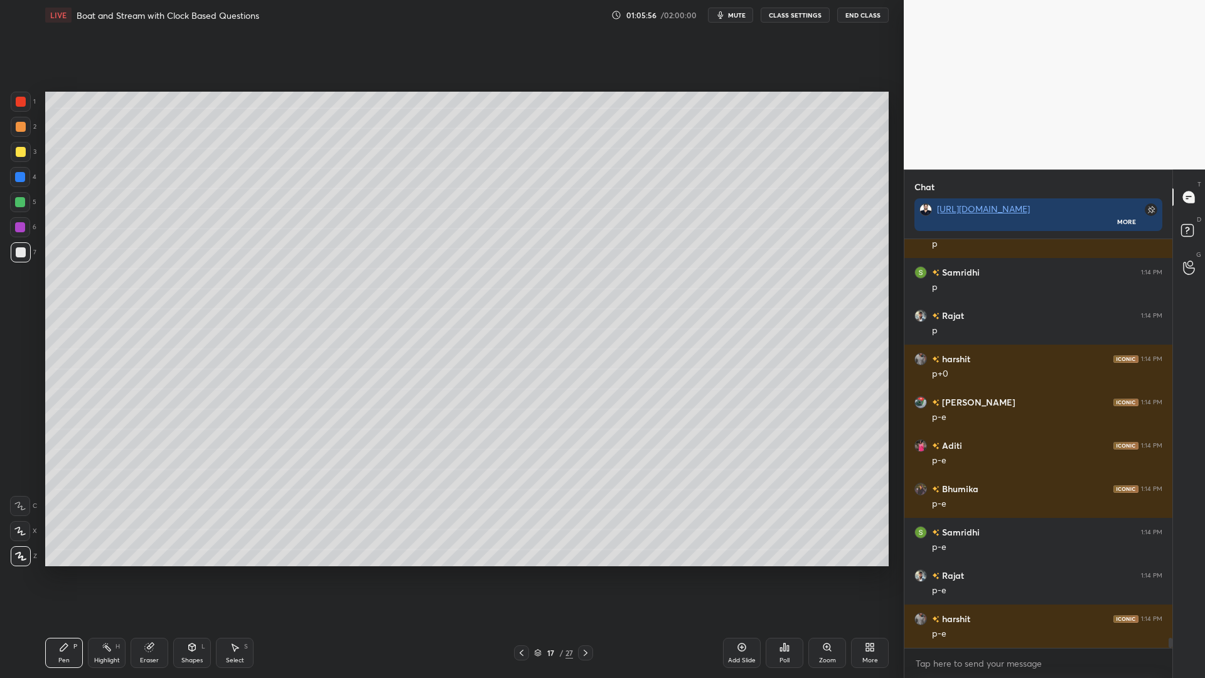
scroll to position [16371, 0]
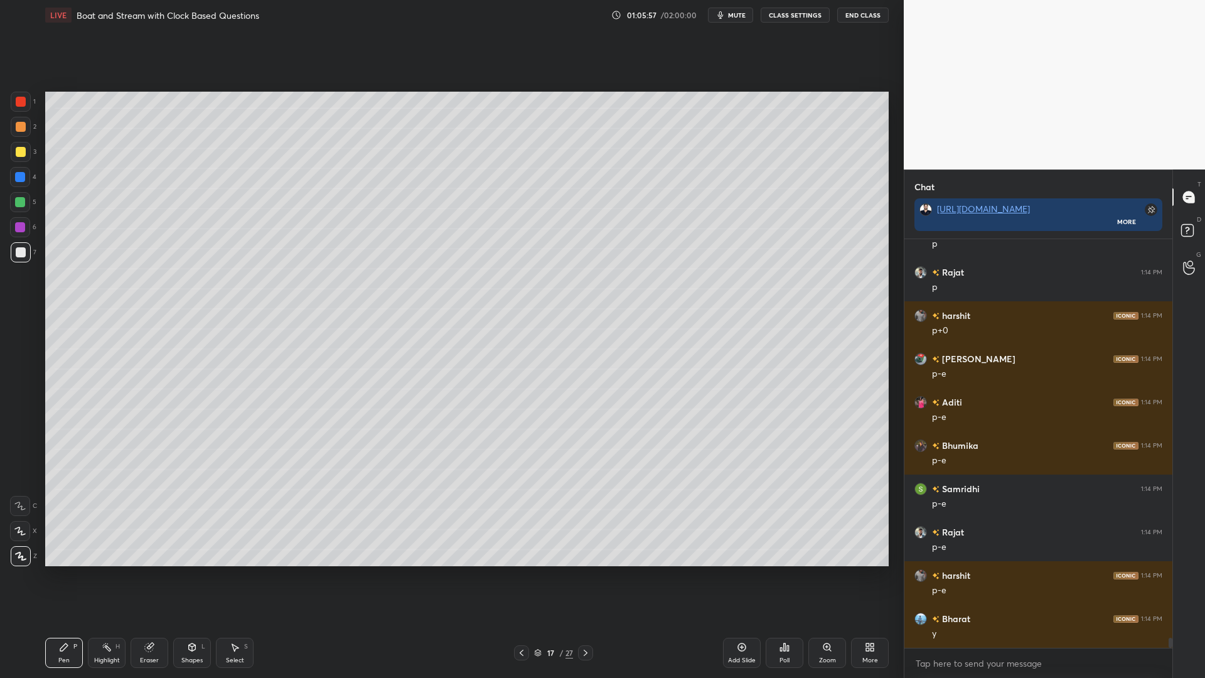
click at [18, 181] on div at bounding box center [20, 177] width 10 height 10
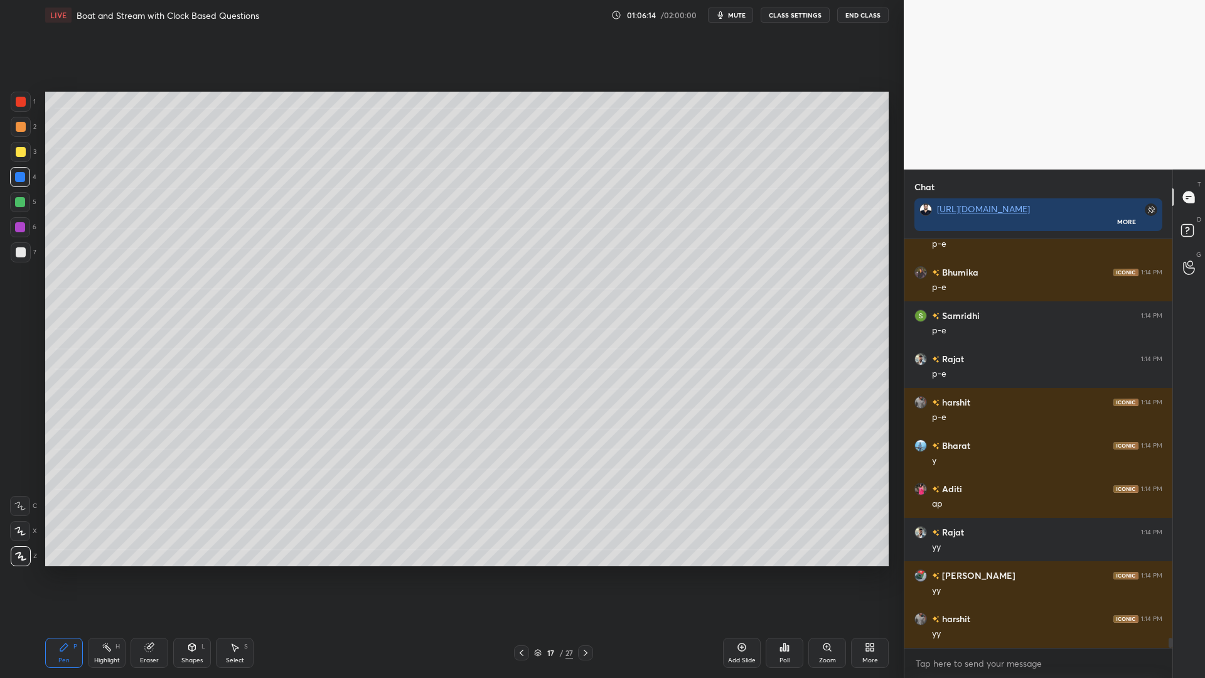
scroll to position [16588, 0]
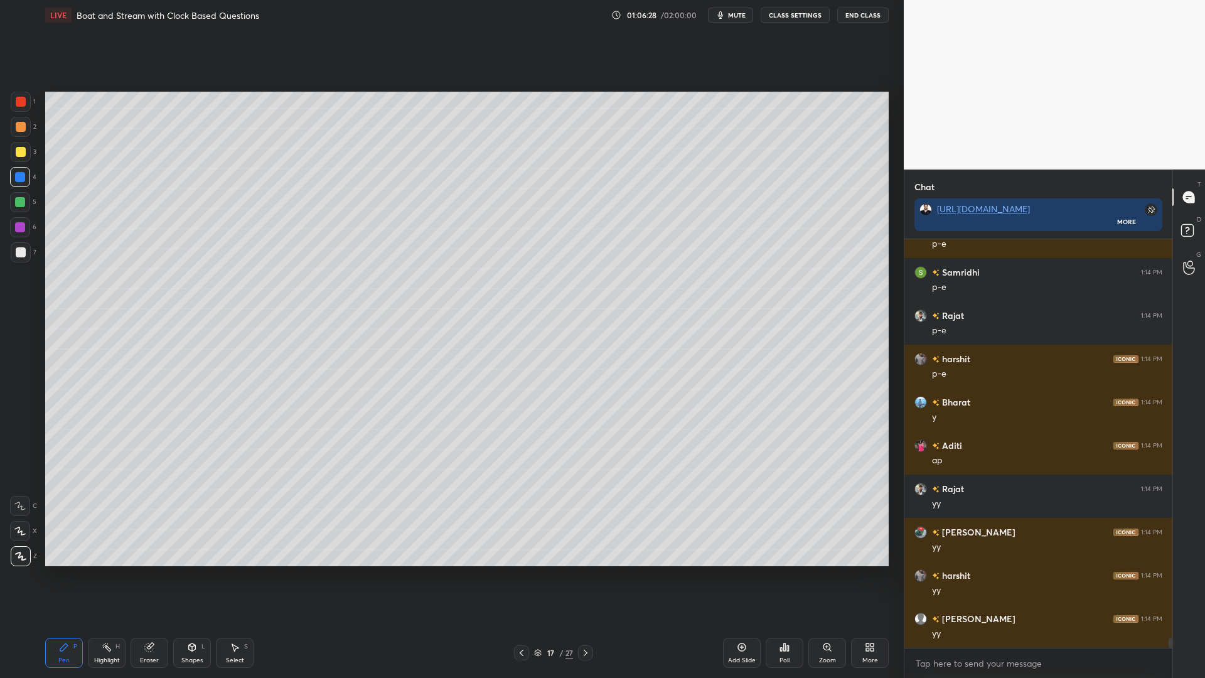
click at [18, 126] on div at bounding box center [21, 127] width 10 height 10
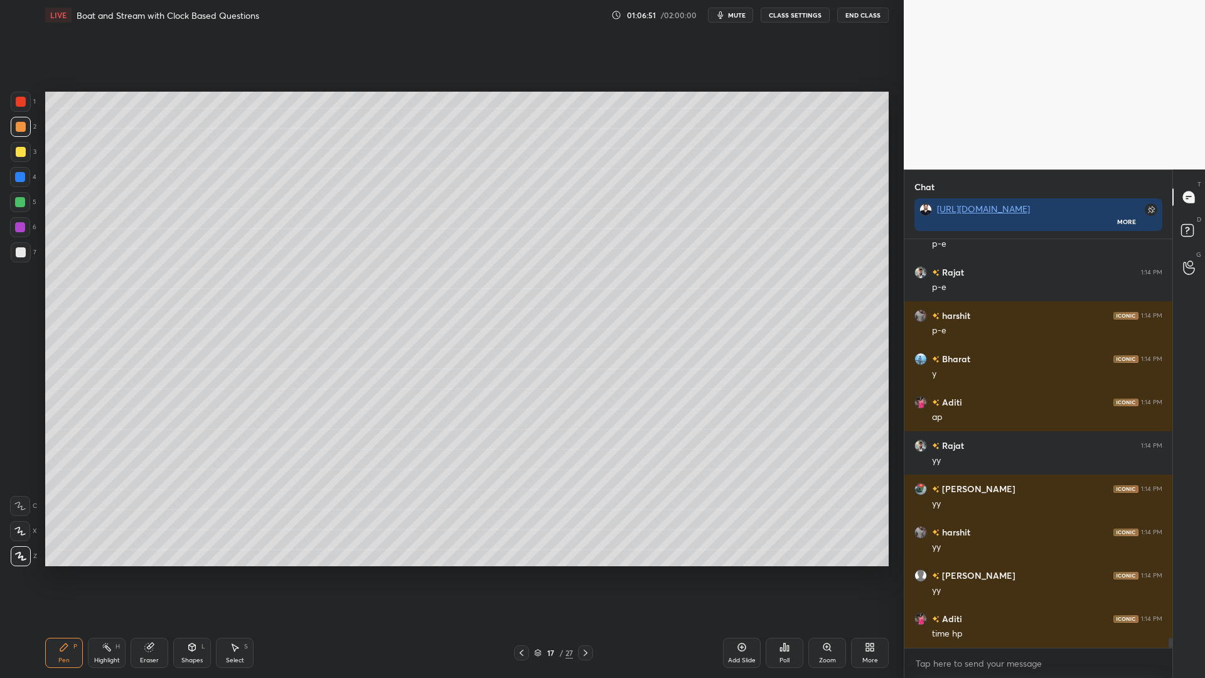
click at [19, 205] on div at bounding box center [20, 202] width 10 height 10
click at [18, 250] on div at bounding box center [21, 252] width 10 height 10
drag, startPoint x: 18, startPoint y: 203, endPoint x: 41, endPoint y: 202, distance: 23.9
click at [17, 203] on div at bounding box center [20, 202] width 10 height 10
click at [22, 105] on div at bounding box center [21, 102] width 10 height 10
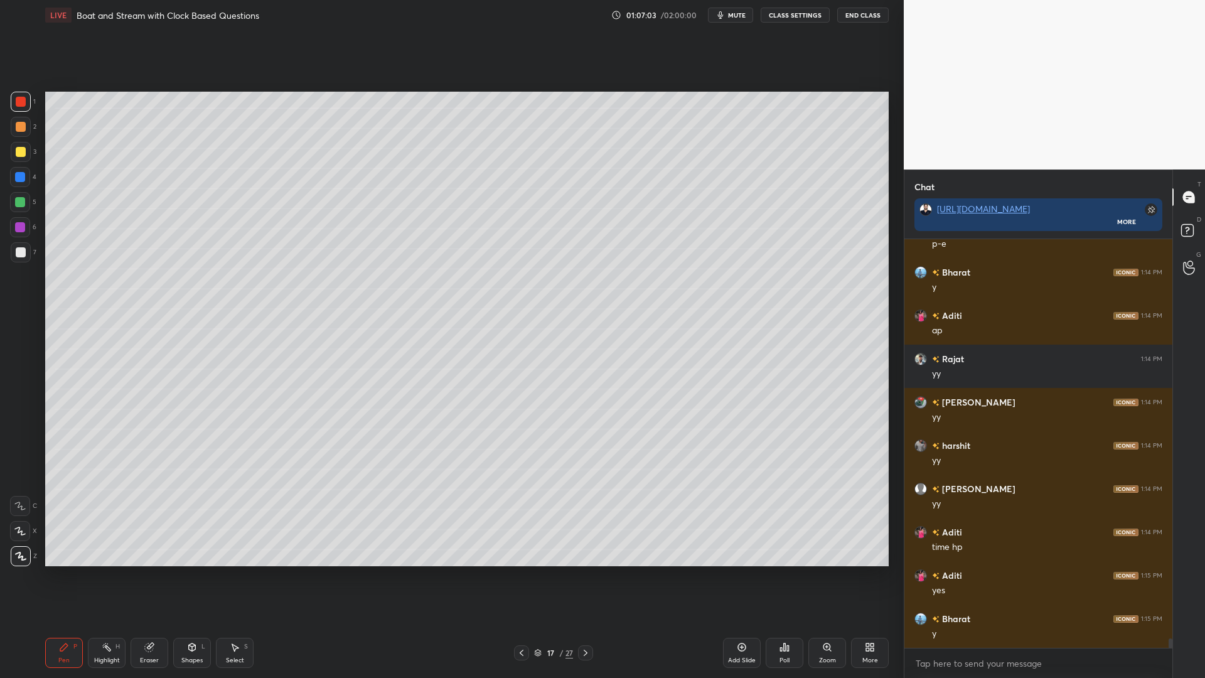
scroll to position [16761, 0]
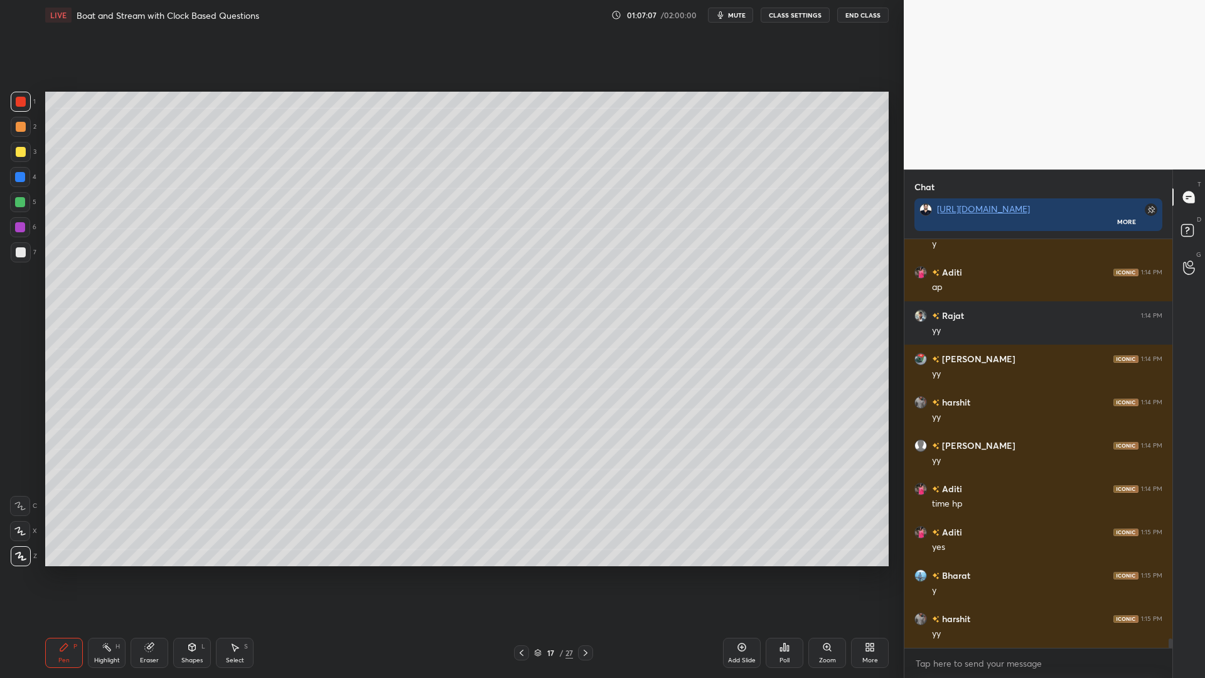
click at [24, 124] on div at bounding box center [21, 127] width 10 height 10
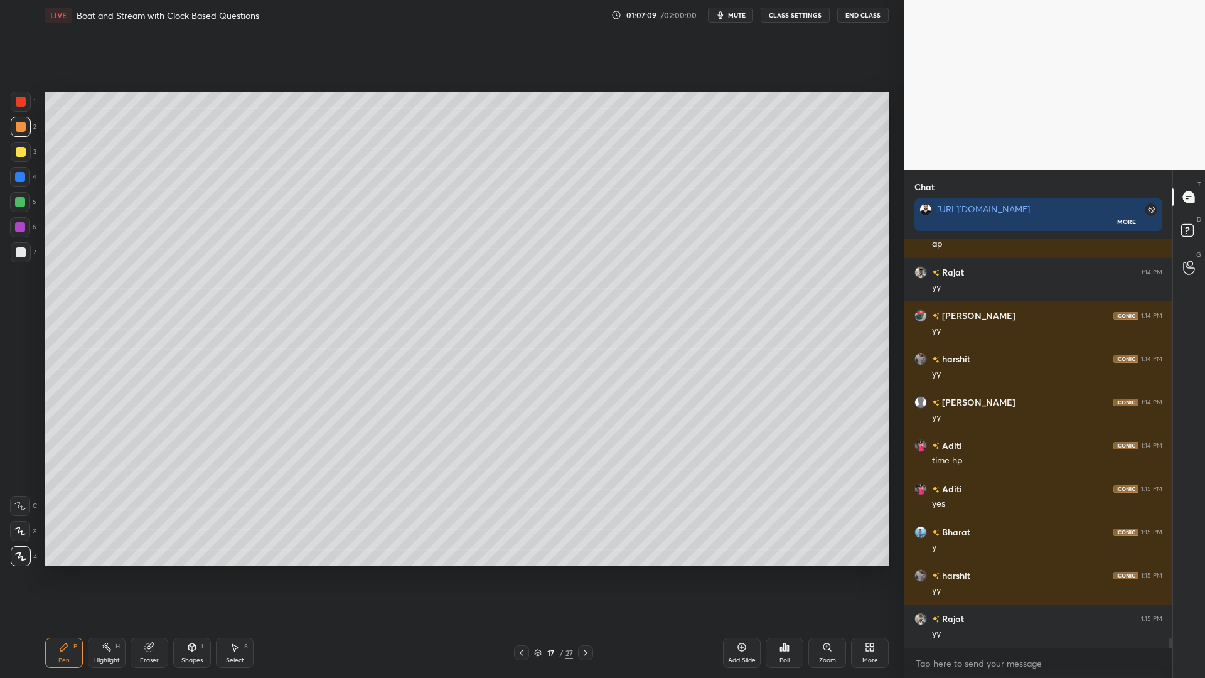
scroll to position [16847, 0]
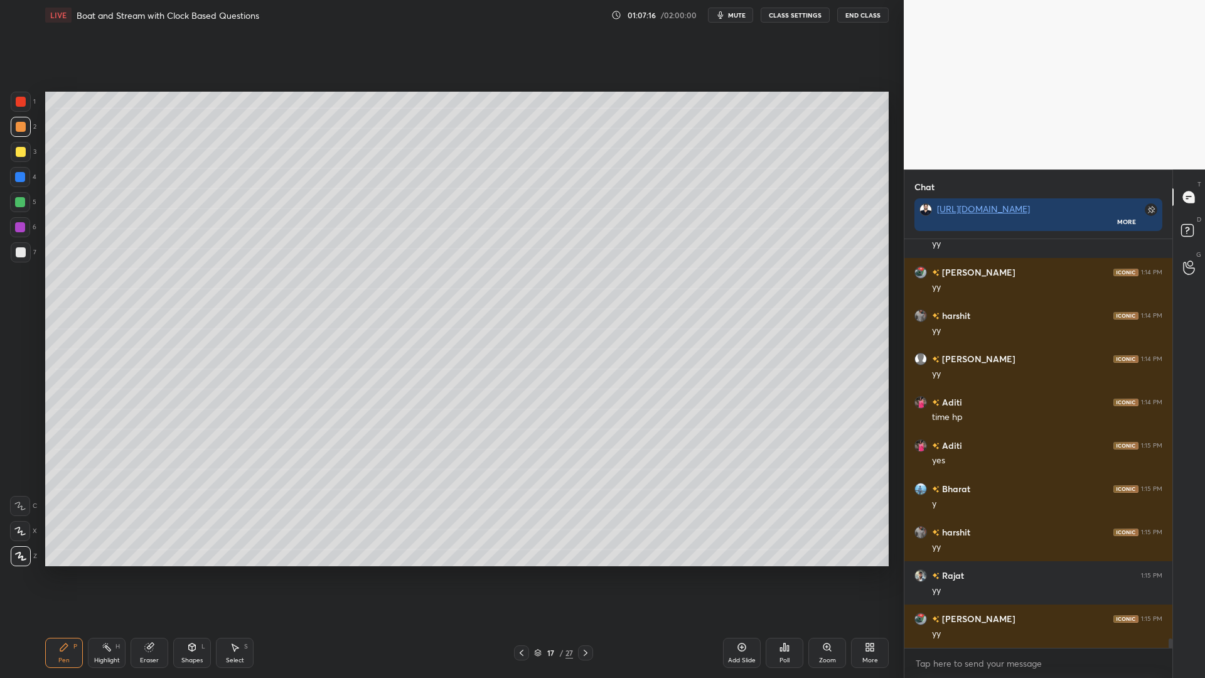
click at [739, 571] on icon at bounding box center [742, 647] width 10 height 10
click at [20, 180] on div at bounding box center [20, 177] width 10 height 10
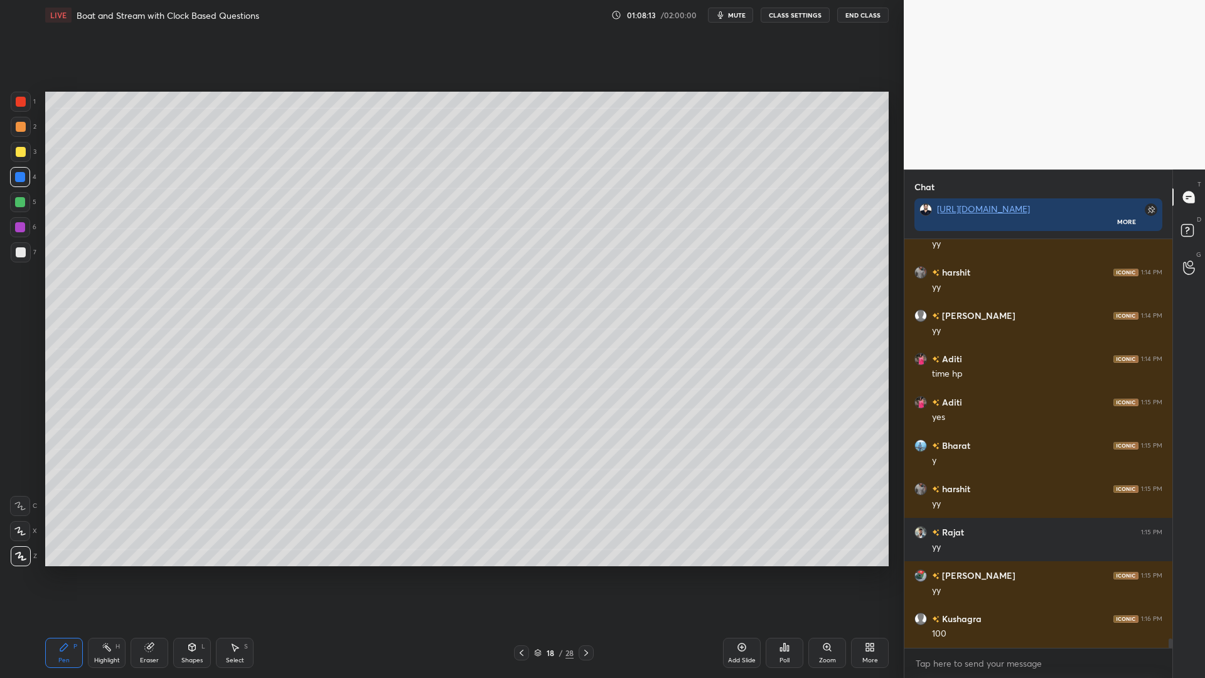
scroll to position [16934, 0]
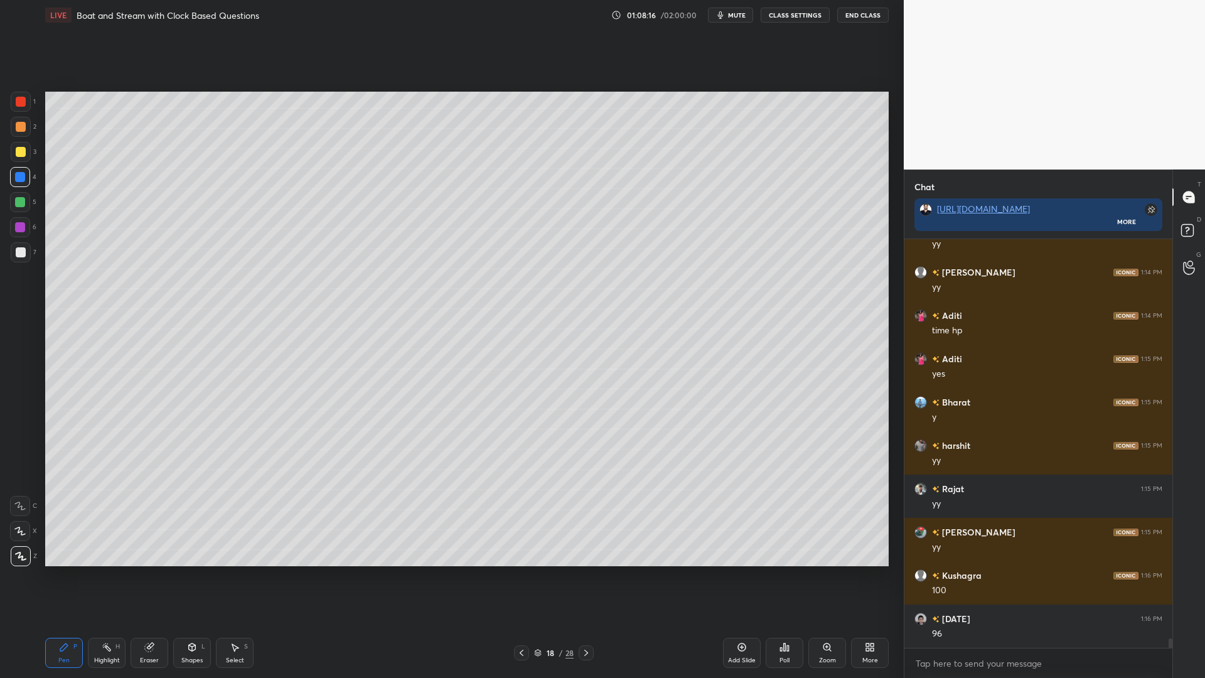
click at [17, 249] on div at bounding box center [21, 252] width 10 height 10
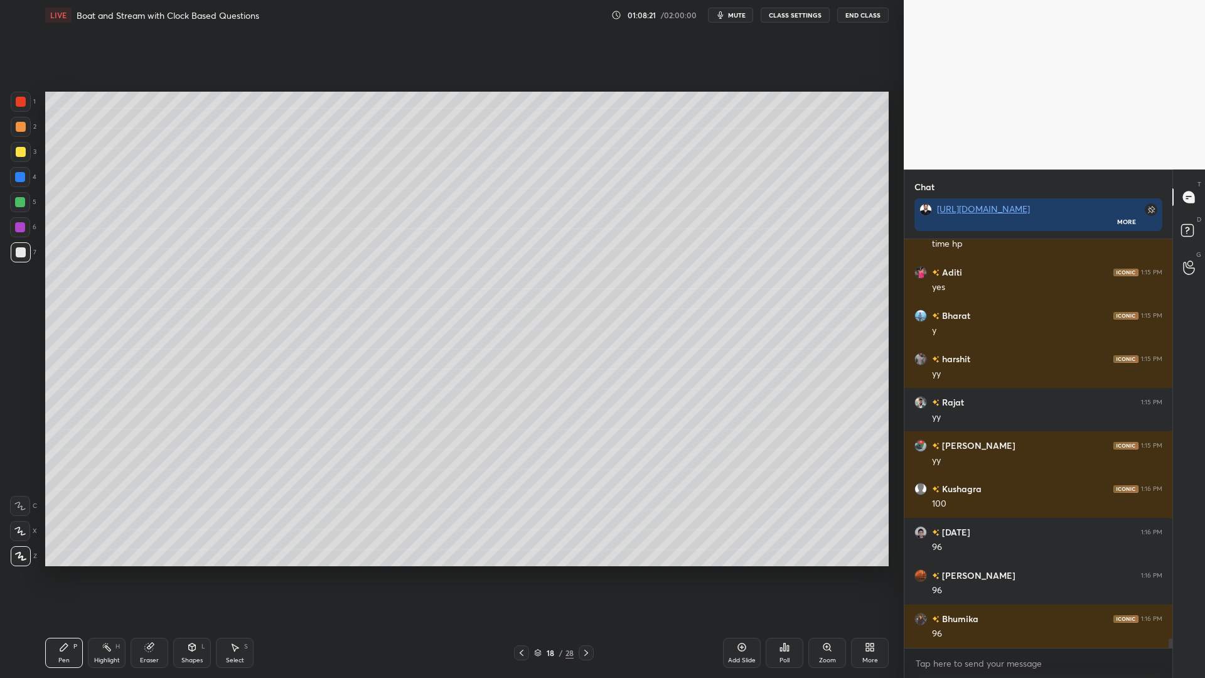
scroll to position [17064, 0]
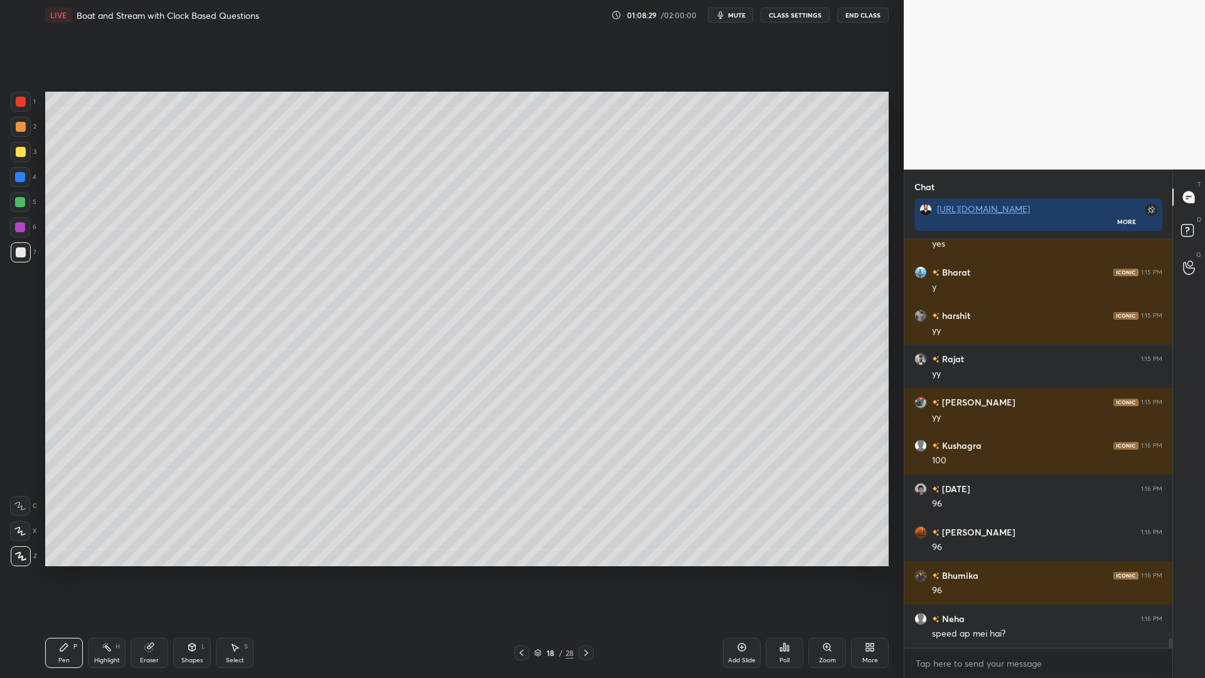
click at [21, 100] on div at bounding box center [21, 102] width 10 height 10
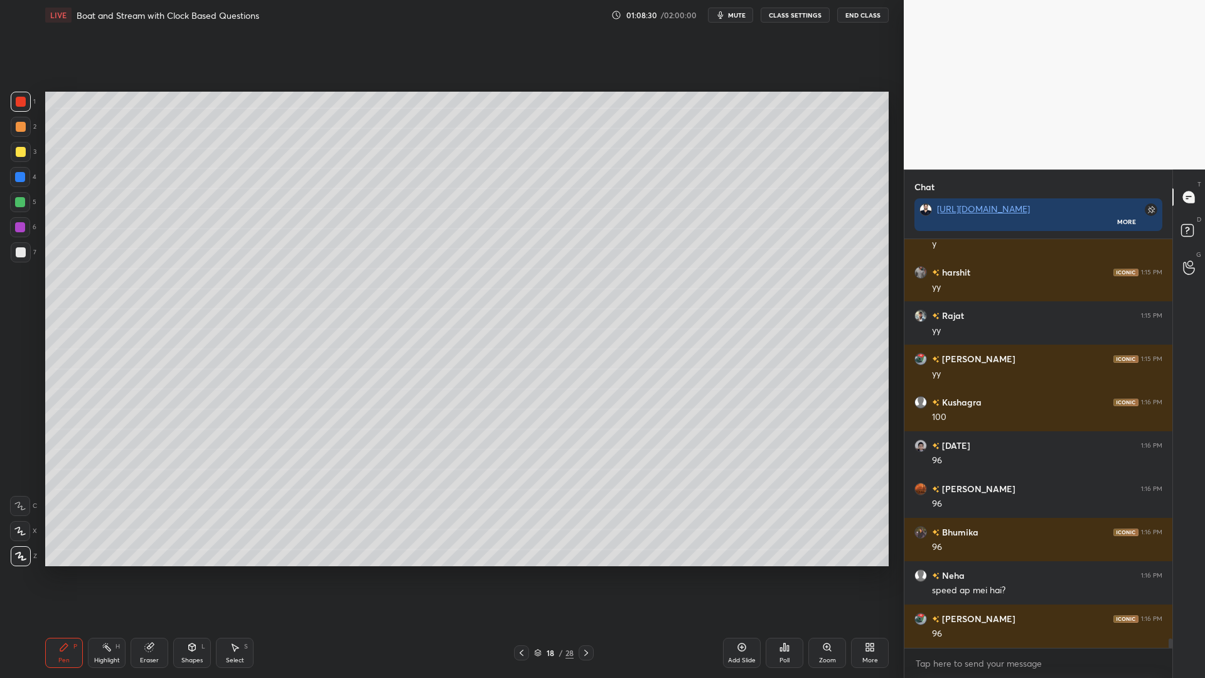
scroll to position [17150, 0]
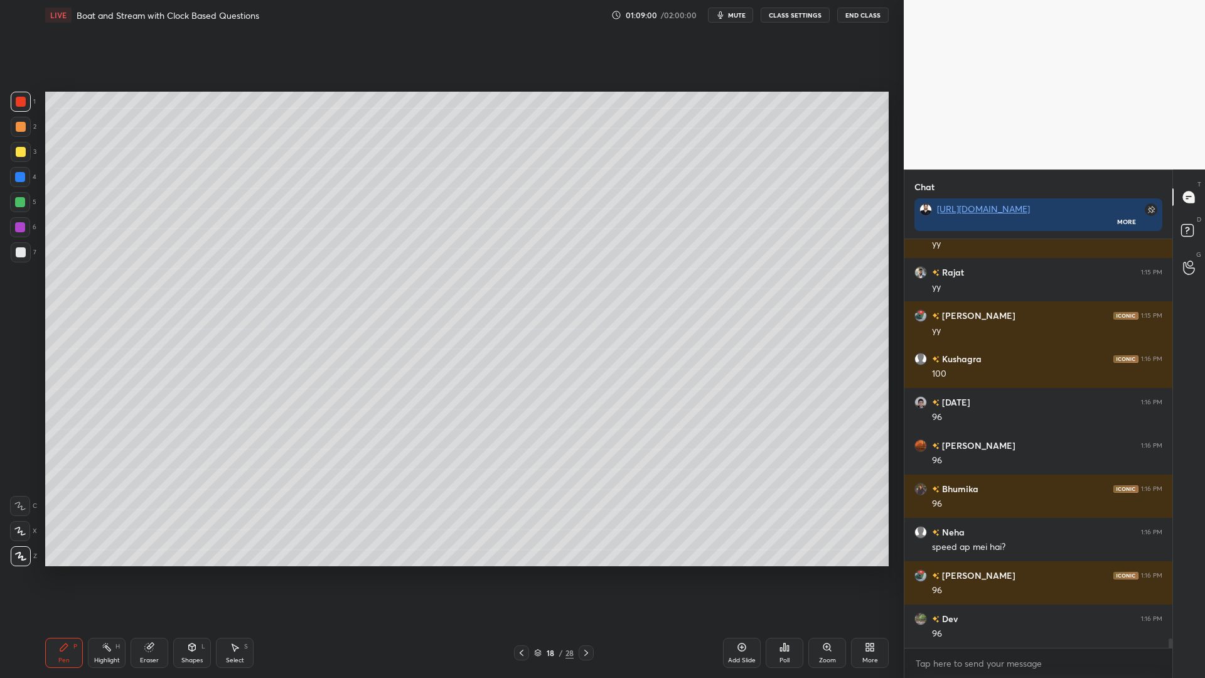
click at [19, 163] on div "3" at bounding box center [24, 154] width 26 height 25
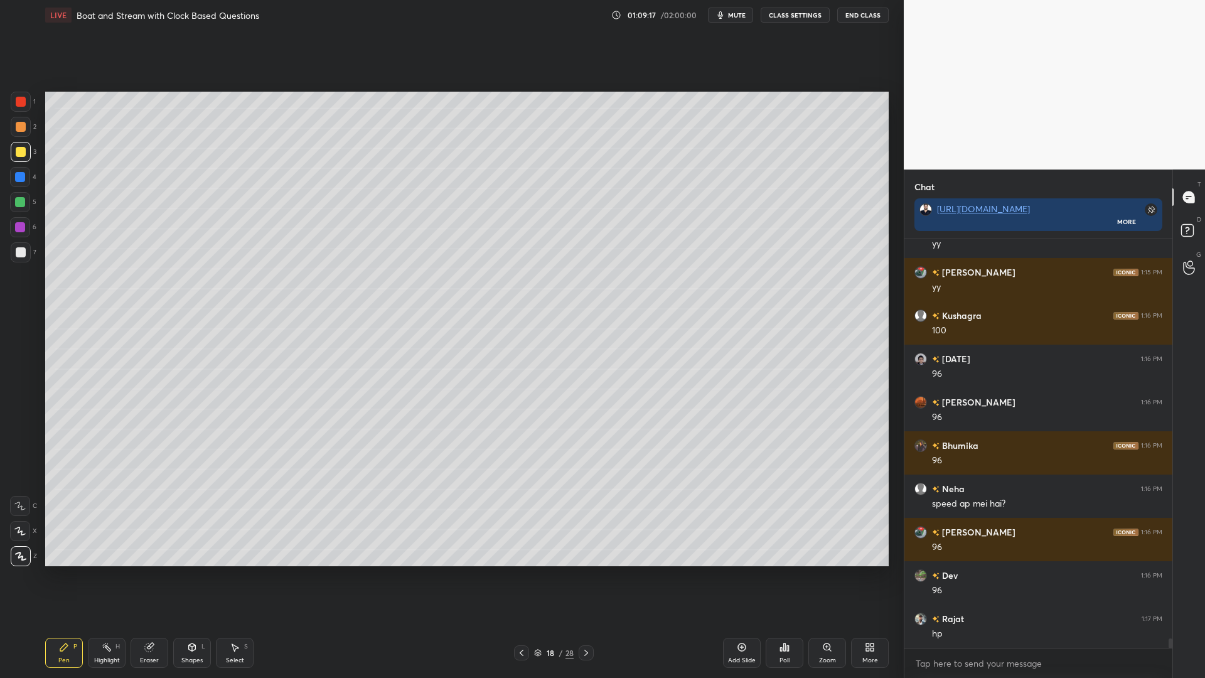
scroll to position [17237, 0]
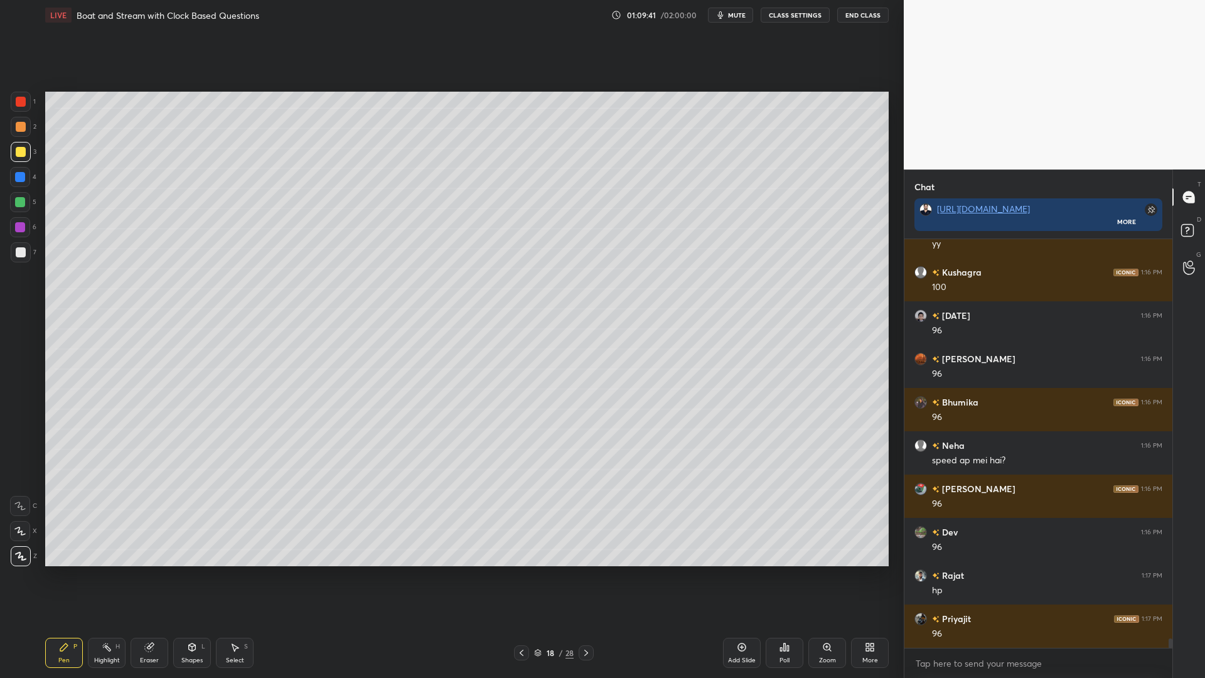
click at [16, 252] on div at bounding box center [21, 252] width 10 height 10
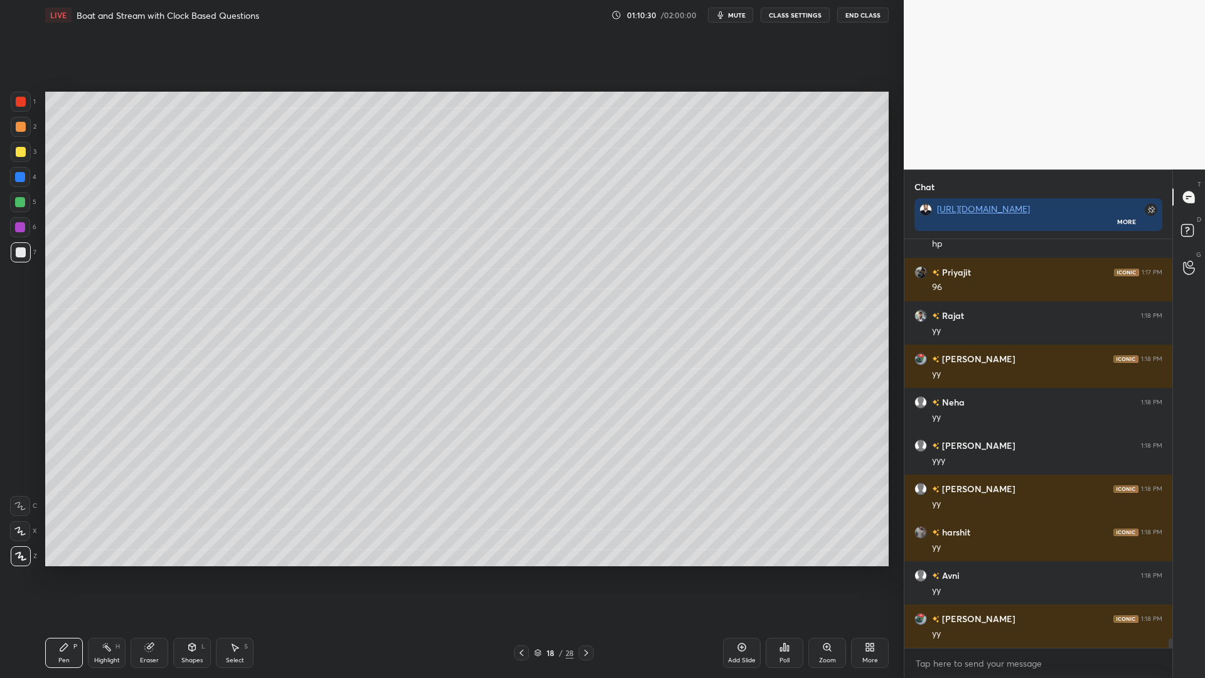
scroll to position [17627, 0]
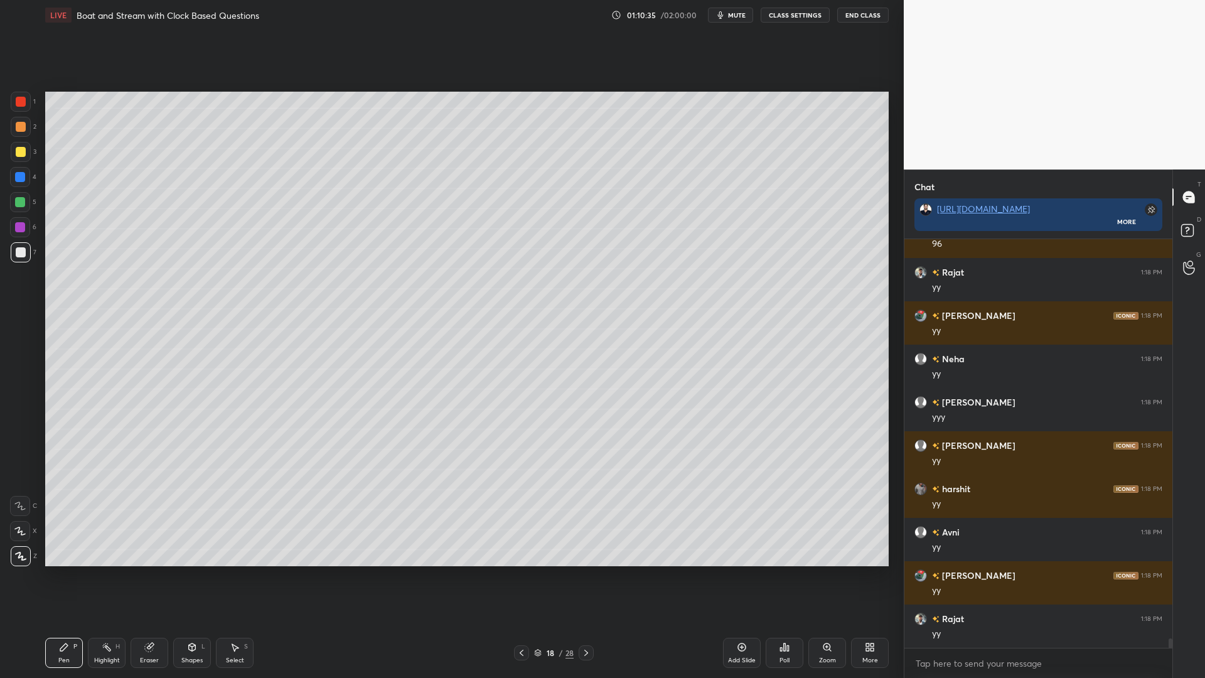
click at [587, 571] on icon at bounding box center [586, 653] width 10 height 10
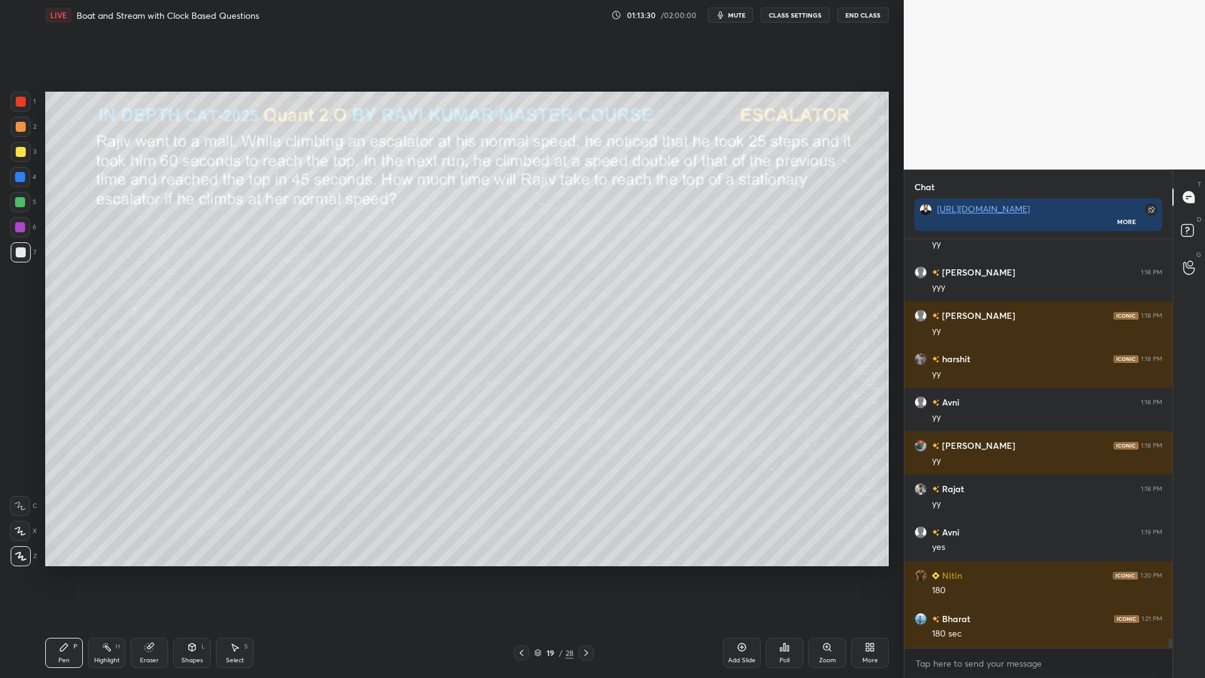
scroll to position [17800, 0]
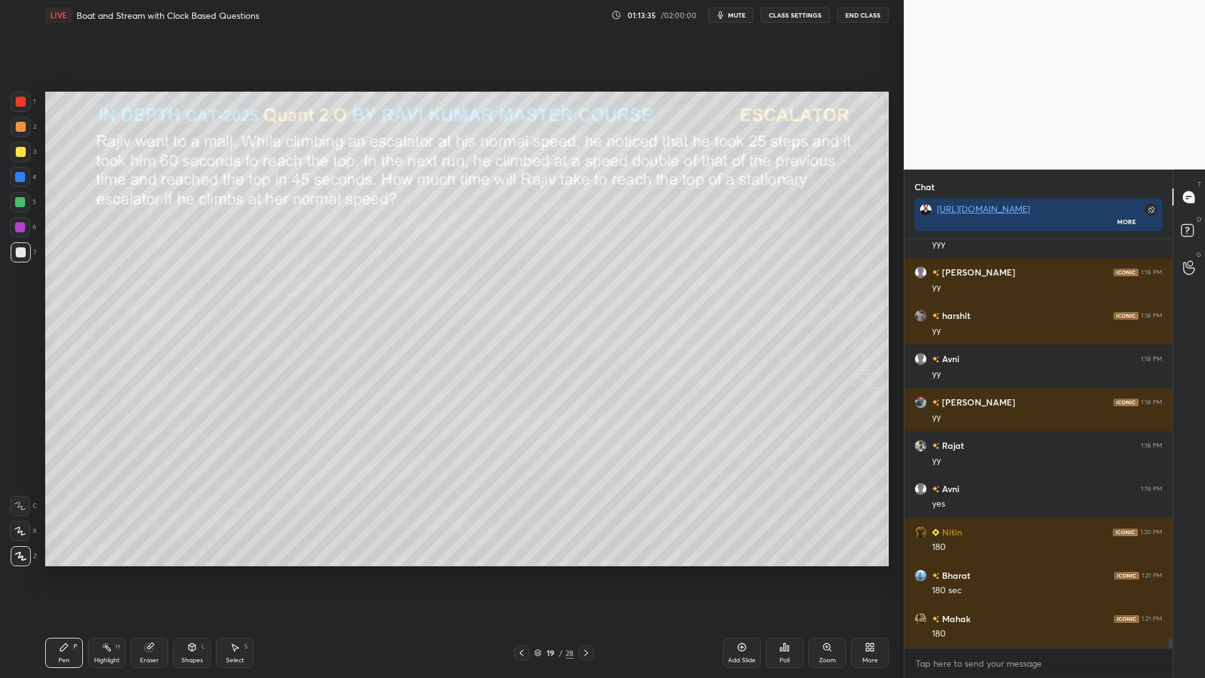
click at [23, 103] on div at bounding box center [21, 102] width 10 height 10
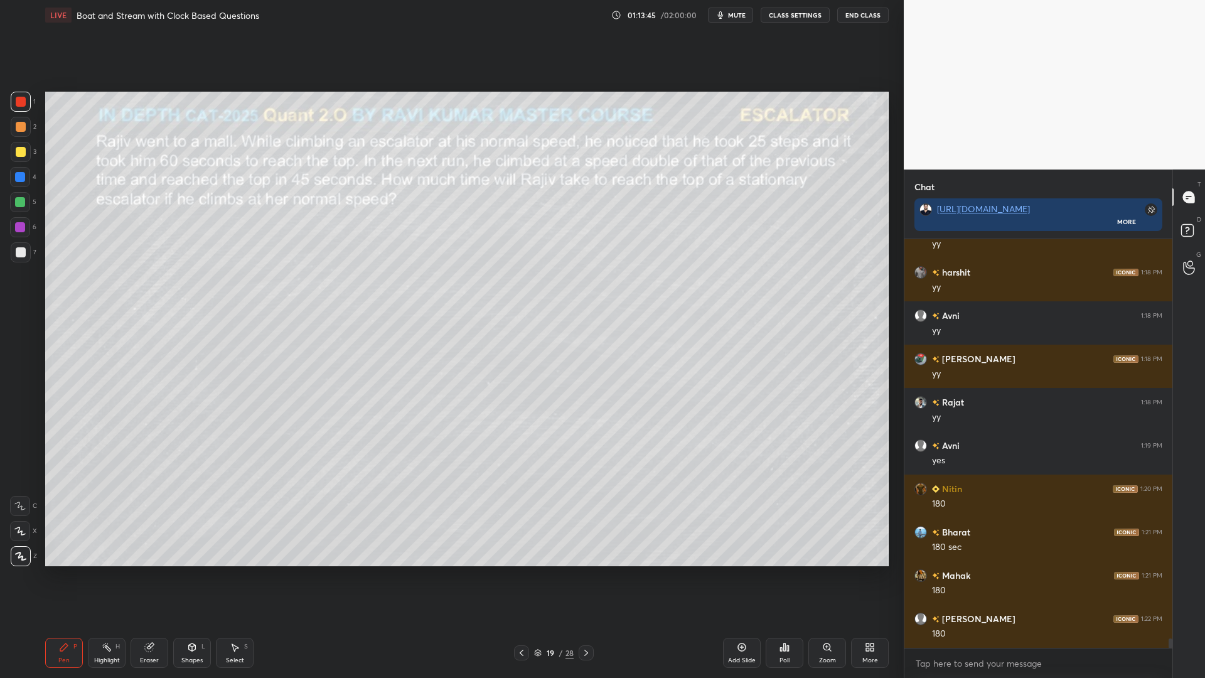
scroll to position [17887, 0]
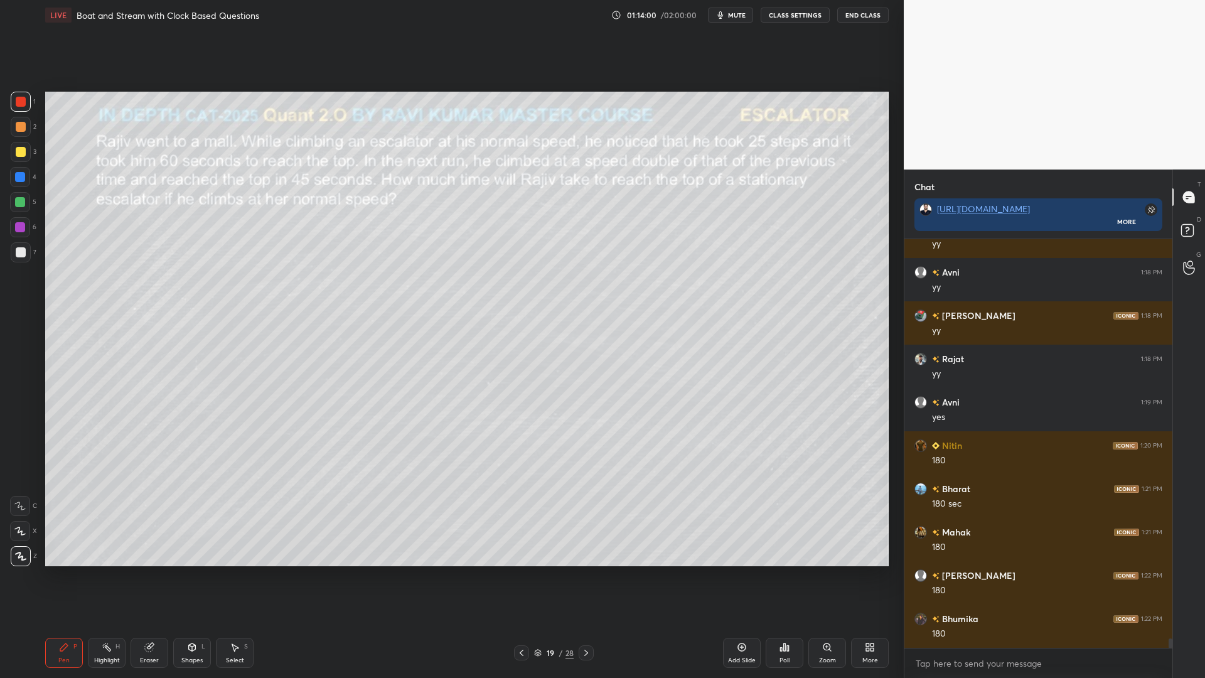
drag, startPoint x: 21, startPoint y: 200, endPoint x: 37, endPoint y: 205, distance: 16.5
click at [21, 200] on div at bounding box center [20, 202] width 10 height 10
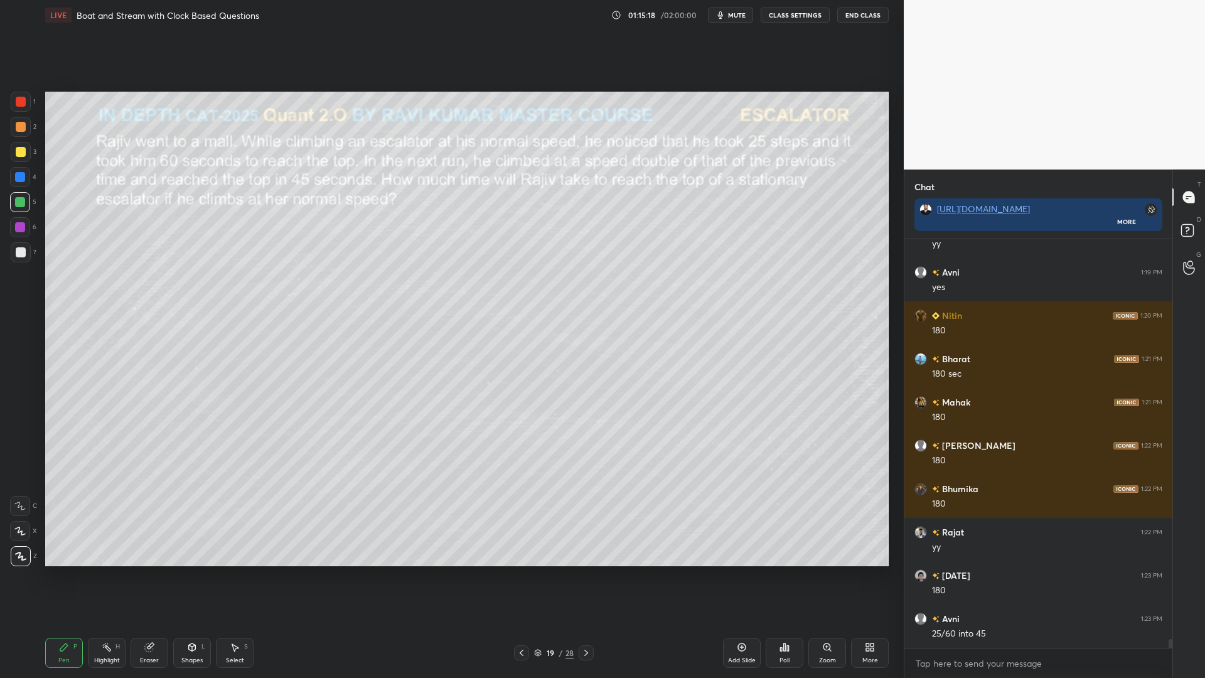
scroll to position [18060, 0]
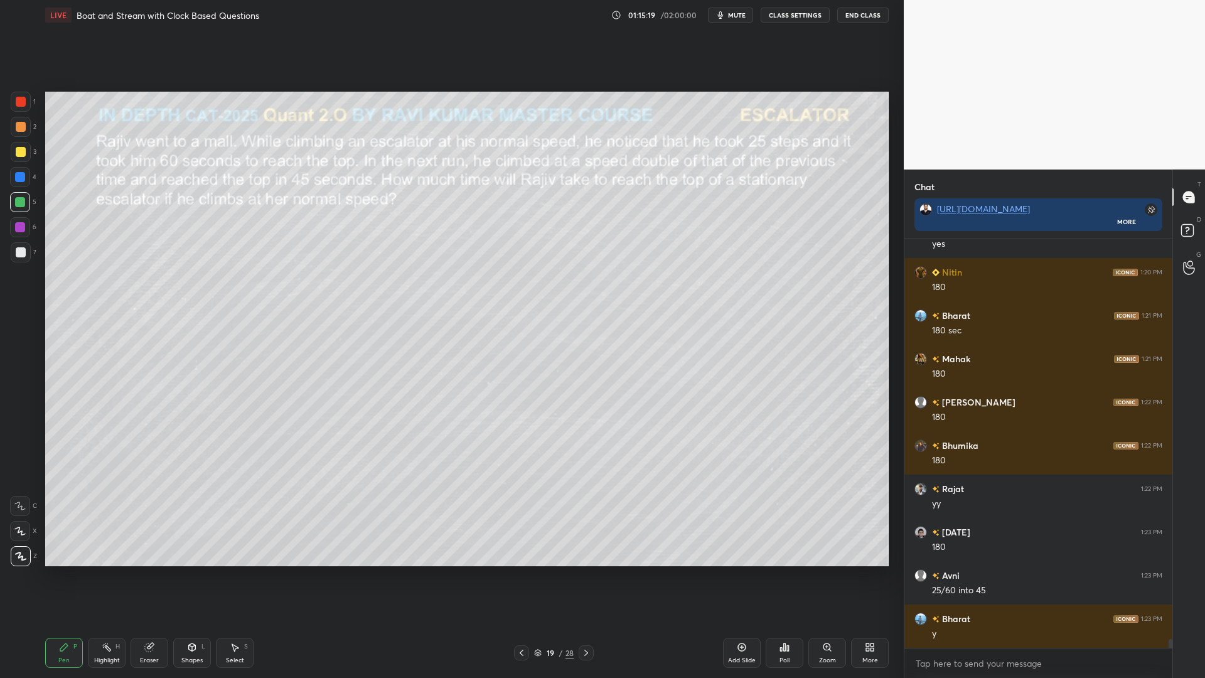
click at [16, 228] on div at bounding box center [20, 227] width 10 height 10
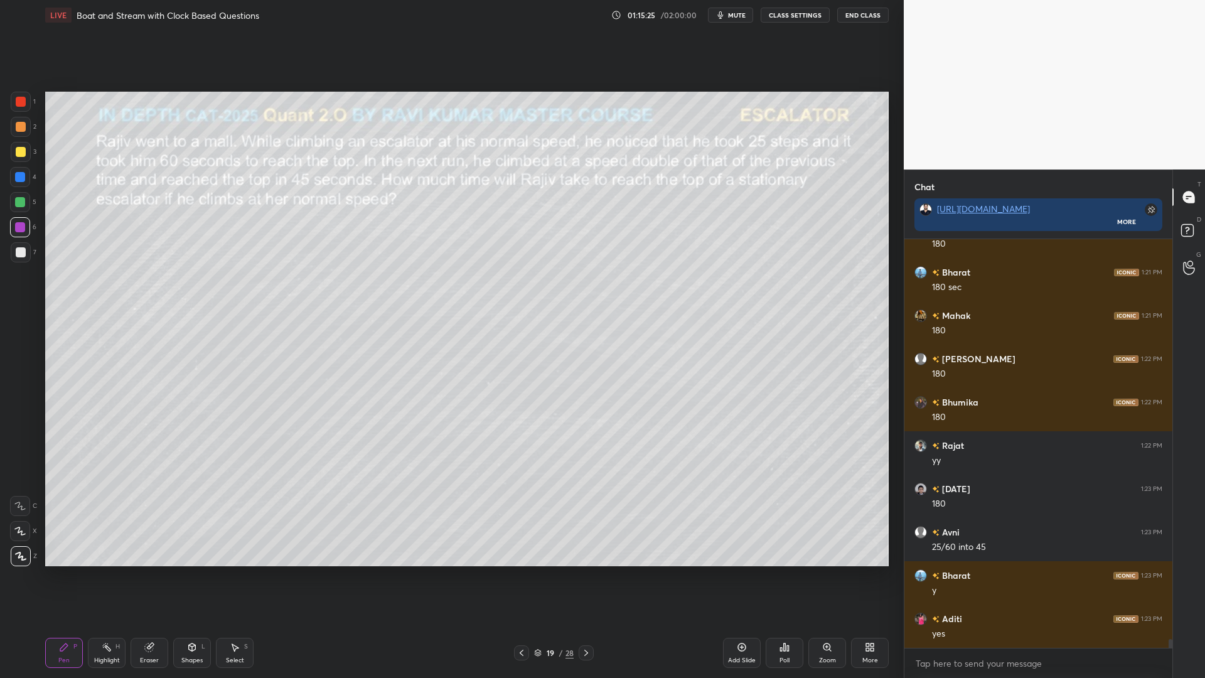
scroll to position [18146, 0]
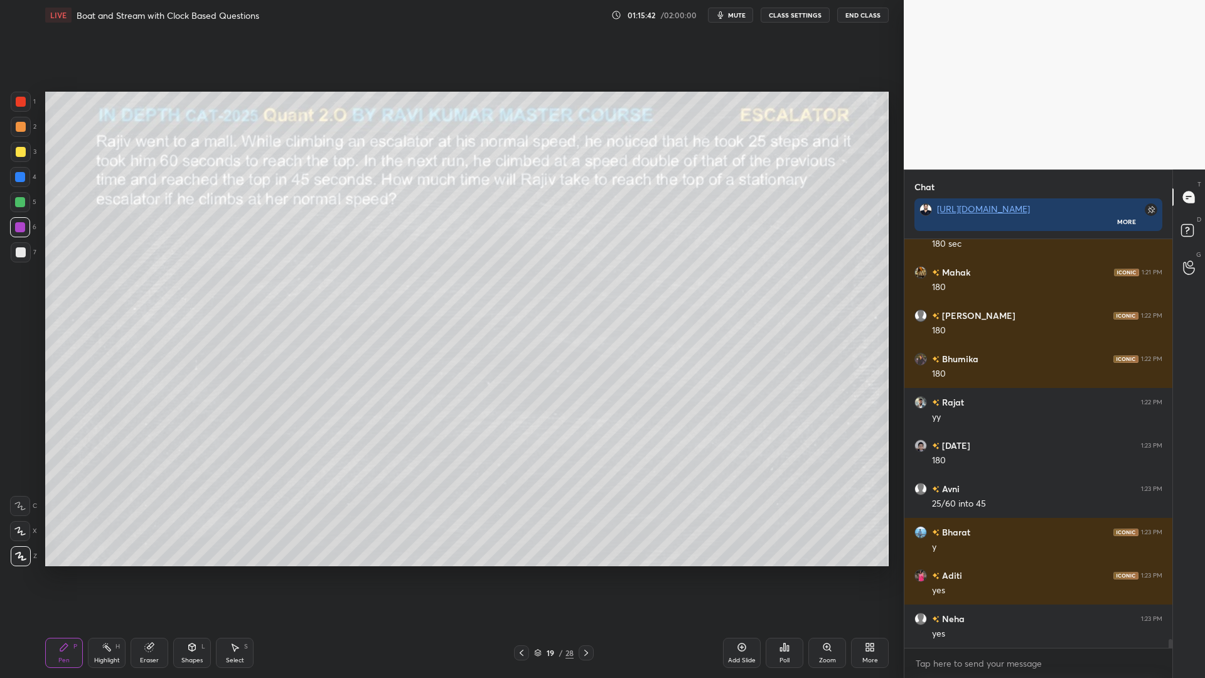
click at [18, 105] on div at bounding box center [21, 102] width 10 height 10
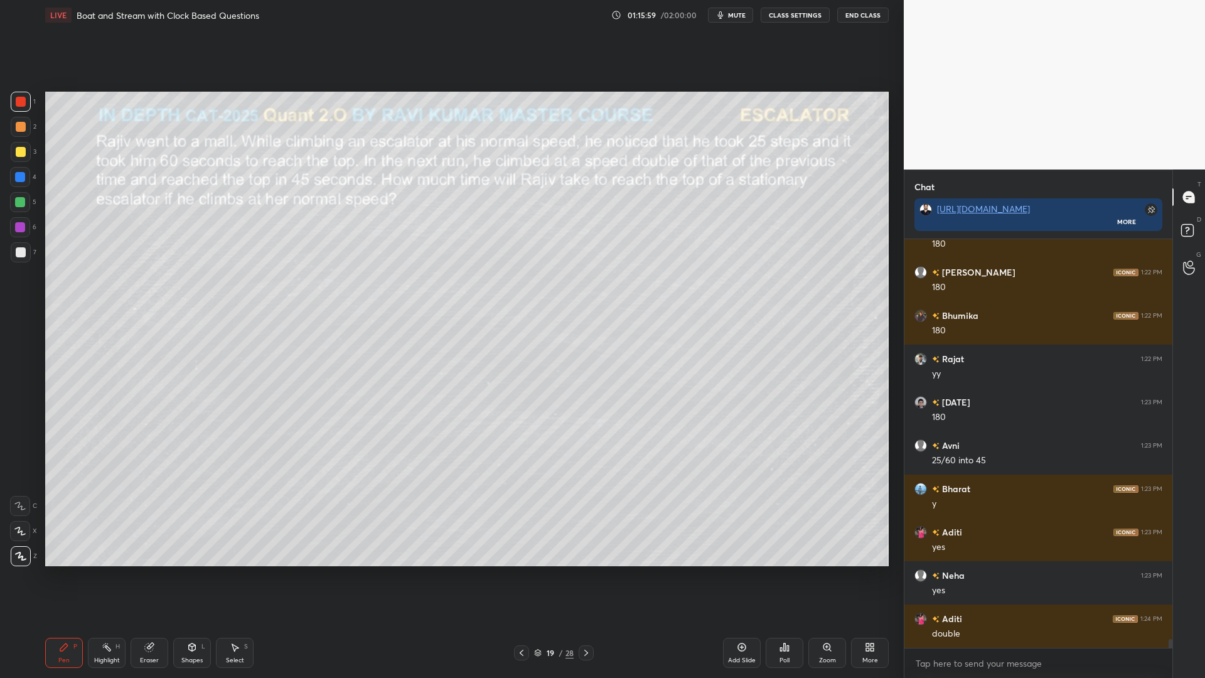
scroll to position [18202, 0]
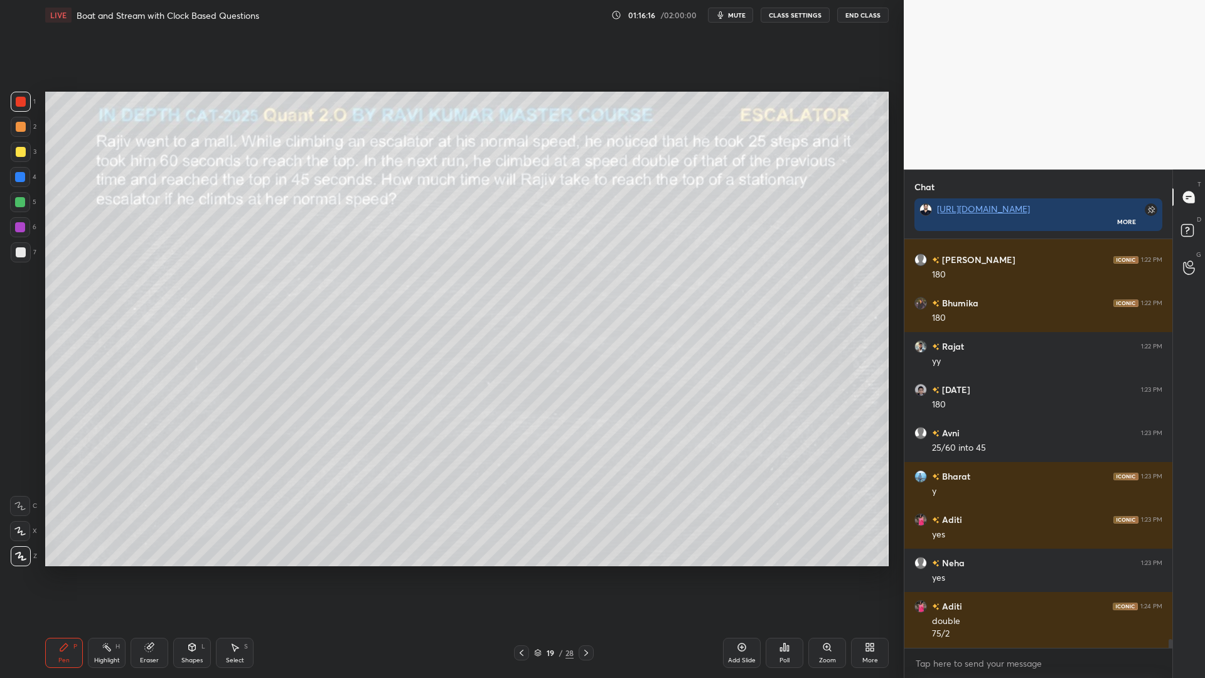
click at [16, 229] on div at bounding box center [20, 227] width 10 height 10
click at [18, 252] on div at bounding box center [21, 252] width 10 height 10
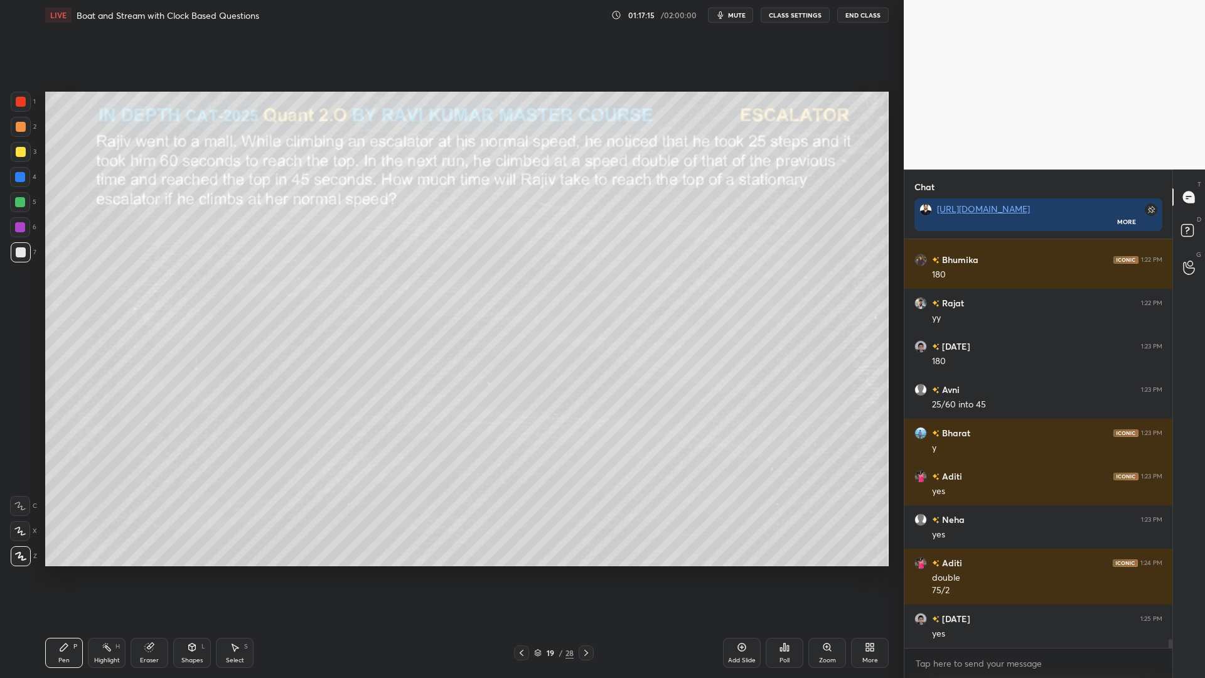
scroll to position [18289, 0]
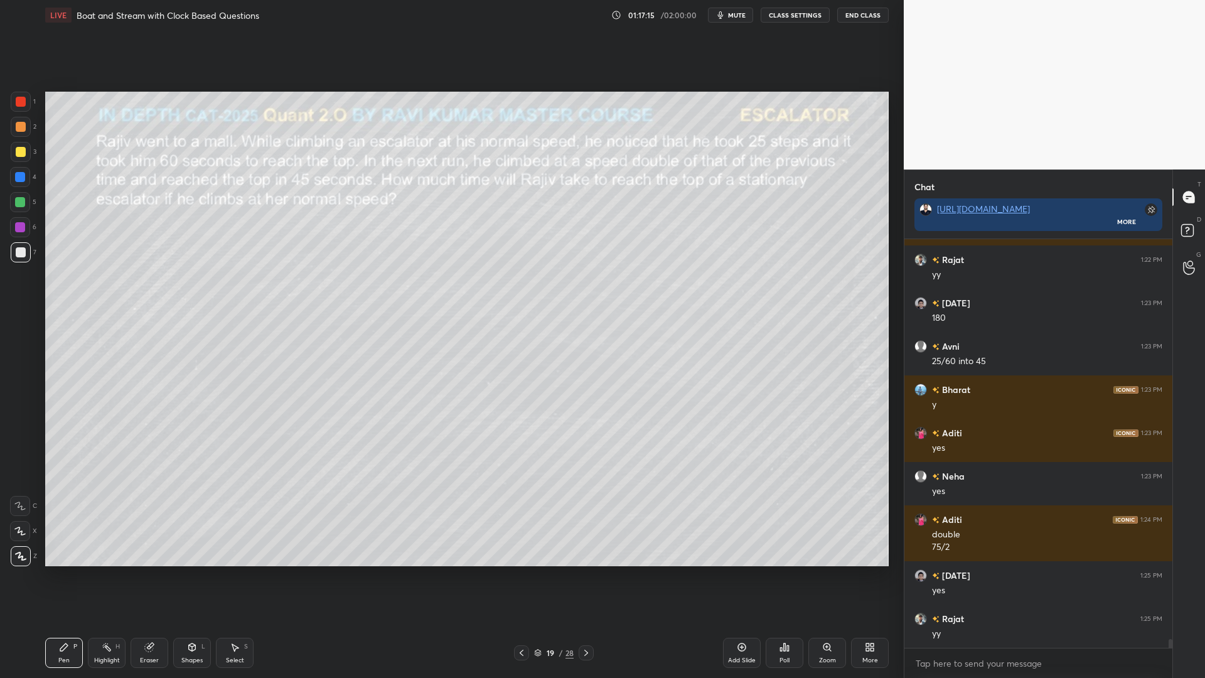
click at [16, 213] on div "5" at bounding box center [23, 204] width 26 height 25
click at [19, 173] on div at bounding box center [20, 177] width 10 height 10
click at [18, 99] on div at bounding box center [21, 102] width 10 height 10
drag, startPoint x: 18, startPoint y: 222, endPoint x: 27, endPoint y: 213, distance: 12.4
click at [19, 220] on div at bounding box center [20, 227] width 20 height 20
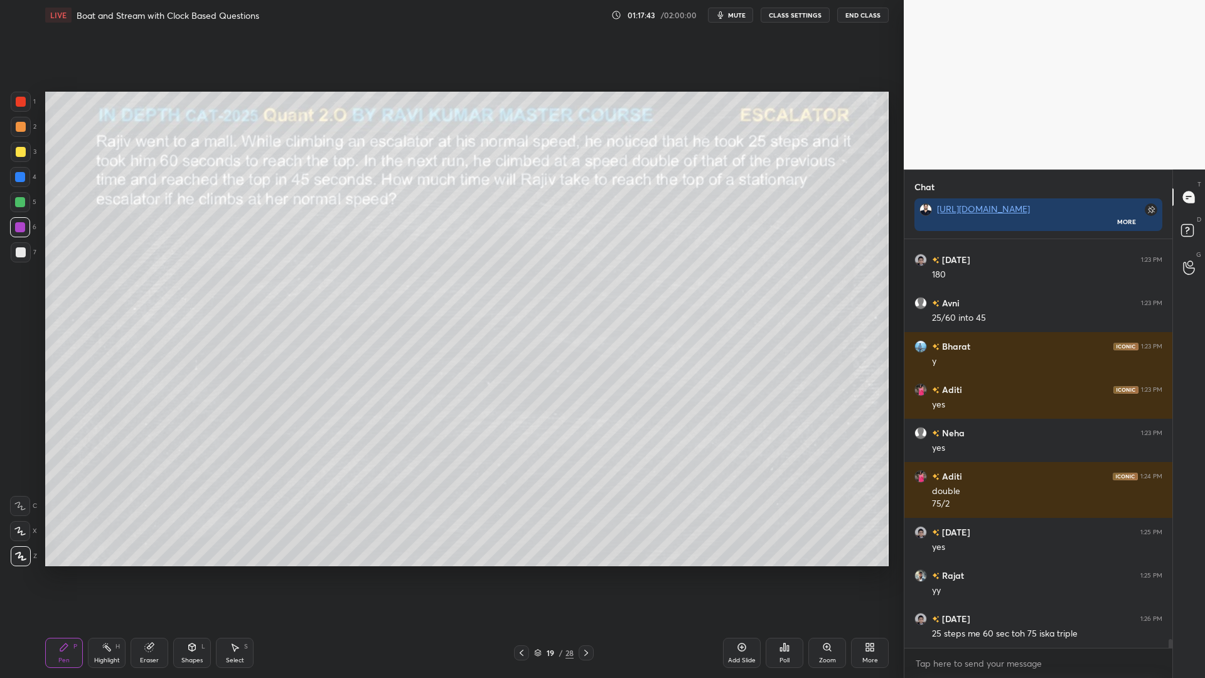
scroll to position [18376, 0]
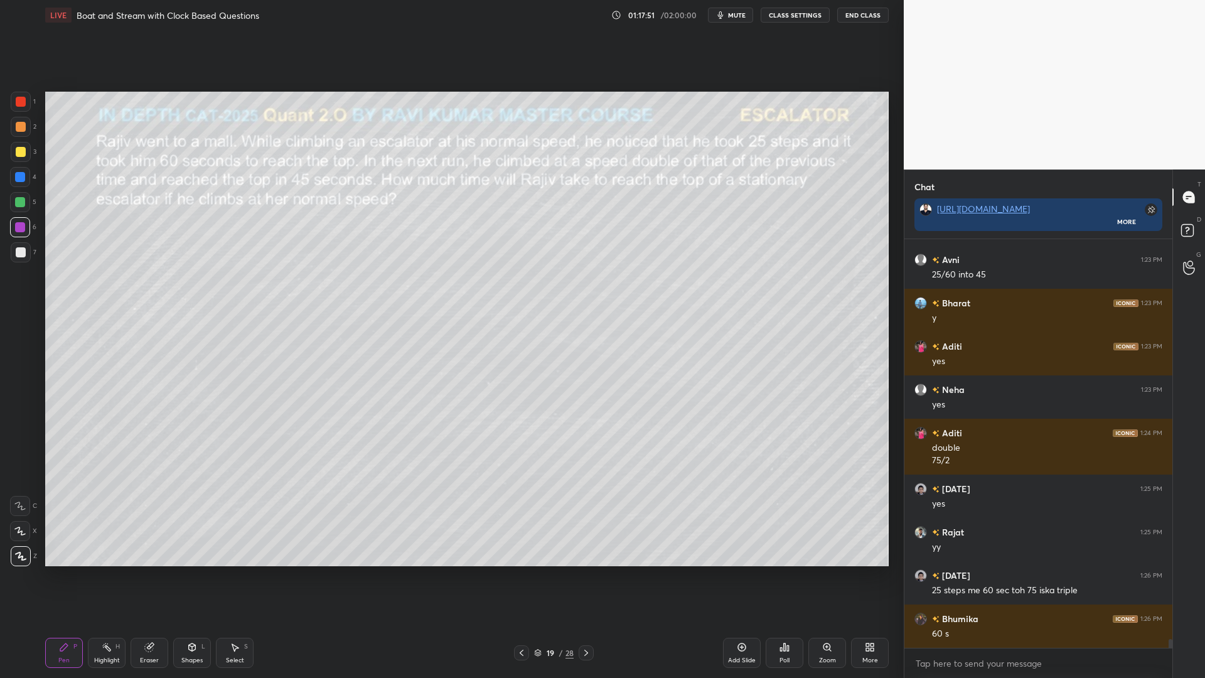
click at [13, 179] on div at bounding box center [20, 177] width 20 height 20
click at [21, 126] on div at bounding box center [21, 127] width 10 height 10
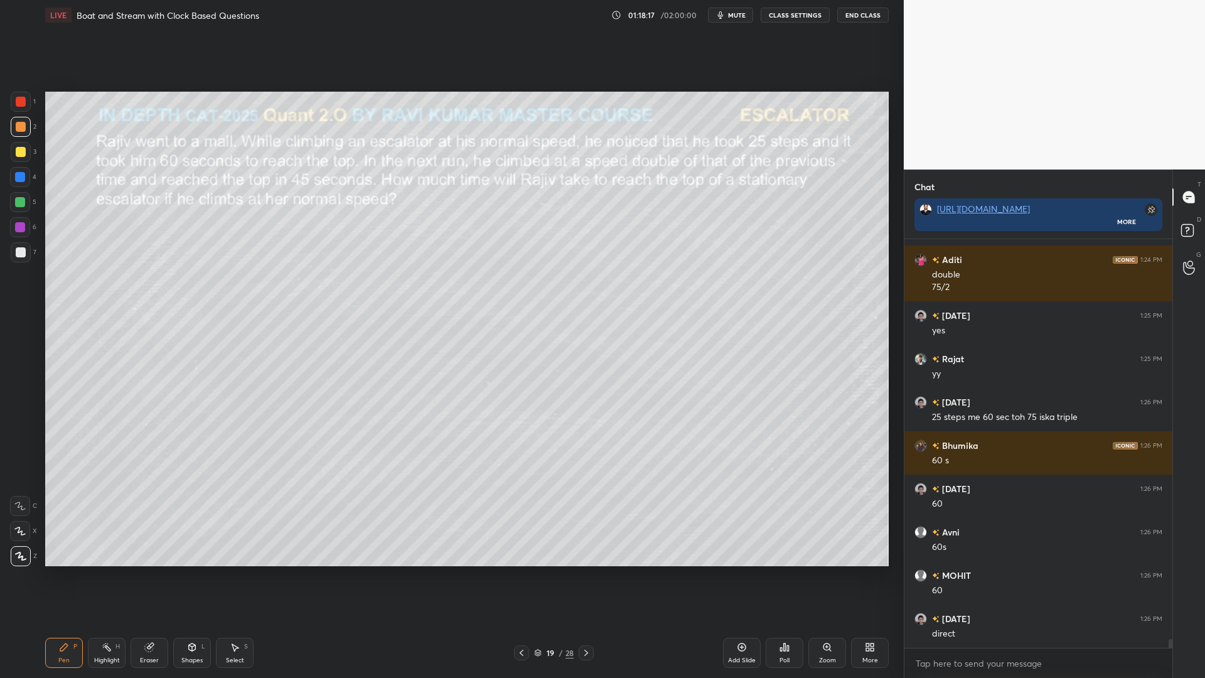
scroll to position [18592, 0]
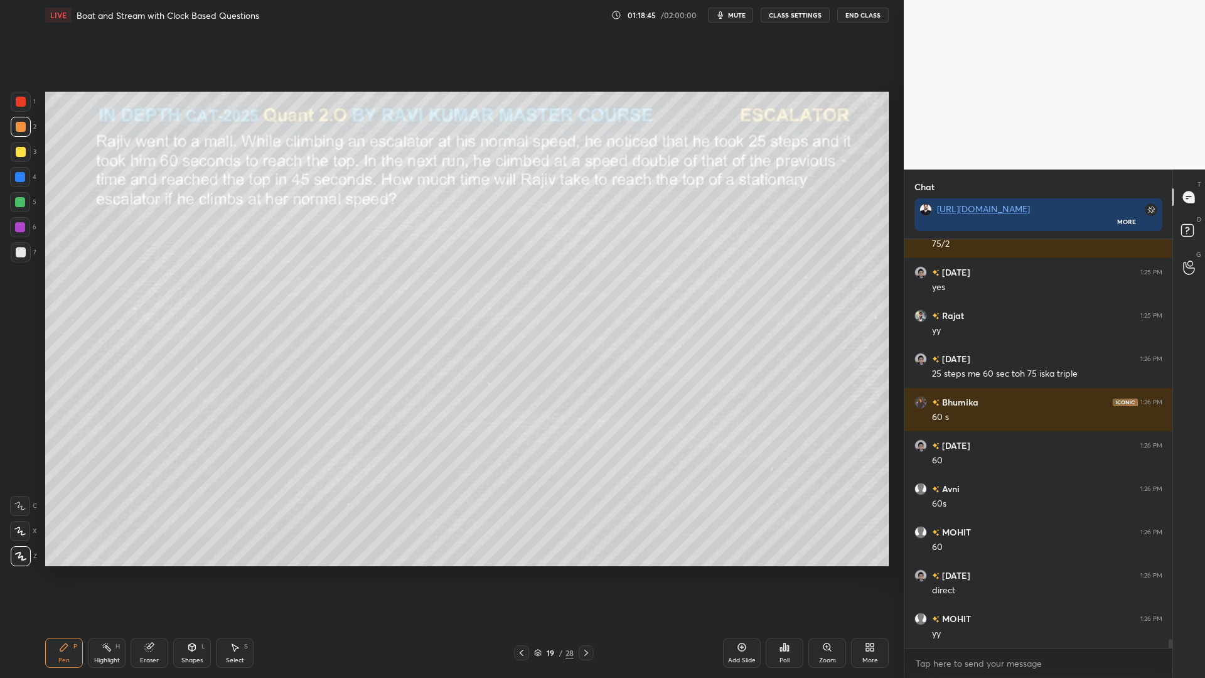
drag, startPoint x: 14, startPoint y: 224, endPoint x: 29, endPoint y: 193, distance: 35.1
click at [14, 225] on div at bounding box center [20, 227] width 20 height 20
click at [24, 150] on div at bounding box center [21, 152] width 10 height 10
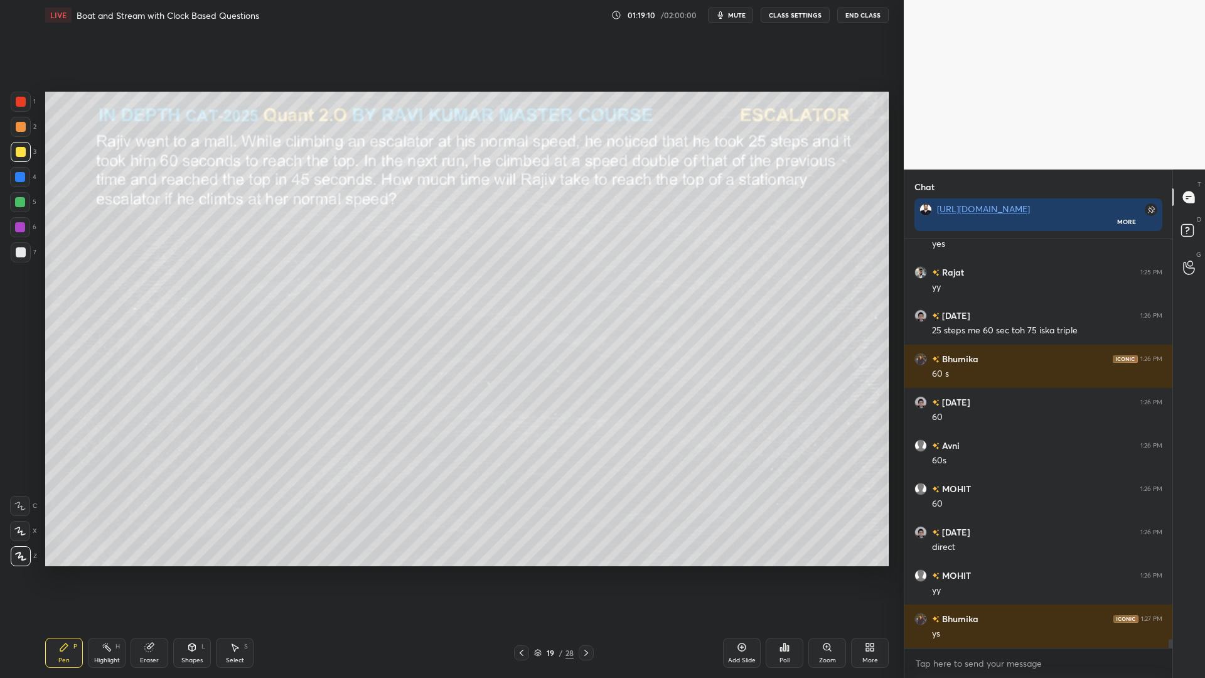
click at [589, 571] on icon at bounding box center [586, 653] width 10 height 10
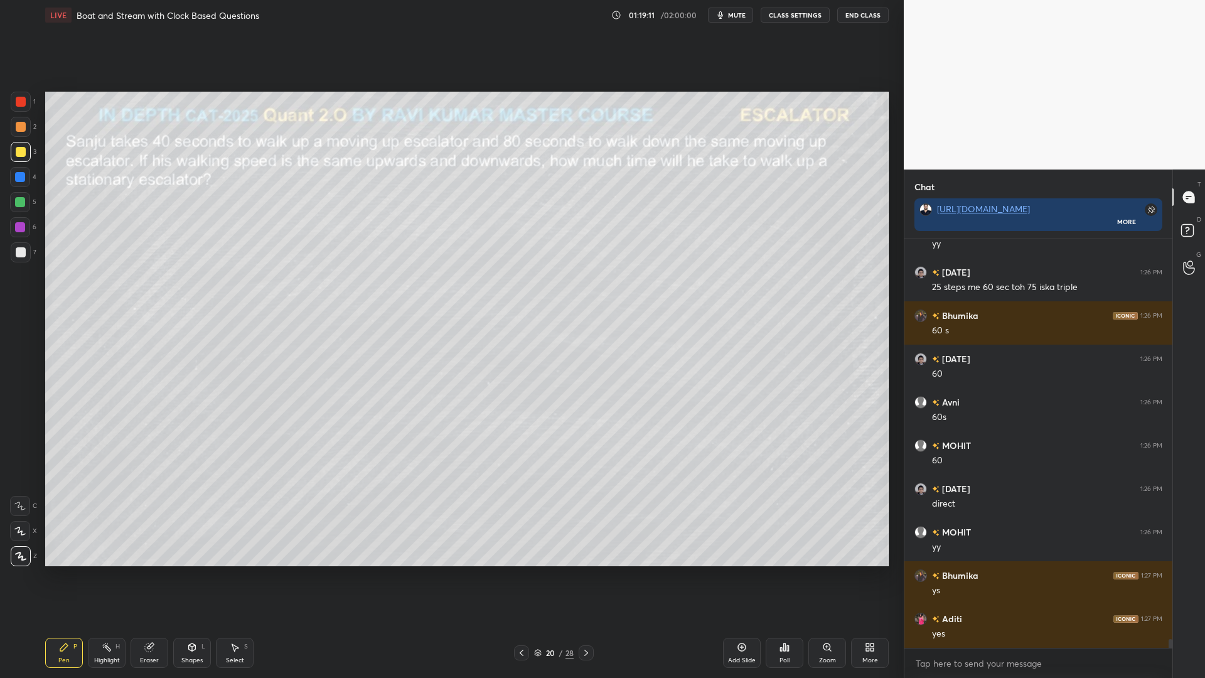
scroll to position [18733, 0]
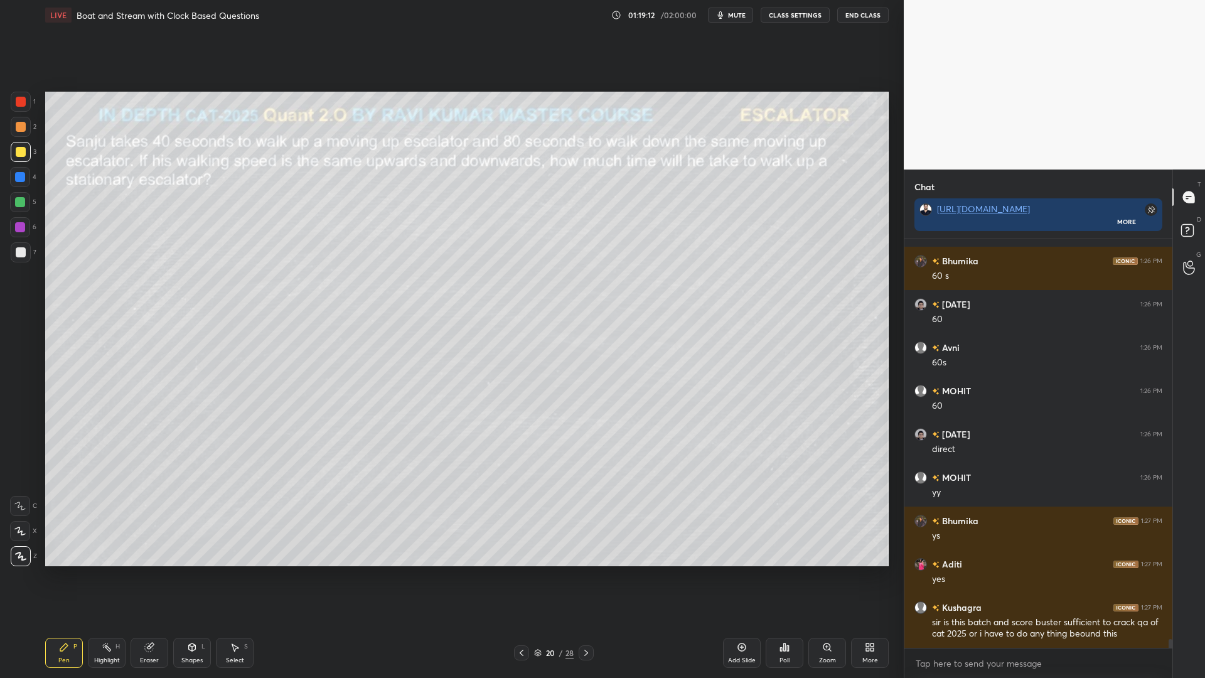
click at [19, 96] on div at bounding box center [21, 102] width 20 height 20
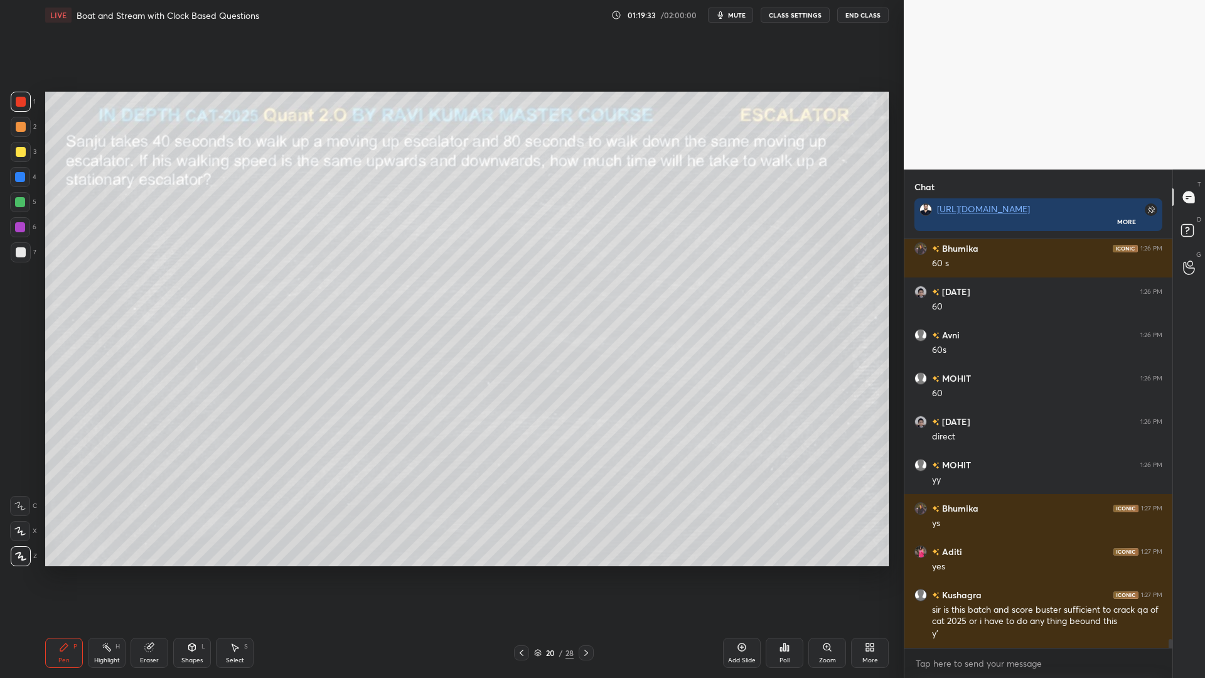
click at [20, 206] on div at bounding box center [20, 202] width 10 height 10
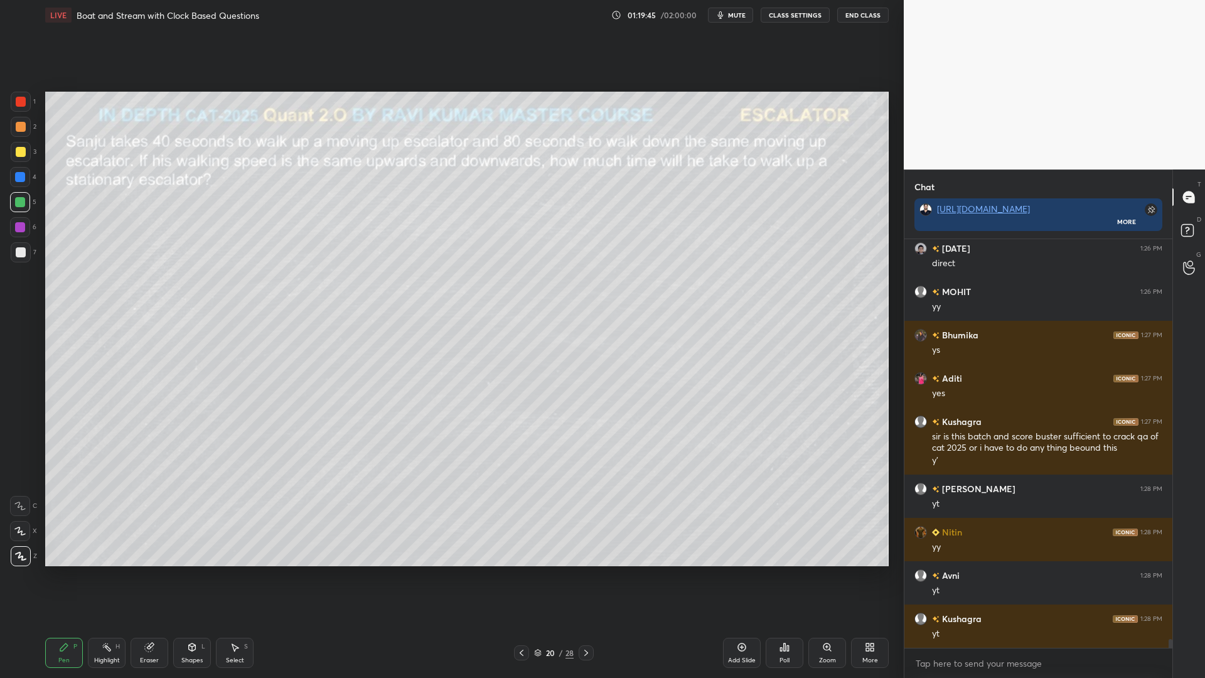
scroll to position [18962, 0]
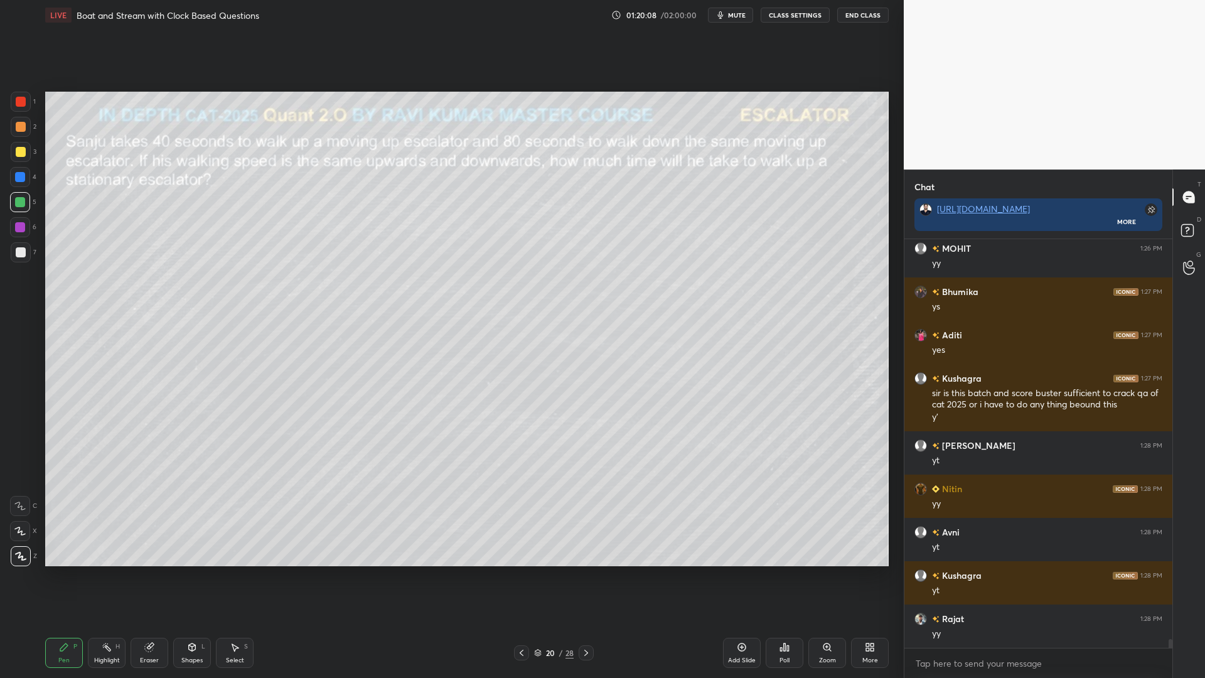
click at [144, 571] on div "Eraser" at bounding box center [150, 653] width 38 height 30
click at [29, 553] on span "Erase all" at bounding box center [20, 556] width 19 height 9
click at [19, 102] on div at bounding box center [21, 102] width 10 height 10
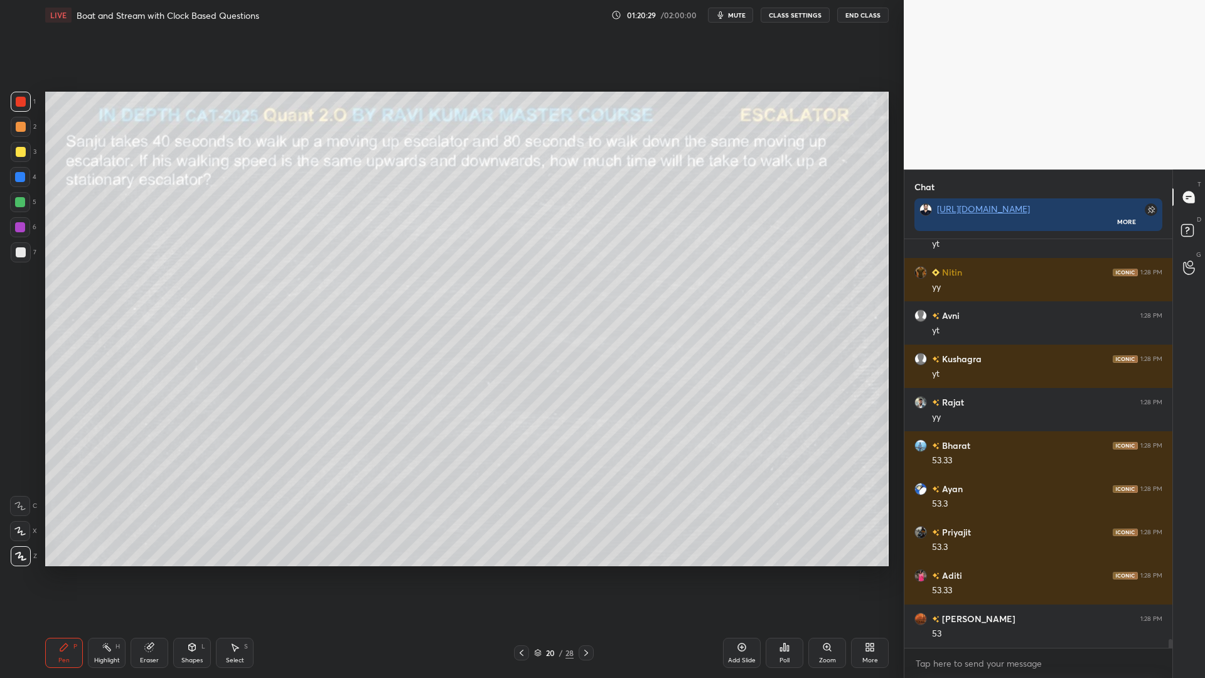
scroll to position [19222, 0]
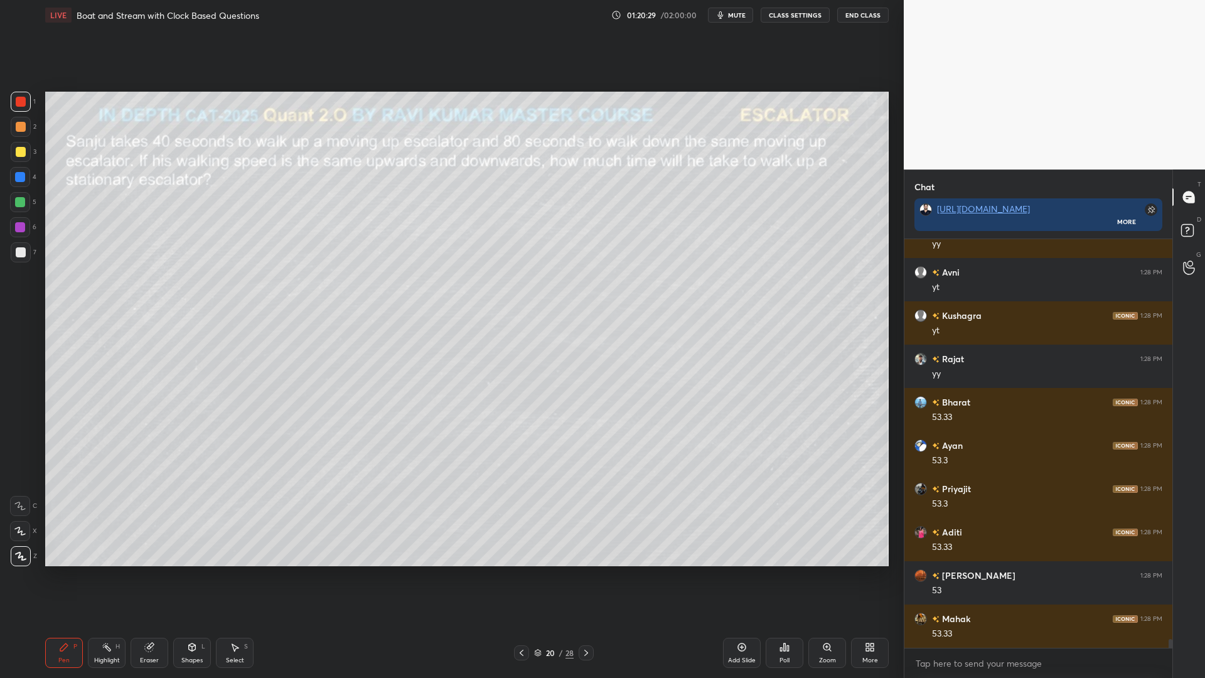
click at [22, 126] on div at bounding box center [21, 127] width 10 height 10
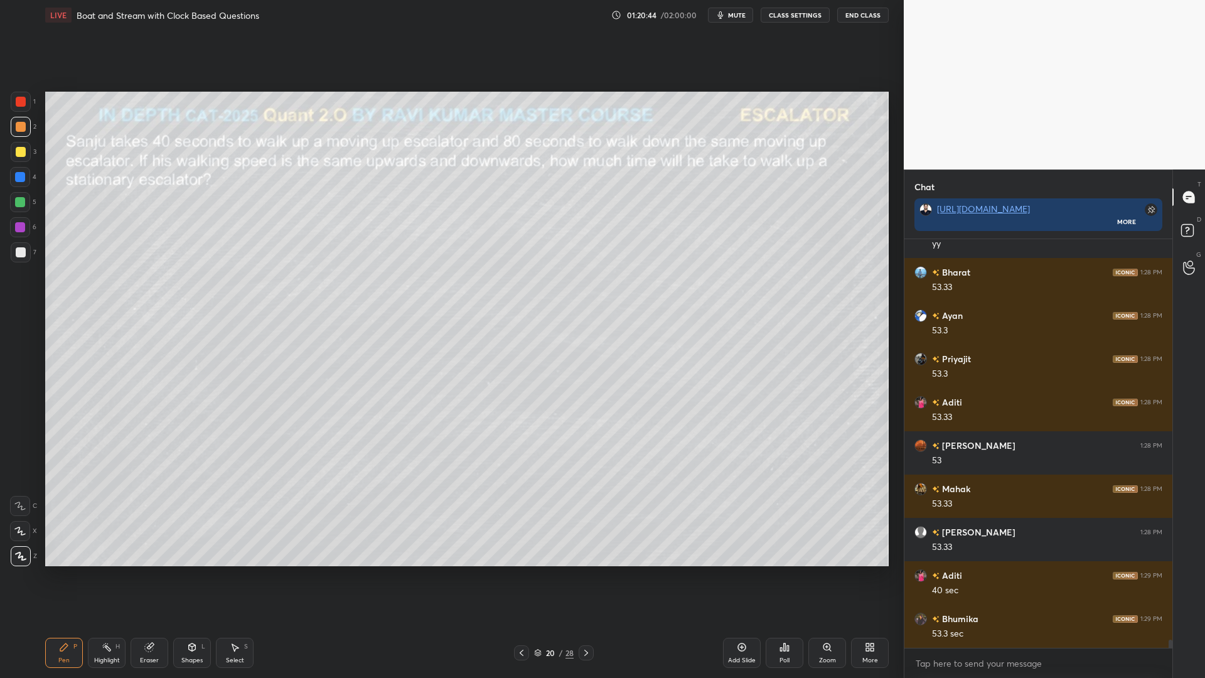
scroll to position [19395, 0]
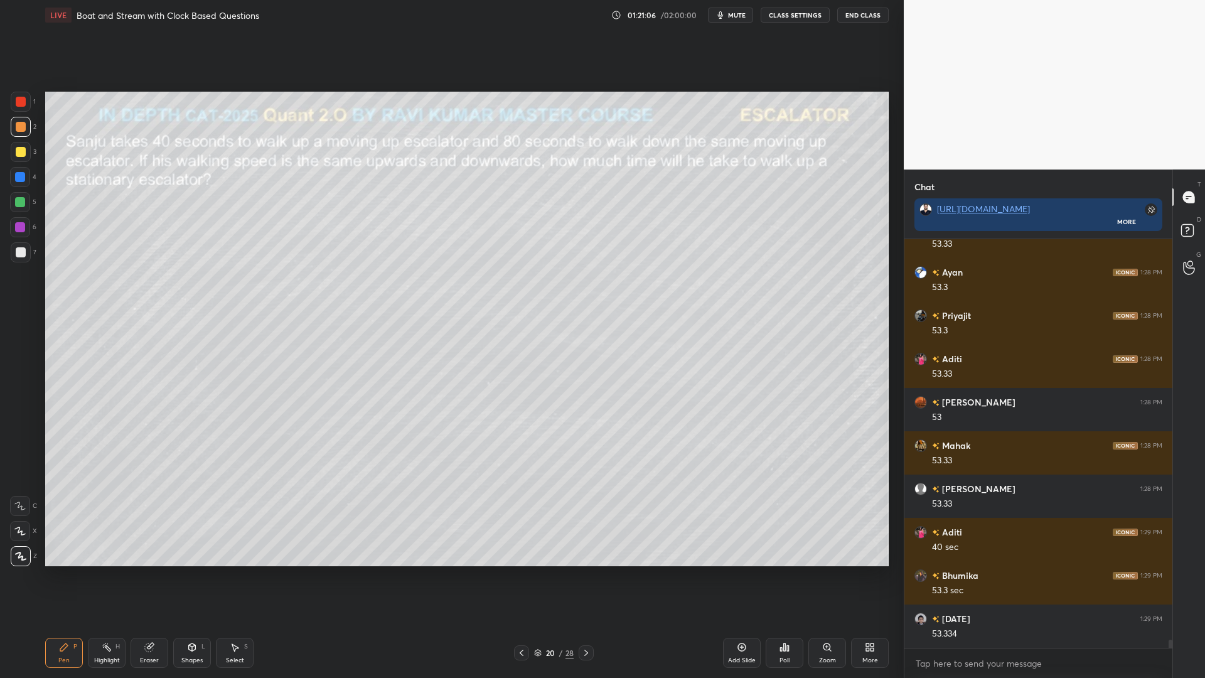
drag, startPoint x: 21, startPoint y: 201, endPoint x: 29, endPoint y: 205, distance: 8.2
click at [22, 201] on div at bounding box center [20, 202] width 10 height 10
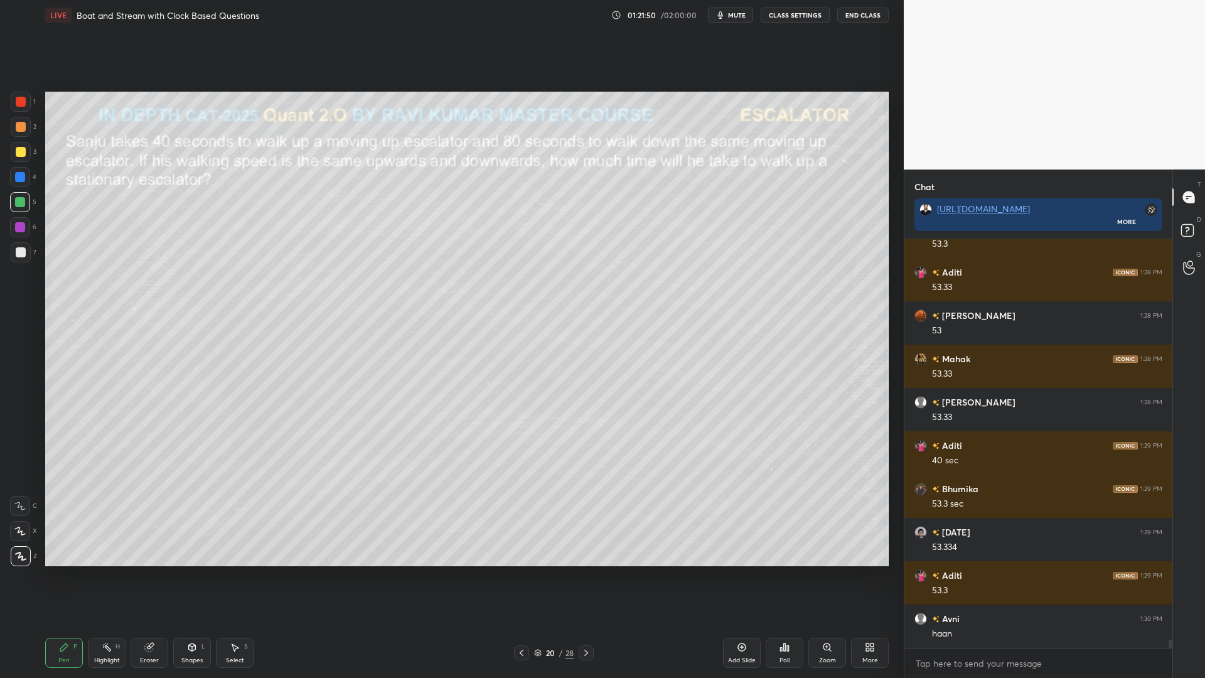
scroll to position [19525, 0]
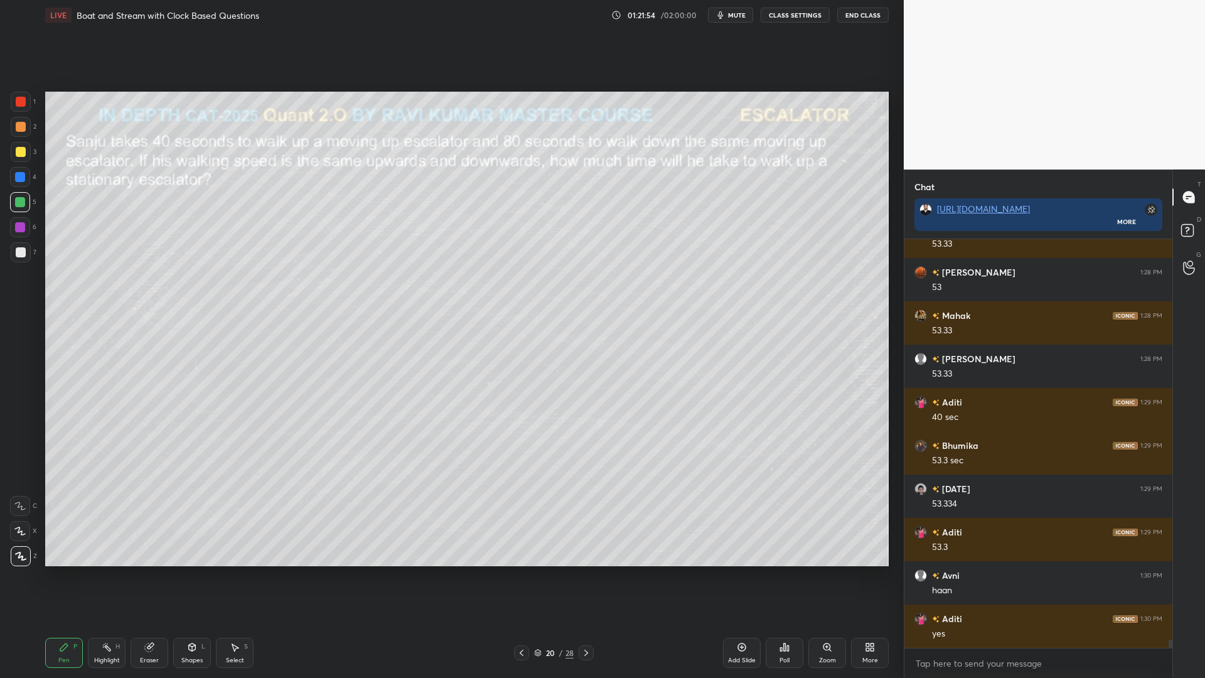
click at [742, 571] on icon at bounding box center [742, 647] width 8 height 8
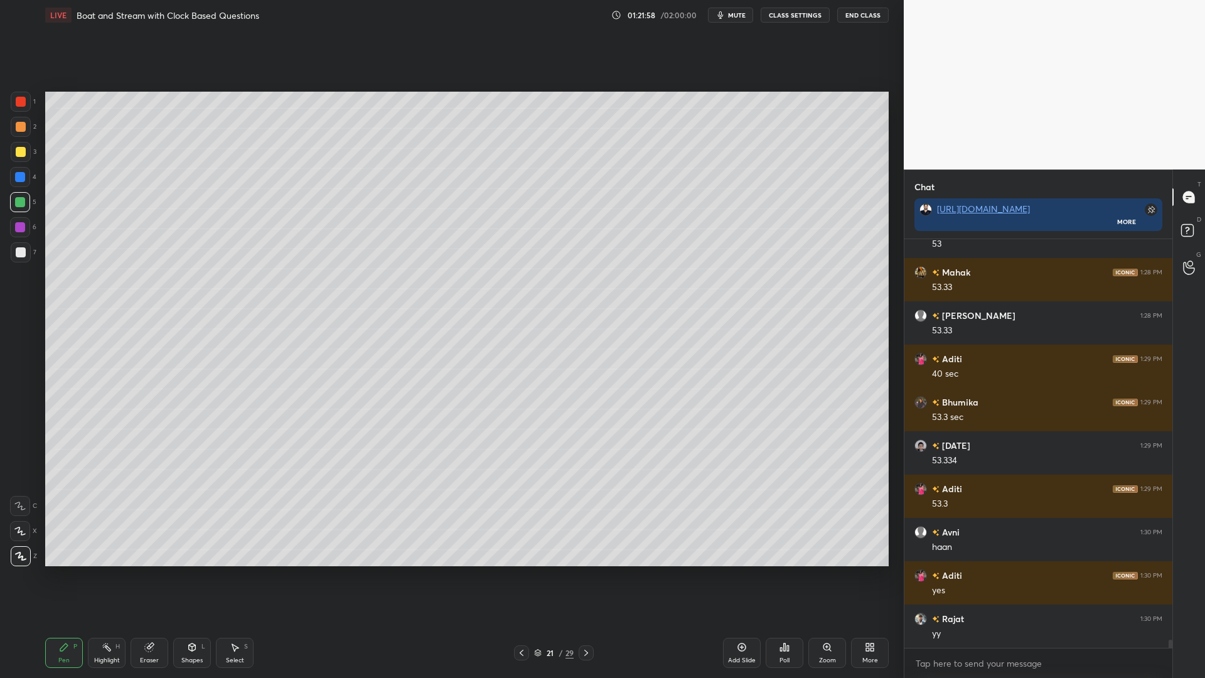
click at [15, 99] on div at bounding box center [21, 102] width 20 height 20
click at [22, 177] on div at bounding box center [20, 177] width 10 height 10
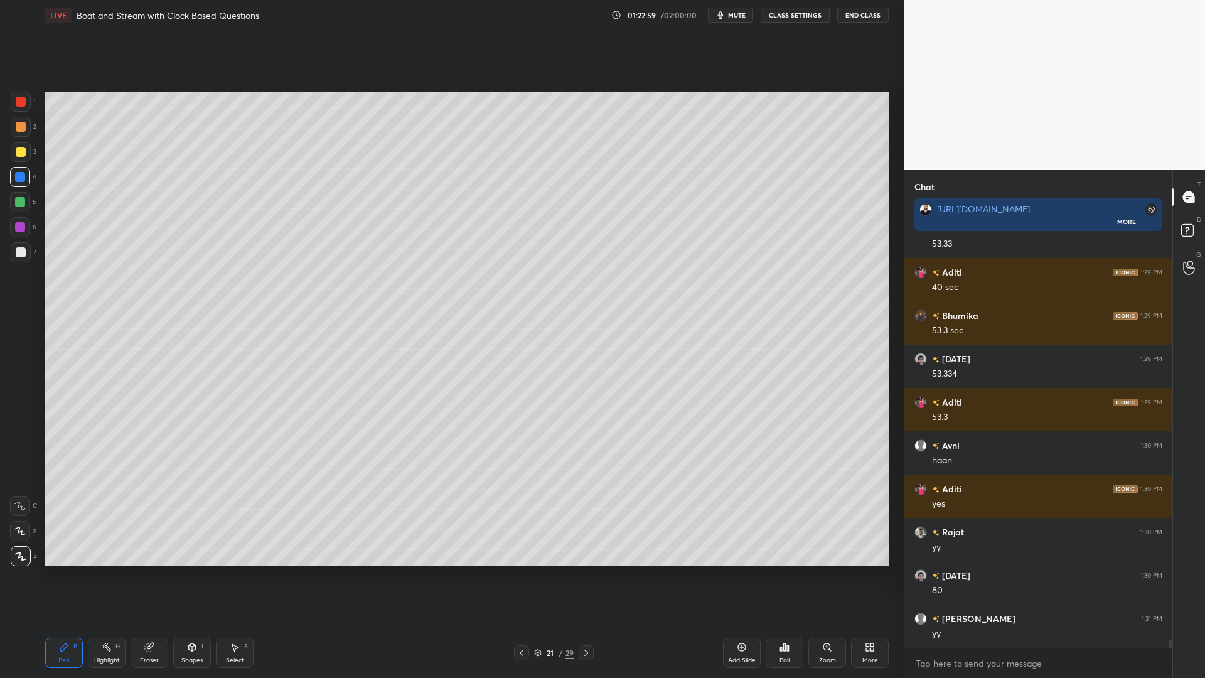
scroll to position [19698, 0]
click at [587, 571] on icon at bounding box center [586, 653] width 10 height 10
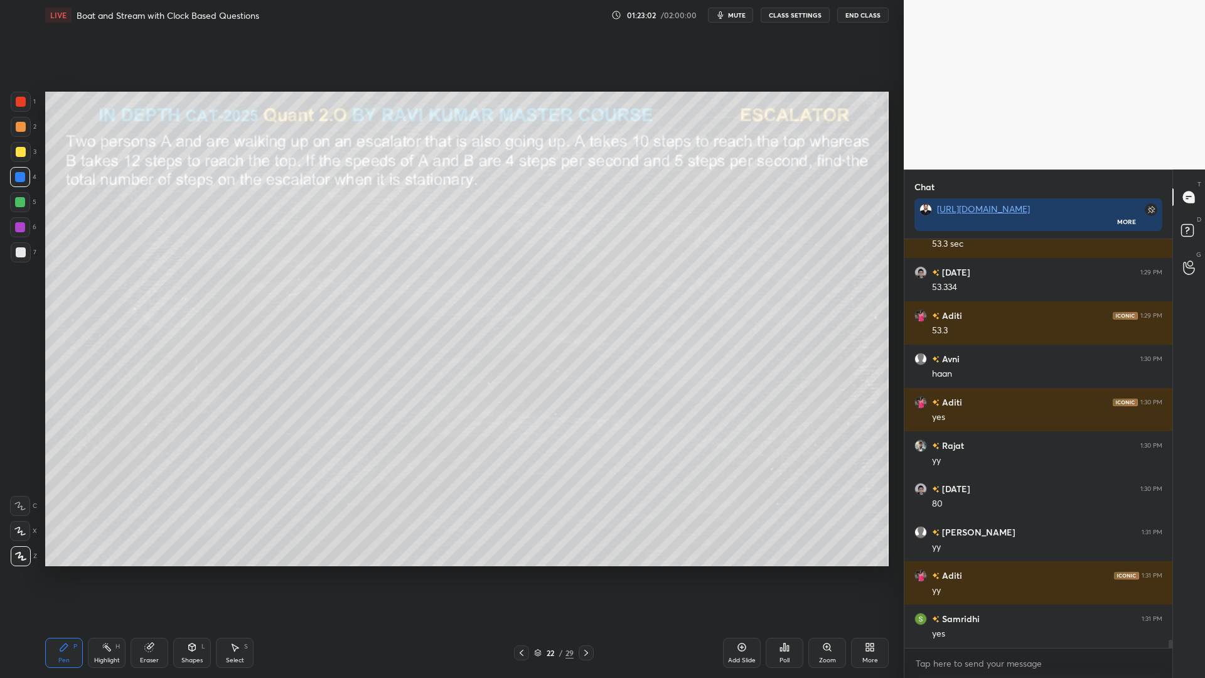
scroll to position [19785, 0]
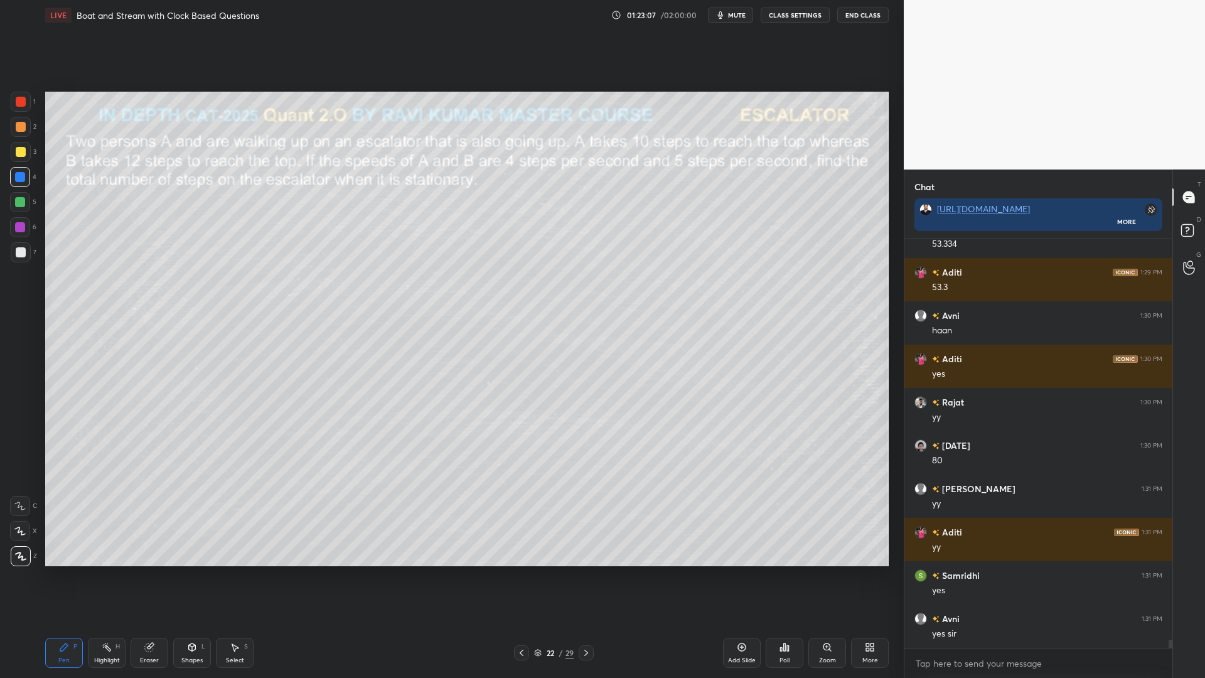
click at [191, 571] on icon at bounding box center [192, 647] width 10 height 10
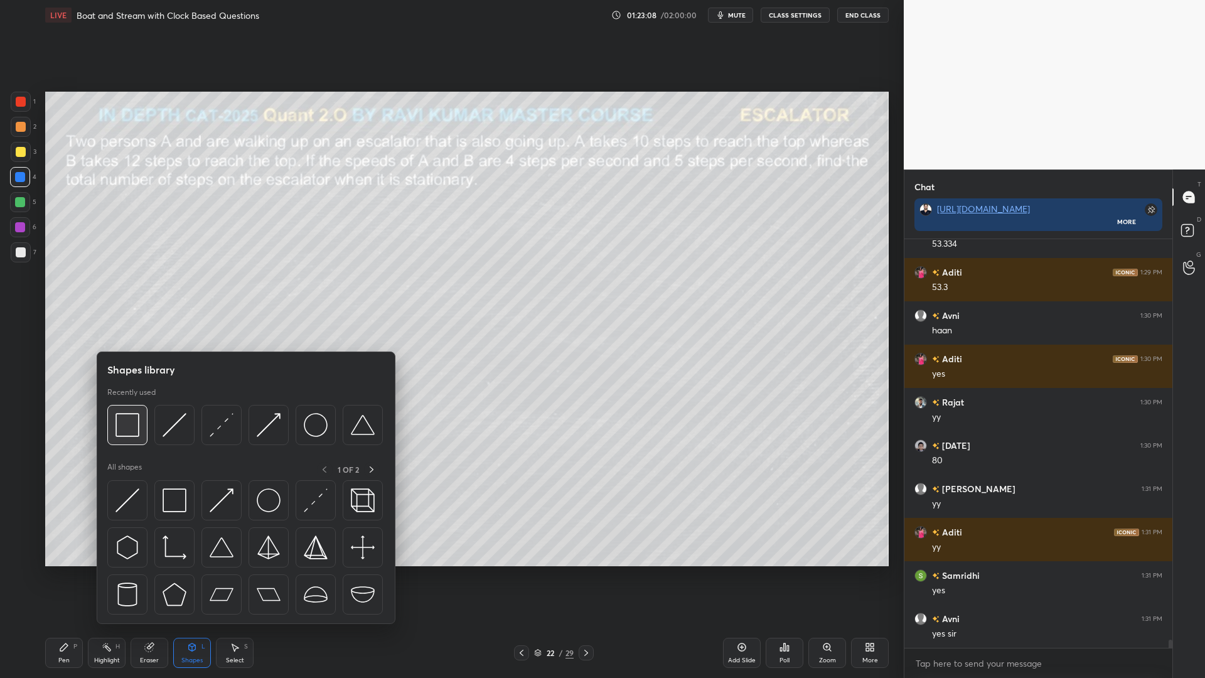
click at [134, 425] on img at bounding box center [127, 425] width 24 height 24
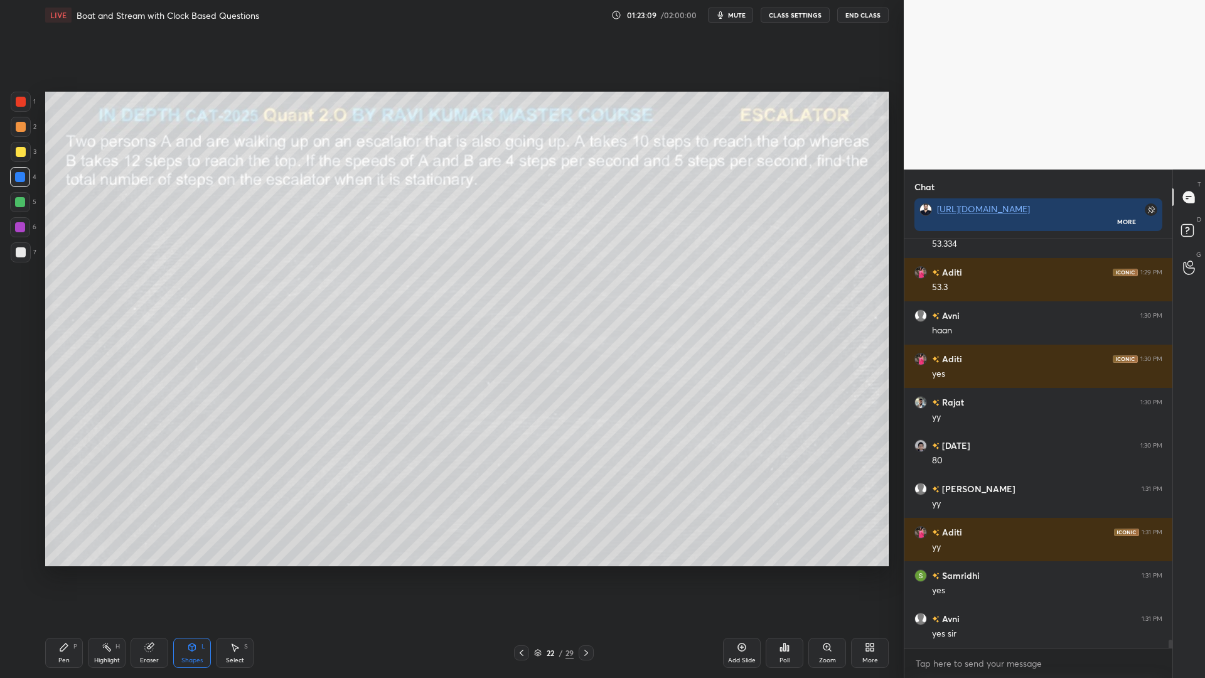
click at [21, 103] on div at bounding box center [21, 102] width 10 height 10
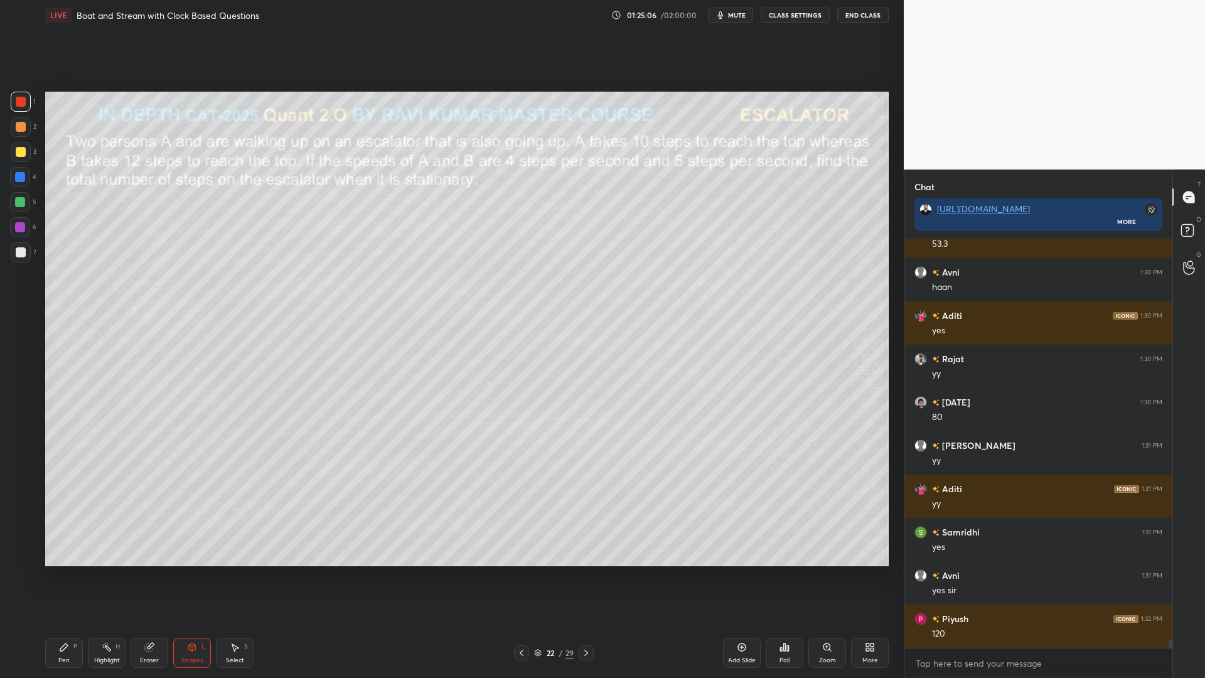
click at [64, 571] on div "Pen P" at bounding box center [64, 653] width 38 height 30
click at [18, 200] on div at bounding box center [20, 202] width 10 height 10
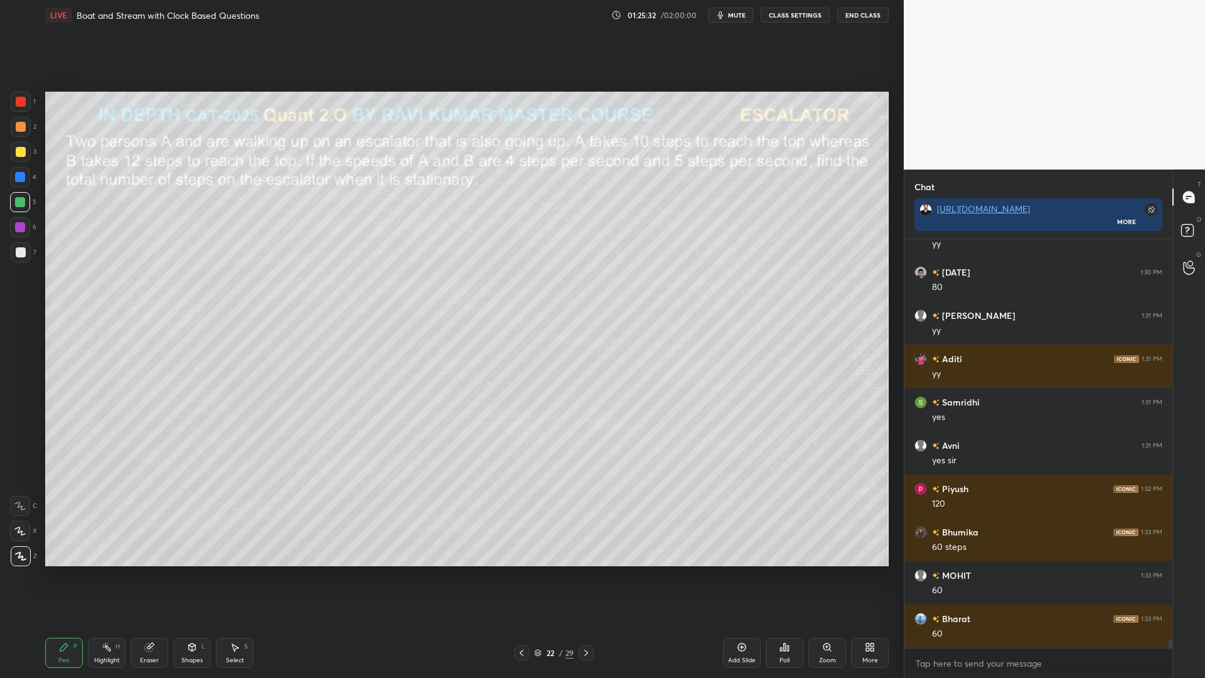
scroll to position [20002, 0]
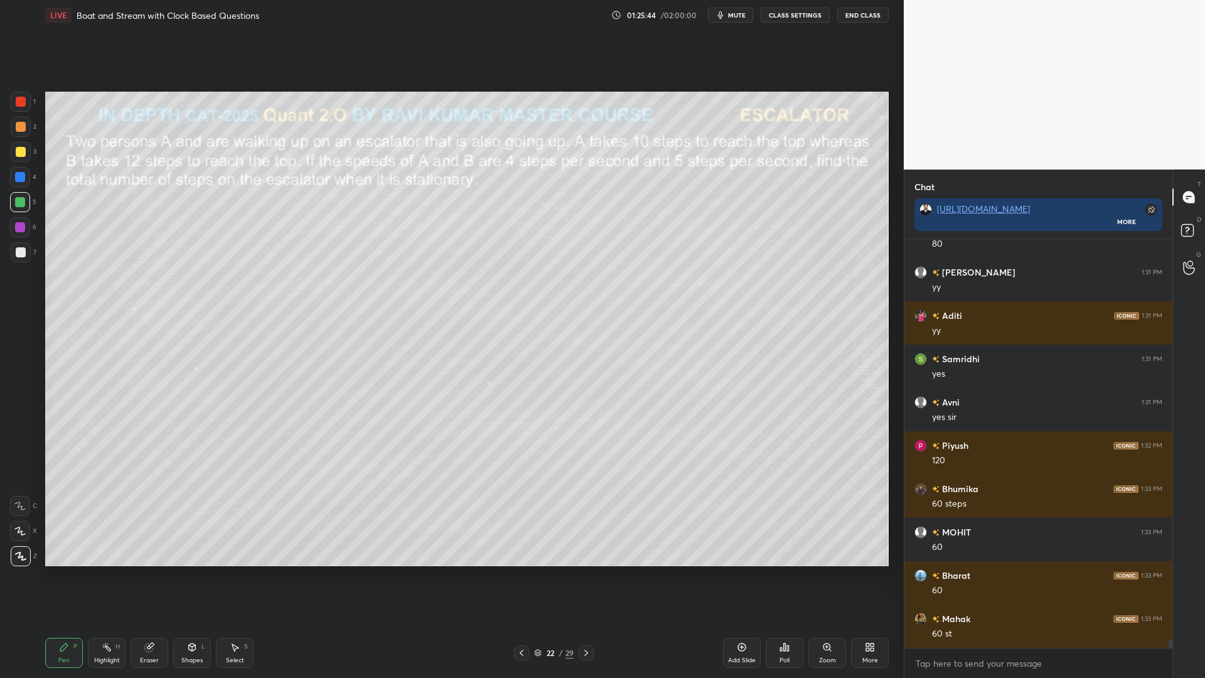
click at [19, 226] on div at bounding box center [20, 227] width 10 height 10
click at [17, 181] on div at bounding box center [20, 177] width 10 height 10
click at [147, 571] on icon at bounding box center [149, 647] width 8 height 8
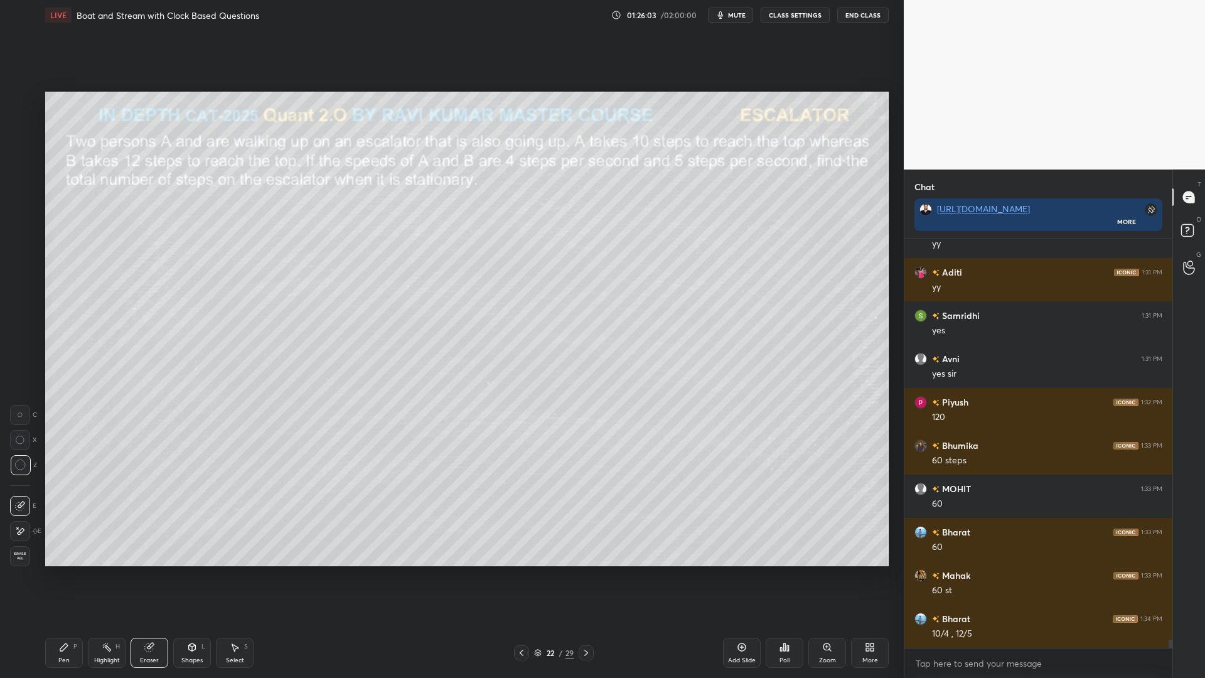
click at [62, 571] on icon at bounding box center [64, 647] width 10 height 10
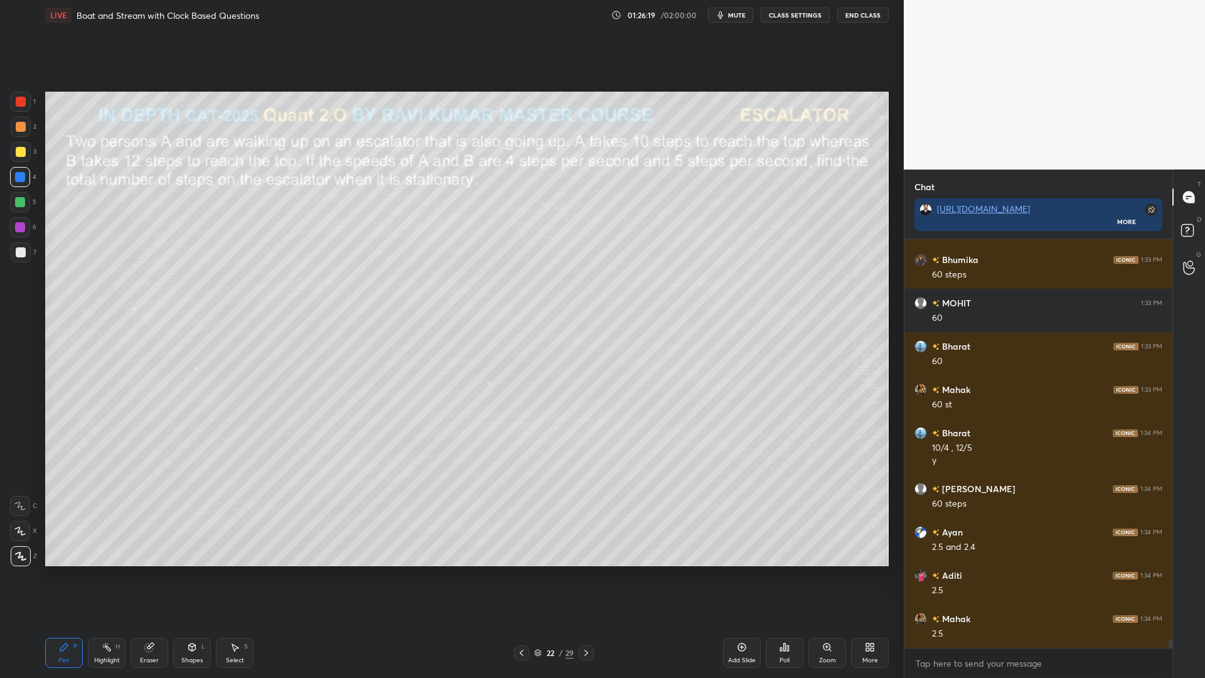
scroll to position [20231, 0]
click at [19, 226] on div at bounding box center [20, 227] width 10 height 10
click at [18, 247] on div at bounding box center [21, 252] width 20 height 20
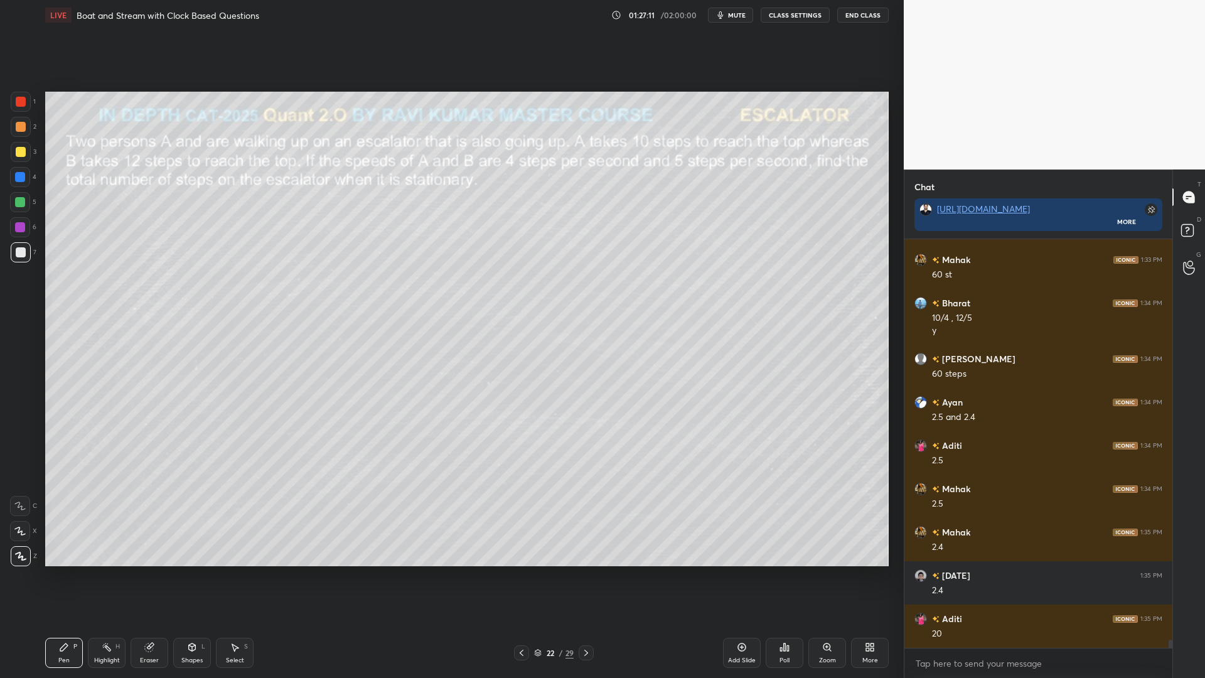
scroll to position [20404, 0]
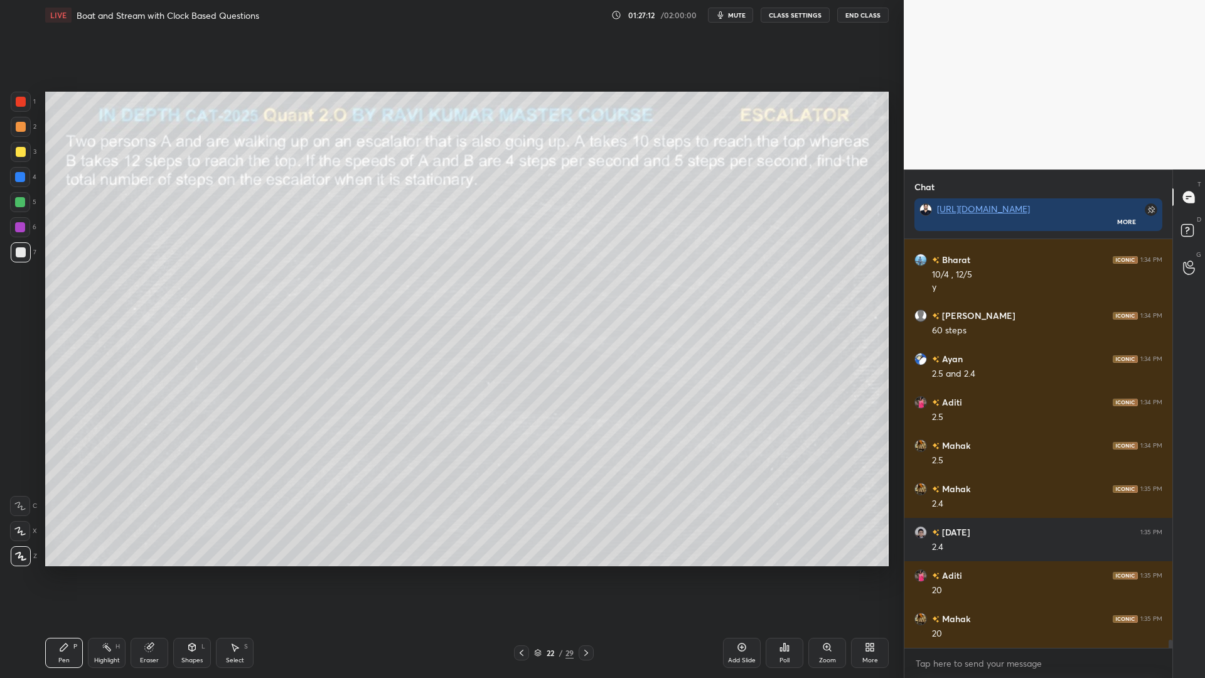
drag, startPoint x: 18, startPoint y: 224, endPoint x: 35, endPoint y: 220, distance: 16.9
click at [21, 223] on div at bounding box center [20, 227] width 10 height 10
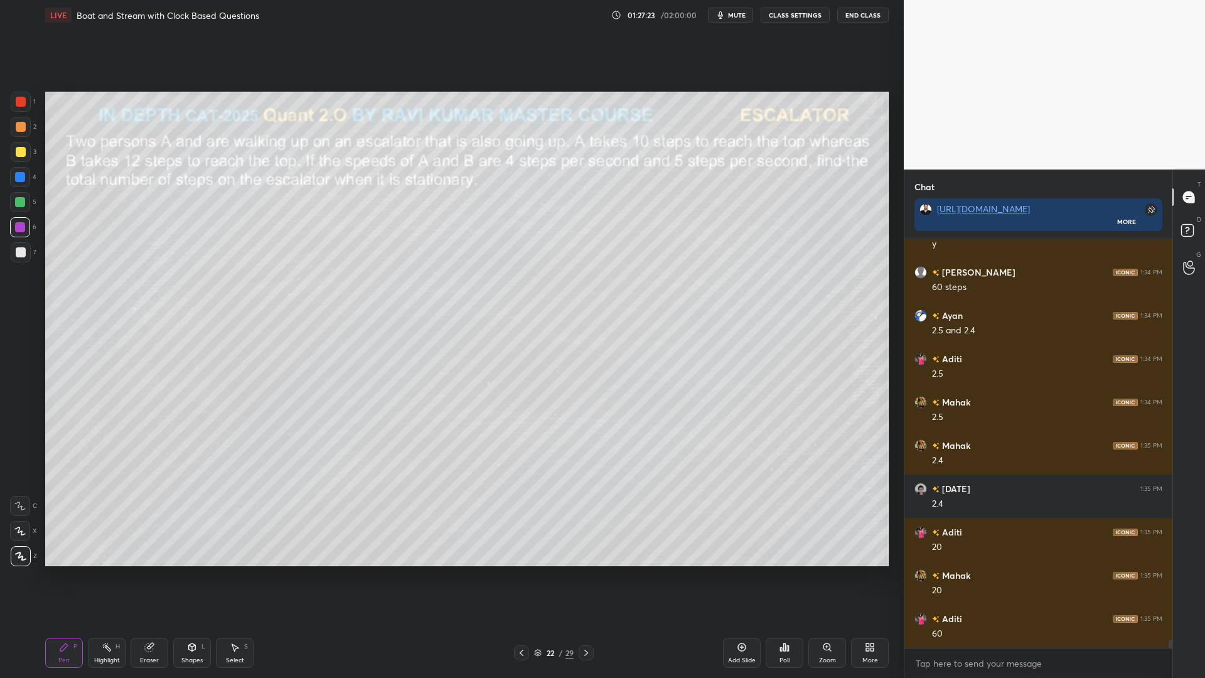
scroll to position [20447, 0]
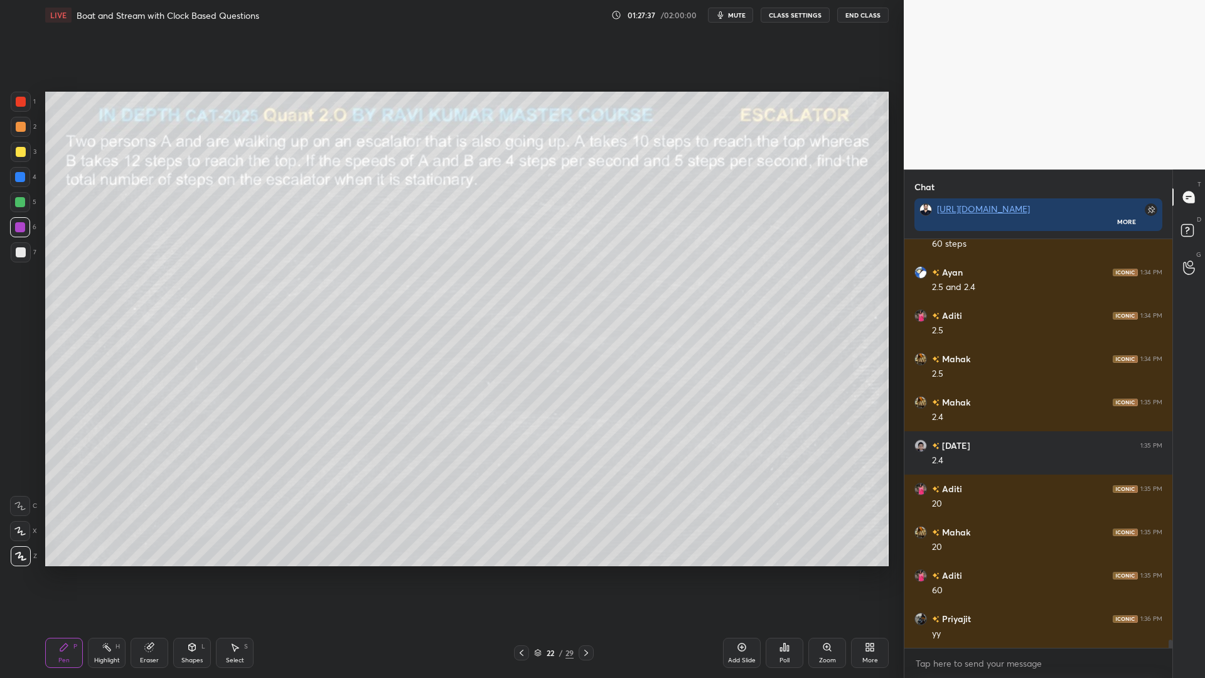
click at [587, 571] on icon at bounding box center [586, 653] width 10 height 10
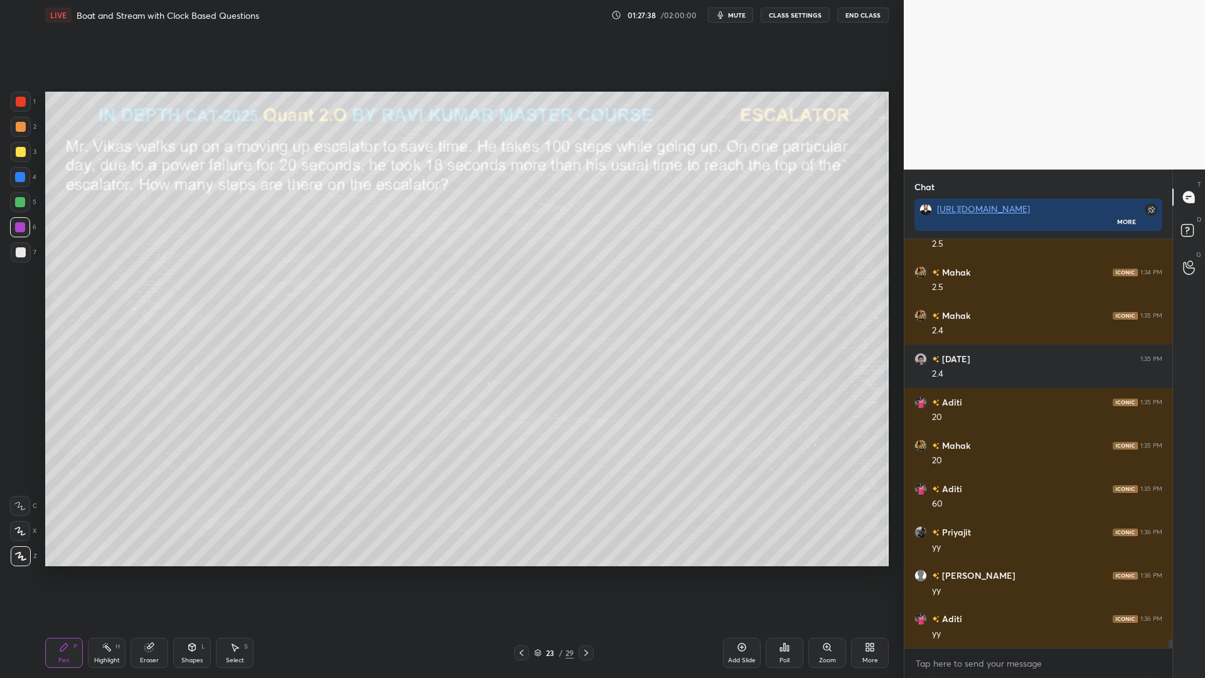
scroll to position [20620, 0]
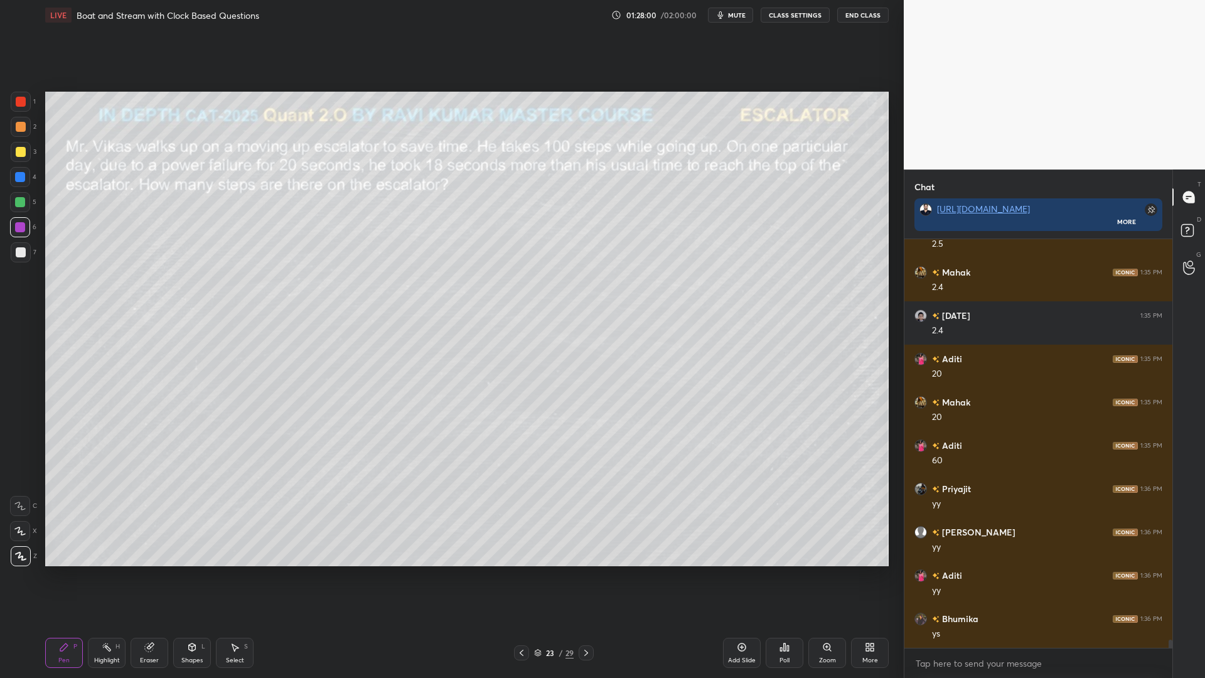
drag, startPoint x: 17, startPoint y: 104, endPoint x: 45, endPoint y: 103, distance: 27.6
click at [16, 104] on div at bounding box center [21, 102] width 10 height 10
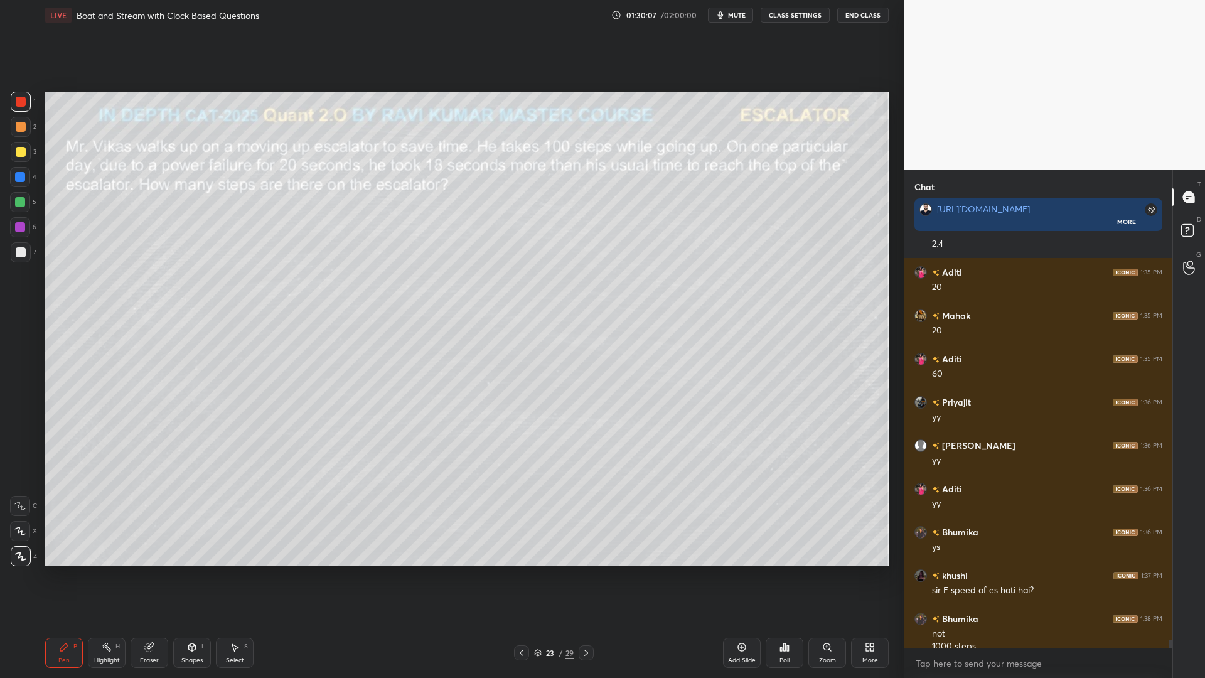
scroll to position [20720, 0]
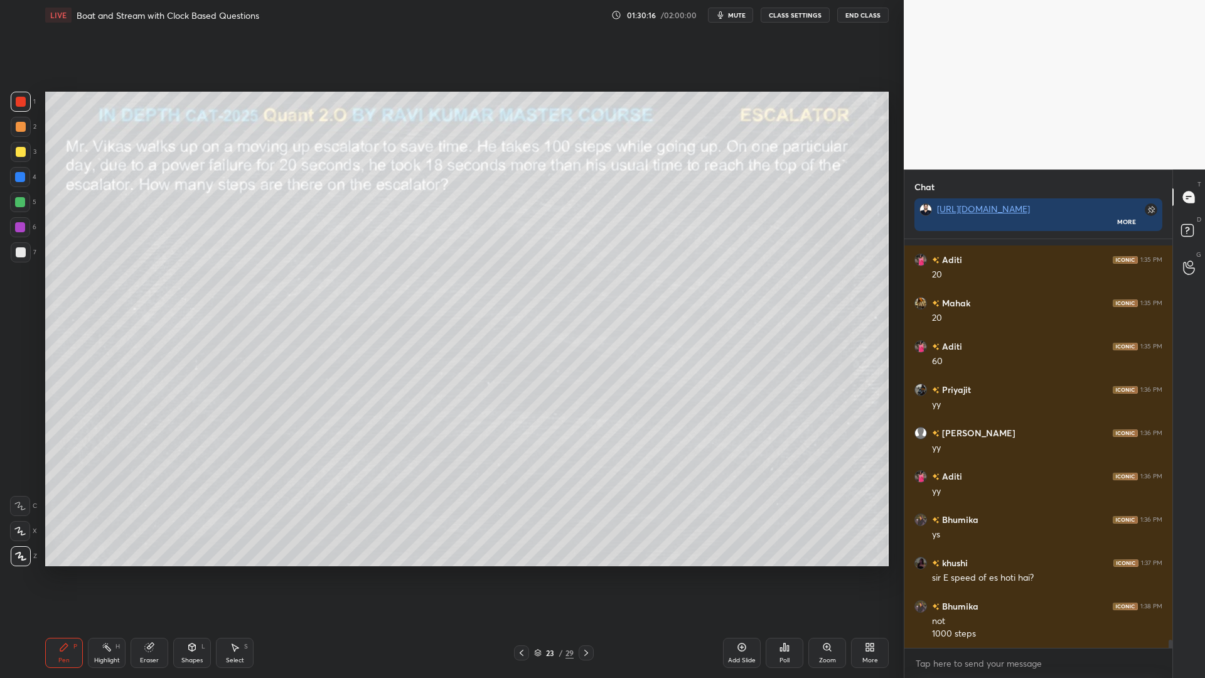
drag, startPoint x: 1169, startPoint y: 643, endPoint x: 1170, endPoint y: 657, distance: 13.9
click at [1170, 571] on div "[PERSON_NAME] 1:35 PM 2.4 [DATE] 1:35 PM 2.4 Aditi 1:35 PM 20 [PERSON_NAME] 1:3…" at bounding box center [1038, 458] width 268 height 439
click at [153, 571] on icon at bounding box center [149, 647] width 10 height 10
click at [18, 557] on span "Erase all" at bounding box center [20, 556] width 19 height 9
click at [18, 129] on div at bounding box center [21, 127] width 10 height 10
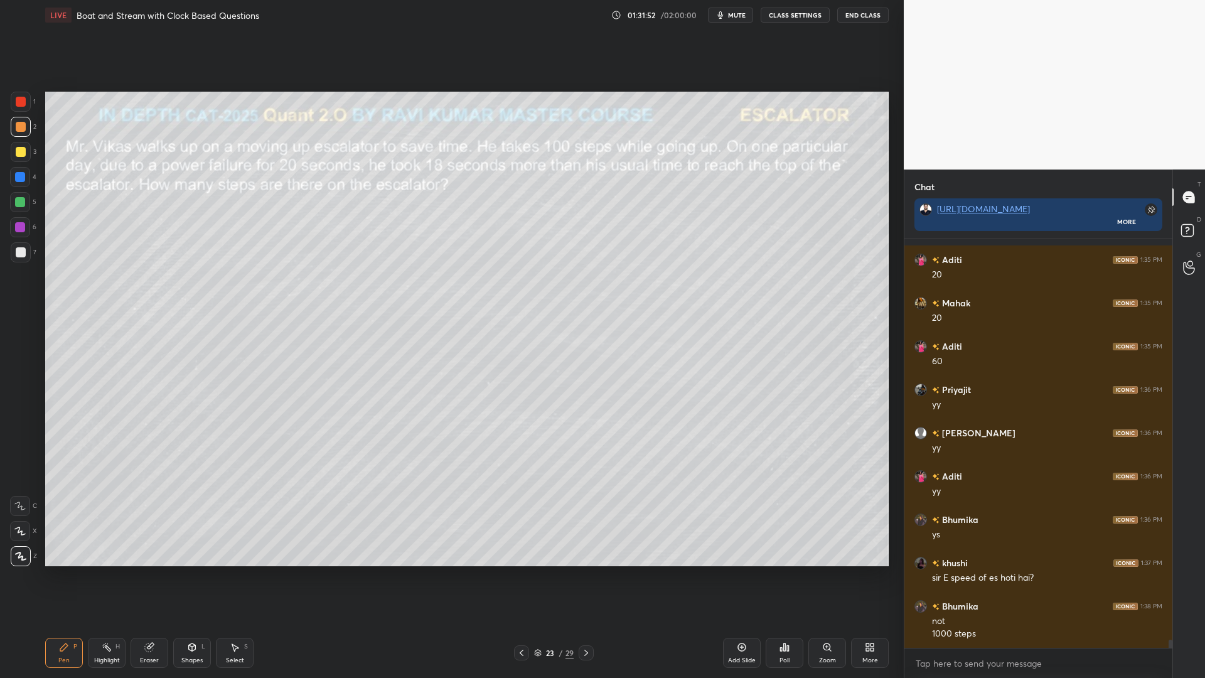
click at [191, 571] on icon at bounding box center [192, 646] width 7 height 2
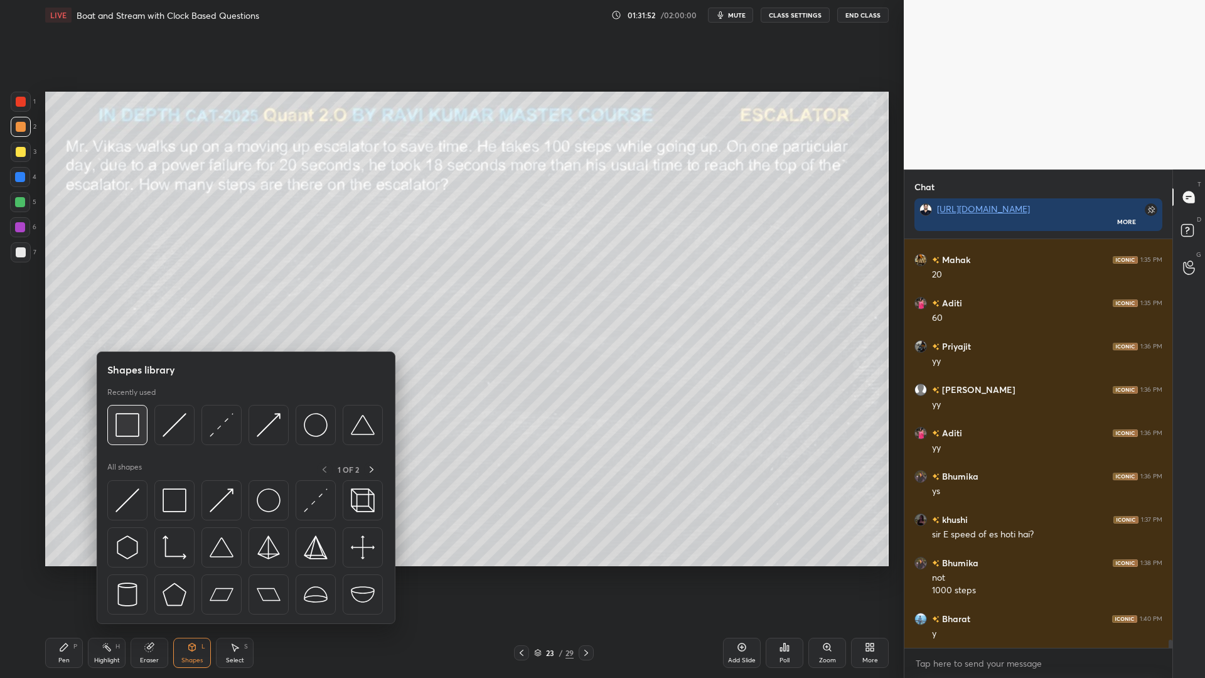
click at [126, 439] on div at bounding box center [127, 425] width 40 height 40
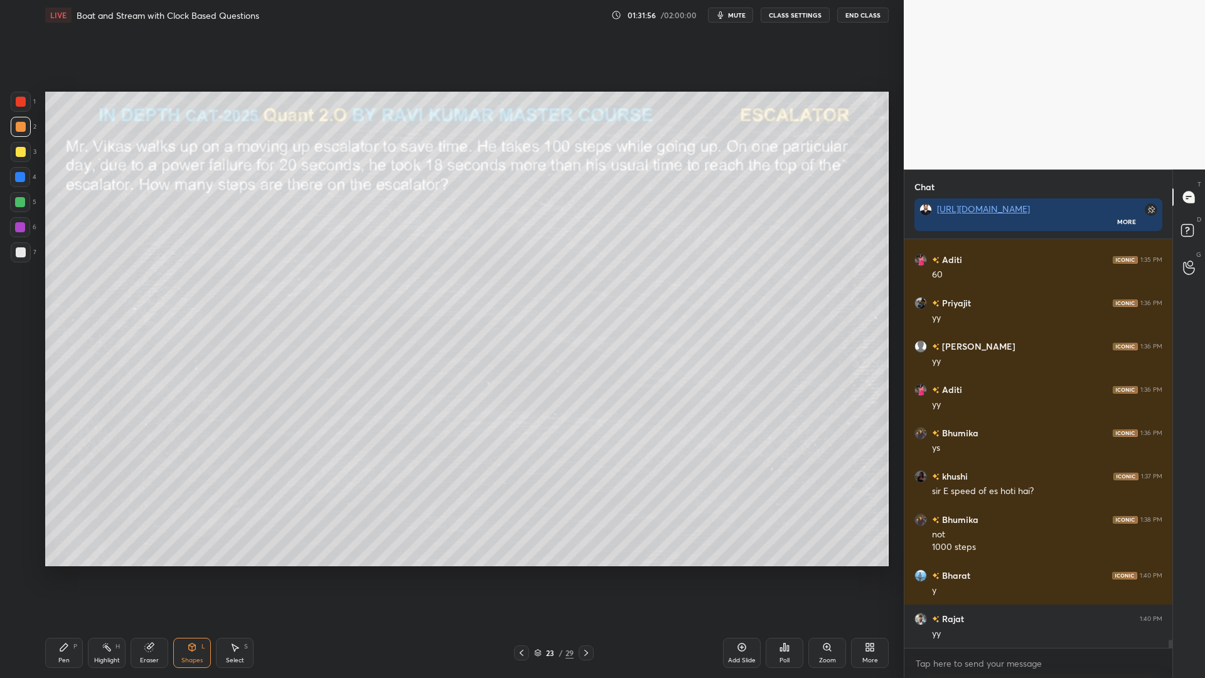
scroll to position [20849, 0]
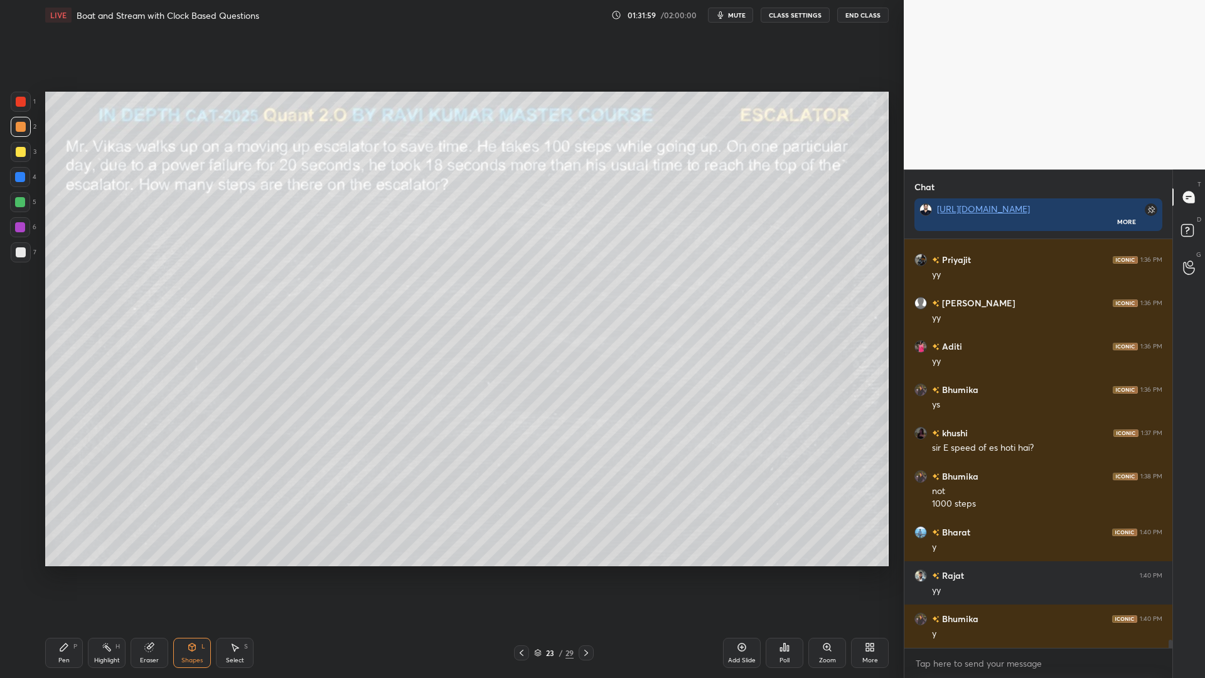
click at [66, 571] on icon at bounding box center [64, 647] width 10 height 10
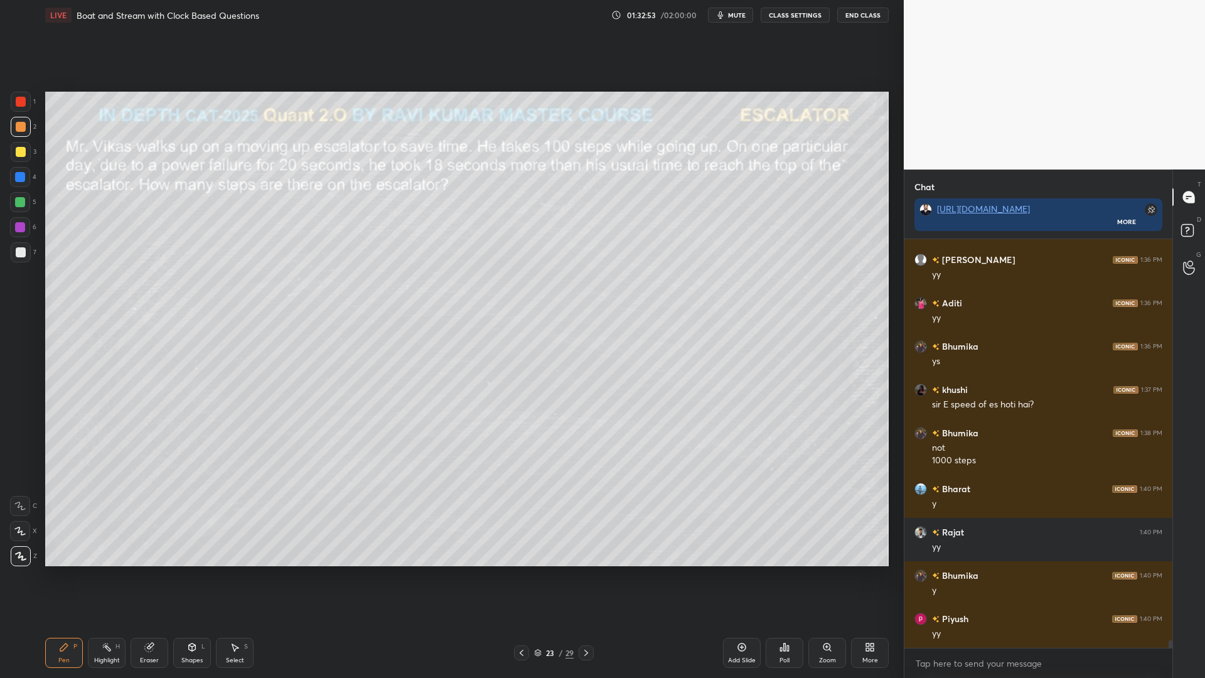
scroll to position [20936, 0]
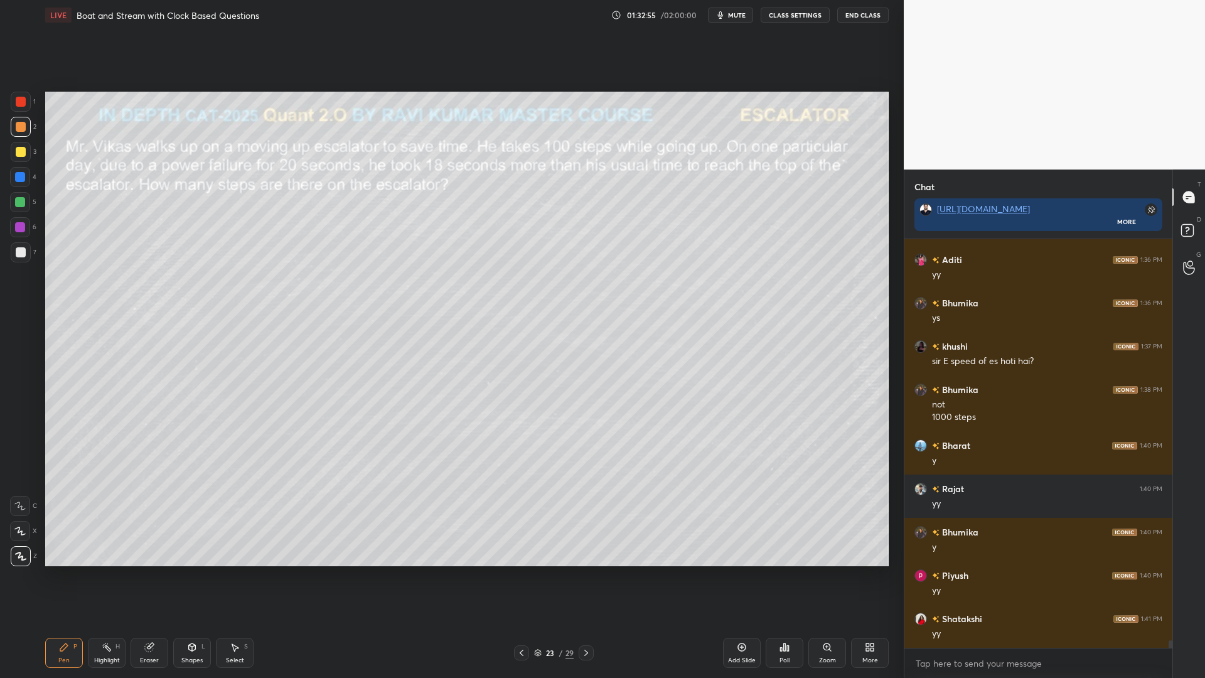
click at [18, 201] on div at bounding box center [20, 202] width 10 height 10
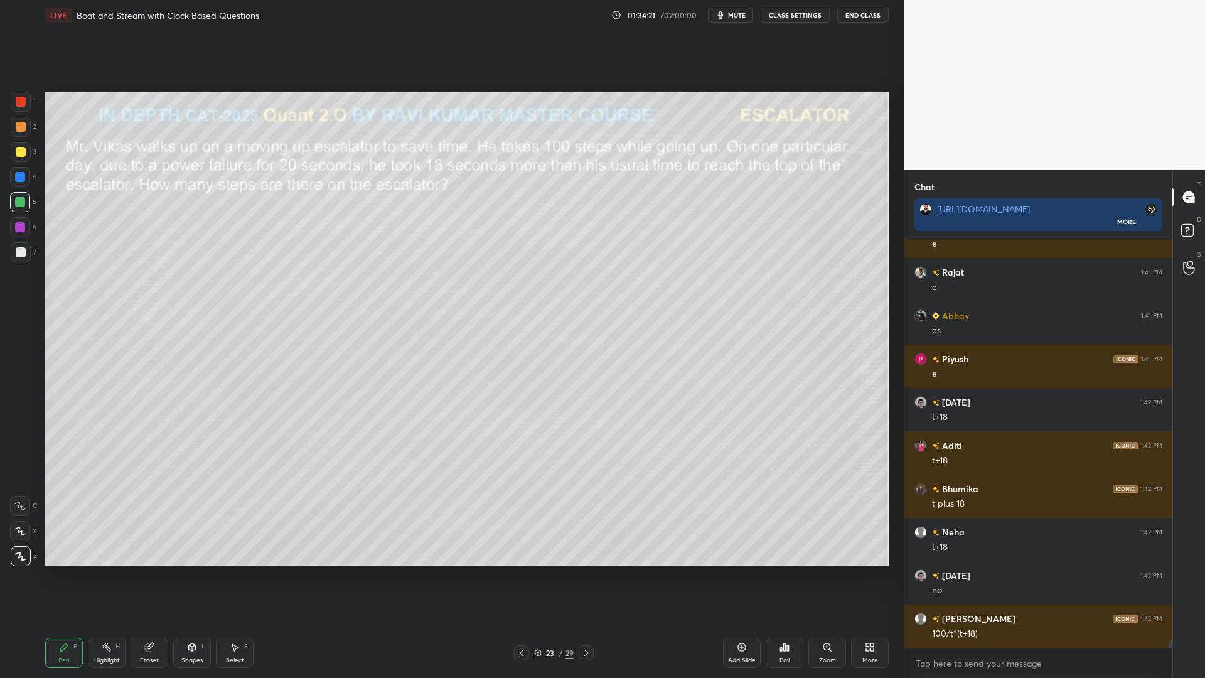
scroll to position [21685, 0]
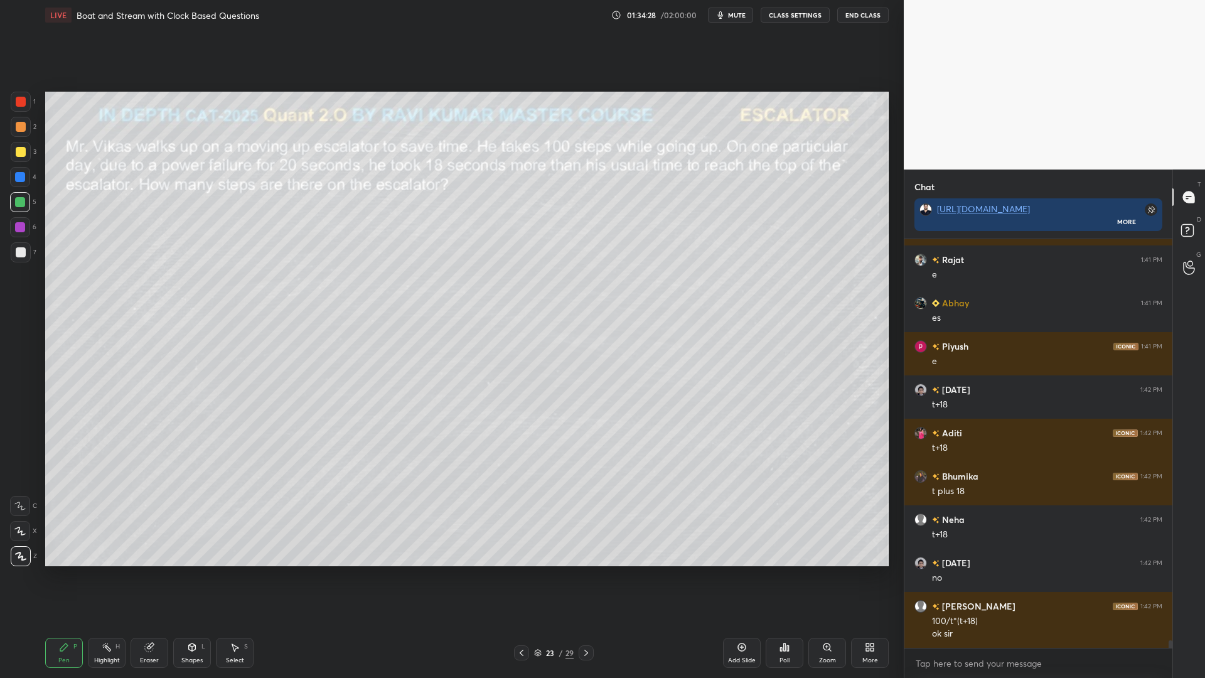
click at [112, 571] on div "Highlight H" at bounding box center [107, 653] width 38 height 30
click at [69, 571] on div "Pen P" at bounding box center [64, 653] width 38 height 30
click at [19, 227] on div at bounding box center [20, 227] width 10 height 10
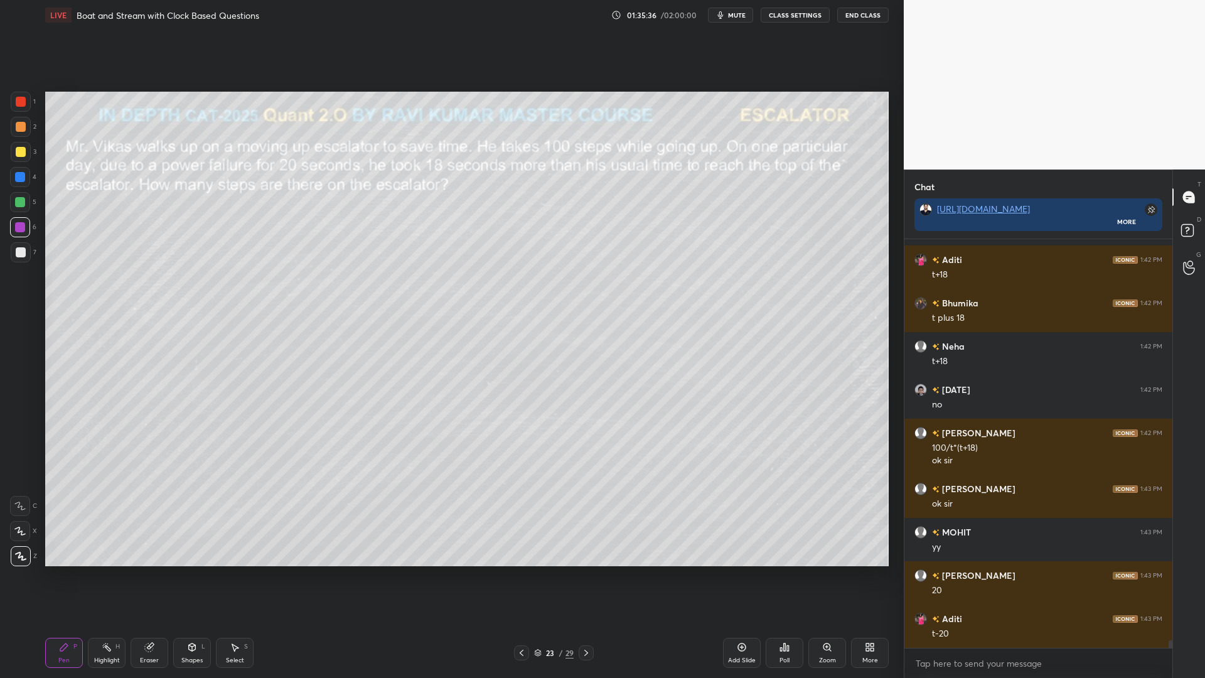
scroll to position [21901, 0]
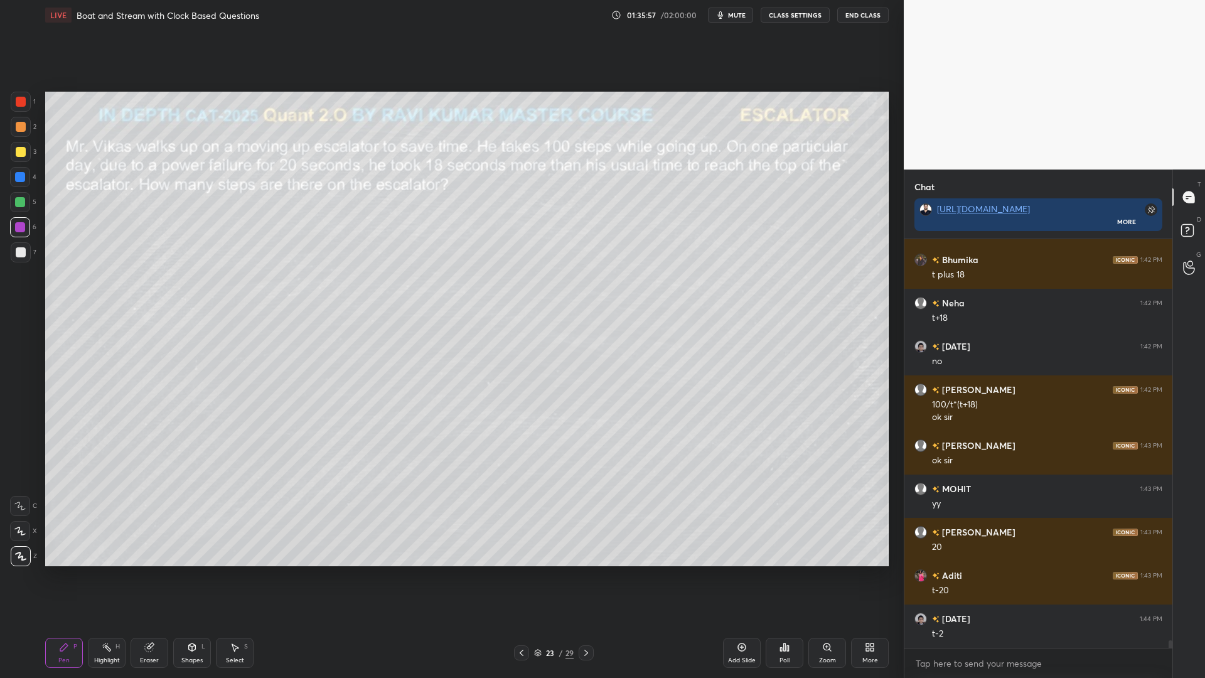
click at [16, 203] on div at bounding box center [20, 202] width 10 height 10
click at [19, 99] on div at bounding box center [21, 102] width 10 height 10
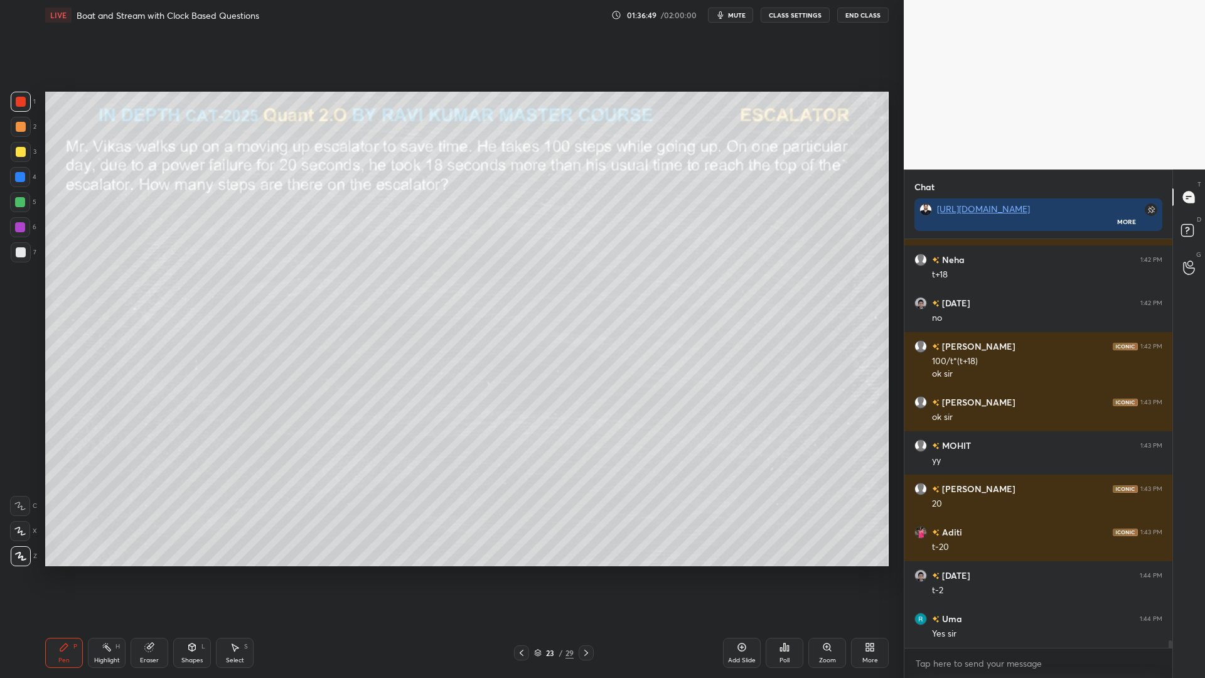
scroll to position [21988, 0]
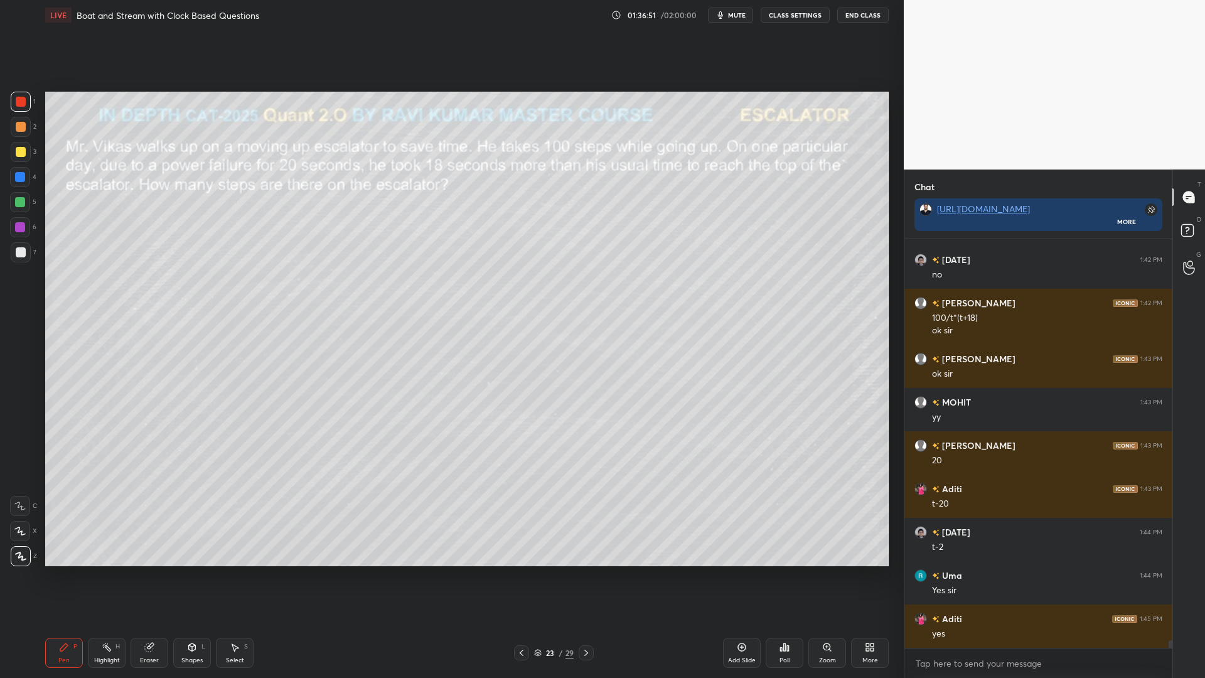
click at [22, 250] on div at bounding box center [21, 252] width 10 height 10
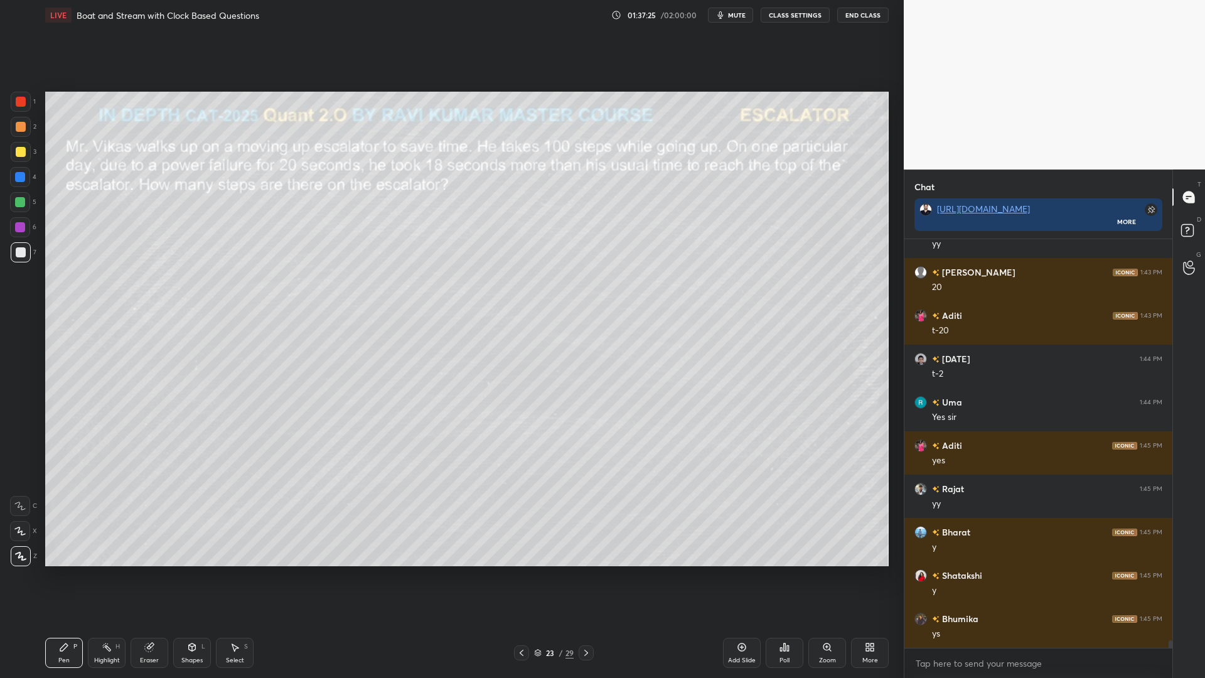
scroll to position [22204, 0]
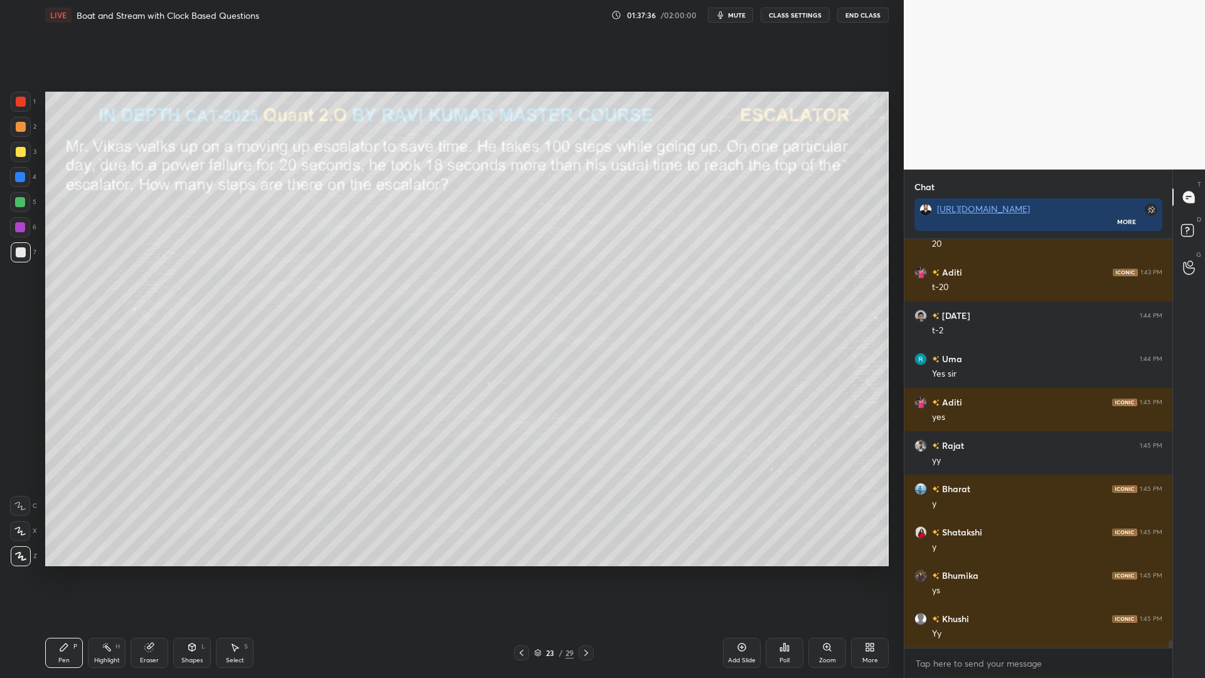
click at [18, 178] on div at bounding box center [20, 177] width 10 height 10
click at [21, 235] on div at bounding box center [20, 227] width 20 height 20
drag, startPoint x: 19, startPoint y: 253, endPoint x: 32, endPoint y: 255, distance: 13.4
click at [19, 254] on div at bounding box center [21, 252] width 10 height 10
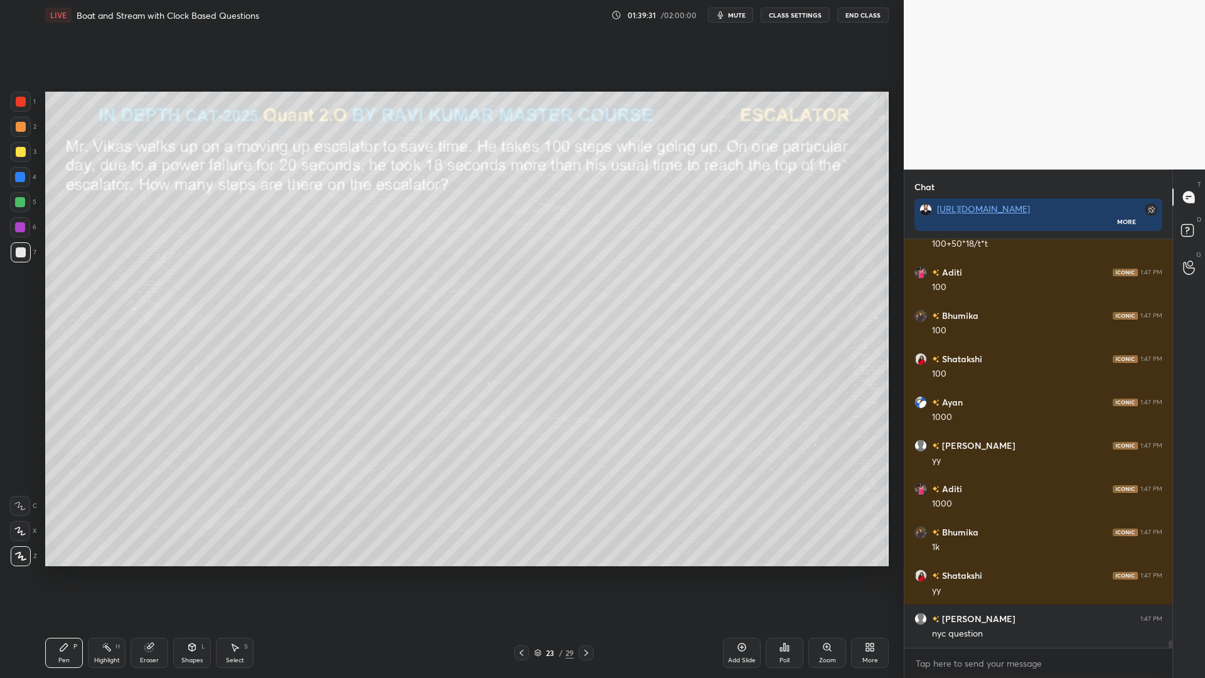
scroll to position [22681, 0]
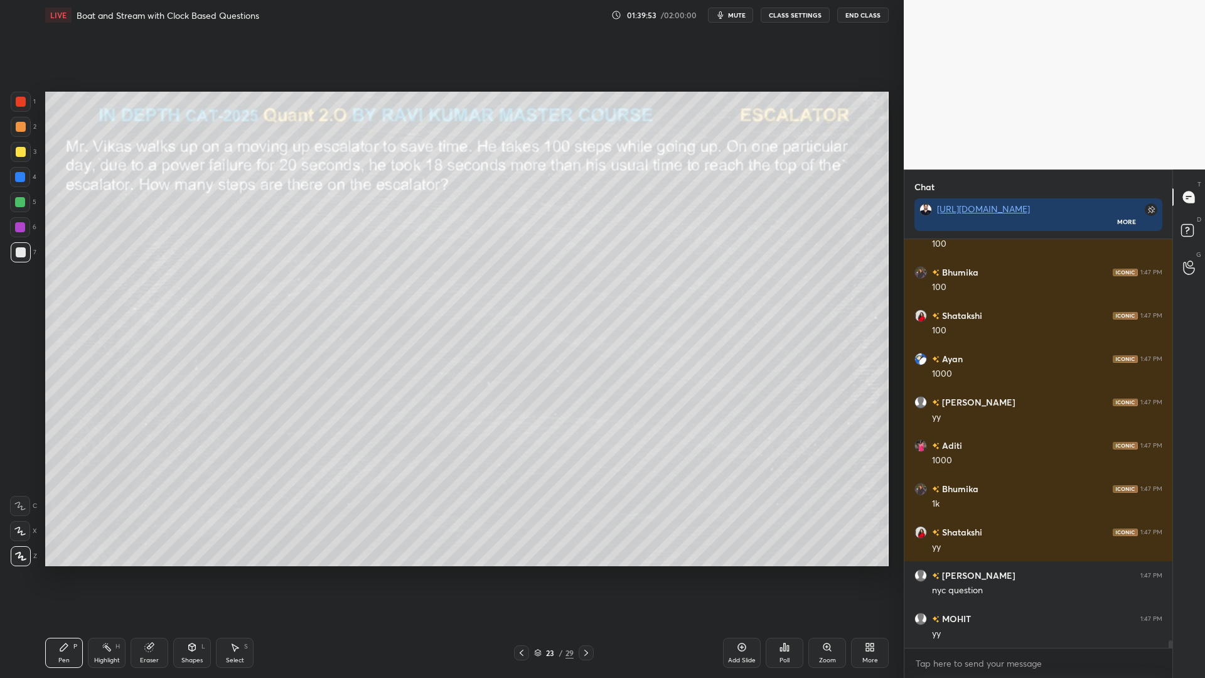
click at [16, 199] on div at bounding box center [20, 202] width 10 height 10
click at [739, 571] on icon at bounding box center [742, 647] width 8 height 8
click at [19, 104] on div at bounding box center [21, 102] width 10 height 10
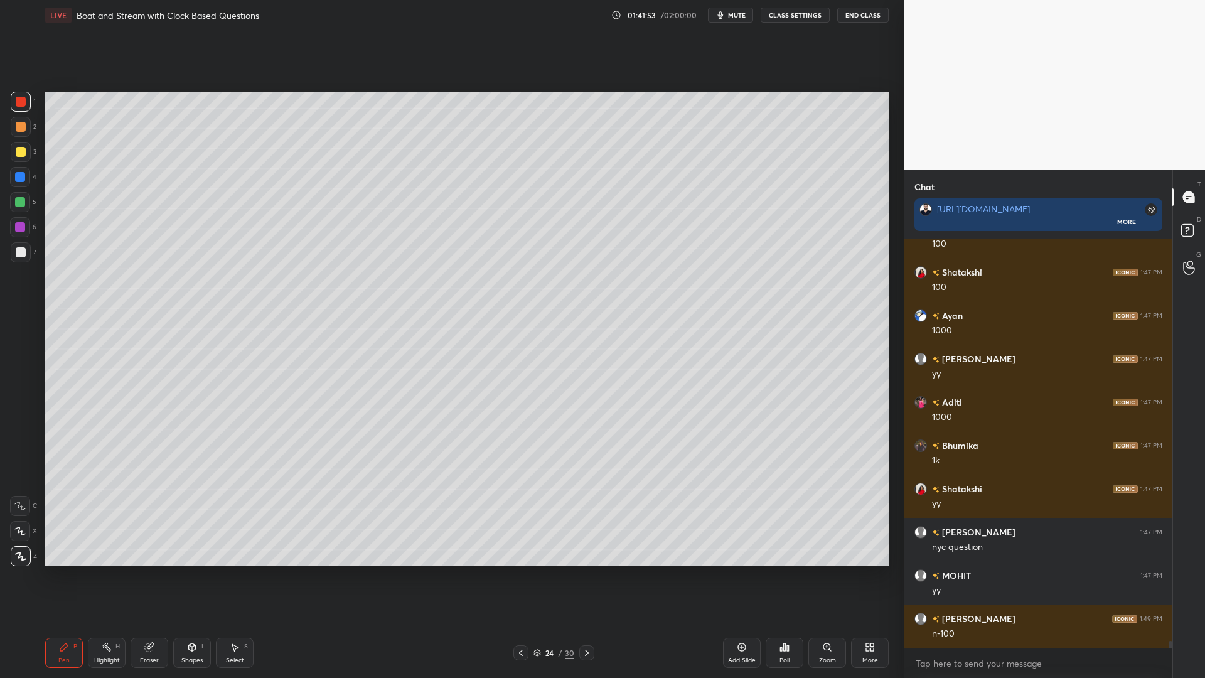
click at [18, 204] on div at bounding box center [20, 202] width 10 height 10
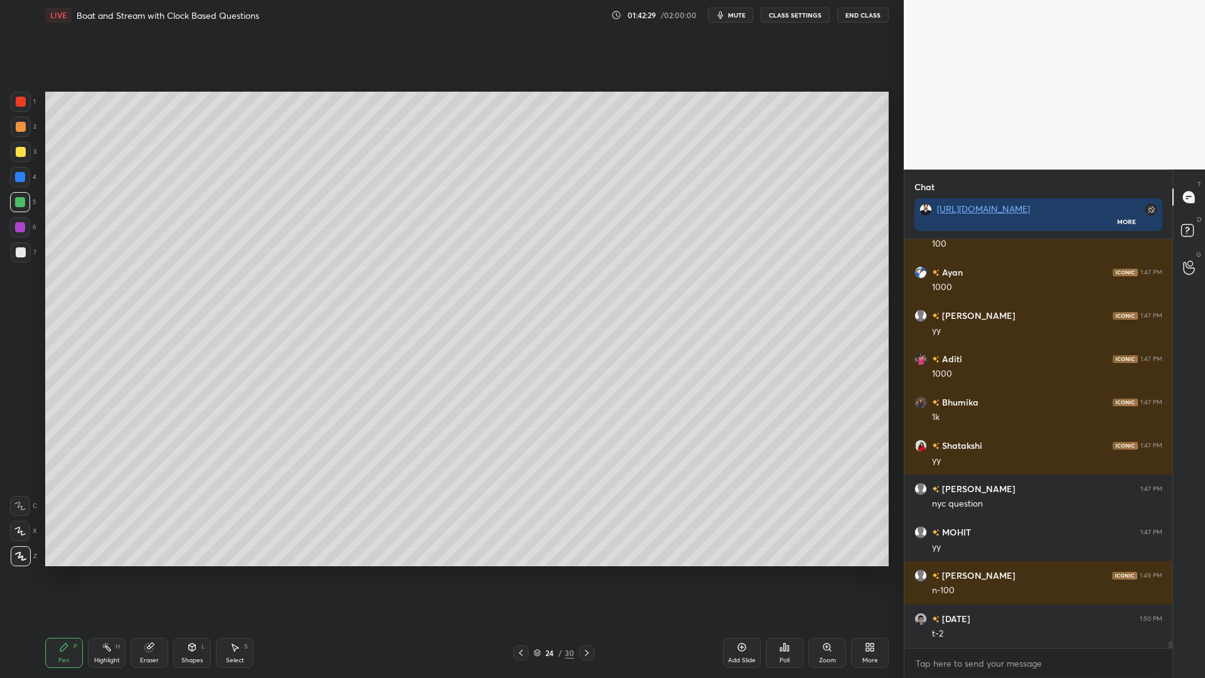
click at [20, 256] on div at bounding box center [21, 252] width 10 height 10
click at [19, 201] on div at bounding box center [20, 202] width 10 height 10
click at [12, 249] on div at bounding box center [21, 252] width 20 height 20
drag, startPoint x: 23, startPoint y: 149, endPoint x: 29, endPoint y: 152, distance: 7.0
click at [23, 149] on div at bounding box center [21, 152] width 10 height 10
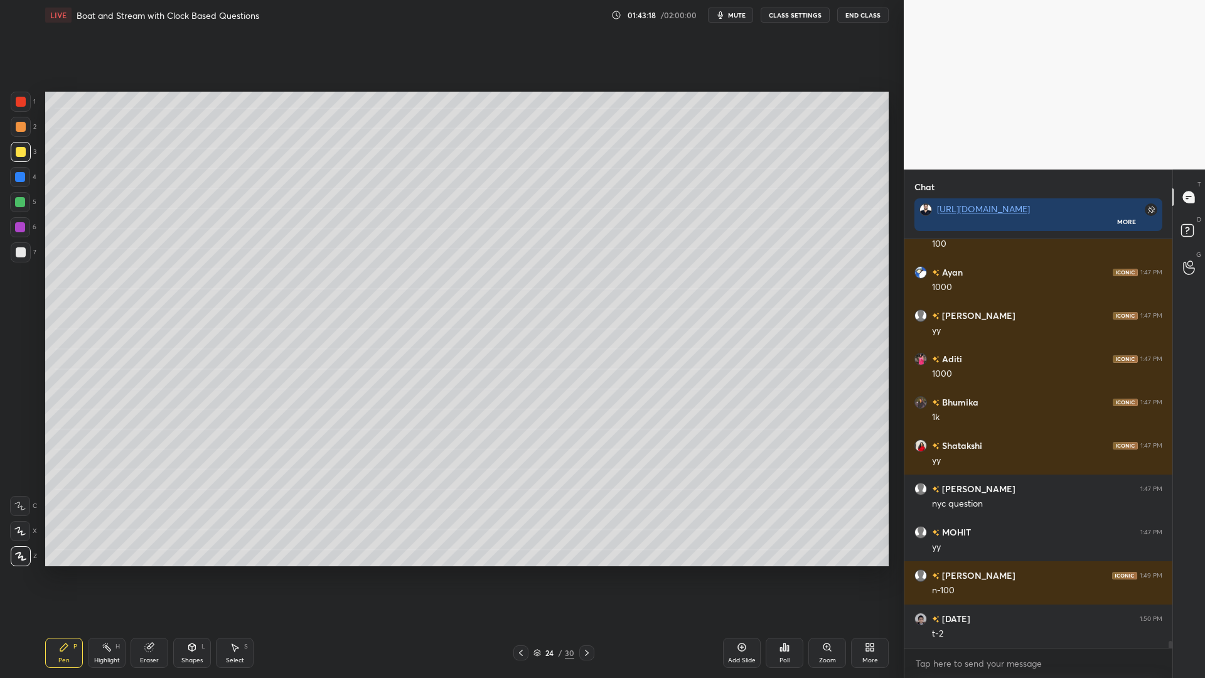
click at [200, 571] on div "Shapes L" at bounding box center [192, 653] width 38 height 30
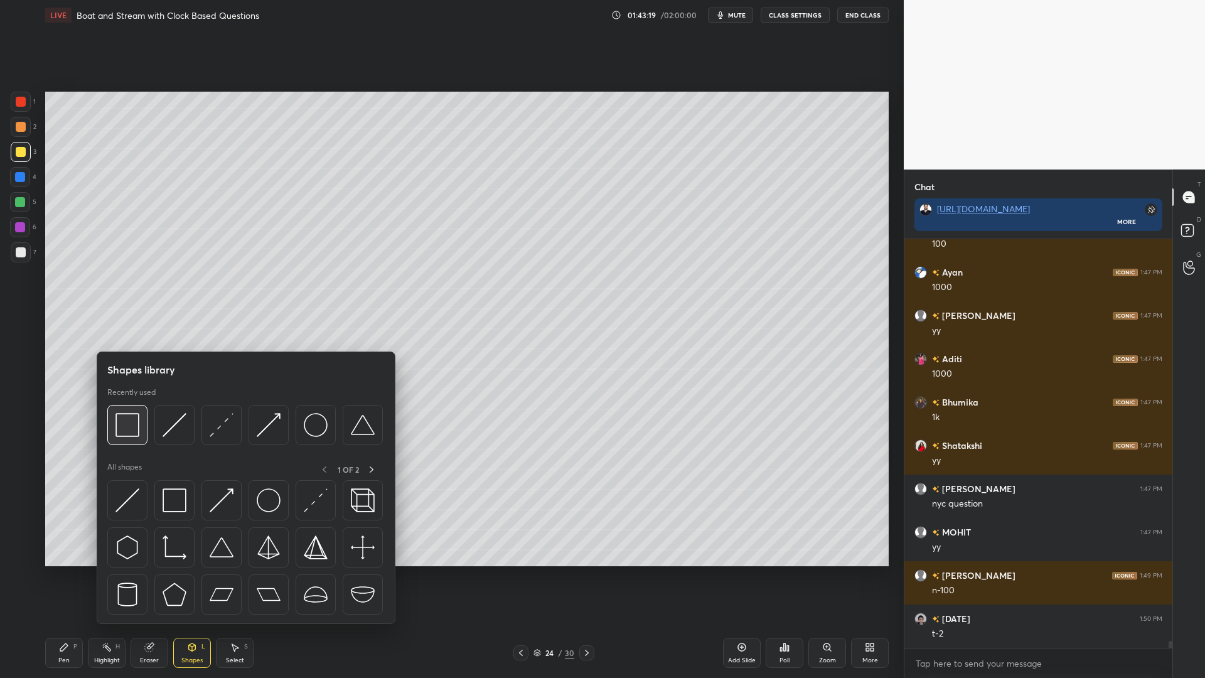
click at [131, 414] on img at bounding box center [127, 425] width 24 height 24
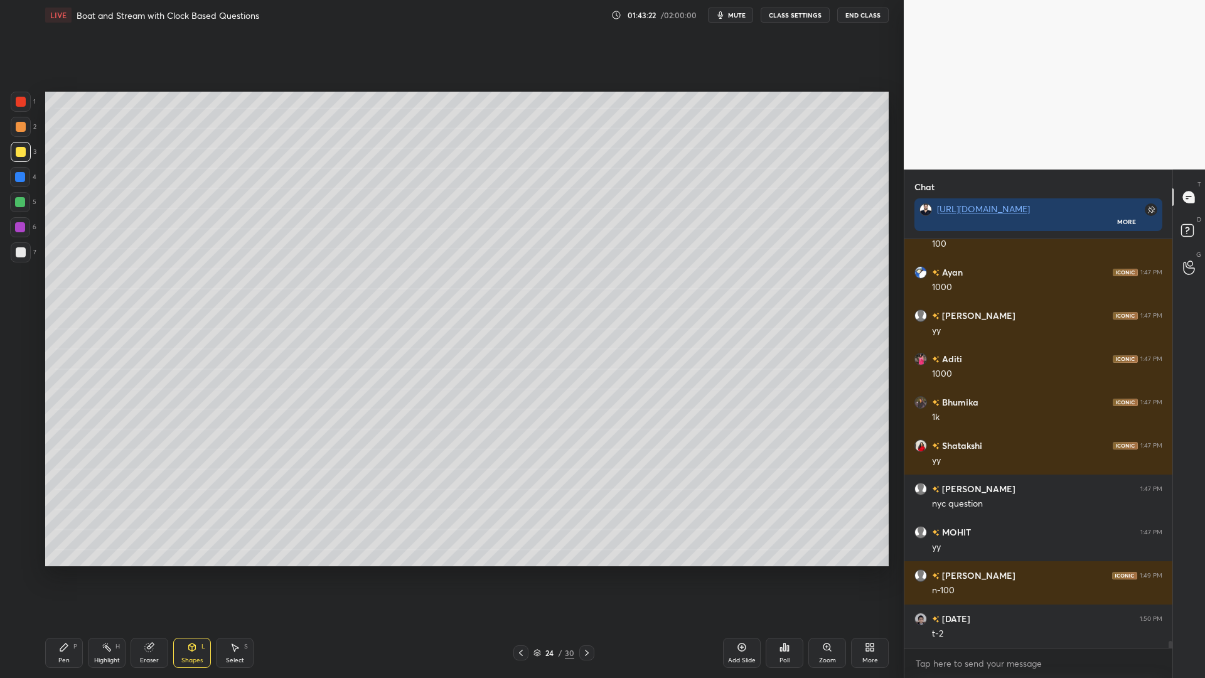
click at [72, 571] on div "Pen P" at bounding box center [64, 653] width 38 height 30
drag, startPoint x: 22, startPoint y: 202, endPoint x: 36, endPoint y: 236, distance: 36.8
click at [21, 203] on div at bounding box center [20, 202] width 10 height 10
click at [18, 221] on div at bounding box center [20, 227] width 20 height 20
click at [522, 571] on icon at bounding box center [521, 653] width 10 height 10
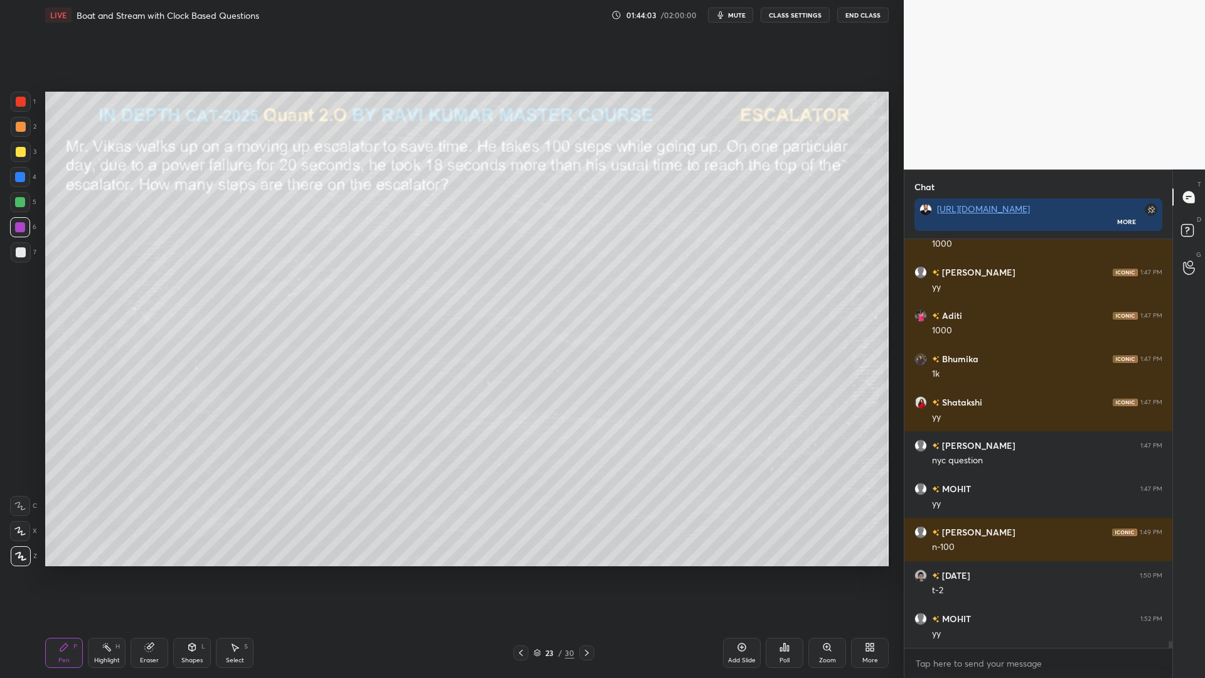
scroll to position [22854, 0]
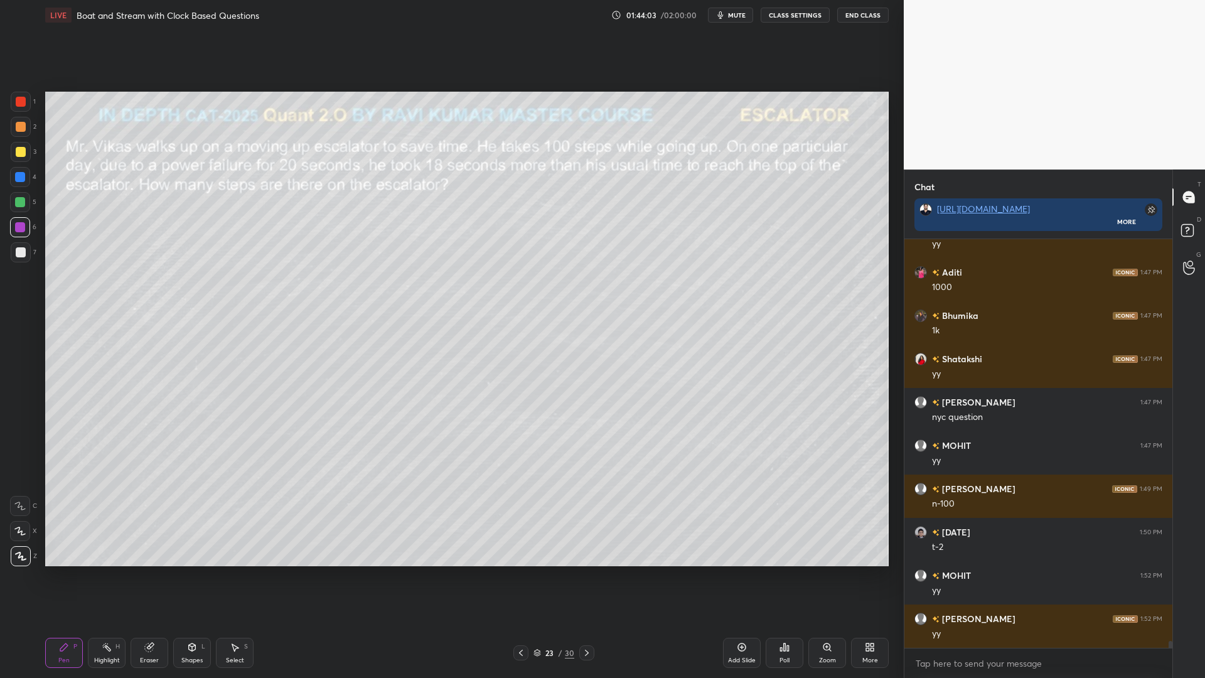
click at [589, 571] on icon at bounding box center [587, 653] width 10 height 10
click at [590, 571] on div at bounding box center [586, 652] width 15 height 15
click at [1190, 225] on rect at bounding box center [1187, 231] width 12 height 12
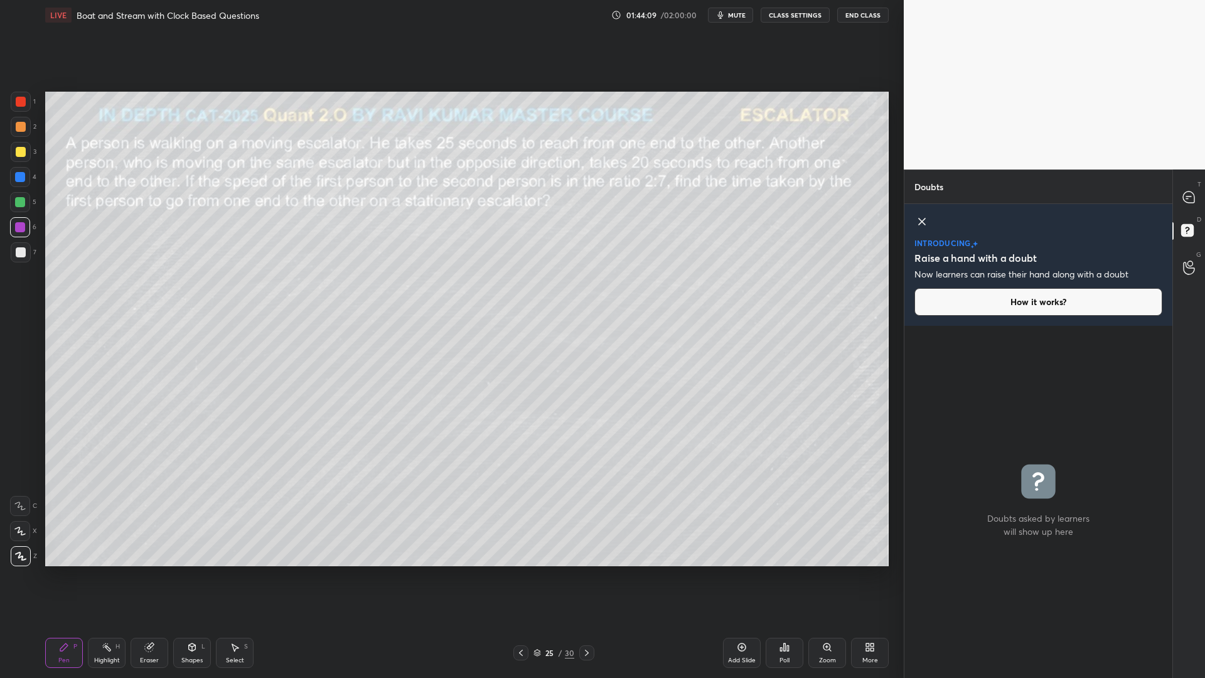
scroll to position [348, 264]
click at [1189, 196] on icon at bounding box center [1188, 196] width 5 height 0
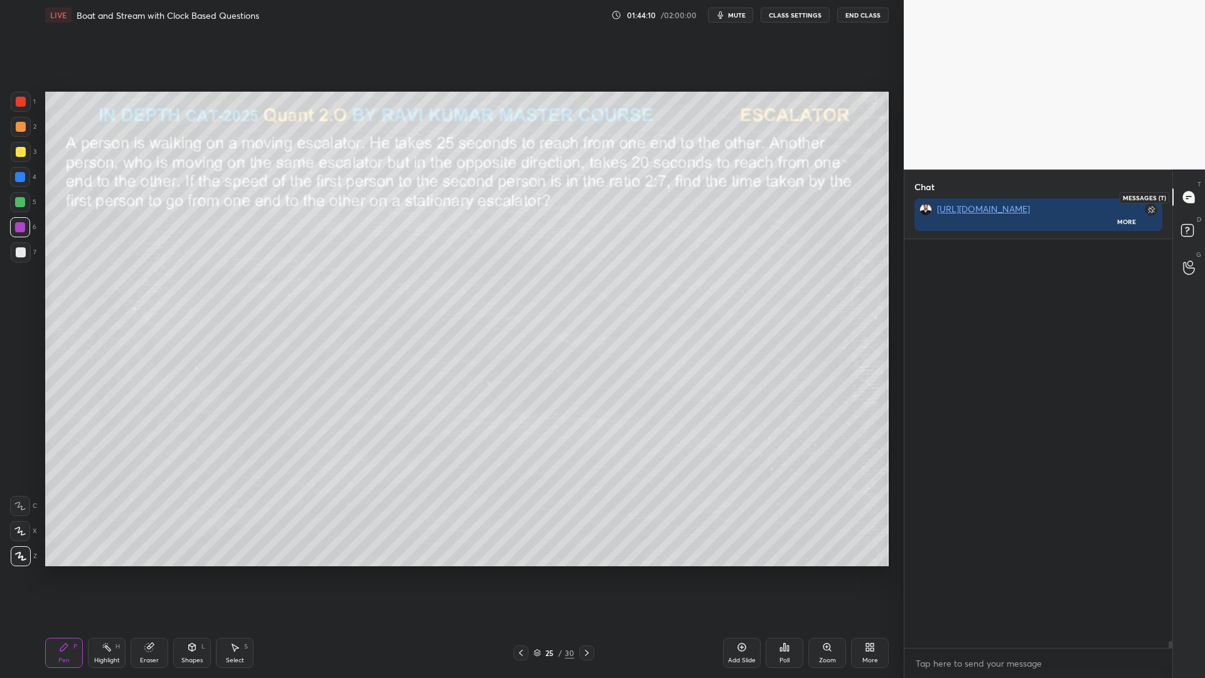
scroll to position [405, 264]
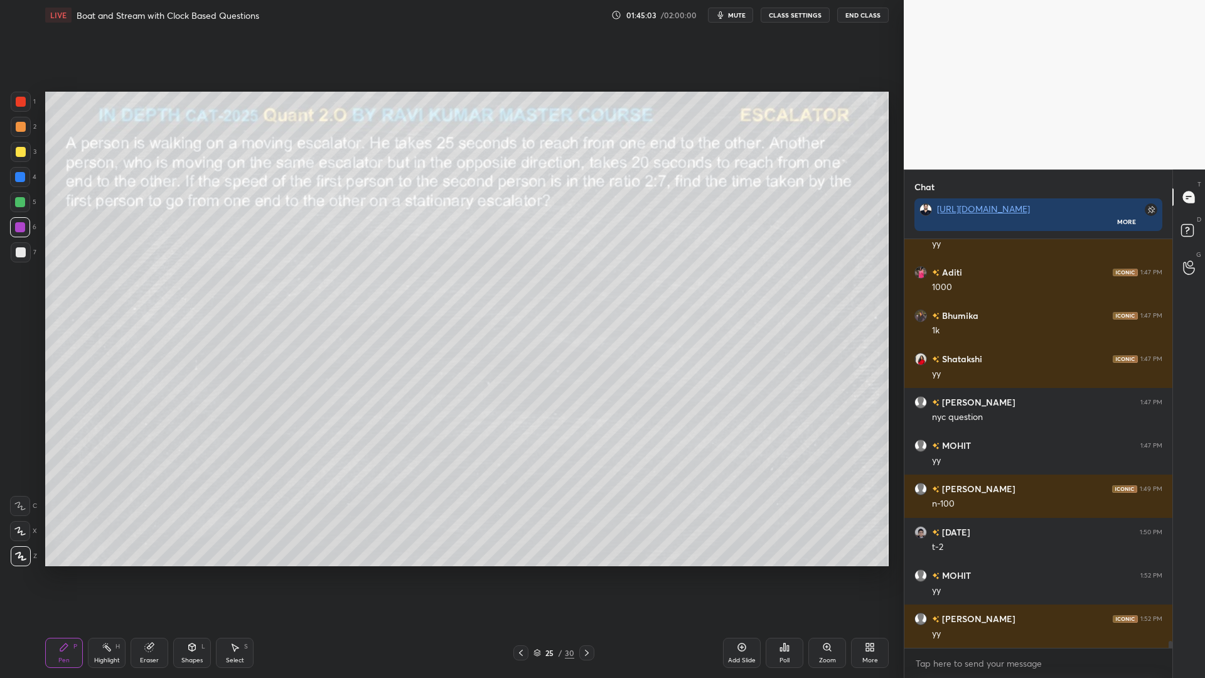
click at [726, 20] on button "mute" at bounding box center [730, 15] width 45 height 15
click at [734, 17] on span "unmute" at bounding box center [735, 15] width 27 height 9
click at [22, 102] on div at bounding box center [21, 102] width 10 height 10
click at [18, 203] on div at bounding box center [20, 202] width 10 height 10
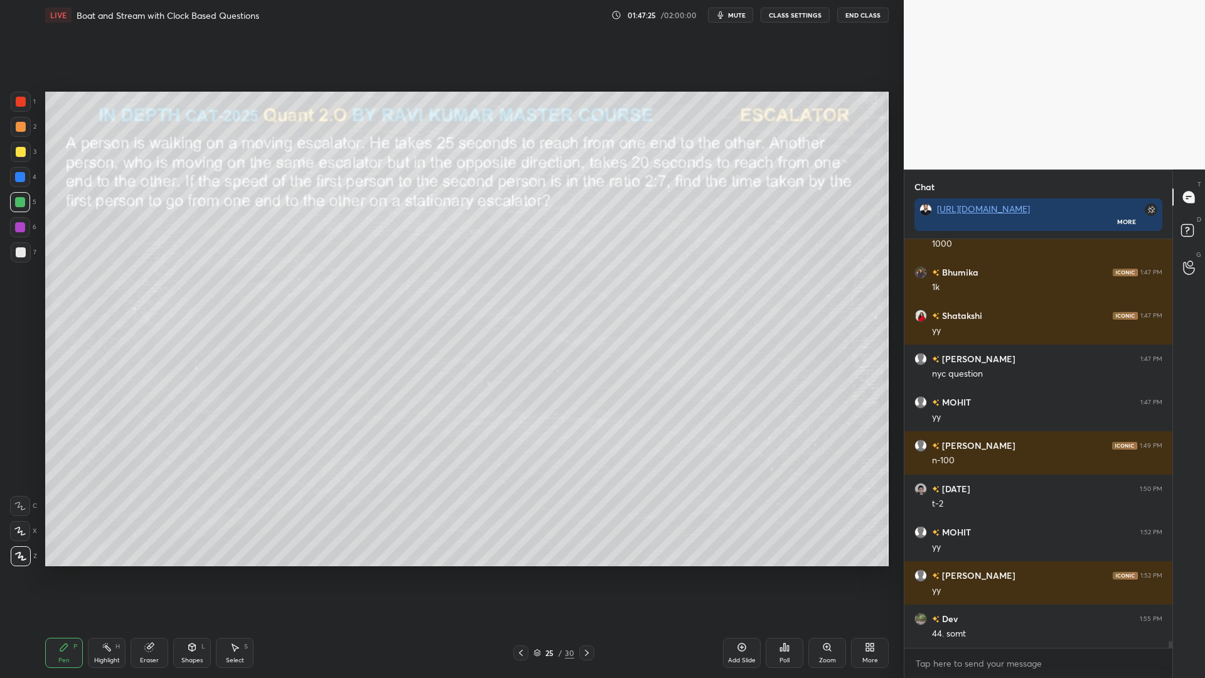
click at [21, 179] on div at bounding box center [20, 177] width 10 height 10
click at [19, 126] on div at bounding box center [21, 127] width 10 height 10
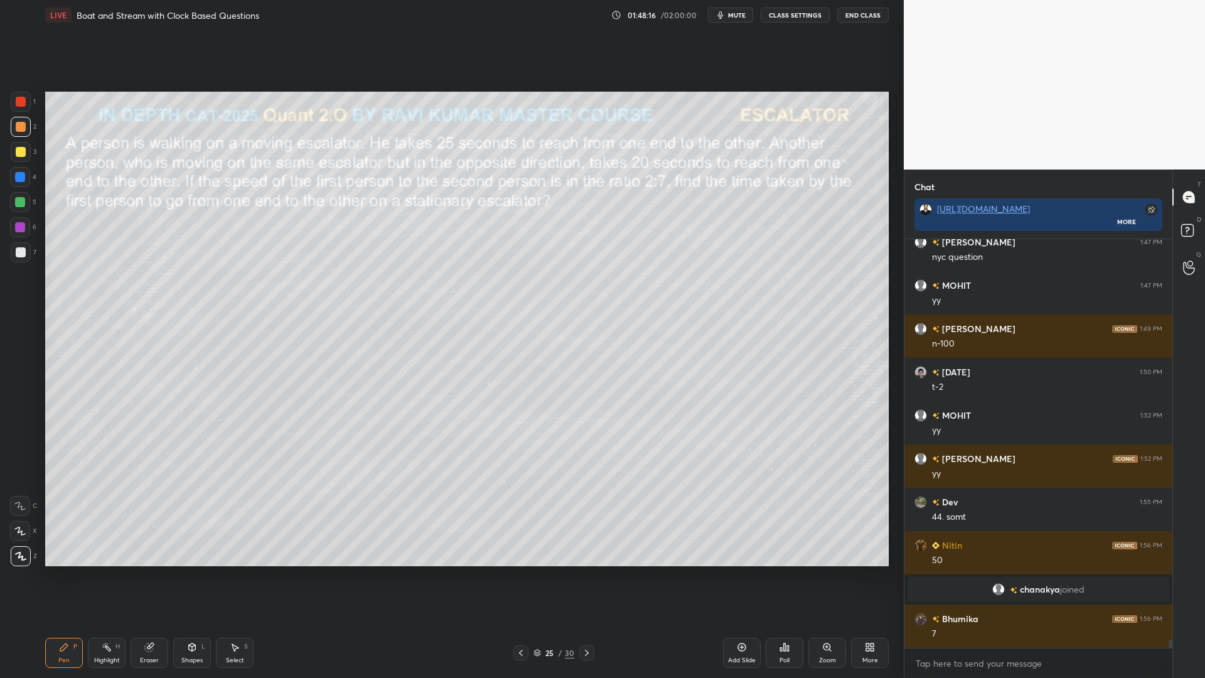
scroll to position [20782, 0]
click at [19, 221] on div at bounding box center [20, 227] width 20 height 20
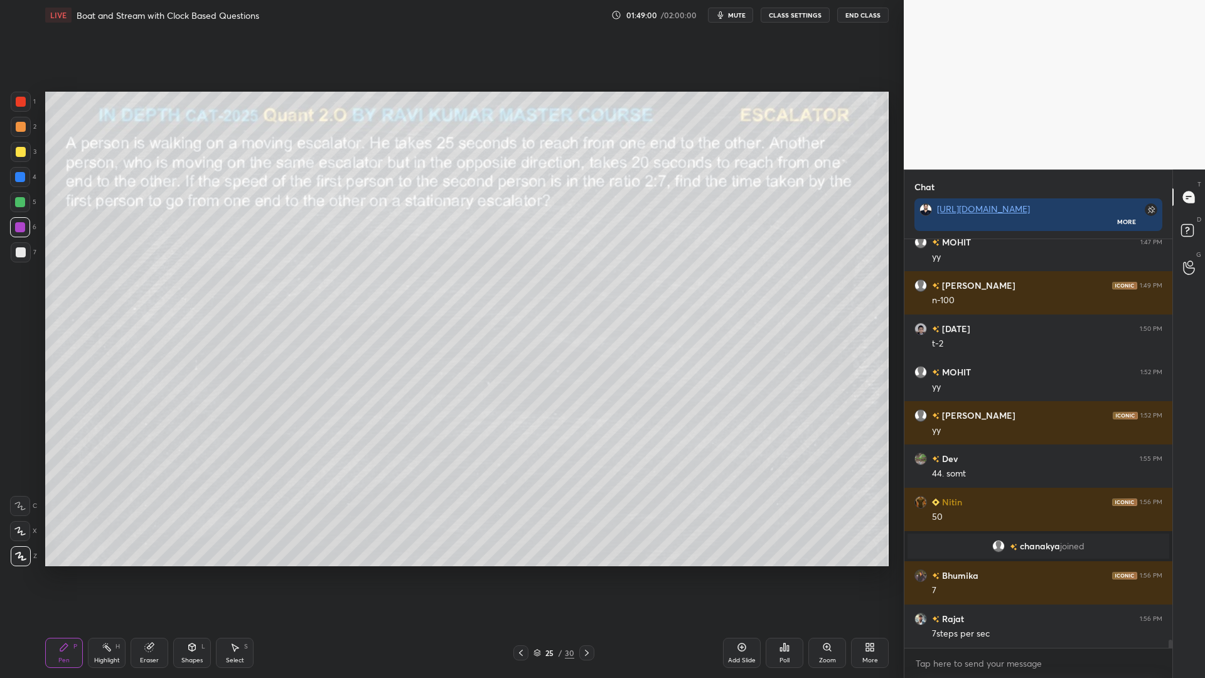
click at [16, 183] on div at bounding box center [20, 177] width 20 height 20
click at [19, 101] on div at bounding box center [21, 102] width 10 height 10
click at [18, 181] on div at bounding box center [20, 177] width 10 height 10
click at [147, 571] on icon at bounding box center [149, 647] width 8 height 8
click at [47, 571] on div "Pen P" at bounding box center [64, 653] width 38 height 30
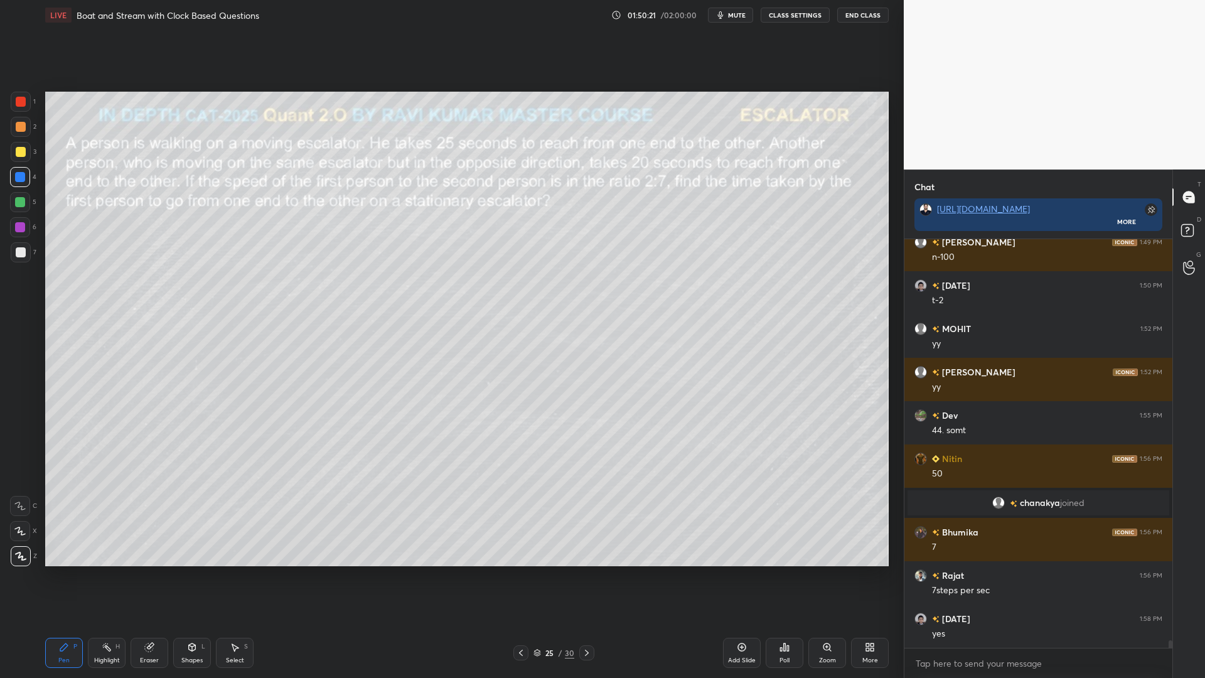
scroll to position [20912, 0]
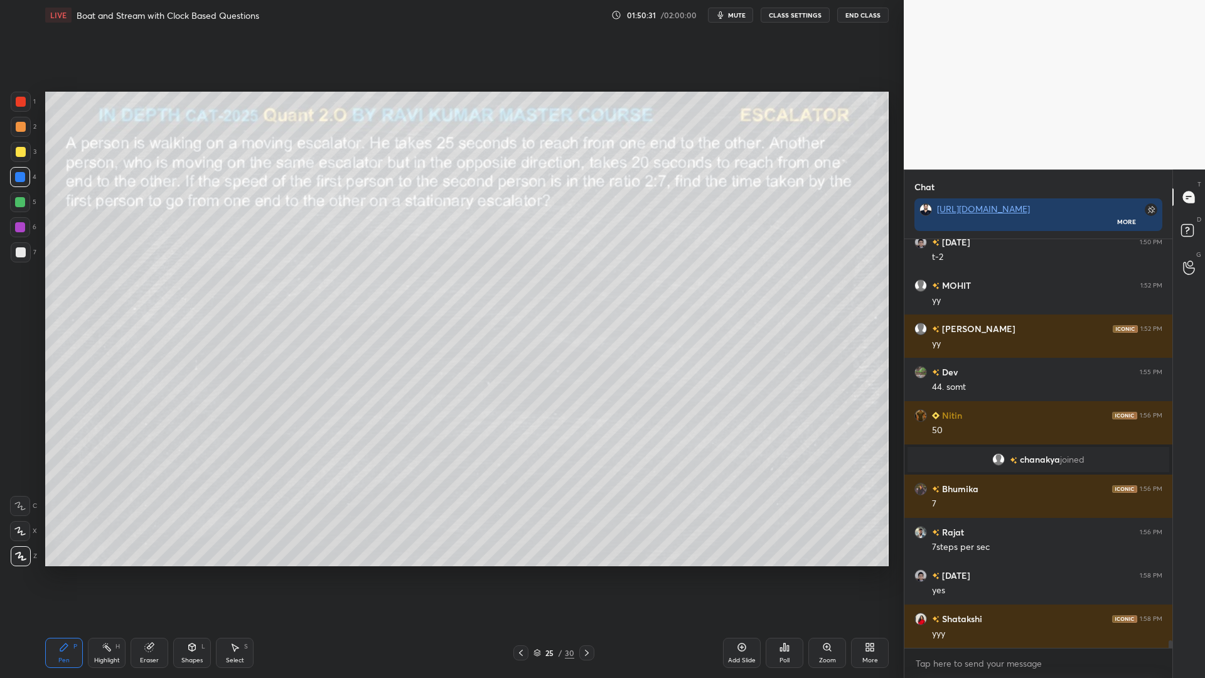
click at [16, 201] on div at bounding box center [20, 202] width 10 height 10
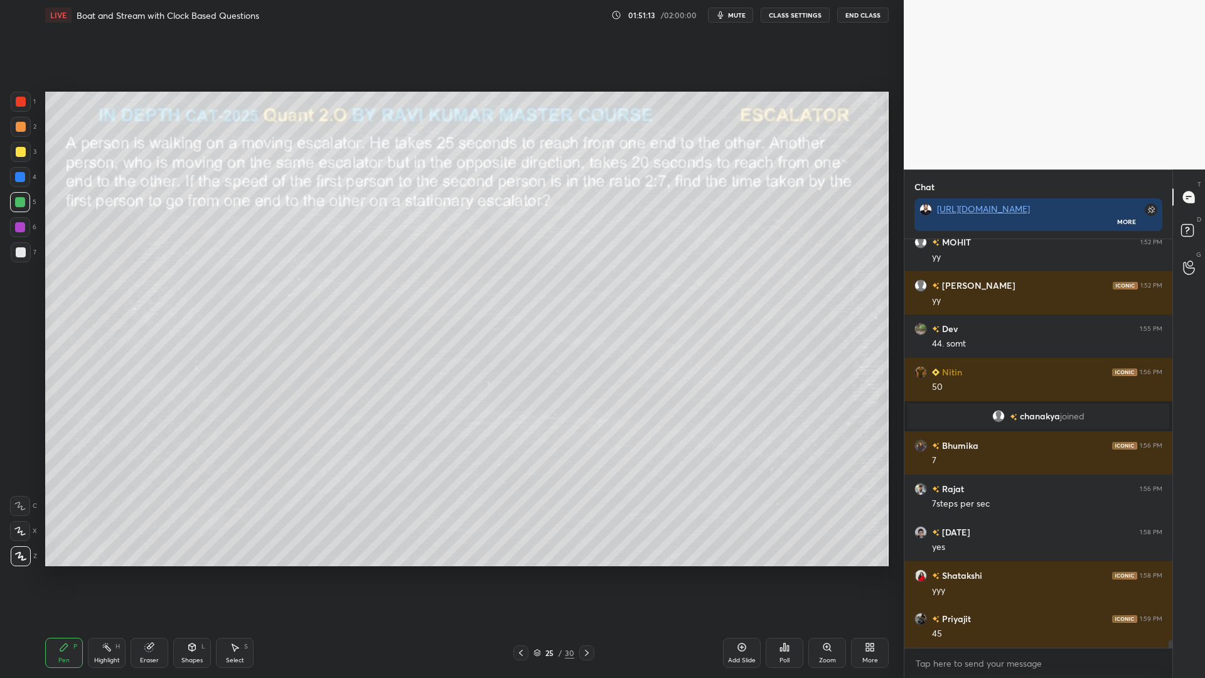
scroll to position [20968, 0]
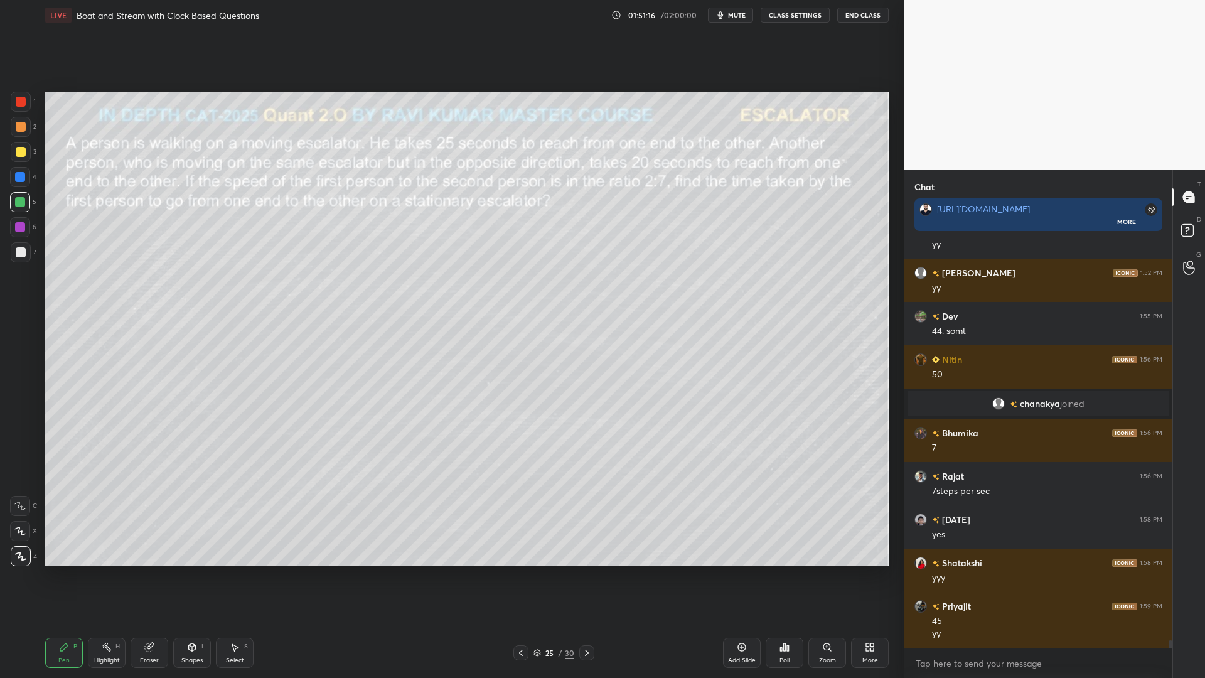
click at [19, 110] on div at bounding box center [21, 102] width 20 height 20
click at [15, 180] on div at bounding box center [20, 177] width 10 height 10
click at [19, 198] on div at bounding box center [20, 202] width 20 height 20
click at [11, 227] on div at bounding box center [20, 227] width 20 height 20
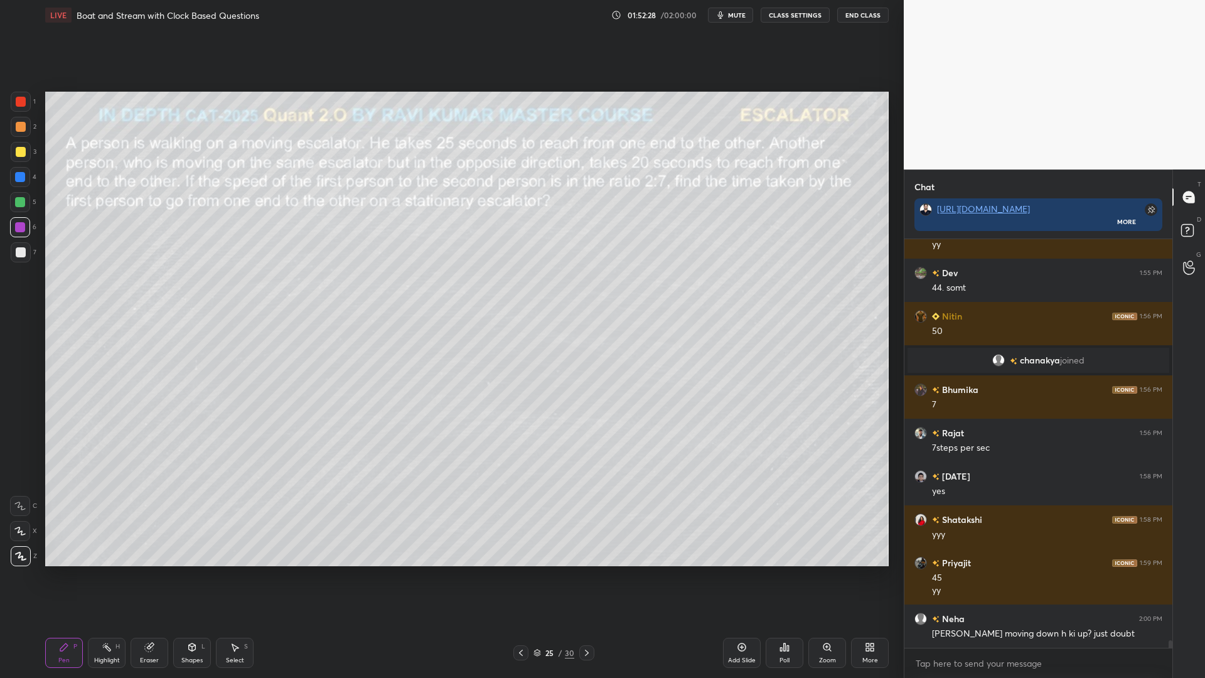
click at [12, 186] on div "4" at bounding box center [23, 177] width 26 height 20
click at [19, 127] on div at bounding box center [21, 127] width 10 height 10
click at [21, 256] on div at bounding box center [21, 252] width 10 height 10
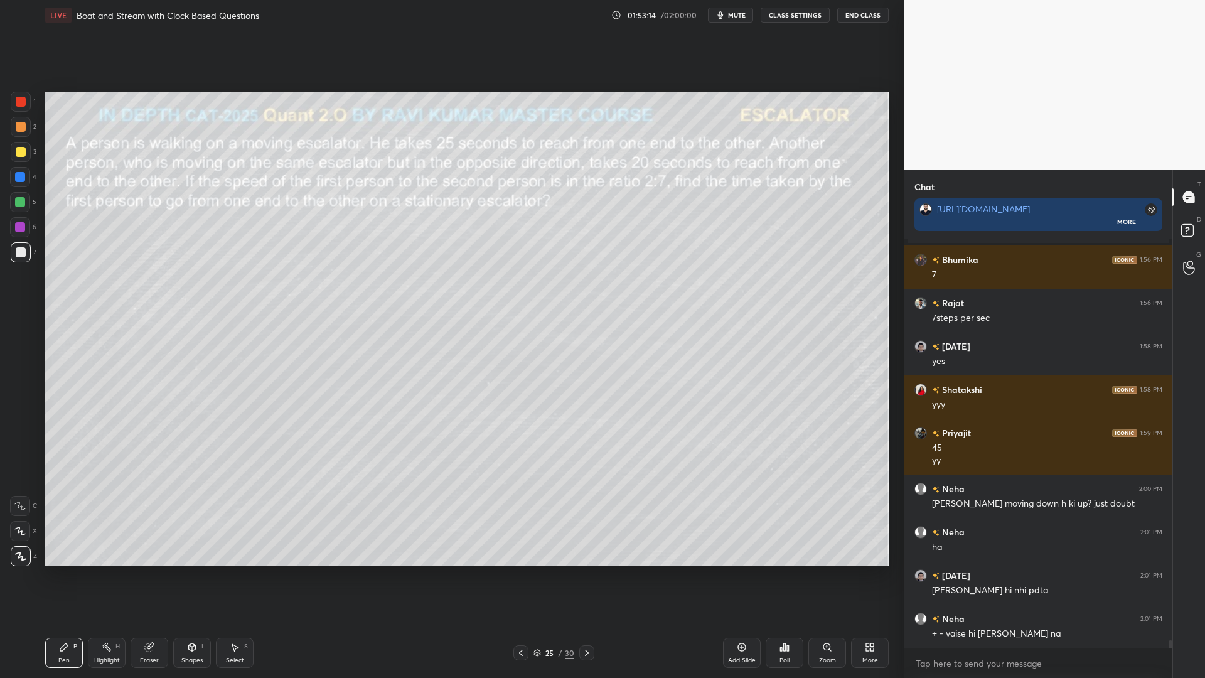
scroll to position [21185, 0]
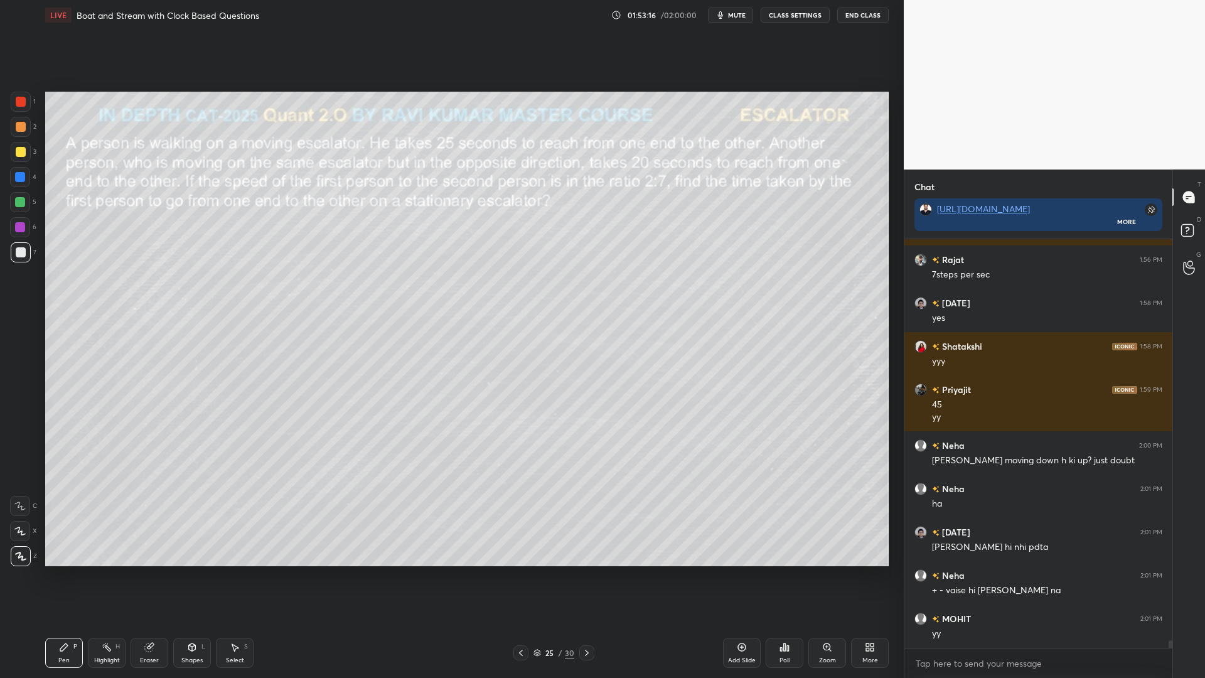
click at [18, 201] on div at bounding box center [20, 202] width 10 height 10
click at [22, 153] on div at bounding box center [21, 152] width 10 height 10
click at [583, 571] on icon at bounding box center [587, 653] width 10 height 10
click at [583, 571] on div at bounding box center [586, 652] width 15 height 15
click at [521, 571] on icon at bounding box center [521, 653] width 10 height 10
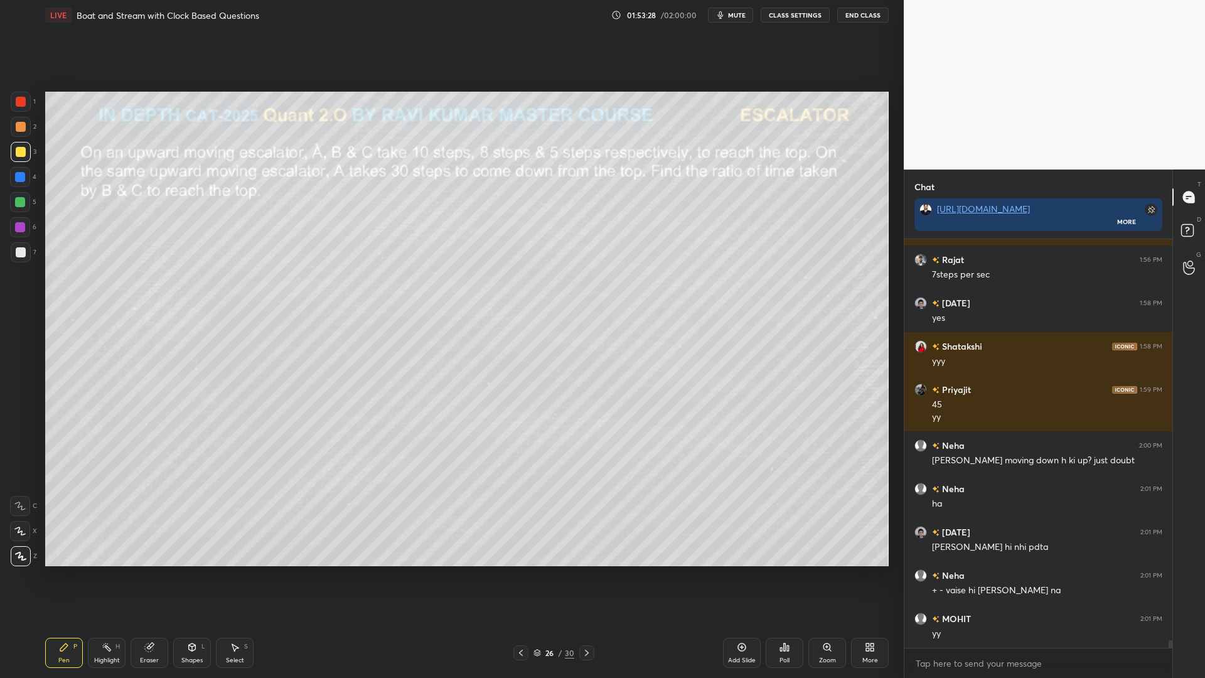
click at [191, 571] on div "Shapes L" at bounding box center [192, 653] width 38 height 30
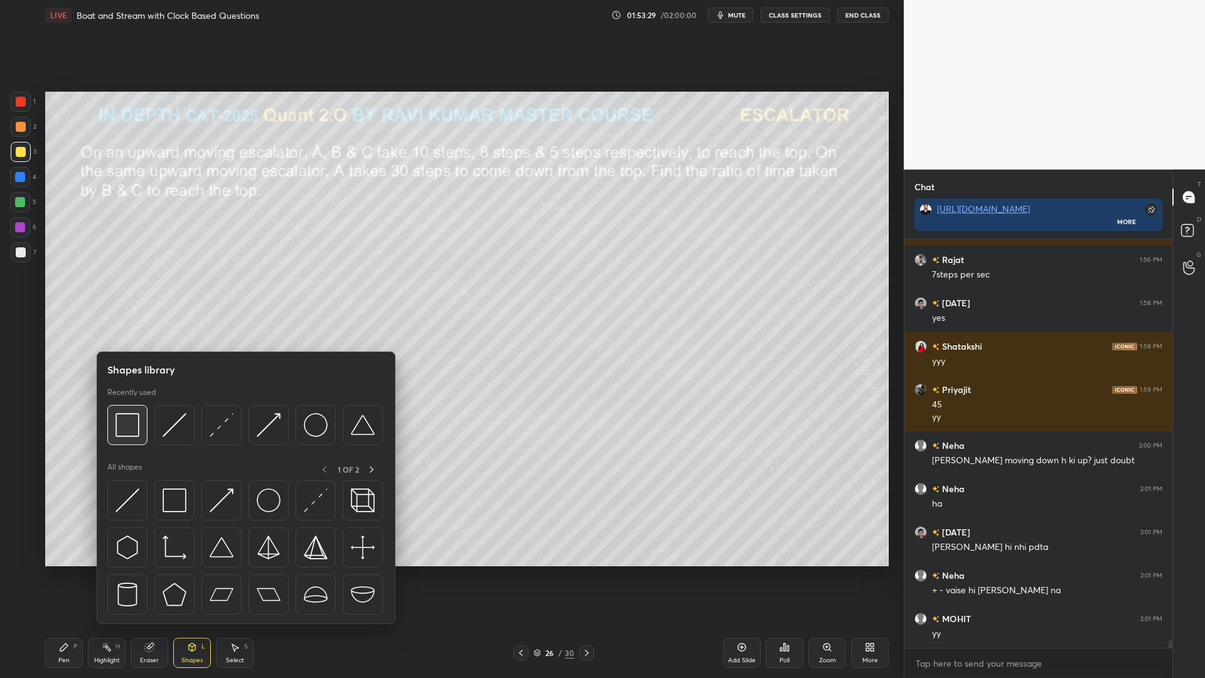
click at [130, 423] on img at bounding box center [127, 425] width 24 height 24
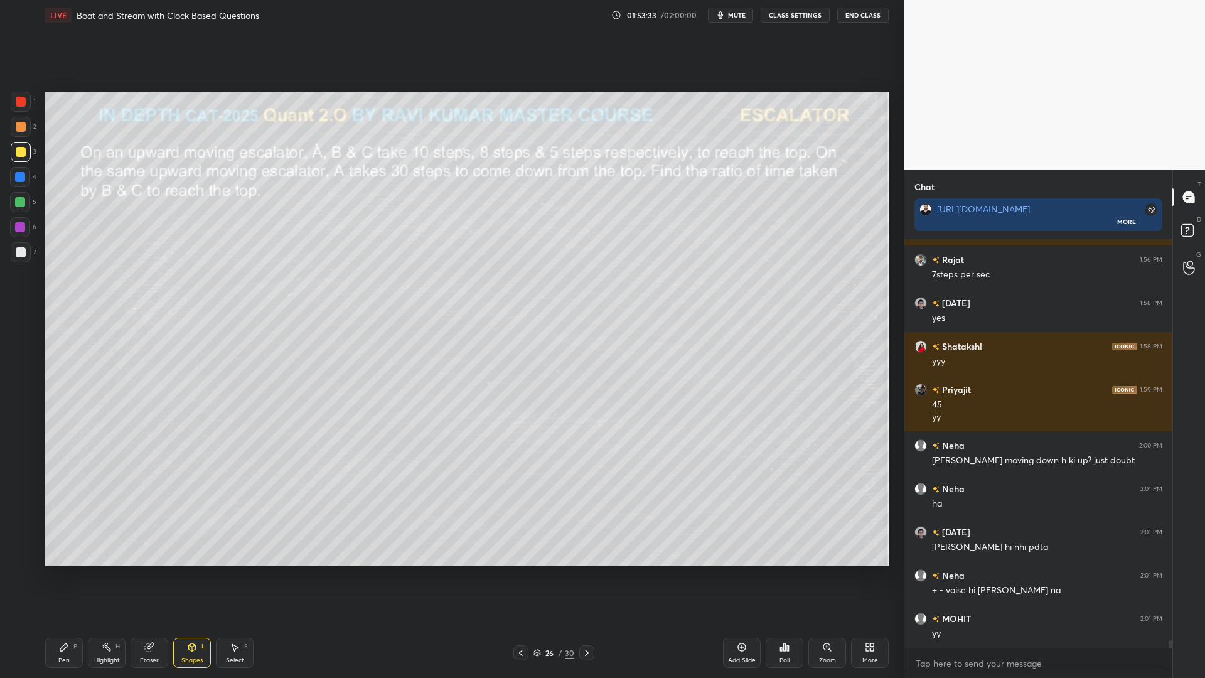
click at [21, 104] on div at bounding box center [21, 102] width 10 height 10
click at [70, 571] on div "Pen P" at bounding box center [64, 653] width 38 height 30
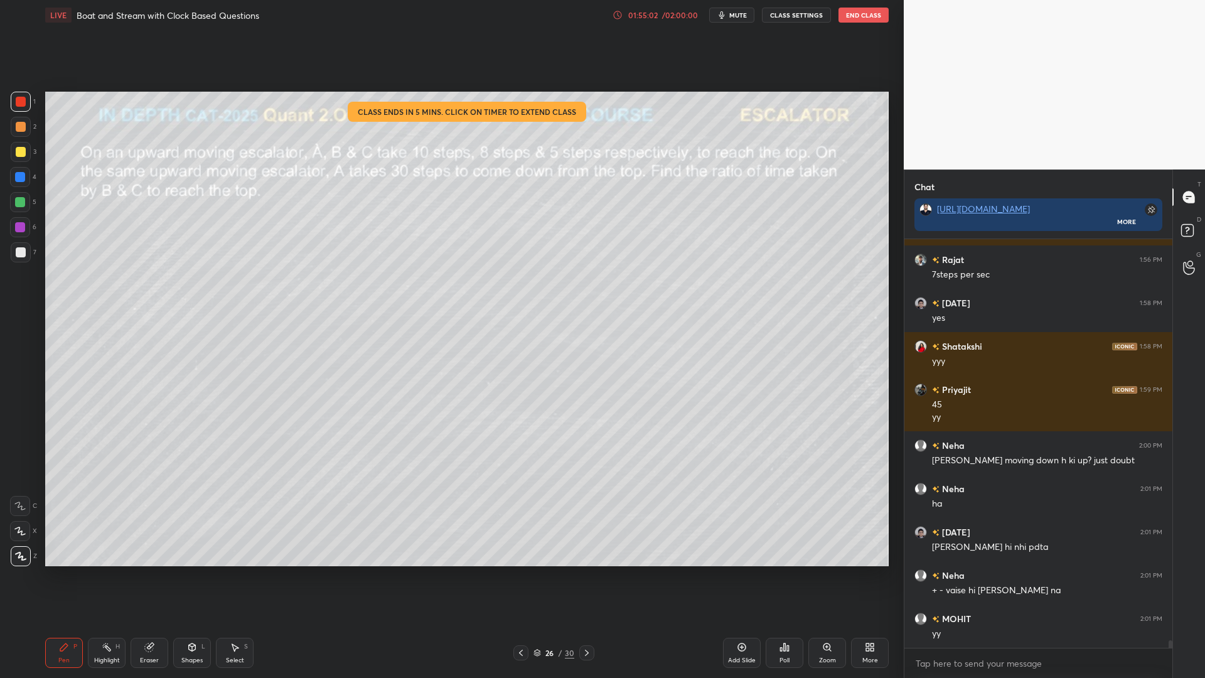
click at [619, 14] on icon at bounding box center [618, 15] width 10 height 10
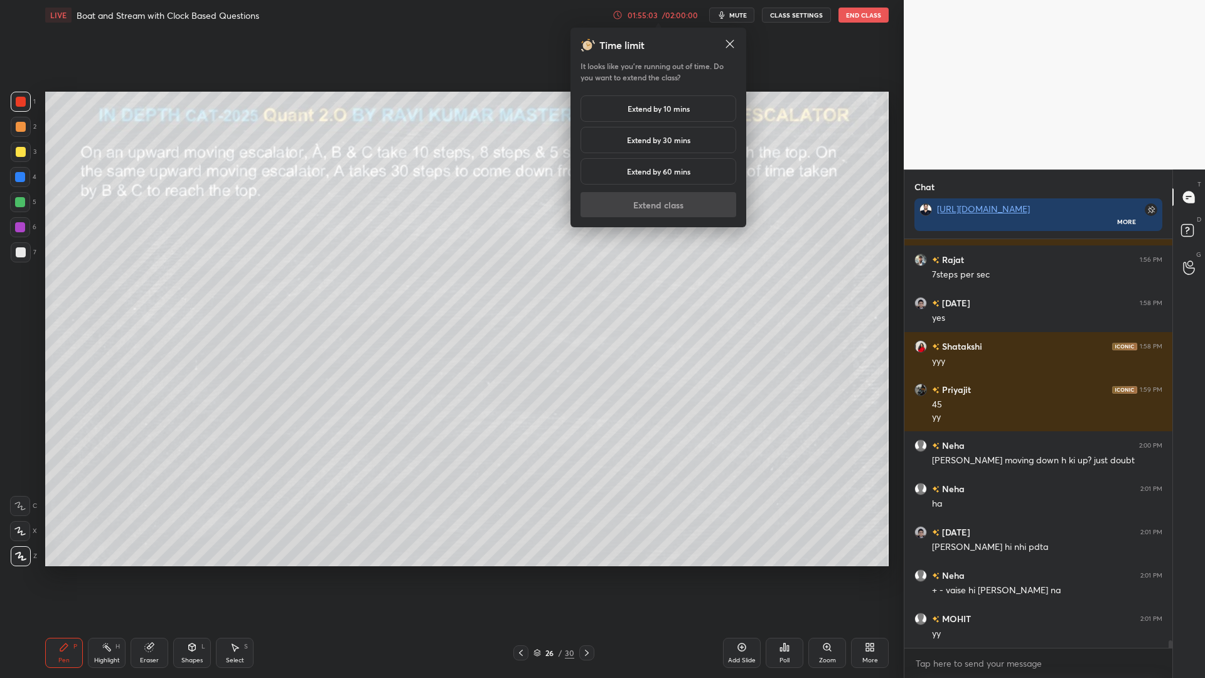
click at [655, 171] on h5 "Extend by 60 mins" at bounding box center [658, 171] width 63 height 11
click at [651, 205] on button "Extend class" at bounding box center [659, 204] width 156 height 25
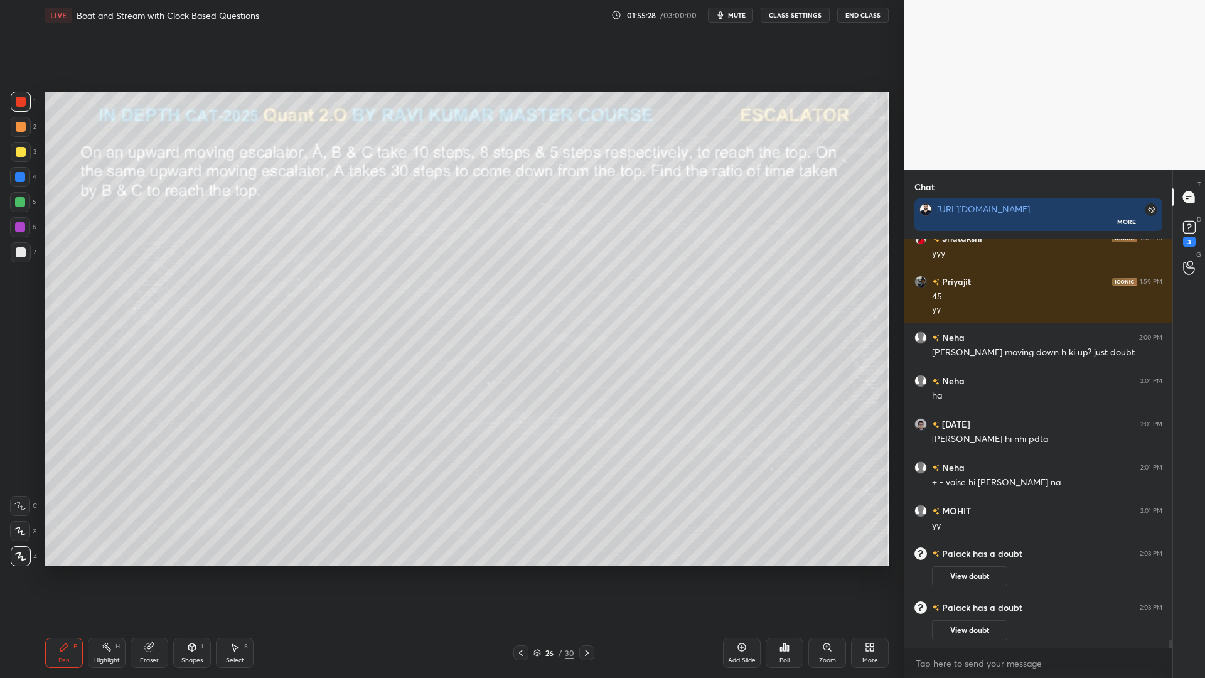
scroll to position [21222, 0]
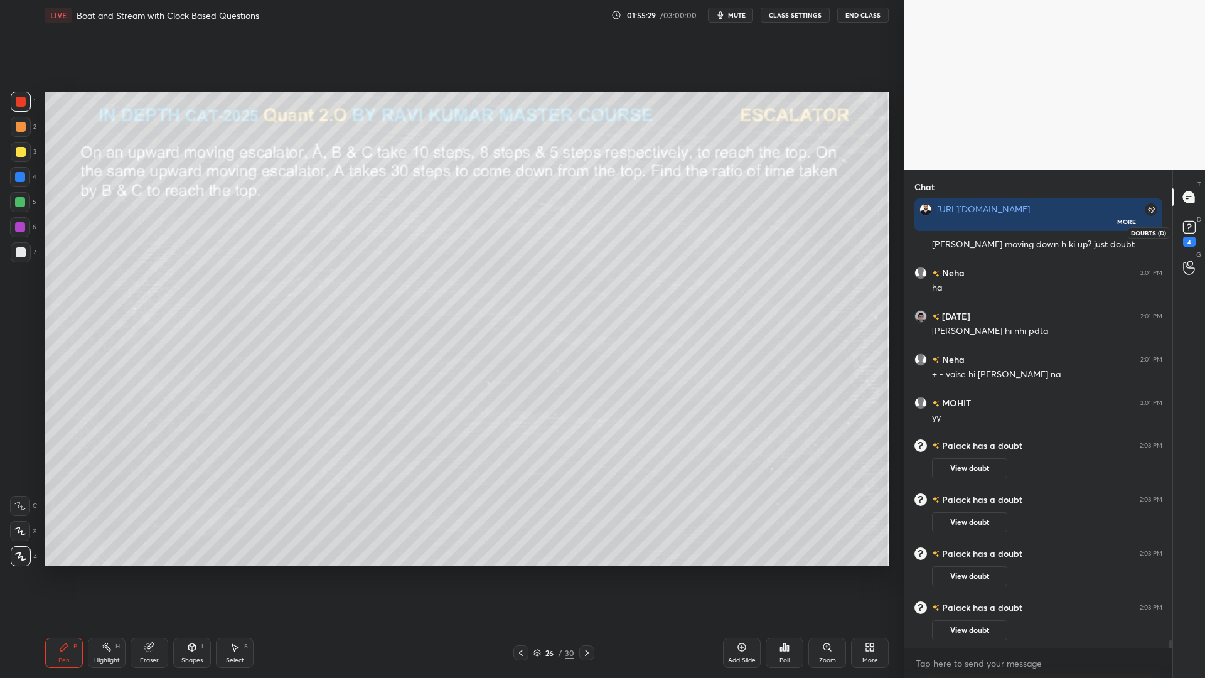
click at [1192, 224] on rect at bounding box center [1189, 228] width 12 height 12
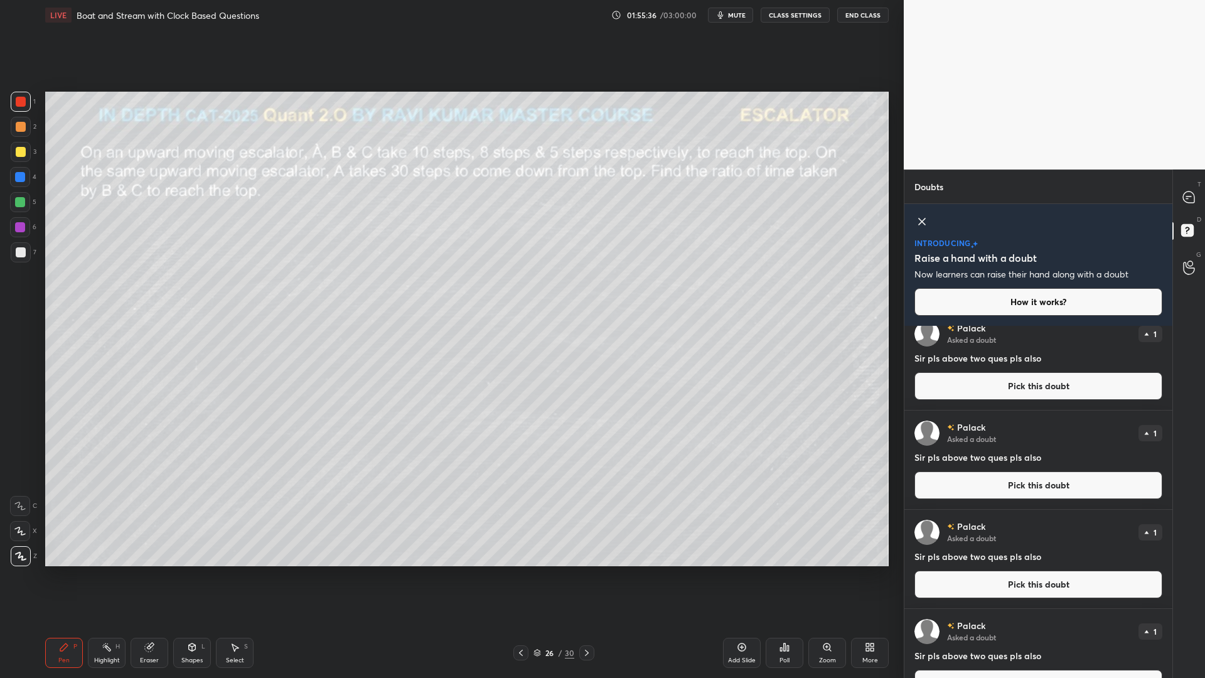
scroll to position [0, 0]
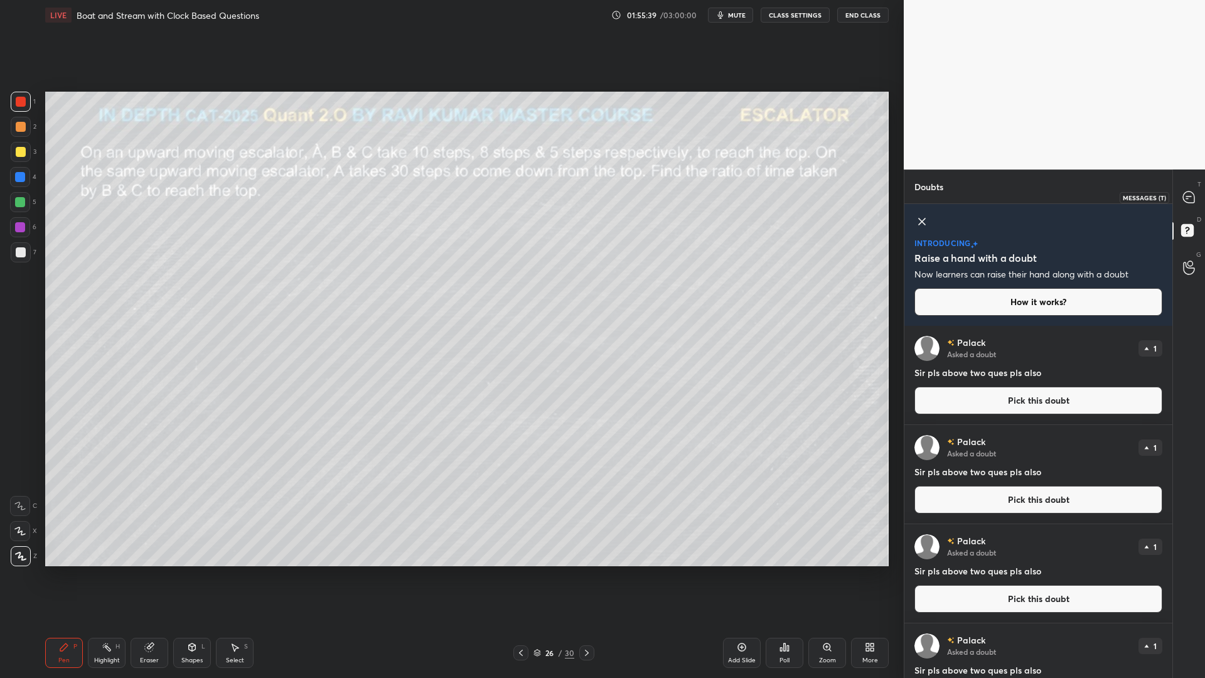
click at [1186, 196] on icon at bounding box center [1188, 196] width 5 height 0
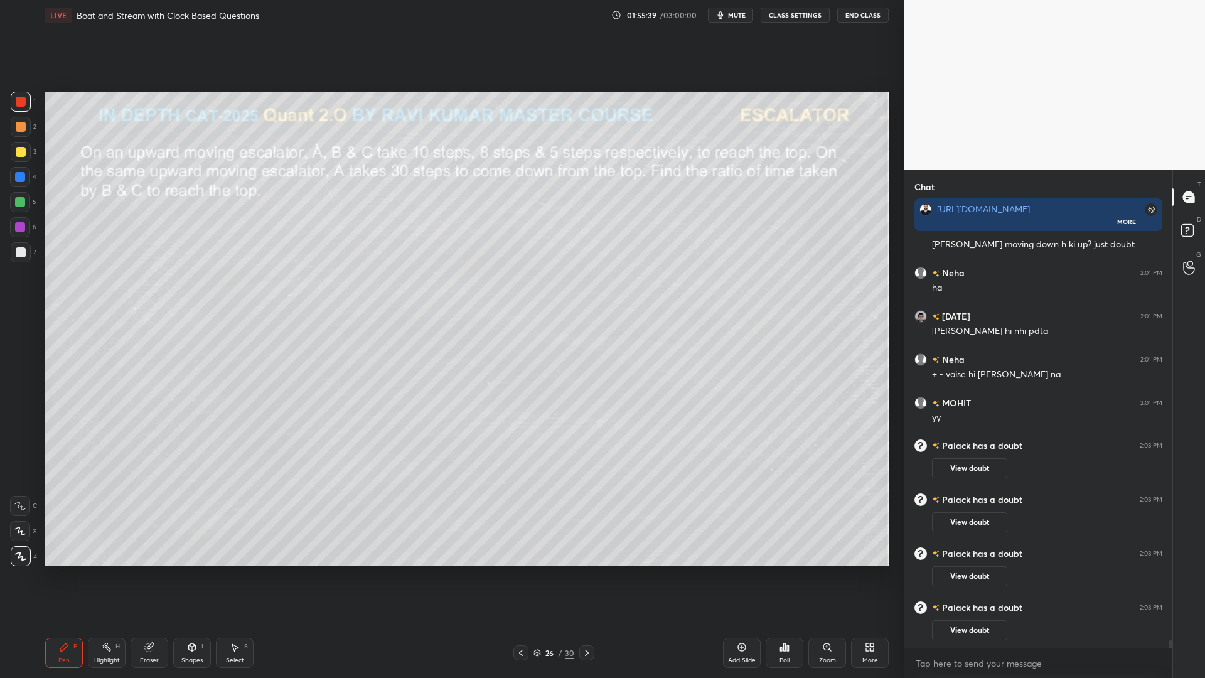
scroll to position [405, 264]
click at [1187, 230] on icon at bounding box center [1187, 229] width 4 height 5
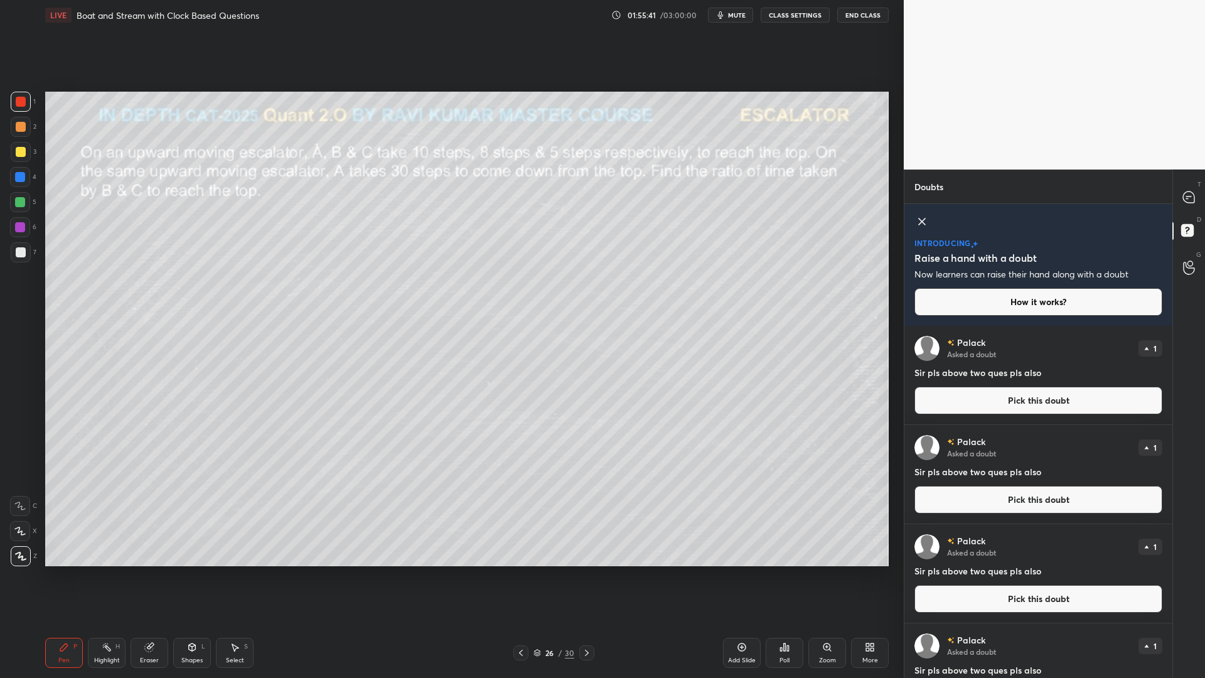
scroll to position [348, 264]
click at [1189, 195] on icon at bounding box center [1188, 196] width 11 height 11
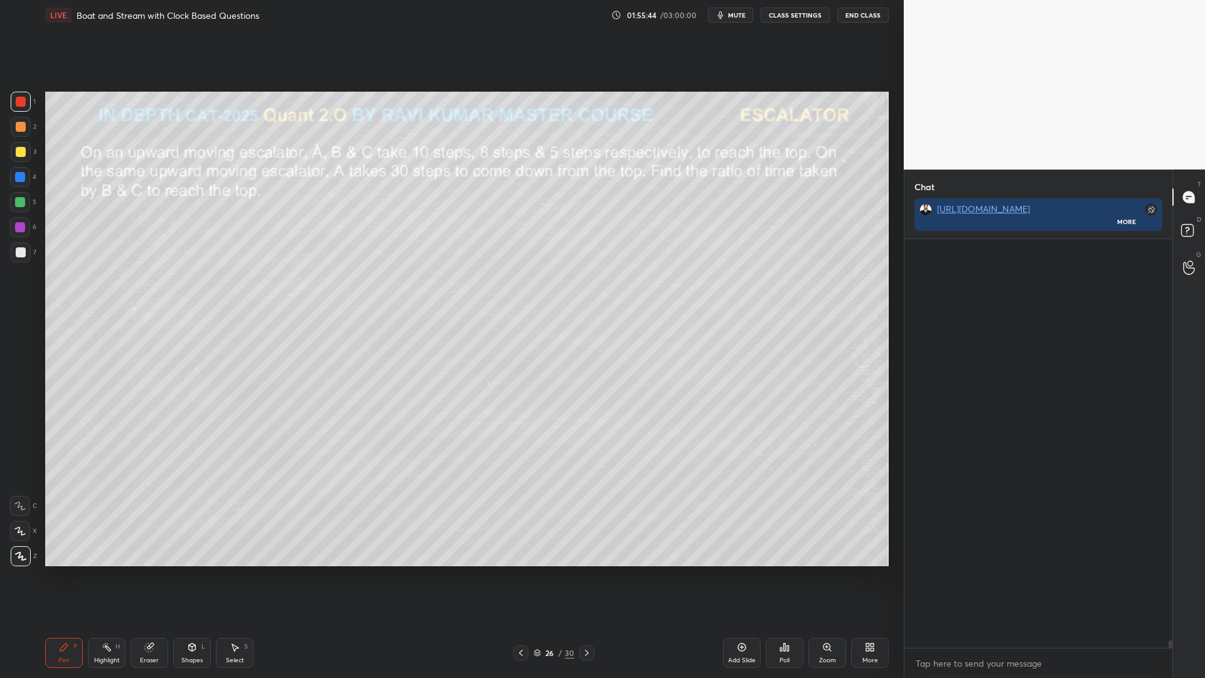
scroll to position [405, 264]
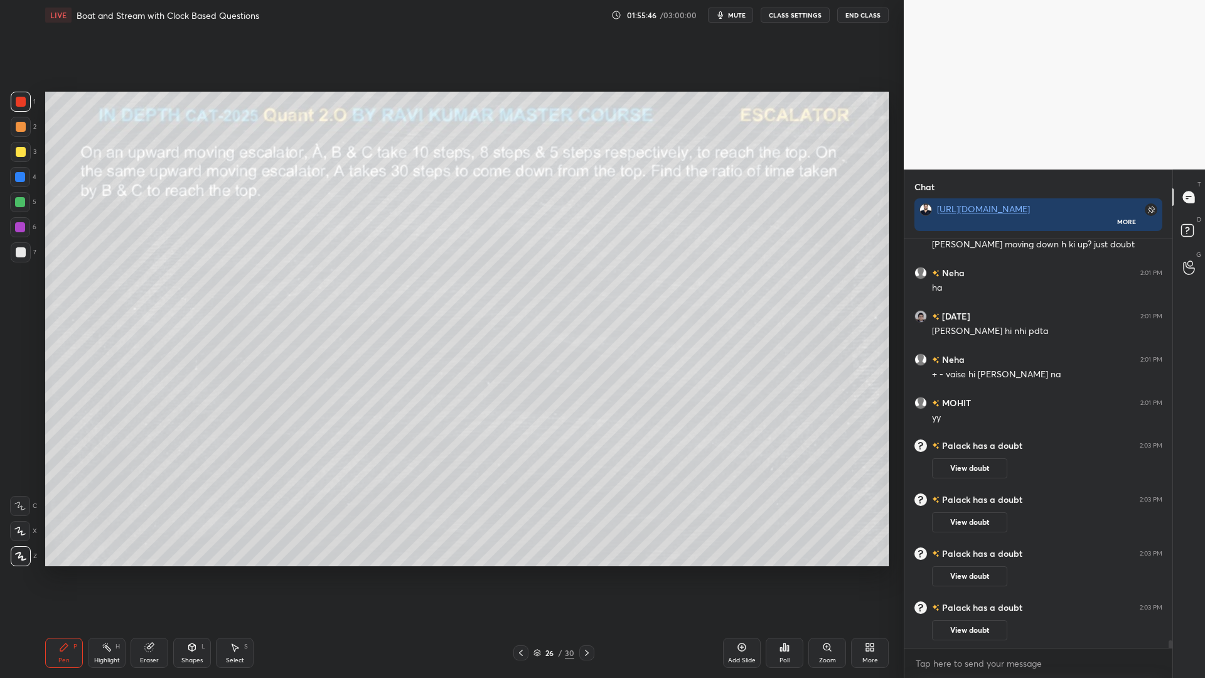
click at [536, 571] on div "26 / 30" at bounding box center [553, 652] width 81 height 15
click at [539, 571] on icon at bounding box center [537, 653] width 8 height 8
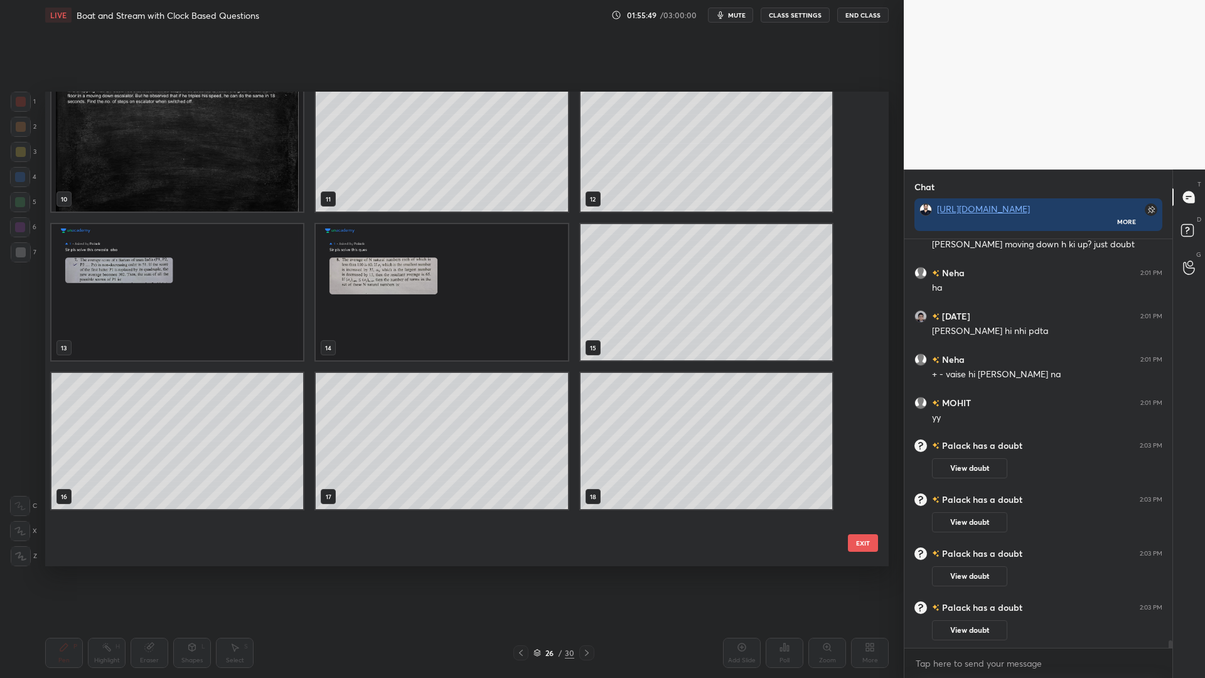
scroll to position [338, 0]
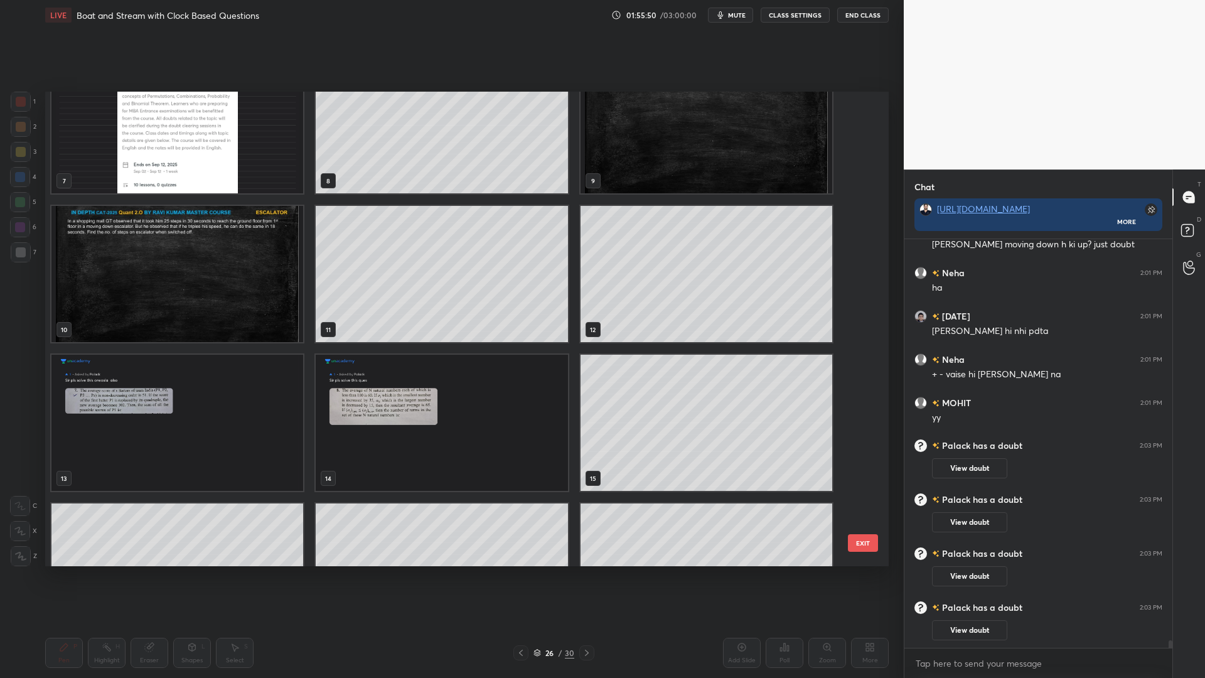
click at [199, 437] on img "grid" at bounding box center [177, 423] width 252 height 136
click at [200, 437] on img "grid" at bounding box center [177, 423] width 252 height 136
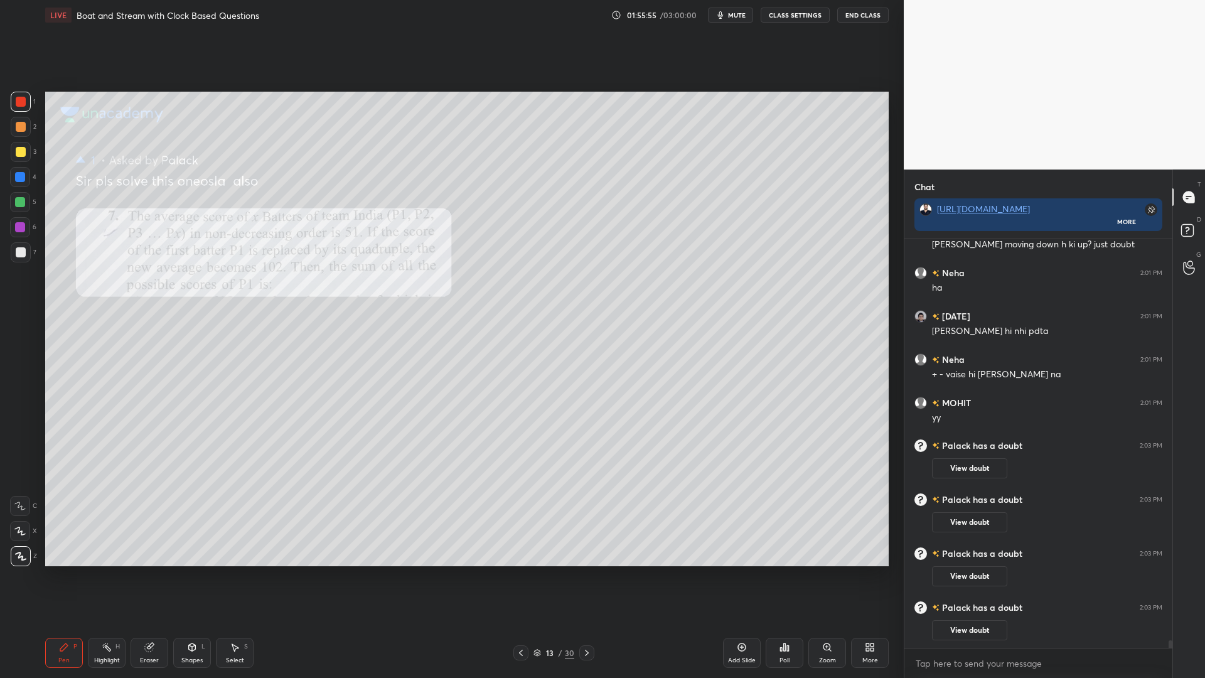
scroll to position [21525, 0]
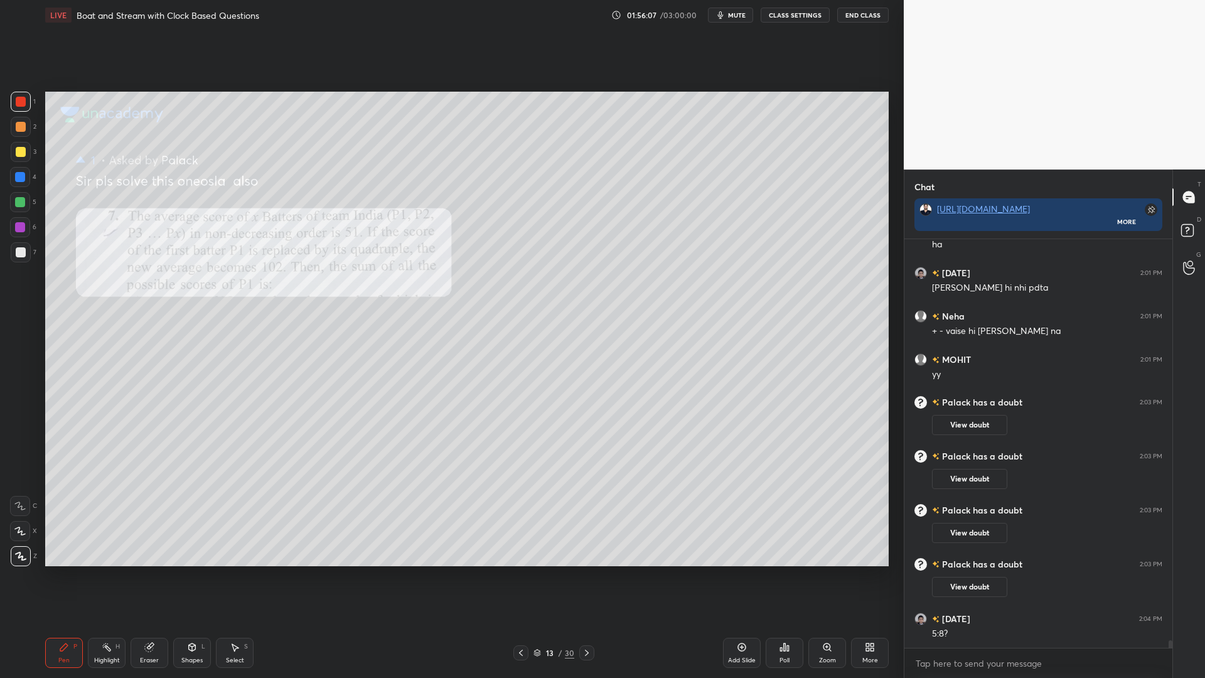
click at [582, 571] on icon at bounding box center [587, 653] width 10 height 10
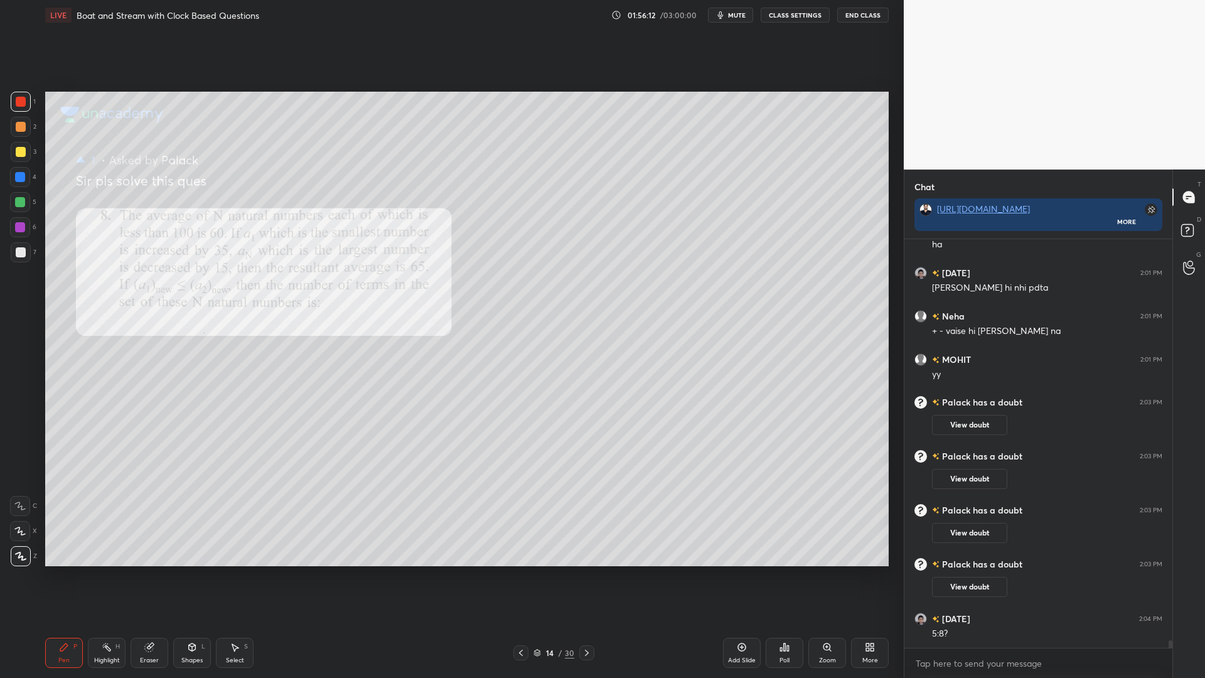
click at [584, 571] on icon at bounding box center [587, 653] width 10 height 10
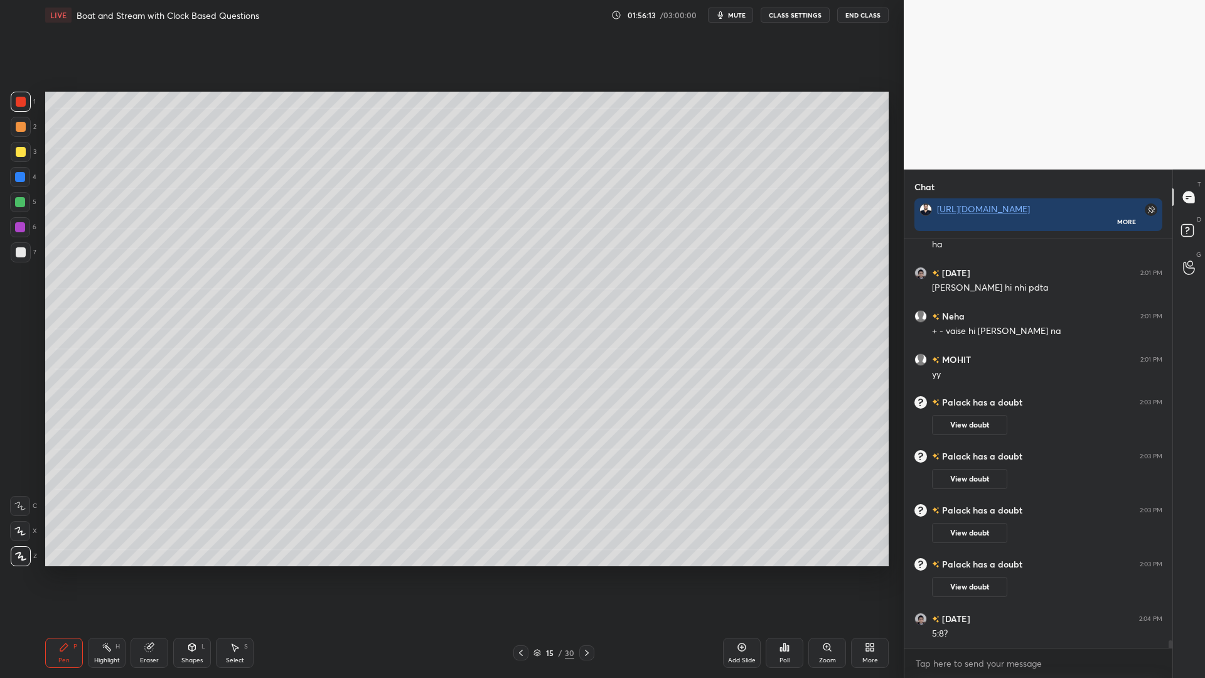
drag, startPoint x: 536, startPoint y: 651, endPoint x: 576, endPoint y: 614, distance: 54.2
click at [535, 571] on icon at bounding box center [537, 653] width 8 height 8
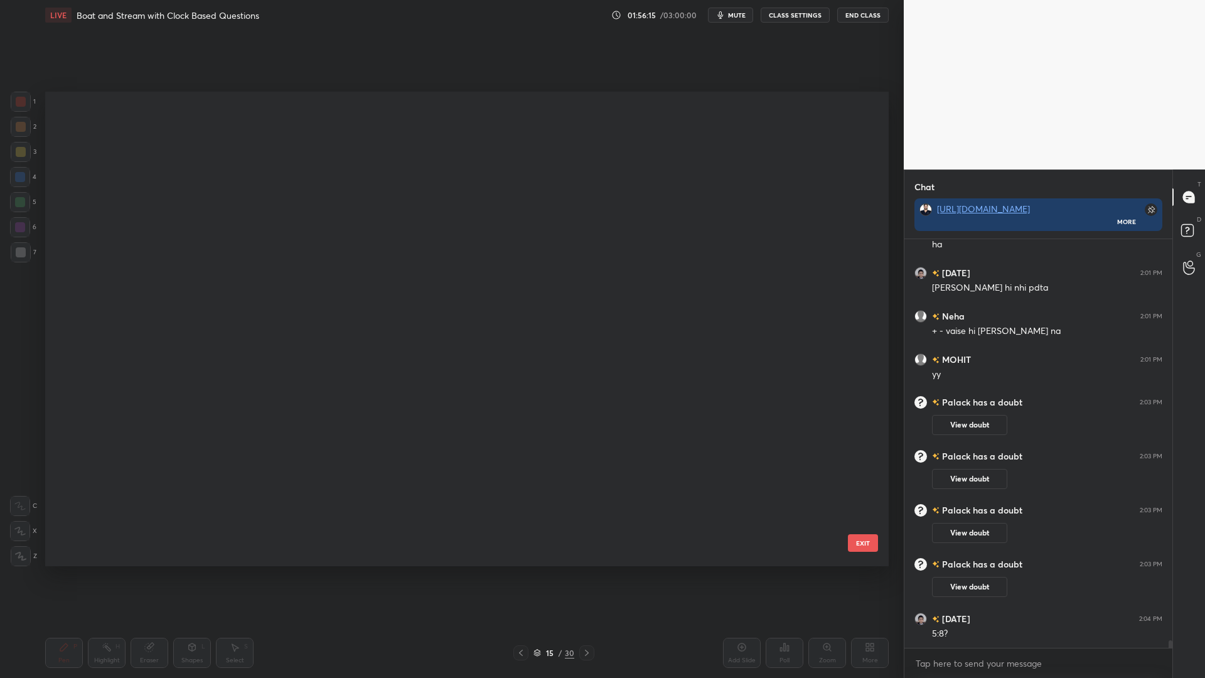
scroll to position [1013, 0]
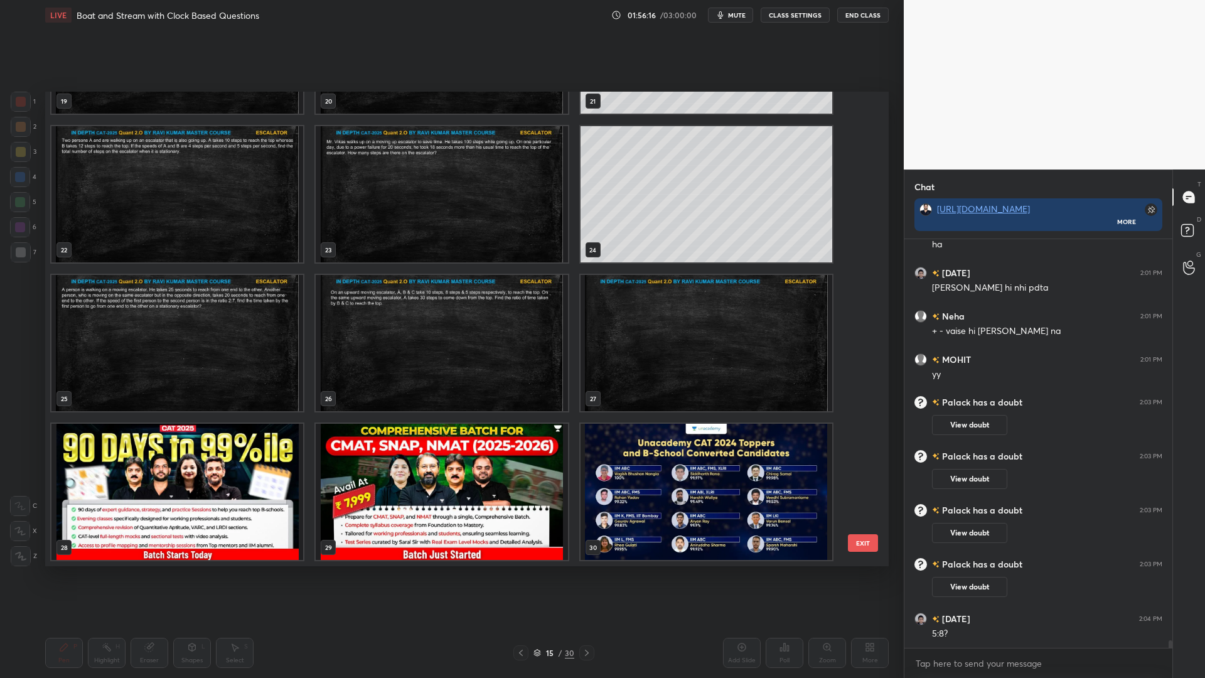
click at [235, 345] on img "grid" at bounding box center [177, 343] width 252 height 136
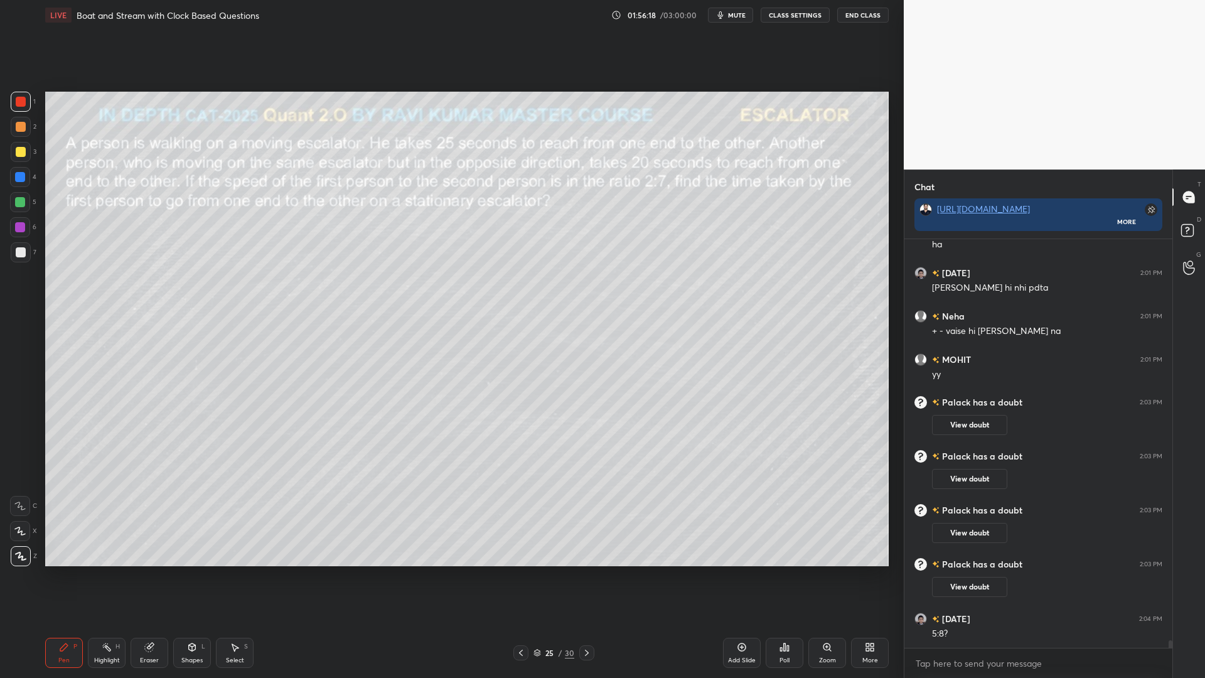
click at [586, 571] on icon at bounding box center [587, 653] width 10 height 10
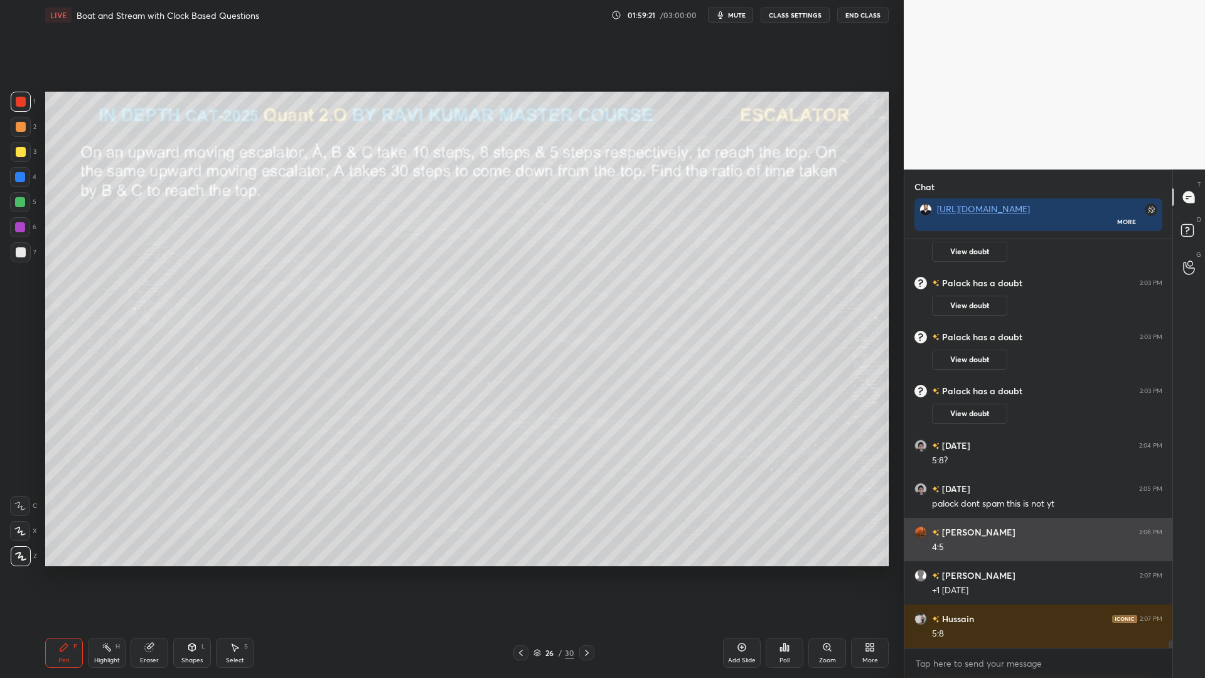
scroll to position [21458, 0]
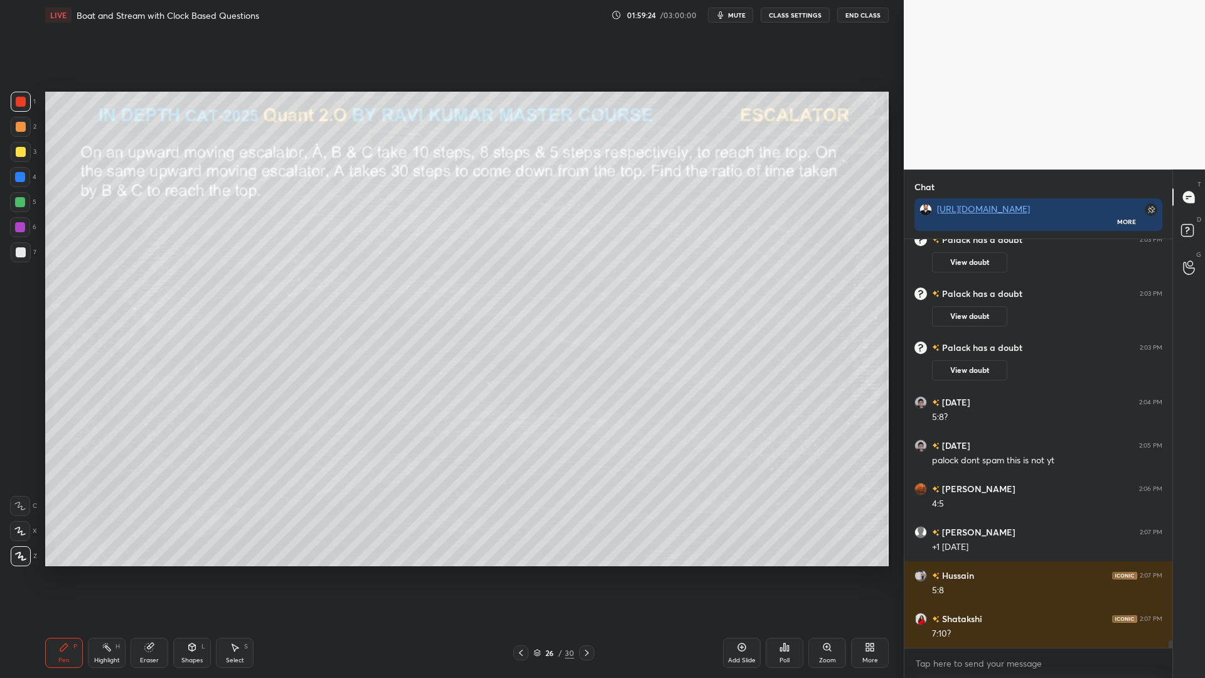
click at [148, 571] on div "Eraser" at bounding box center [150, 653] width 38 height 30
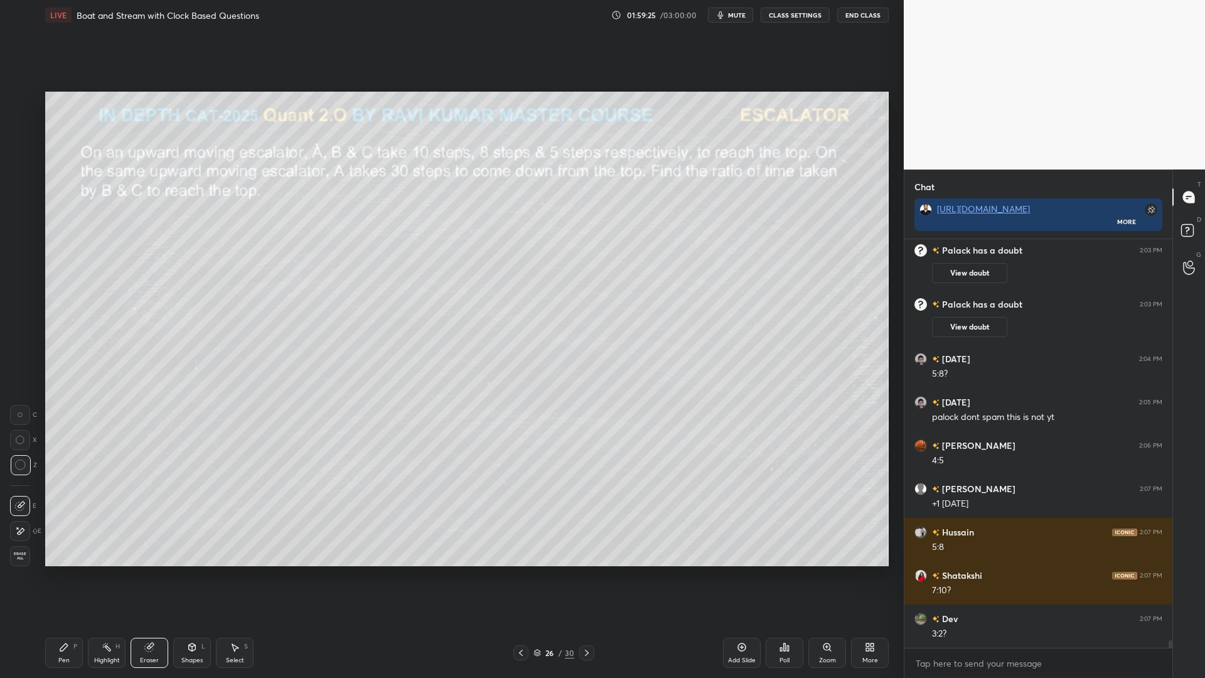
click at [19, 552] on span "Erase all" at bounding box center [20, 556] width 19 height 9
click at [19, 203] on div at bounding box center [20, 202] width 10 height 10
click at [17, 249] on div at bounding box center [21, 252] width 10 height 10
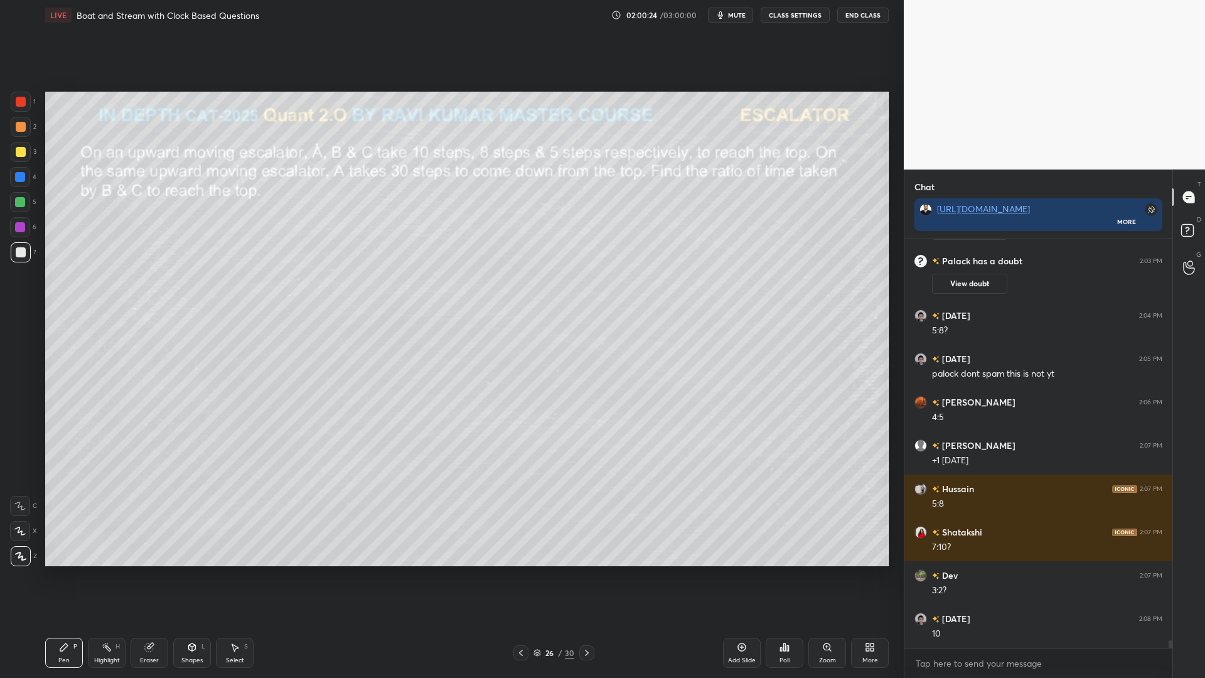
click at [18, 181] on div at bounding box center [20, 177] width 20 height 20
drag, startPoint x: 21, startPoint y: 100, endPoint x: 29, endPoint y: 109, distance: 11.1
click at [23, 101] on div at bounding box center [21, 102] width 10 height 10
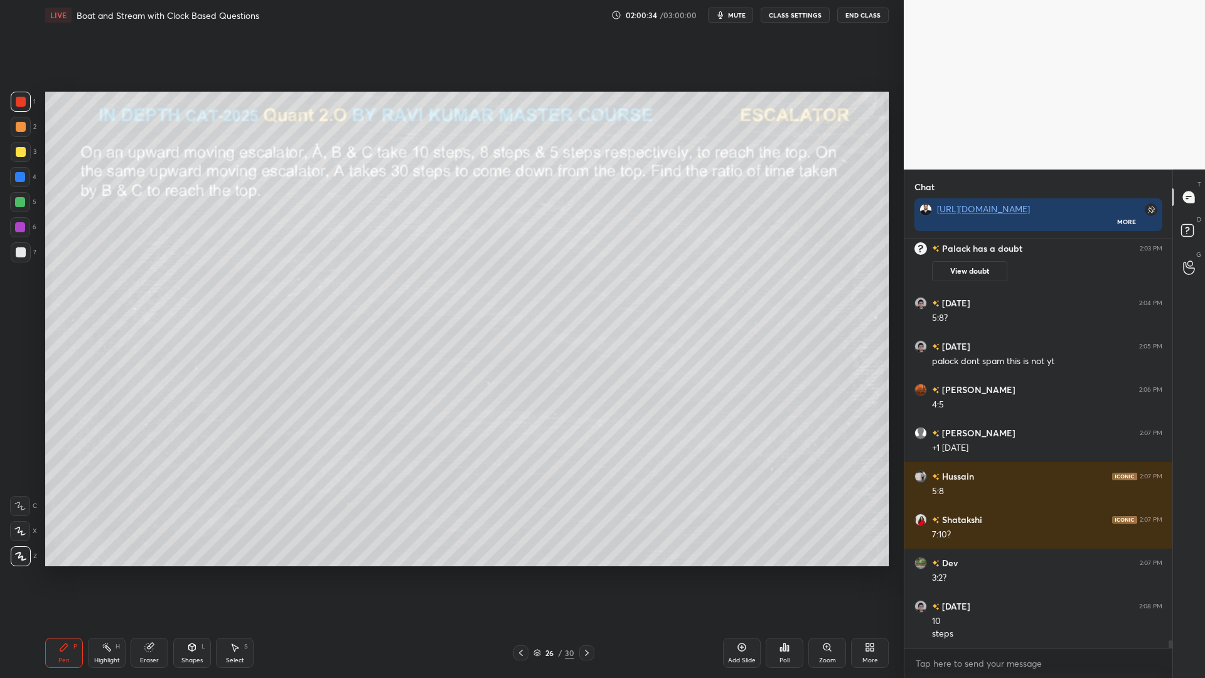
click at [141, 571] on div "Eraser" at bounding box center [150, 653] width 38 height 30
click at [56, 571] on div "Pen P" at bounding box center [64, 653] width 38 height 30
click at [18, 134] on div at bounding box center [21, 127] width 20 height 20
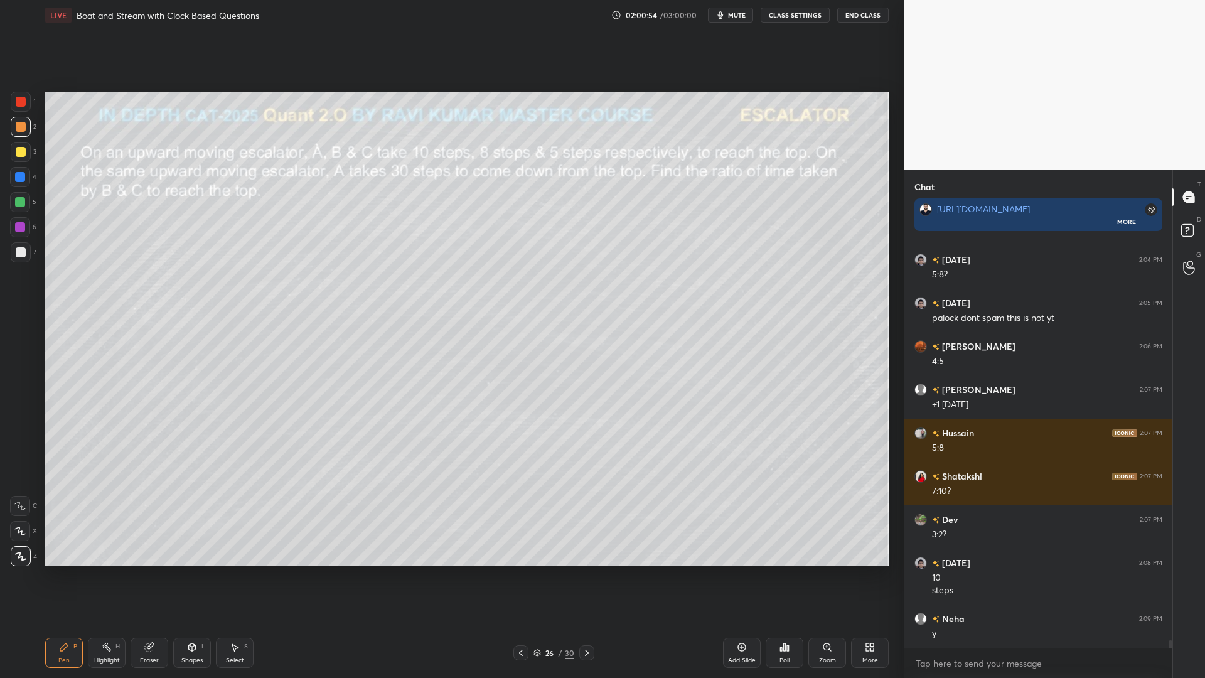
click at [21, 176] on div at bounding box center [20, 177] width 10 height 10
click at [20, 201] on div at bounding box center [20, 202] width 10 height 10
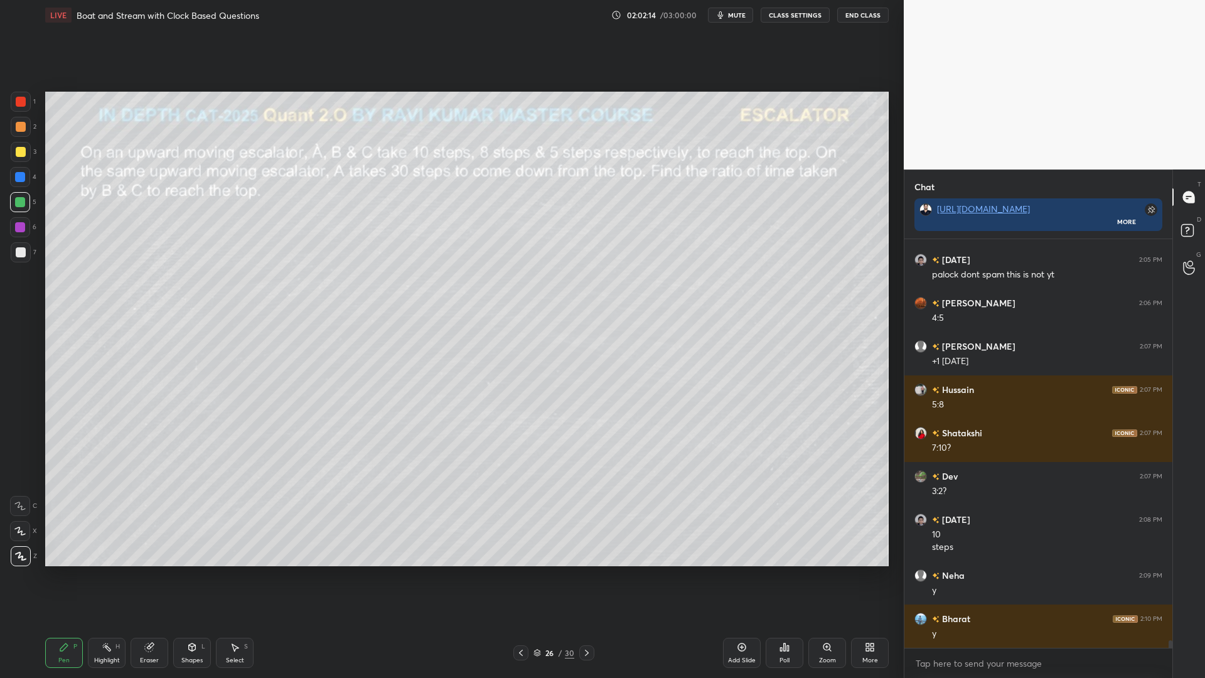
click at [16, 228] on div at bounding box center [20, 227] width 10 height 10
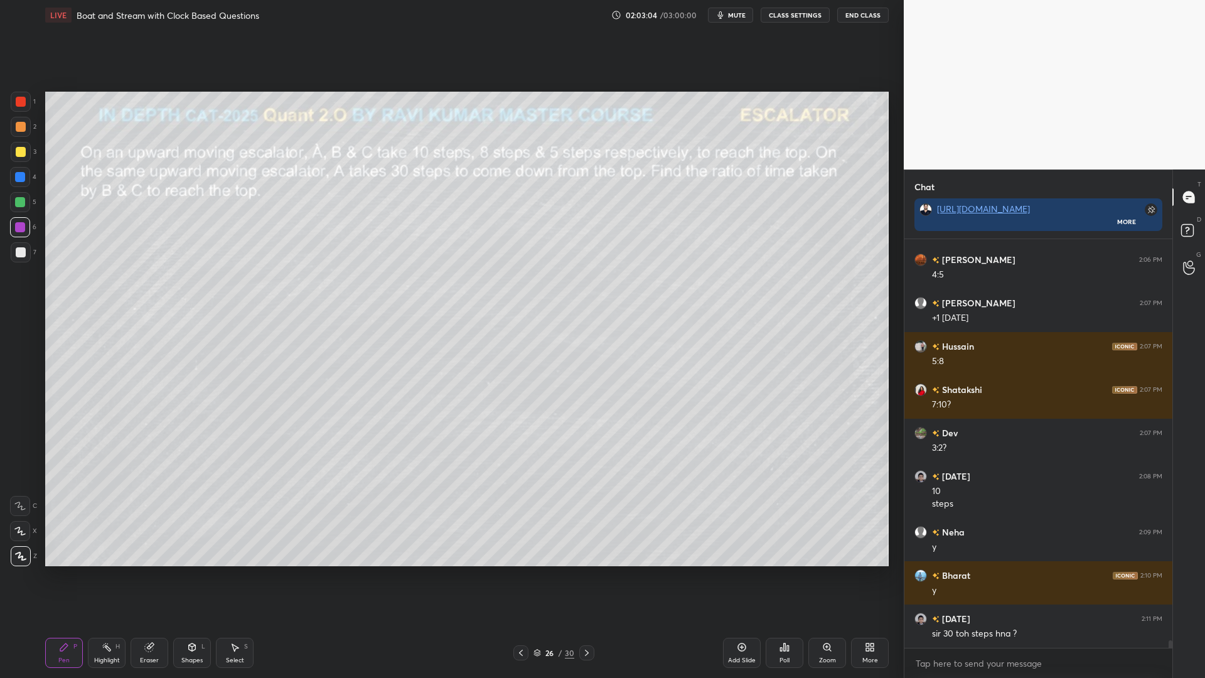
click at [20, 146] on div at bounding box center [21, 152] width 20 height 20
click at [18, 103] on div at bounding box center [21, 102] width 10 height 10
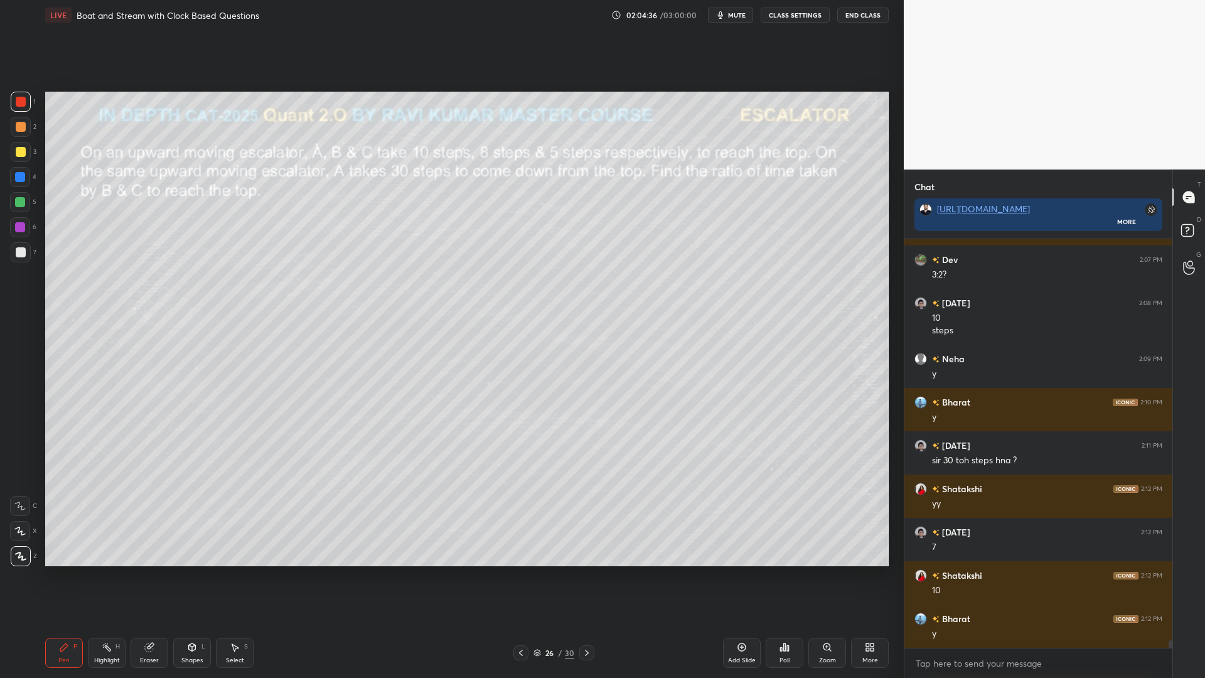
scroll to position [21903, 0]
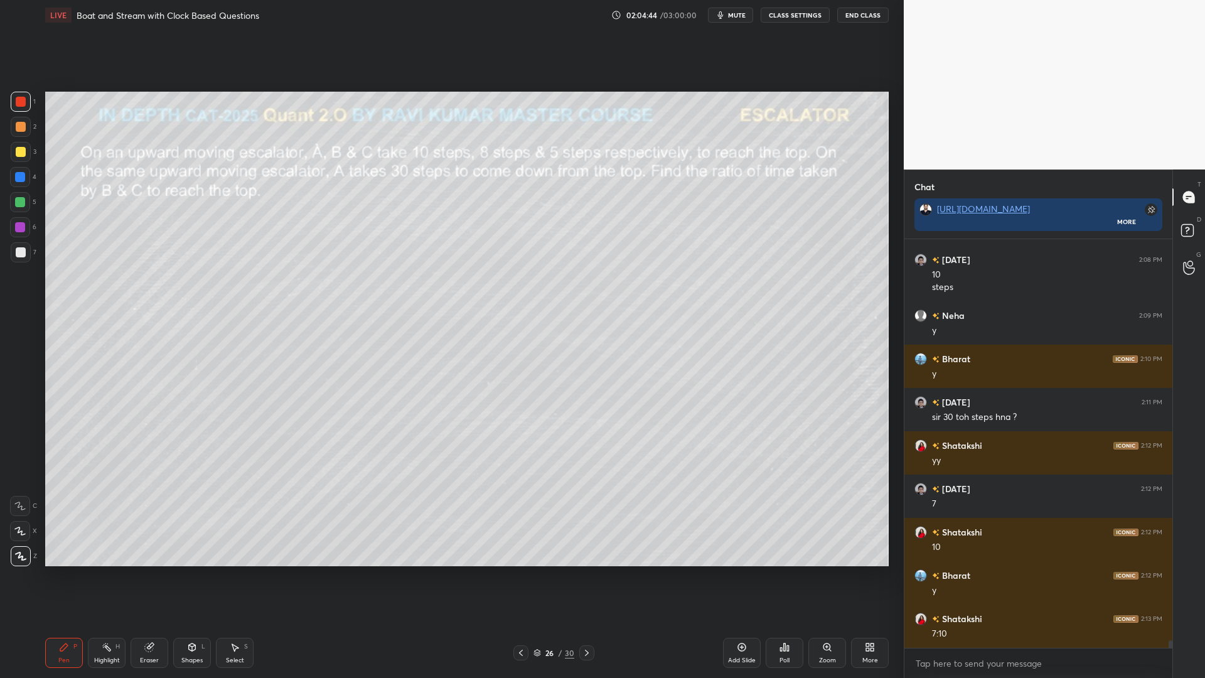
click at [18, 176] on div at bounding box center [20, 177] width 10 height 10
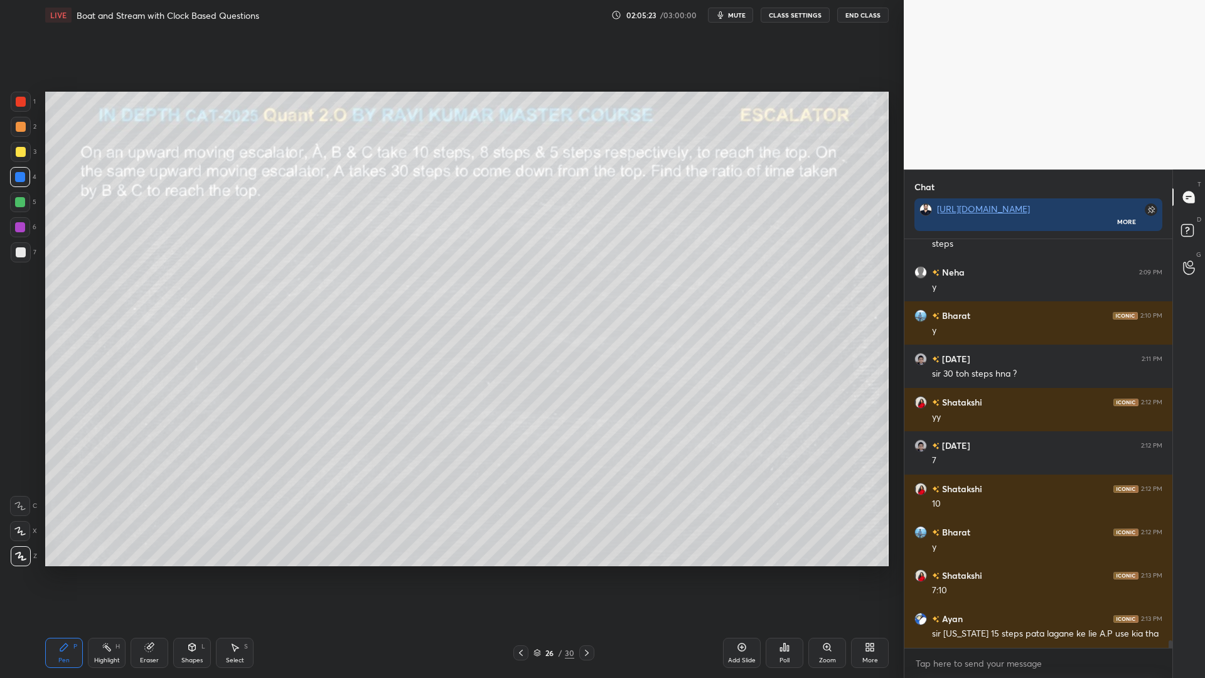
click at [741, 571] on icon at bounding box center [742, 647] width 10 height 10
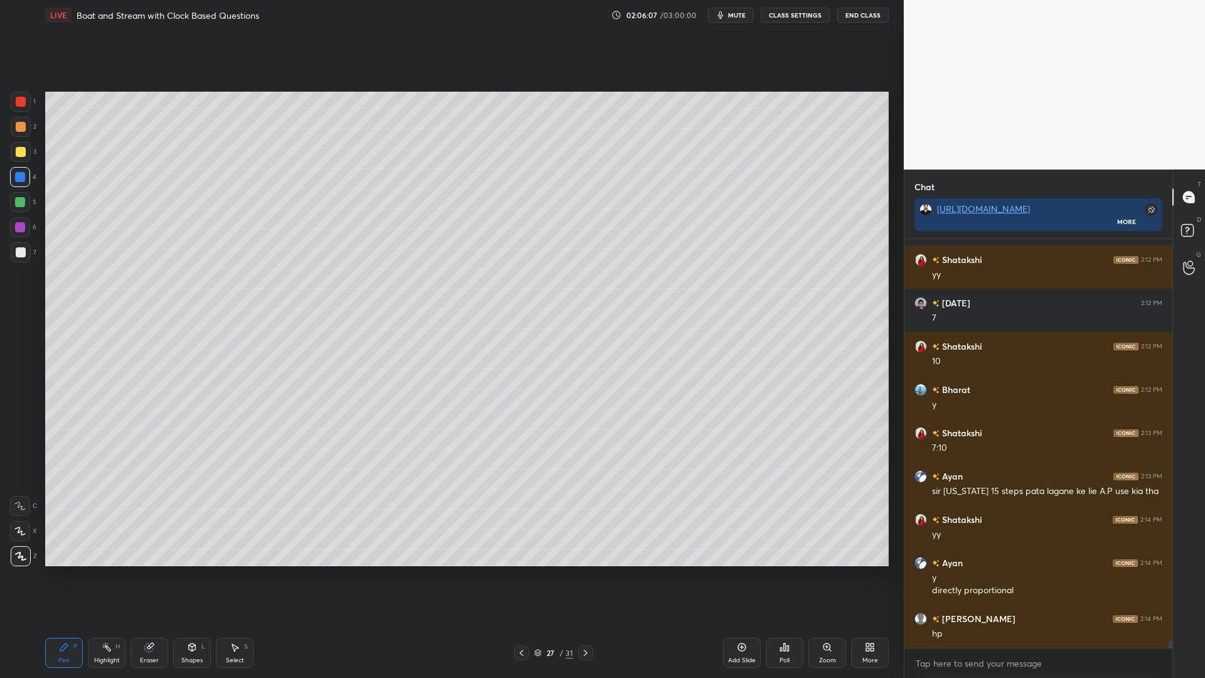
scroll to position [22132, 0]
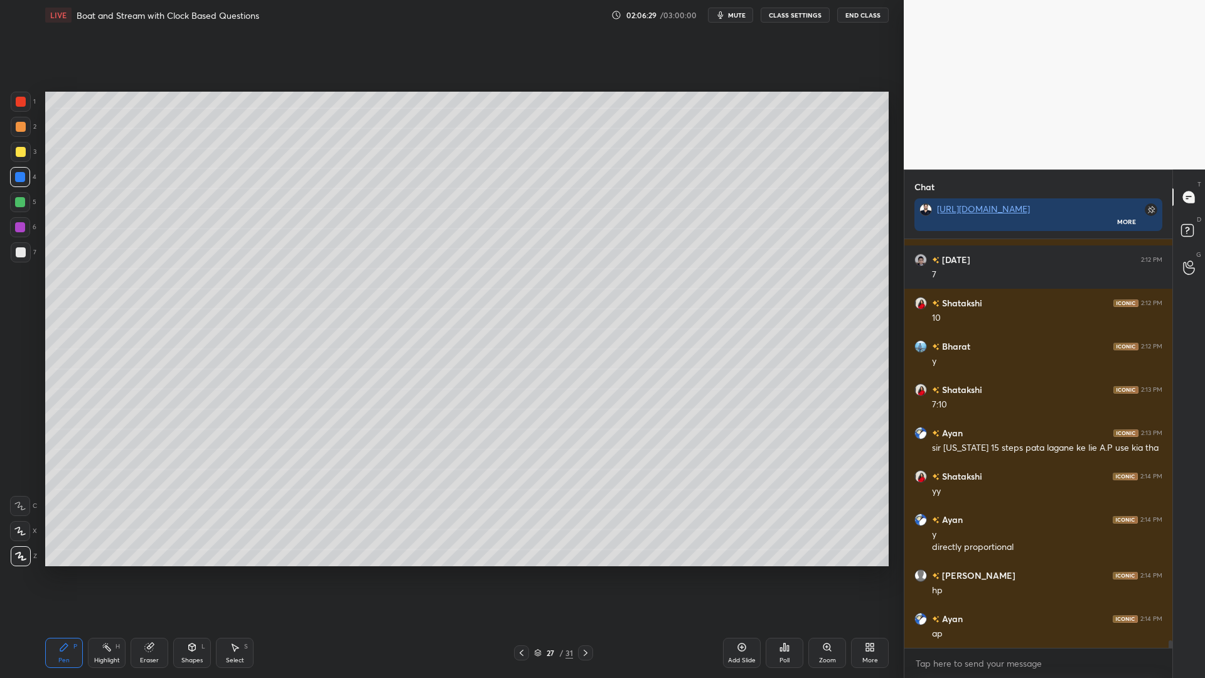
drag, startPoint x: 19, startPoint y: 203, endPoint x: 43, endPoint y: 200, distance: 23.4
click at [18, 203] on div at bounding box center [20, 202] width 10 height 10
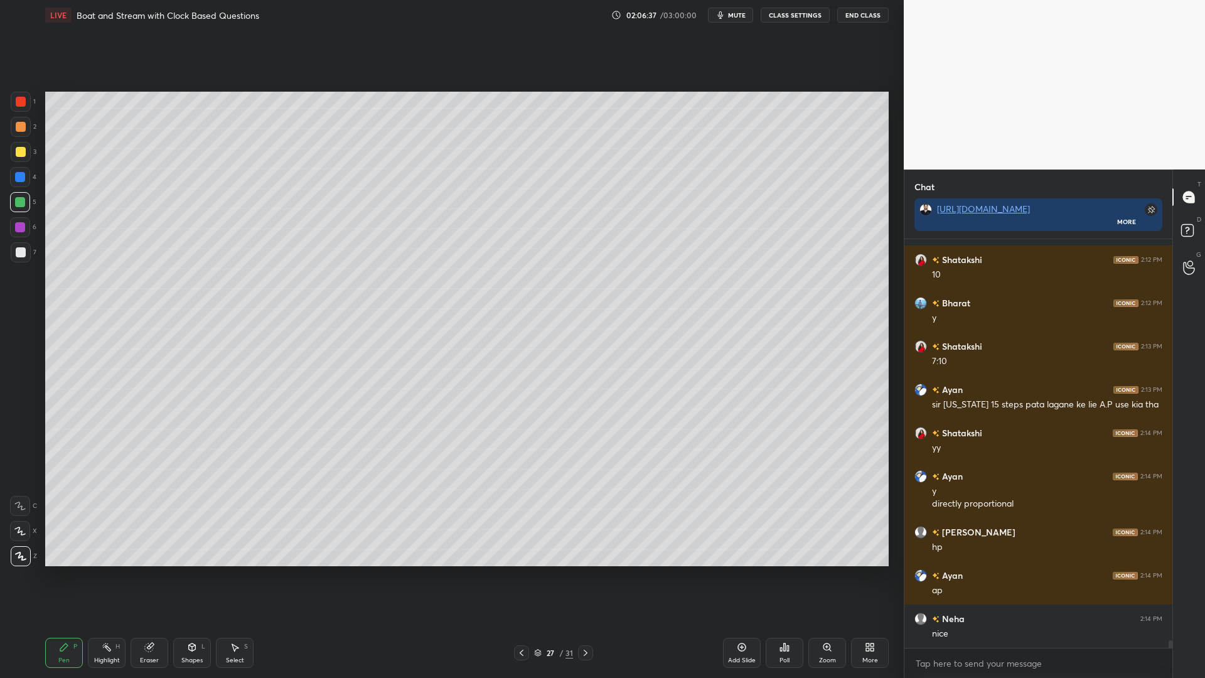
click at [13, 153] on div at bounding box center [21, 152] width 20 height 20
click at [518, 571] on icon at bounding box center [521, 653] width 10 height 10
click at [582, 571] on icon at bounding box center [586, 653] width 10 height 10
click at [5, 223] on div "1 2 3 4 5 6 7 C X Z C X Z E E Erase all H H" at bounding box center [20, 329] width 40 height 474
click at [16, 205] on div at bounding box center [20, 202] width 10 height 10
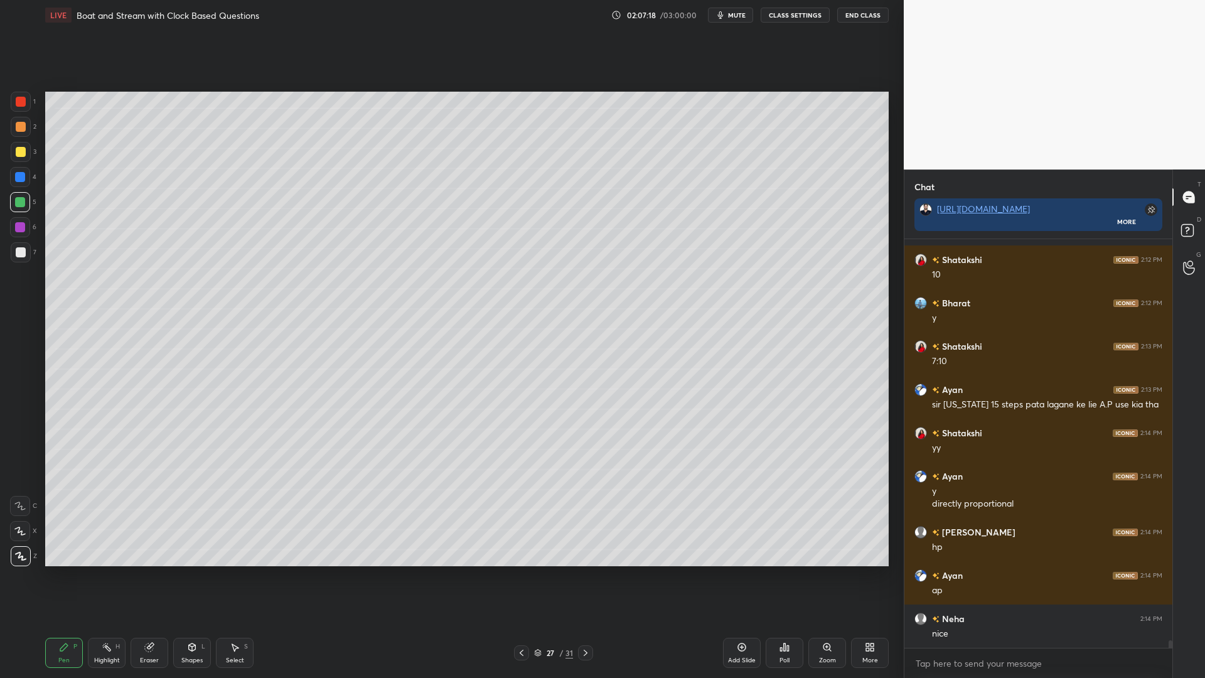
click at [547, 571] on div "27" at bounding box center [550, 653] width 13 height 8
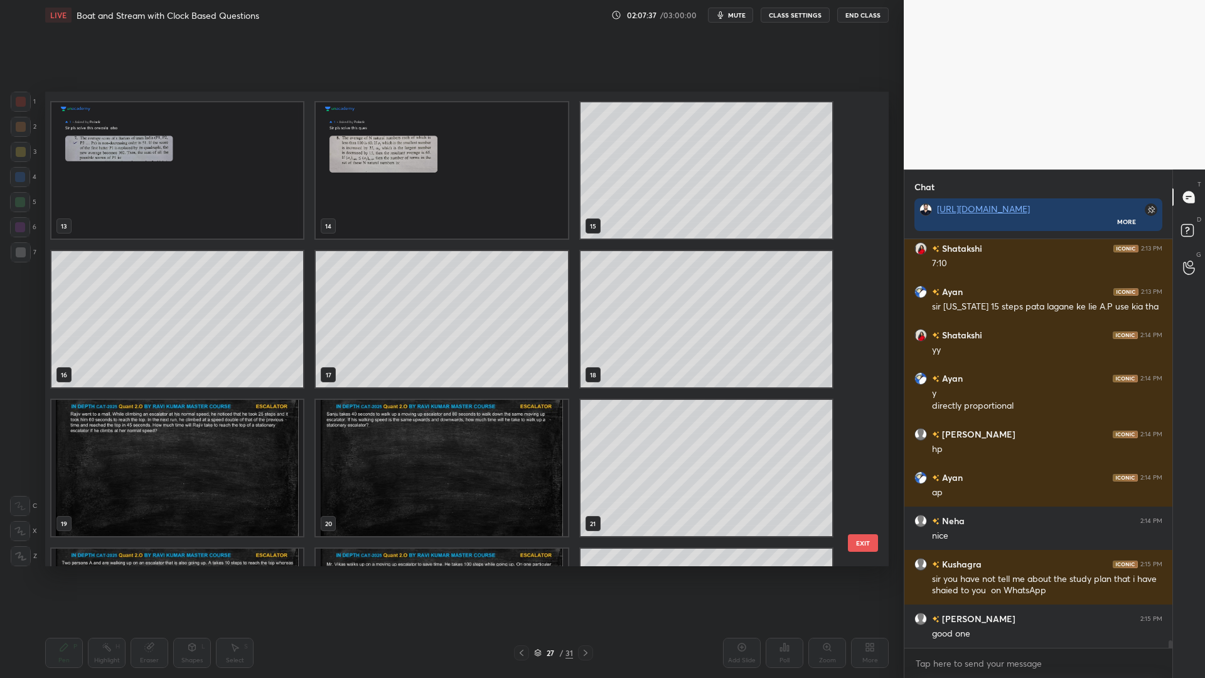
scroll to position [588, 0]
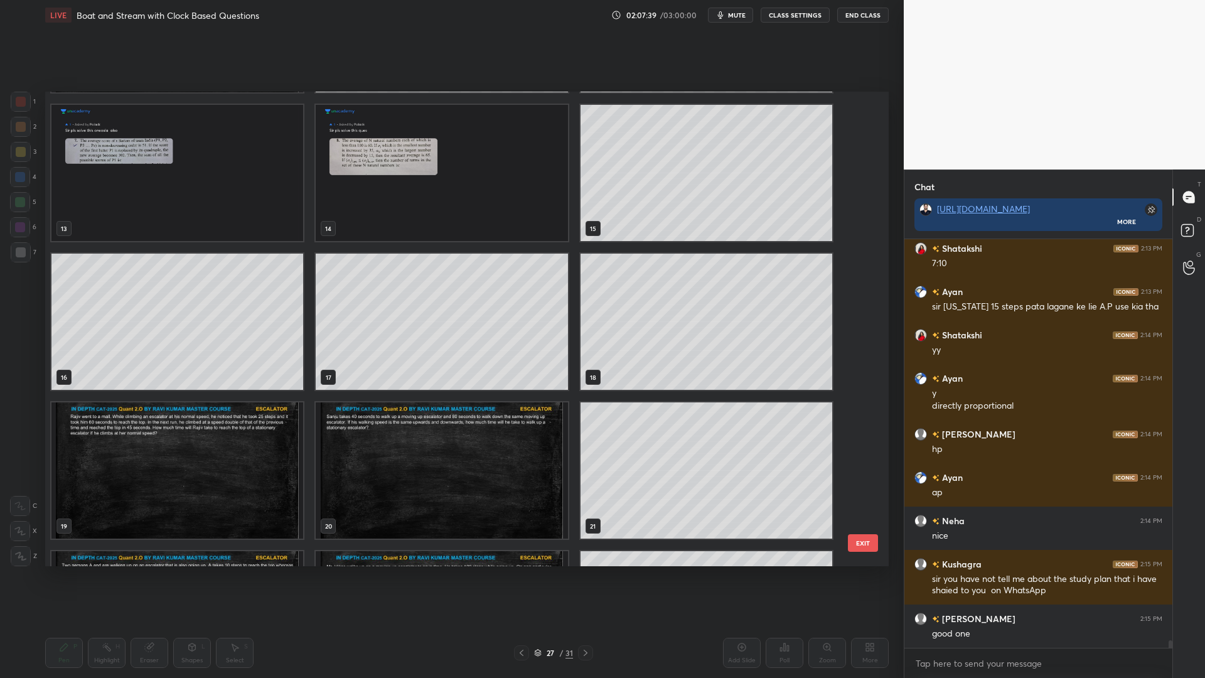
click at [214, 217] on img "grid" at bounding box center [177, 173] width 252 height 136
click at [215, 217] on img "grid" at bounding box center [177, 173] width 252 height 136
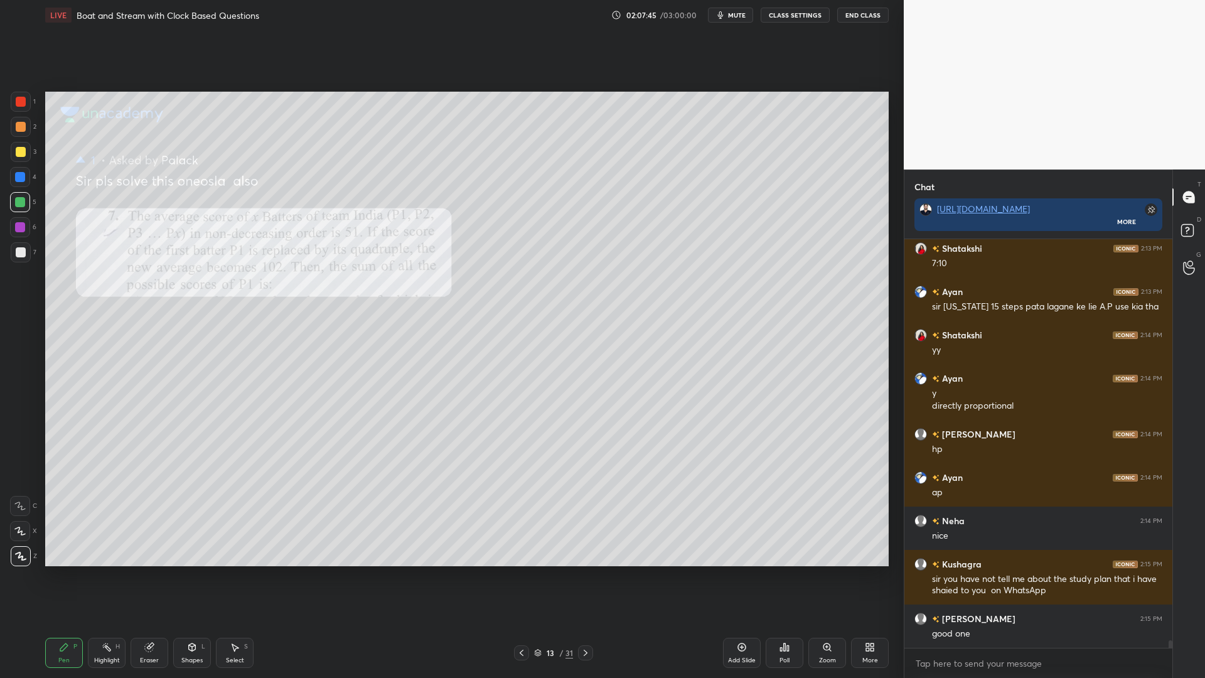
scroll to position [22317, 0]
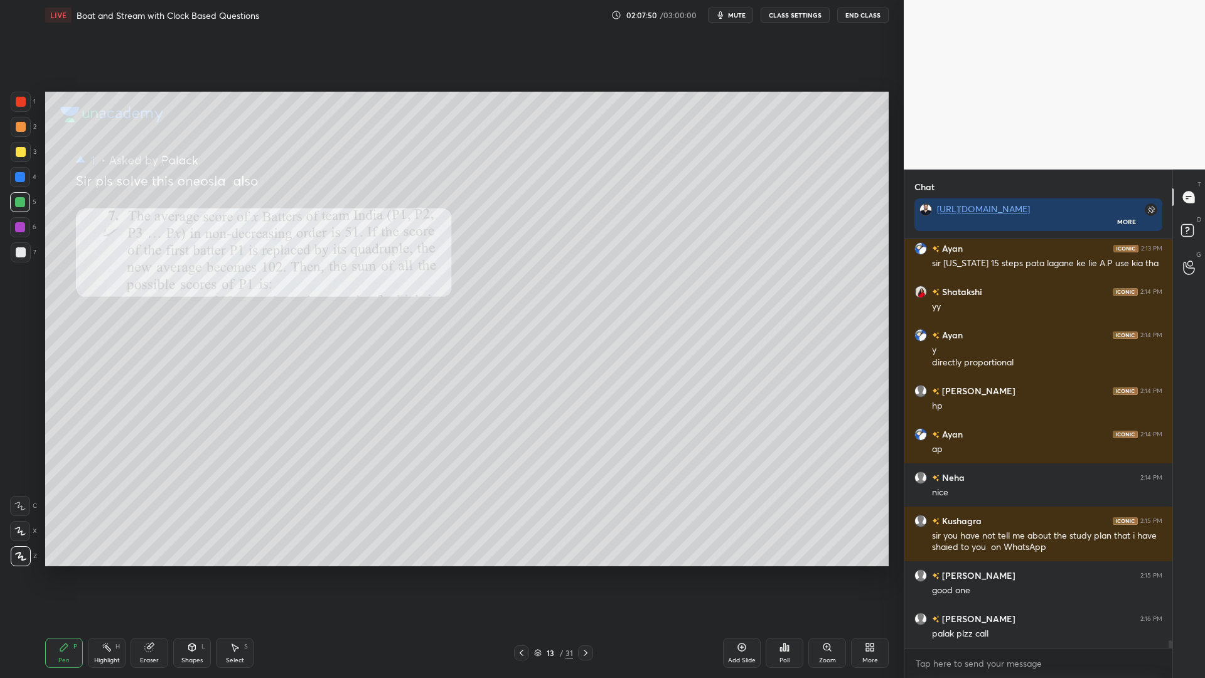
click at [517, 571] on icon at bounding box center [521, 653] width 10 height 10
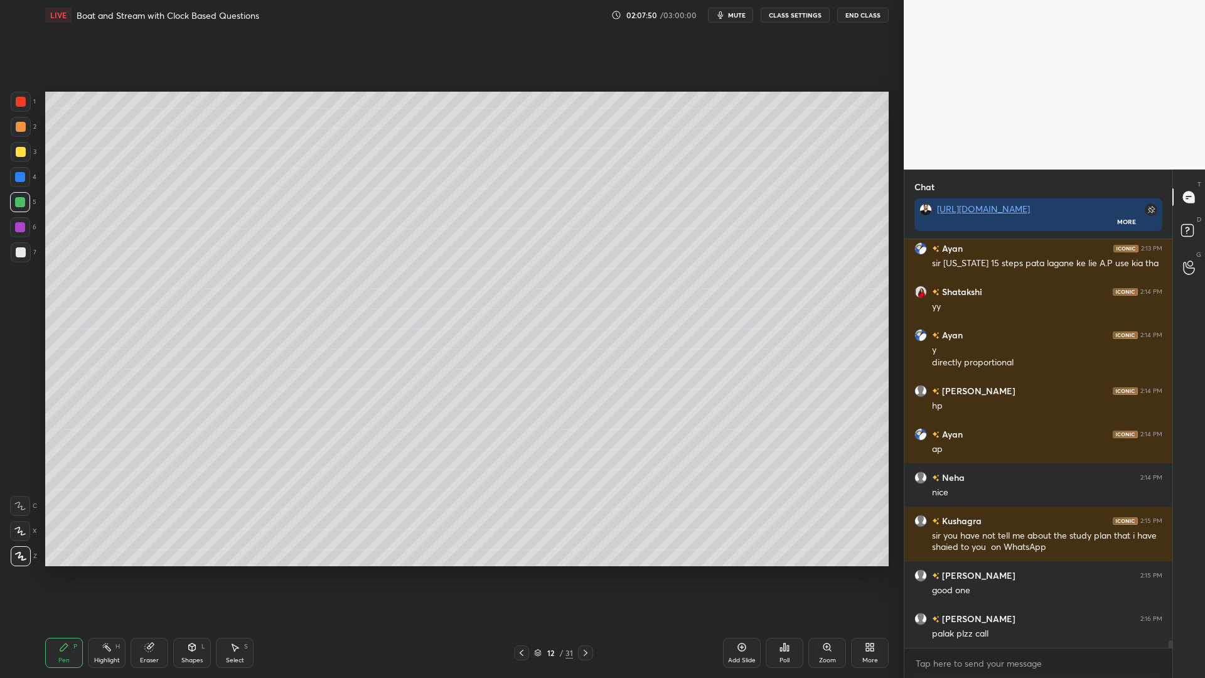
click at [581, 571] on div at bounding box center [585, 652] width 15 height 15
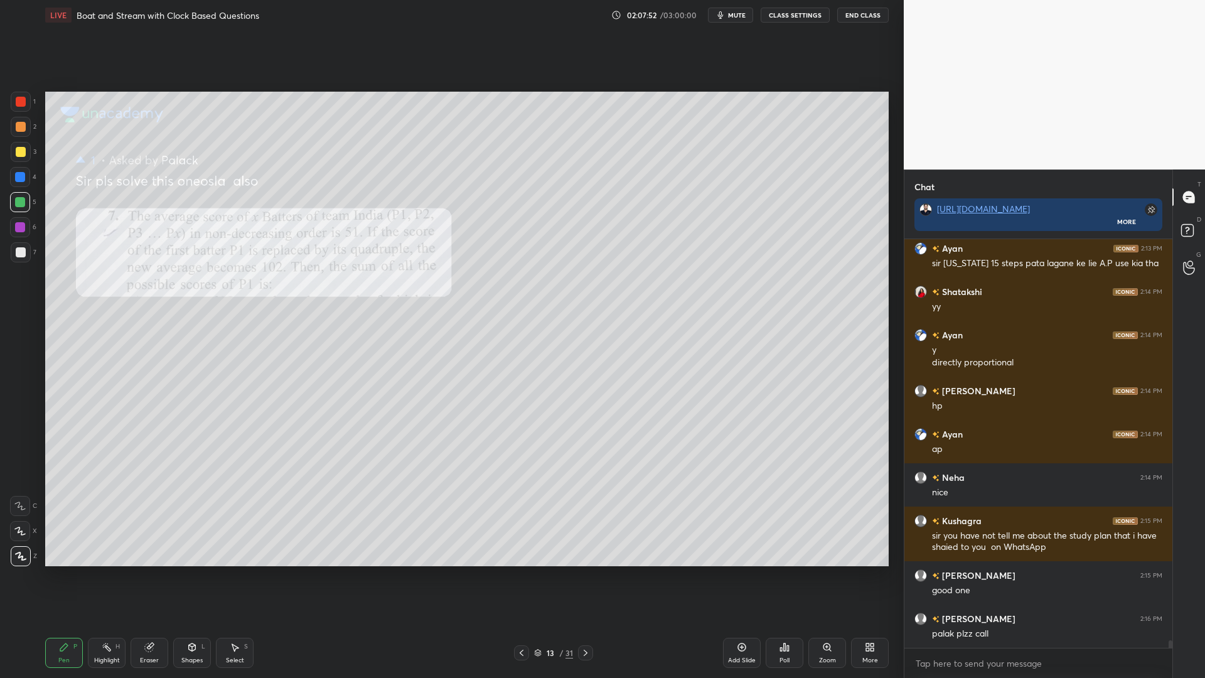
click at [15, 107] on div at bounding box center [21, 102] width 20 height 20
click at [18, 180] on div at bounding box center [20, 177] width 10 height 10
click at [18, 208] on div at bounding box center [20, 202] width 20 height 20
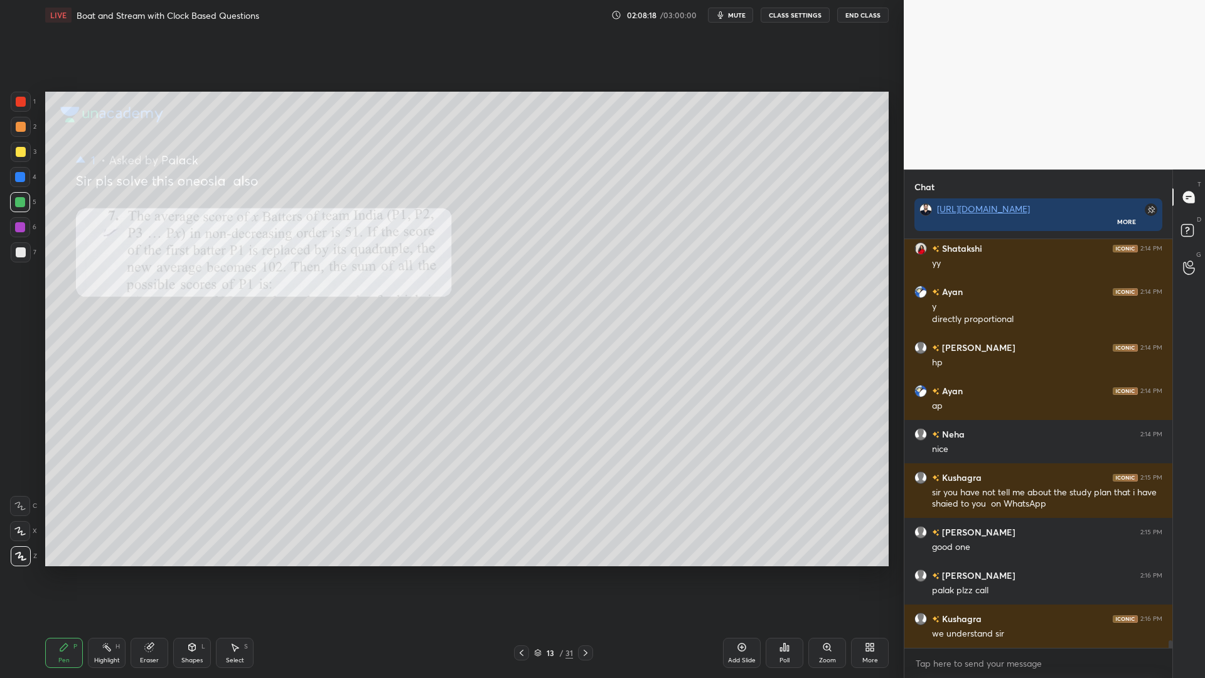
scroll to position [22403, 0]
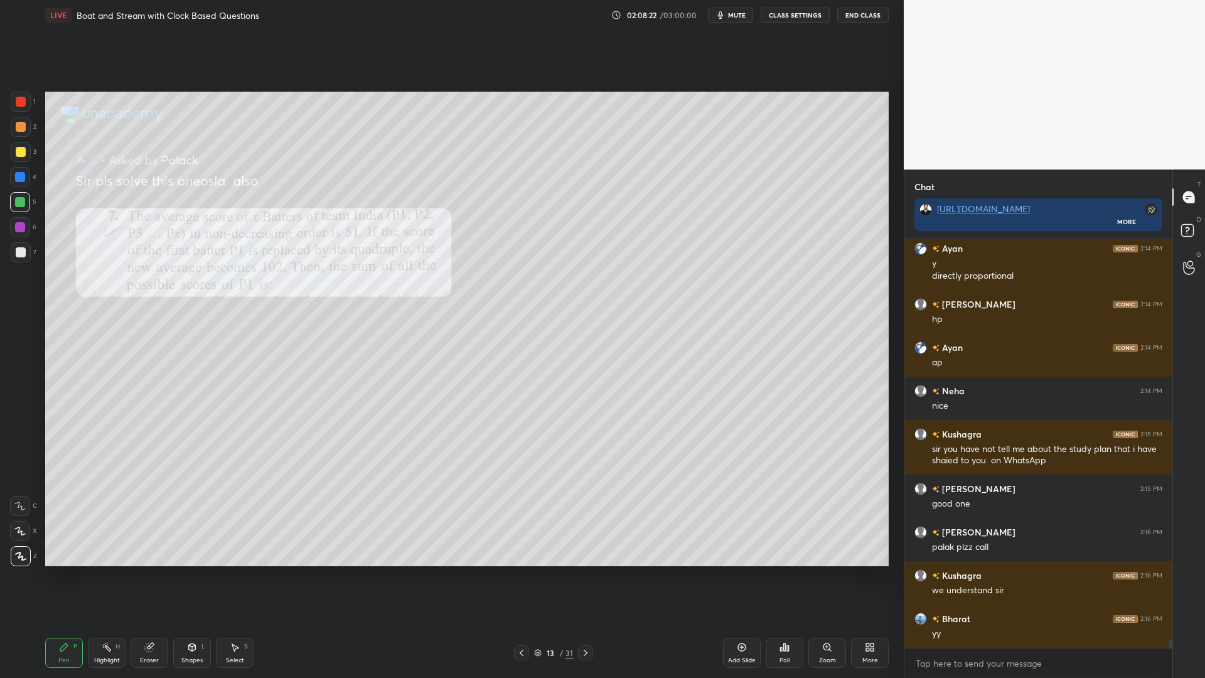
drag, startPoint x: 19, startPoint y: 148, endPoint x: 22, endPoint y: 131, distance: 17.9
click at [18, 147] on div at bounding box center [21, 152] width 10 height 10
click at [19, 99] on div at bounding box center [21, 102] width 10 height 10
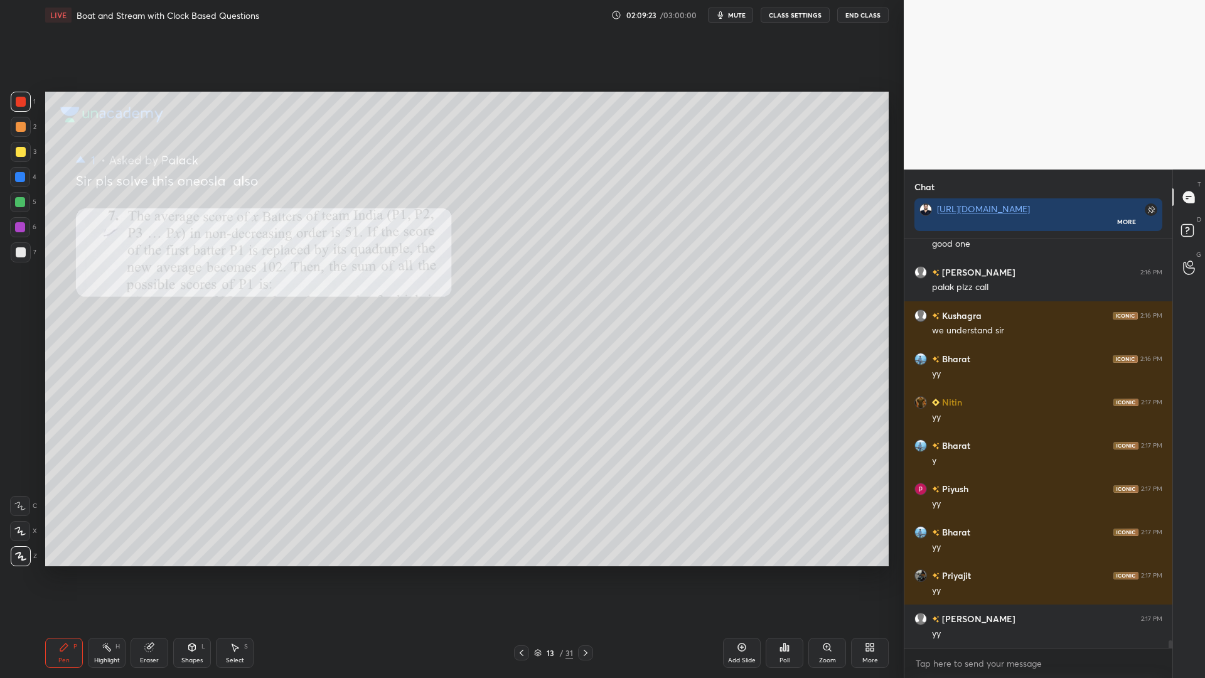
scroll to position [22706, 0]
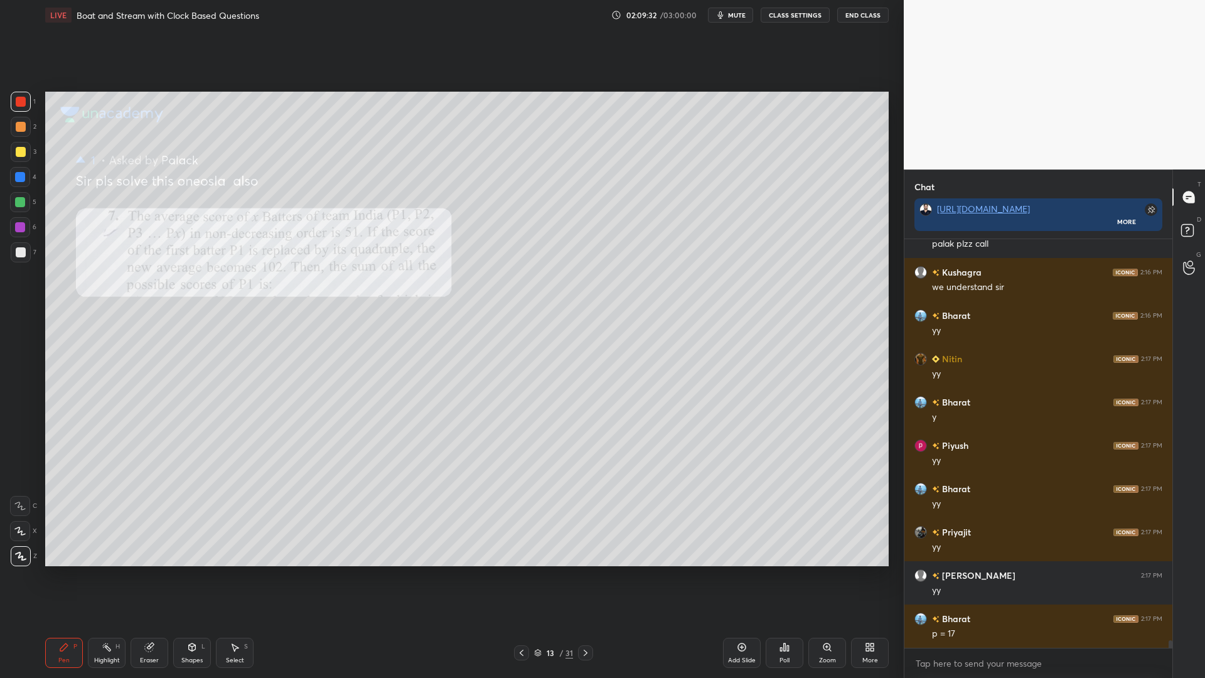
click at [20, 200] on div at bounding box center [20, 202] width 10 height 10
click at [21, 130] on div at bounding box center [21, 127] width 10 height 10
click at [18, 203] on div at bounding box center [20, 202] width 10 height 10
drag, startPoint x: 21, startPoint y: 100, endPoint x: 32, endPoint y: 112, distance: 16.0
click at [21, 102] on div at bounding box center [21, 102] width 10 height 10
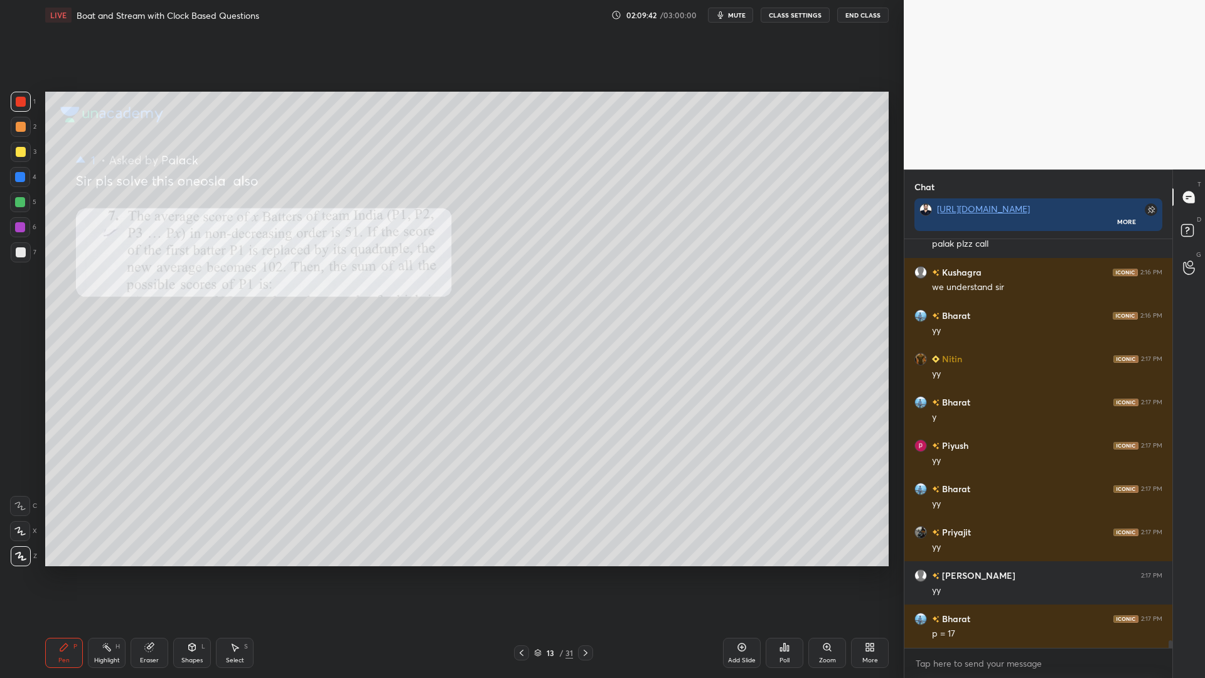
click at [16, 203] on div at bounding box center [20, 202] width 10 height 10
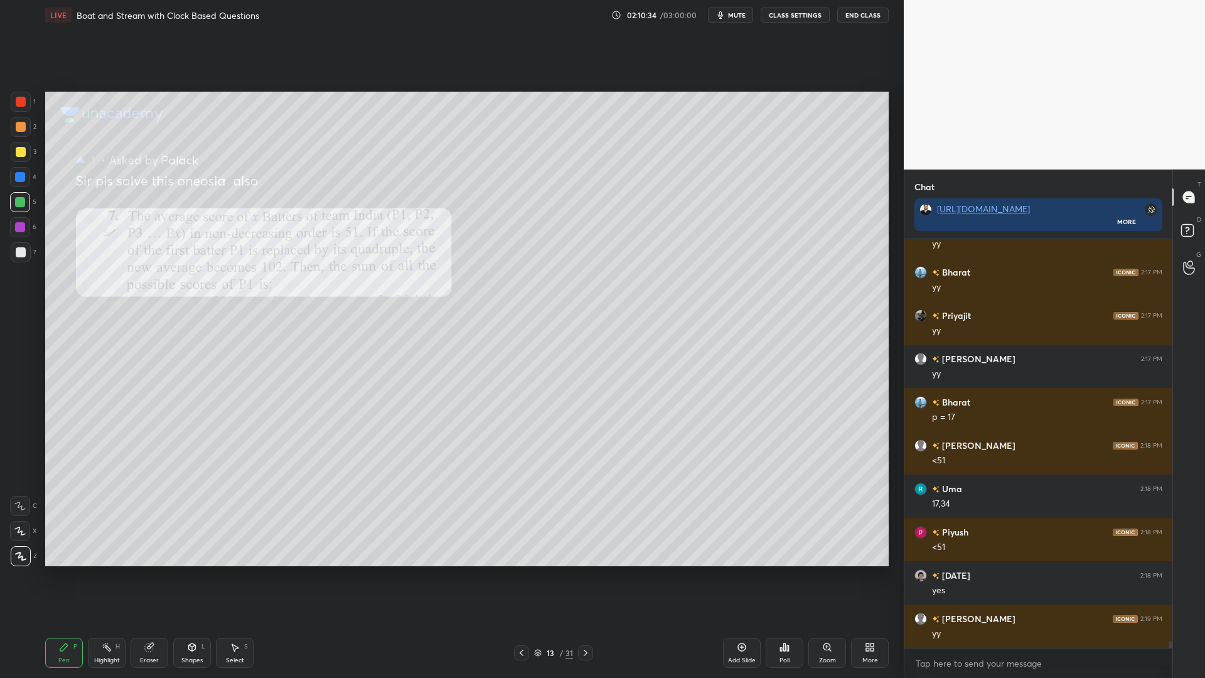
scroll to position [22966, 0]
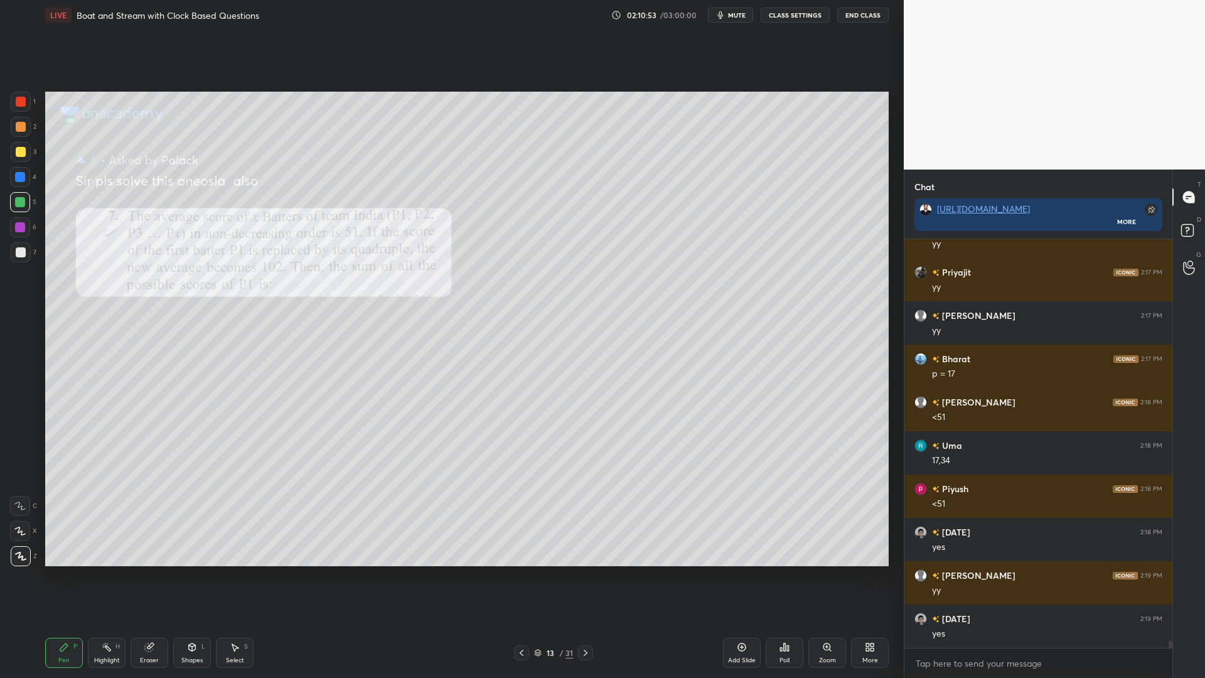
click at [19, 129] on div at bounding box center [21, 127] width 10 height 10
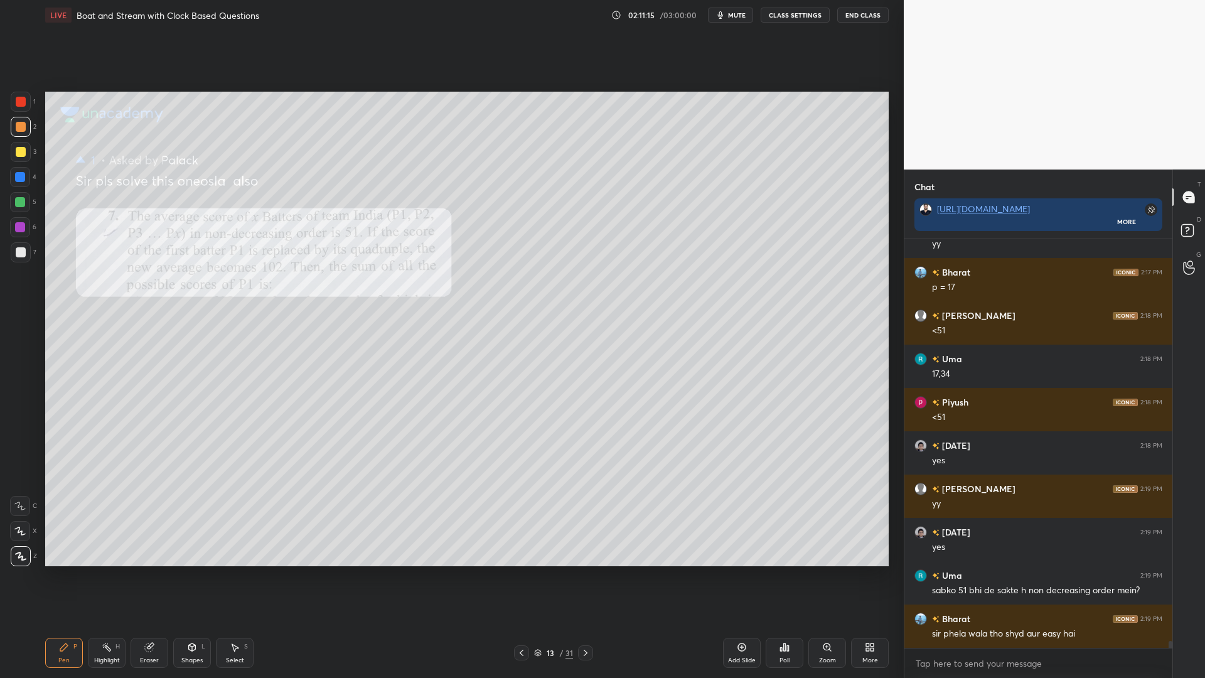
scroll to position [23096, 0]
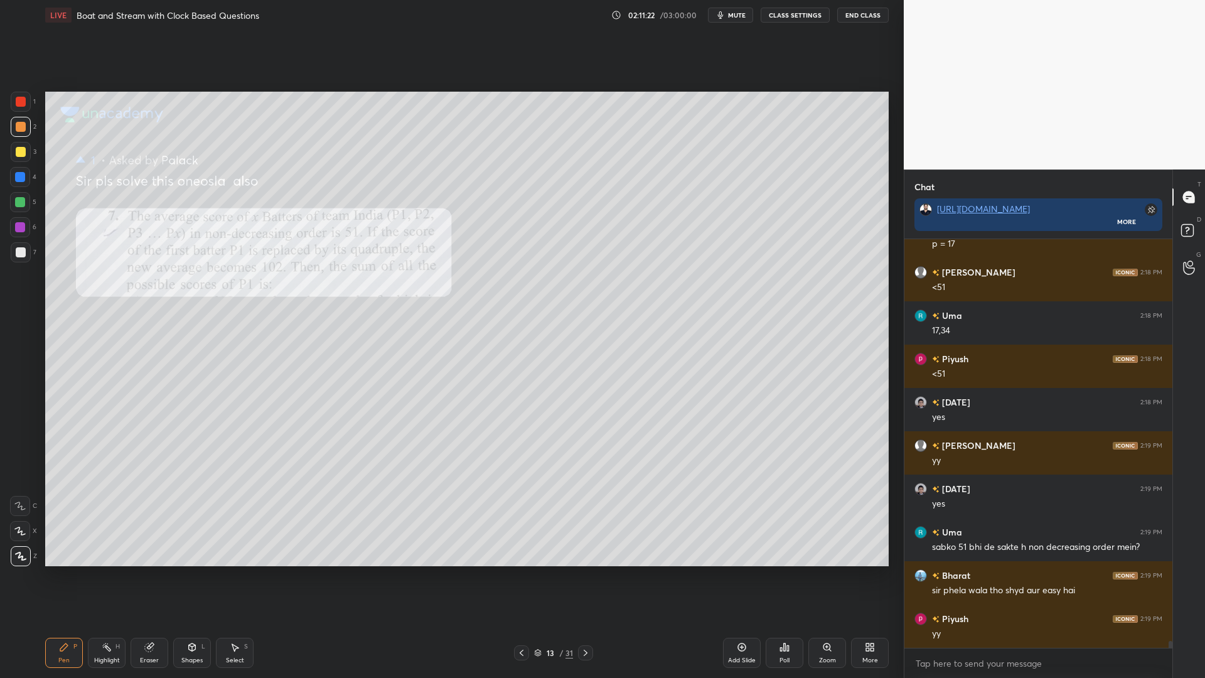
click at [19, 176] on div at bounding box center [20, 177] width 10 height 10
click at [18, 98] on div at bounding box center [21, 102] width 10 height 10
click at [16, 146] on div at bounding box center [21, 152] width 20 height 20
click at [13, 180] on div at bounding box center [20, 177] width 20 height 20
click at [14, 206] on div at bounding box center [20, 202] width 20 height 20
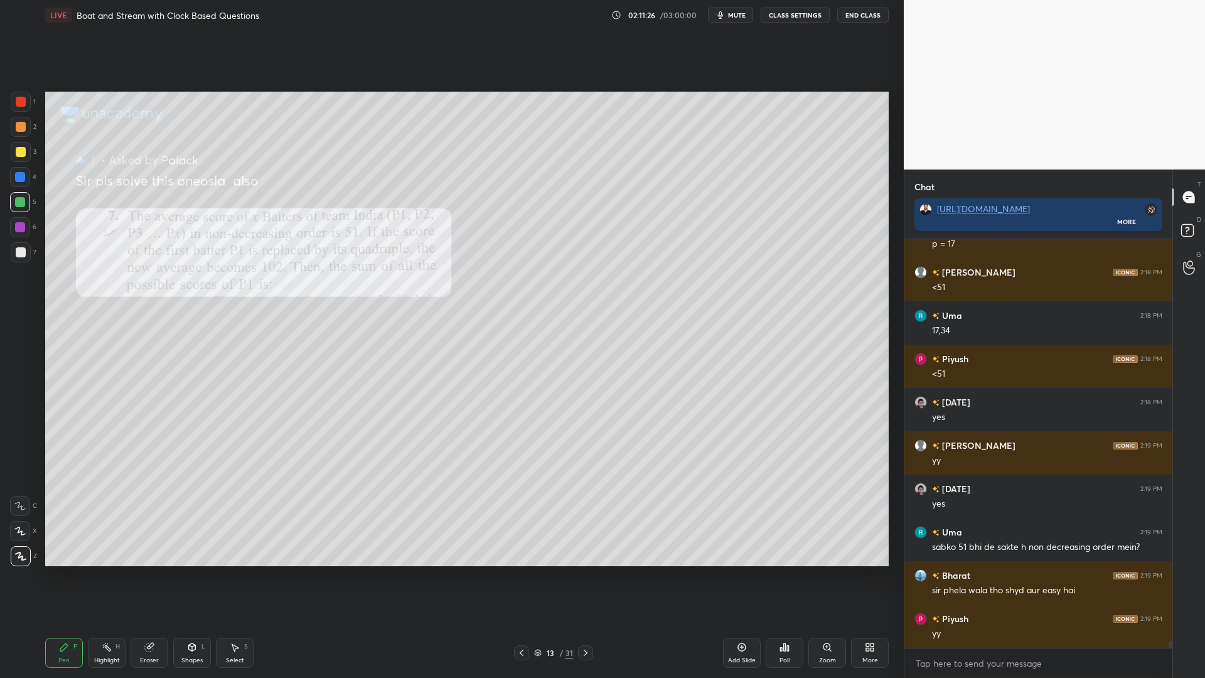
click at [16, 255] on div at bounding box center [21, 252] width 10 height 10
click at [14, 207] on div at bounding box center [20, 202] width 20 height 20
click at [17, 129] on div at bounding box center [21, 127] width 10 height 10
click at [18, 227] on div at bounding box center [20, 227] width 10 height 10
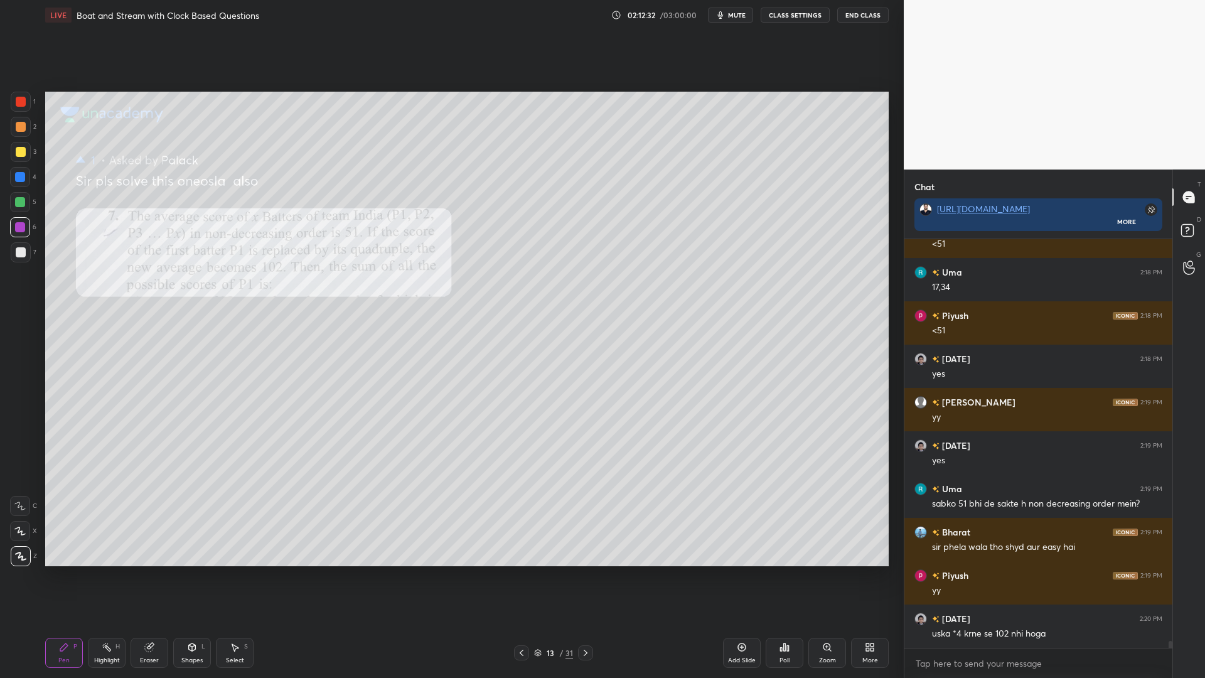
click at [742, 571] on icon at bounding box center [742, 647] width 10 height 10
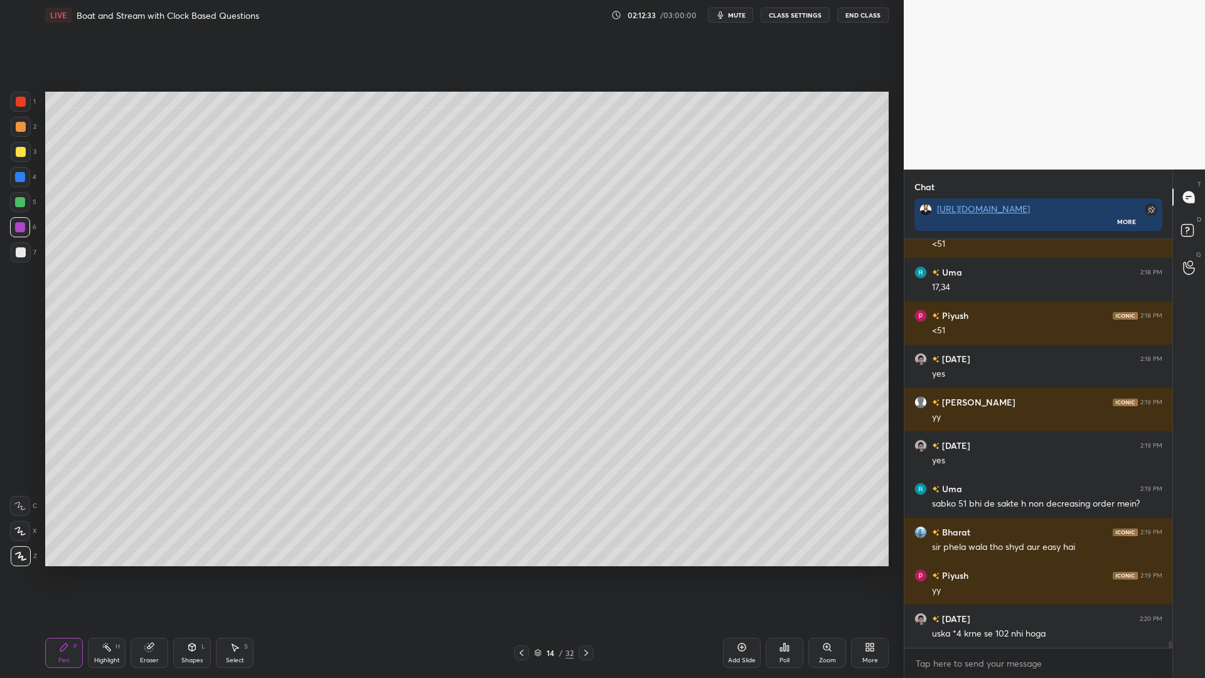
drag, startPoint x: 20, startPoint y: 99, endPoint x: 43, endPoint y: 107, distance: 24.0
click at [19, 99] on div at bounding box center [21, 102] width 10 height 10
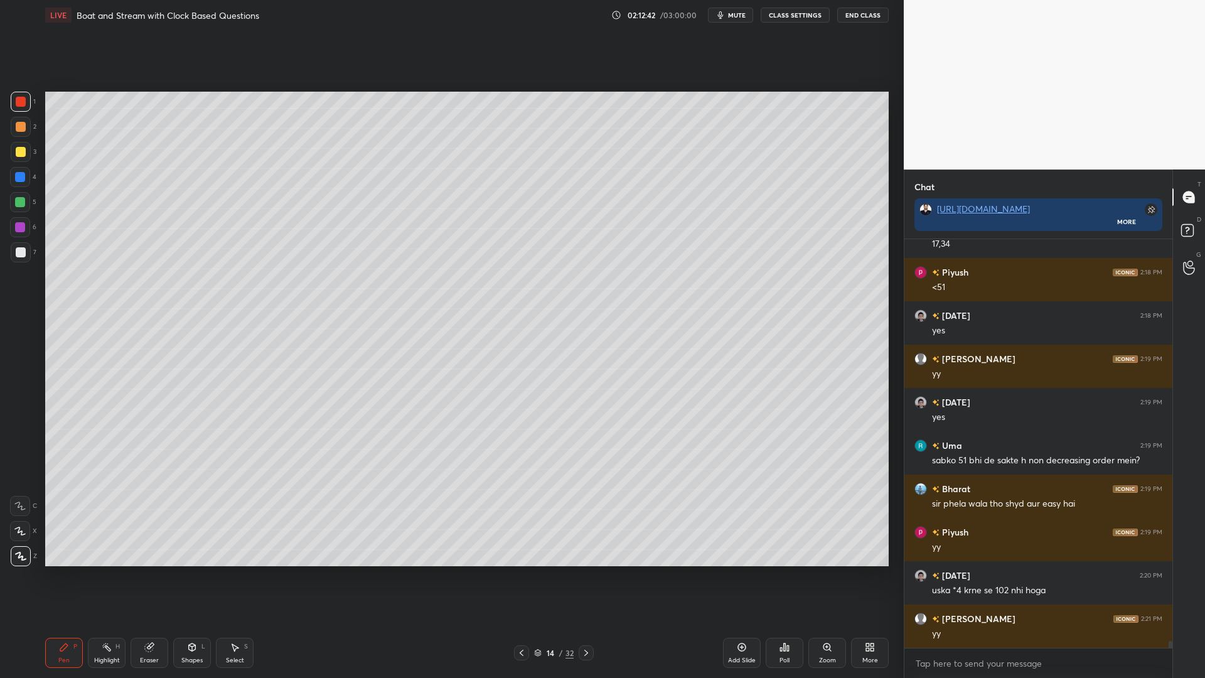
click at [16, 200] on div at bounding box center [20, 202] width 10 height 10
click at [17, 227] on div at bounding box center [20, 227] width 10 height 10
click at [22, 206] on div at bounding box center [20, 202] width 20 height 20
click at [21, 148] on div at bounding box center [21, 152] width 10 height 10
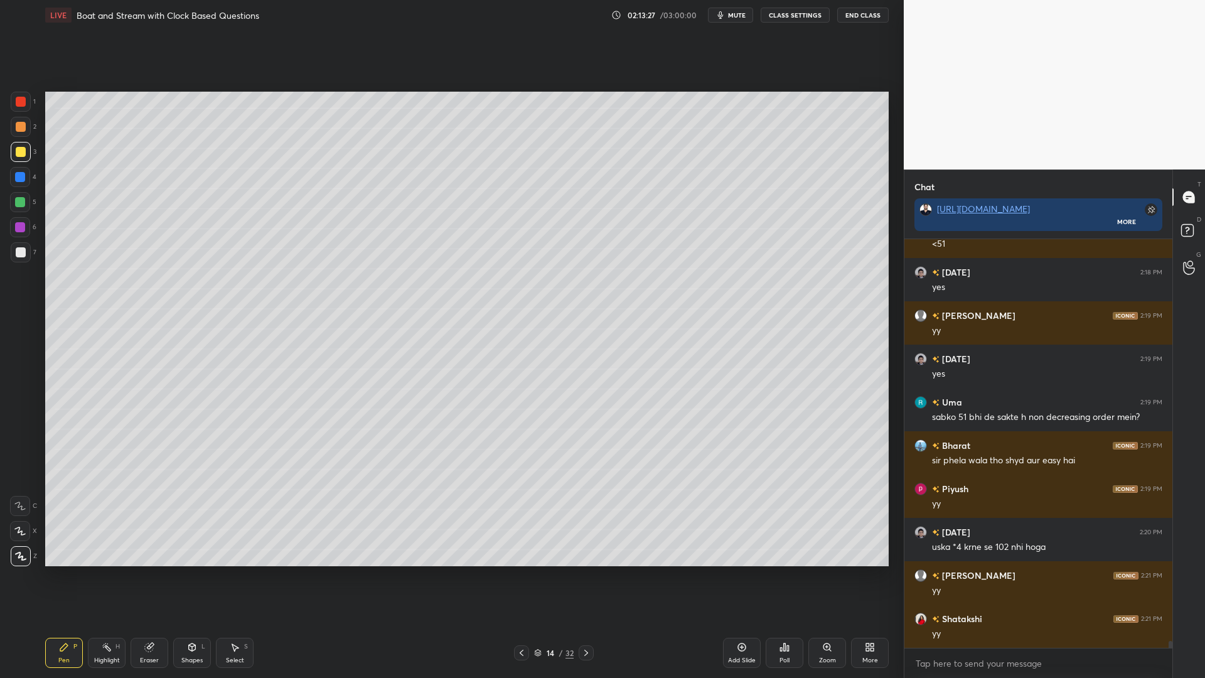
click at [581, 571] on icon at bounding box center [586, 653] width 10 height 10
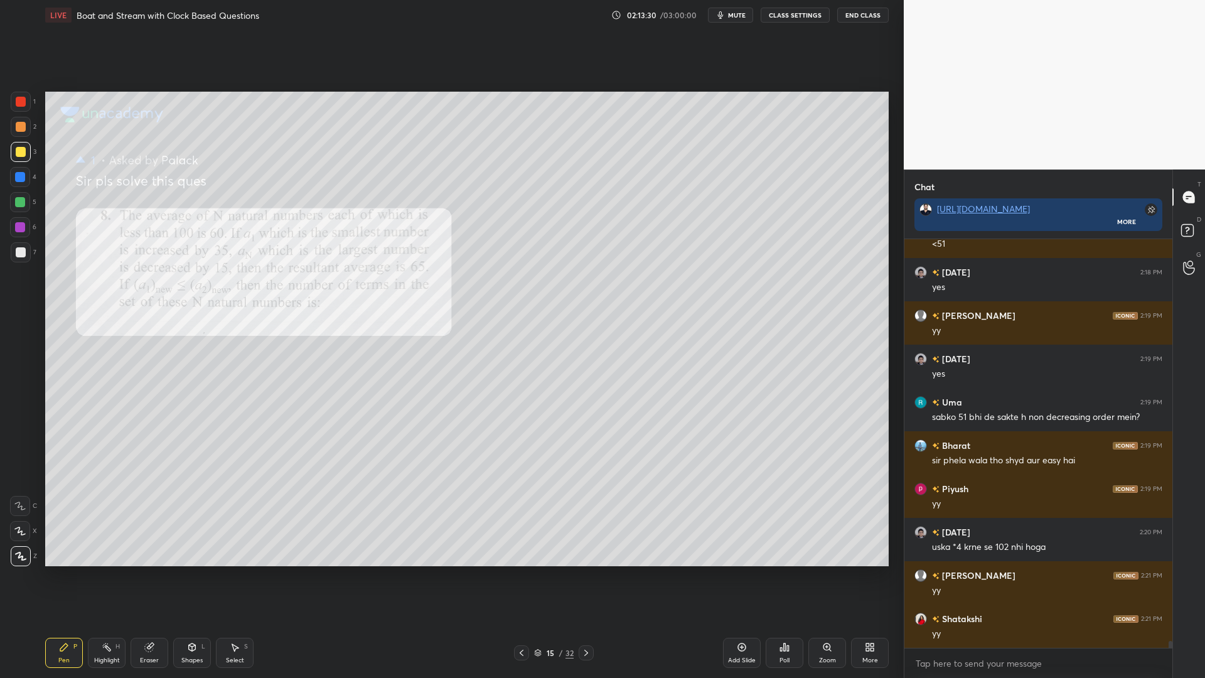
drag, startPoint x: 18, startPoint y: 102, endPoint x: 45, endPoint y: 146, distance: 51.2
click at [19, 102] on div at bounding box center [21, 102] width 10 height 10
click at [16, 129] on div at bounding box center [21, 127] width 10 height 10
click at [18, 201] on div at bounding box center [20, 202] width 10 height 10
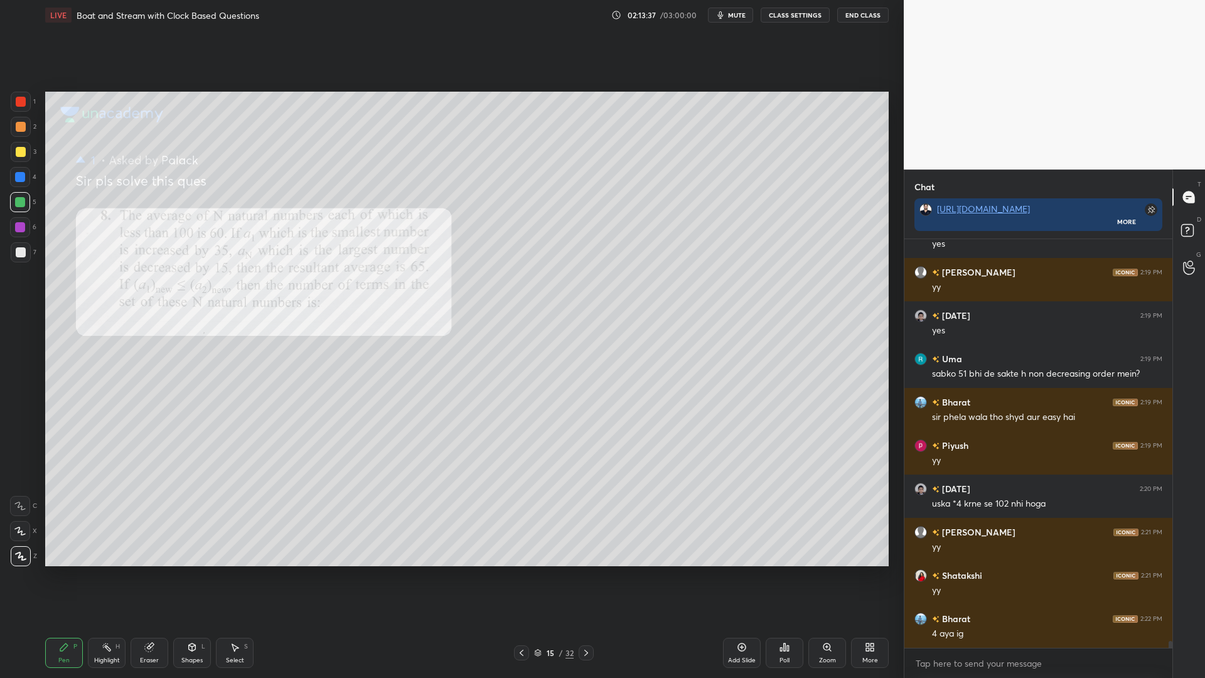
click at [23, 228] on div at bounding box center [20, 227] width 10 height 10
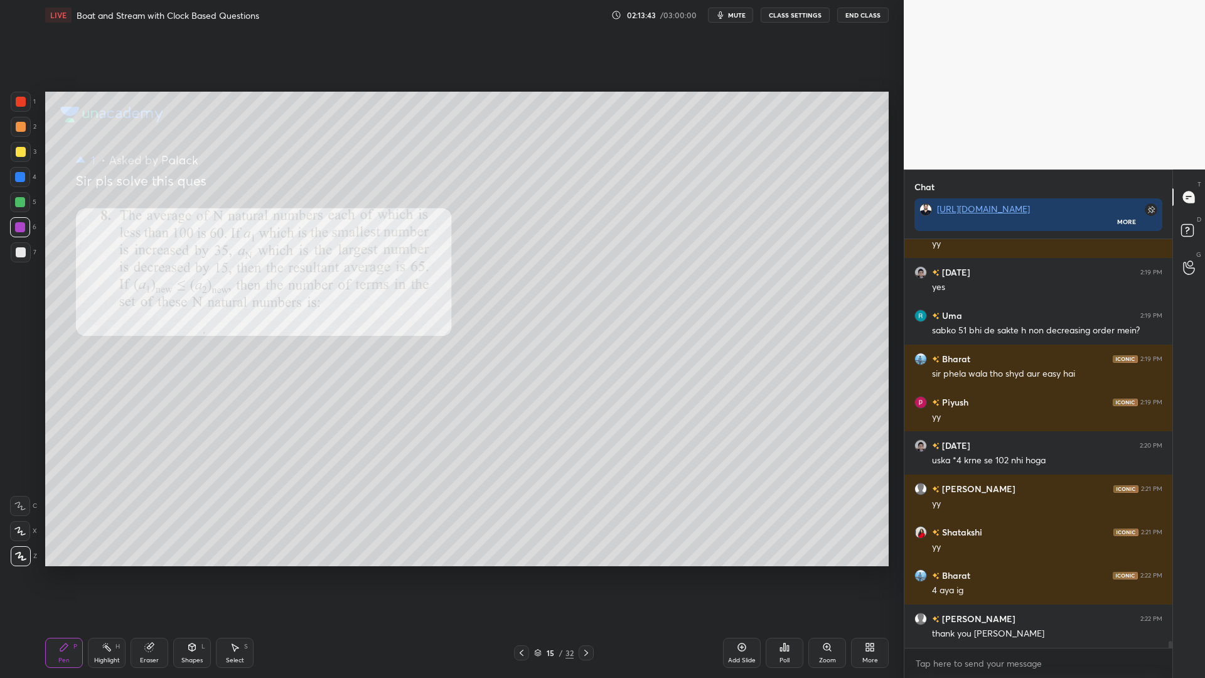
scroll to position [23356, 0]
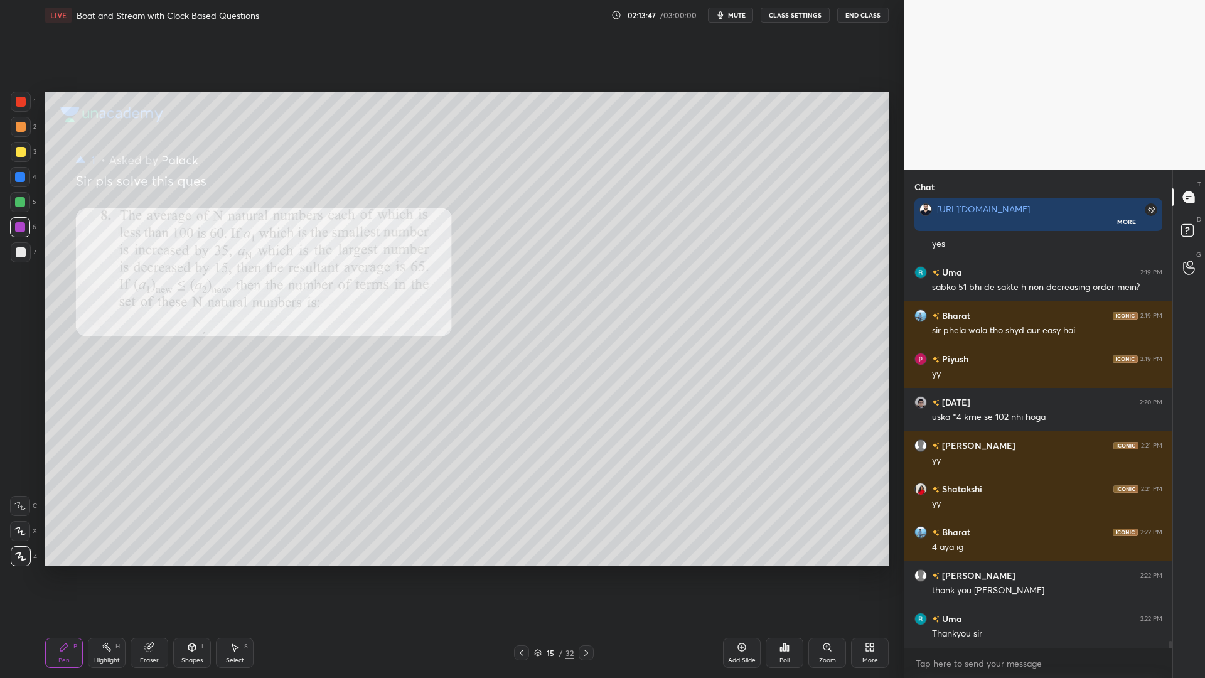
click at [24, 99] on div at bounding box center [21, 102] width 10 height 10
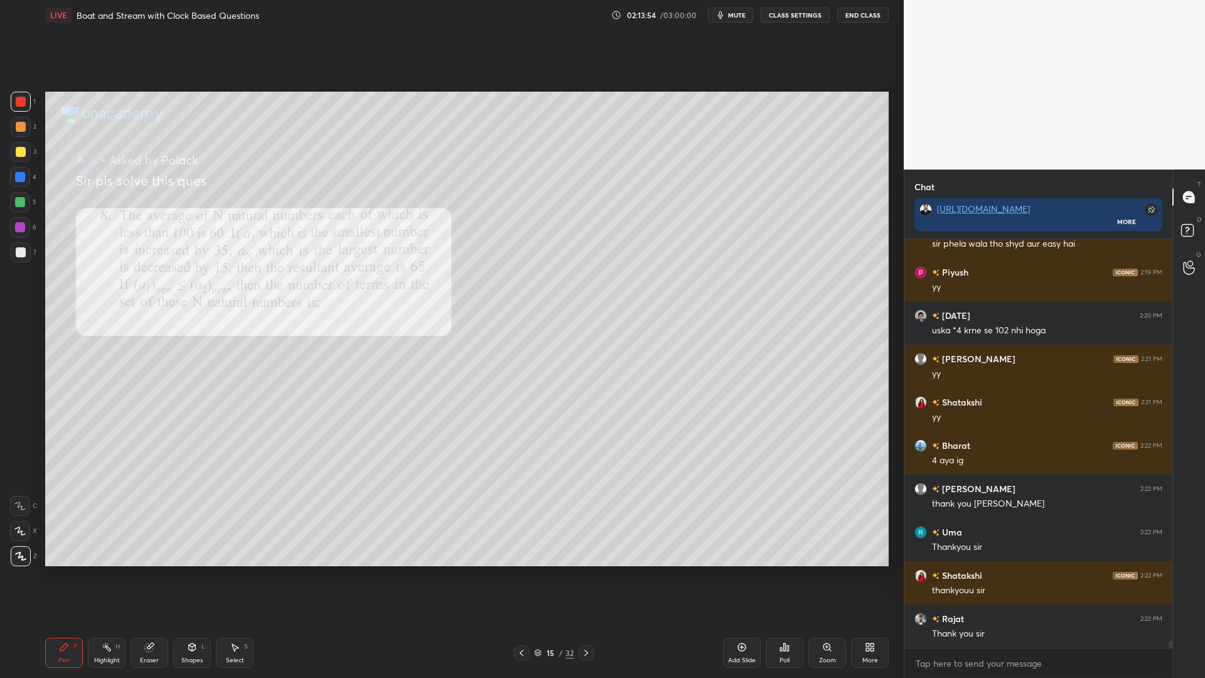
scroll to position [23486, 0]
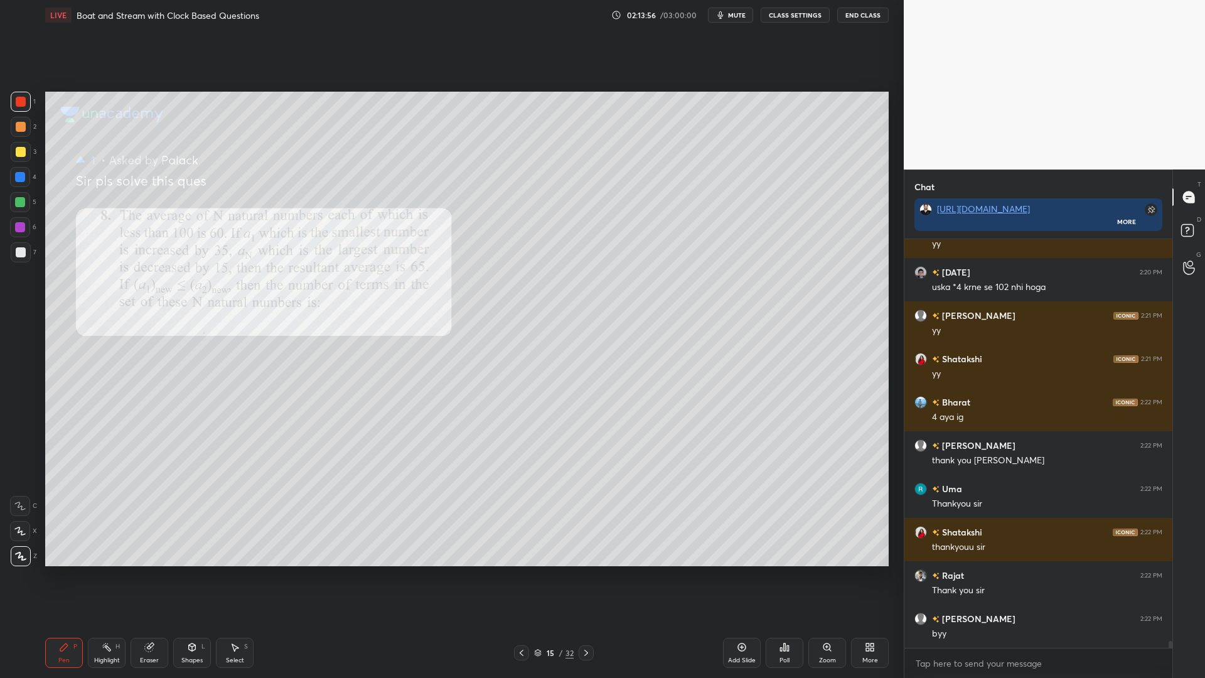
click at [541, 571] on icon at bounding box center [538, 653] width 8 height 8
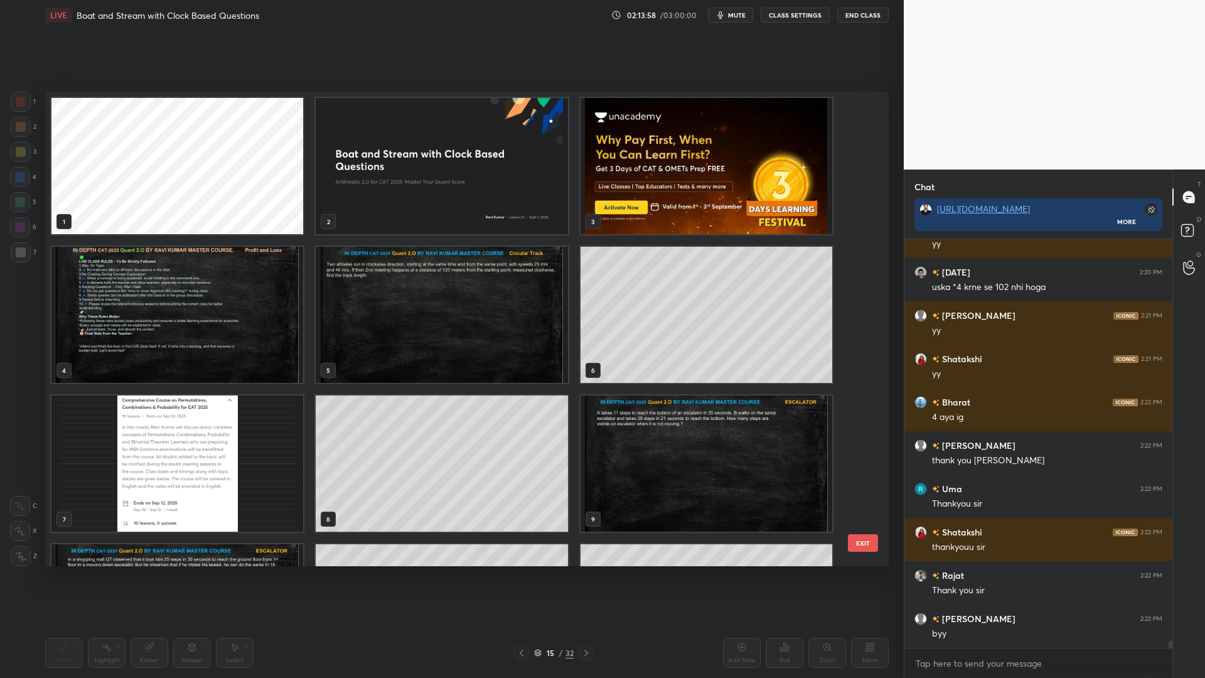
scroll to position [95, 0]
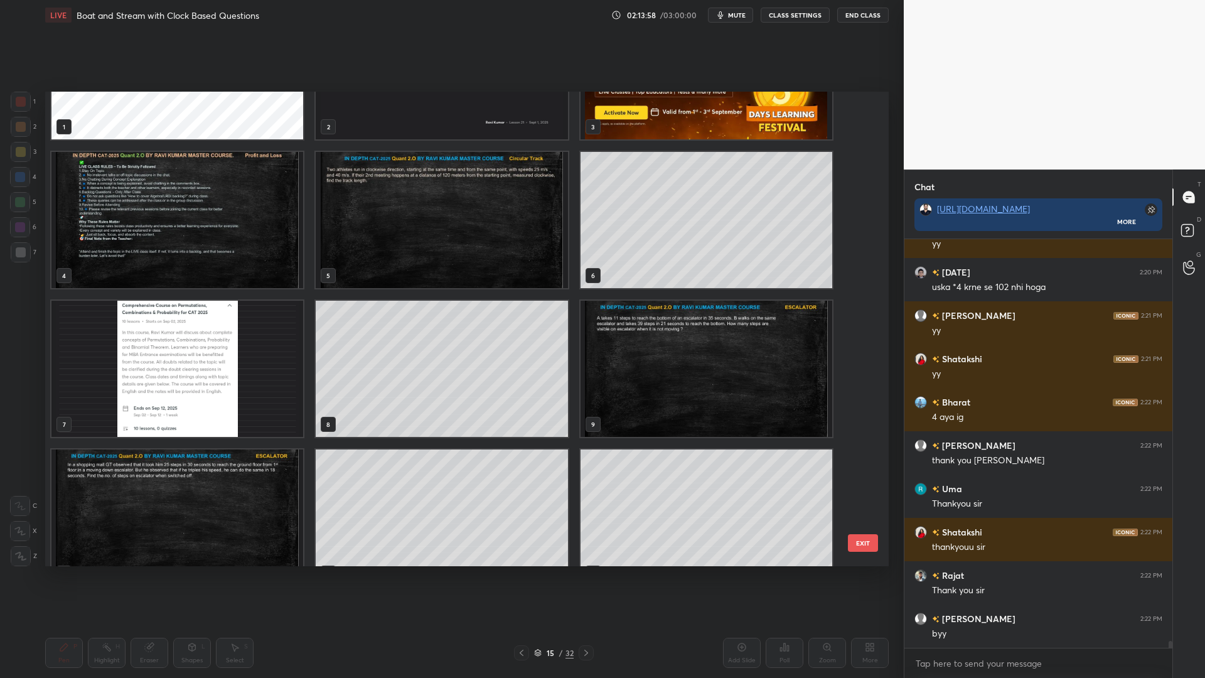
click at [203, 388] on img "grid" at bounding box center [177, 369] width 252 height 136
click at [208, 388] on img "grid" at bounding box center [177, 369] width 252 height 136
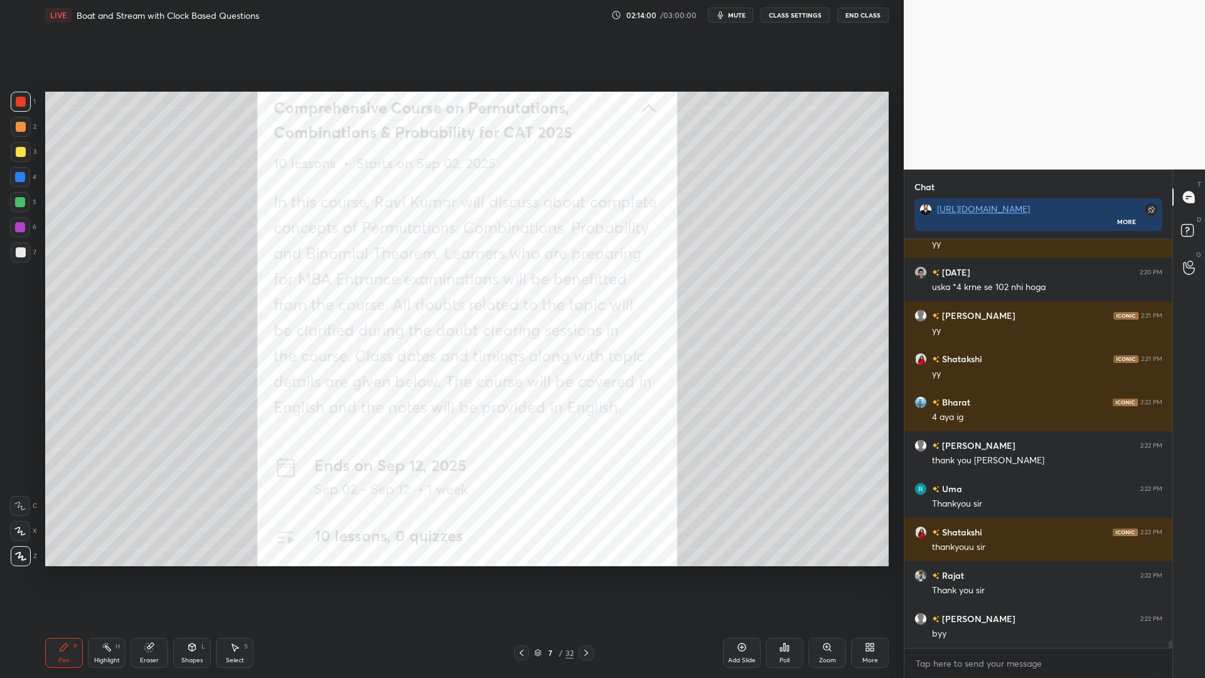
scroll to position [23529, 0]
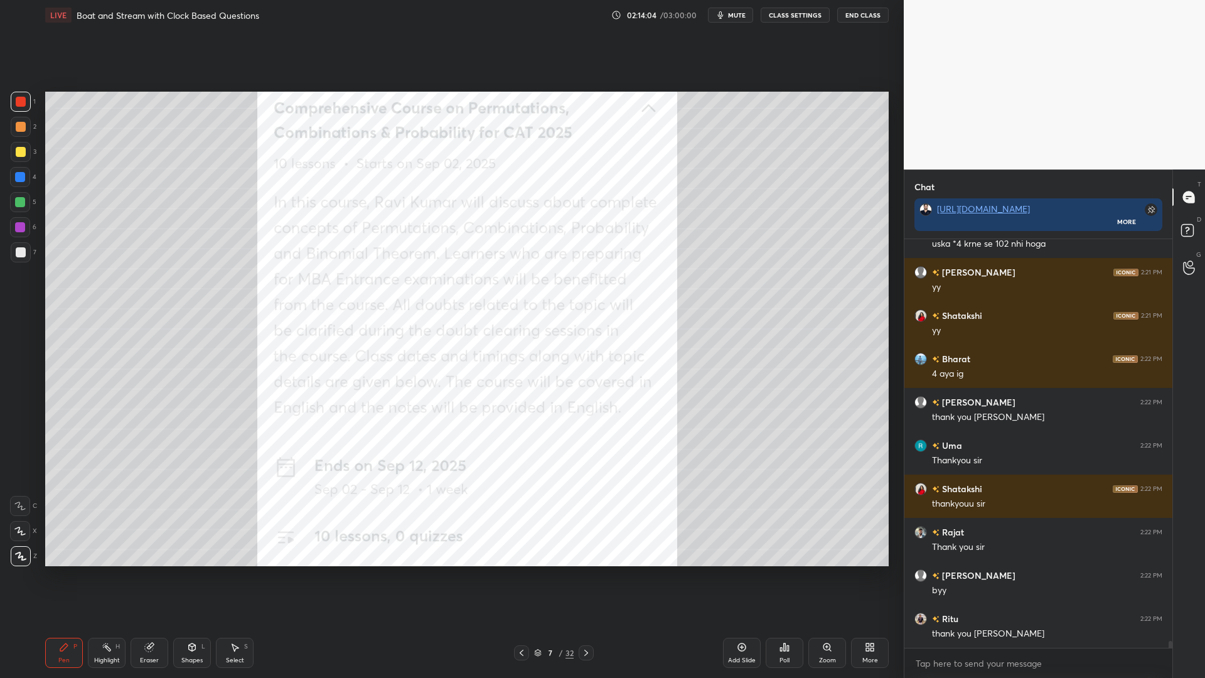
click at [863, 12] on button "End Class" at bounding box center [862, 15] width 51 height 15
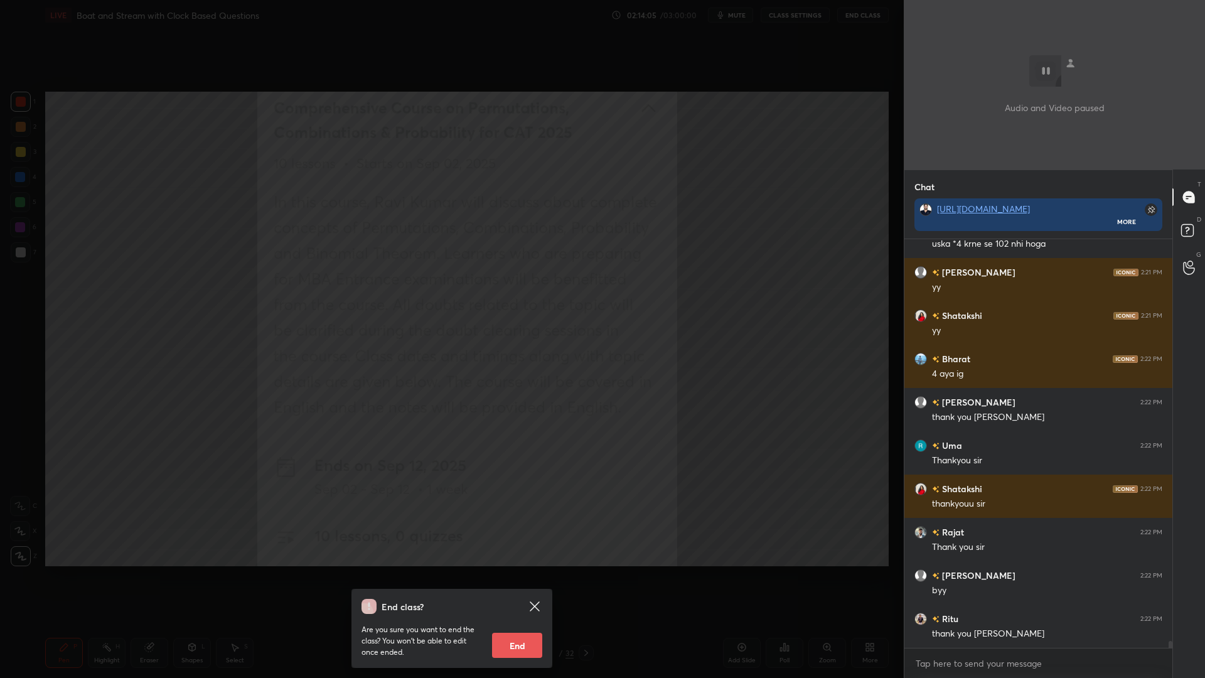
click at [516, 571] on button "End" at bounding box center [517, 645] width 50 height 25
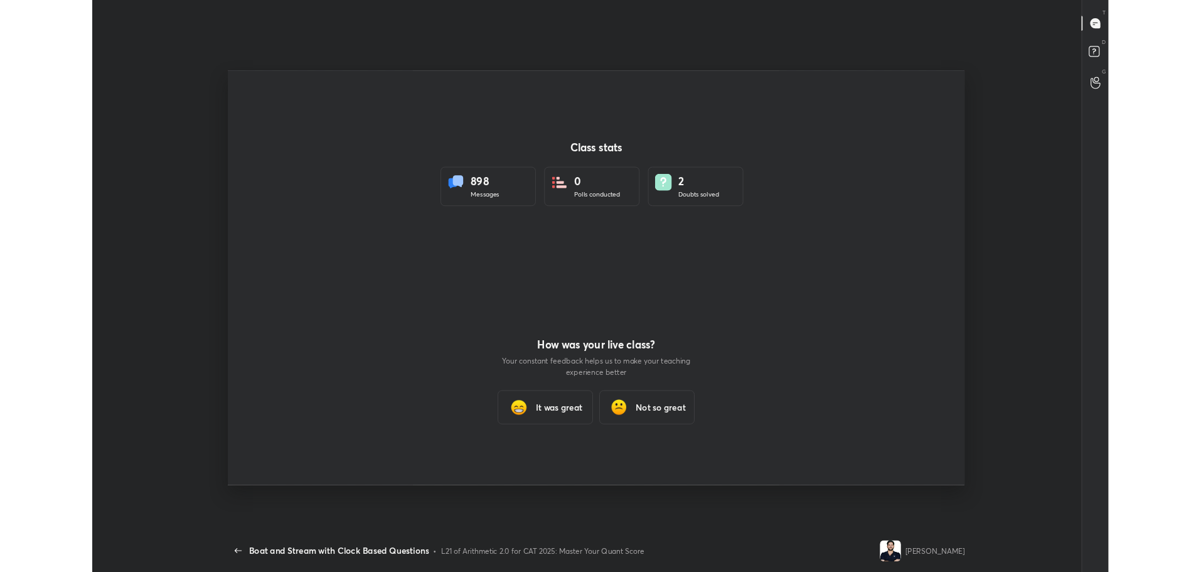
scroll to position [62267, 61567]
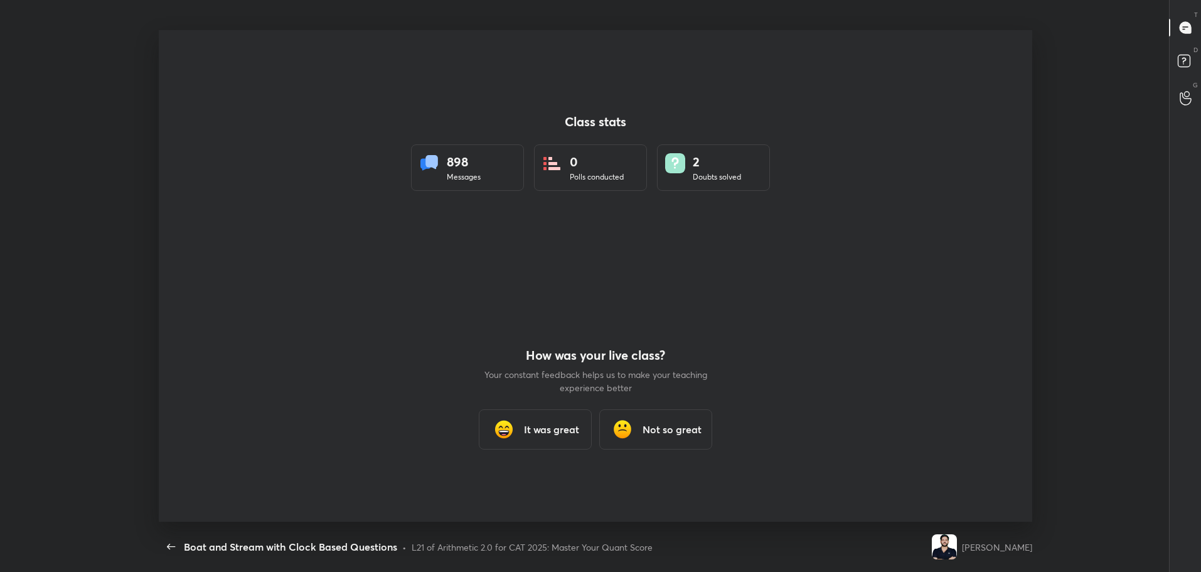
type textarea "x"
